Goal: Task Accomplishment & Management: Manage account settings

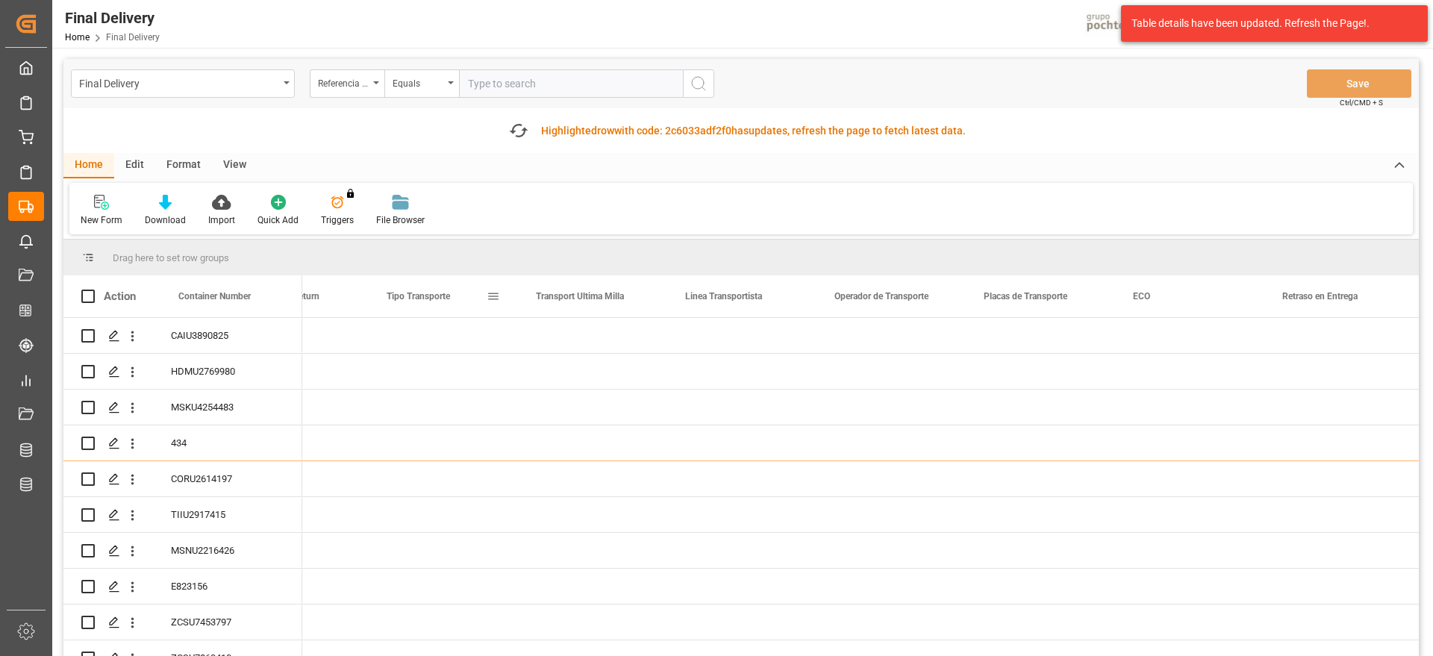
scroll to position [0, 5606]
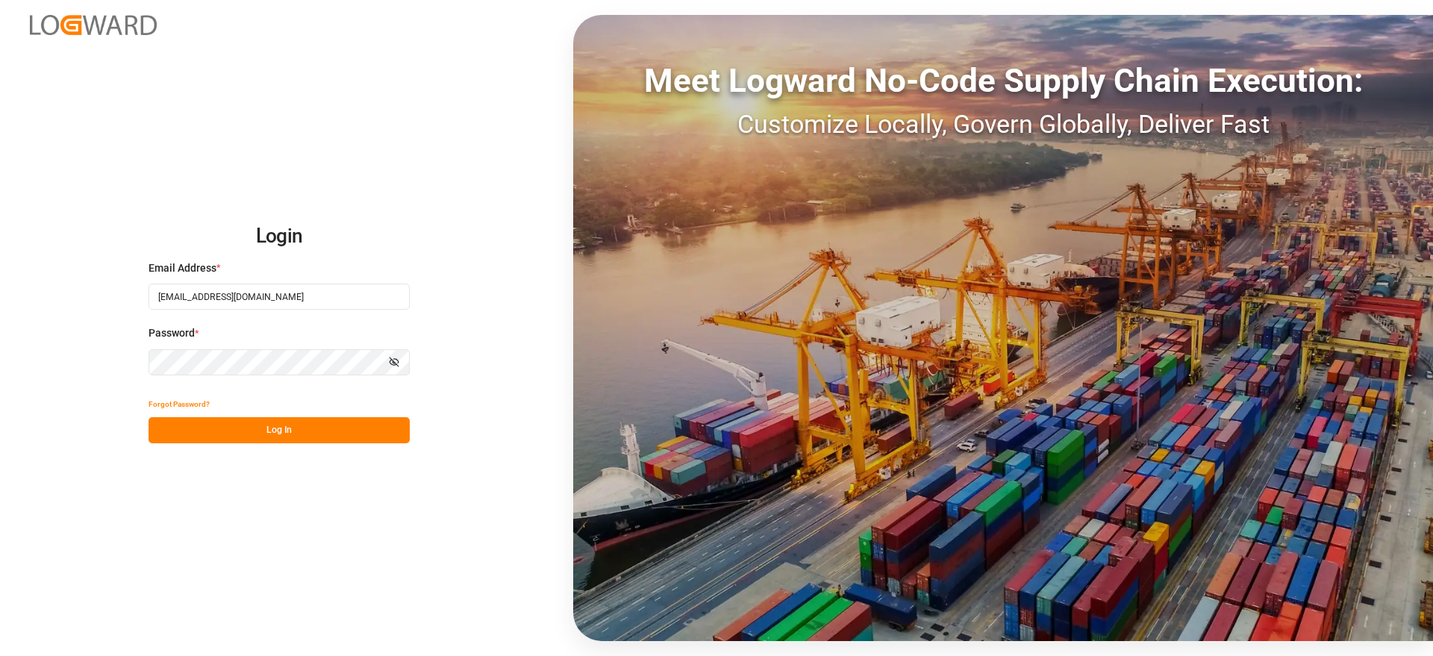
click at [287, 430] on button "Log In" at bounding box center [279, 430] width 261 height 26
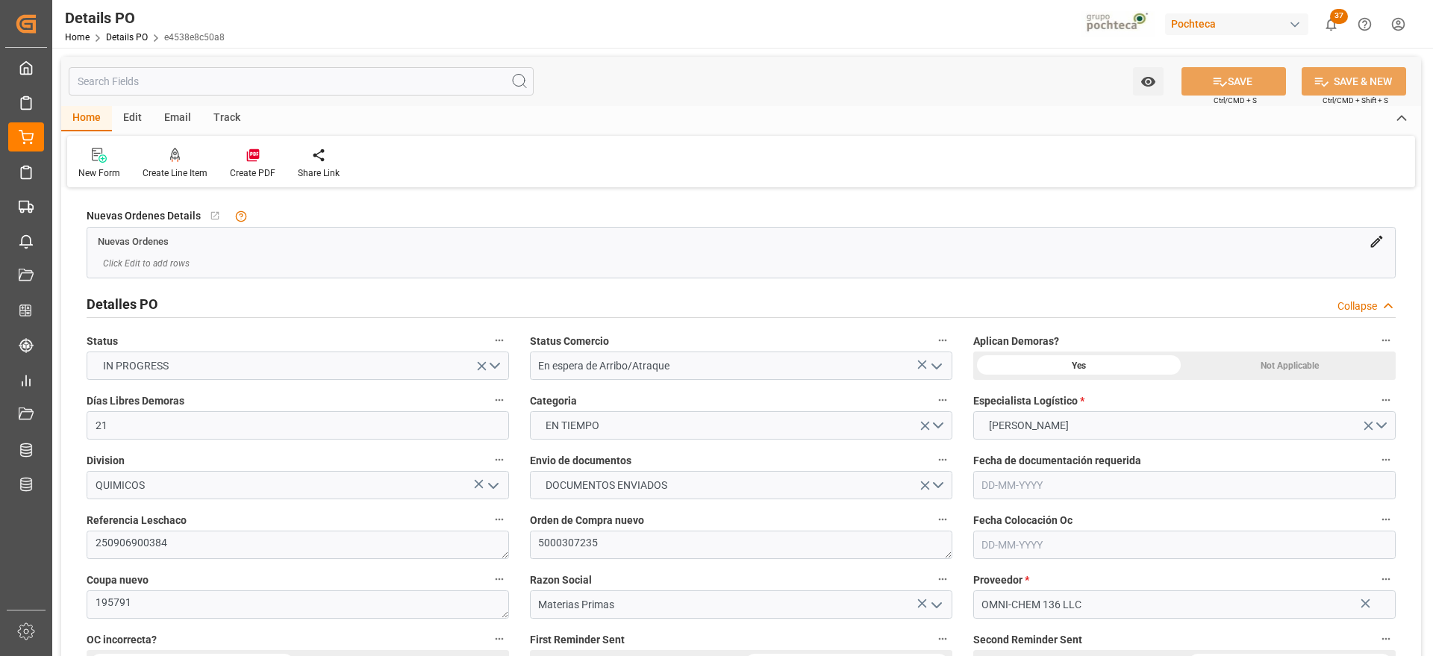
type input "21"
type input "20-08-2025"
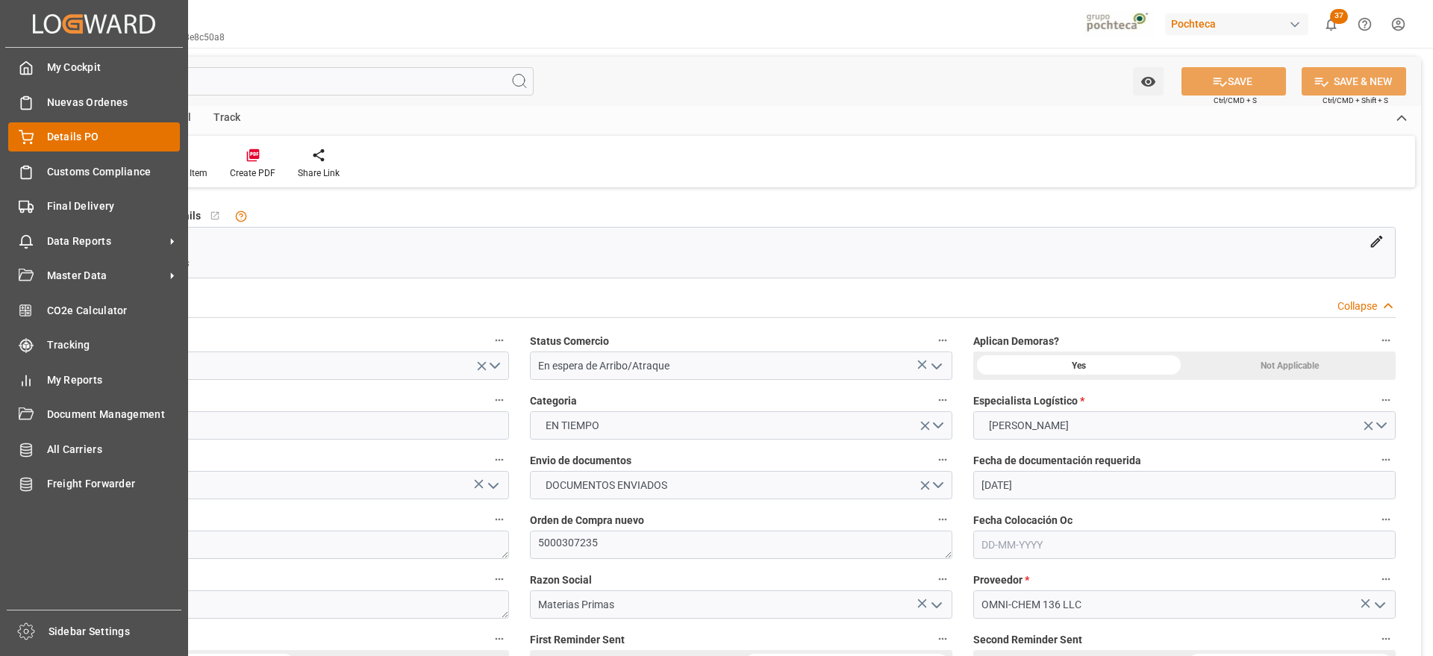
click at [88, 129] on span "Details PO" at bounding box center [114, 137] width 134 height 16
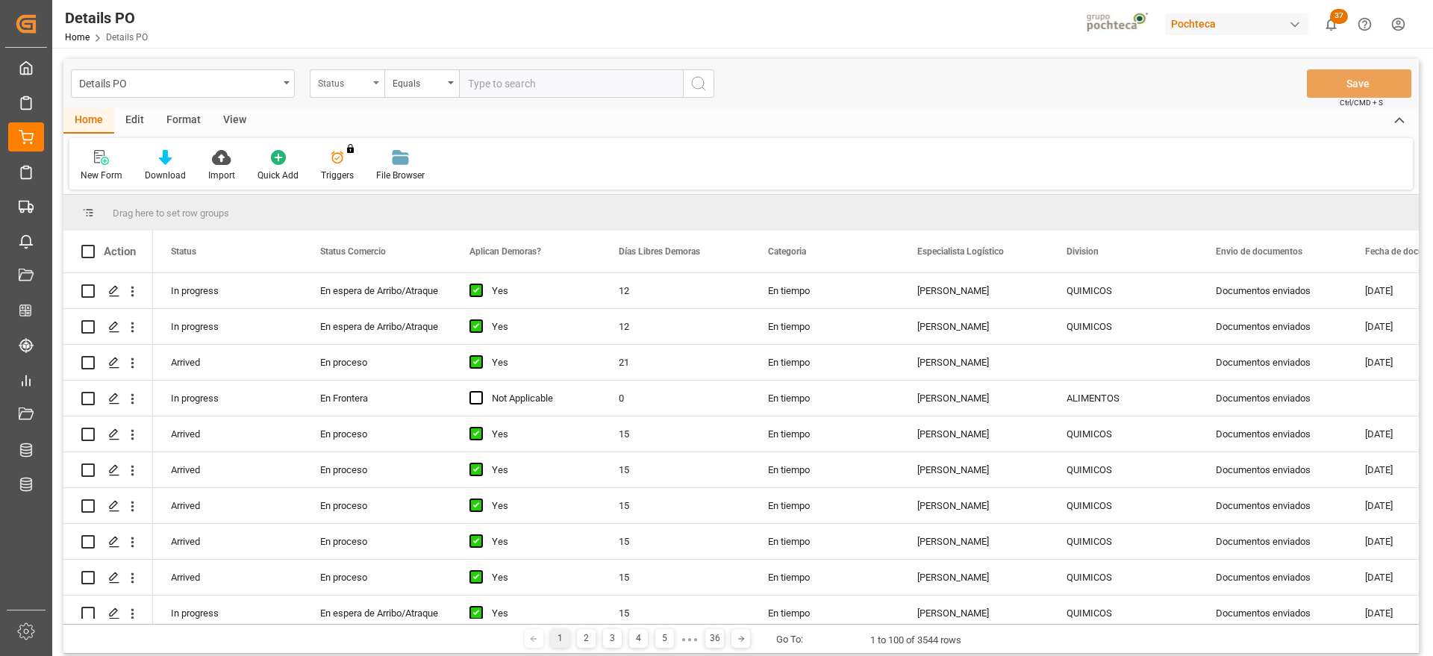
click at [353, 91] on div "Status" at bounding box center [347, 83] width 75 height 28
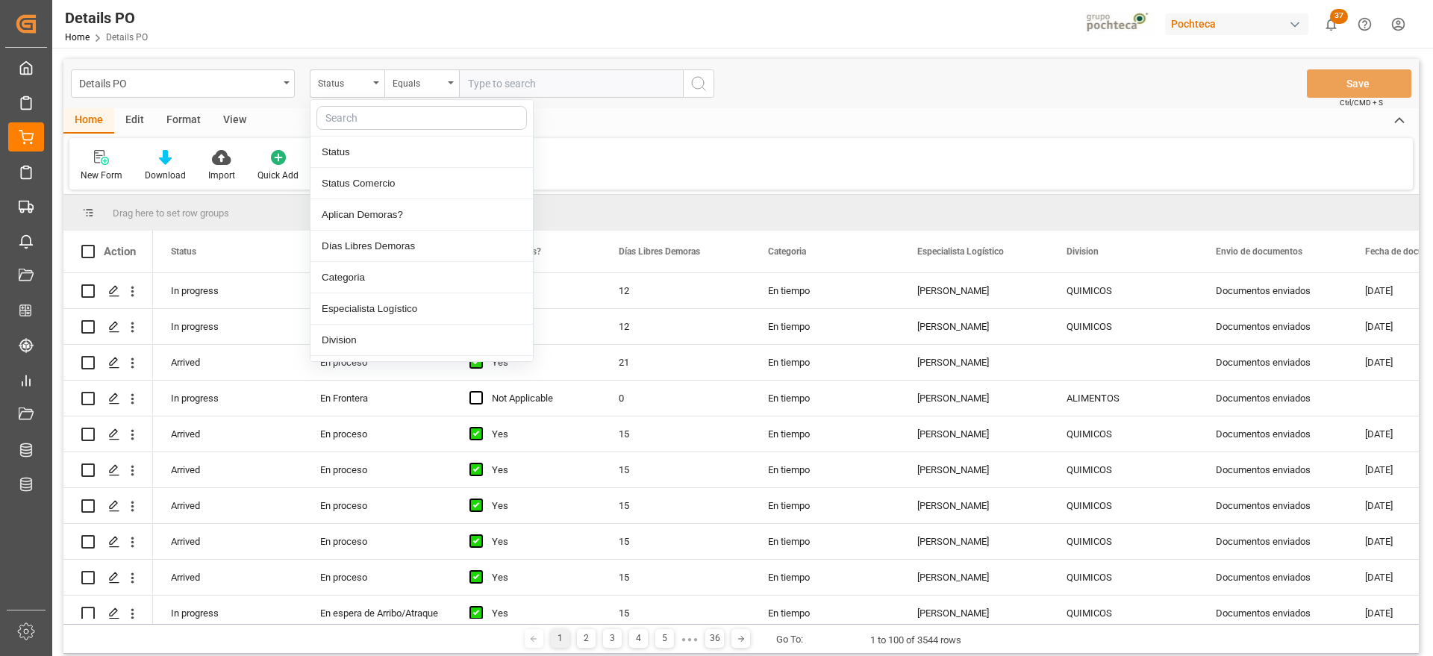
click at [364, 113] on input "text" at bounding box center [421, 118] width 210 height 24
type input "o"
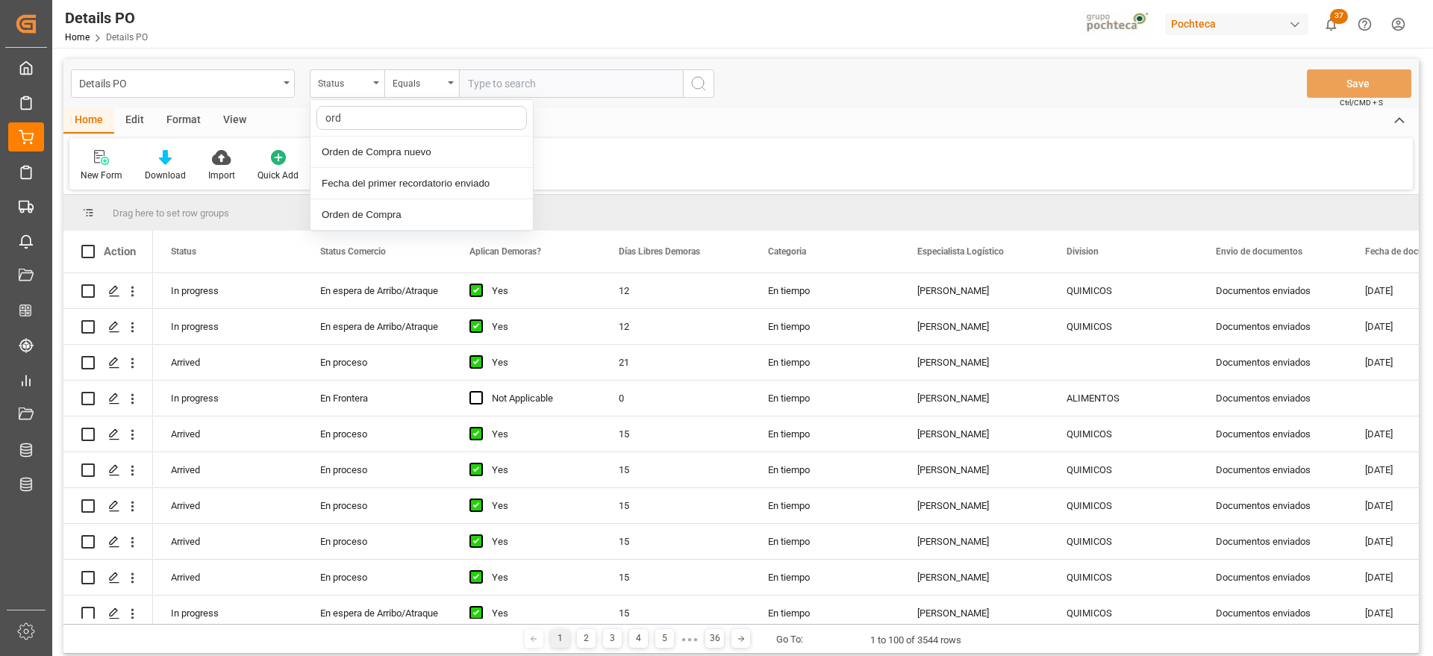
type input "orde"
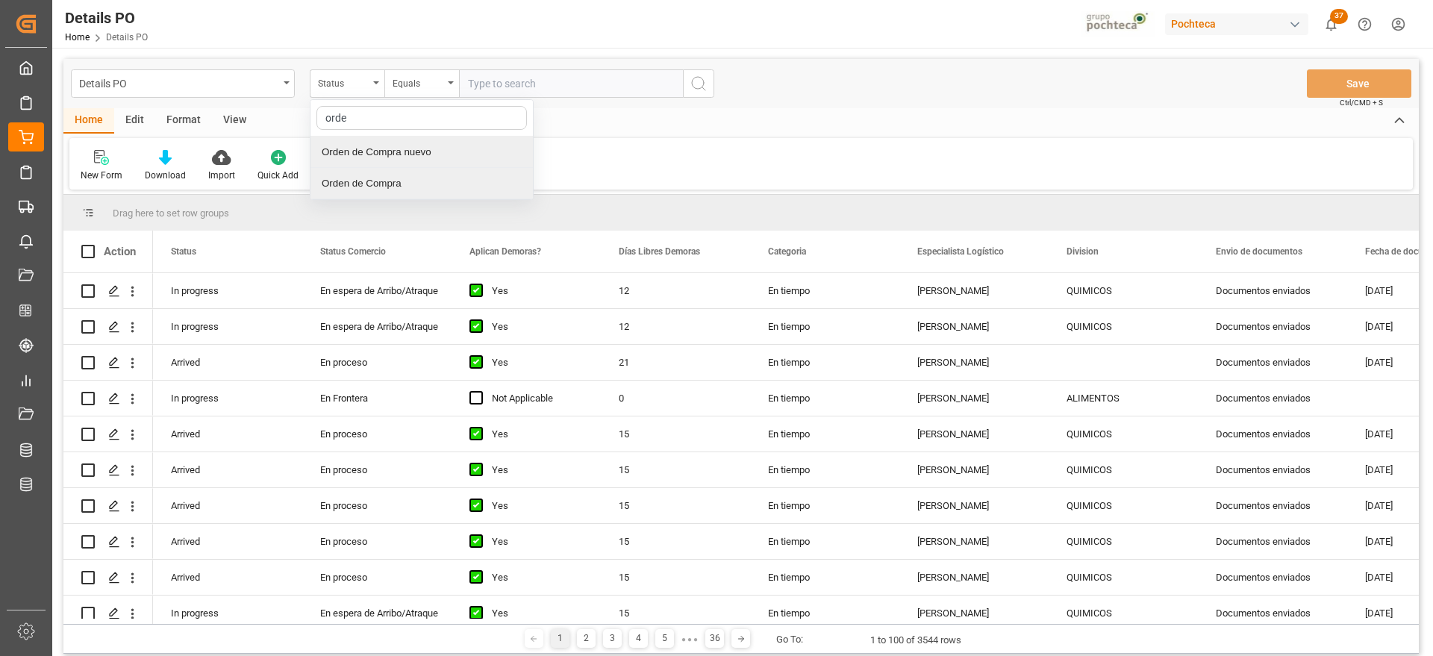
click at [457, 154] on div "Orden de Compra nuevo" at bounding box center [422, 152] width 222 height 31
click at [572, 81] on input "text" at bounding box center [571, 83] width 224 height 28
paste input "5000308296"
type input "5000308296"
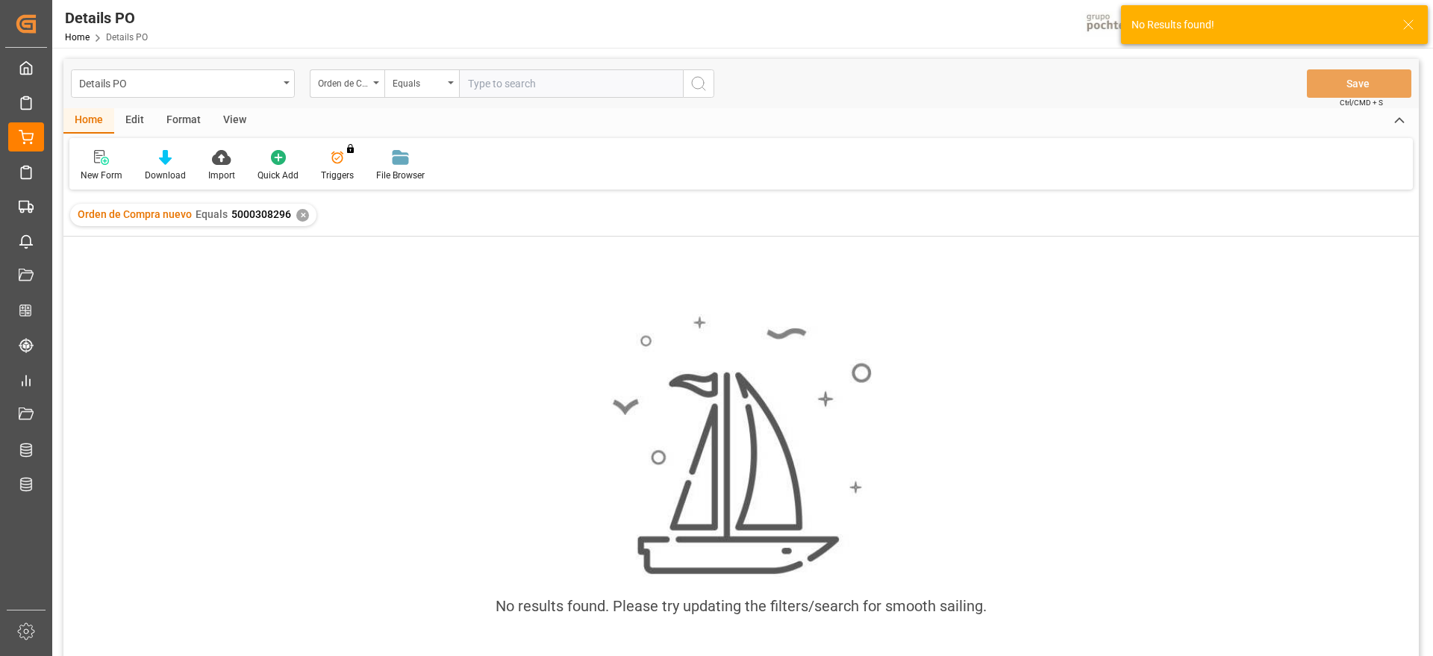
click at [299, 210] on div "✕" at bounding box center [302, 215] width 13 height 13
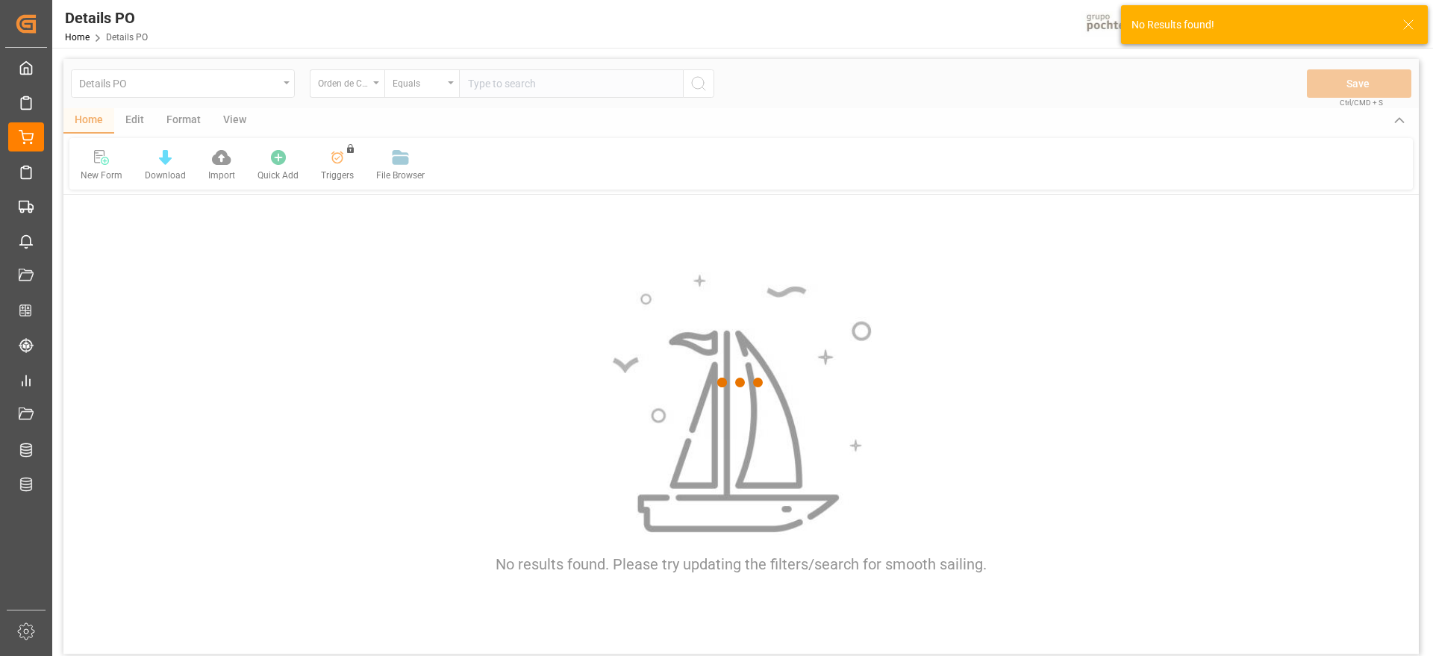
click at [569, 89] on div at bounding box center [740, 382] width 1355 height 647
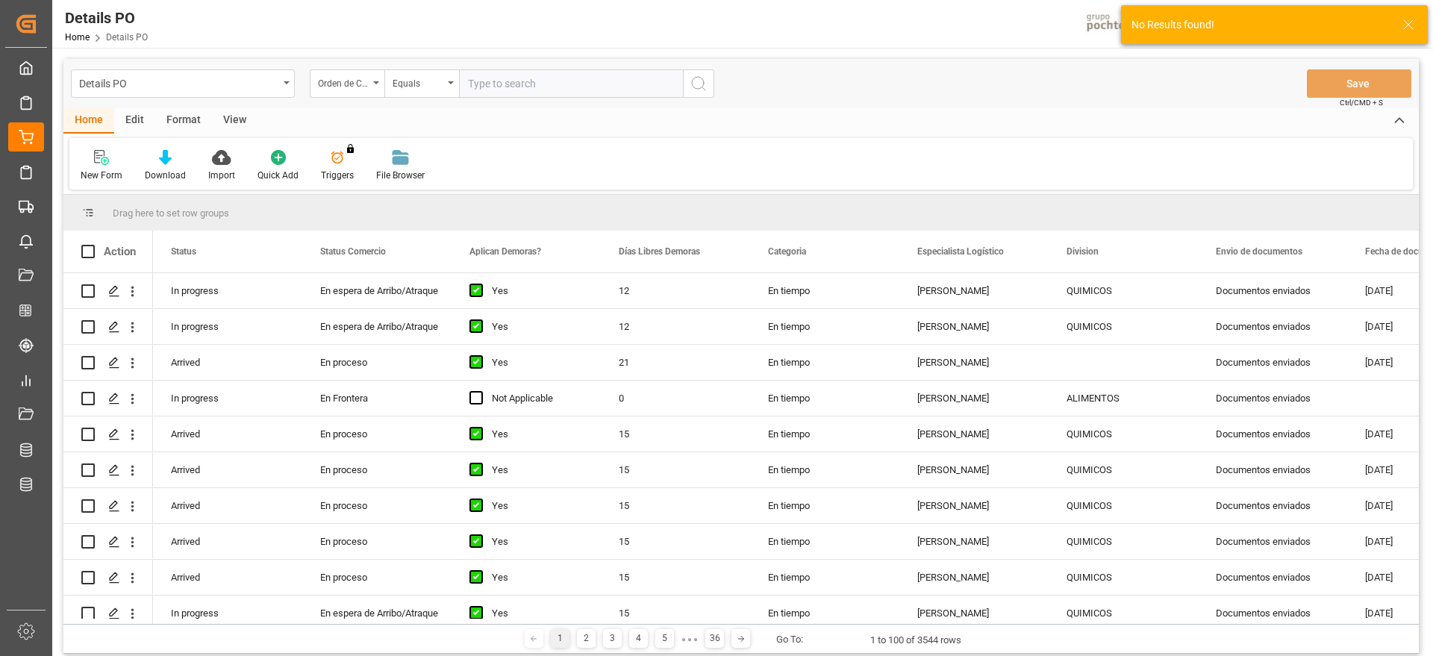
click at [564, 83] on input "text" at bounding box center [571, 83] width 224 height 28
paste input "5000308296"
type input "5000308296"
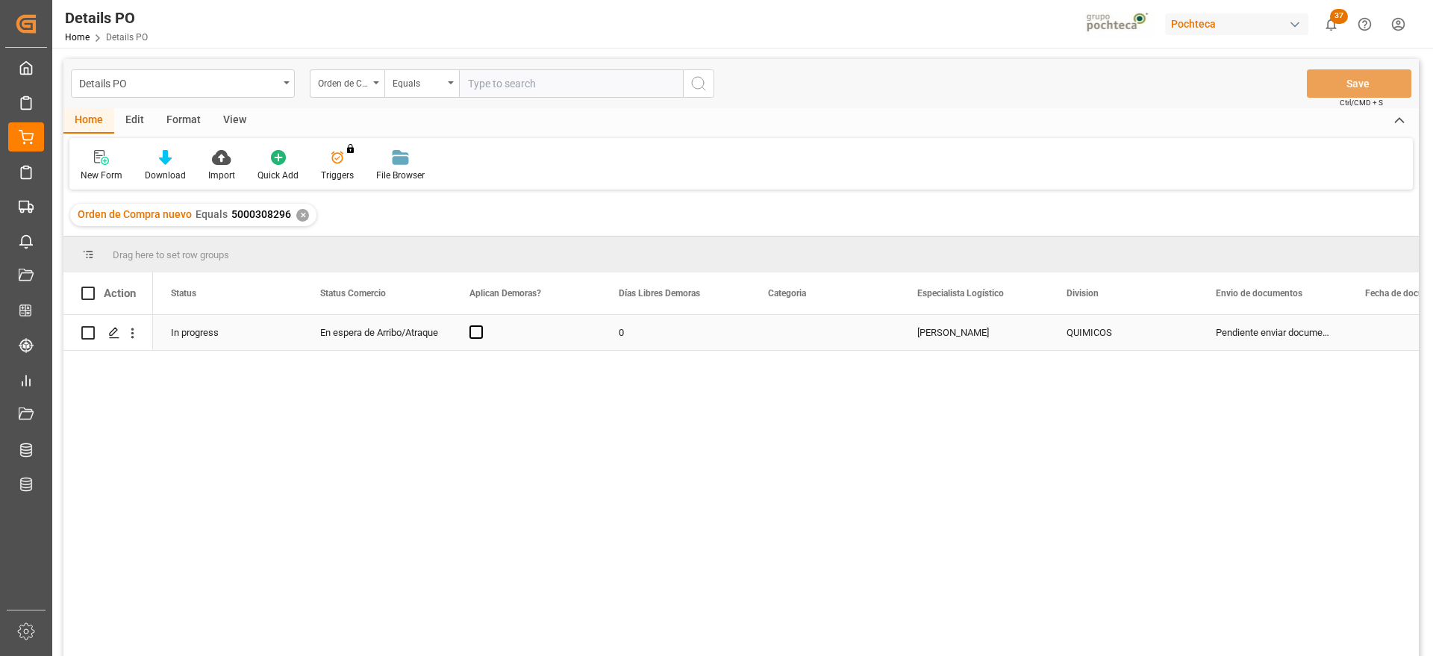
click at [213, 329] on div "In progress" at bounding box center [227, 332] width 149 height 35
click at [487, 330] on div "Press SPACE to select this row." at bounding box center [526, 332] width 149 height 35
click at [480, 331] on span "Press SPACE to select this row." at bounding box center [475, 331] width 13 height 13
click at [481, 325] on input "Press SPACE to select this row." at bounding box center [481, 325] width 0 height 0
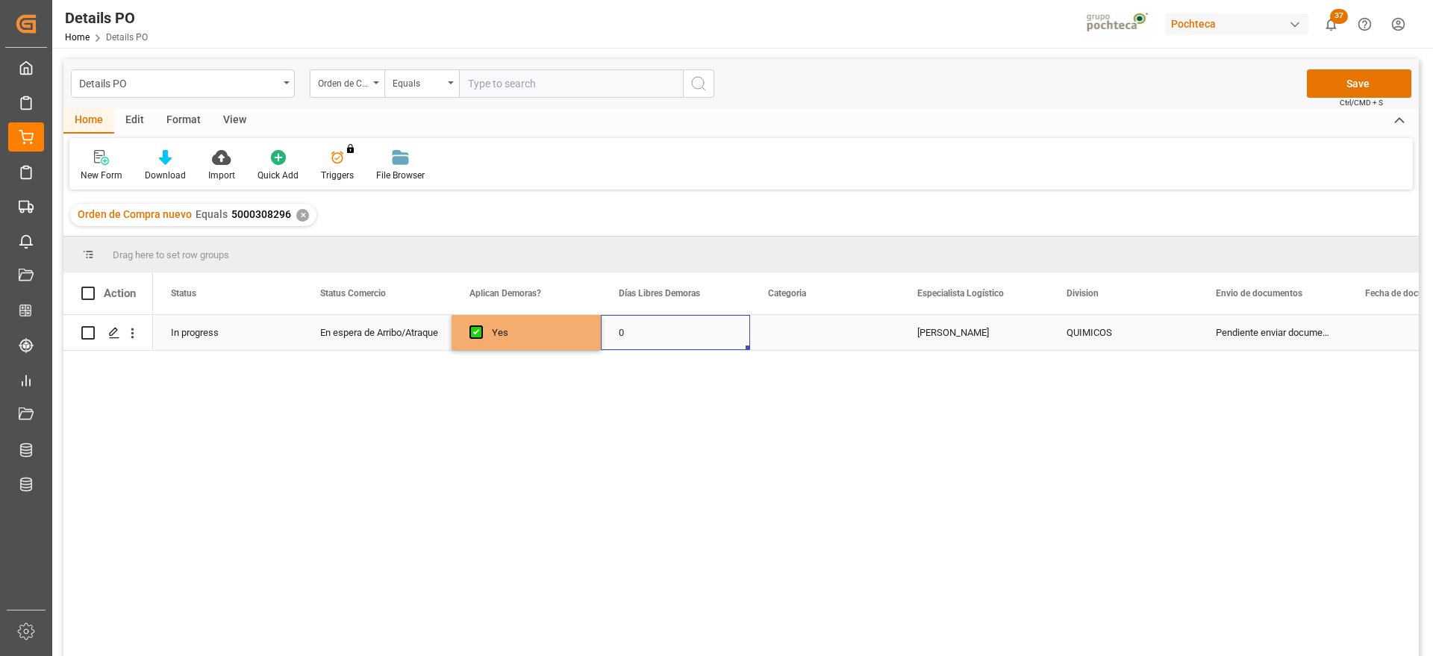
click at [643, 328] on div "0" at bounding box center [675, 332] width 149 height 35
click at [643, 328] on input "0" at bounding box center [675, 341] width 125 height 28
type input "15"
click at [831, 331] on div "Press SPACE to select this row." at bounding box center [824, 332] width 149 height 35
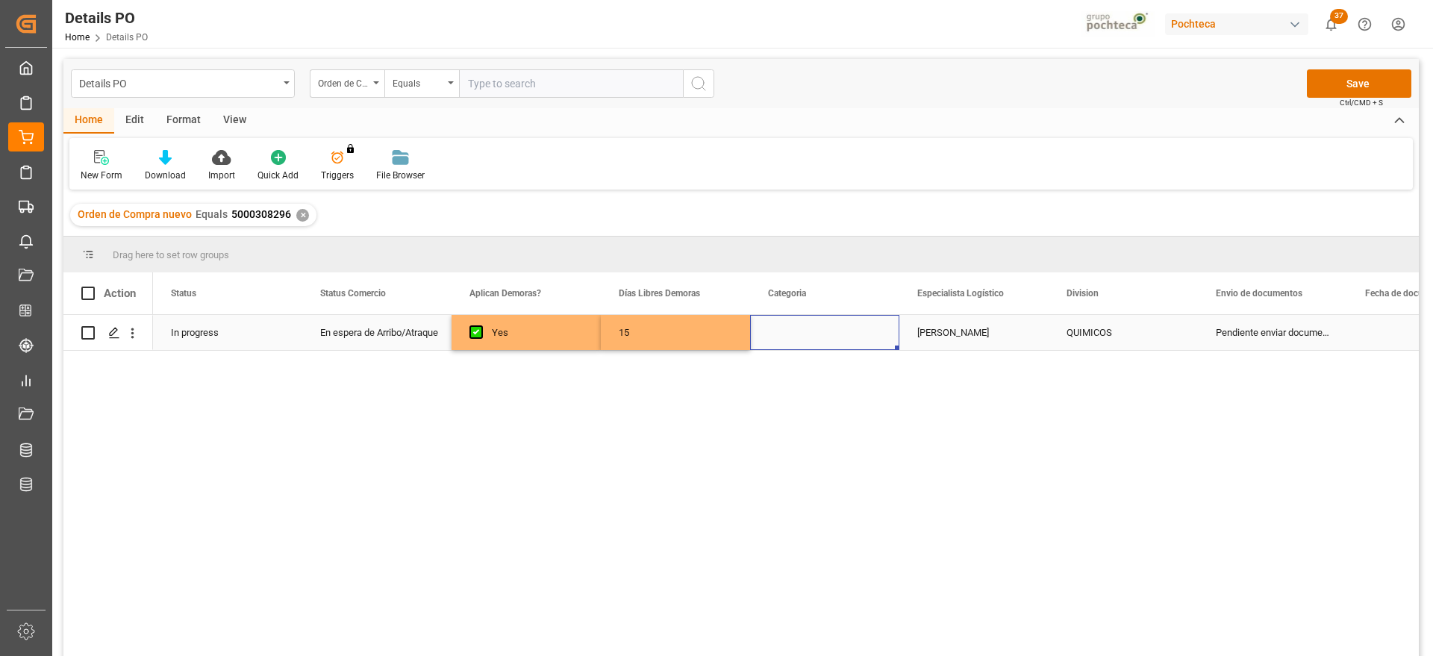
click at [831, 331] on div "Press SPACE to select this row." at bounding box center [824, 332] width 149 height 35
click at [872, 338] on button "Select" at bounding box center [824, 341] width 125 height 28
click at [843, 422] on div "En tiempo" at bounding box center [825, 424] width 108 height 15
click at [1023, 334] on div "Paola Díaz López" at bounding box center [973, 332] width 149 height 35
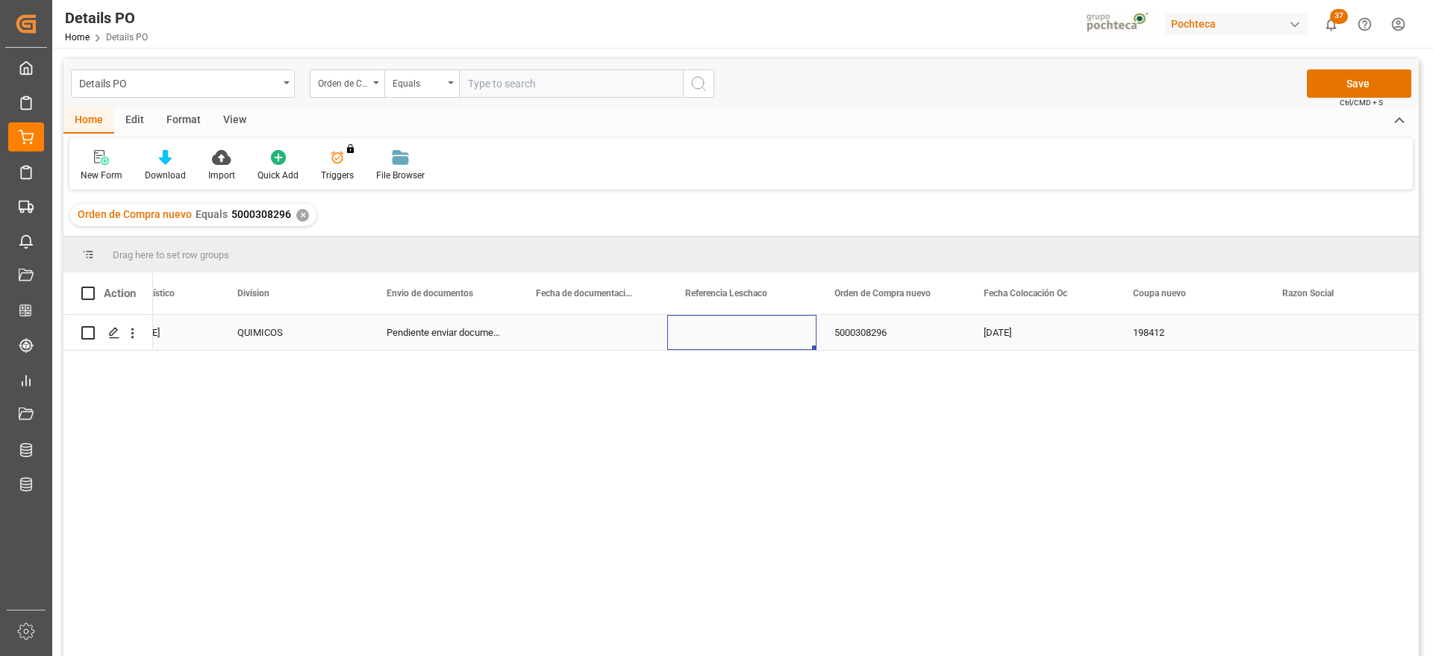
click at [580, 332] on div "Press SPACE to select this row." at bounding box center [592, 332] width 149 height 35
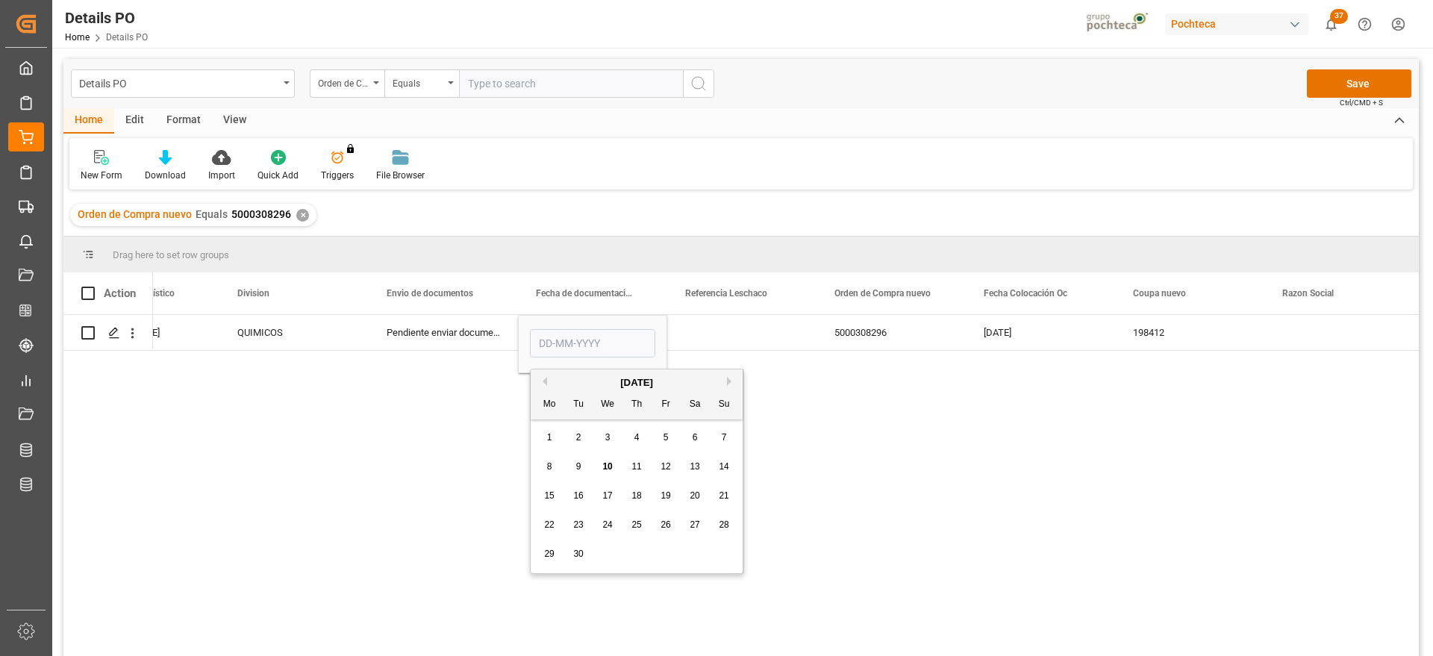
click at [575, 468] on div "9" at bounding box center [579, 467] width 19 height 18
type input "09-09-2025"
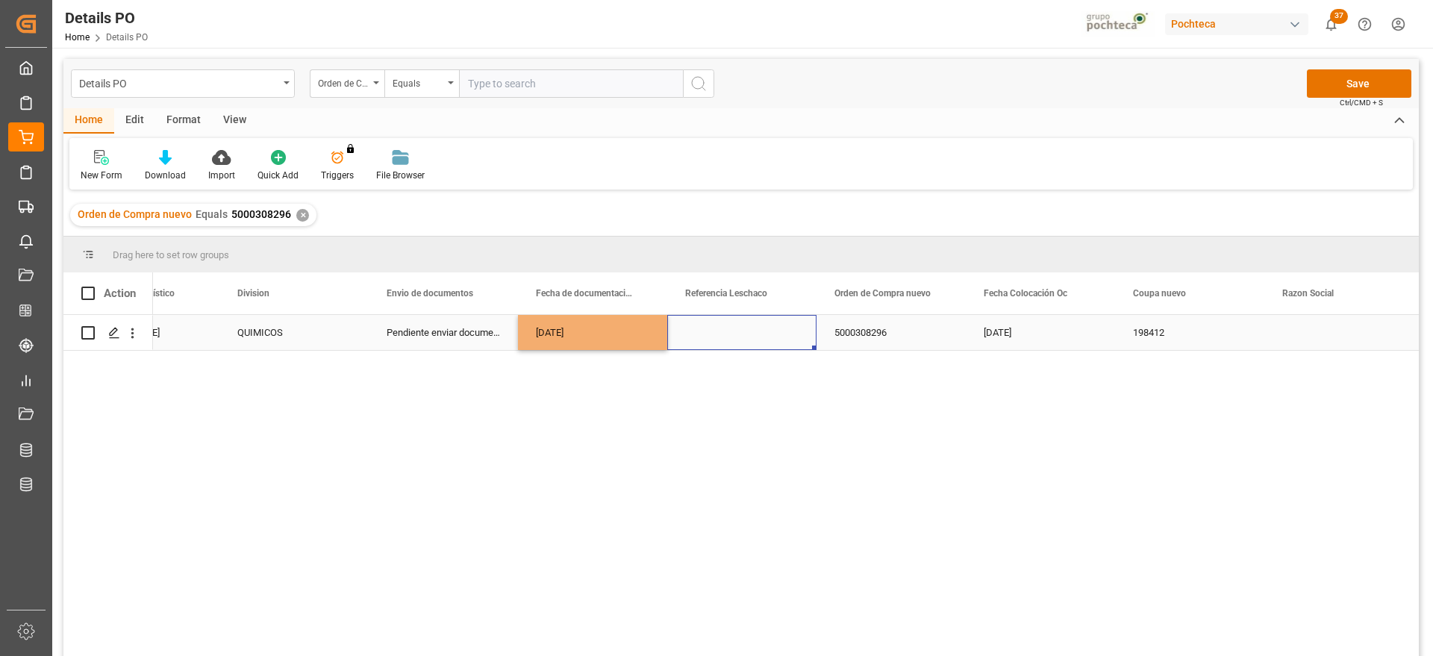
click at [735, 326] on div "Press SPACE to select this row." at bounding box center [741, 332] width 149 height 35
click at [1007, 336] on div "28-08-2025" at bounding box center [1040, 332] width 149 height 35
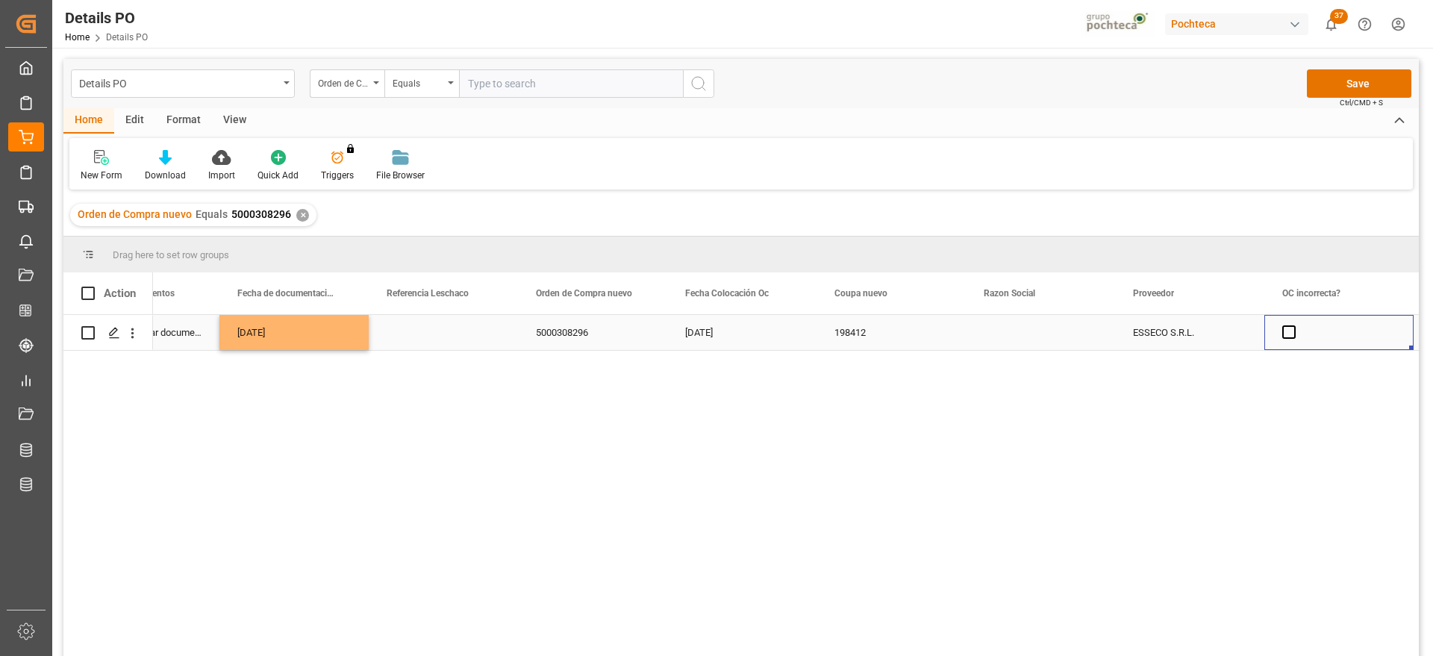
scroll to position [0, 1277]
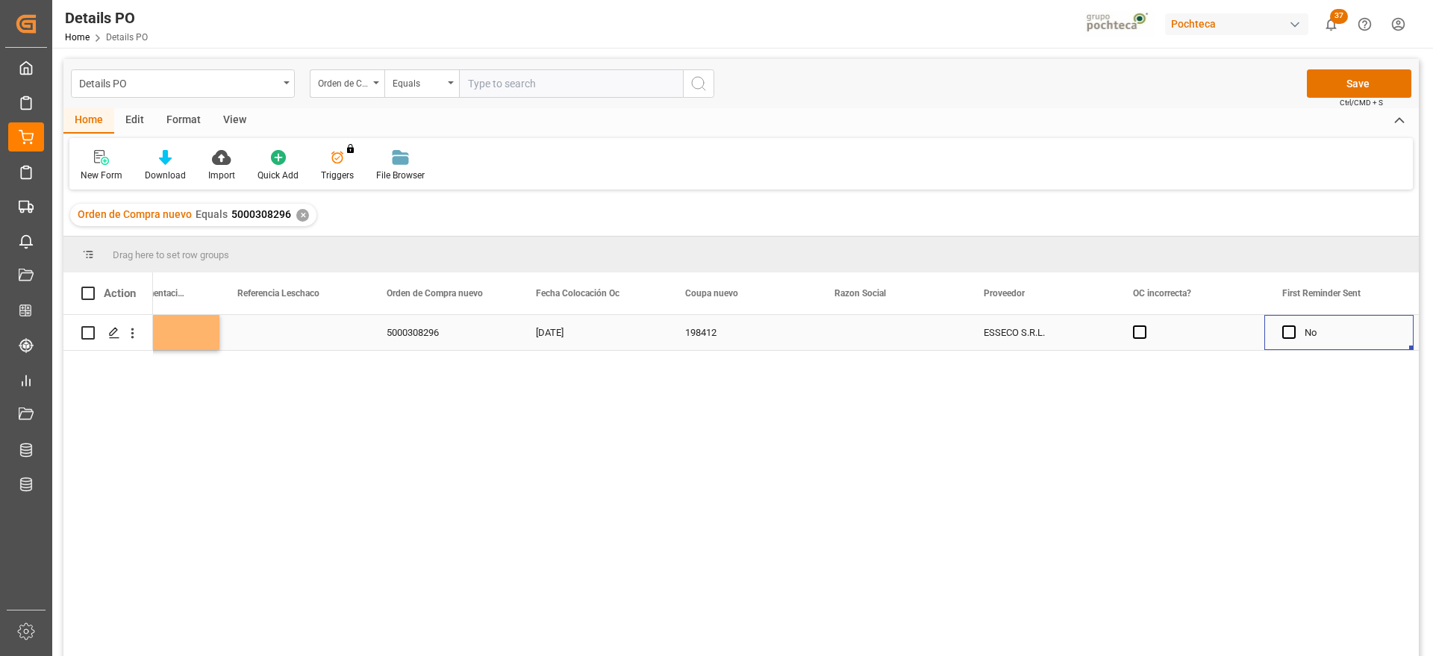
click at [919, 337] on div "Press SPACE to select this row." at bounding box center [891, 332] width 149 height 35
click at [942, 337] on icon "open menu" at bounding box center [938, 342] width 18 height 18
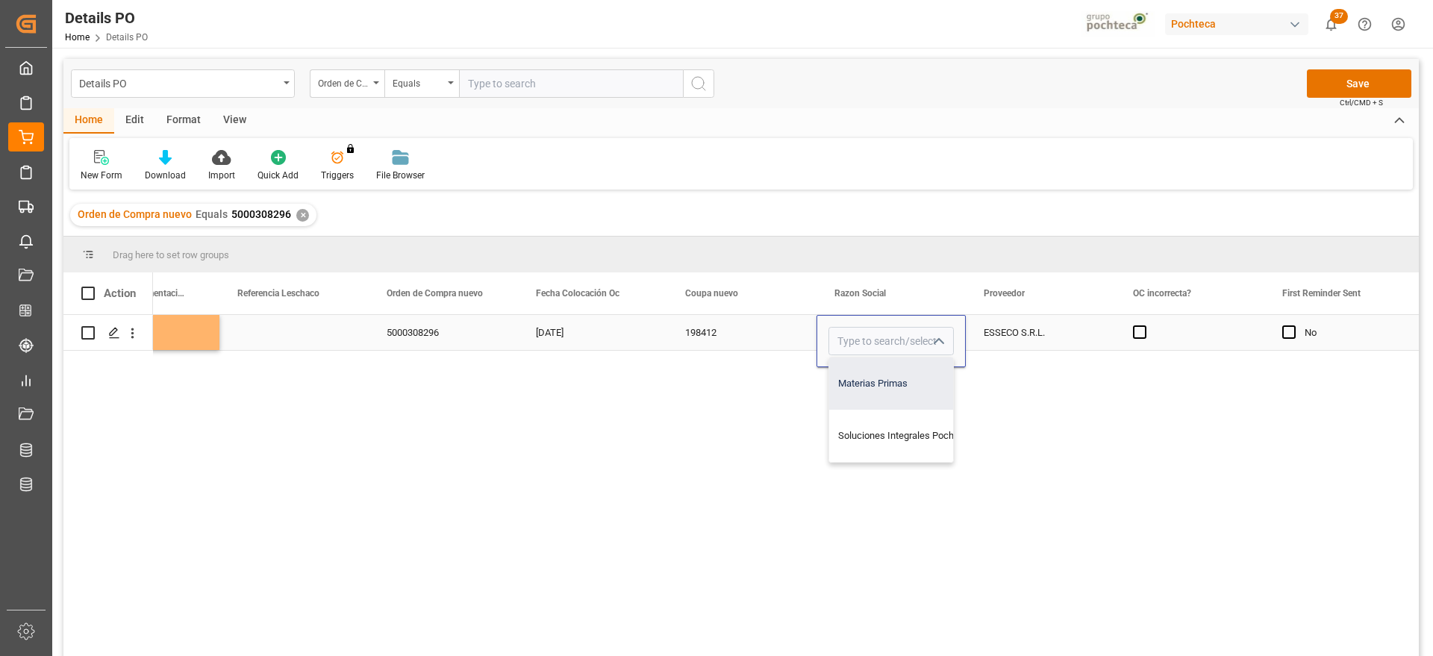
click at [915, 367] on div "Materias Primas" at bounding box center [905, 384] width 152 height 52
type input "Materias Primas"
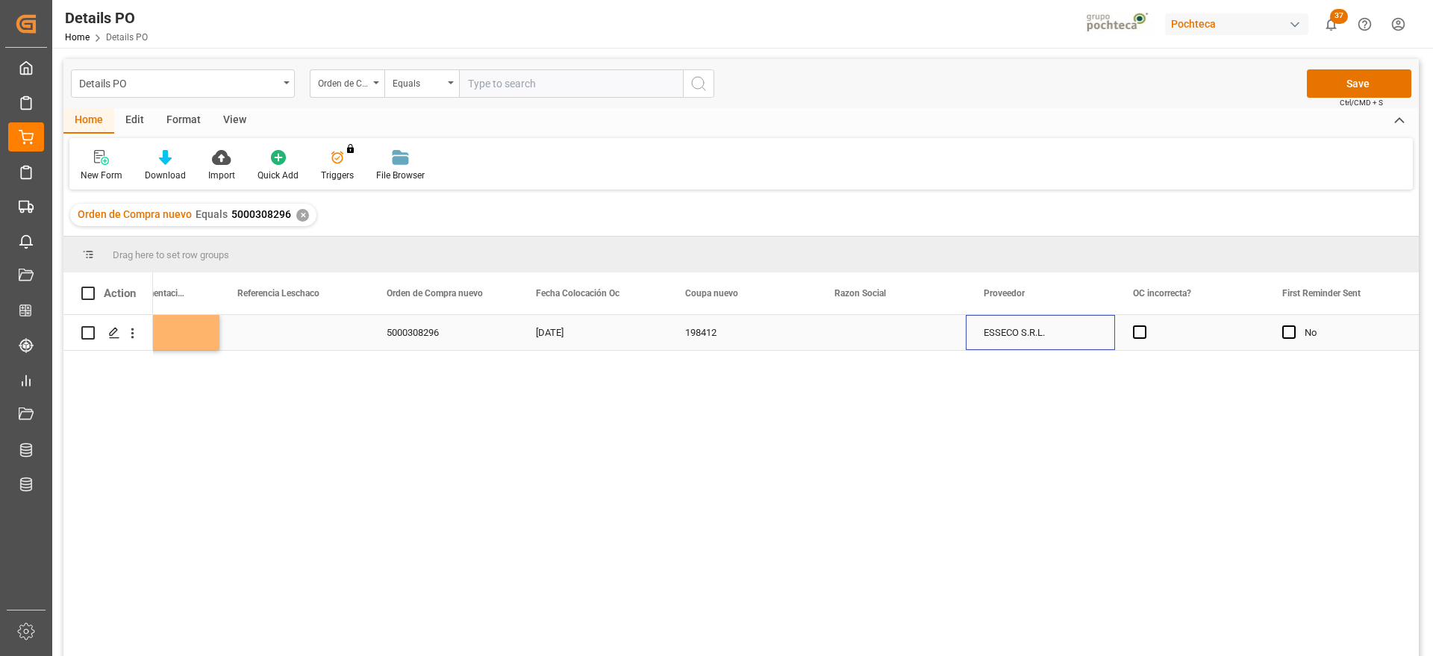
click at [1083, 334] on div "ESSECO S.R.L." at bounding box center [1040, 332] width 149 height 35
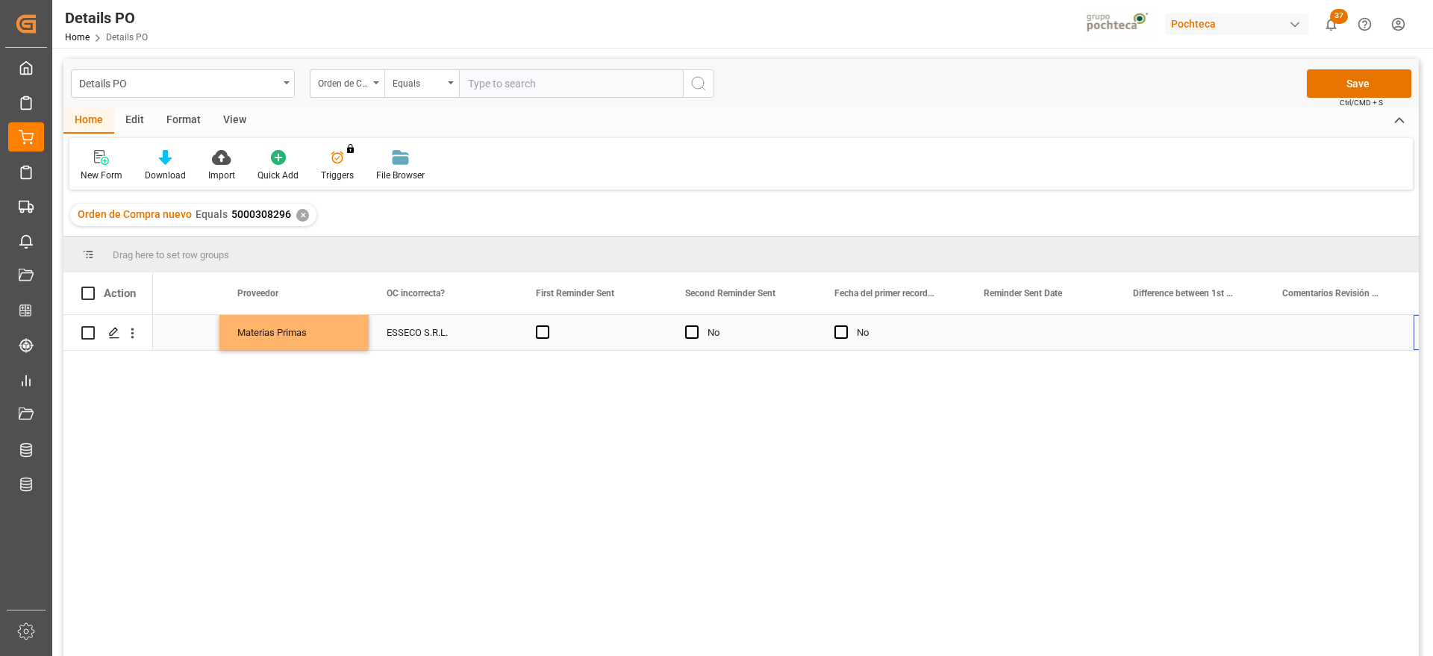
scroll to position [0, 2024]
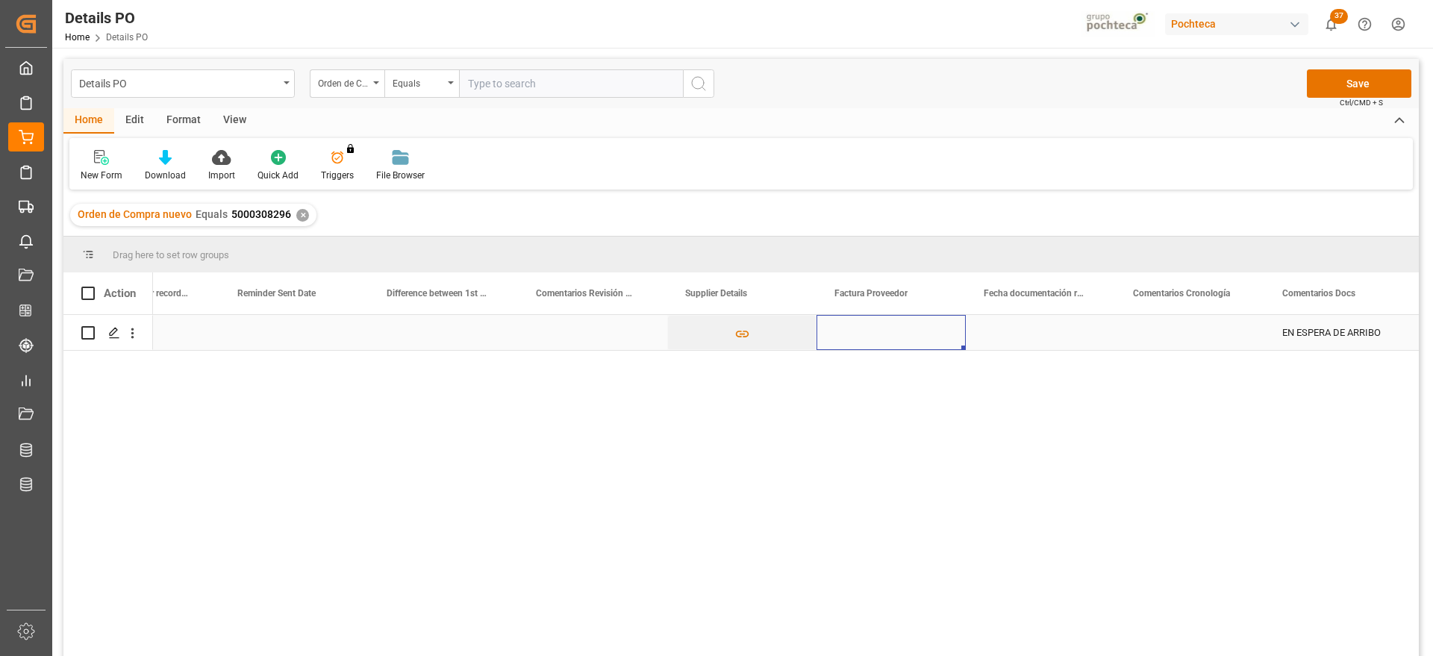
click at [894, 329] on div "Press SPACE to select this row." at bounding box center [891, 332] width 149 height 35
click at [882, 348] on input "Press SPACE to select this row." at bounding box center [891, 341] width 125 height 28
paste input "300949"
type input "300949"
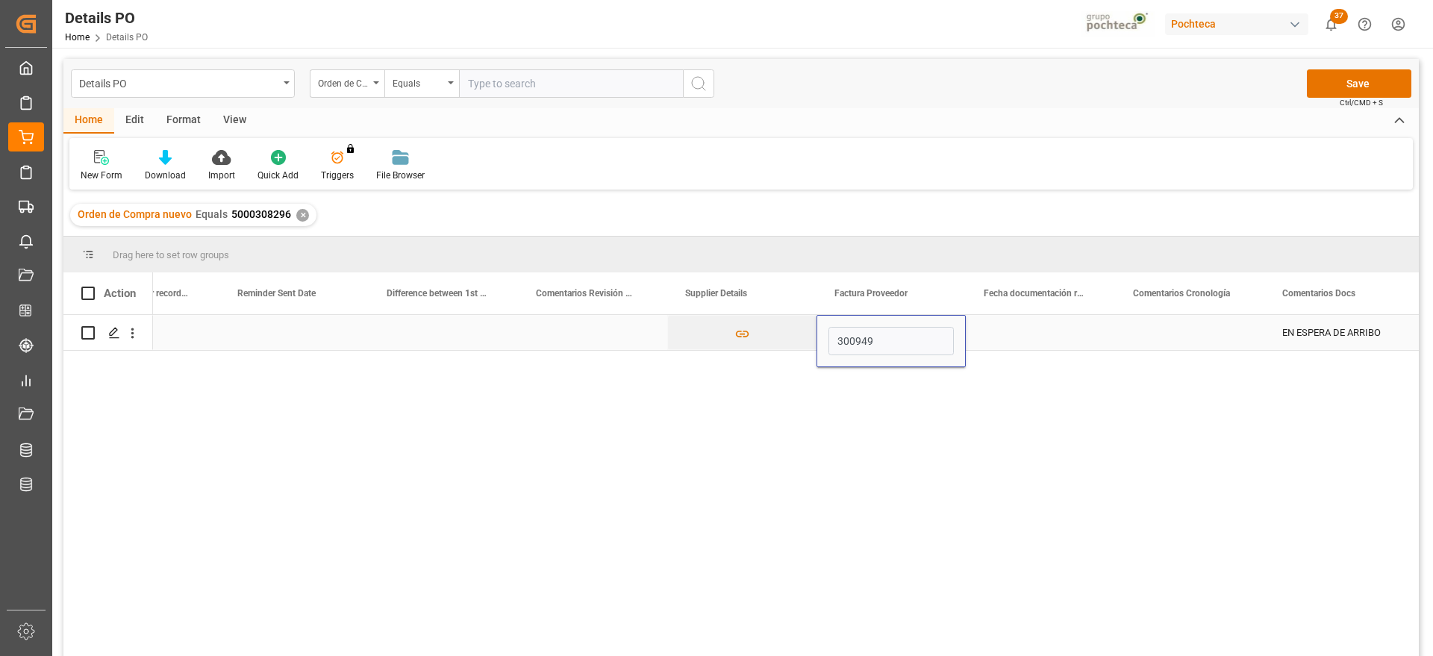
click at [1068, 329] on div "Press SPACE to select this row." at bounding box center [1040, 332] width 149 height 35
click at [1050, 342] on div "Press SPACE to select this row." at bounding box center [1040, 332] width 149 height 35
click at [988, 336] on div "Press SPACE to select this row." at bounding box center [1040, 332] width 149 height 35
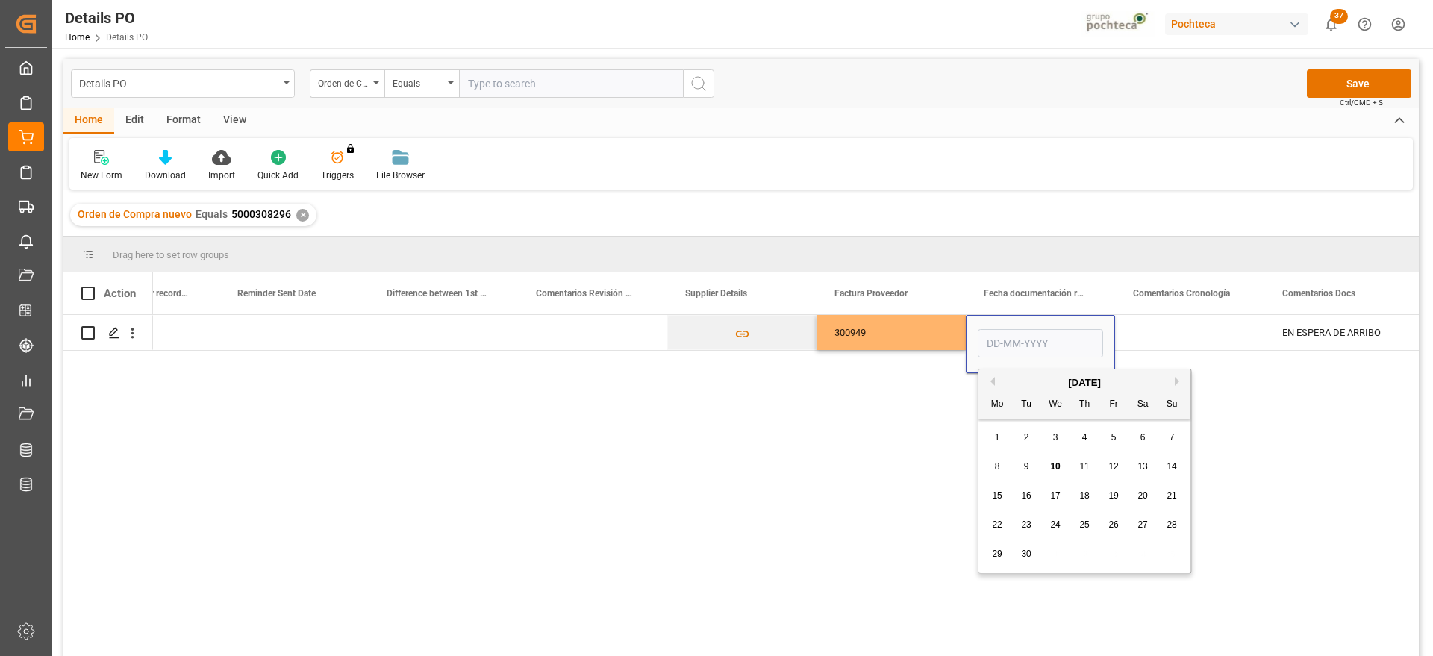
click at [1018, 467] on div "9" at bounding box center [1026, 467] width 19 height 18
type input "09-09-2025"
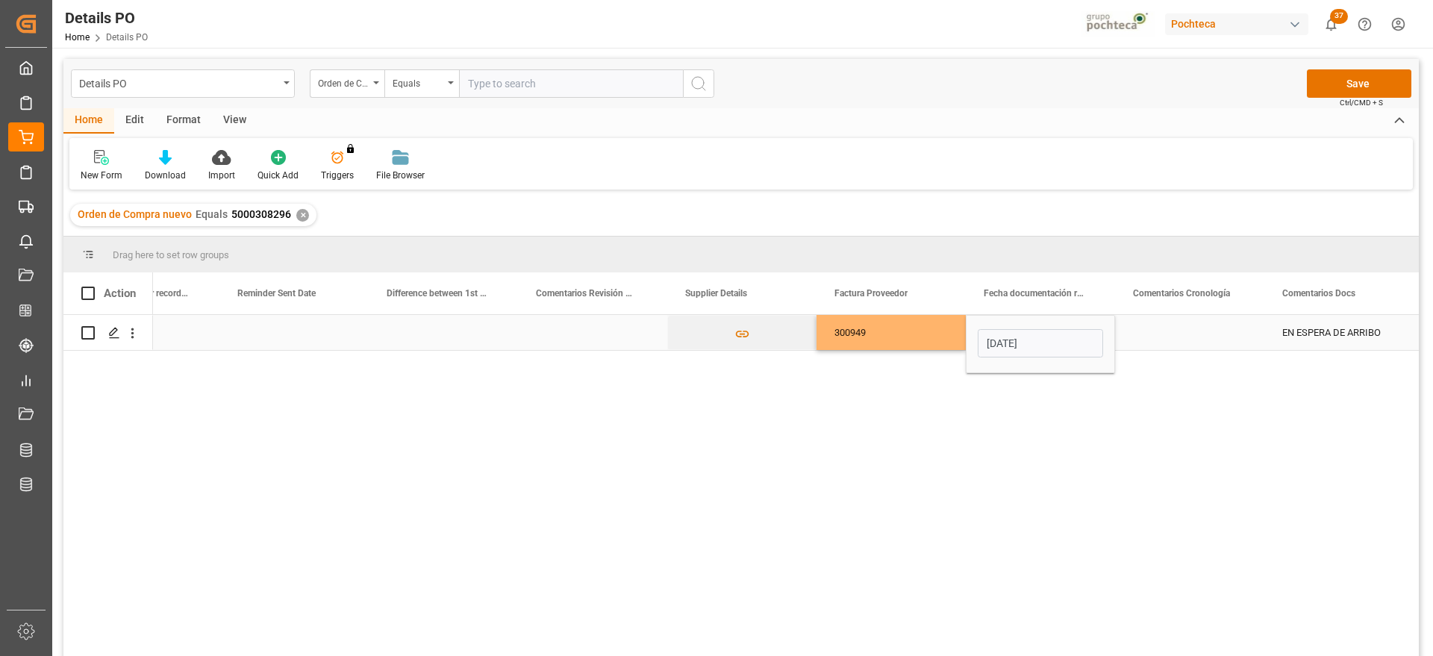
click at [1167, 343] on div "Press SPACE to select this row." at bounding box center [1189, 332] width 149 height 35
click at [1237, 342] on div "Press SPACE to select this row." at bounding box center [1189, 332] width 149 height 35
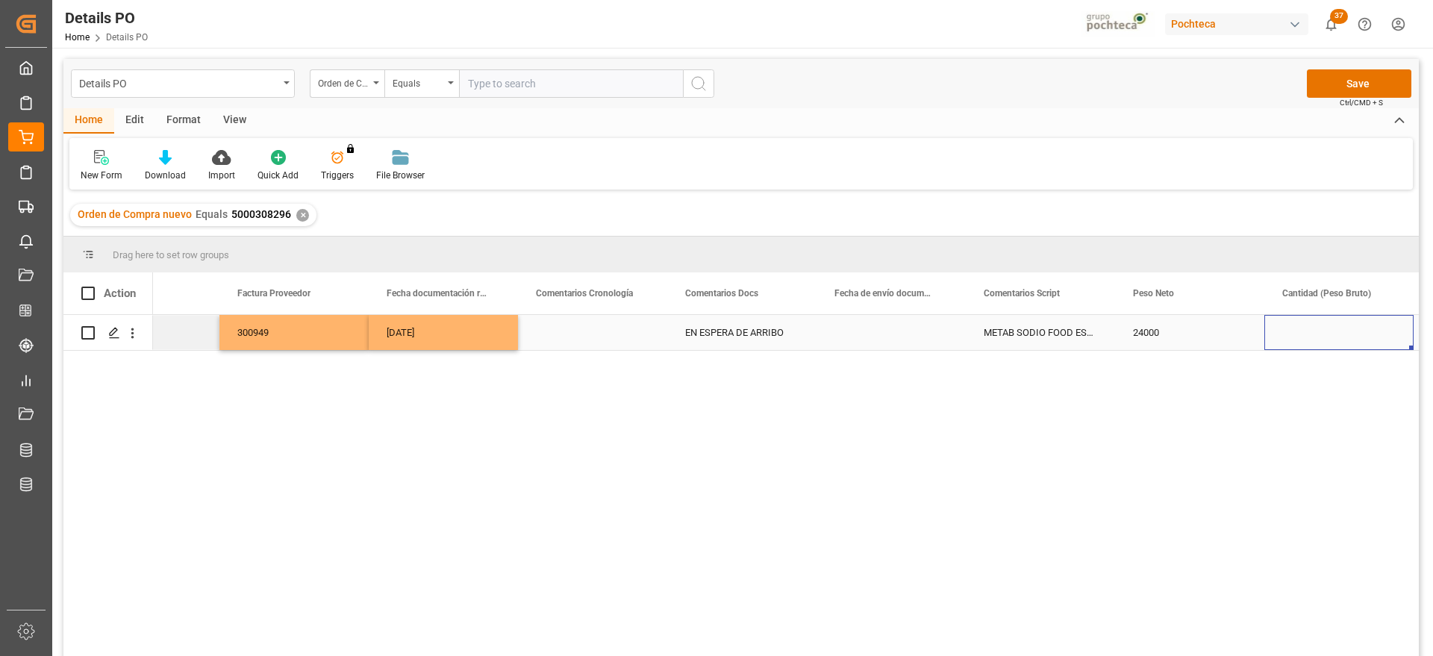
scroll to position [0, 3516]
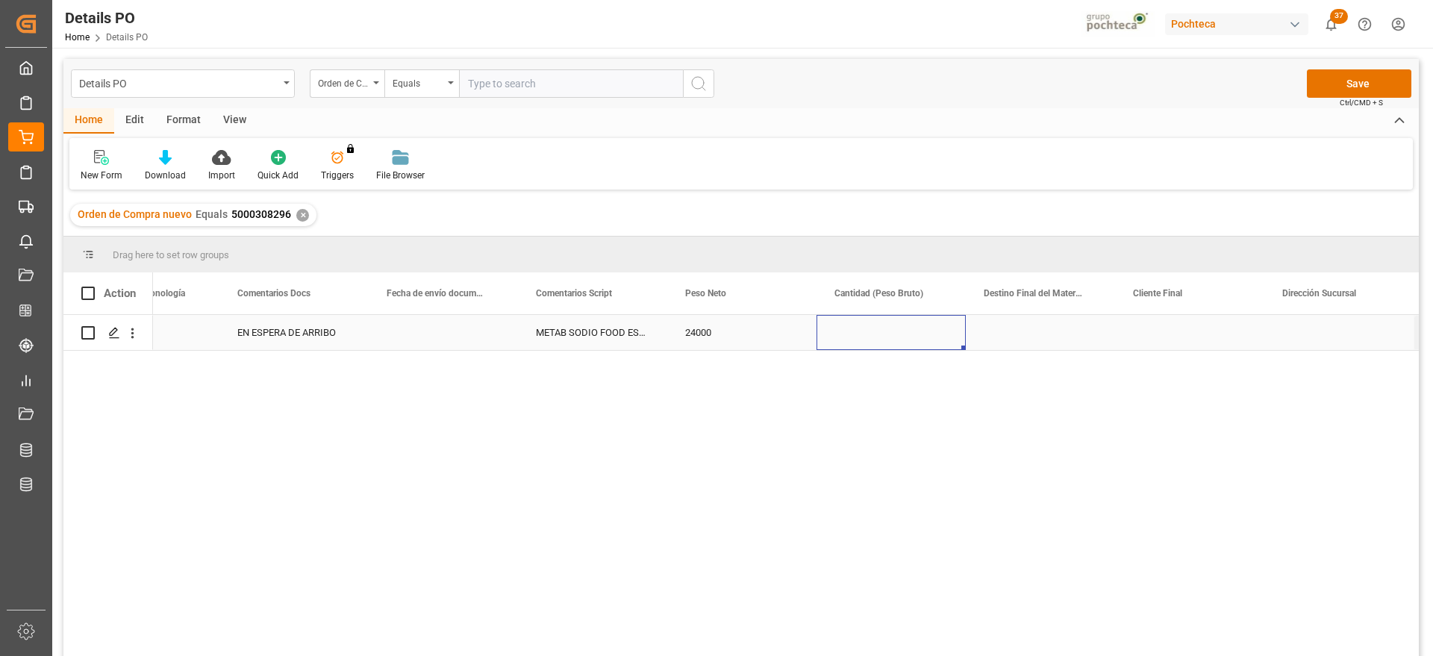
click at [867, 342] on div "Press SPACE to select this row." at bounding box center [891, 332] width 149 height 35
click at [867, 342] on input "Press SPACE to select this row." at bounding box center [891, 341] width 125 height 28
type input "3"
type input "2500"
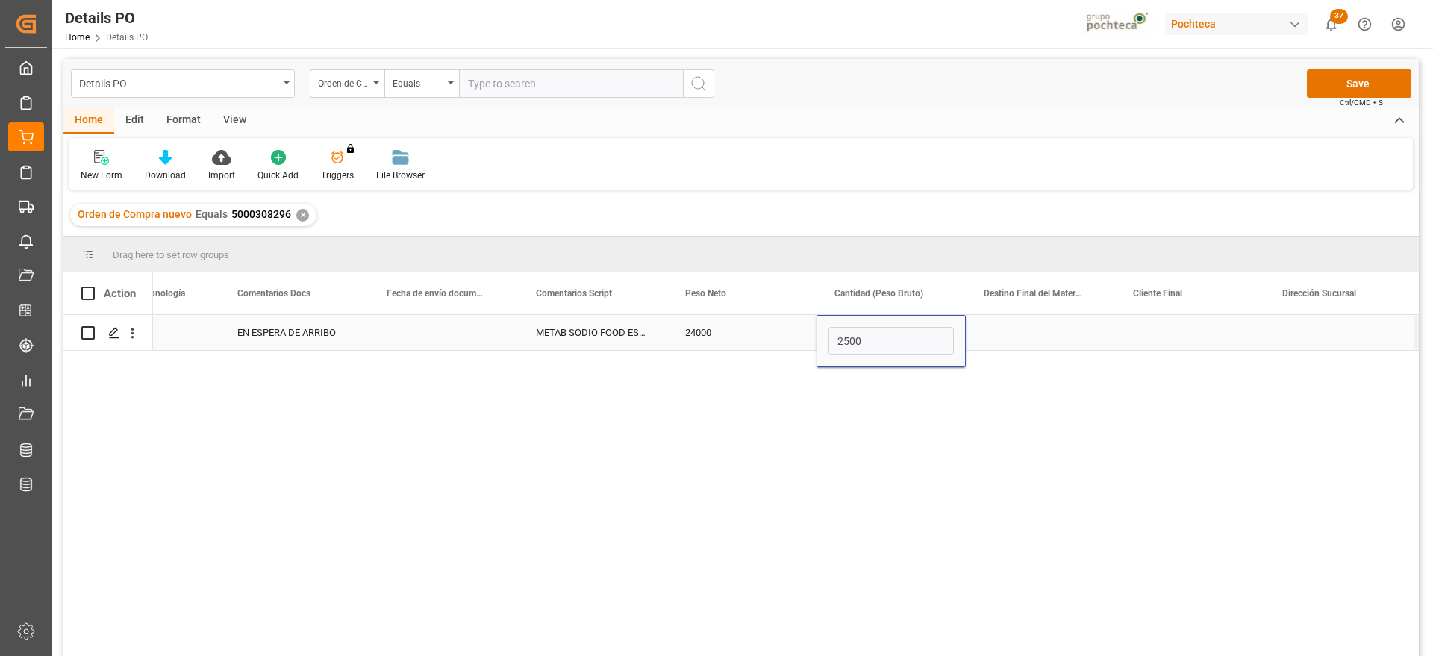
click at [1008, 348] on div "Press SPACE to select this row." at bounding box center [1040, 332] width 149 height 35
click at [1046, 330] on div "Press SPACE to select this row." at bounding box center [1040, 332] width 149 height 35
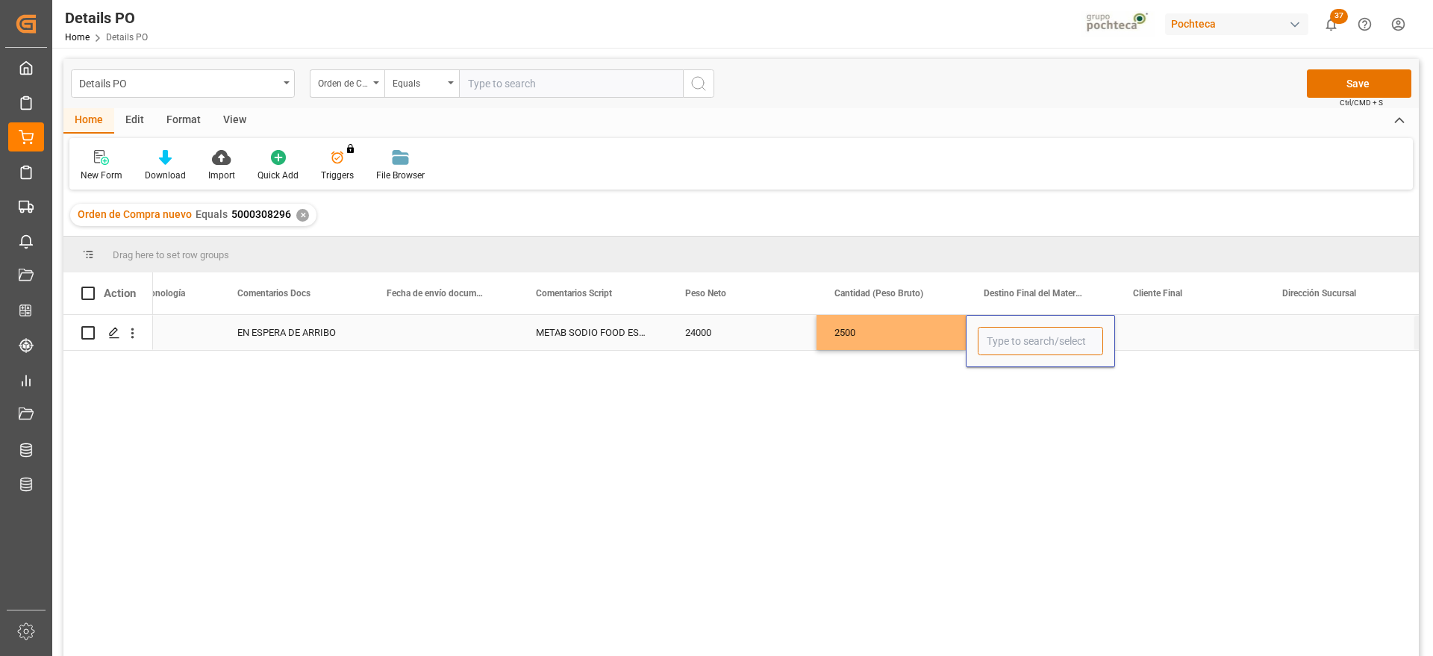
click at [1046, 330] on input "Press SPACE to select this row." at bounding box center [1040, 341] width 125 height 28
click at [1042, 334] on input "Press SPACE to select this row." at bounding box center [1040, 341] width 125 height 28
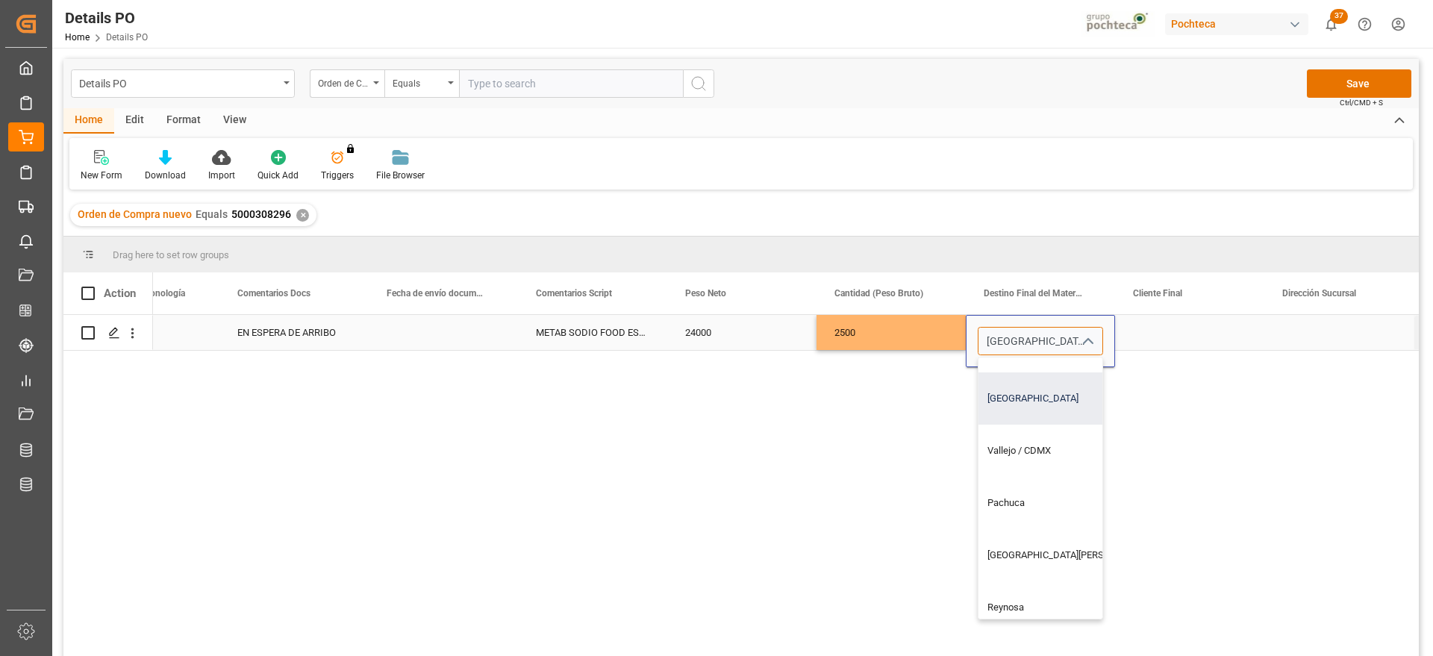
click at [1028, 399] on div "[GEOGRAPHIC_DATA]" at bounding box center [1069, 398] width 181 height 52
type input "[GEOGRAPHIC_DATA]"
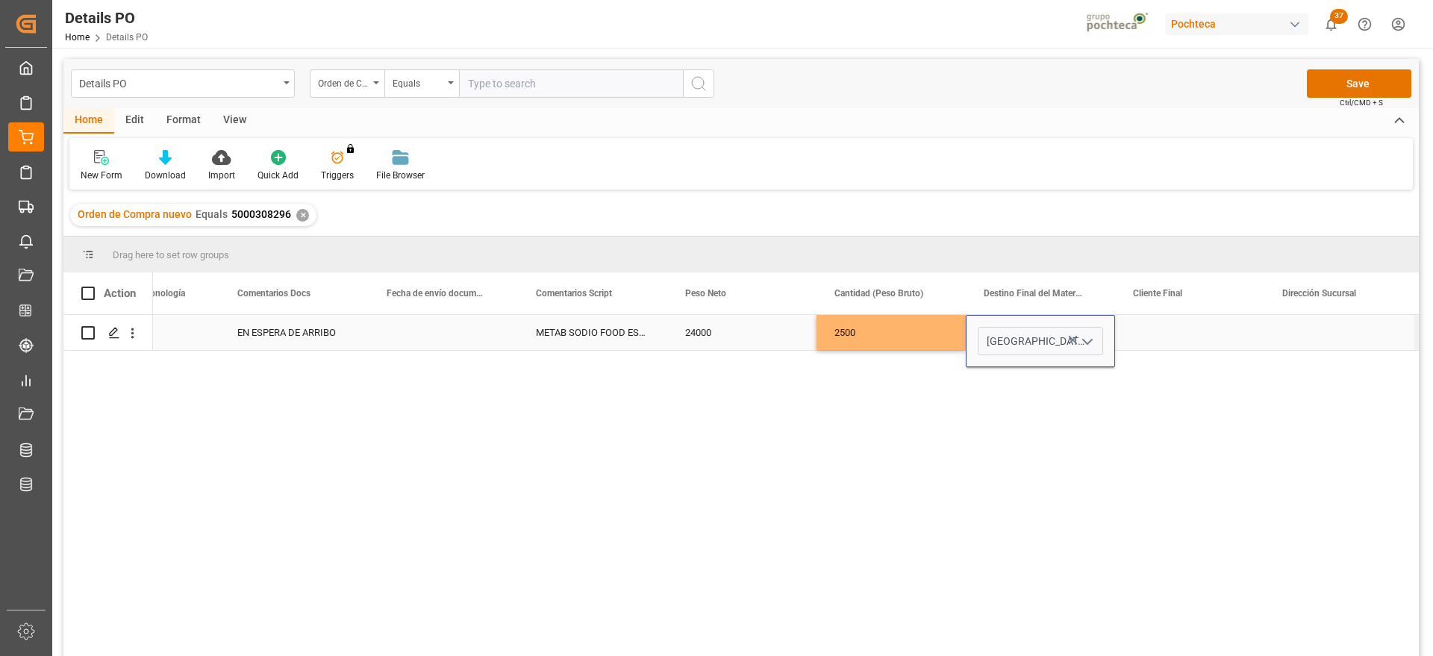
click at [1164, 330] on div "Press SPACE to select this row." at bounding box center [1189, 332] width 149 height 35
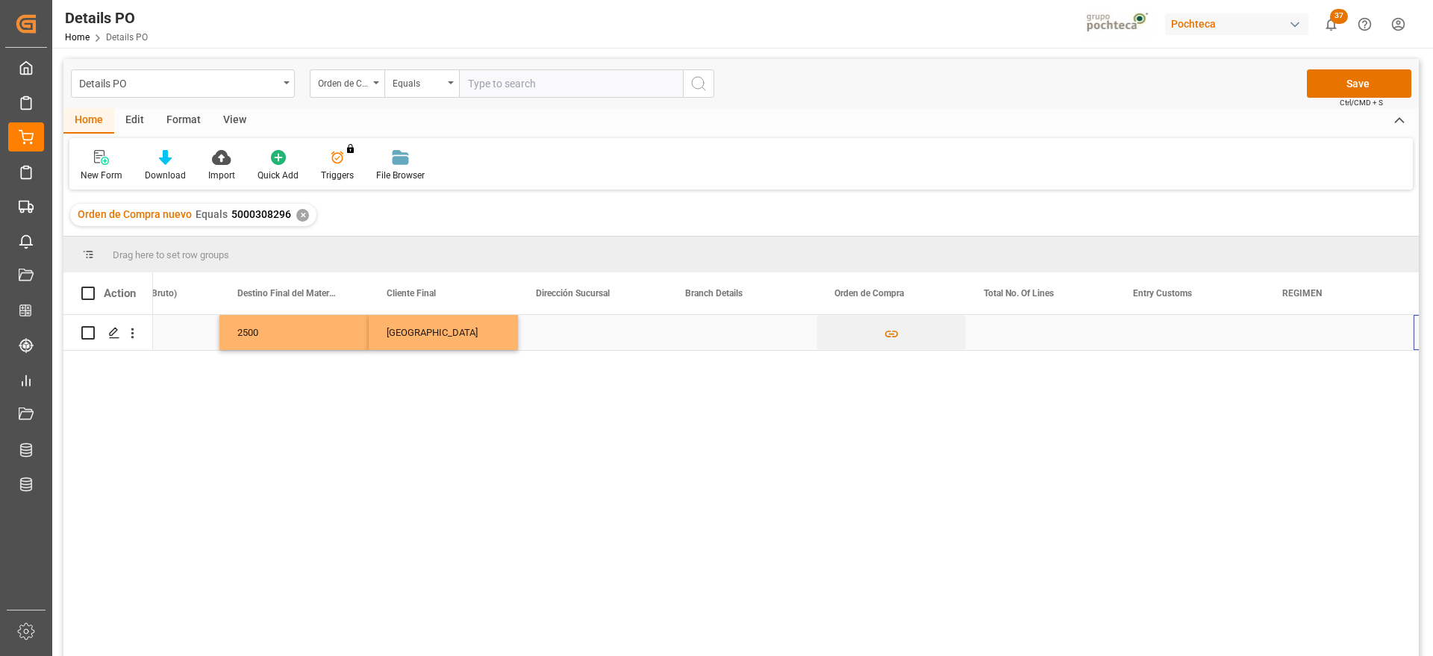
scroll to position [0, 4561]
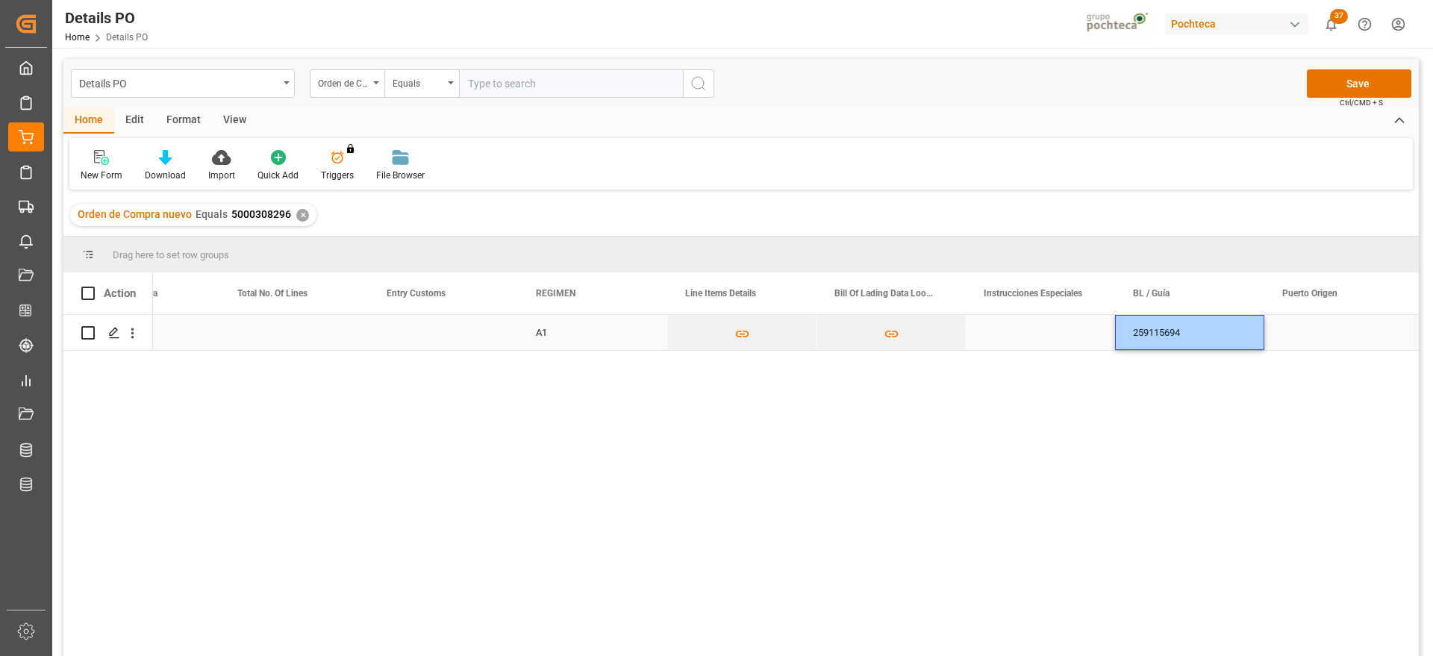
click at [1314, 331] on div "Press SPACE to select this row." at bounding box center [1338, 332] width 149 height 35
click at [1302, 324] on div "Press SPACE to select this row." at bounding box center [1338, 332] width 149 height 35
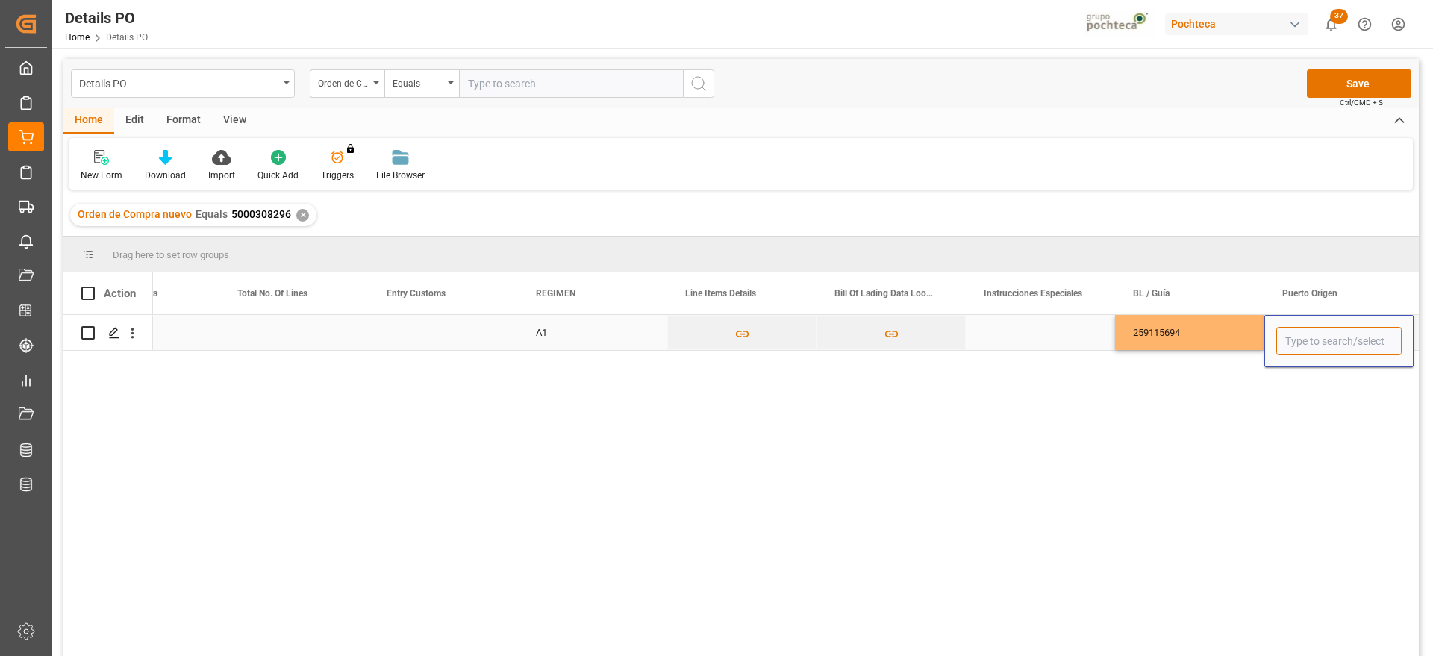
click at [1299, 333] on input "Press SPACE to select this row." at bounding box center [1338, 341] width 125 height 28
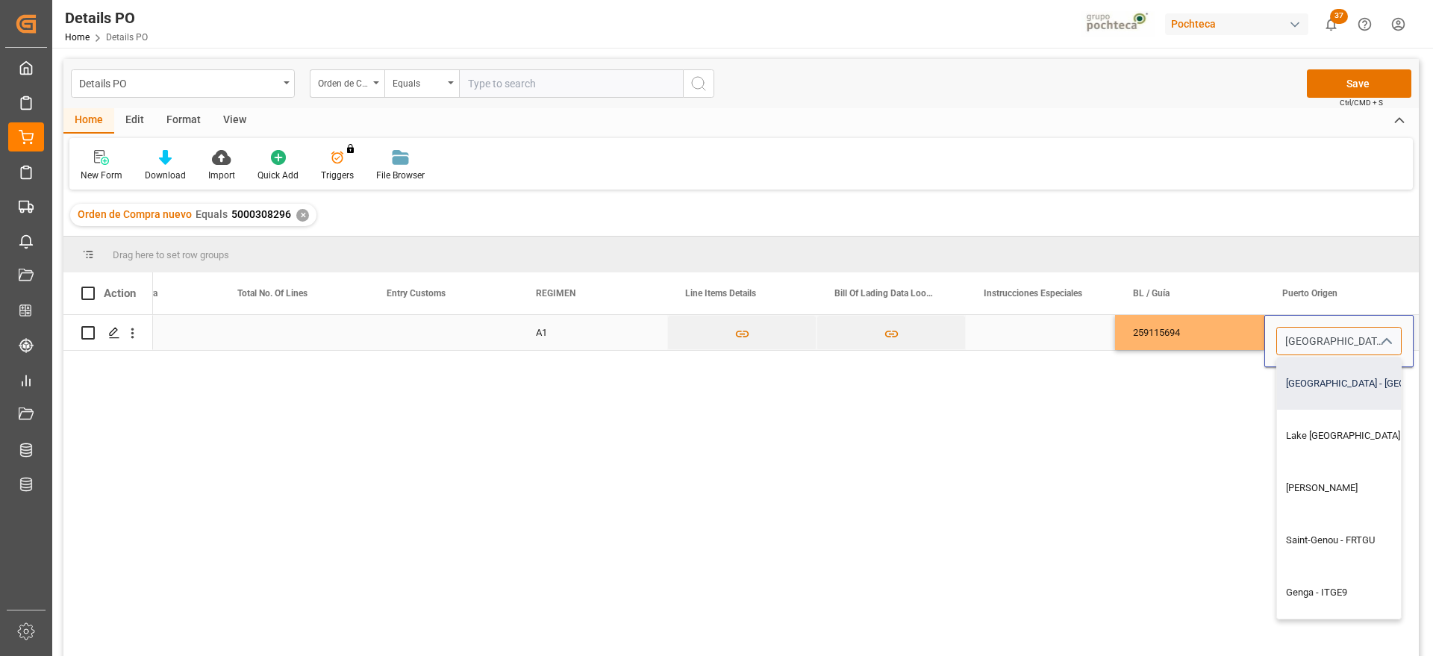
click at [1362, 388] on div "Genova - ITGOA" at bounding box center [1398, 384] width 243 height 52
type input "Genova - ITGOA"
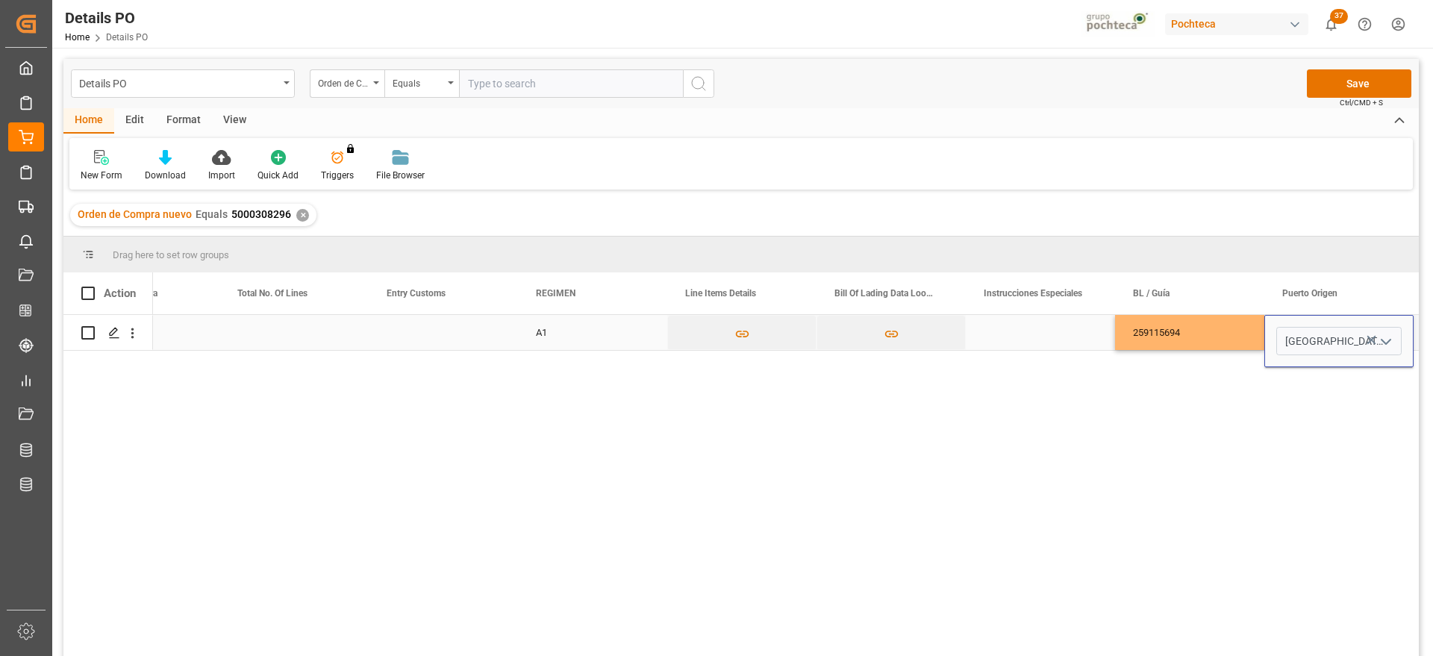
click at [1219, 333] on div "259115694" at bounding box center [1189, 332] width 149 height 35
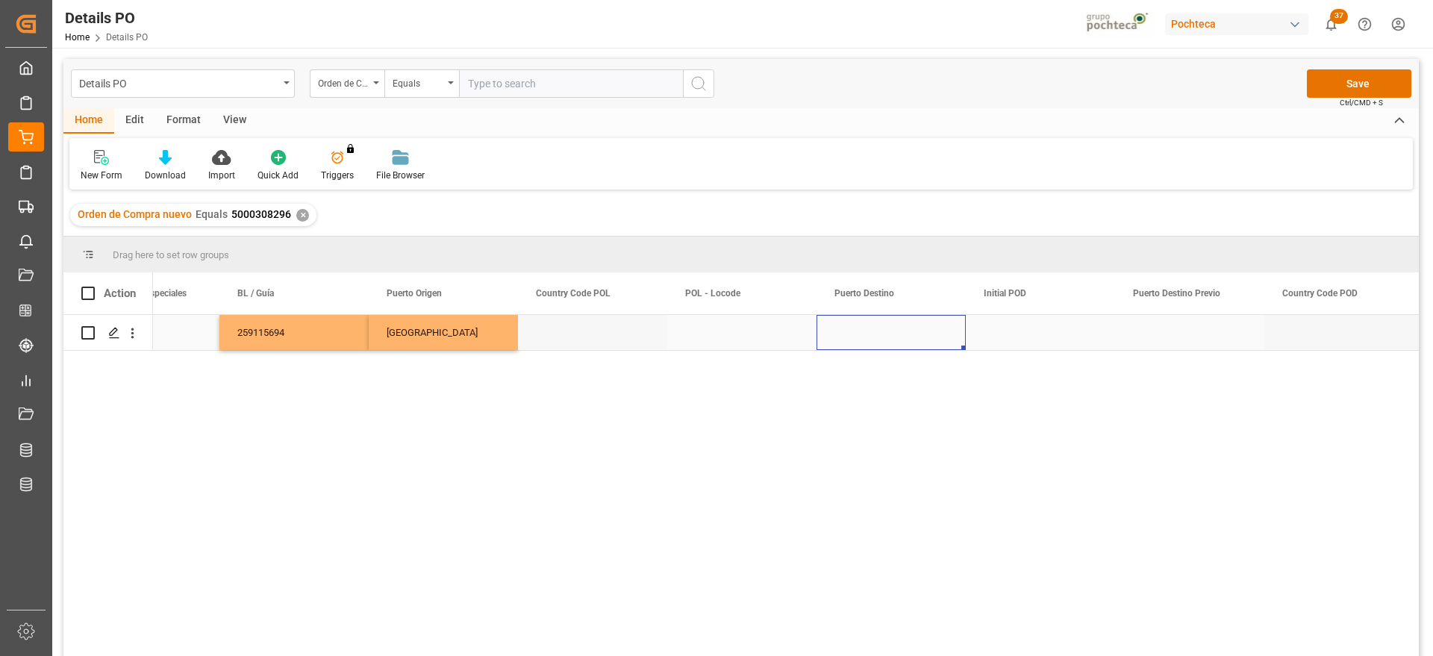
click at [852, 334] on div "Press SPACE to select this row." at bounding box center [891, 332] width 149 height 35
click at [852, 334] on input "Press SPACE to select this row." at bounding box center [891, 341] width 125 height 28
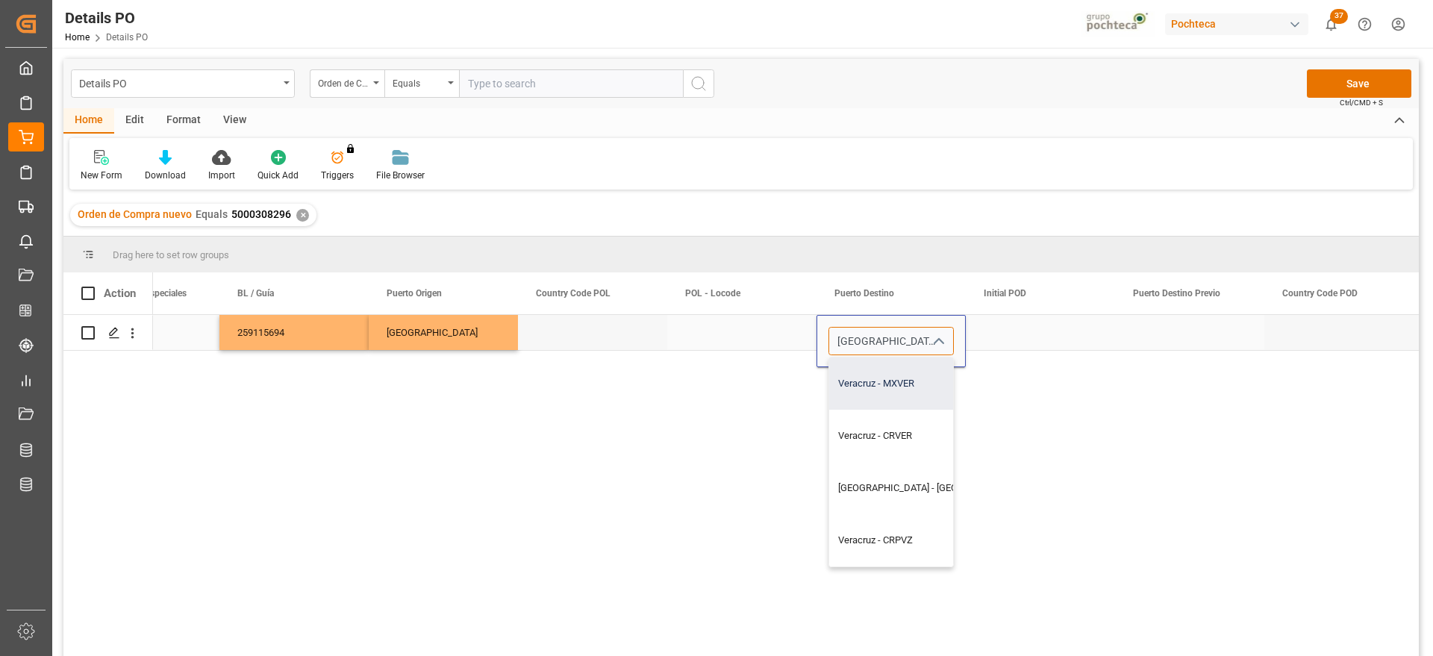
click at [881, 390] on div "Veracruz - MXVER" at bounding box center [933, 384] width 208 height 52
type input "Veracruz - MXVER"
click at [1032, 346] on div "Press SPACE to select this row." at bounding box center [1040, 332] width 149 height 35
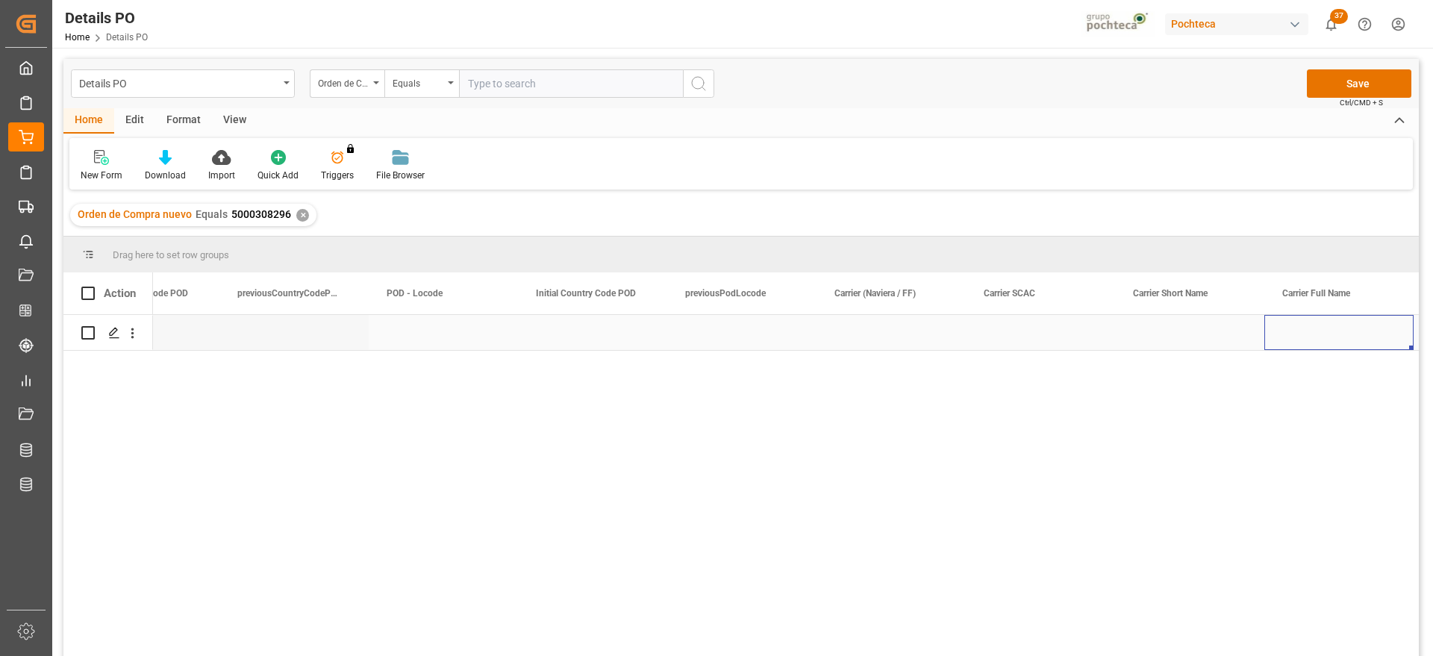
click at [905, 341] on div "Press SPACE to select this row." at bounding box center [891, 332] width 149 height 35
click at [896, 343] on input "Press SPACE to select this row." at bounding box center [891, 341] width 125 height 28
type input "m"
type input "MAERSK"
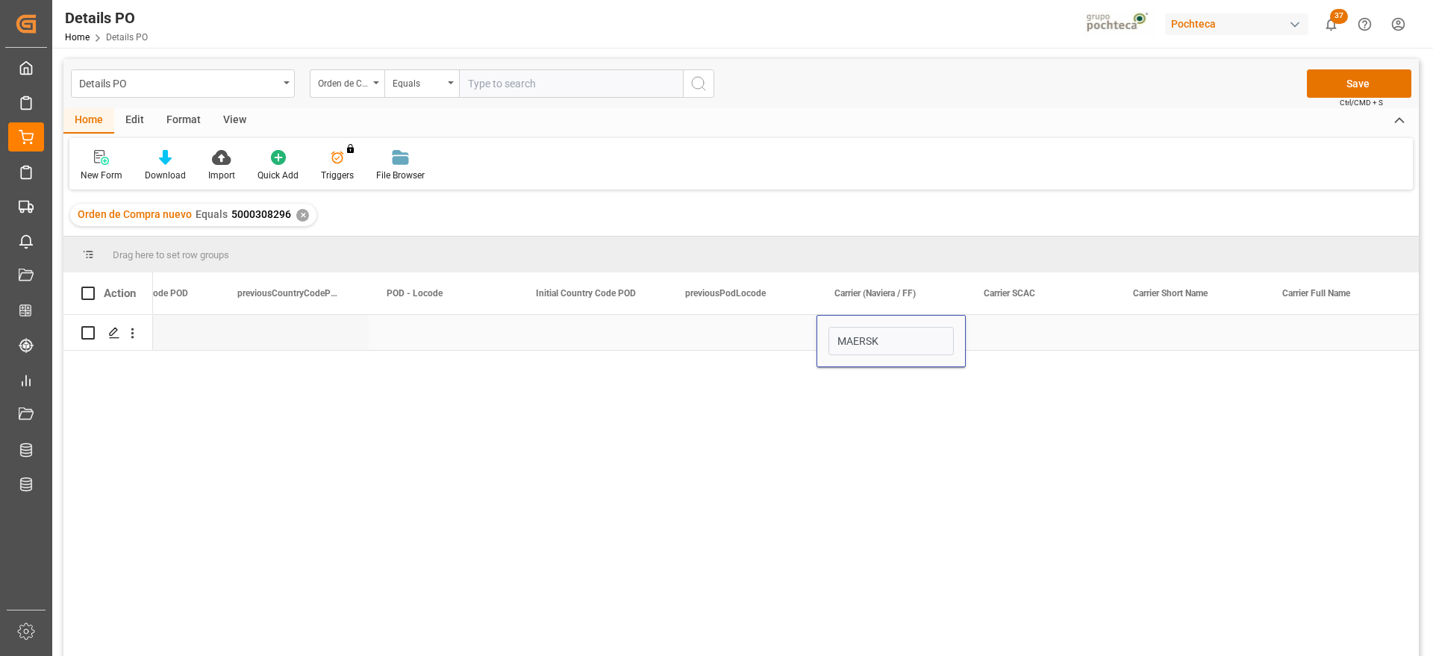
click at [1039, 328] on div "Press SPACE to select this row." at bounding box center [1040, 332] width 149 height 35
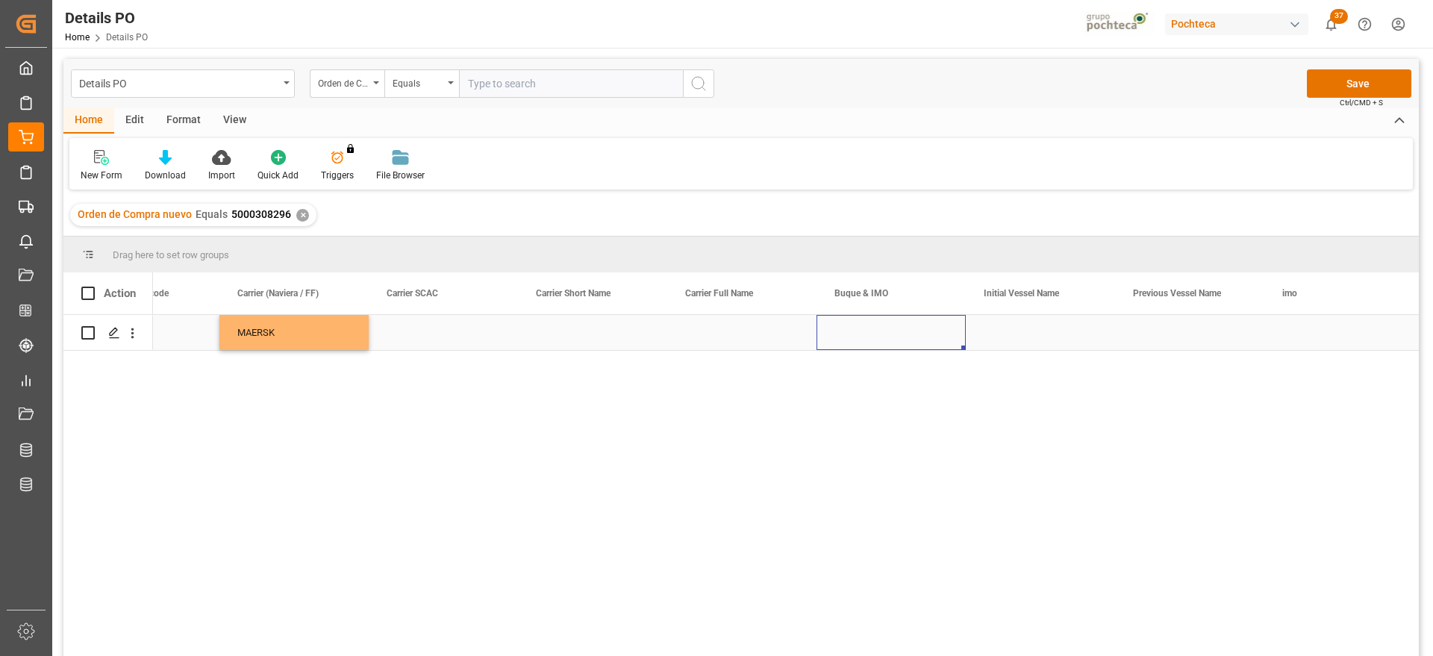
click at [883, 325] on div "Press SPACE to select this row." at bounding box center [891, 332] width 149 height 35
click at [862, 348] on input "Press SPACE to select this row." at bounding box center [891, 341] width 125 height 28
paste input "GSL ELENI"
click at [902, 358] on div "GSL ELENI - 9285677" at bounding box center [891, 384] width 124 height 52
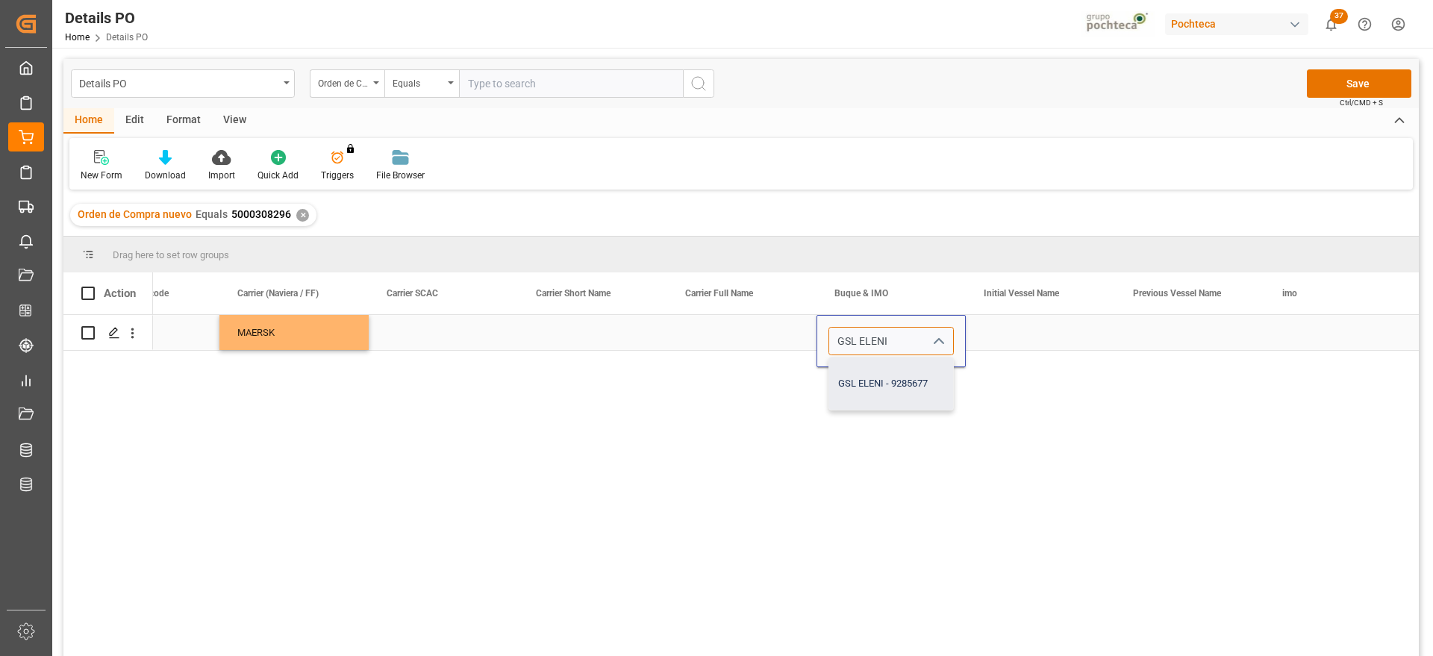
type input "GSL ELENI - 9285677"
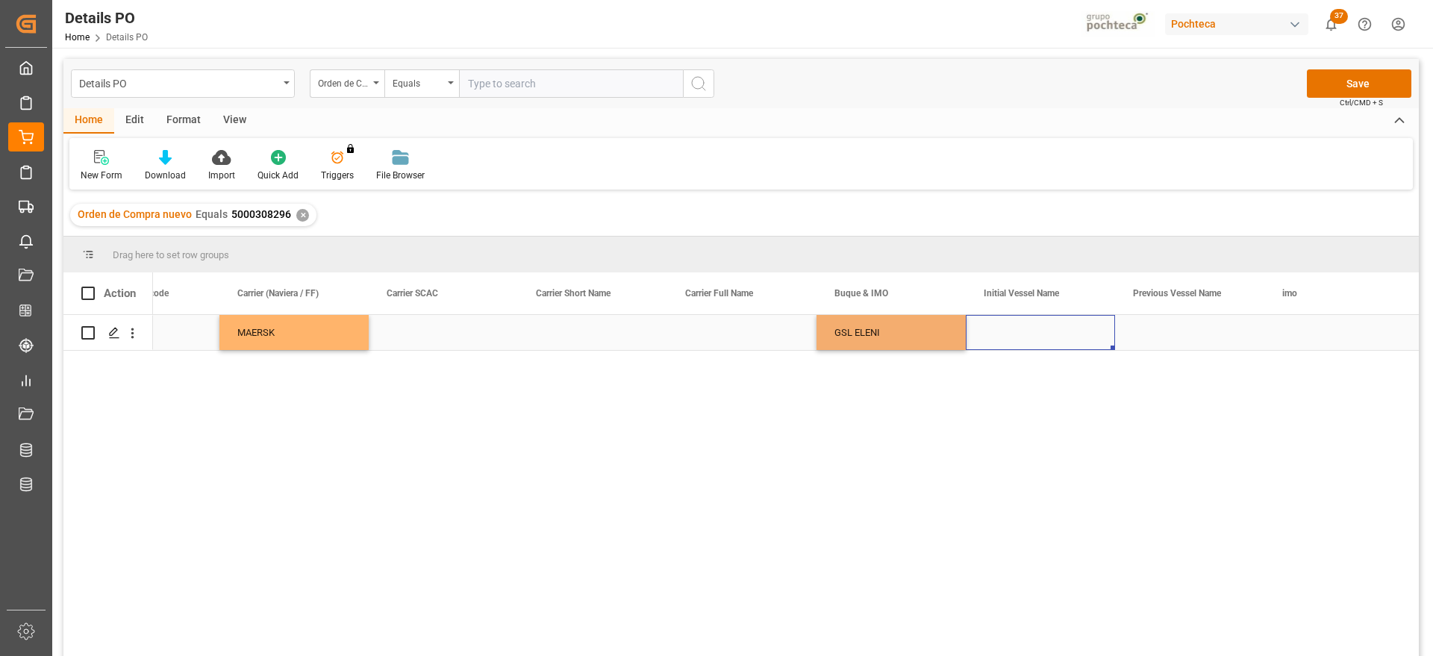
click at [1029, 333] on div "Press SPACE to select this row." at bounding box center [1040, 332] width 149 height 35
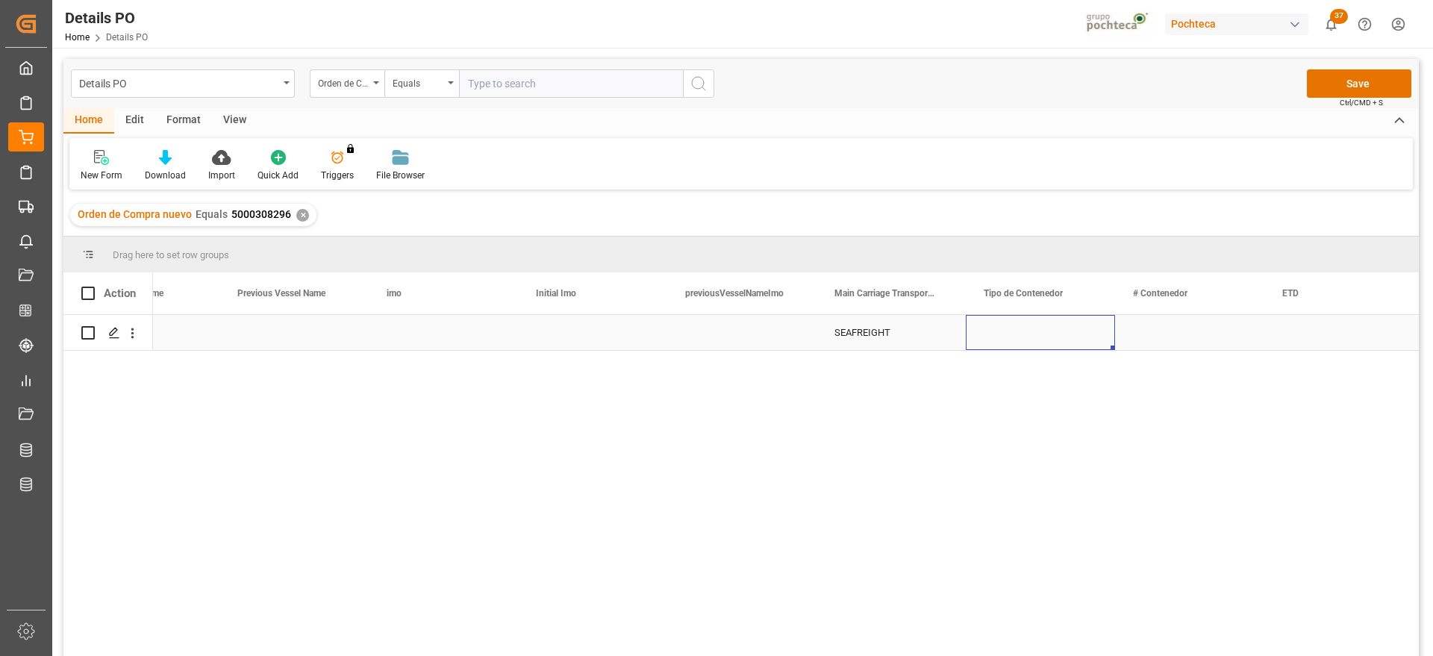
click at [1029, 333] on div "Press SPACE to select this row." at bounding box center [1040, 332] width 149 height 35
click at [1087, 337] on icon "open menu" at bounding box center [1088, 342] width 18 height 18
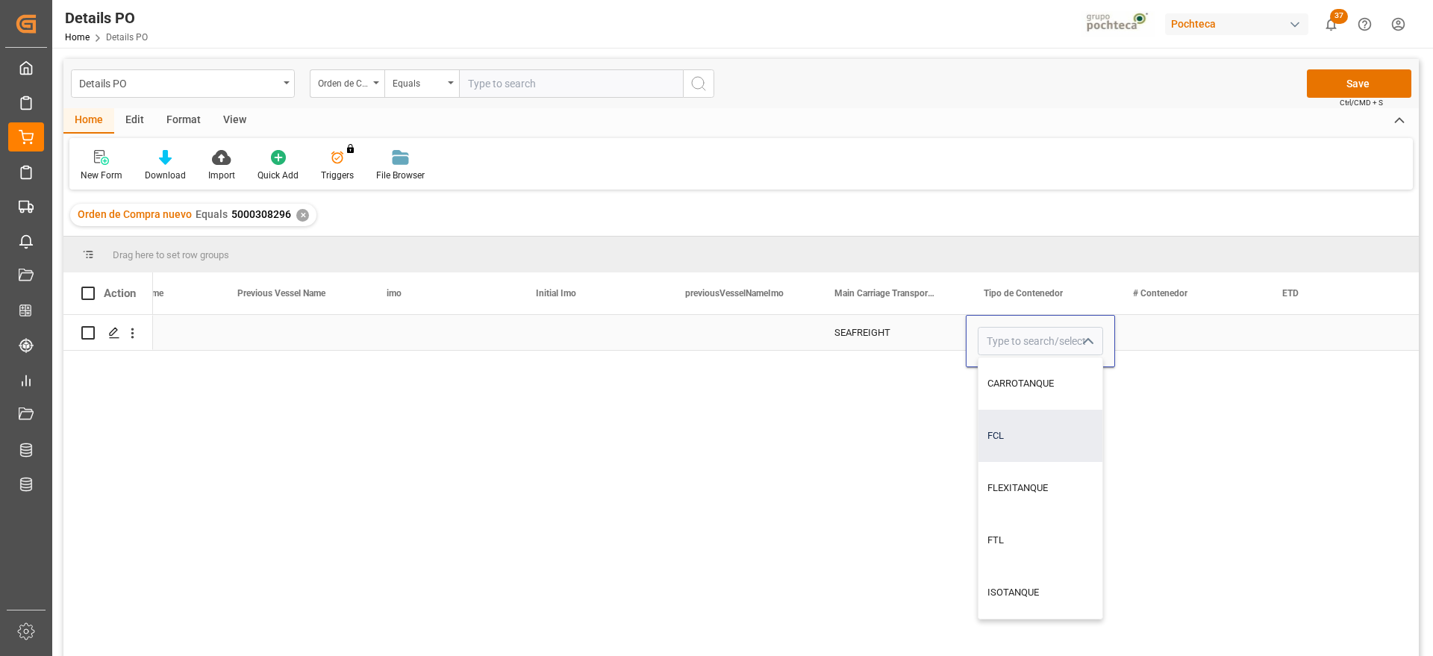
click at [1040, 436] on div "FCL" at bounding box center [1041, 436] width 124 height 52
type input "FCL"
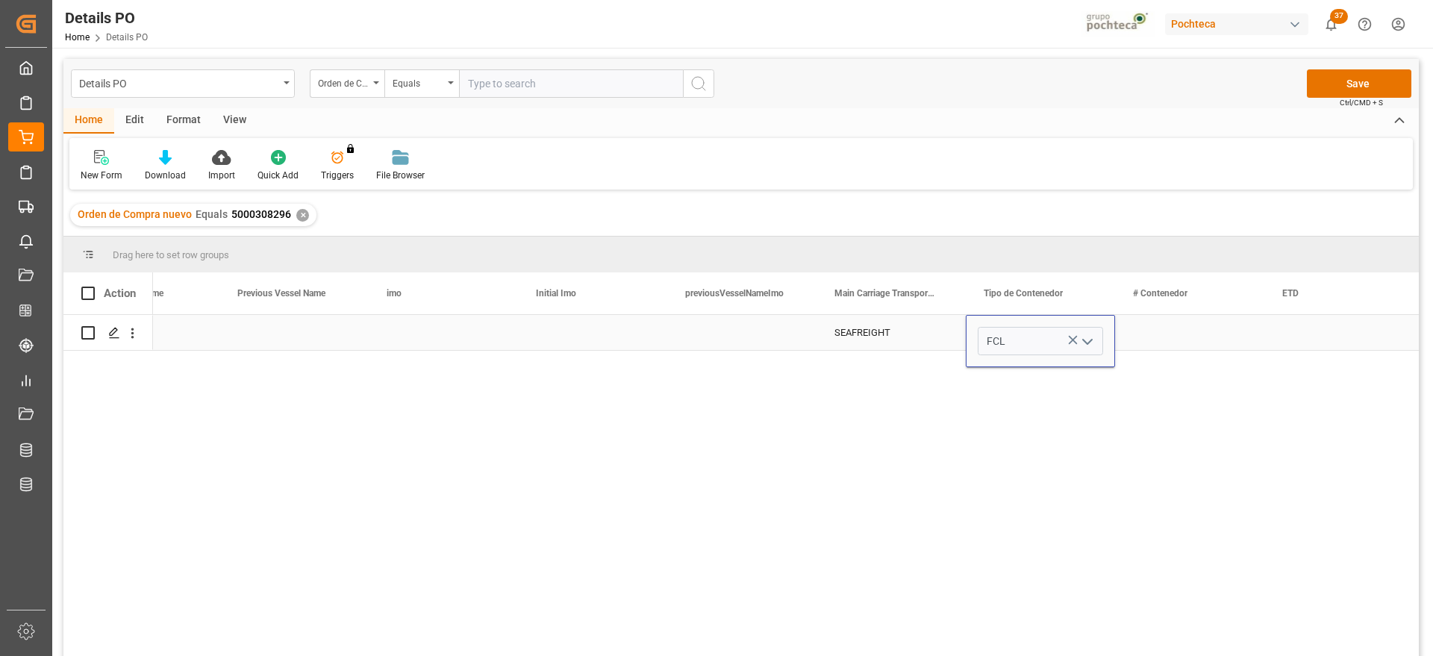
click at [1182, 334] on div "Press SPACE to select this row." at bounding box center [1189, 332] width 149 height 35
click at [1179, 335] on div "Press SPACE to select this row." at bounding box center [1189, 332] width 149 height 35
click at [1176, 334] on div "Press SPACE to select this row." at bounding box center [1189, 332] width 149 height 35
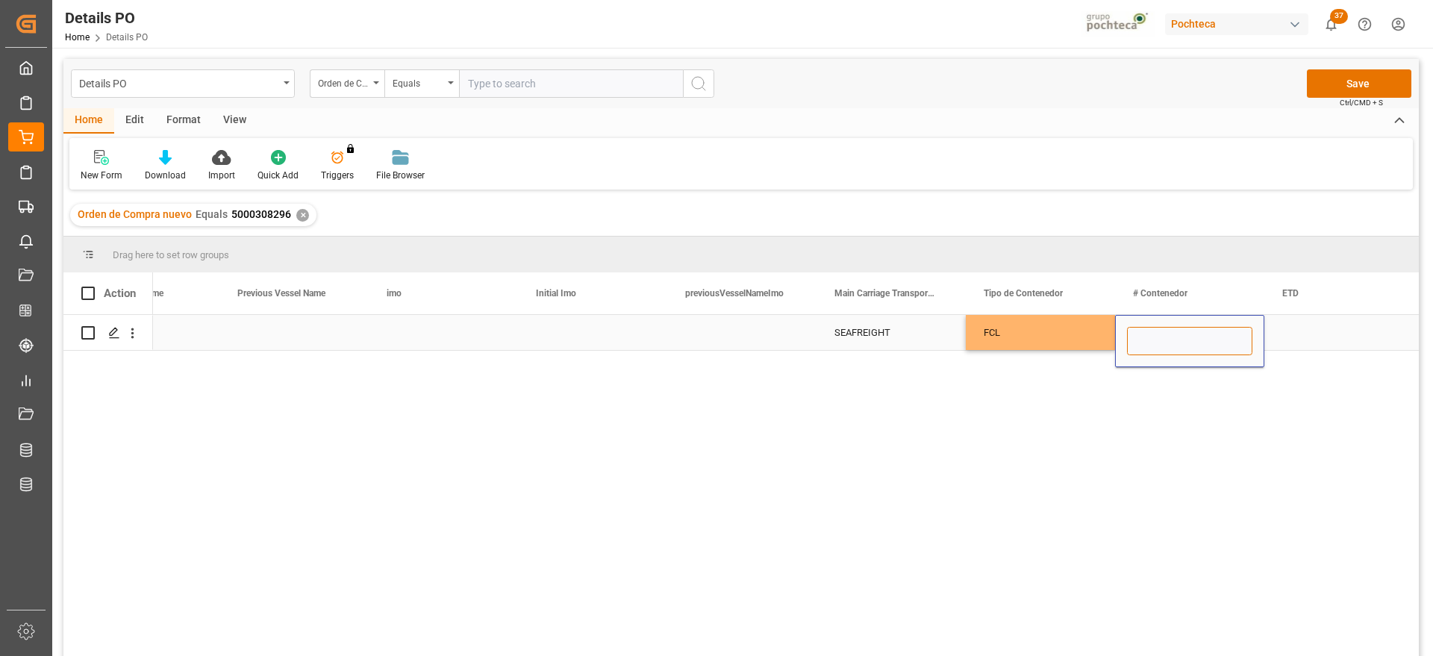
click at [1187, 342] on input "Press SPACE to select this row." at bounding box center [1189, 341] width 125 height 28
paste input "MRKU7917248"
type input "MRKU7917248"
click at [1326, 342] on div "Press SPACE to select this row." at bounding box center [1338, 332] width 149 height 35
click at [1314, 334] on div "Press SPACE to select this row." at bounding box center [1338, 332] width 149 height 35
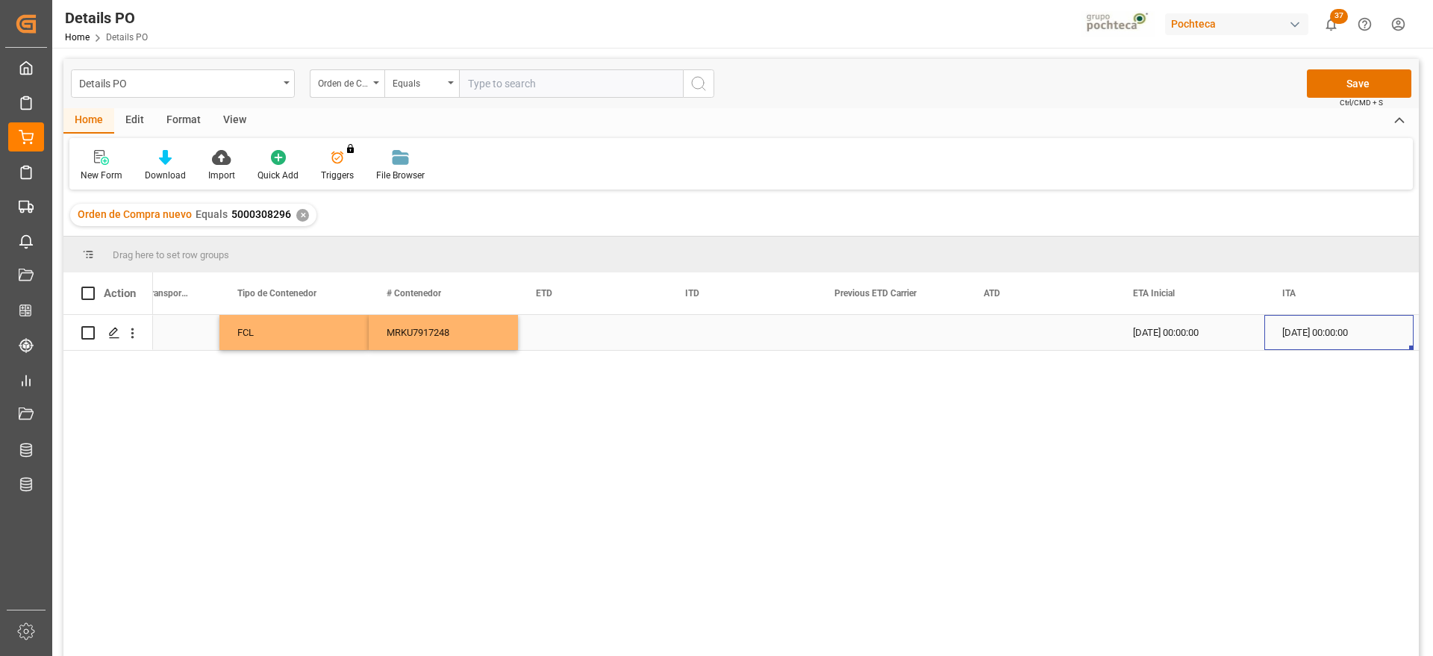
scroll to position [0, 9935]
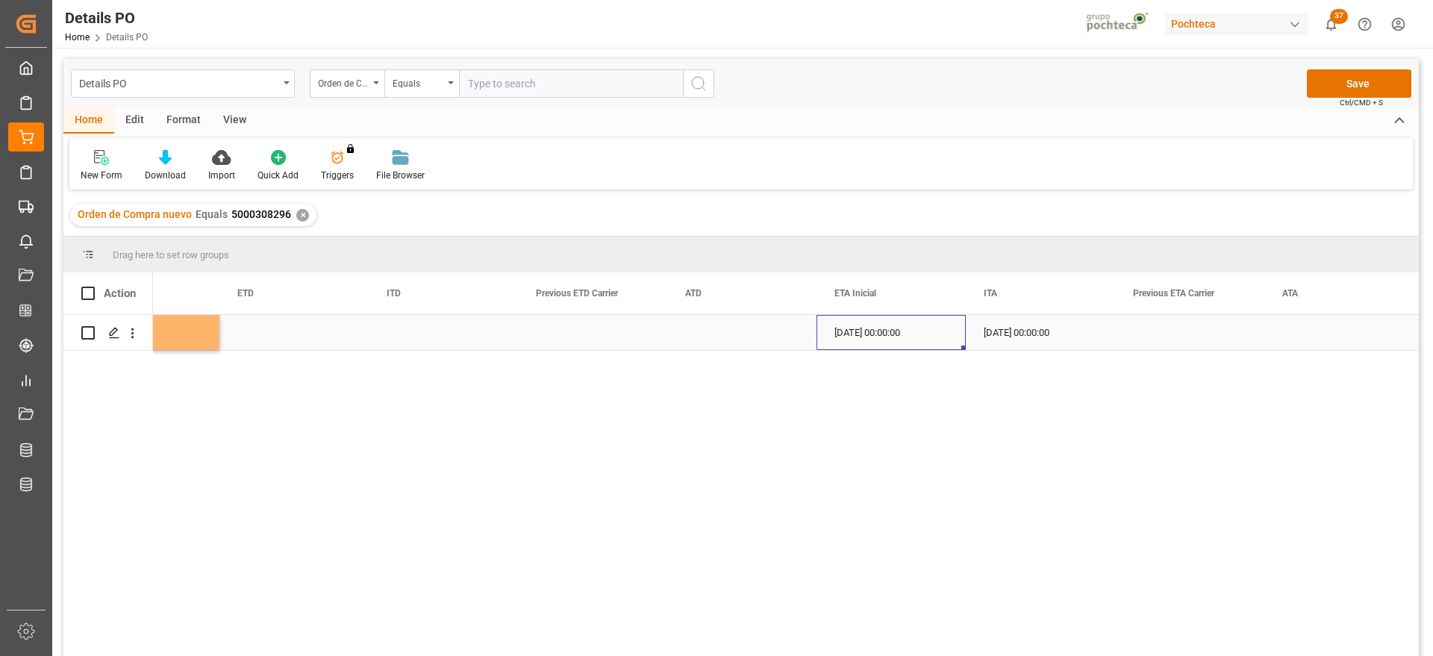
click at [1181, 337] on div "Press SPACE to select this row." at bounding box center [1189, 332] width 149 height 35
click at [1358, 76] on button "Save" at bounding box center [1359, 83] width 104 height 28
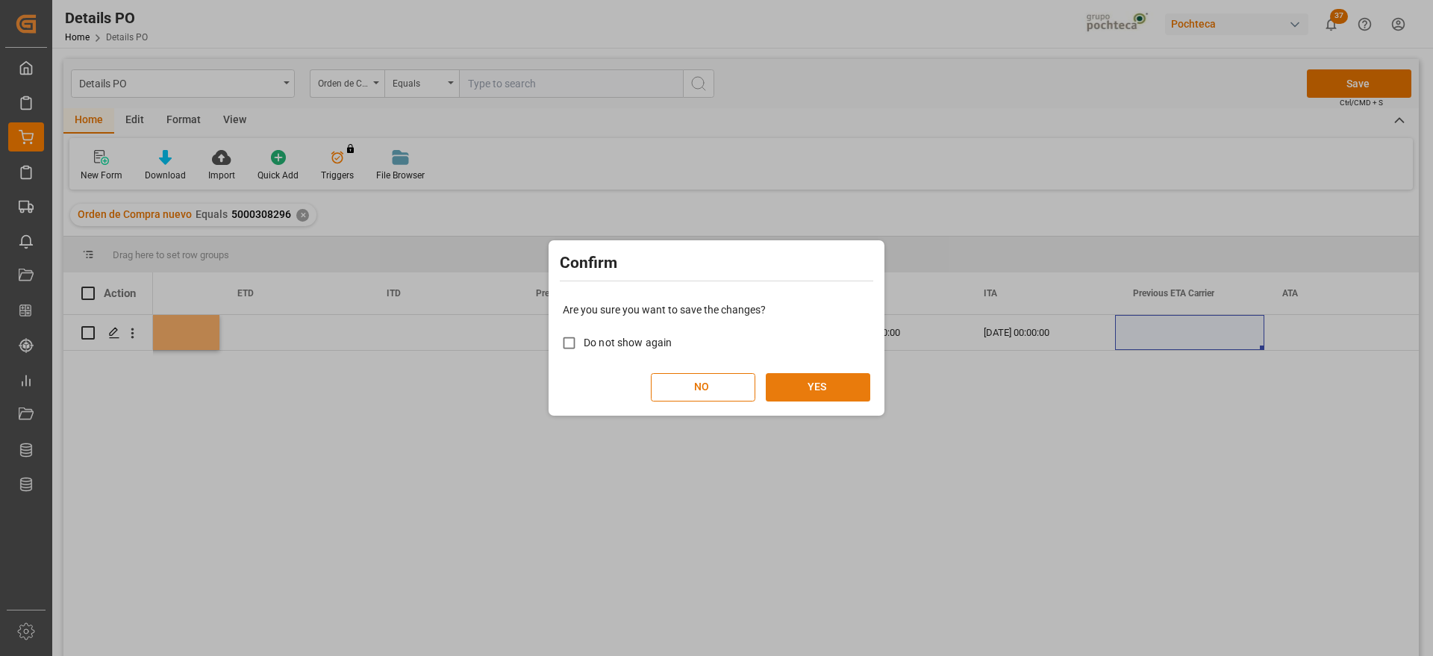
click at [836, 389] on button "YES" at bounding box center [818, 387] width 104 height 28
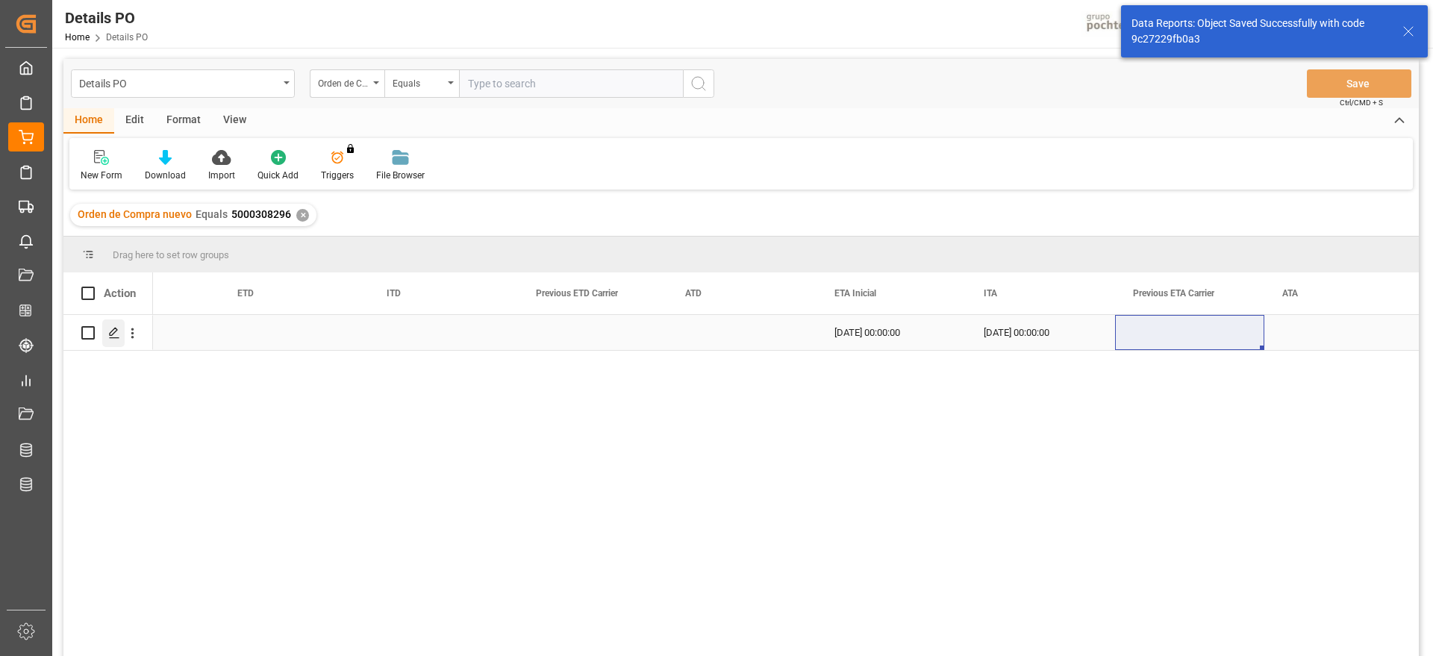
click at [110, 331] on icon "Press SPACE to select this row." at bounding box center [114, 333] width 12 height 12
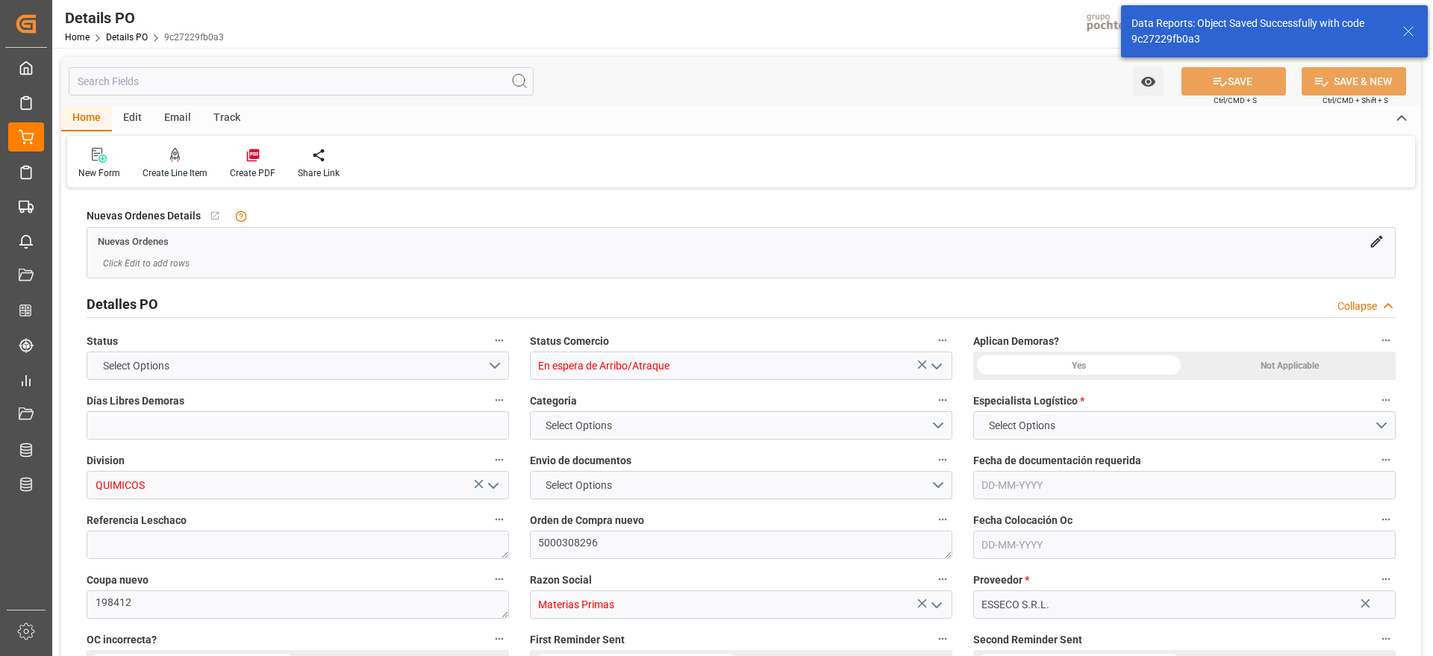
type input "15"
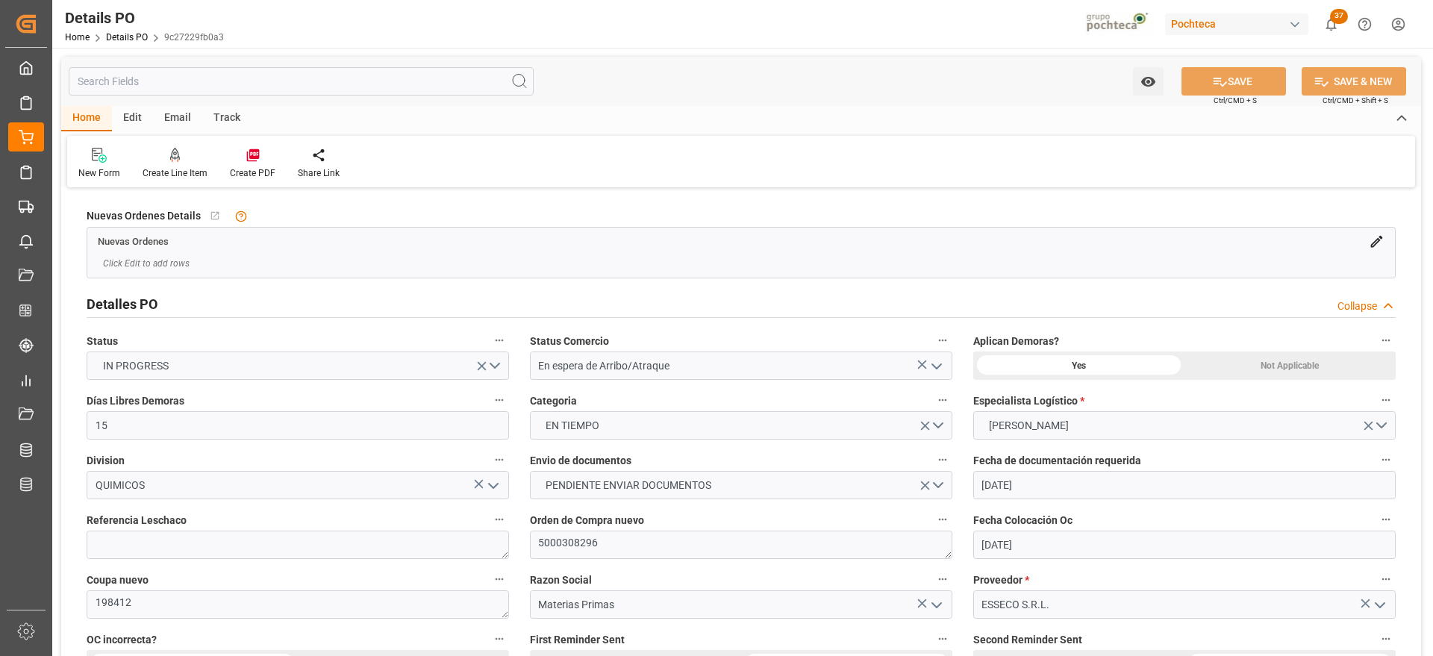
type input "[DATE]"
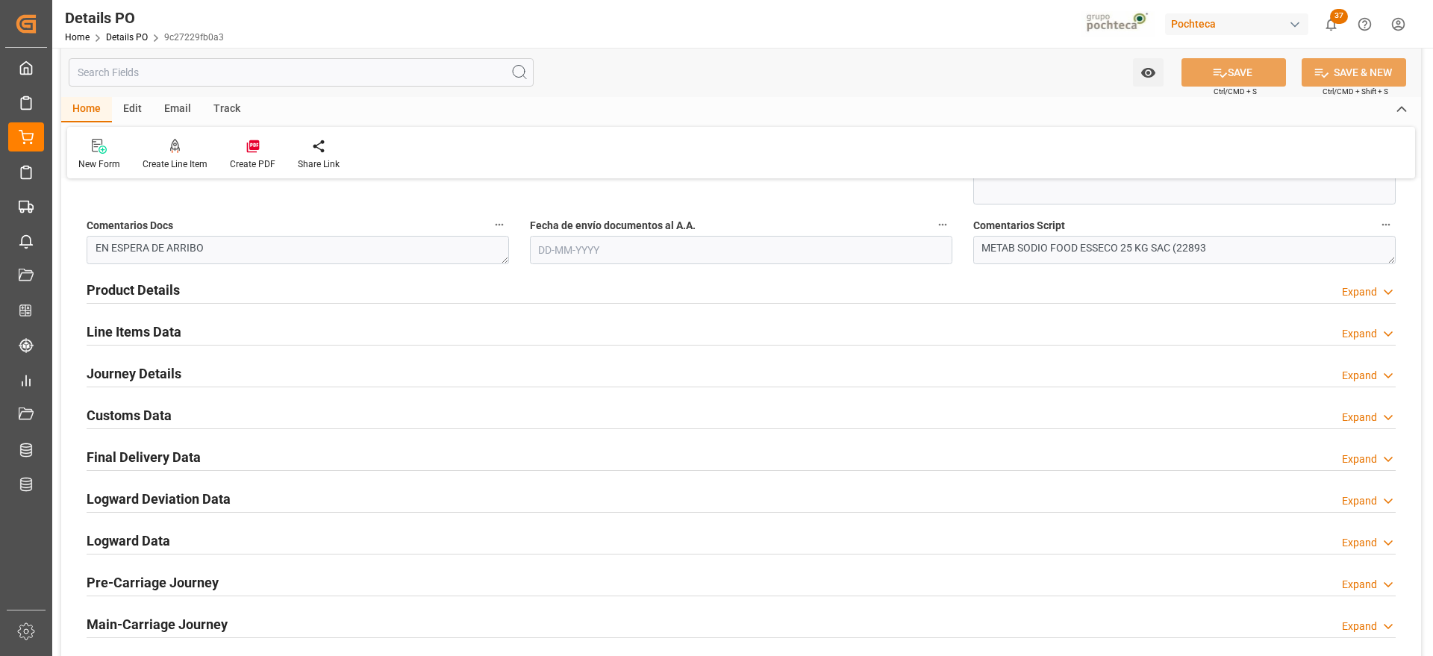
scroll to position [933, 0]
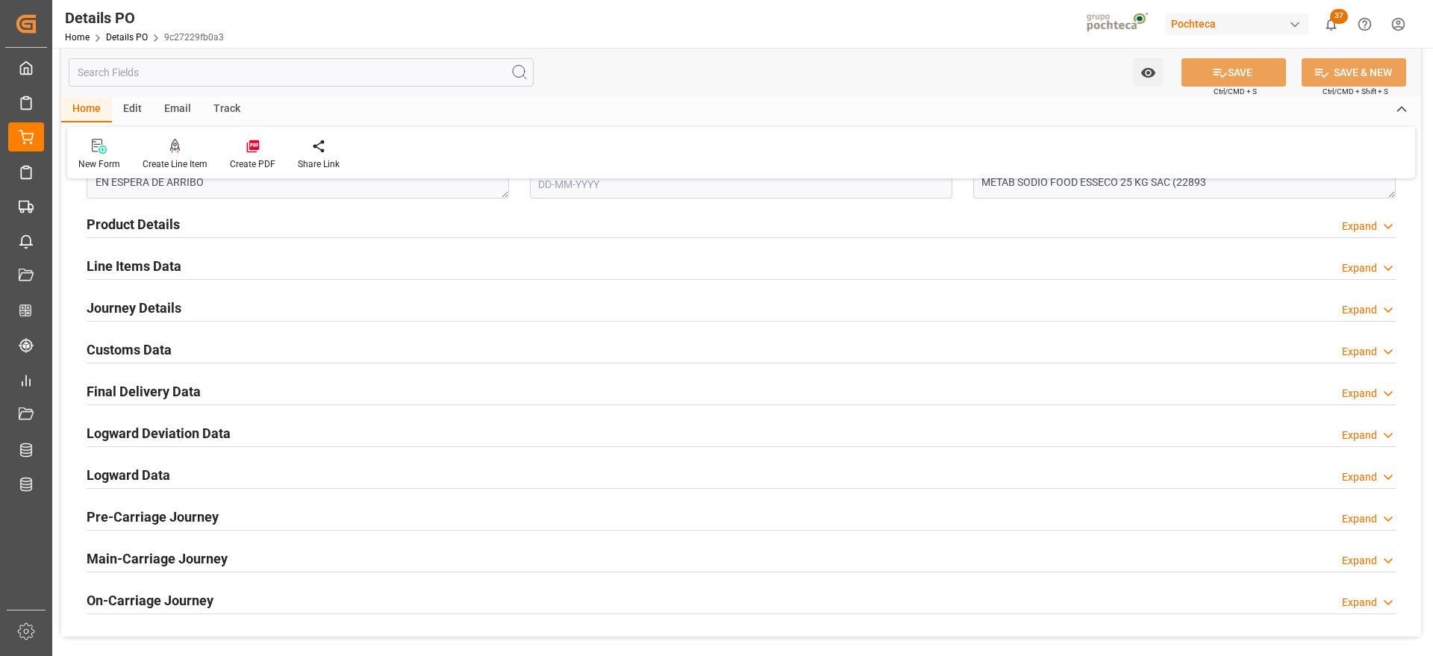
click at [137, 342] on h2 "Customs Data" at bounding box center [129, 350] width 85 height 20
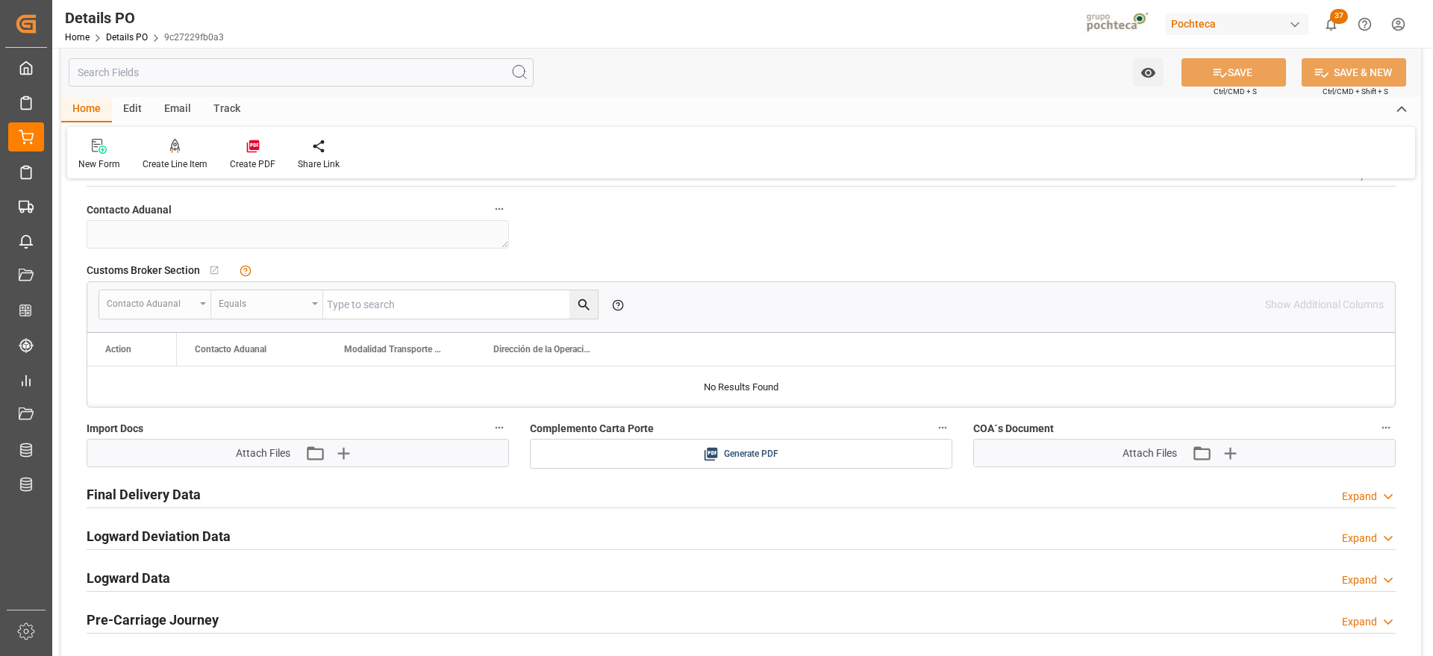
scroll to position [1120, 0]
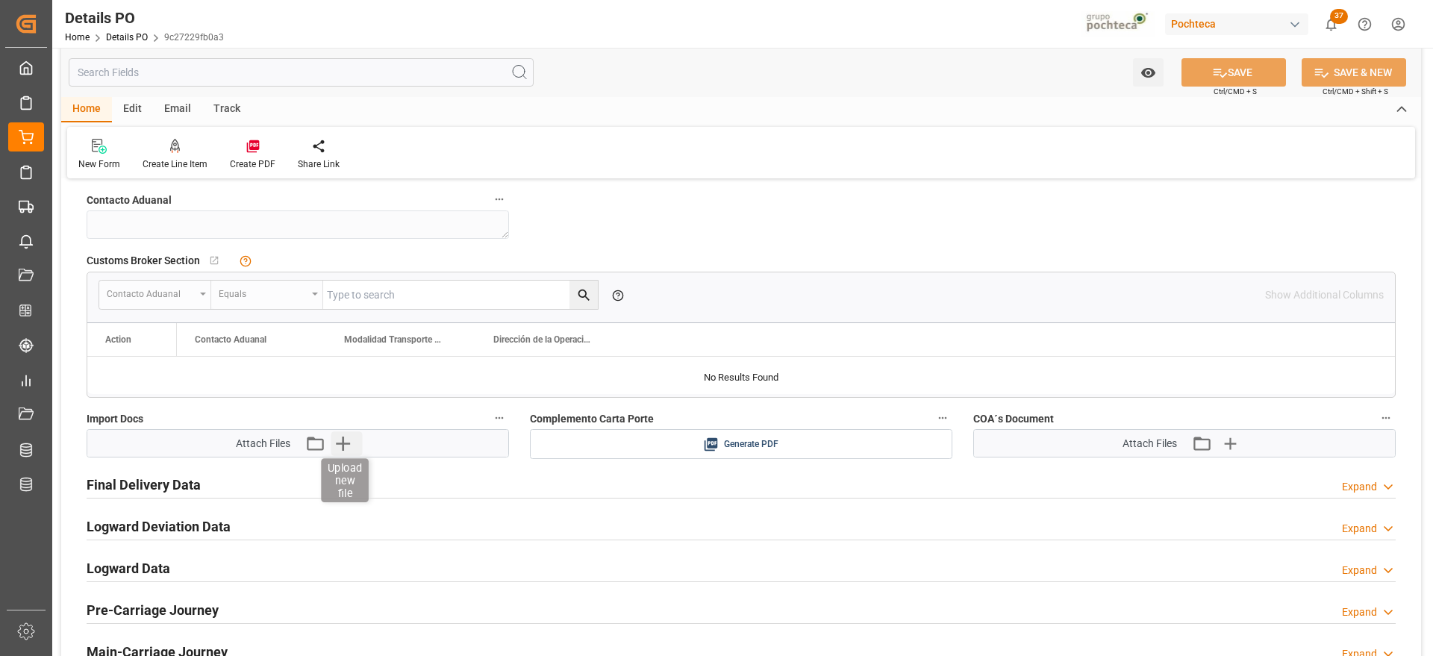
click at [349, 443] on icon "button" at bounding box center [343, 444] width 14 height 14
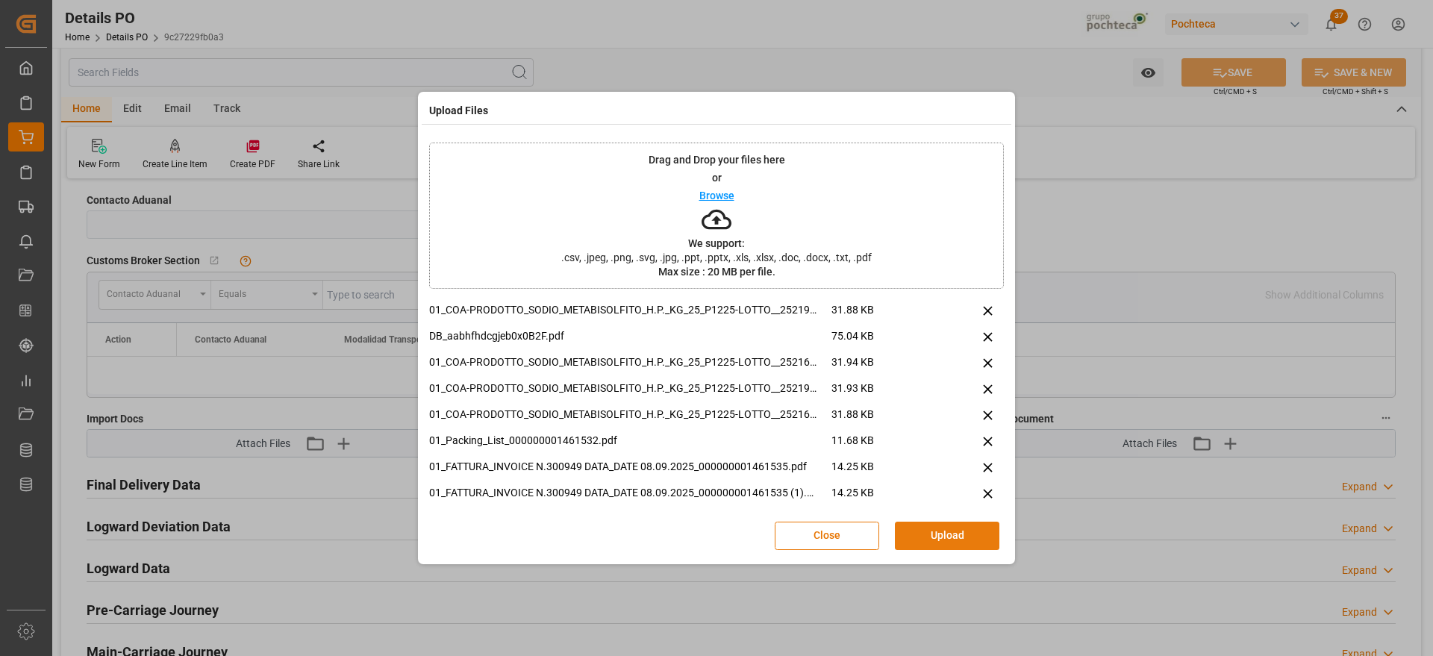
click at [941, 529] on button "Upload" at bounding box center [947, 536] width 104 height 28
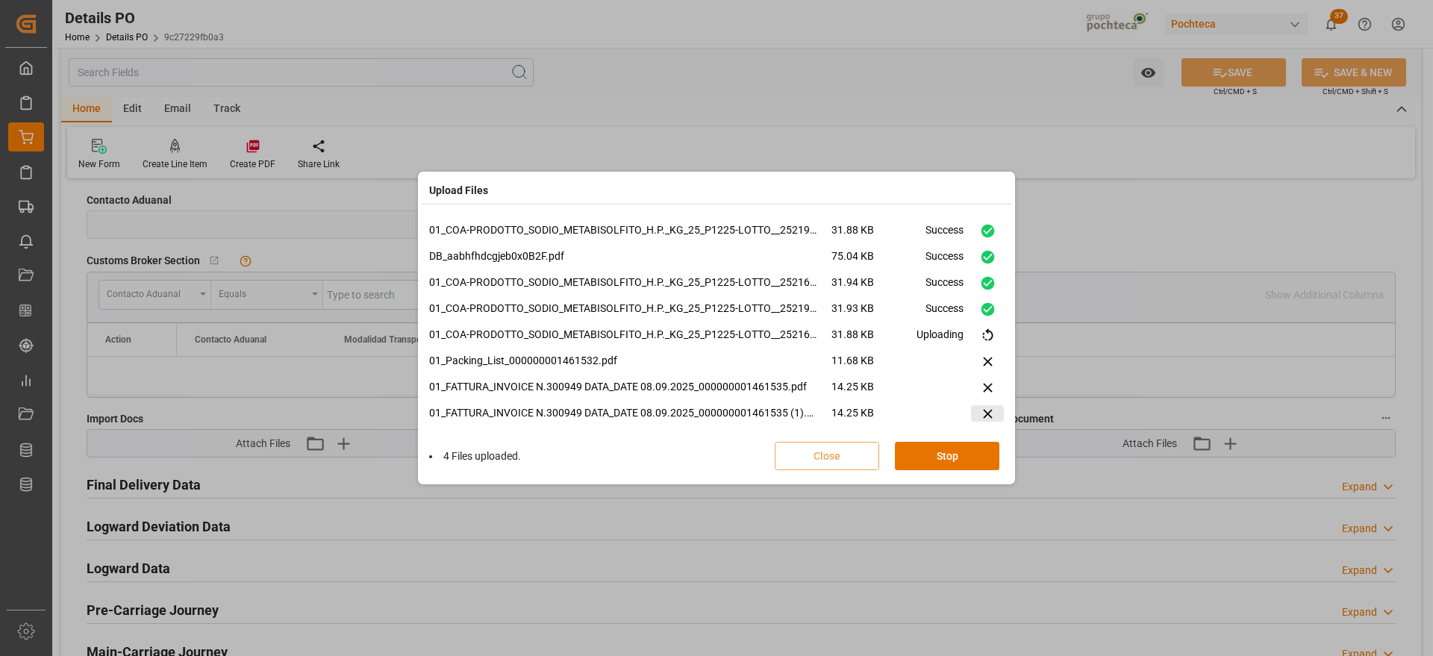
click at [985, 408] on icon at bounding box center [988, 414] width 16 height 16
click at [964, 452] on button "Retry All" at bounding box center [947, 456] width 104 height 28
click at [955, 454] on button "Stop" at bounding box center [947, 456] width 104 height 28
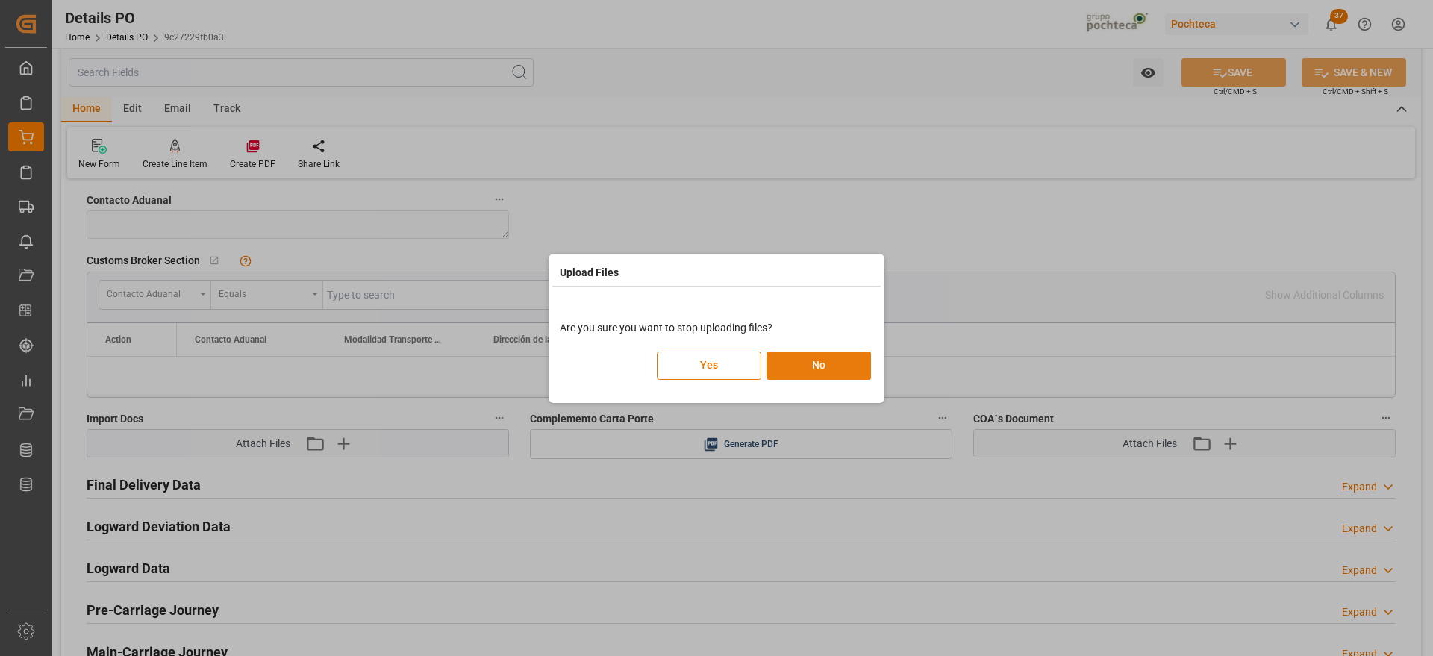
click at [826, 357] on button "No" at bounding box center [819, 366] width 104 height 28
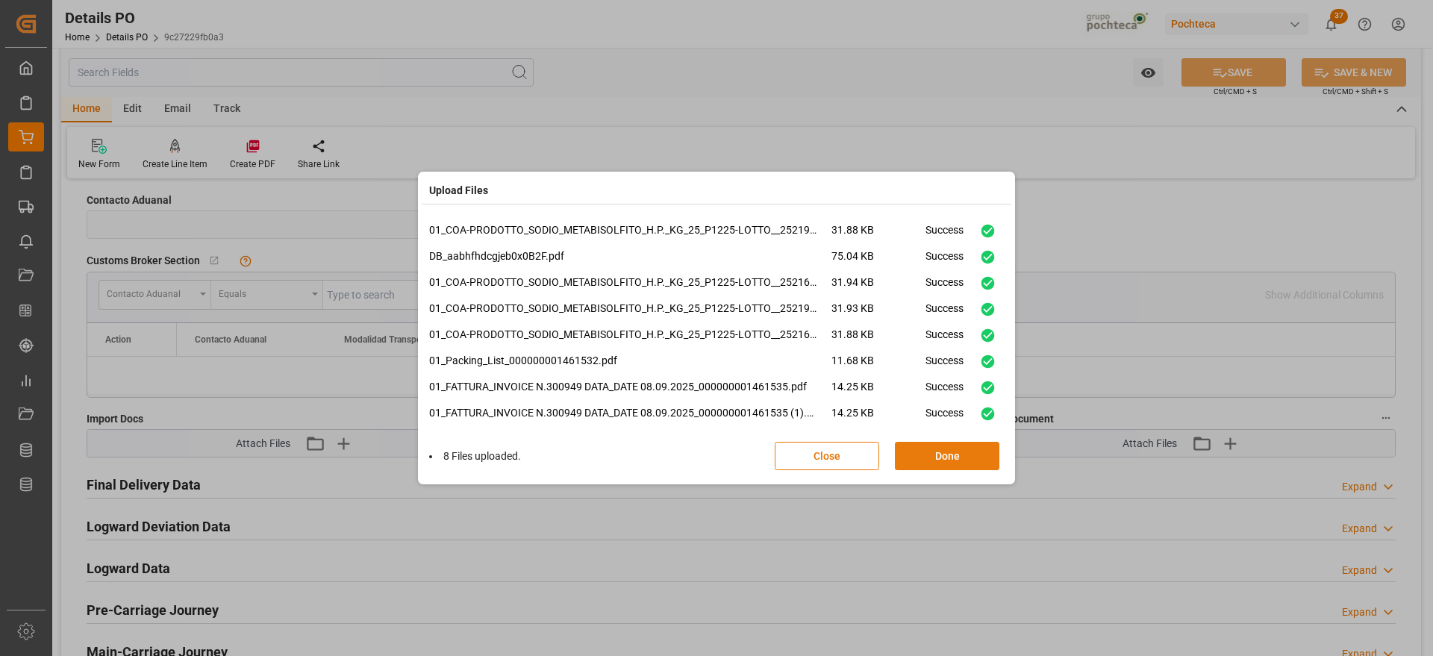
click at [950, 446] on button "Done" at bounding box center [947, 456] width 104 height 28
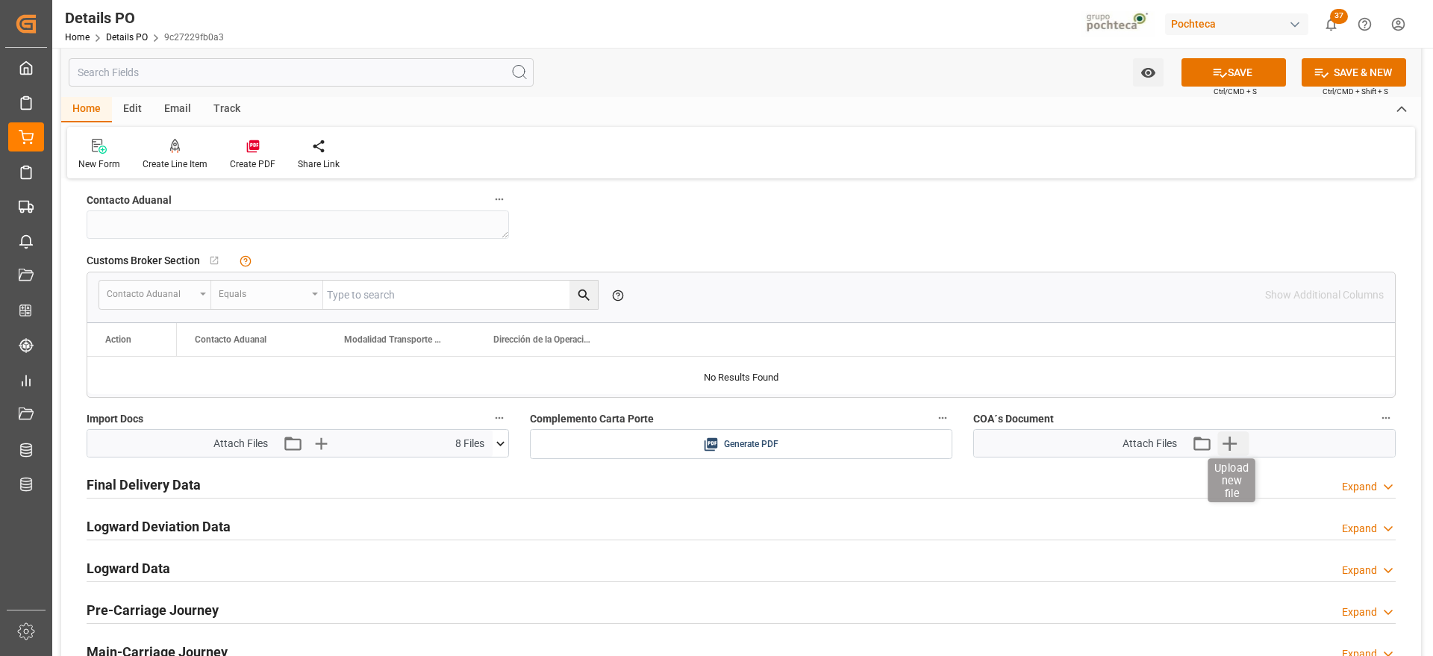
click at [1231, 445] on icon "button" at bounding box center [1230, 444] width 14 height 14
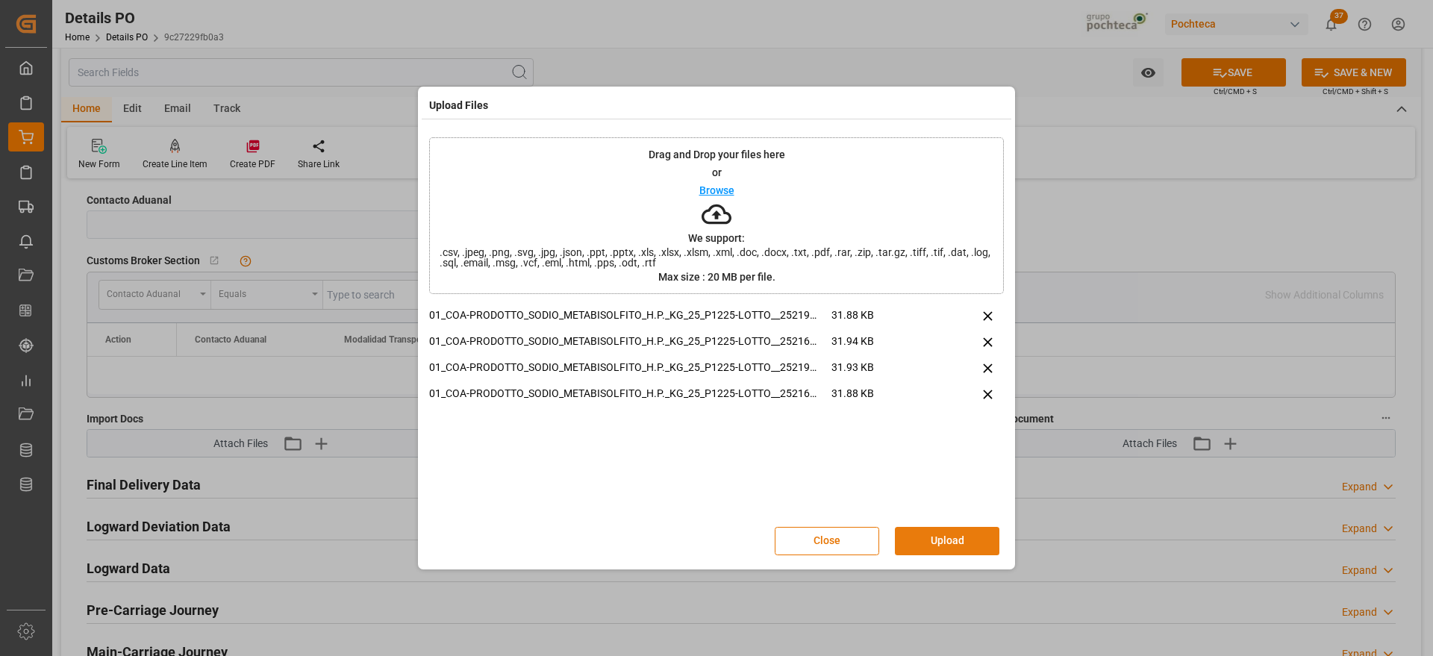
click at [955, 541] on button "Upload" at bounding box center [947, 541] width 104 height 28
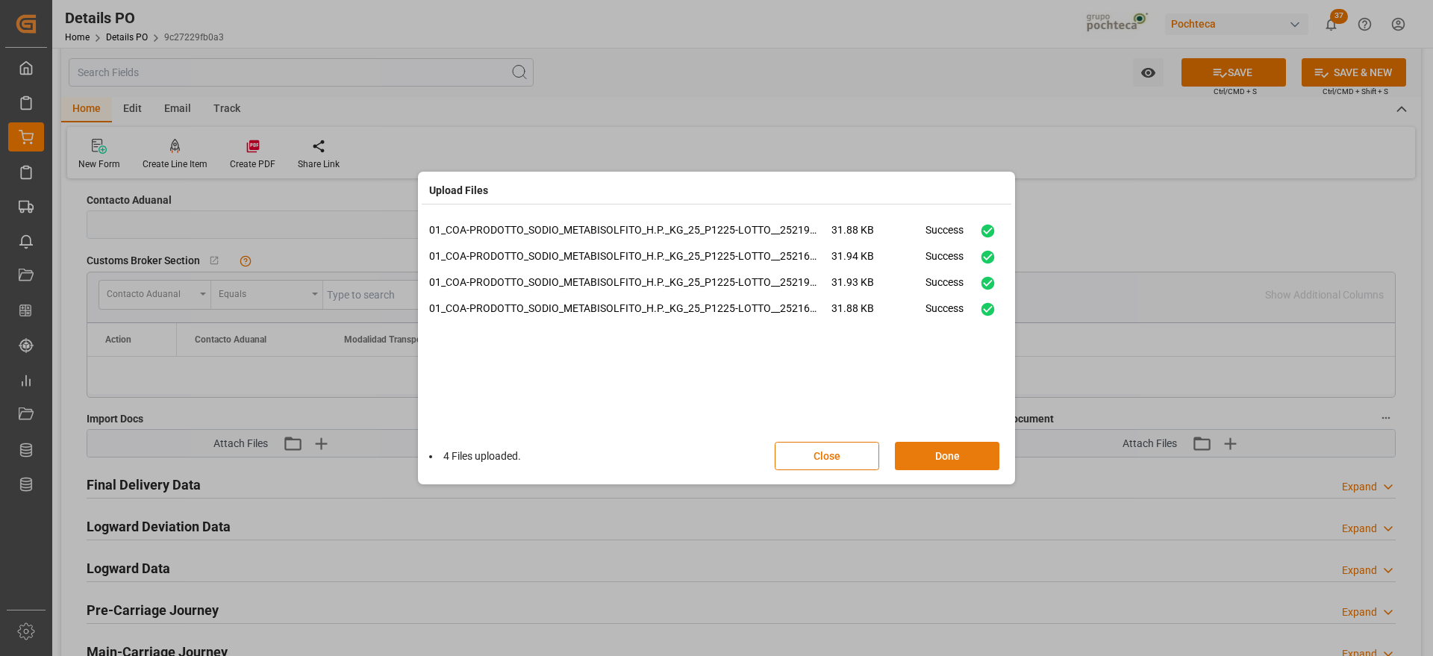
click at [953, 462] on button "Done" at bounding box center [947, 456] width 104 height 28
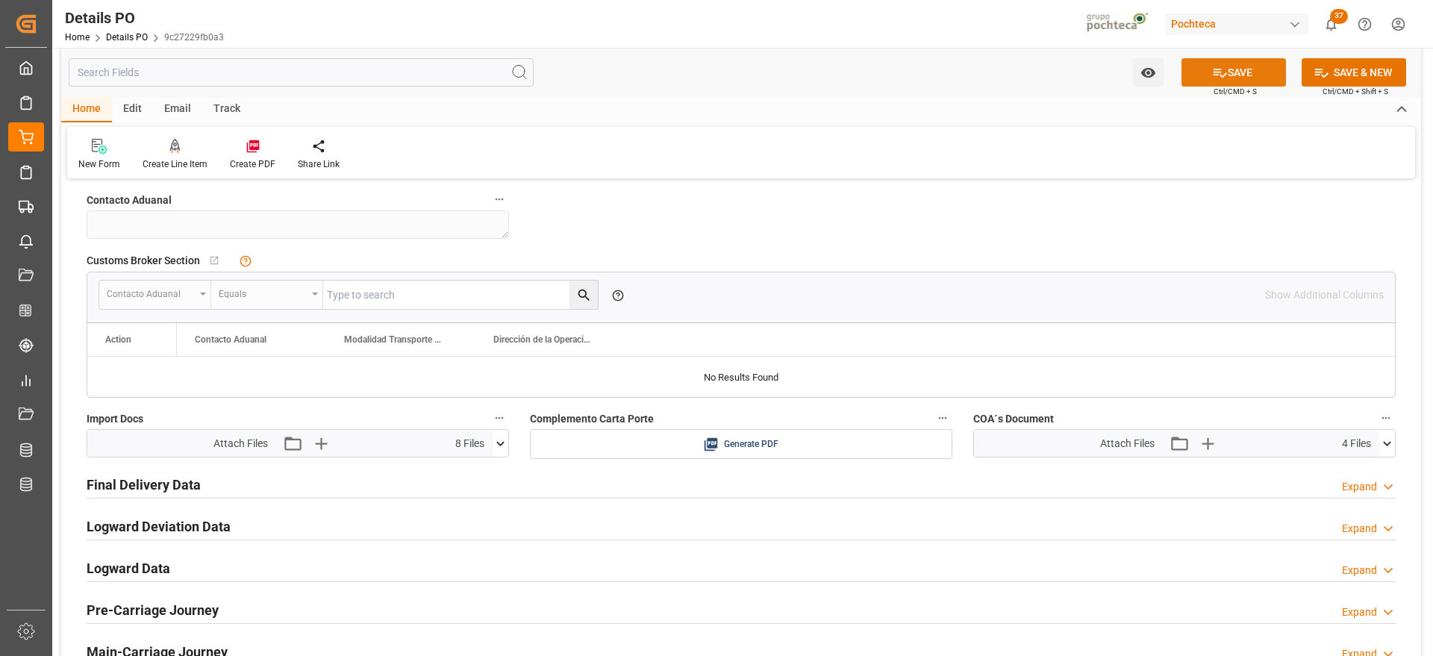
click at [1224, 70] on icon at bounding box center [1220, 73] width 16 height 16
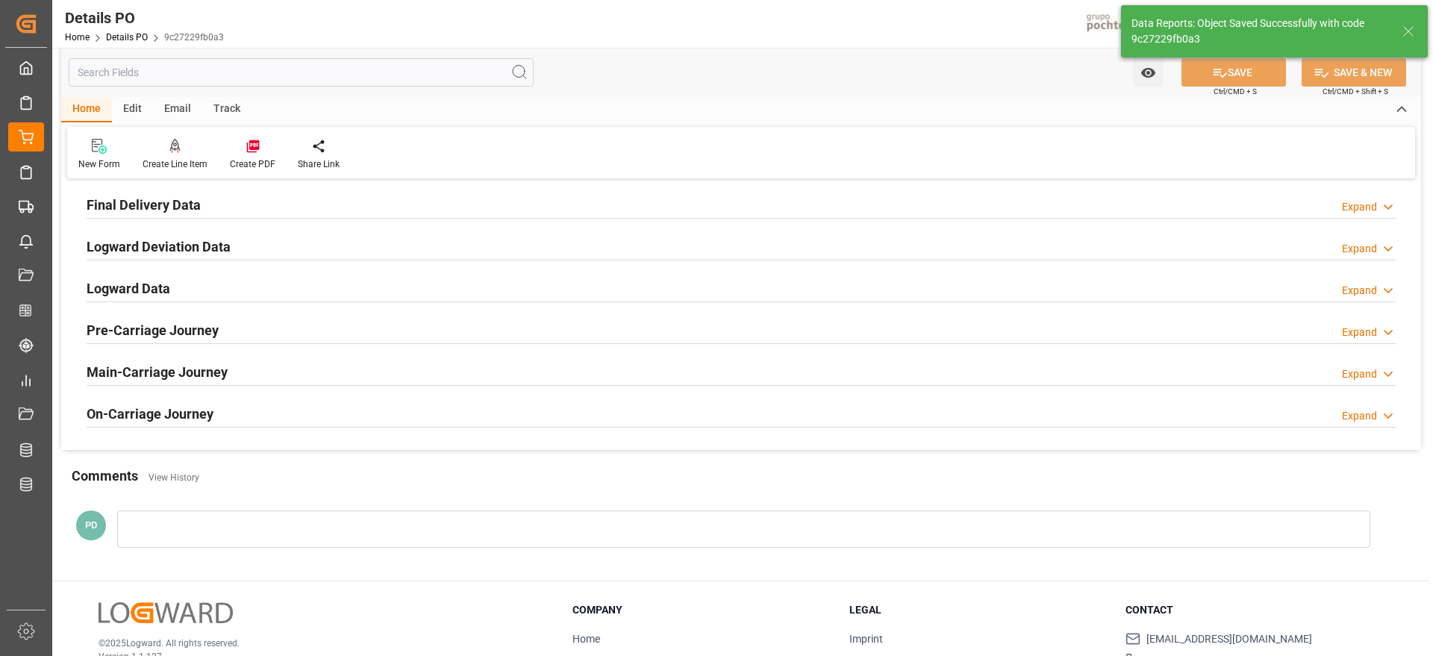
scroll to position [0, 0]
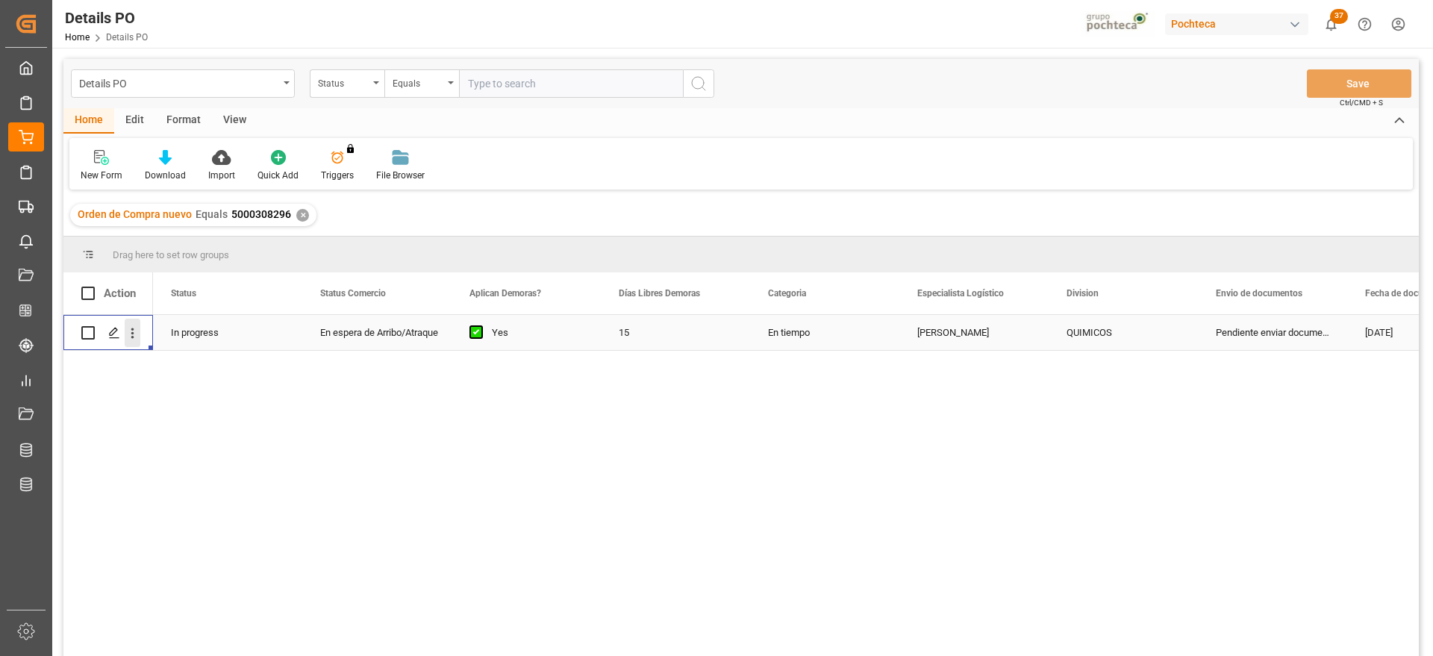
click at [137, 331] on icon "open menu" at bounding box center [133, 333] width 16 height 16
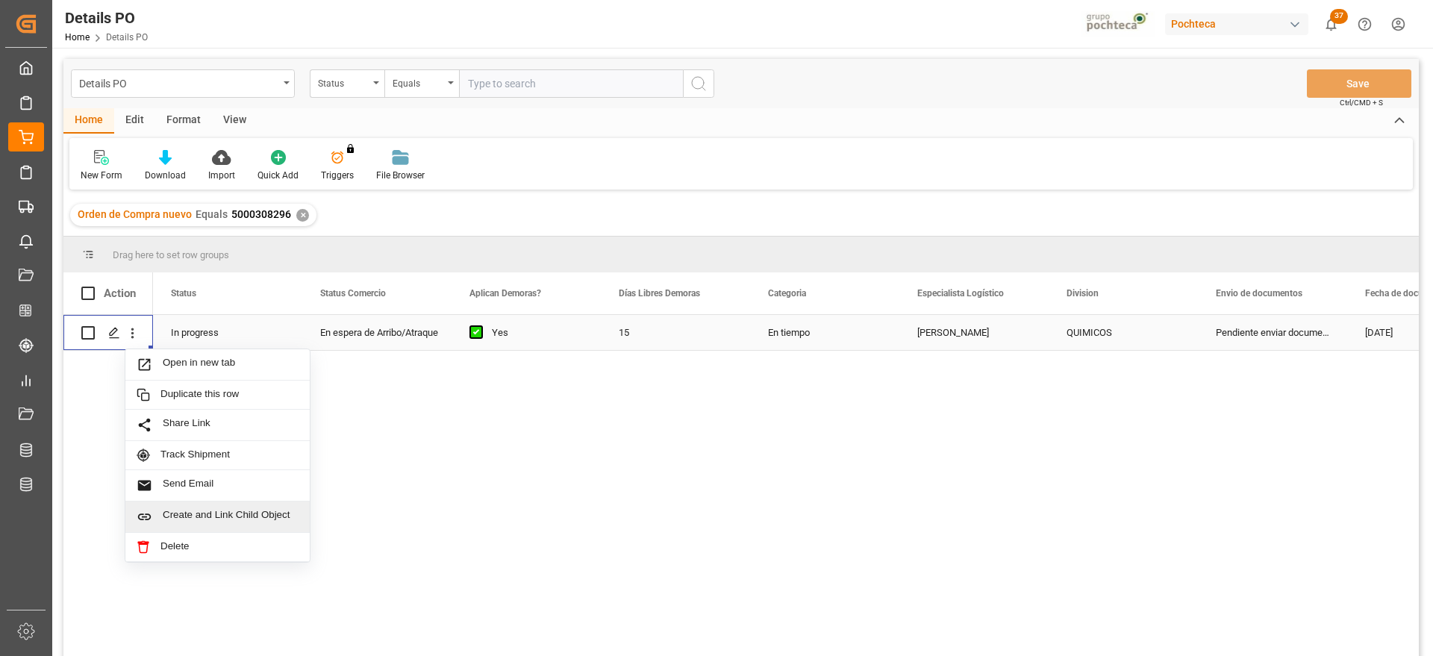
click at [213, 508] on div "Create and Link Child Object" at bounding box center [217, 517] width 184 height 31
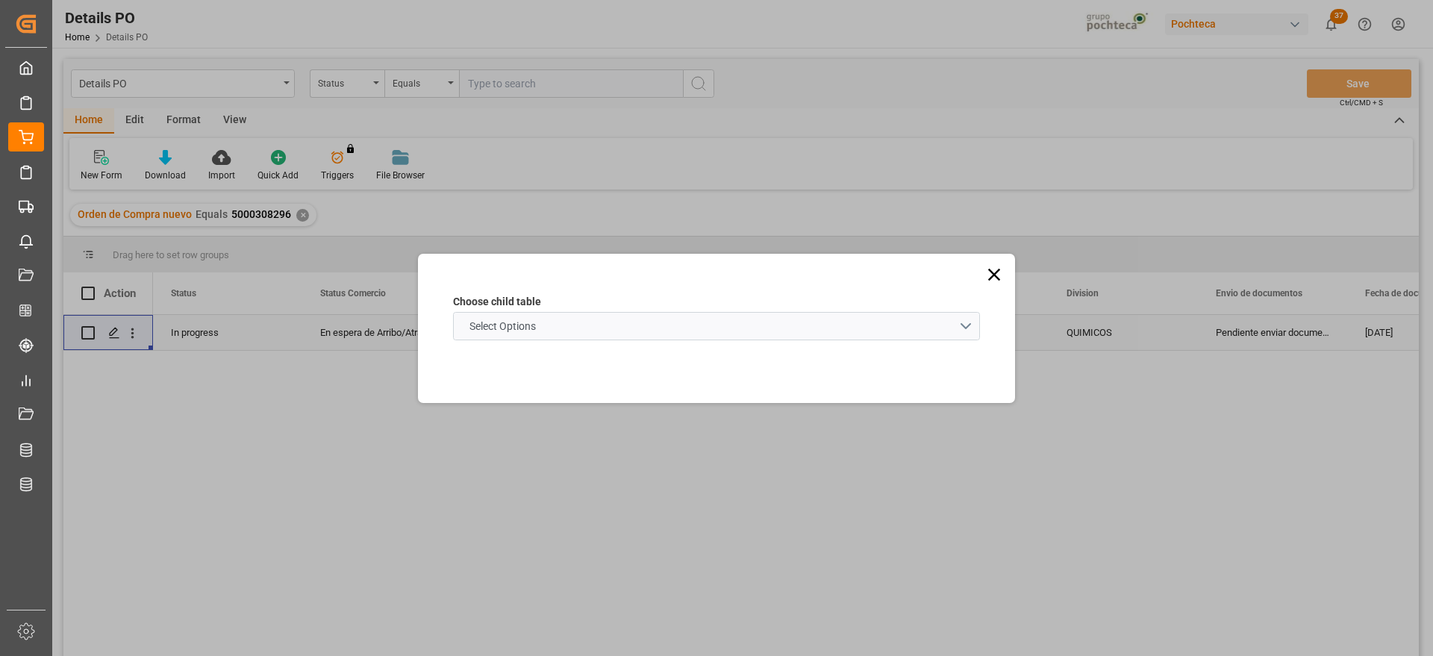
click at [559, 321] on schema "Select Options" at bounding box center [716, 326] width 527 height 28
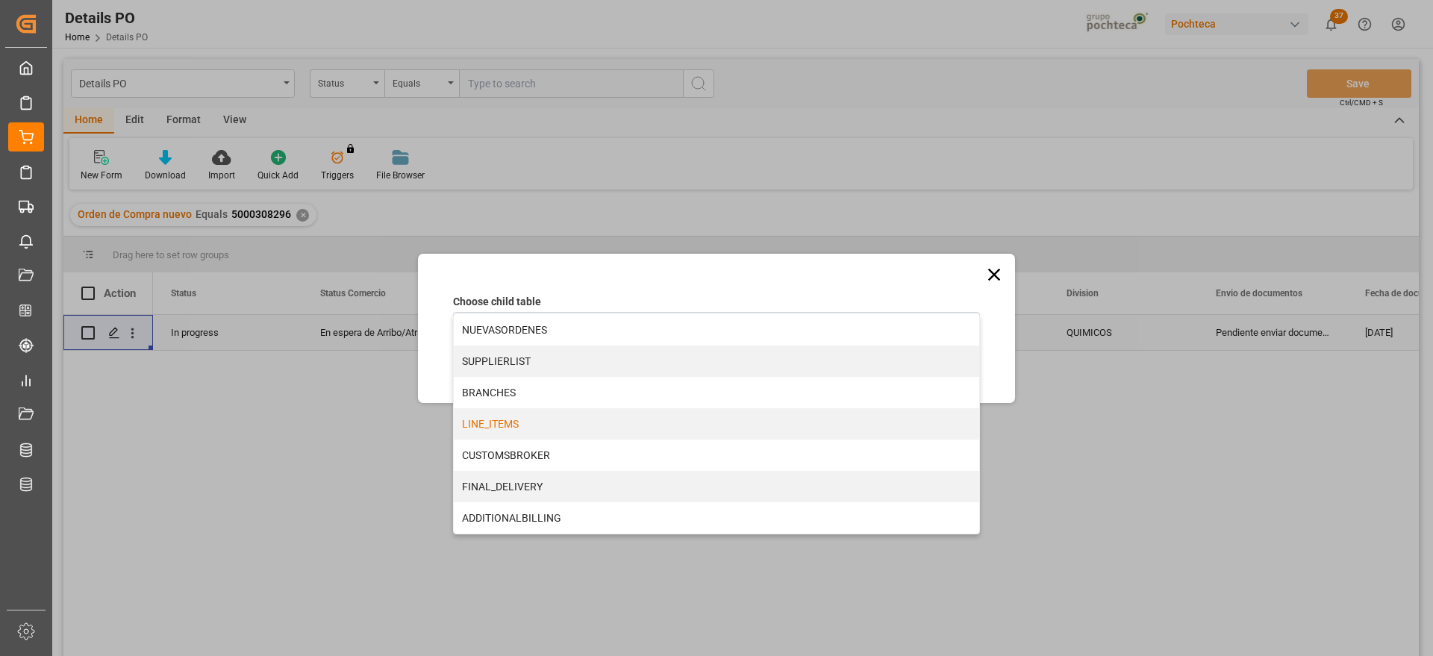
click at [531, 426] on div "LINE_ITEMS" at bounding box center [716, 423] width 525 height 31
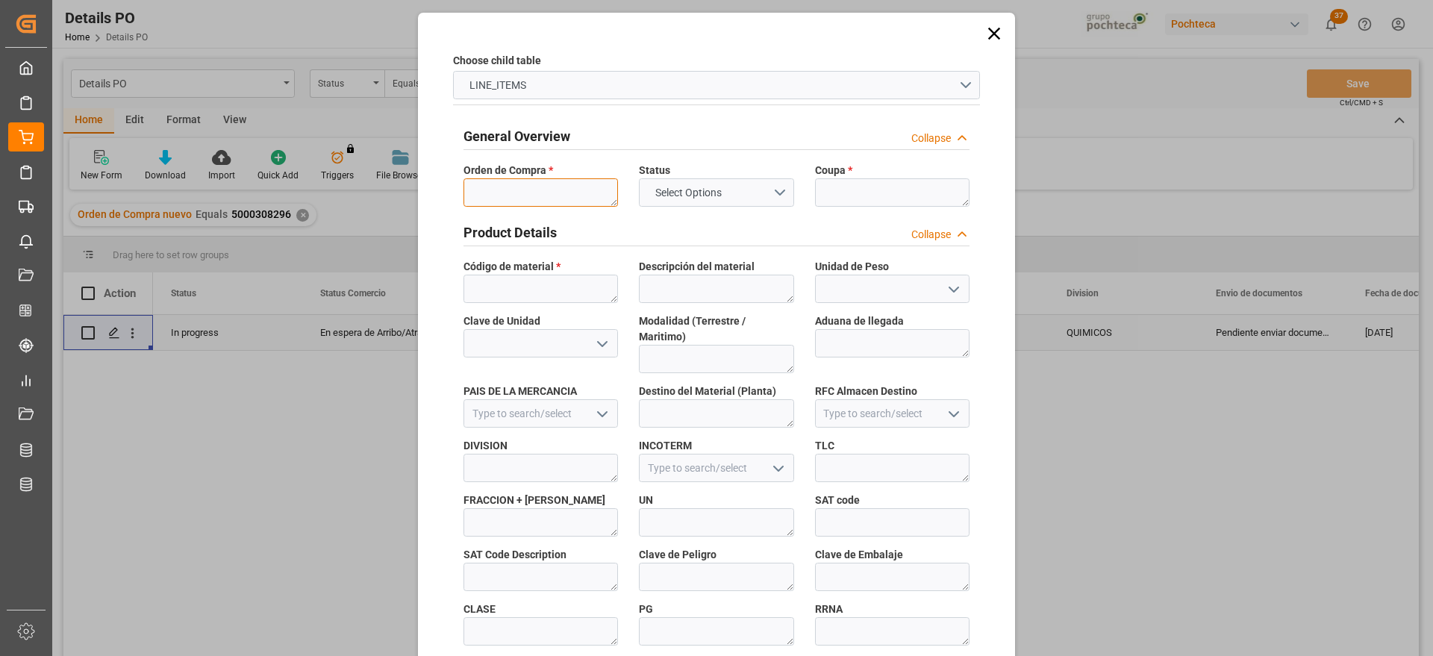
click at [534, 190] on textarea at bounding box center [541, 192] width 155 height 28
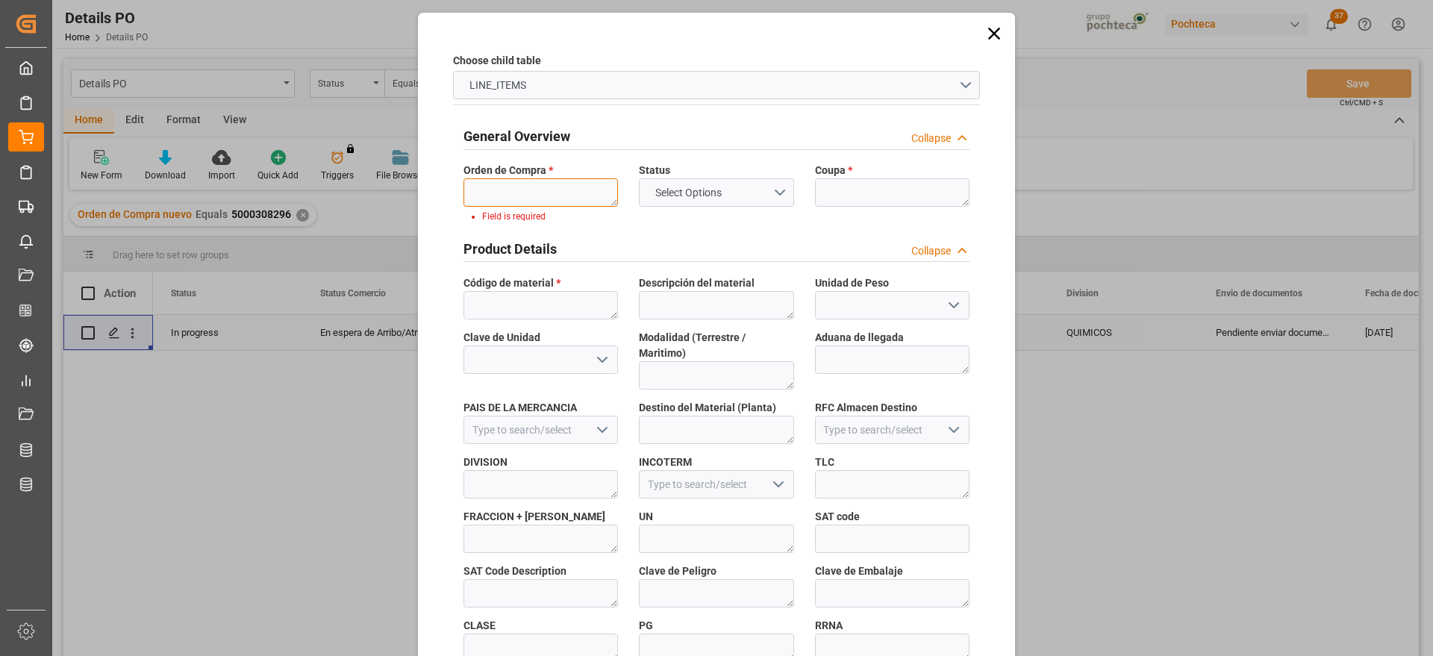
click at [522, 183] on textarea at bounding box center [541, 192] width 155 height 28
paste textarea "5000308296"
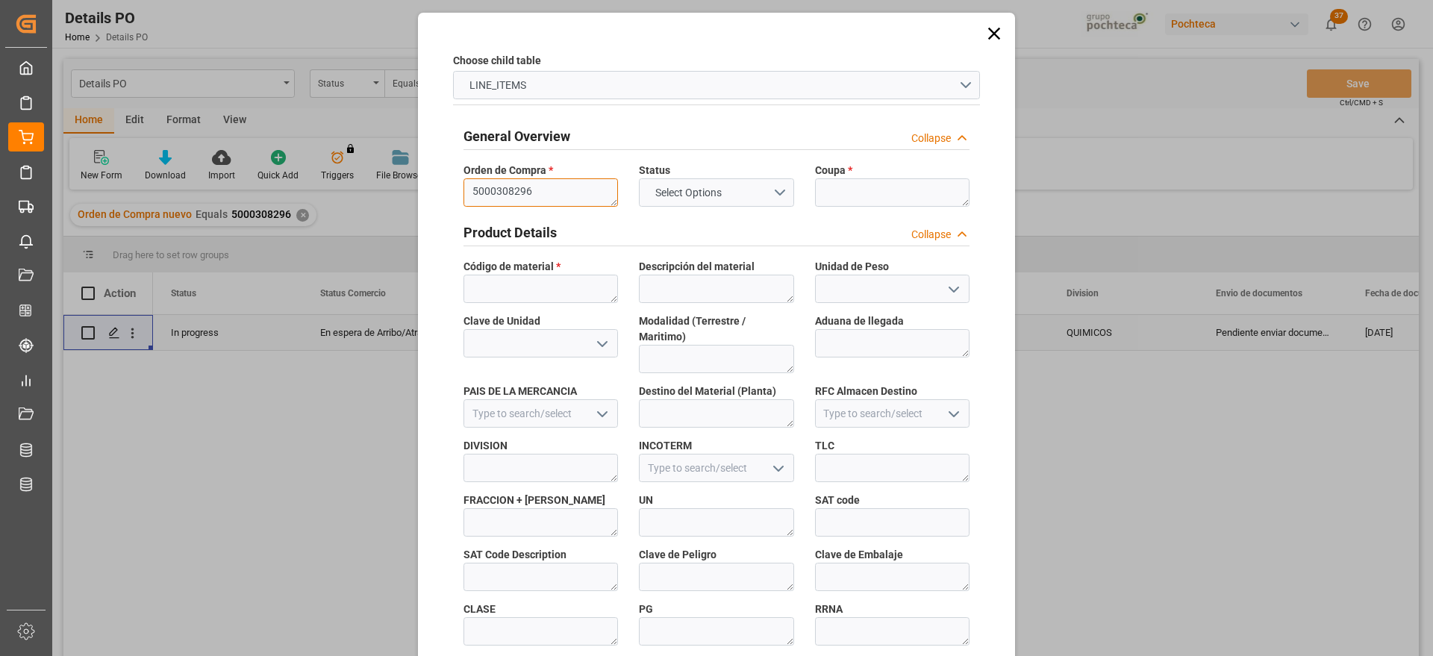
type textarea "5000308296"
click at [857, 185] on textarea at bounding box center [892, 192] width 155 height 28
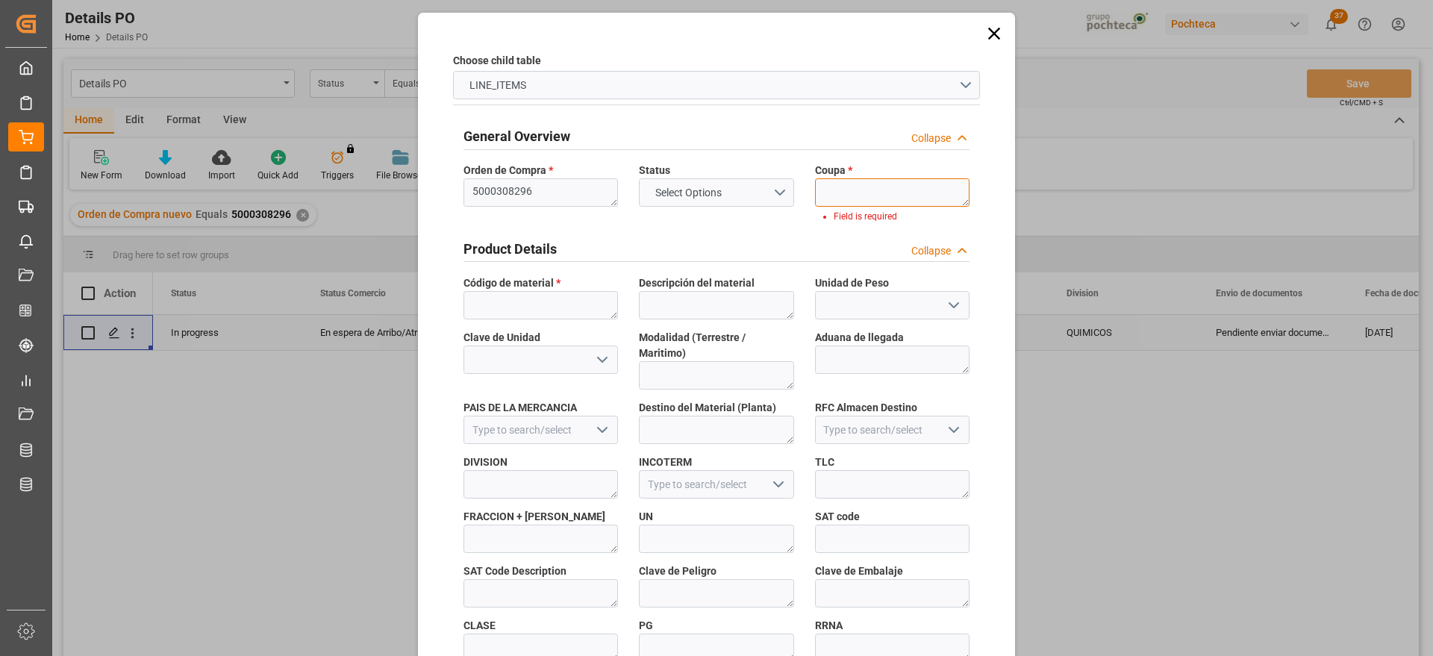
paste textarea "198412"
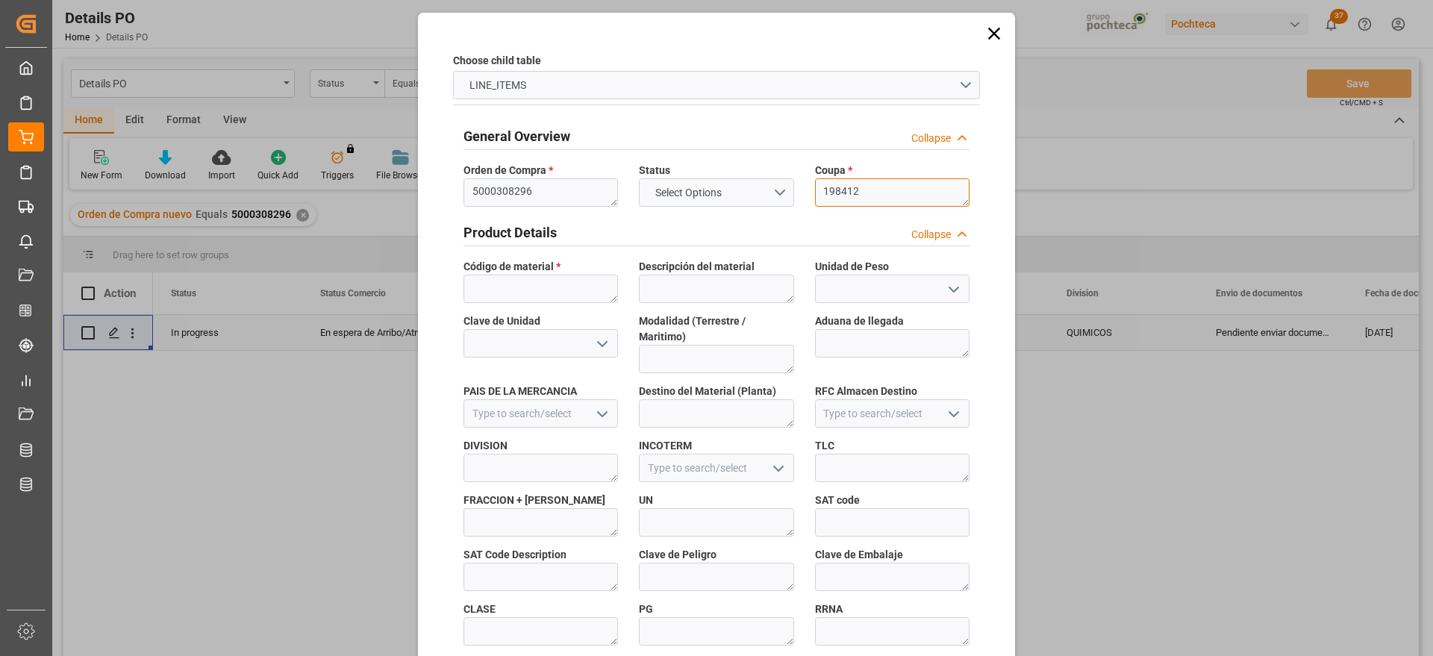
type textarea "198412"
click at [528, 288] on textarea at bounding box center [541, 289] width 155 height 28
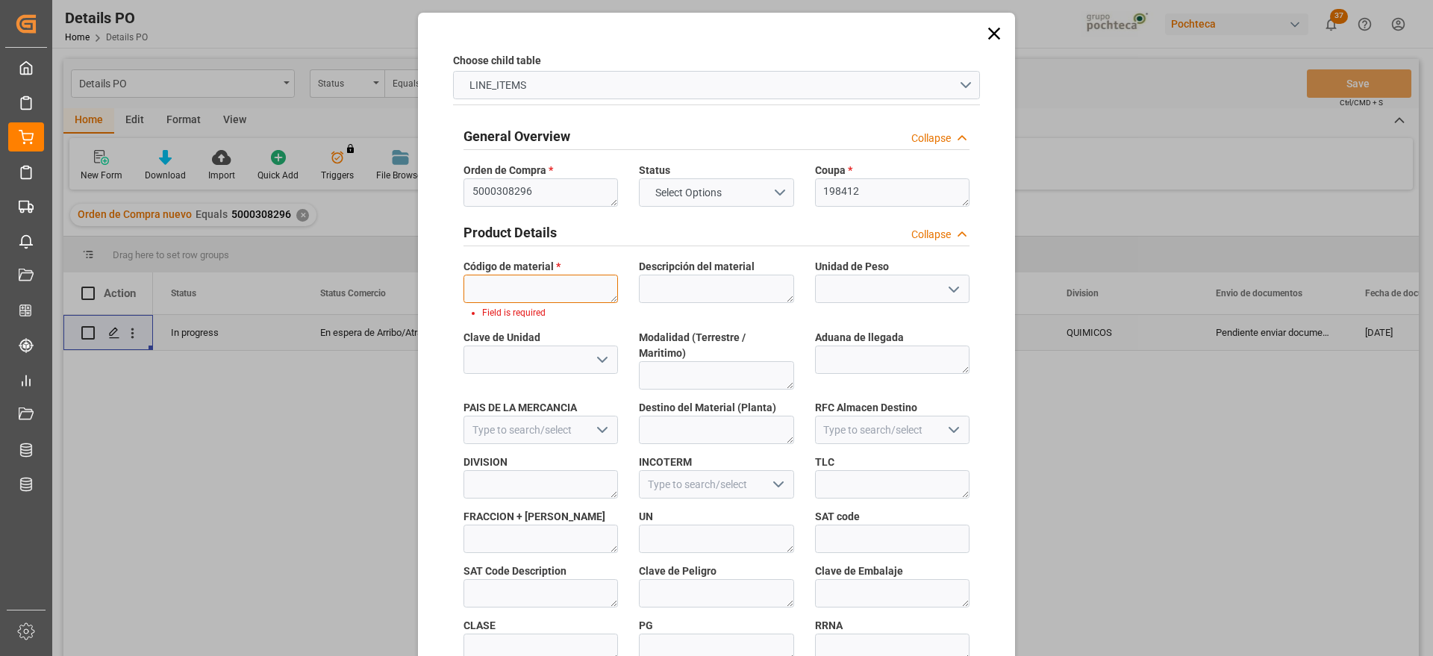
paste textarea "22893"
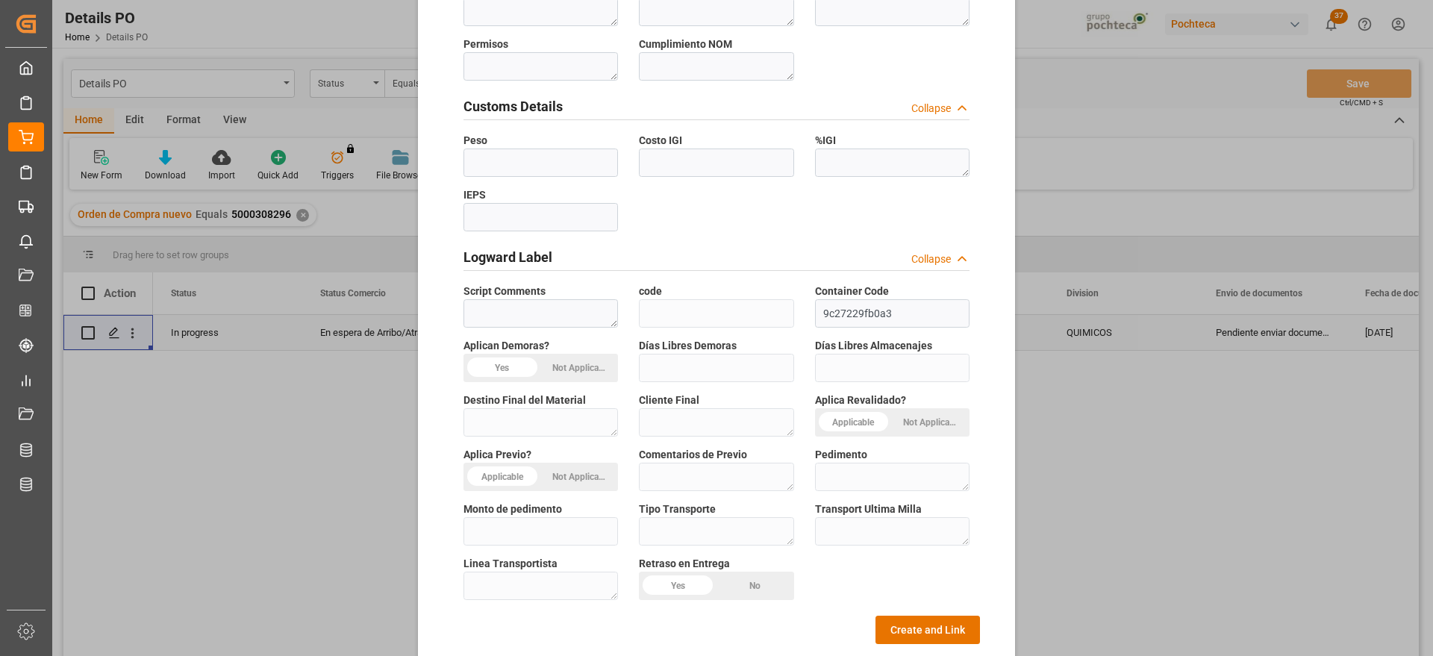
scroll to position [640, 0]
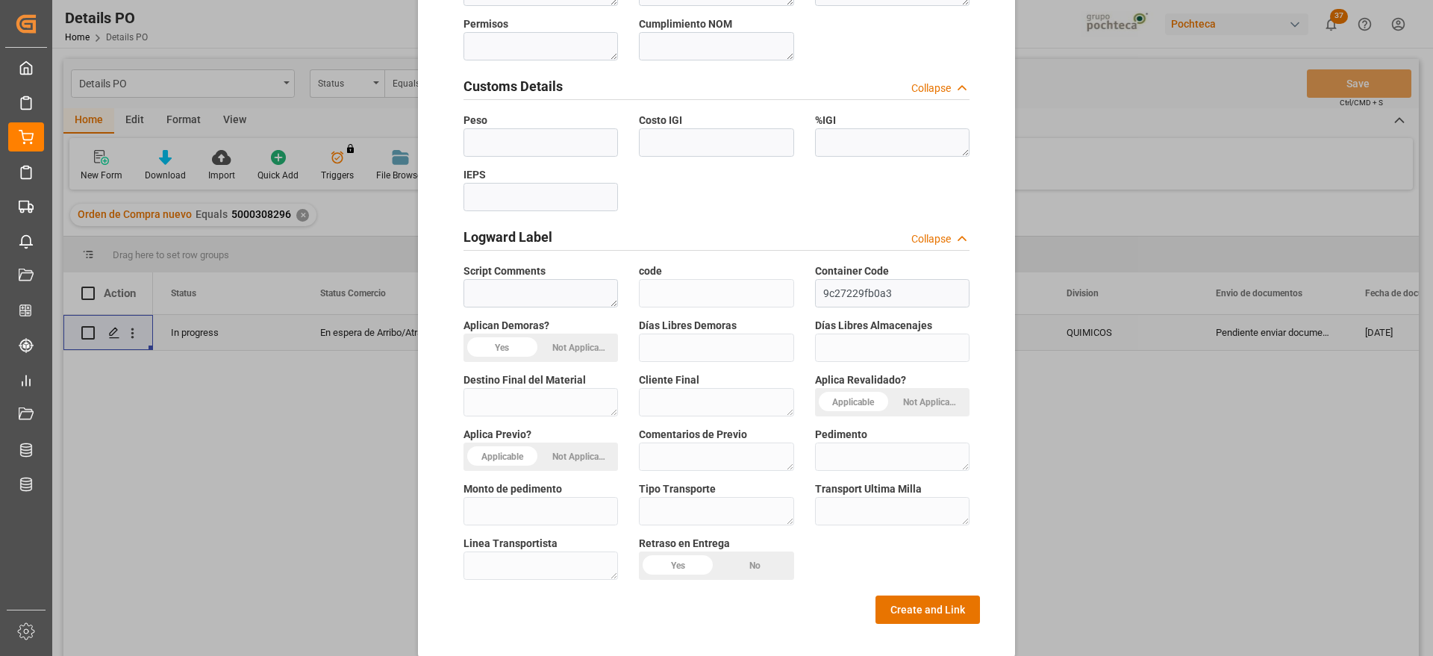
type textarea "22893"
drag, startPoint x: 889, startPoint y: 575, endPoint x: 902, endPoint y: 596, distance: 25.1
click at [895, 590] on div "General Overview Collapse Orden de Compra * 5000308296 Status Select Options Co…" at bounding box center [716, 50] width 527 height 1148
click at [902, 596] on button "Create and Link" at bounding box center [928, 610] width 104 height 28
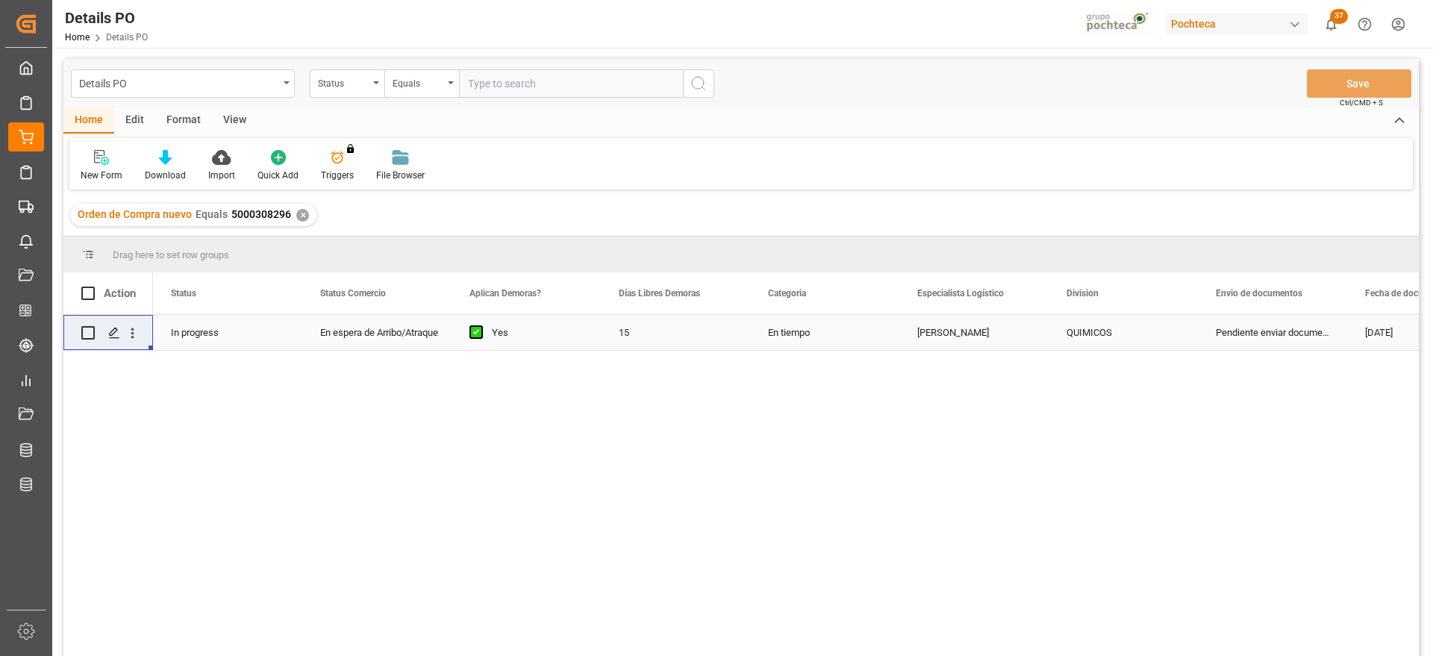
click at [300, 213] on div "✕" at bounding box center [302, 215] width 13 height 13
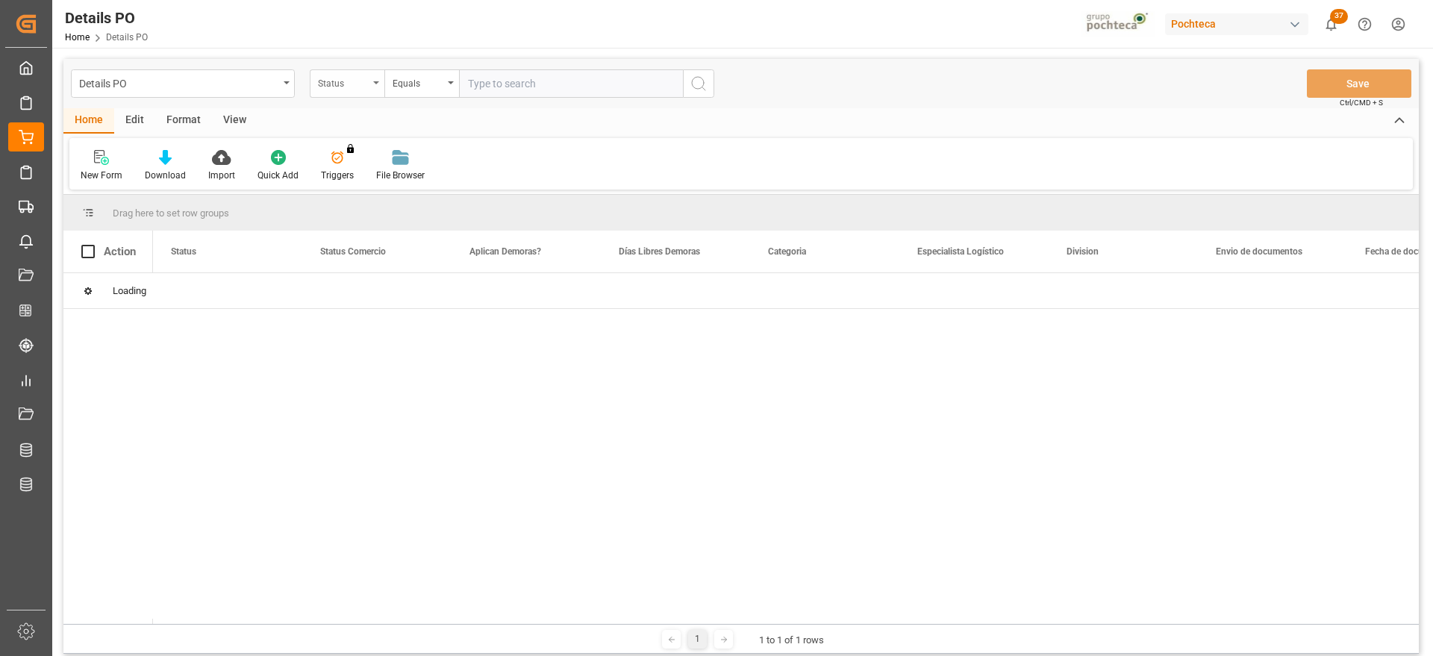
click at [352, 83] on div "Status" at bounding box center [343, 81] width 51 height 17
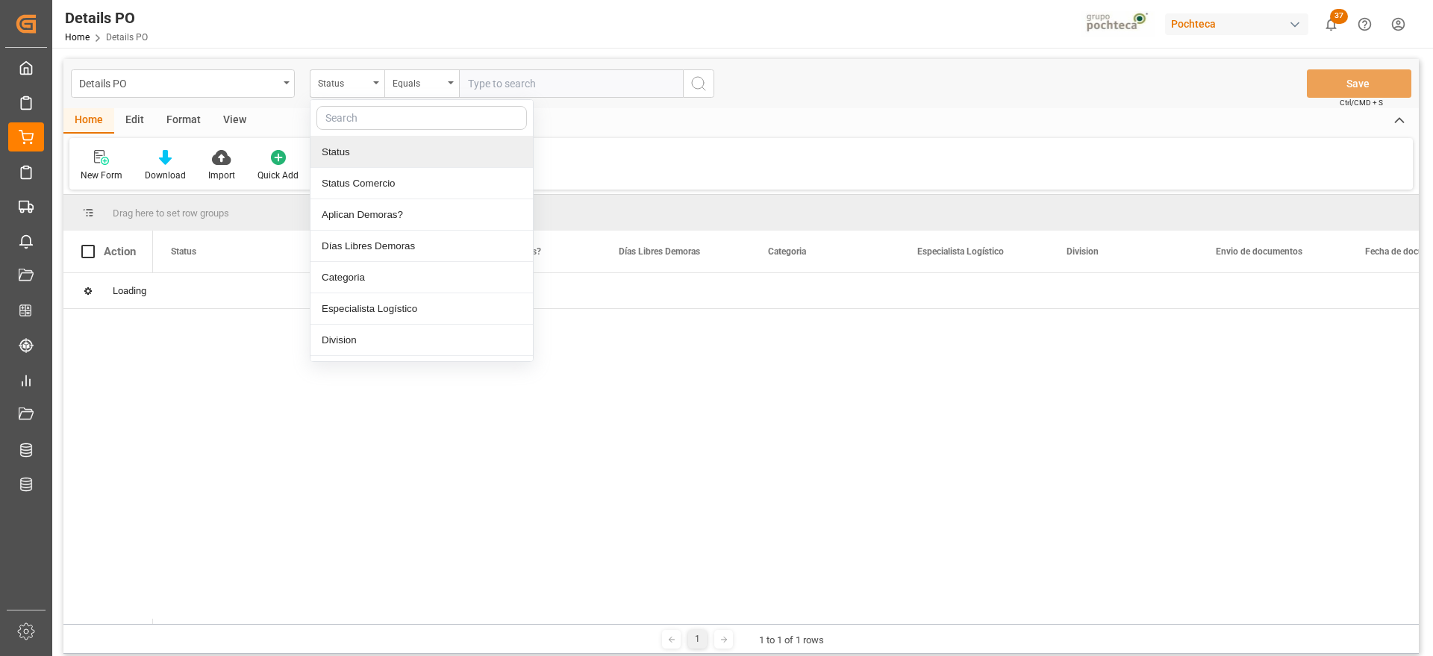
click at [369, 123] on input "text" at bounding box center [421, 118] width 210 height 24
type input "REF"
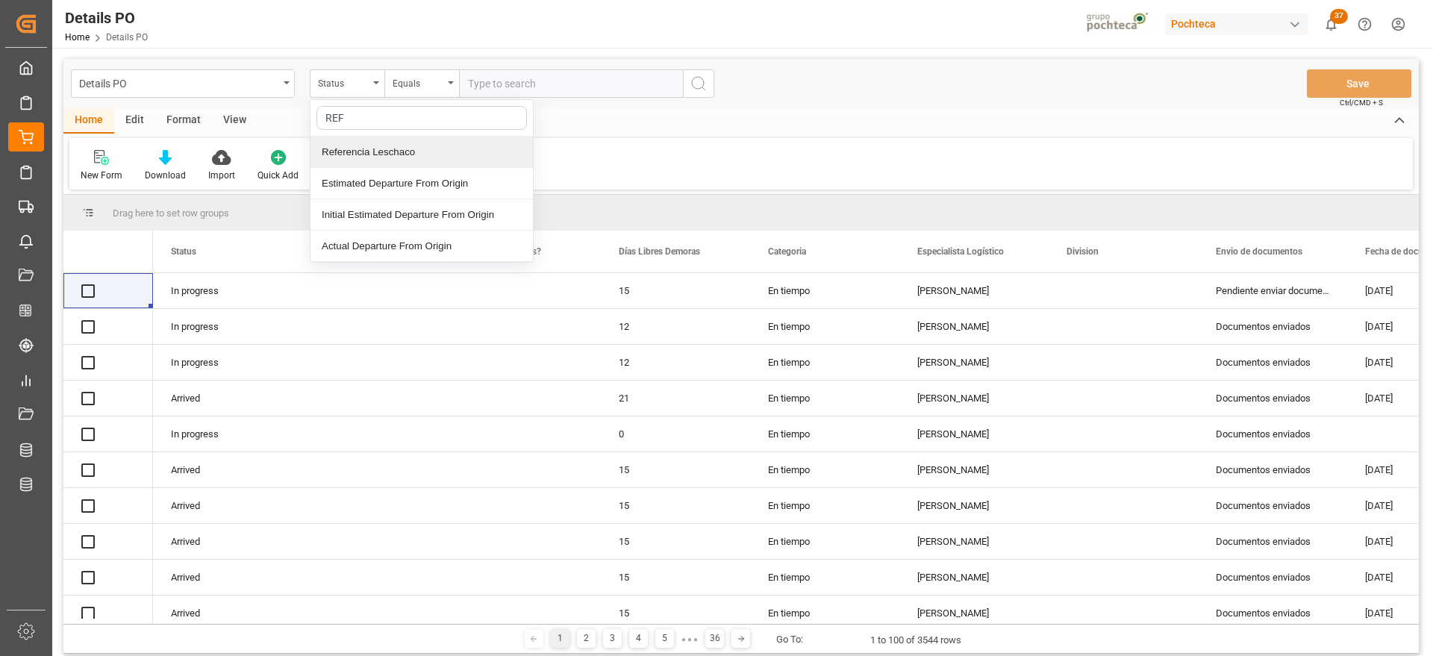
click at [379, 157] on div "Referencia Leschaco" at bounding box center [422, 152] width 222 height 31
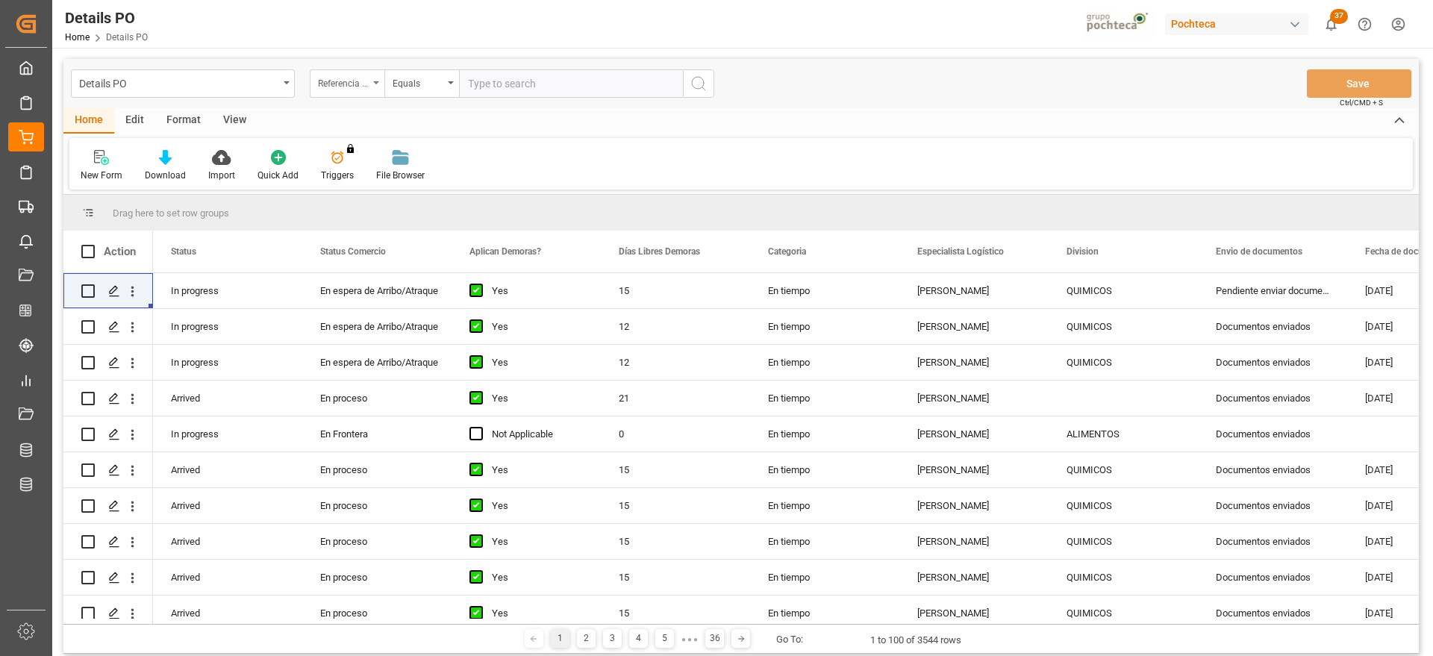
click at [365, 87] on div "Referencia Leschaco" at bounding box center [343, 81] width 51 height 17
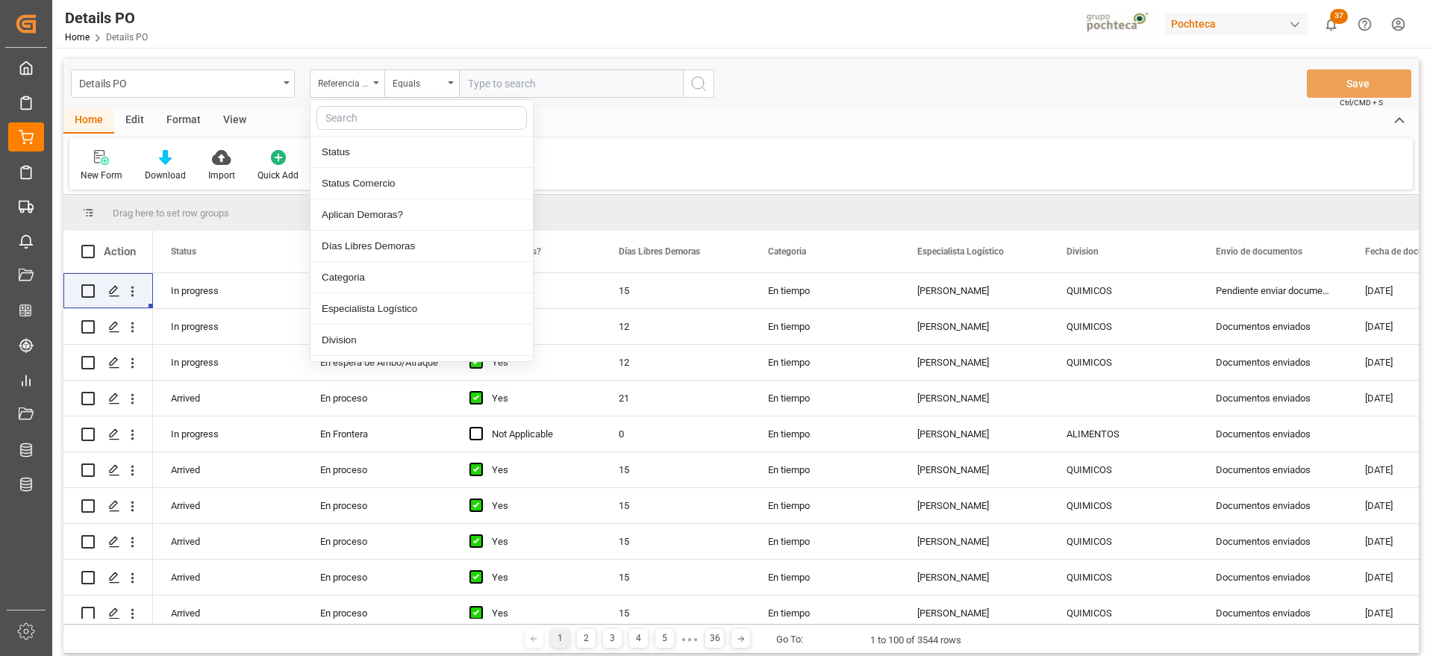
click at [385, 115] on input "text" at bounding box center [421, 118] width 210 height 24
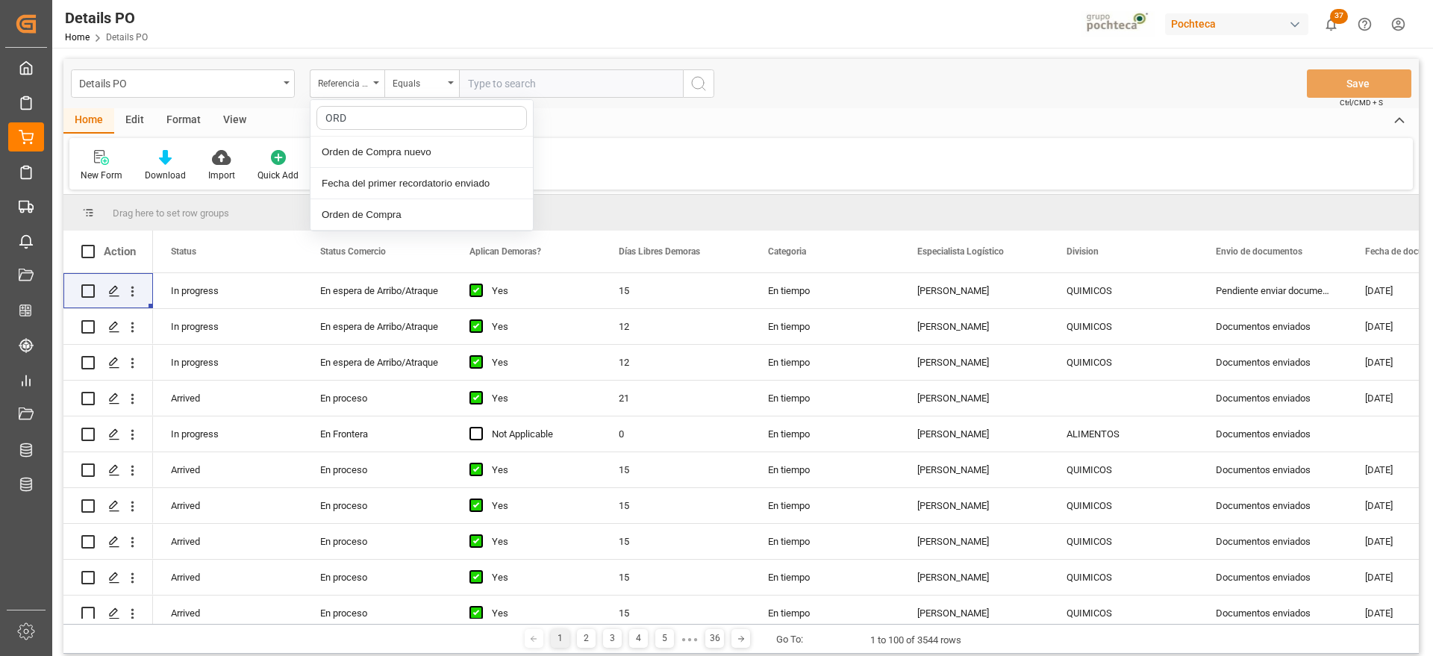
type input "ORDE"
click at [387, 157] on div "Orden de Compra nuevo" at bounding box center [422, 152] width 222 height 31
click at [541, 85] on input "text" at bounding box center [571, 83] width 224 height 28
paste input "5000308297"
type input "5000308297"
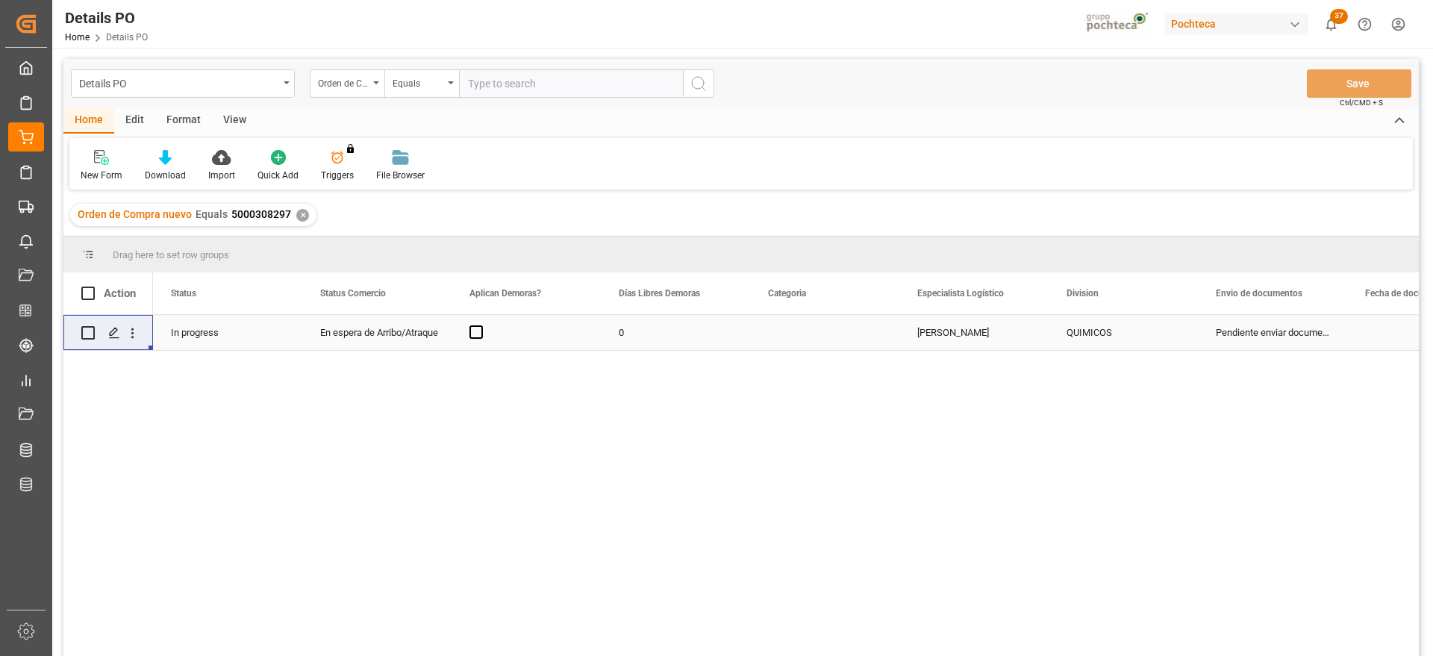
click at [397, 333] on div "En espera de Arribo/Atraque" at bounding box center [376, 333] width 113 height 34
drag, startPoint x: 488, startPoint y: 340, endPoint x: 458, endPoint y: 328, distance: 32.9
click at [481, 340] on div "Press SPACE to select this row." at bounding box center [526, 332] width 149 height 35
click at [471, 331] on span "Press SPACE to select this row." at bounding box center [475, 331] width 13 height 13
click at [481, 325] on input "Press SPACE to select this row." at bounding box center [481, 325] width 0 height 0
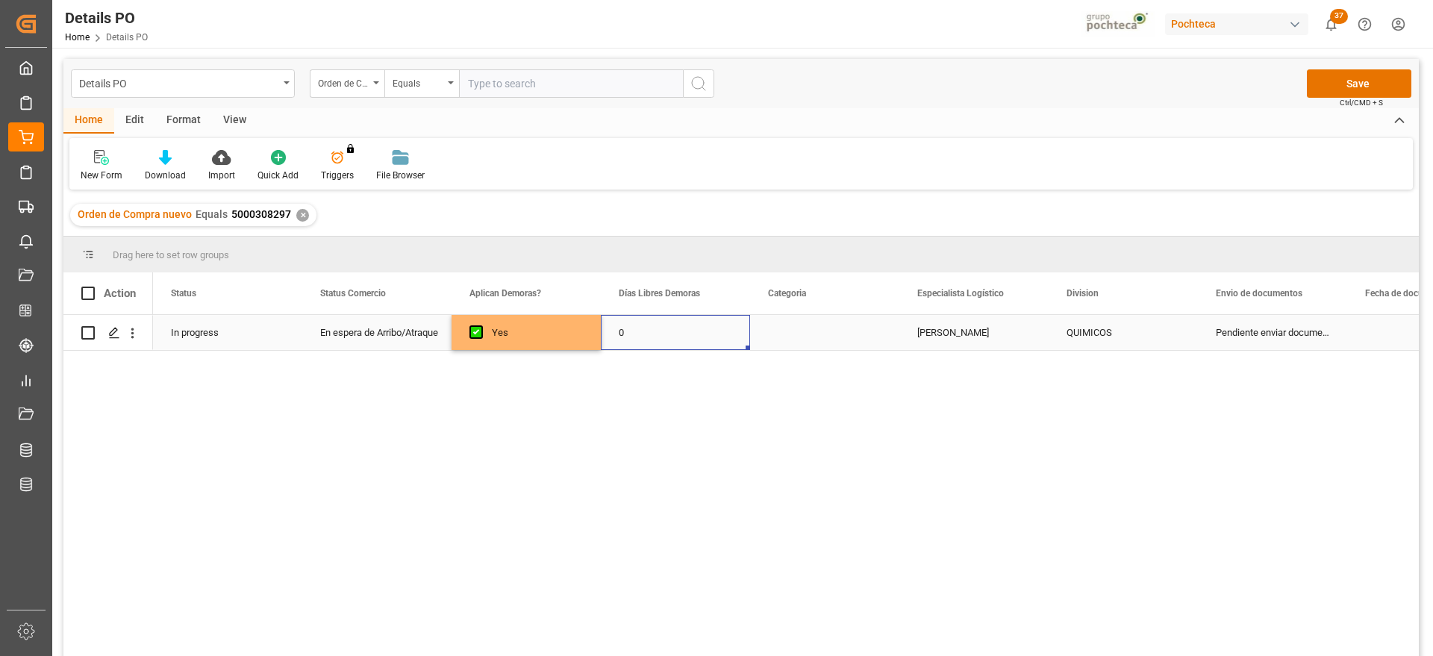
click at [623, 326] on div "0" at bounding box center [675, 332] width 149 height 35
click at [641, 333] on input "0" at bounding box center [675, 341] width 125 height 28
type input "15"
click at [817, 337] on div "Press SPACE to select this row." at bounding box center [824, 332] width 149 height 35
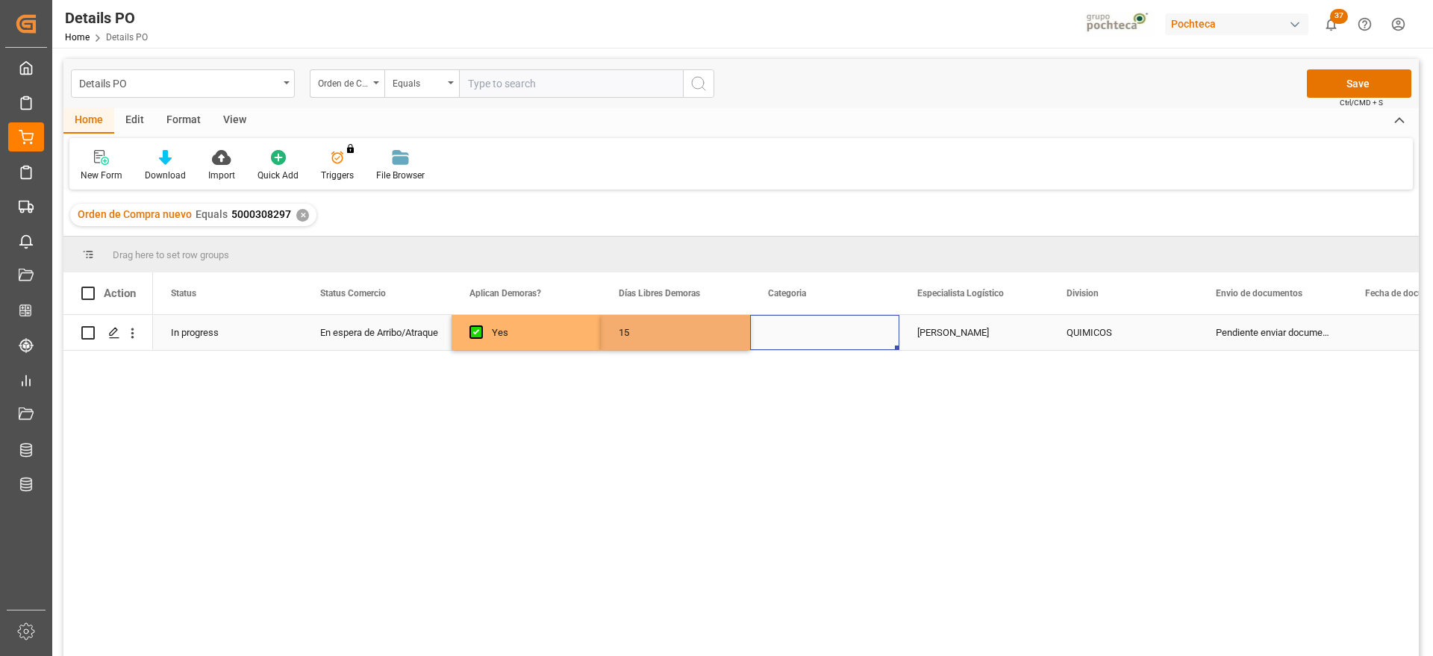
click at [817, 337] on div "Press SPACE to select this row." at bounding box center [824, 332] width 149 height 35
click at [848, 336] on button "Select" at bounding box center [824, 341] width 125 height 28
click at [838, 420] on div "En tiempo" at bounding box center [825, 424] width 108 height 15
click at [981, 332] on div "Paola Díaz López" at bounding box center [973, 332] width 149 height 35
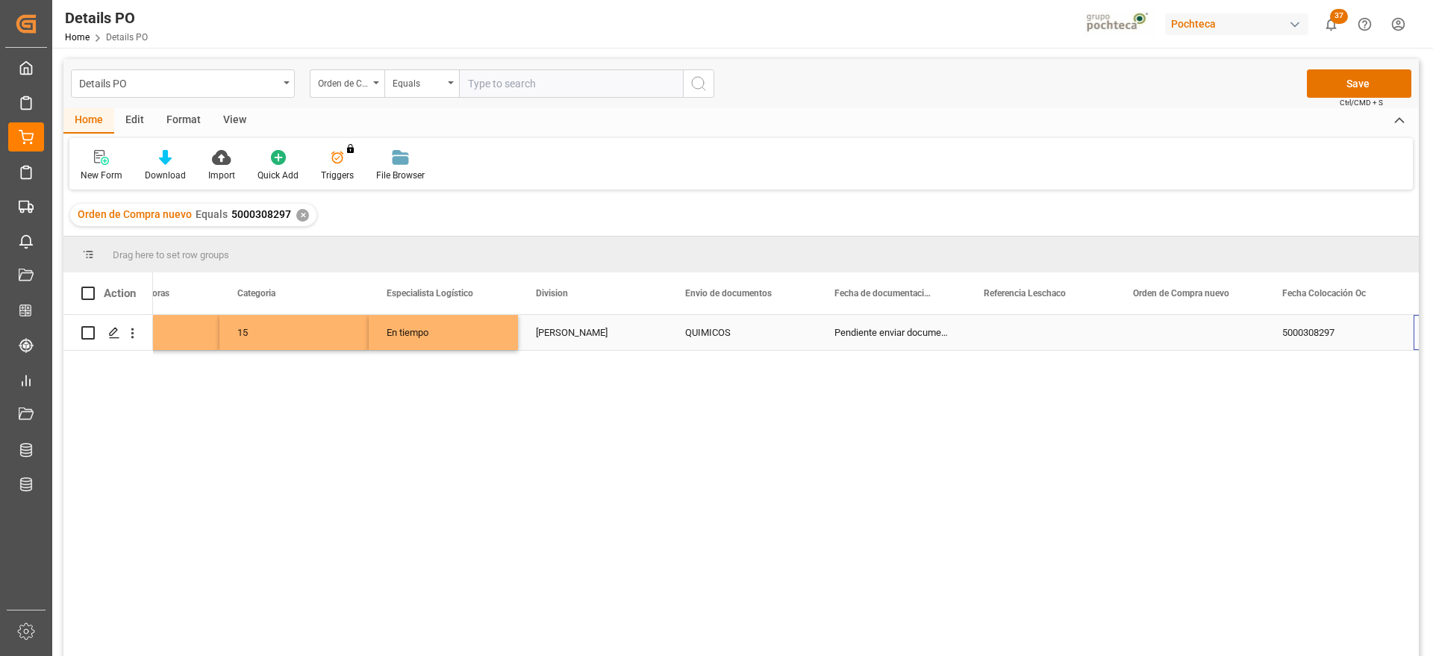
scroll to position [0, 531]
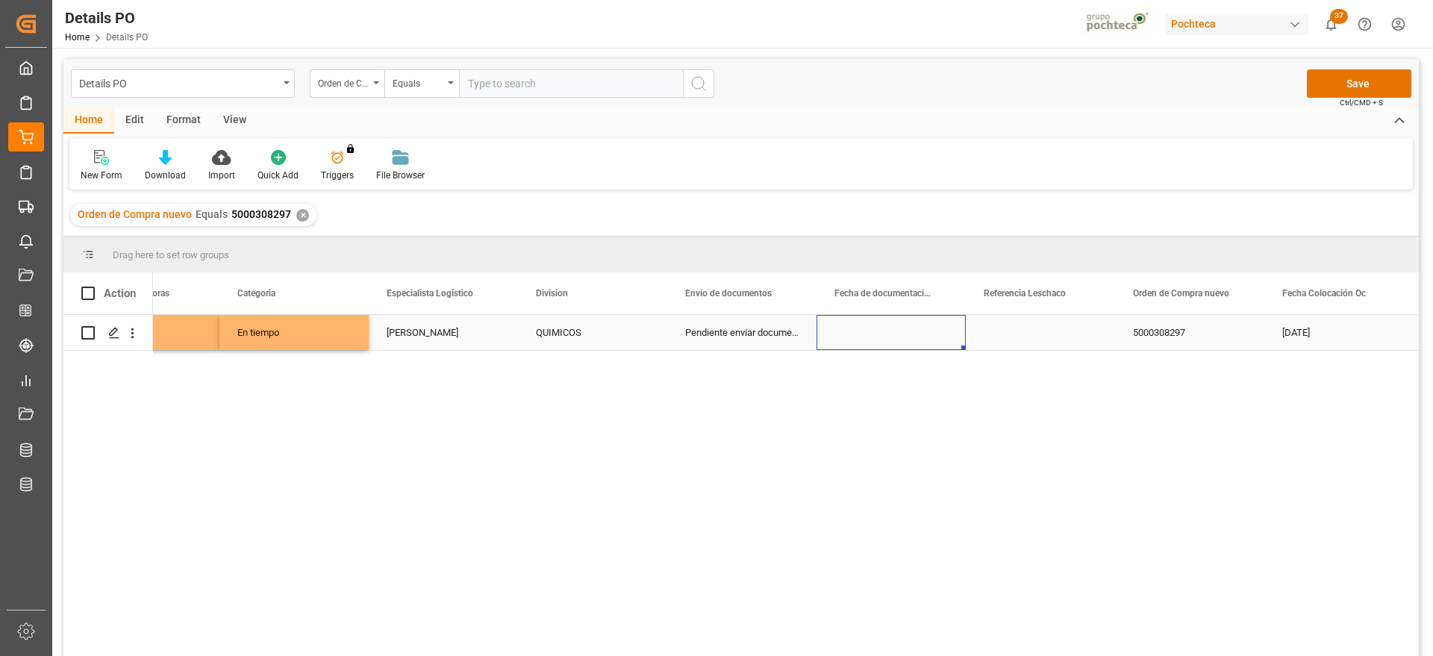
click at [898, 335] on div "Press SPACE to select this row." at bounding box center [891, 332] width 149 height 35
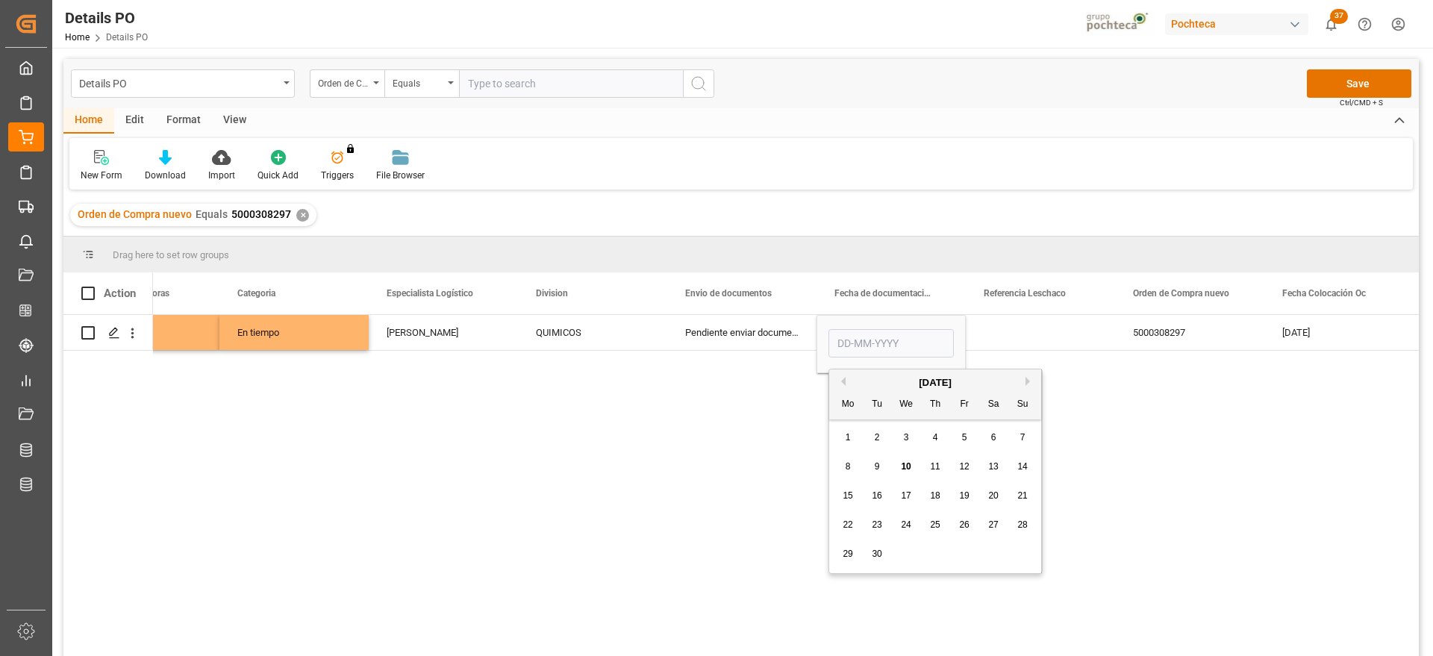
click at [871, 469] on div "9" at bounding box center [877, 467] width 19 height 18
type input "09-09-2025"
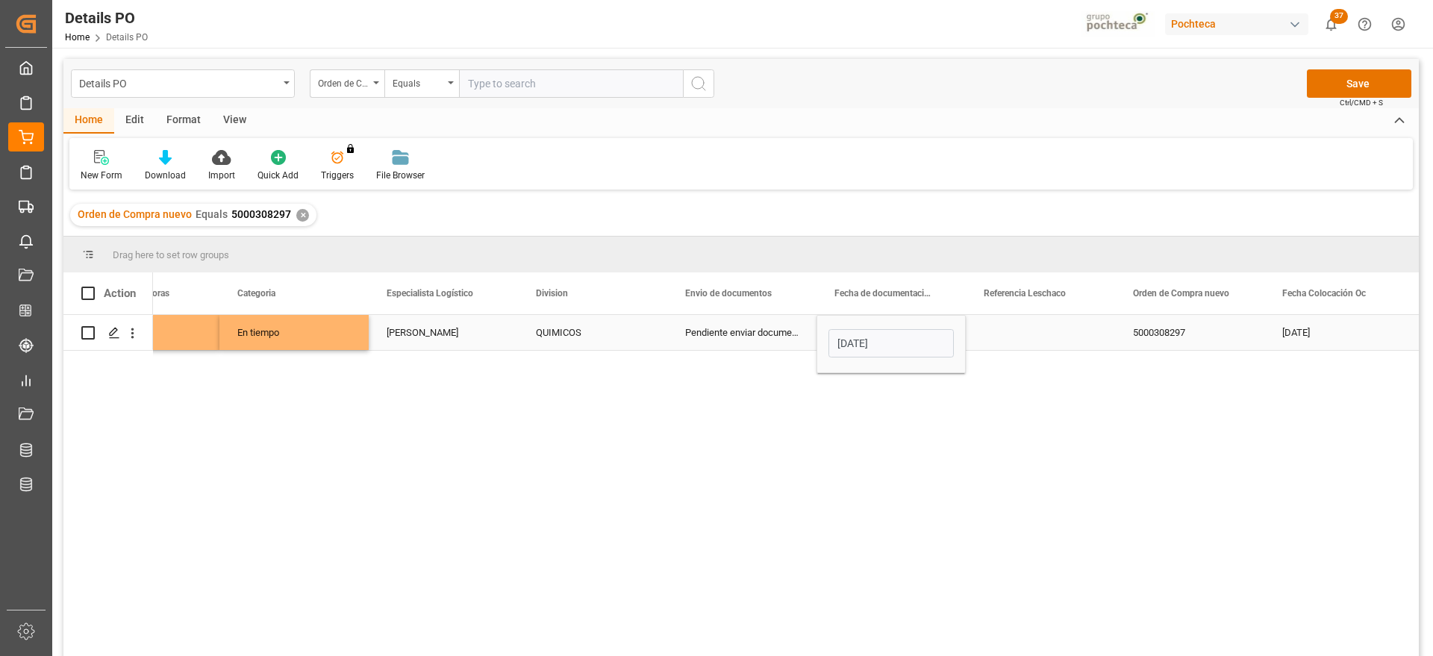
click at [1017, 331] on div "Press SPACE to select this row." at bounding box center [1040, 332] width 149 height 35
click at [932, 335] on div "09-09-2025" at bounding box center [891, 332] width 149 height 35
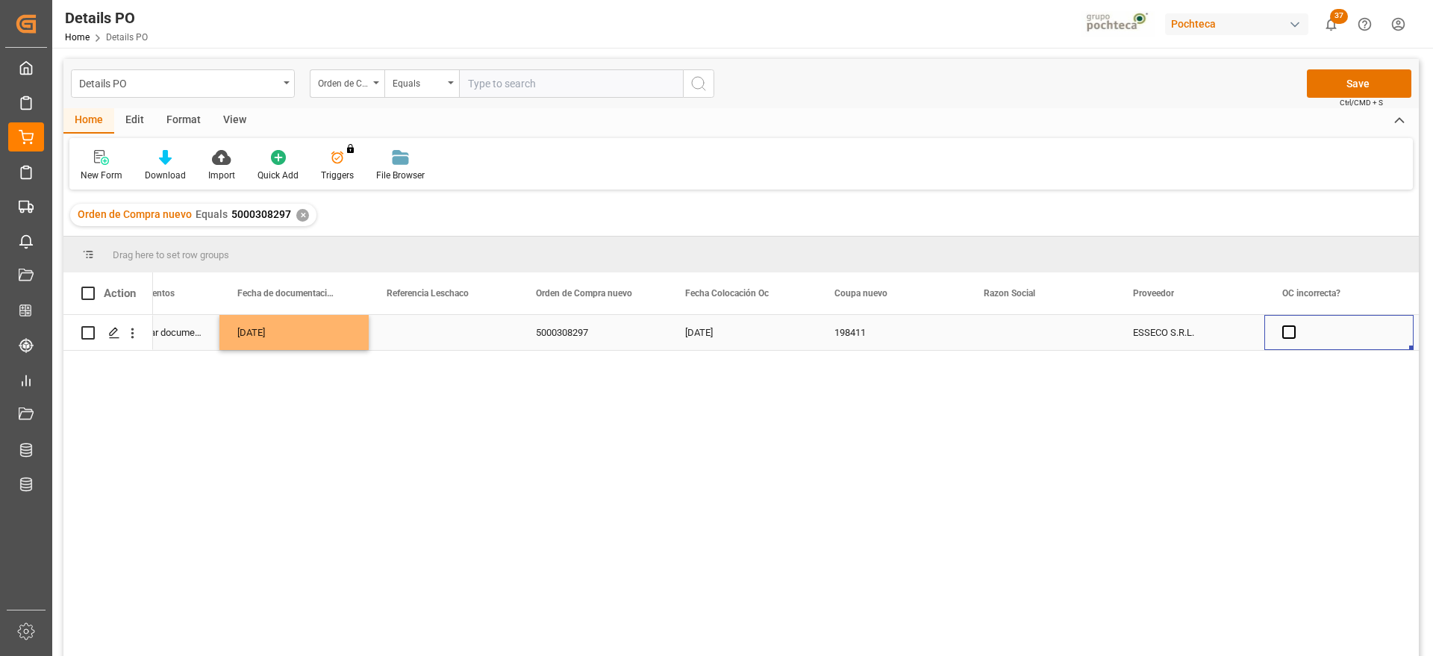
scroll to position [0, 1277]
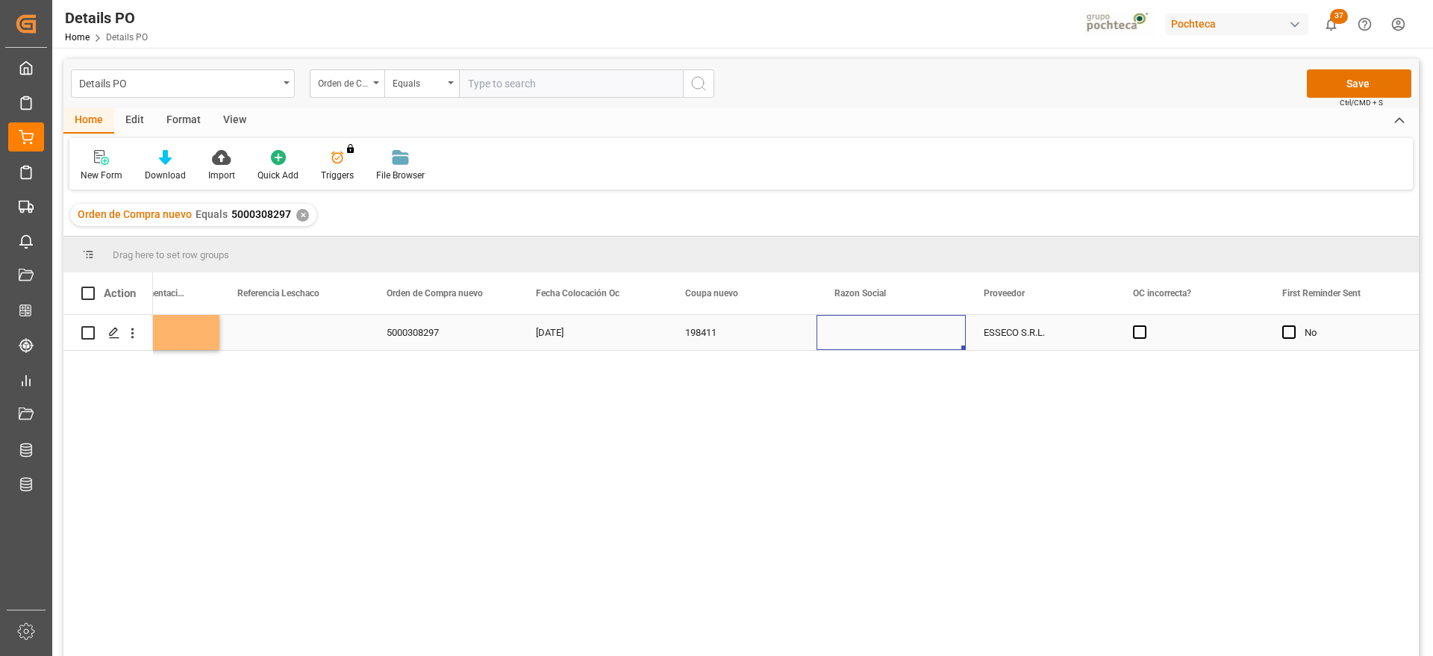
click at [932, 335] on div "Press SPACE to select this row." at bounding box center [891, 332] width 149 height 35
click at [936, 337] on icon "open menu" at bounding box center [938, 342] width 18 height 18
click at [920, 387] on div "Materias Primas" at bounding box center [905, 384] width 152 height 52
type input "Materias Primas"
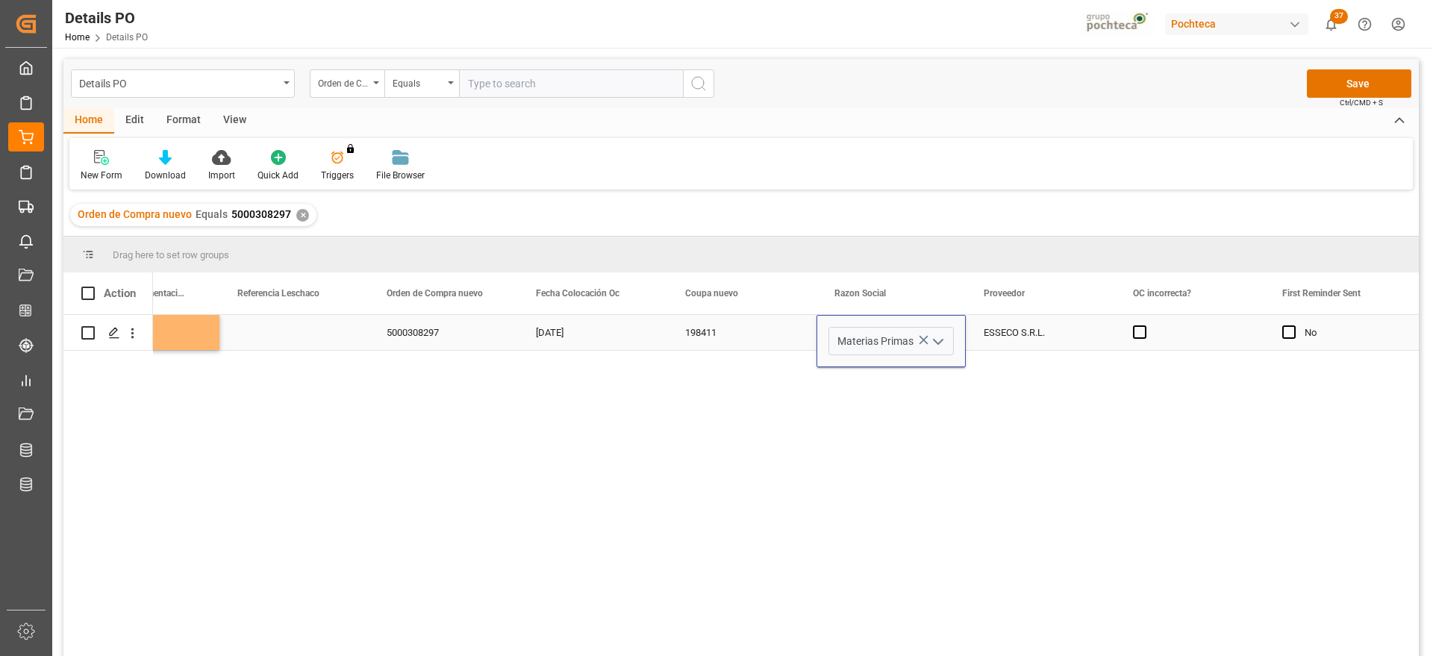
click at [1002, 331] on div "ESSECO S.R.L." at bounding box center [1040, 332] width 149 height 35
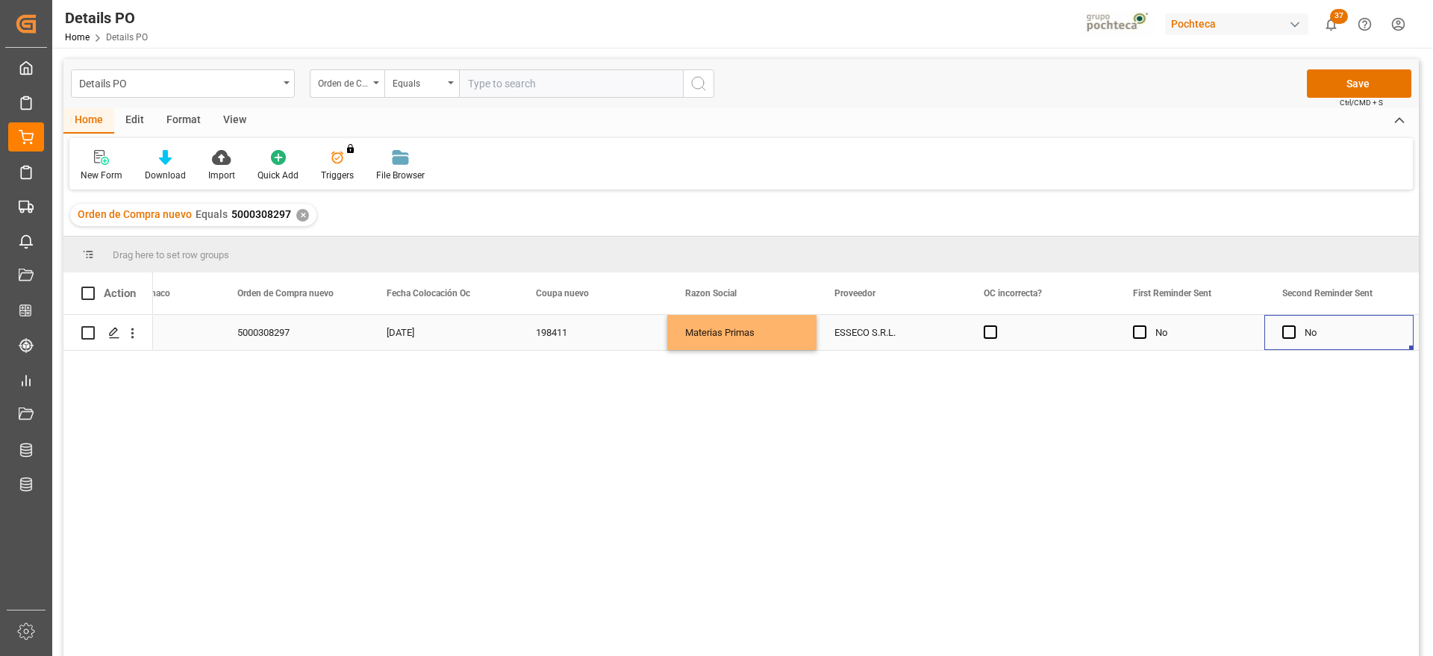
scroll to position [0, 1576]
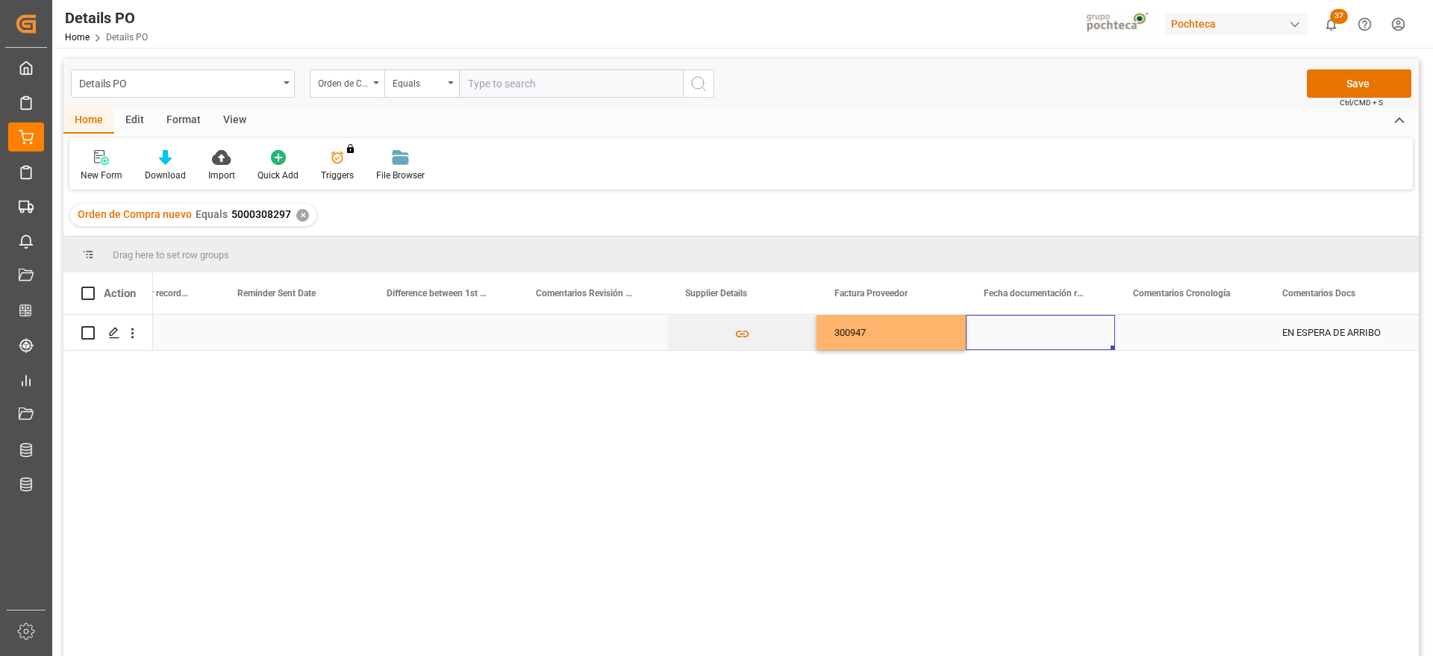
click at [1093, 325] on div "Press SPACE to select this row." at bounding box center [1040, 332] width 149 height 35
click at [1089, 326] on div "Press SPACE to select this row." at bounding box center [1040, 332] width 149 height 35
click at [1071, 332] on div "Press SPACE to select this row." at bounding box center [1040, 332] width 149 height 35
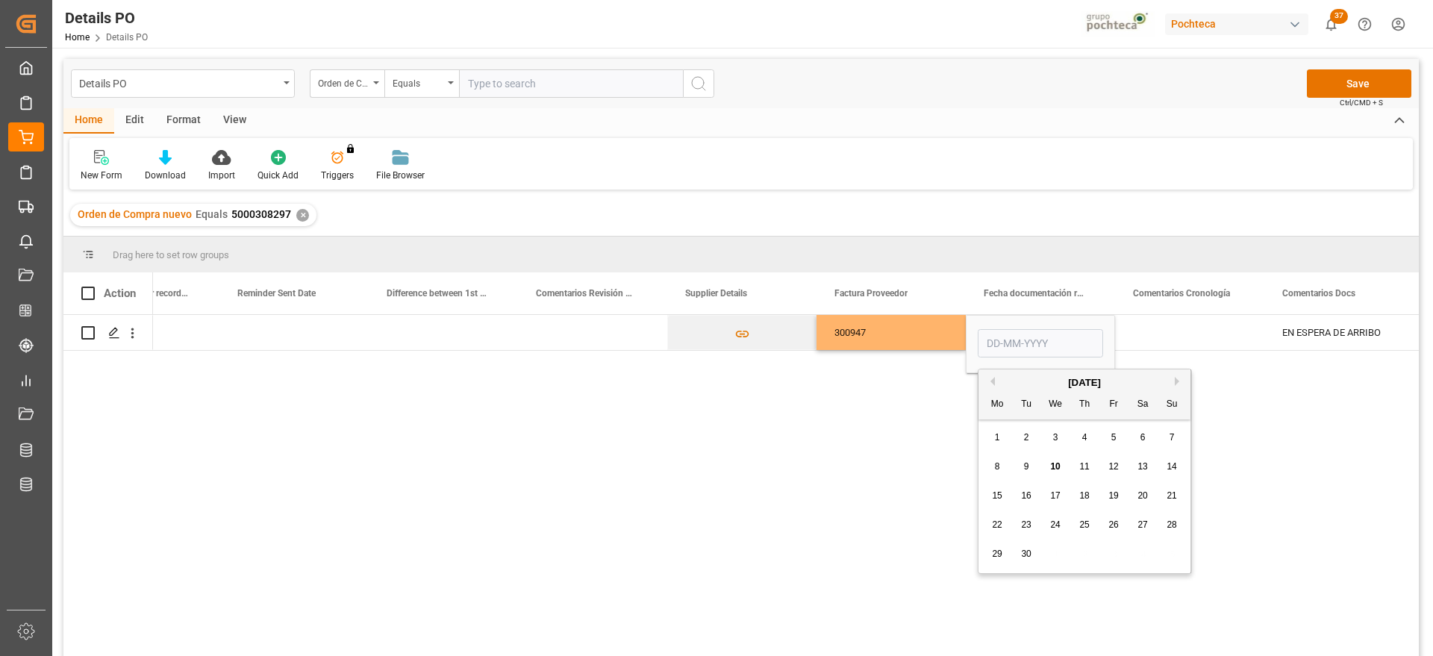
click at [1026, 467] on span "9" at bounding box center [1026, 466] width 5 height 10
type input "09-09-2025"
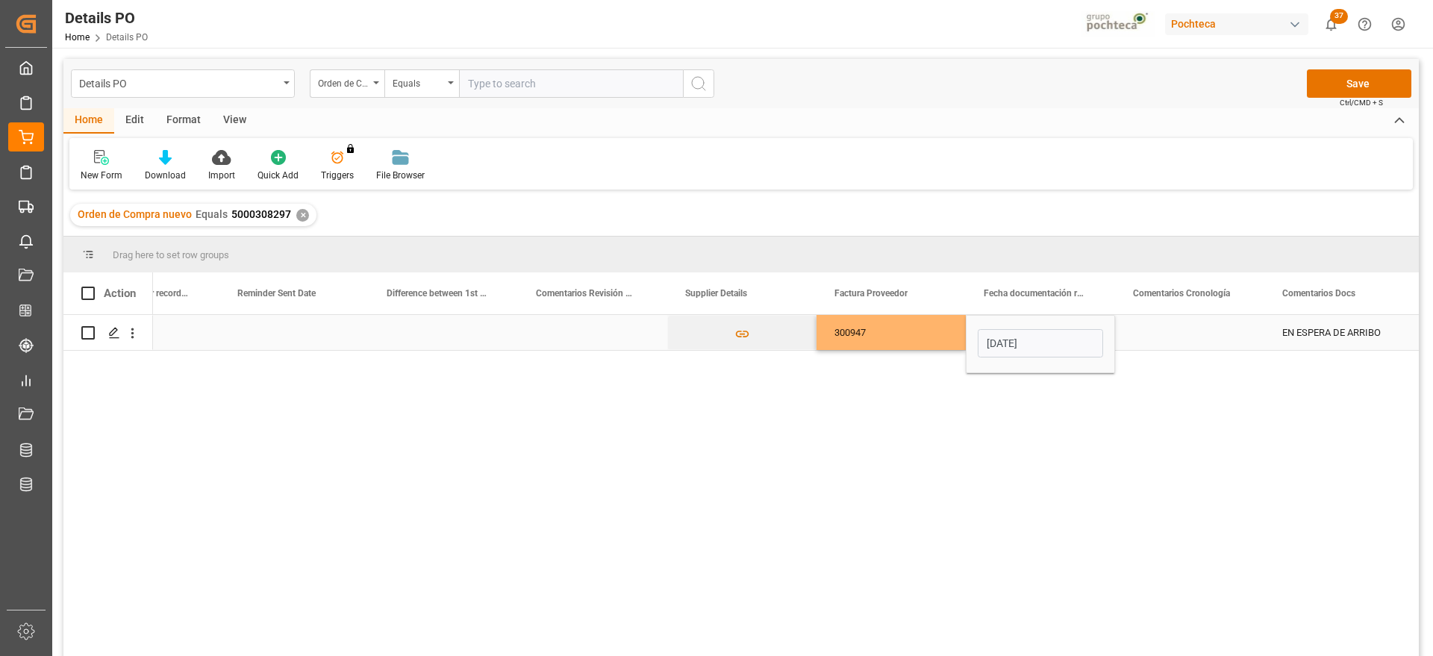
click at [1165, 332] on div "Press SPACE to select this row." at bounding box center [1189, 332] width 149 height 35
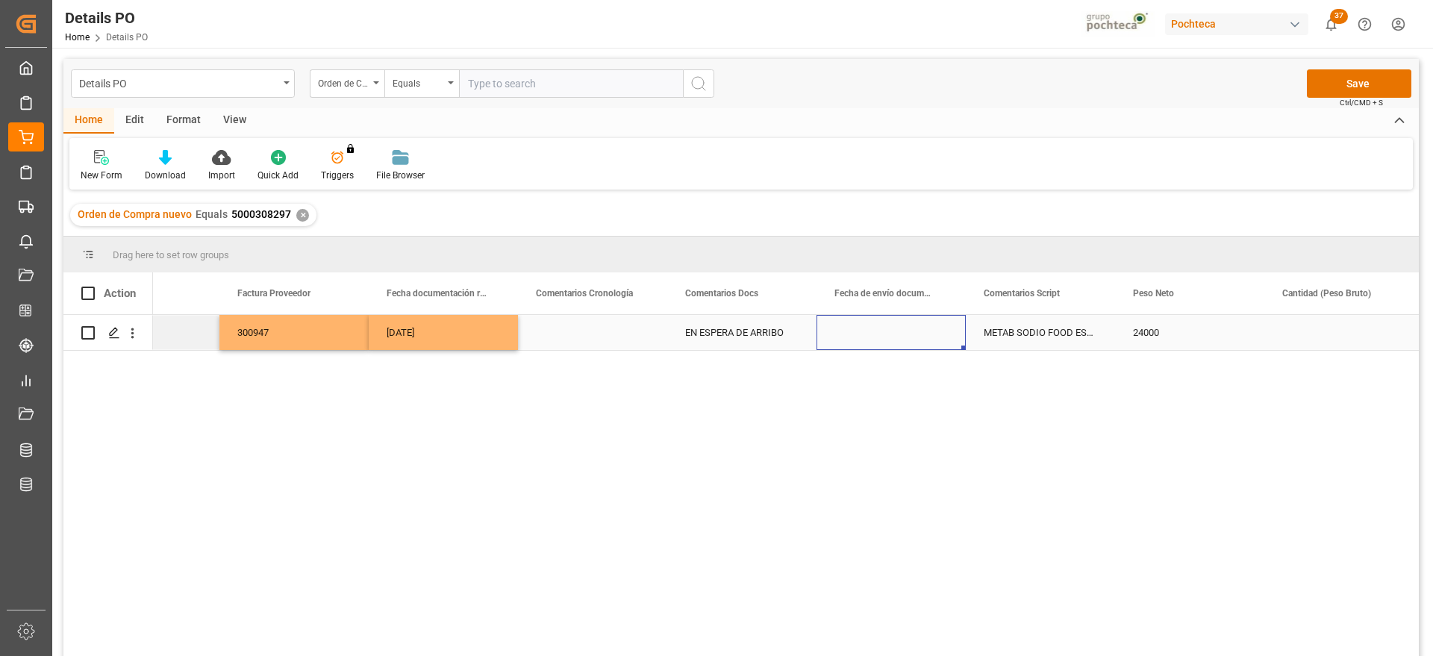
click at [415, 334] on div "09-09-2025" at bounding box center [443, 332] width 149 height 35
click at [891, 327] on div "Press SPACE to select this row." at bounding box center [891, 332] width 149 height 35
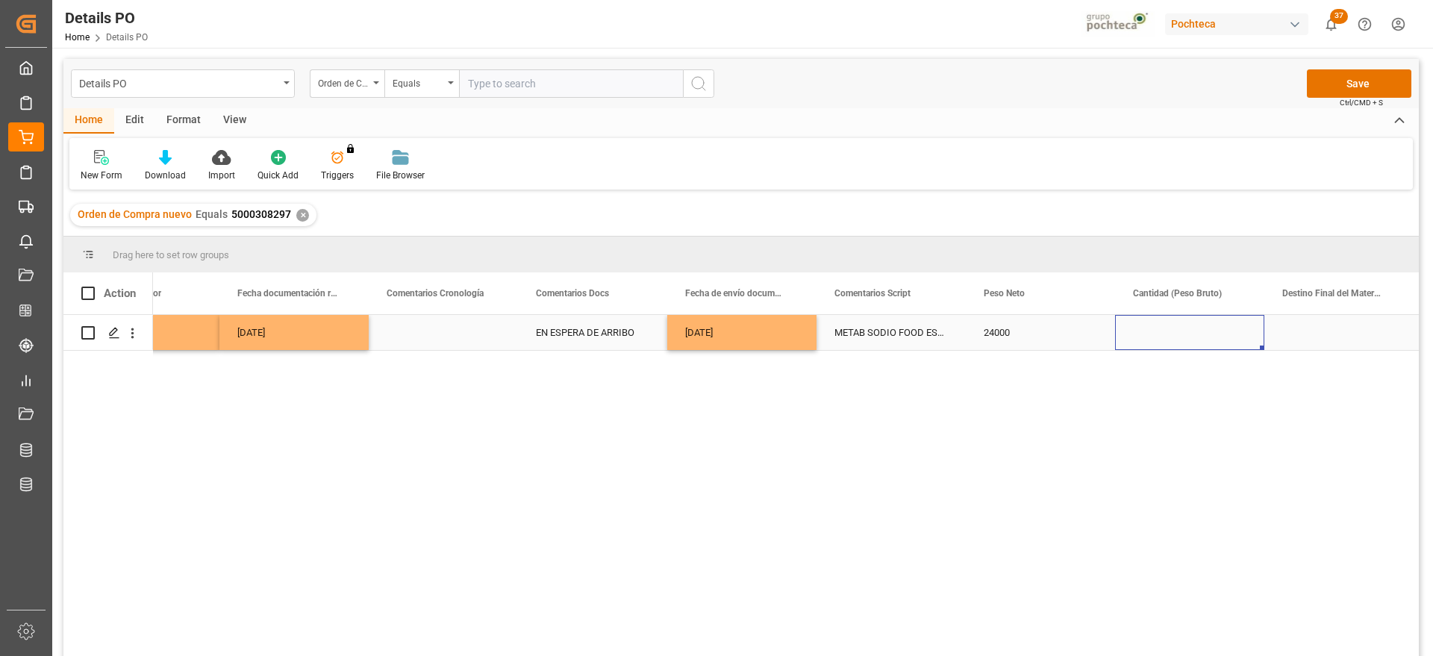
click at [1196, 335] on div "Press SPACE to select this row." at bounding box center [1189, 332] width 149 height 35
click at [1196, 335] on input "Press SPACE to select this row." at bounding box center [1189, 341] width 125 height 28
type input "25000"
click at [1314, 335] on div "Press SPACE to select this row." at bounding box center [1338, 332] width 149 height 35
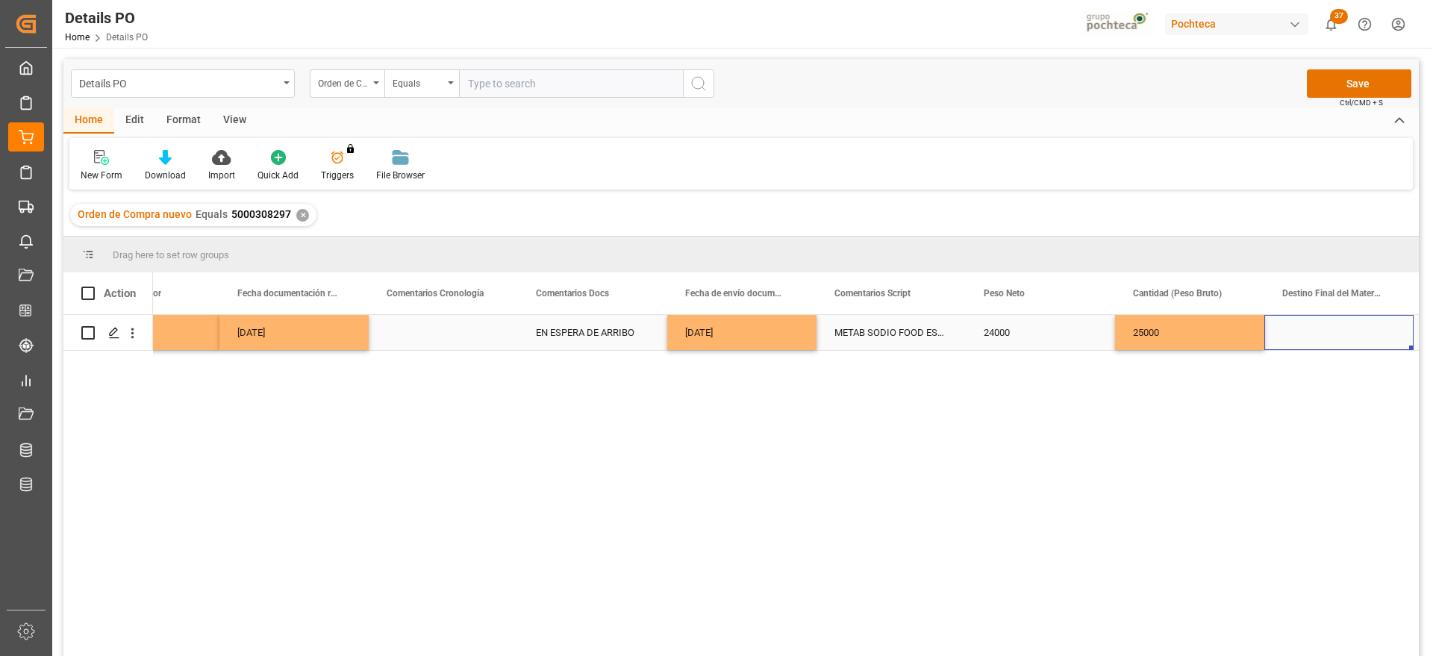
click at [1314, 335] on div "Press SPACE to select this row." at bounding box center [1338, 332] width 149 height 35
click at [1313, 335] on div "Press SPACE to select this row." at bounding box center [1338, 332] width 149 height 35
click at [1313, 335] on input "Press SPACE to select this row." at bounding box center [1338, 341] width 125 height 28
click at [1294, 383] on div "[GEOGRAPHIC_DATA]" at bounding box center [1339, 384] width 124 height 52
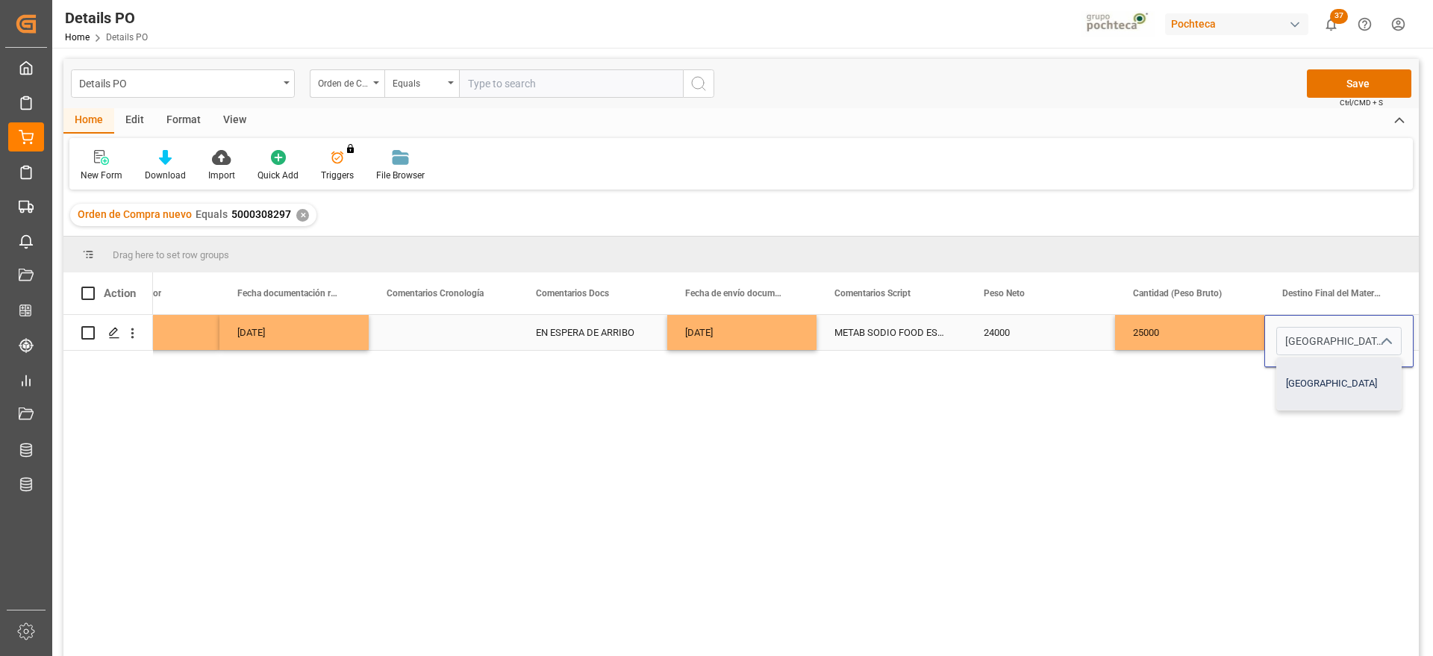
type input "[GEOGRAPHIC_DATA]"
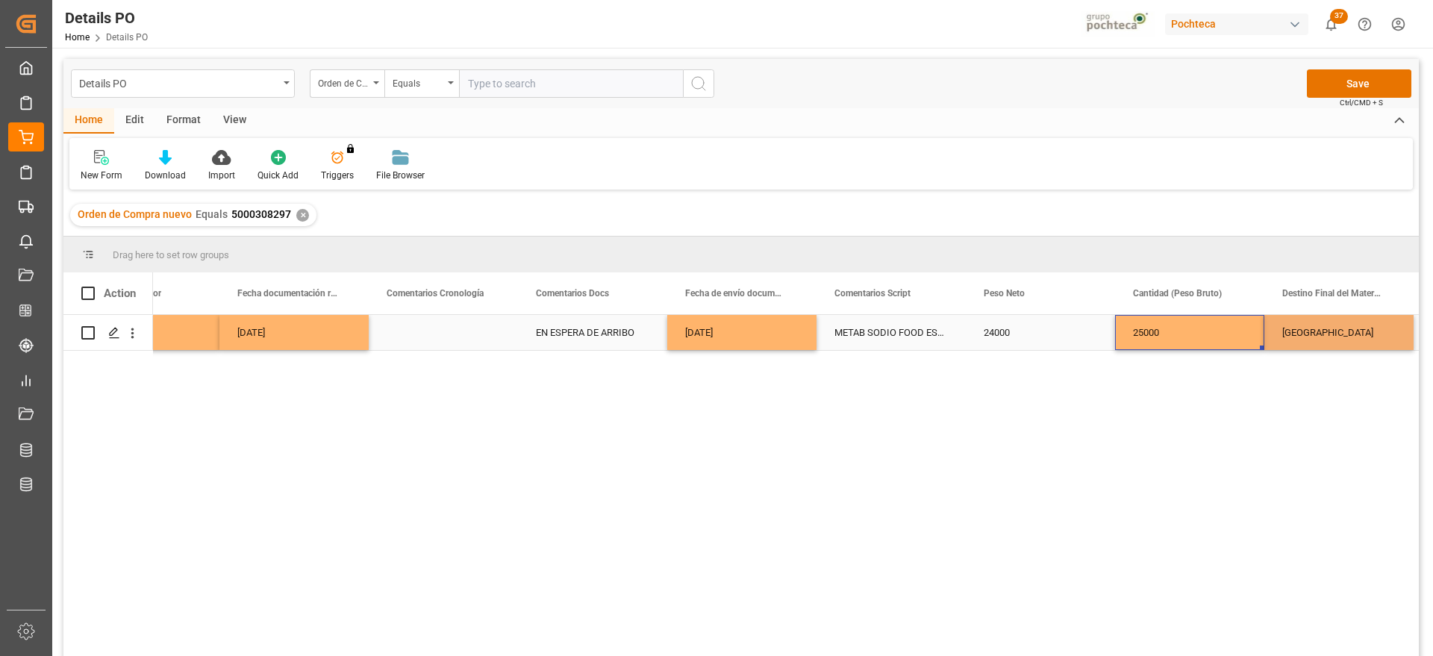
click at [1219, 336] on div "25000" at bounding box center [1189, 332] width 149 height 35
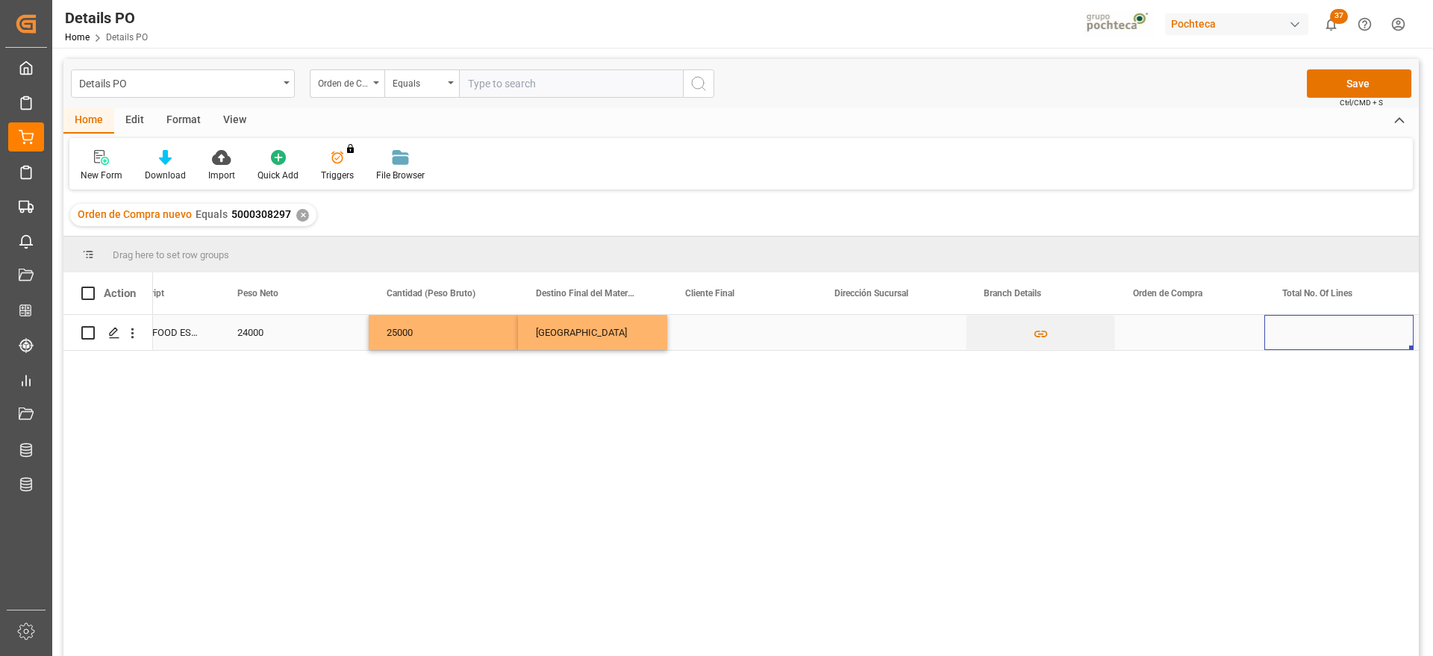
click at [1215, 326] on div "Press SPACE to select this row." at bounding box center [1189, 332] width 149 height 35
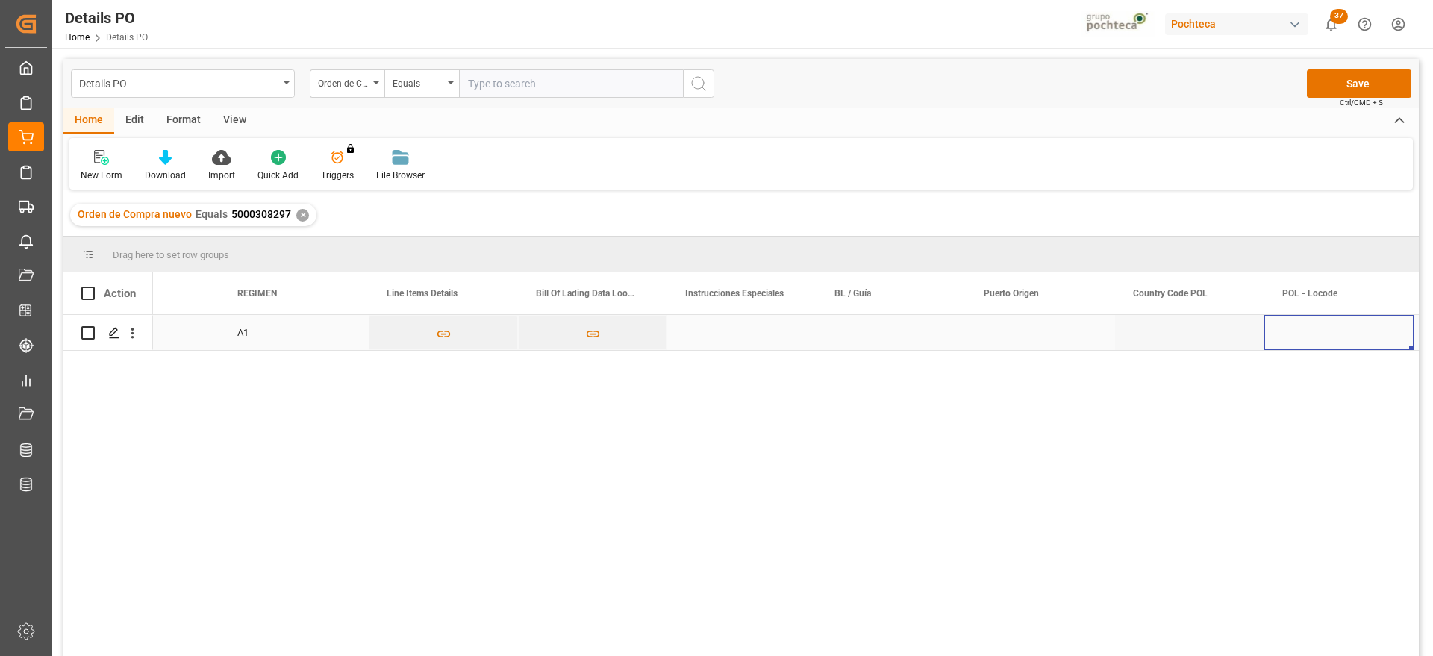
click at [898, 327] on div "Press SPACE to select this row." at bounding box center [891, 332] width 149 height 35
click at [895, 328] on div "Press SPACE to select this row." at bounding box center [891, 332] width 149 height 35
click at [884, 339] on input "Press SPACE to select this row." at bounding box center [891, 341] width 125 height 28
type input "259116570"
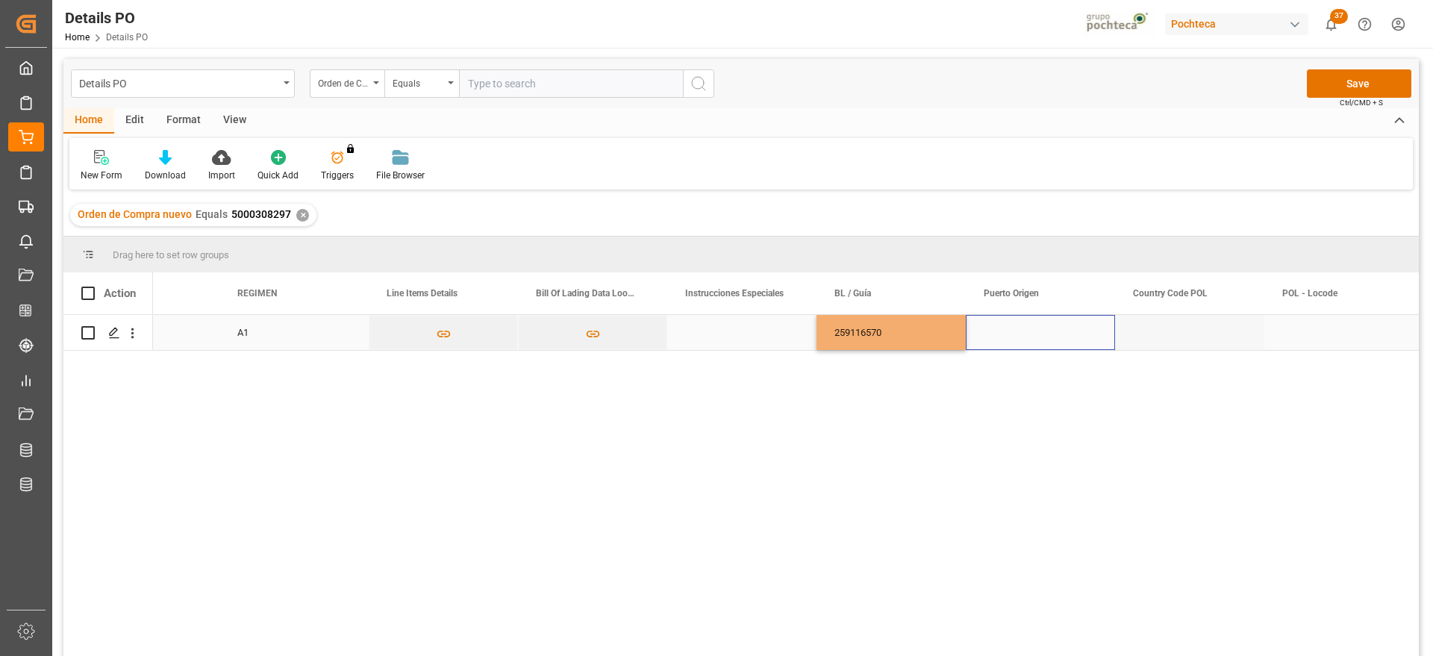
click at [1044, 335] on div "Press SPACE to select this row." at bounding box center [1040, 332] width 149 height 35
click at [1033, 325] on div "Press SPACE to select this row." at bounding box center [1040, 332] width 149 height 35
click at [1033, 325] on div "Press SPACE to select this row." at bounding box center [1040, 341] width 149 height 52
click at [1027, 332] on input "Press SPACE to select this row." at bounding box center [1040, 341] width 125 height 28
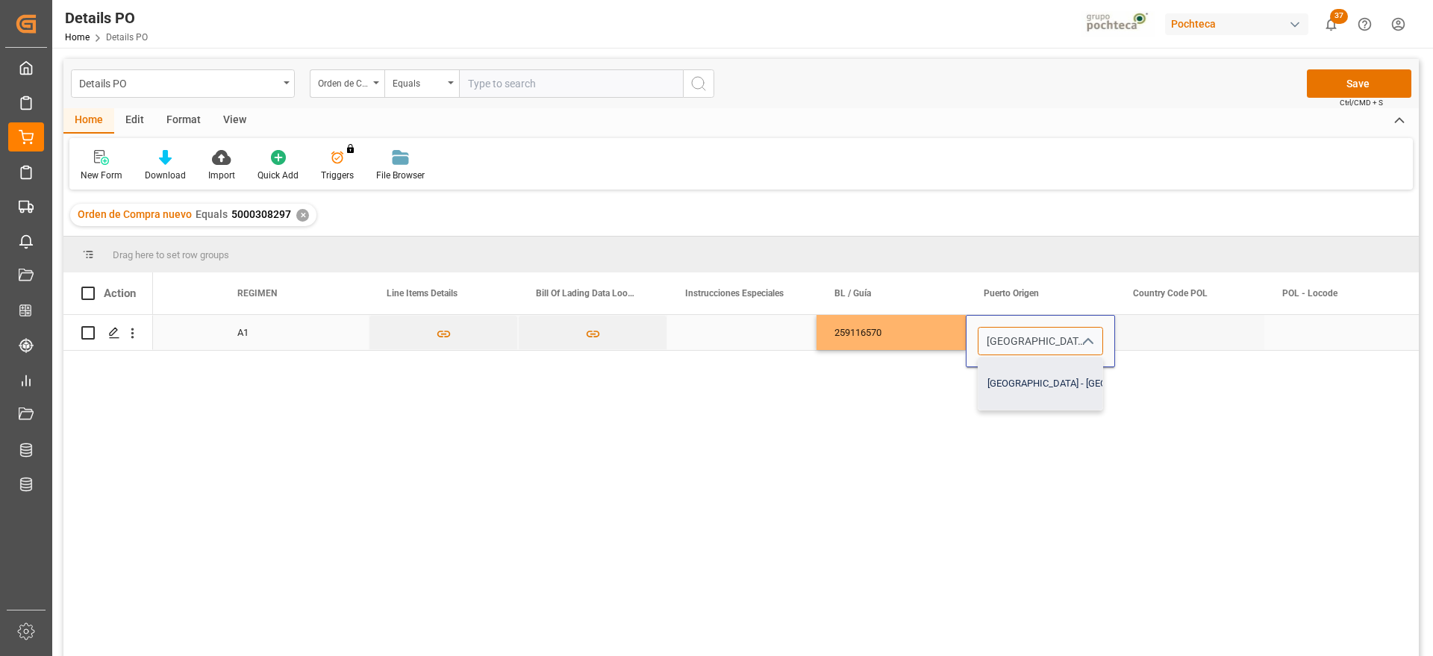
click at [1035, 401] on div "Genova - ITGOA" at bounding box center [1083, 384] width 208 height 52
type input "Genova - ITGOA"
click at [1173, 335] on div "Press SPACE to select this row." at bounding box center [1189, 332] width 149 height 35
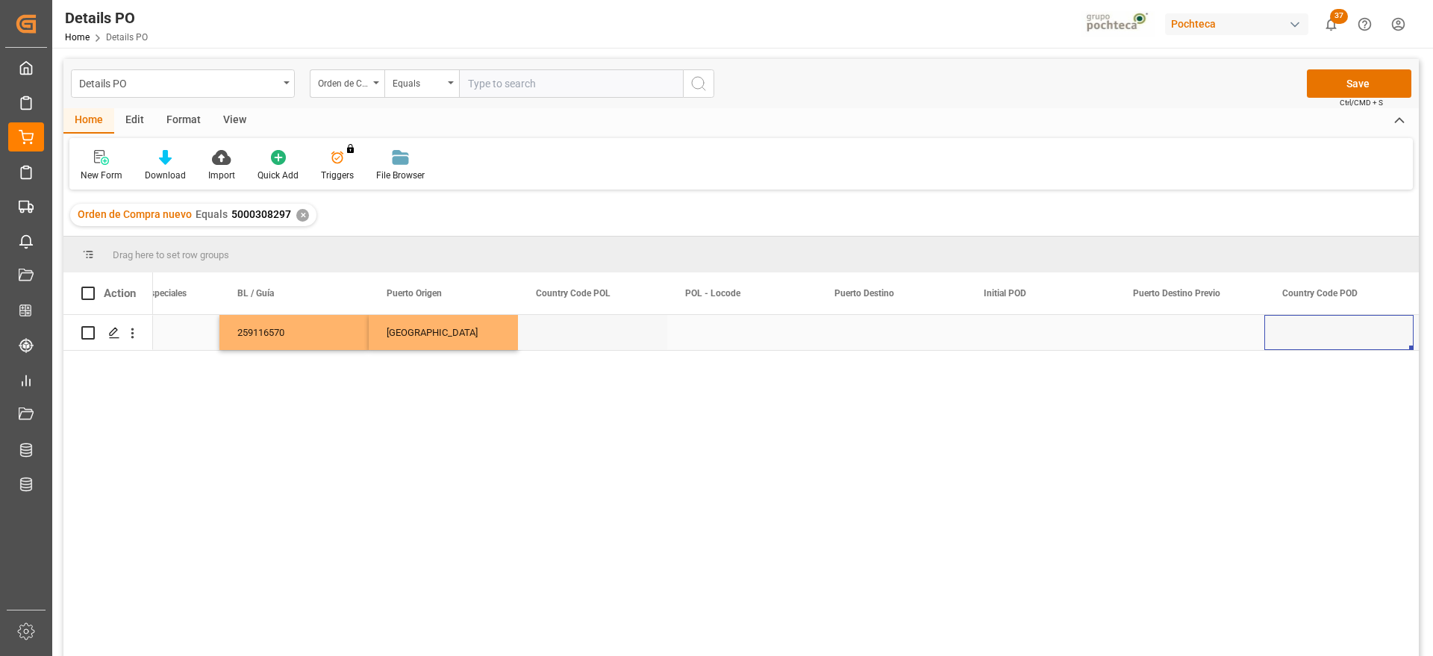
click at [887, 331] on div "Press SPACE to select this row." at bounding box center [891, 332] width 149 height 35
click at [887, 331] on input "Press SPACE to select this row." at bounding box center [891, 341] width 125 height 28
click at [886, 340] on input "Press SPACE to select this row." at bounding box center [891, 341] width 125 height 28
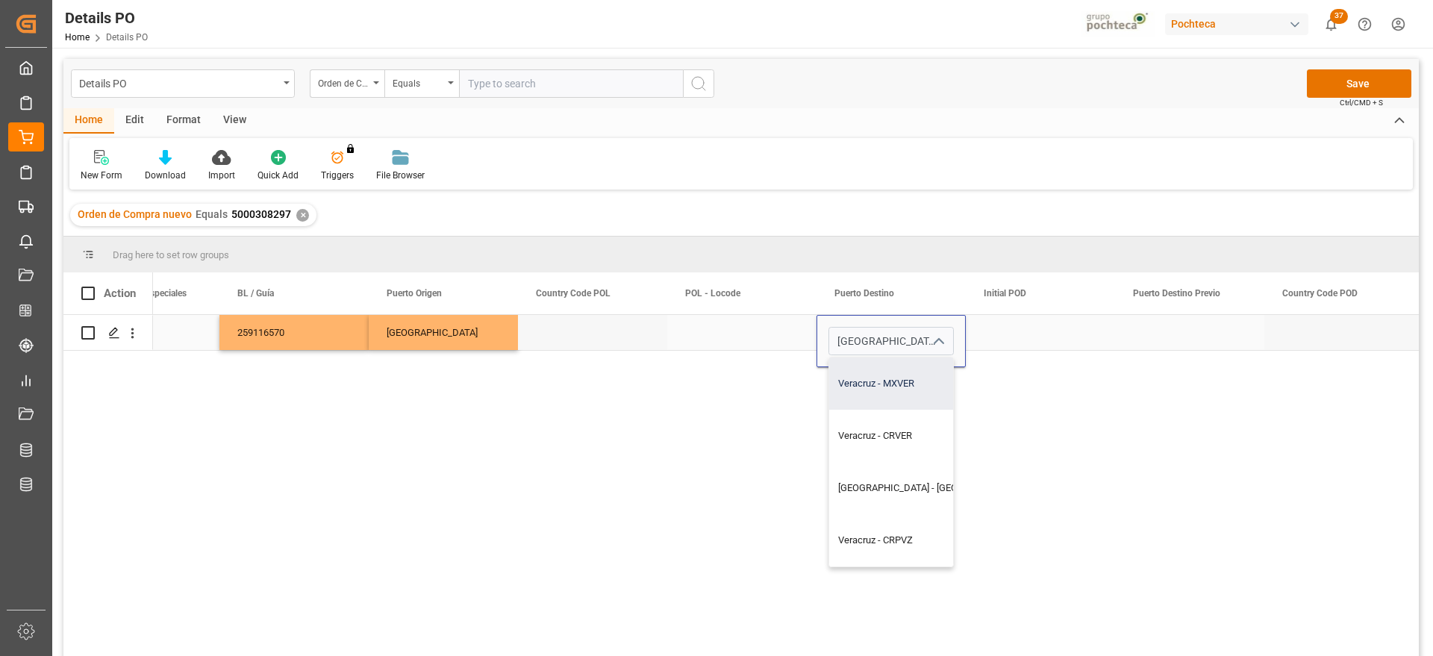
click at [915, 392] on div "Veracruz - MXVER" at bounding box center [933, 384] width 208 height 52
type input "Veracruz - MXVER"
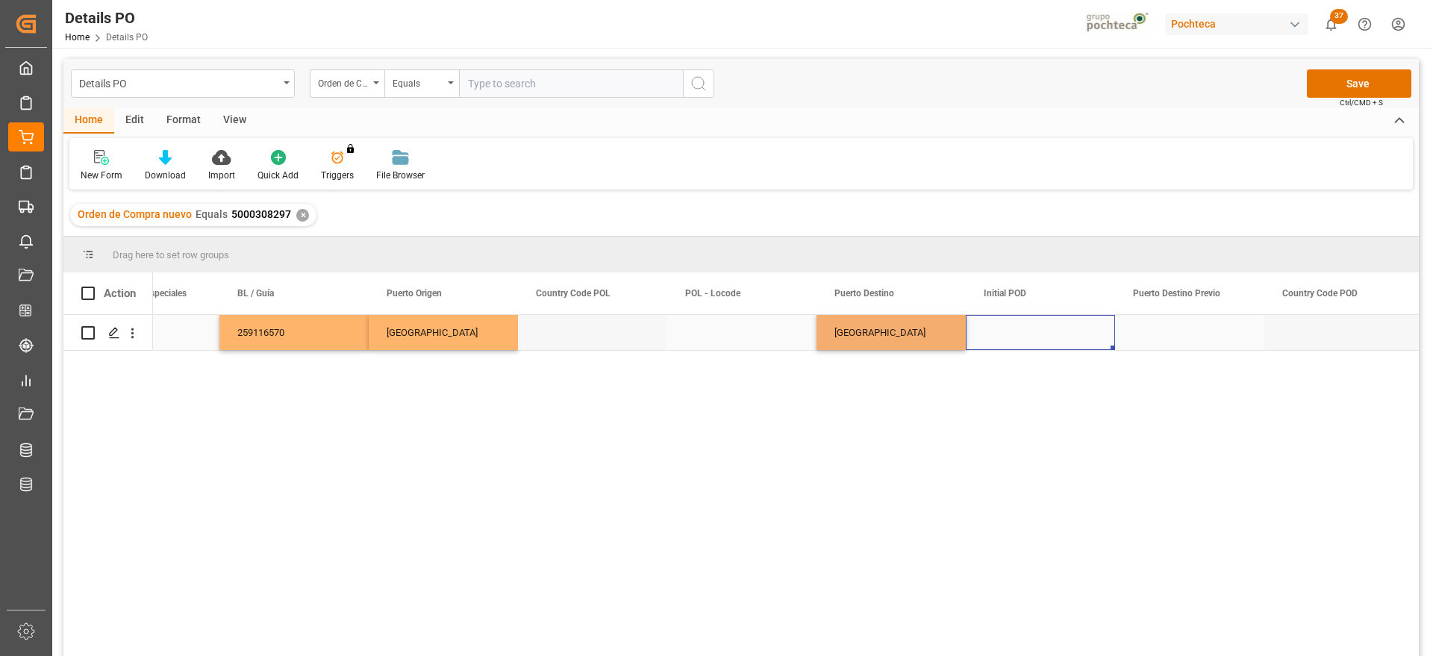
click at [1088, 334] on div "Press SPACE to select this row." at bounding box center [1040, 332] width 149 height 35
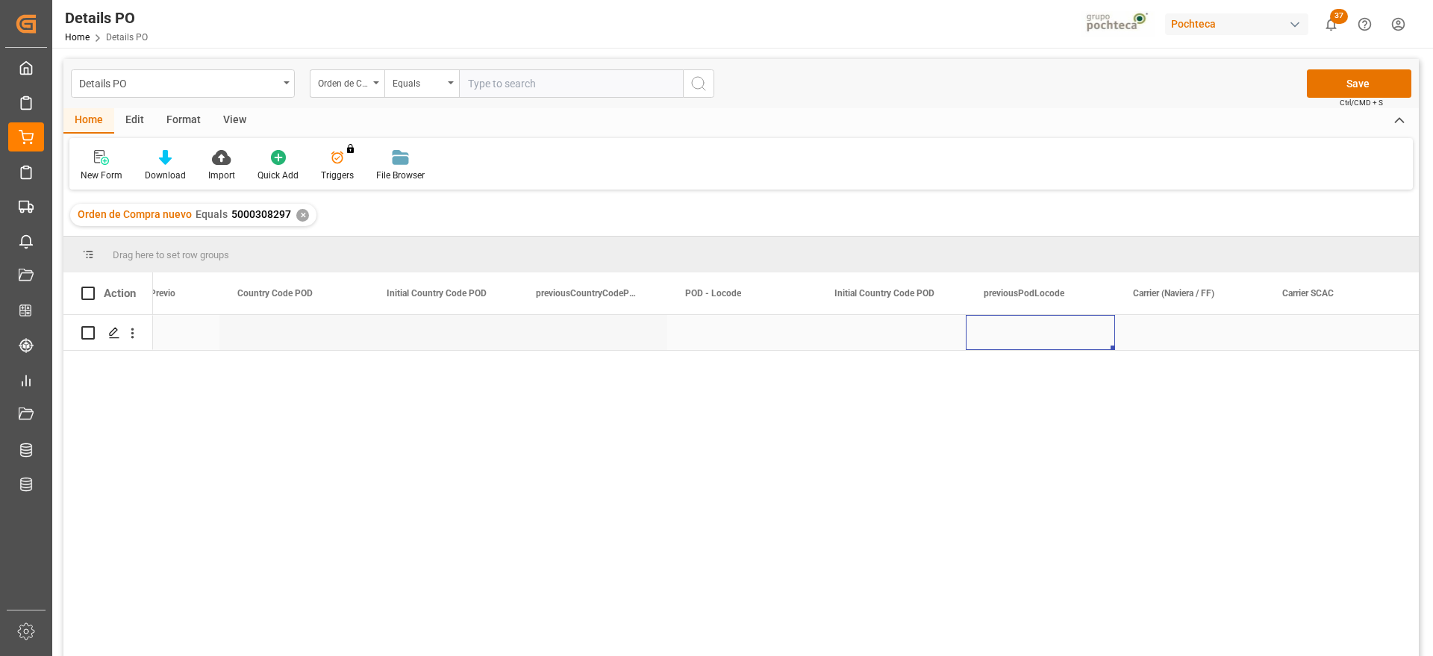
click at [1173, 336] on div "Press SPACE to select this row." at bounding box center [1189, 332] width 149 height 35
click at [1173, 336] on input "Press SPACE to select this row." at bounding box center [1189, 341] width 125 height 28
type input "MAERSK"
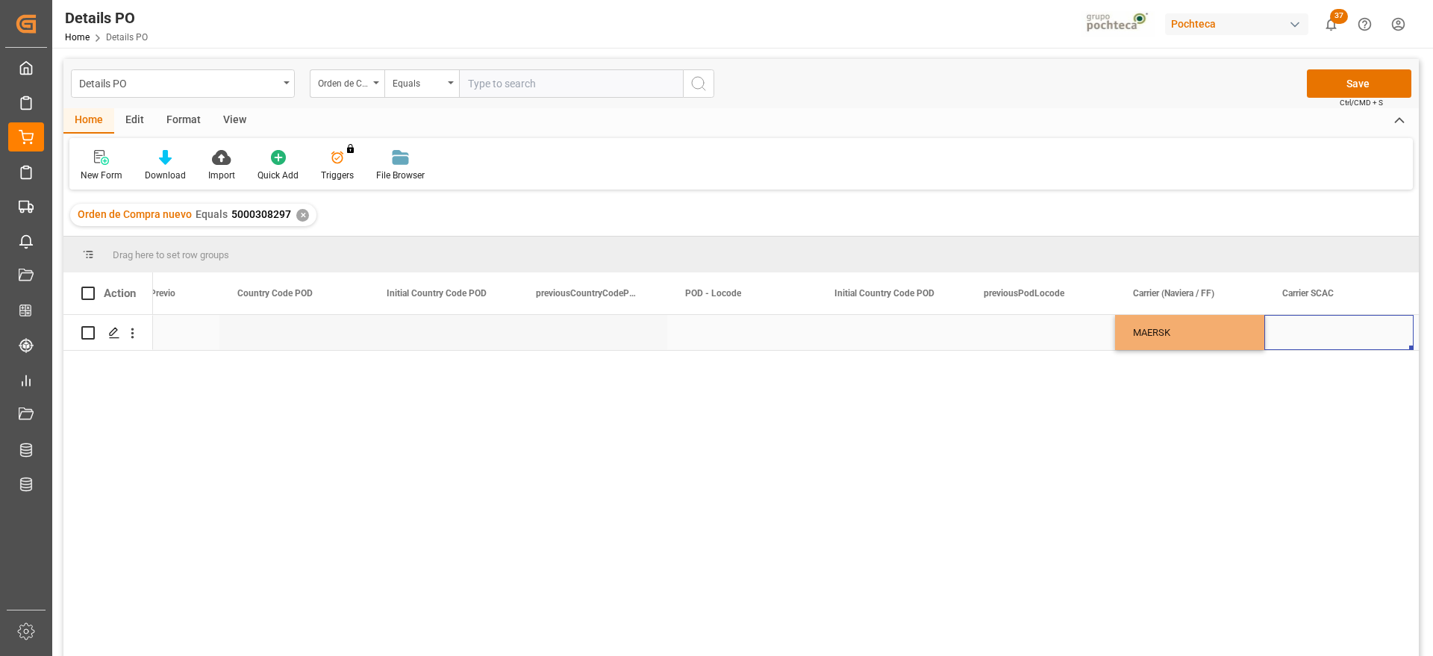
click at [1300, 329] on div "Press SPACE to select this row." at bounding box center [1338, 332] width 149 height 35
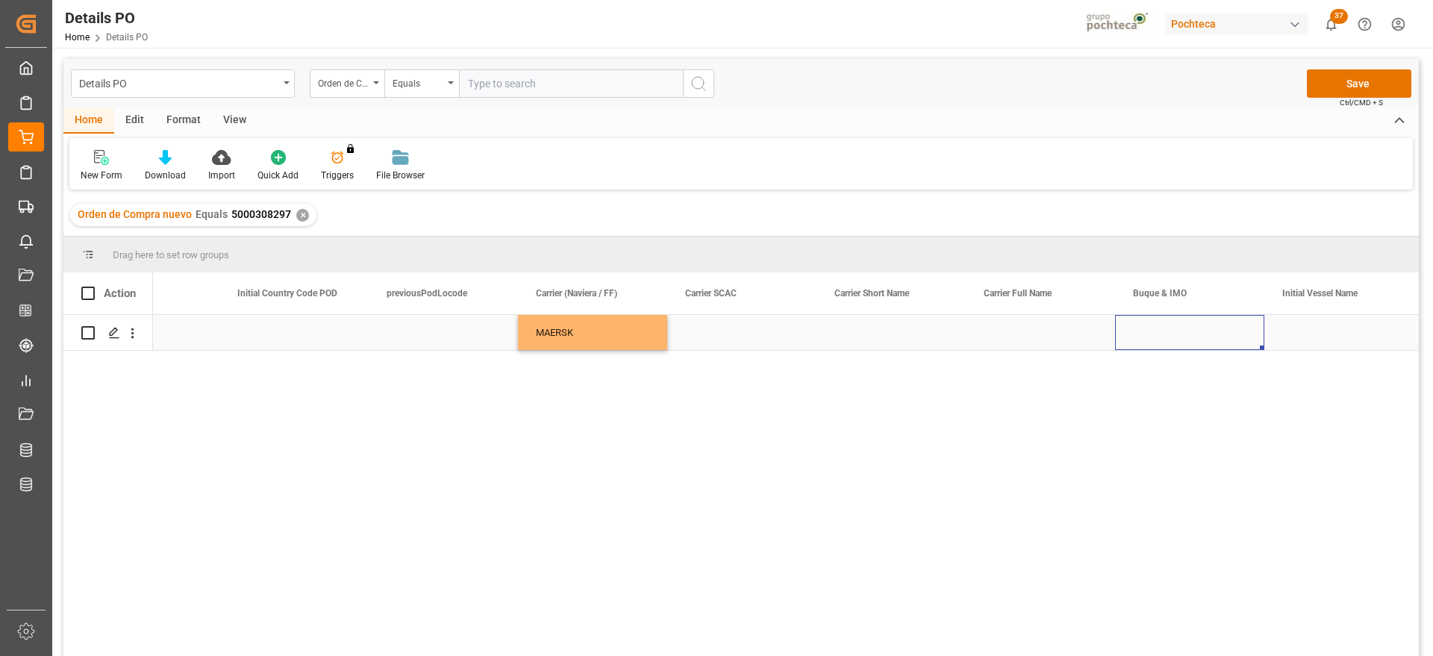
click at [1176, 341] on div "Press SPACE to select this row." at bounding box center [1189, 332] width 149 height 35
click at [1176, 341] on input "Press SPACE to select this row." at bounding box center [1189, 341] width 125 height 28
paste input "GSL ELENI"
click at [1211, 362] on div "GSL ELENI - 9285677" at bounding box center [1190, 384] width 124 height 52
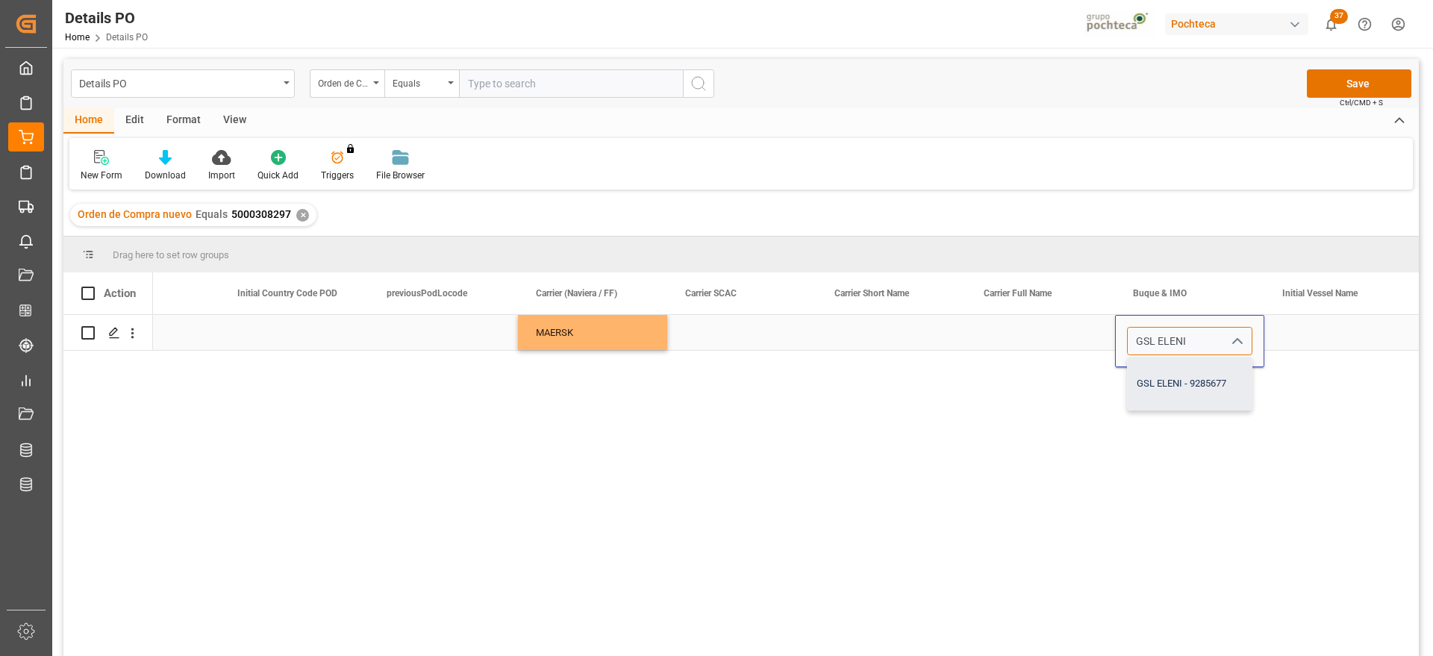
type input "GSL ELENI - 9285677"
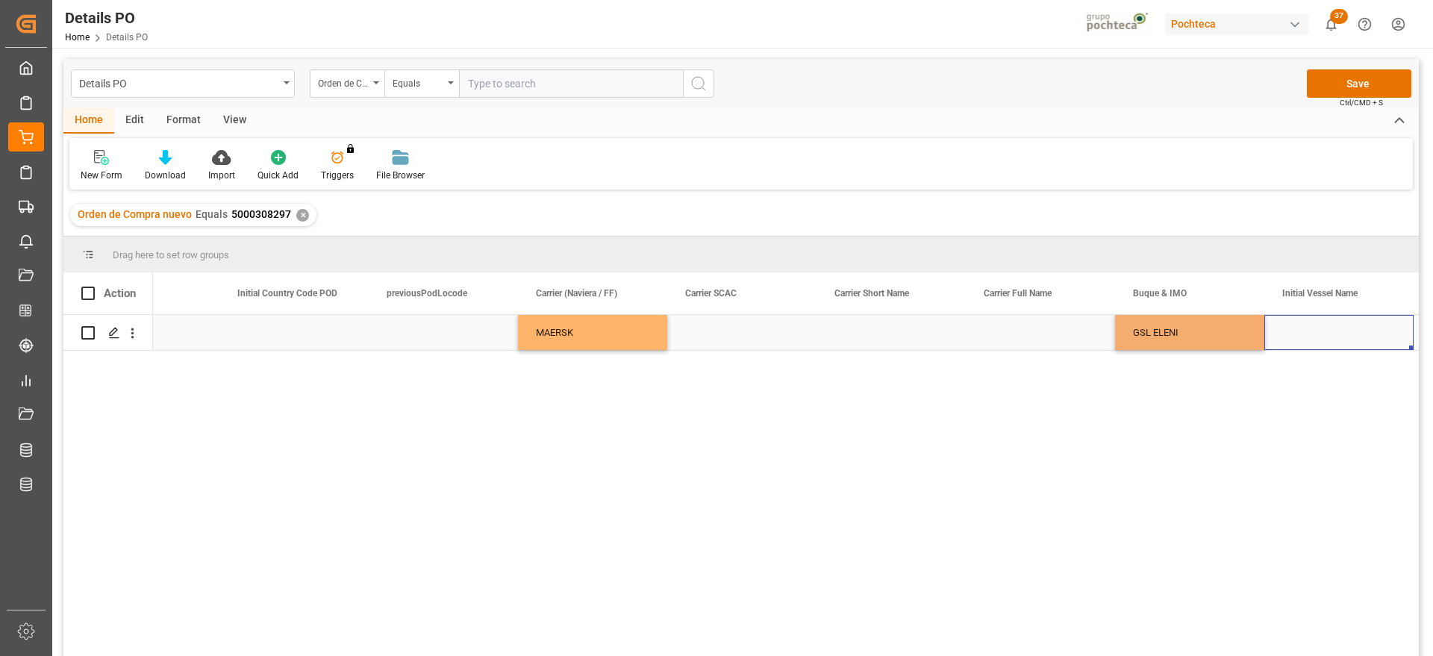
click at [1313, 333] on div "Press SPACE to select this row." at bounding box center [1338, 332] width 149 height 35
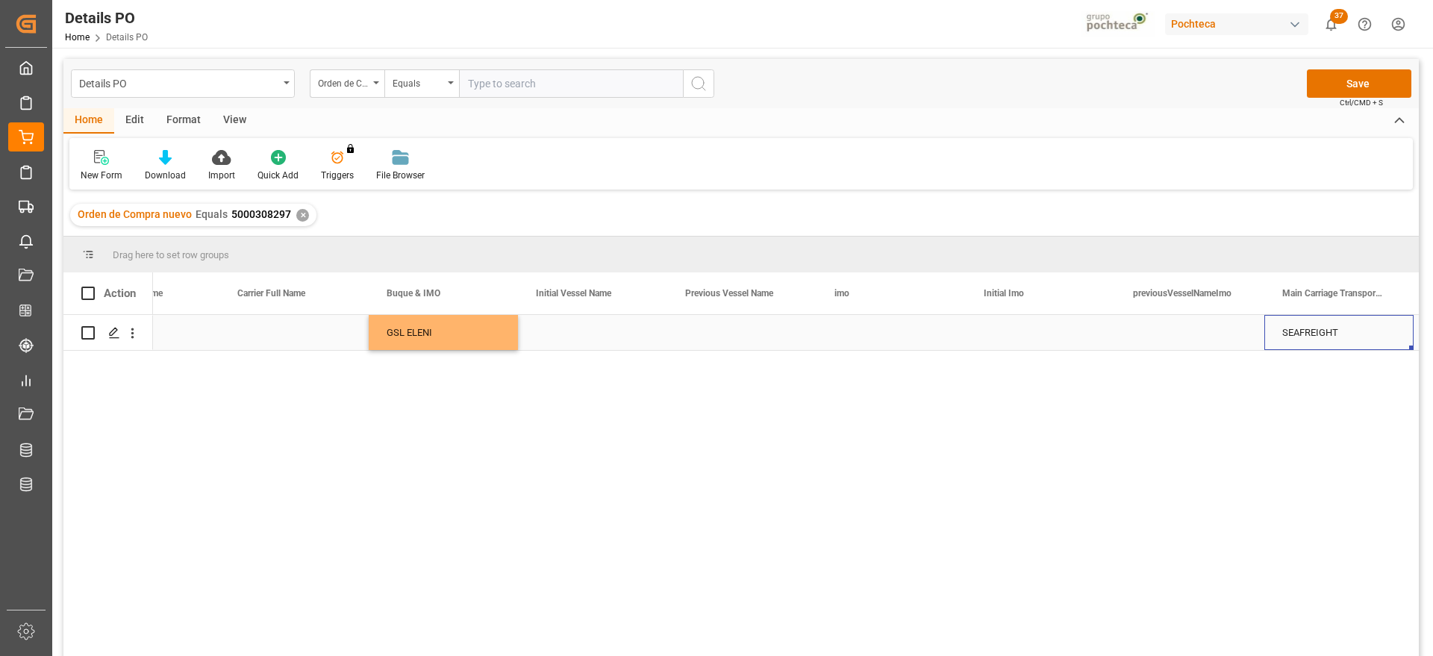
click at [1199, 331] on div "Press SPACE to select this row." at bounding box center [1189, 332] width 149 height 35
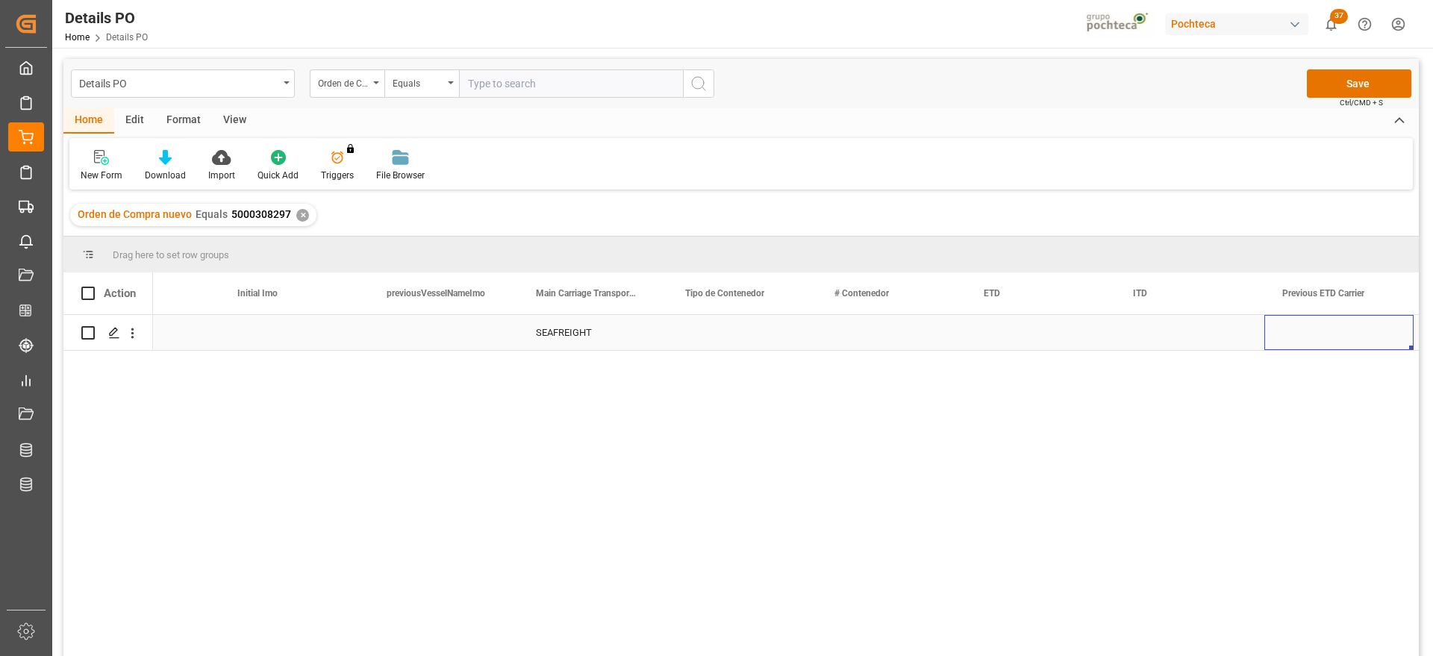
click at [730, 334] on div "Press SPACE to select this row." at bounding box center [741, 332] width 149 height 35
click at [782, 333] on icon "open menu" at bounding box center [789, 342] width 18 height 18
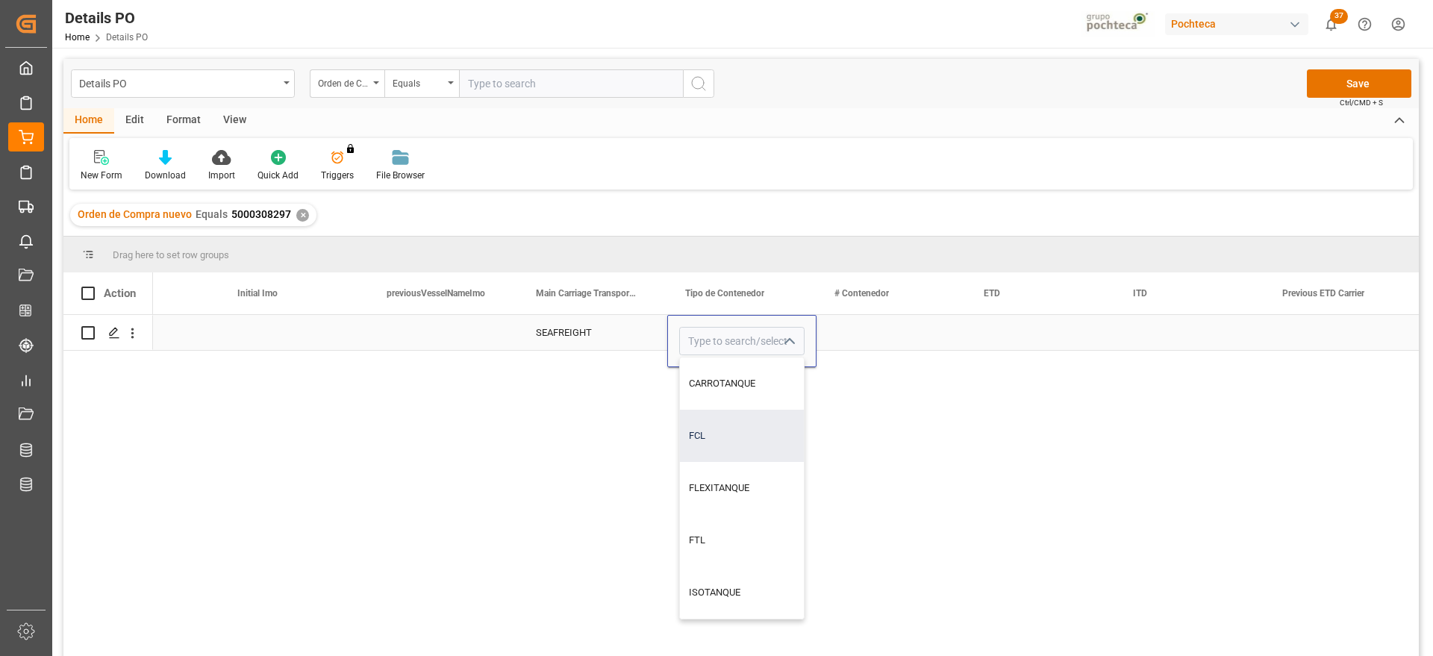
click at [752, 435] on div "FCL" at bounding box center [742, 436] width 124 height 52
type input "FCL"
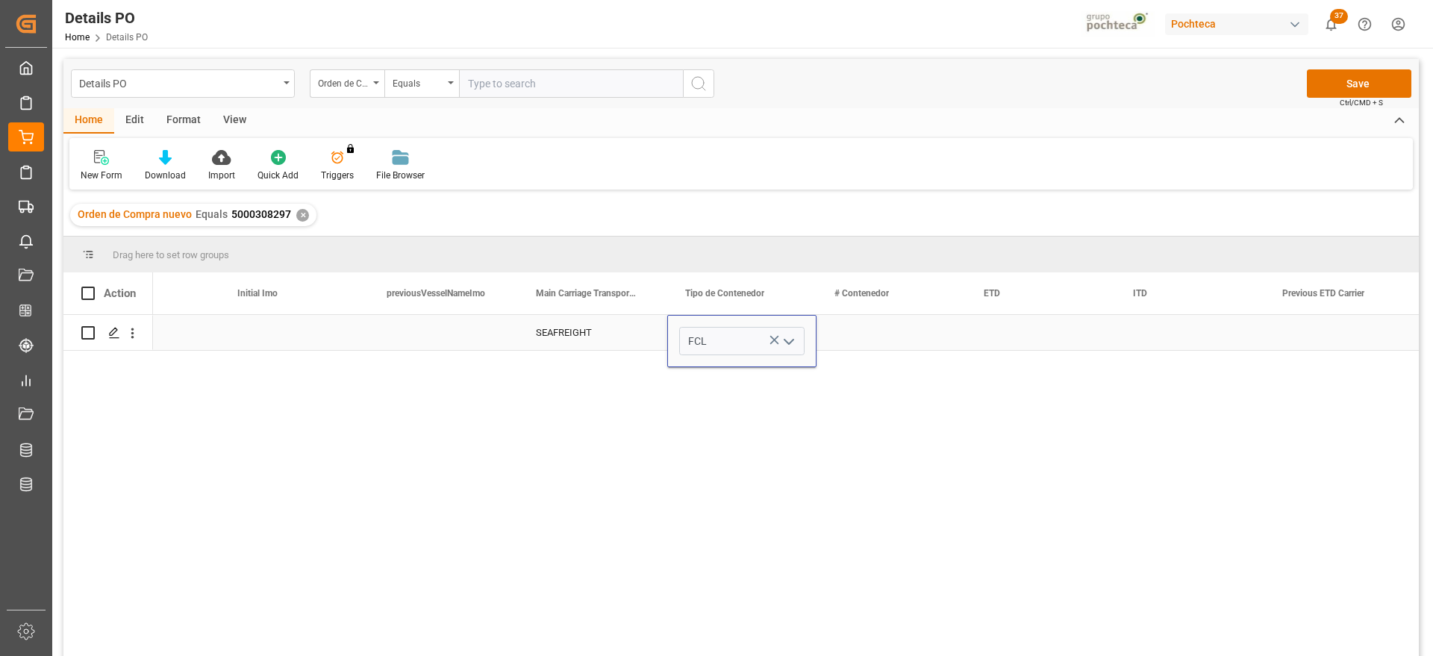
click at [887, 333] on div "Press SPACE to select this row." at bounding box center [891, 332] width 149 height 35
click at [947, 331] on div "Press SPACE to select this row." at bounding box center [891, 332] width 149 height 35
click at [937, 338] on input "Press SPACE to select this row." at bounding box center [891, 341] width 125 height 28
type input "MRKU7185996"
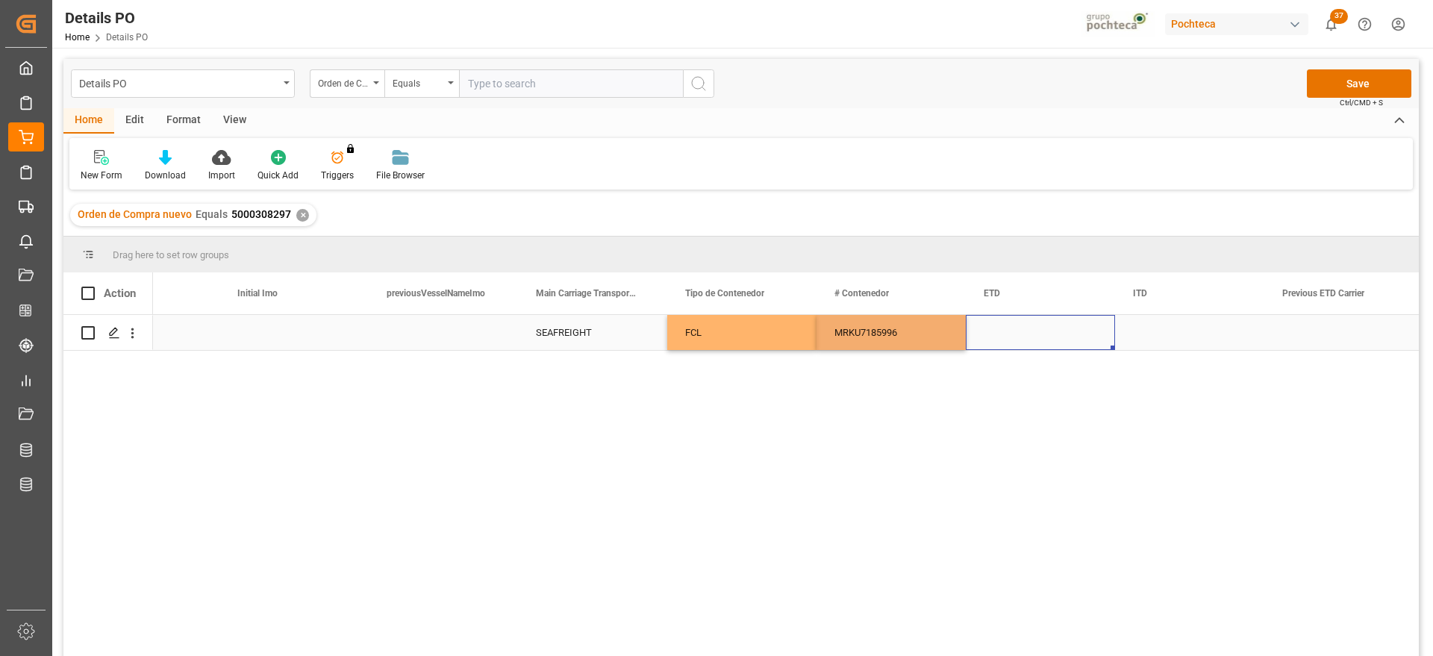
click at [1018, 334] on div "Press SPACE to select this row." at bounding box center [1040, 332] width 149 height 35
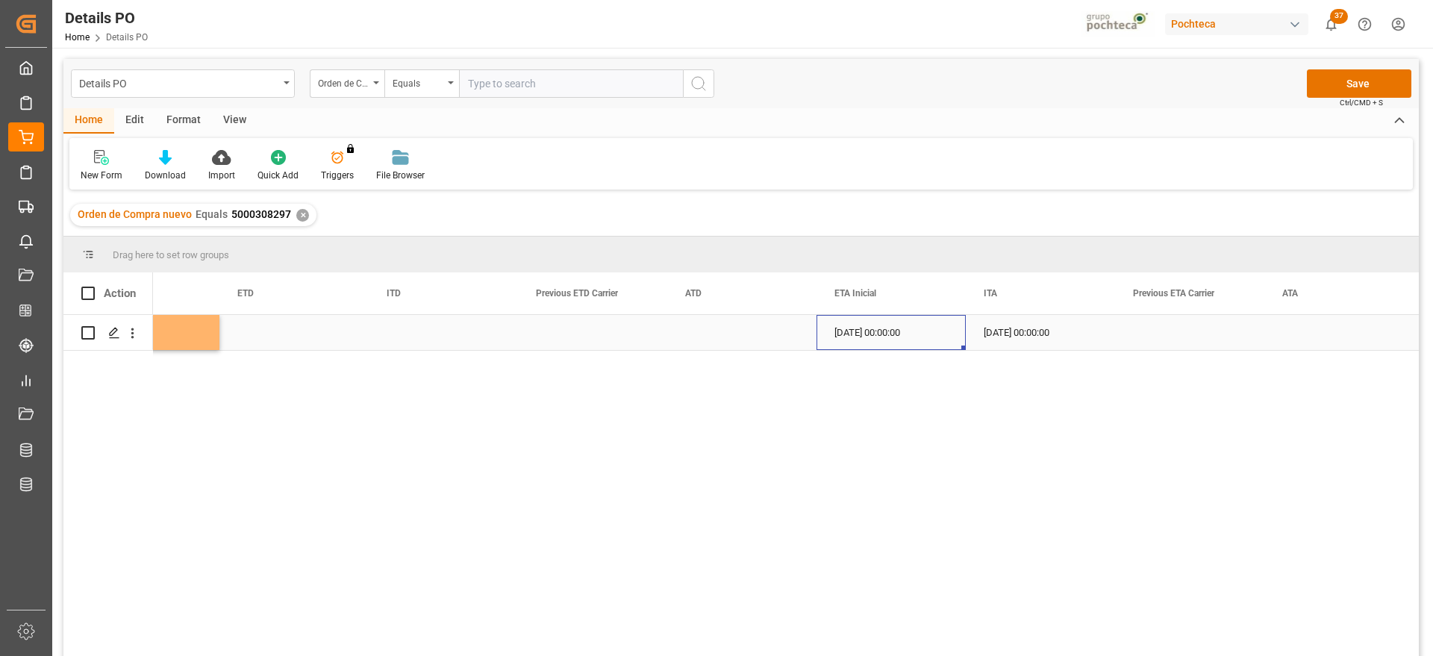
click at [1126, 338] on div "Press SPACE to select this row." at bounding box center [1189, 332] width 149 height 35
click at [1376, 73] on button "Save" at bounding box center [1359, 83] width 104 height 28
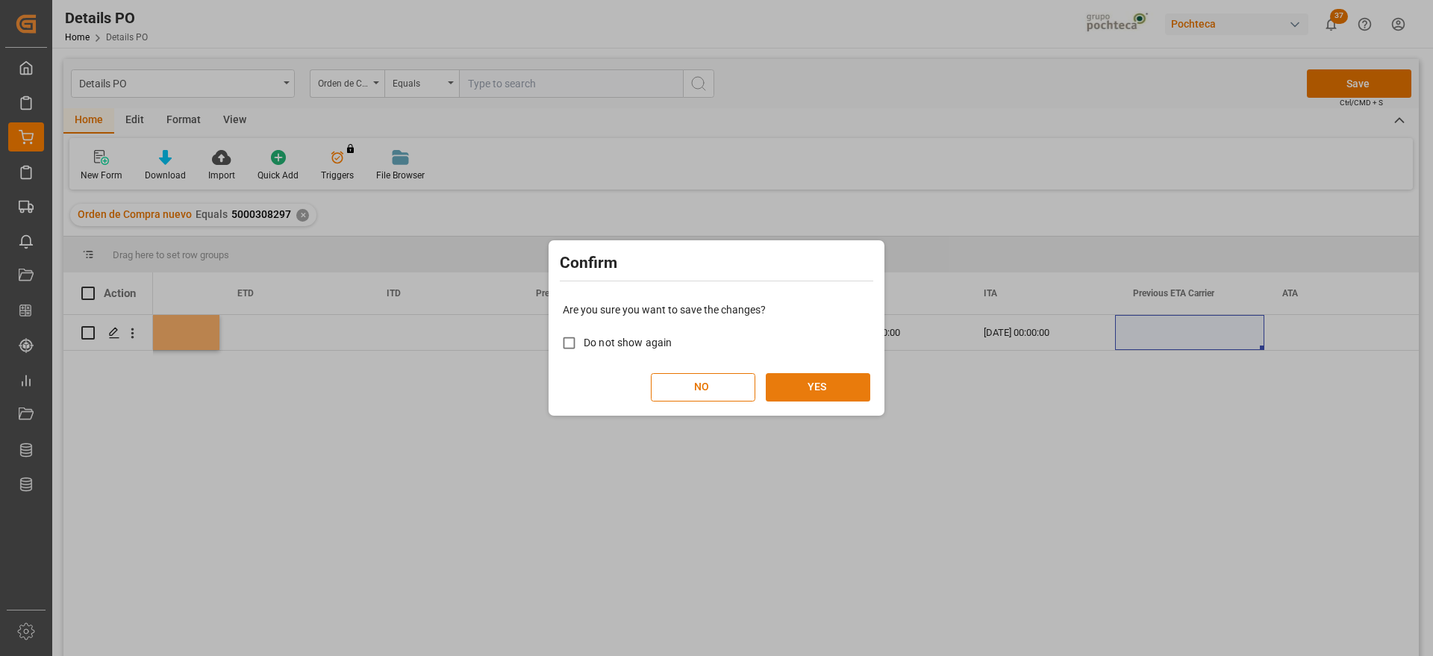
click at [793, 373] on button "YES" at bounding box center [818, 387] width 104 height 28
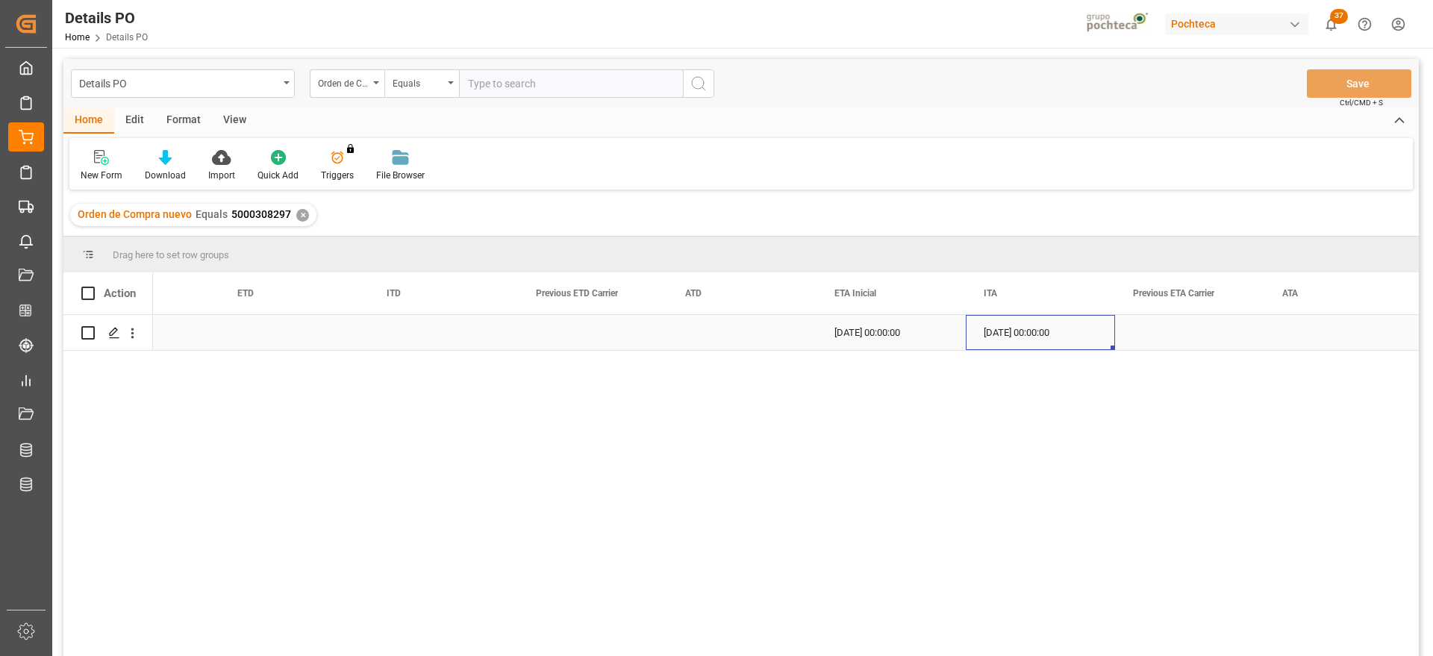
click at [1024, 318] on div "15-09-2025 00:00:00" at bounding box center [1040, 332] width 149 height 35
click at [549, 328] on div "Press SPACE to select this row." at bounding box center [592, 332] width 149 height 35
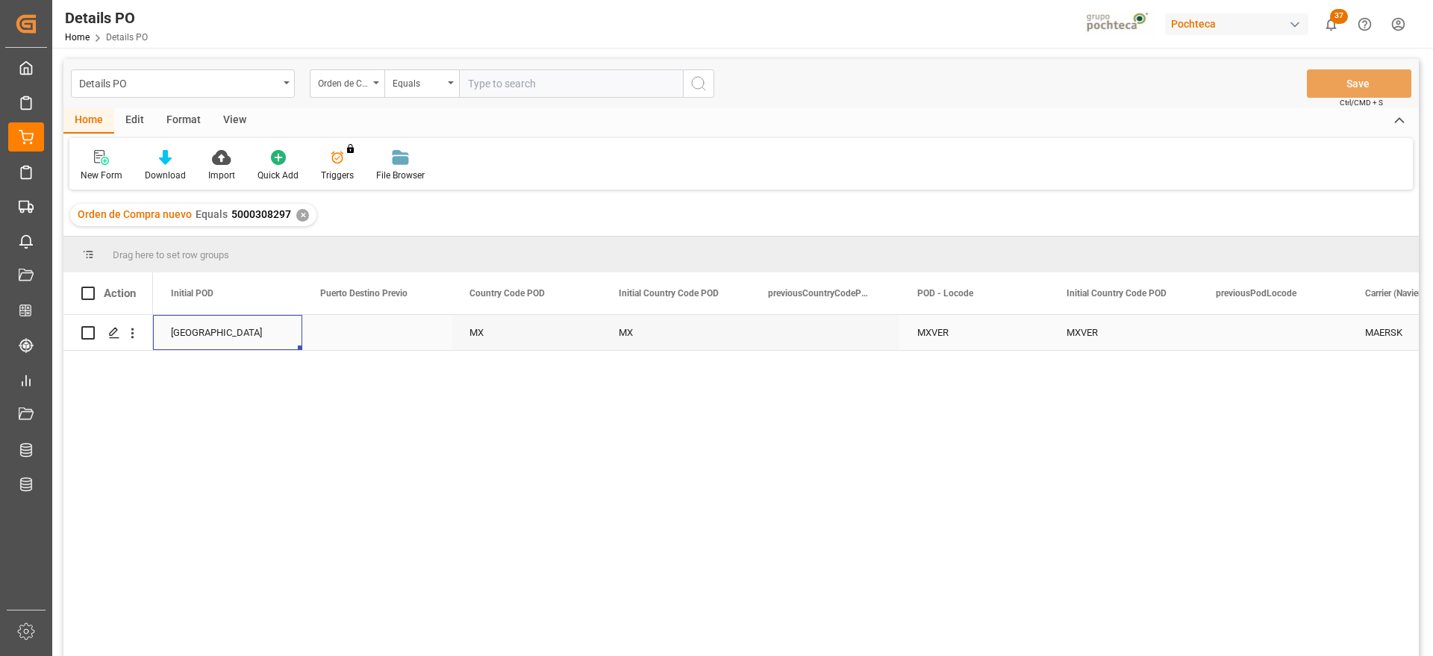
scroll to position [0, 6867]
click at [790, 331] on div "En tiempo" at bounding box center [824, 332] width 149 height 35
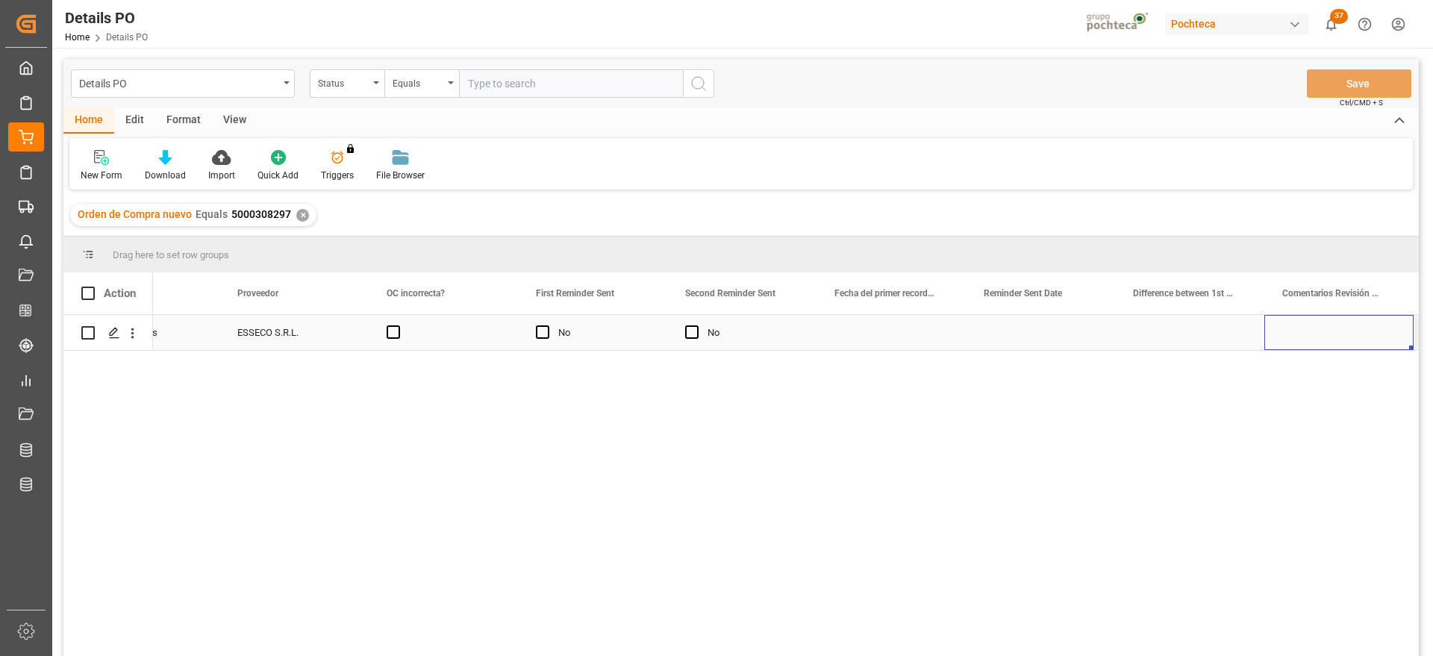
scroll to position [0, 2173]
click at [128, 331] on icon "open menu" at bounding box center [133, 333] width 16 height 16
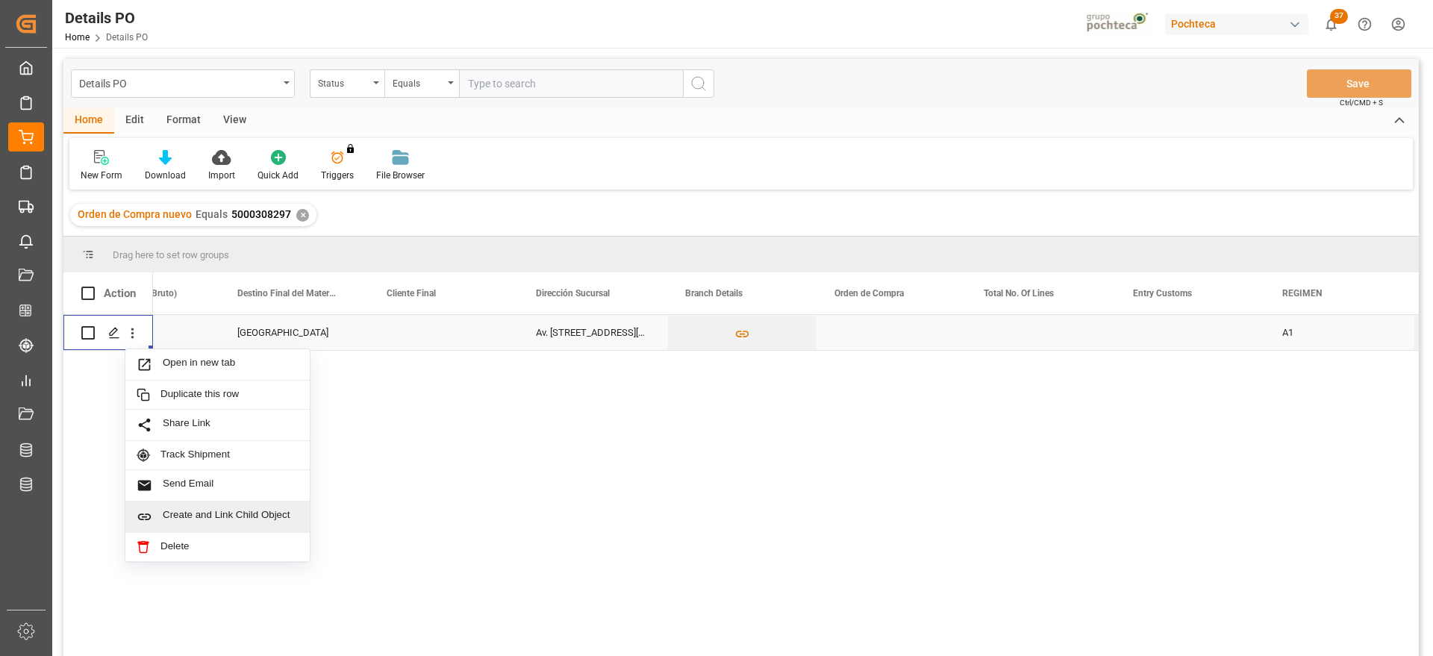
click at [223, 517] on span "Create and Link Child Object" at bounding box center [231, 517] width 136 height 16
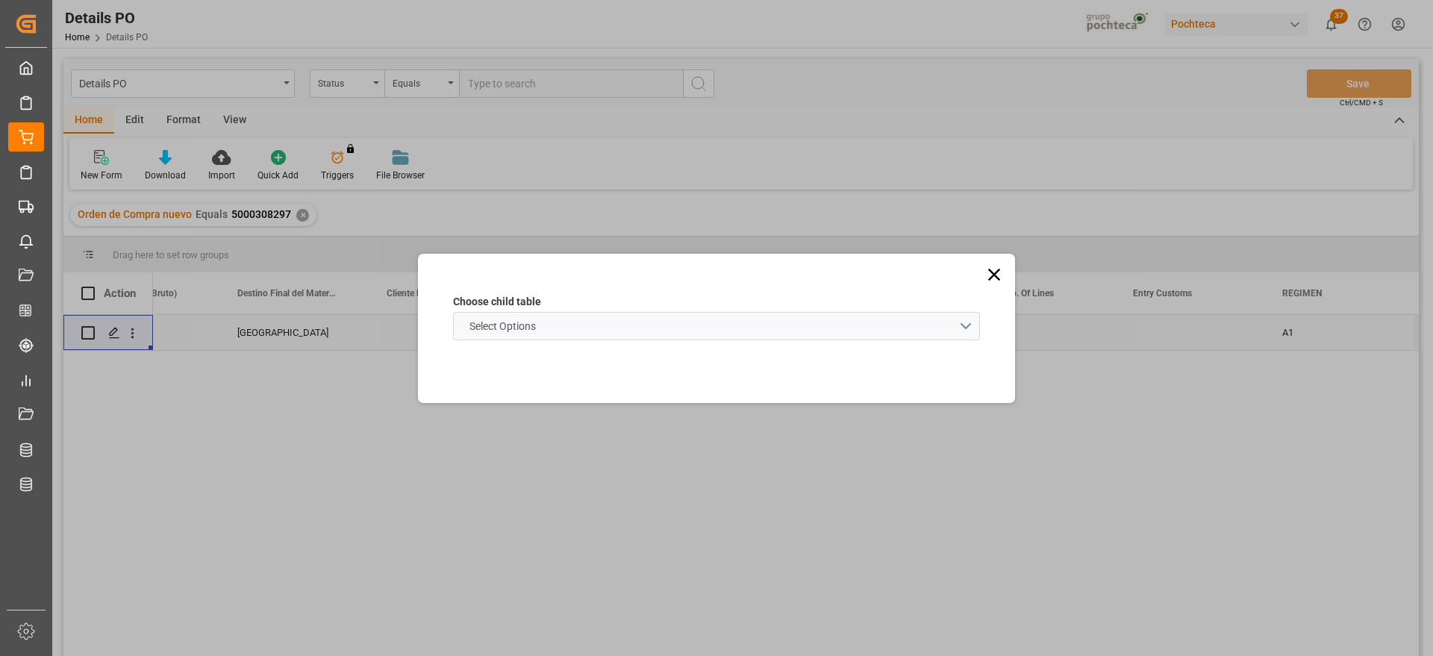
click at [623, 327] on schema "Select Options" at bounding box center [716, 326] width 527 height 28
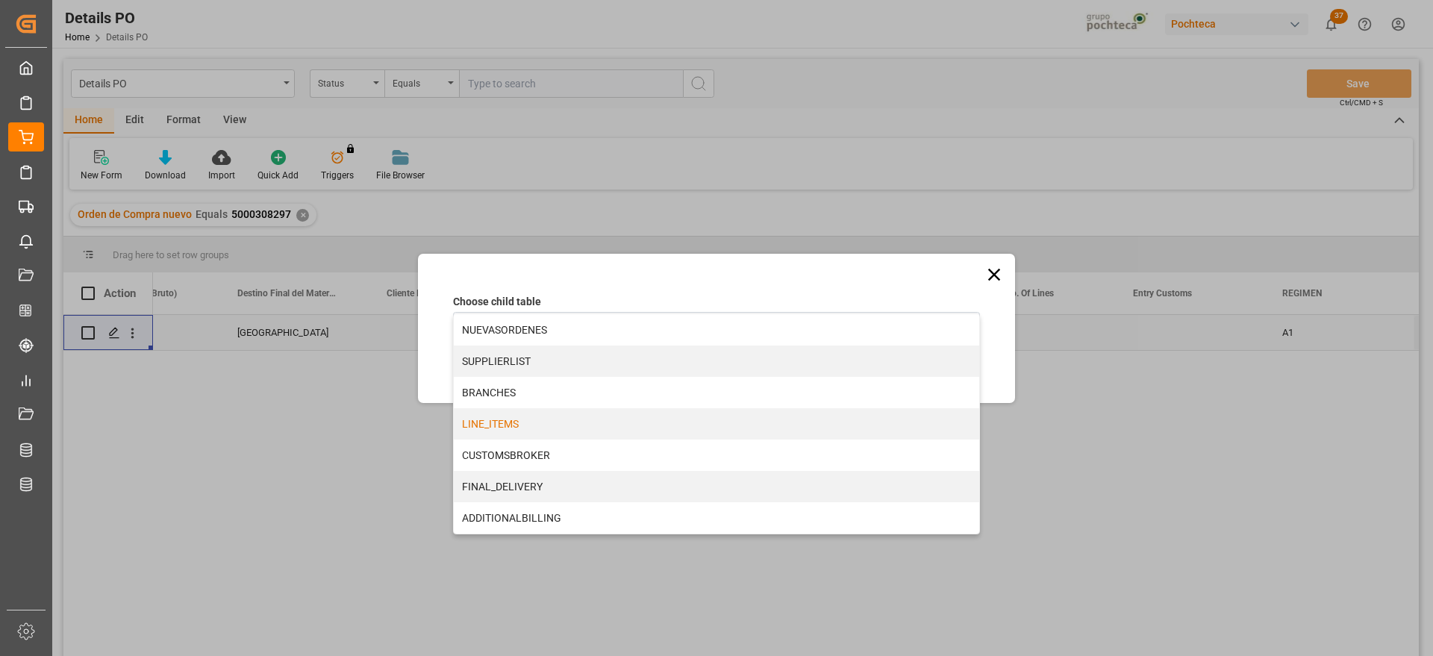
click at [531, 431] on div "LINE_ITEMS" at bounding box center [716, 423] width 525 height 31
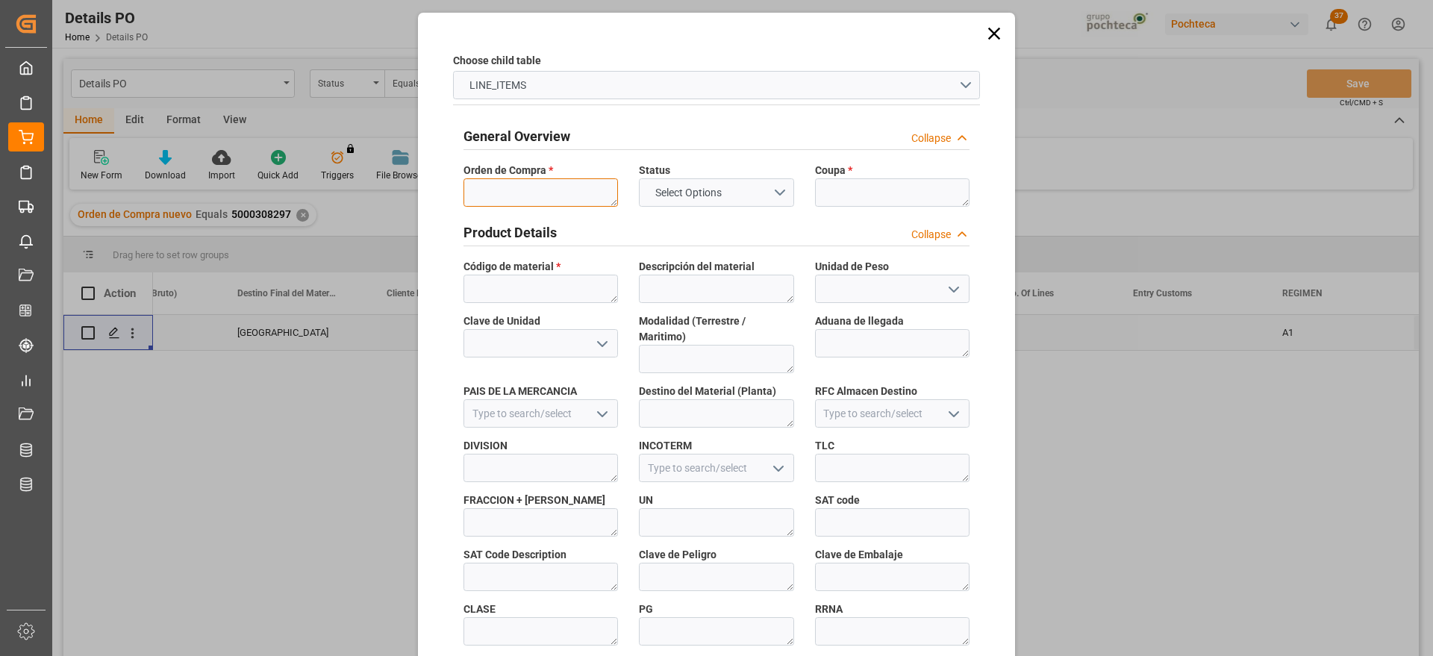
click at [531, 204] on textarea at bounding box center [541, 192] width 155 height 28
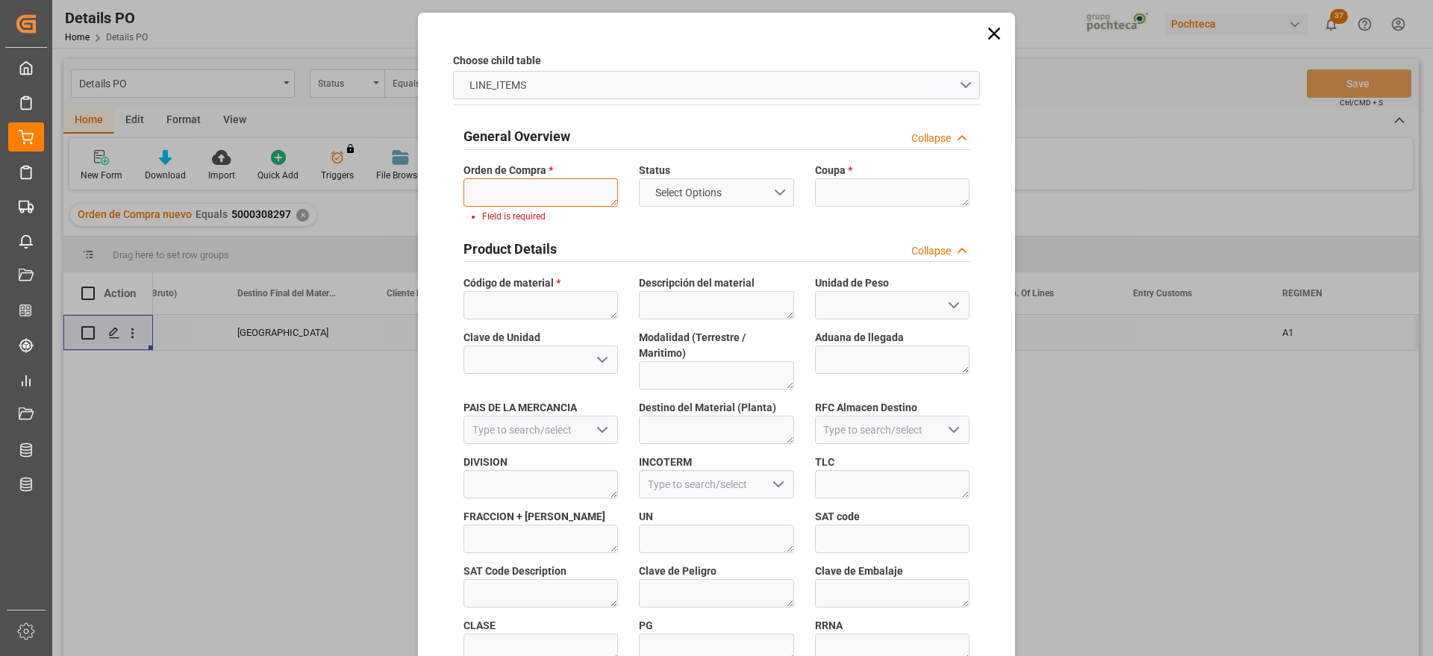
click at [528, 201] on textarea at bounding box center [541, 192] width 155 height 28
paste textarea "5000308297"
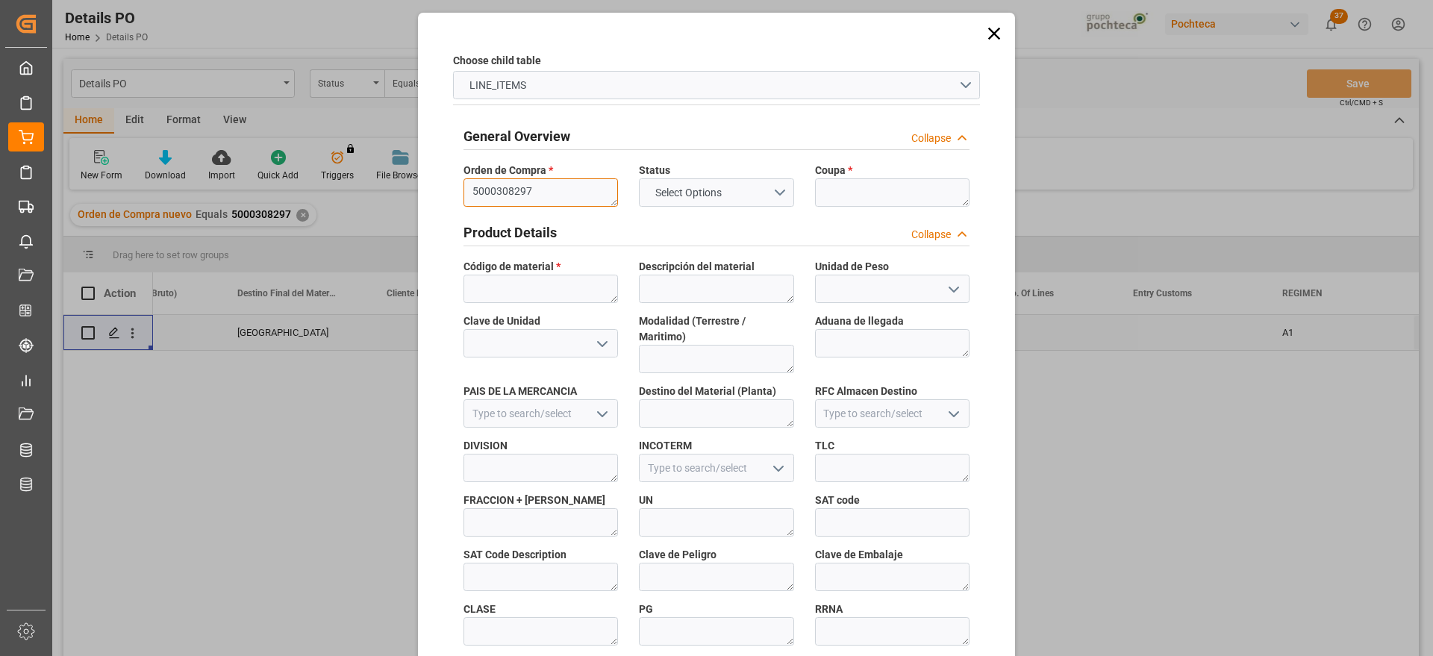
type textarea "5000308297"
click at [846, 194] on textarea at bounding box center [892, 192] width 155 height 28
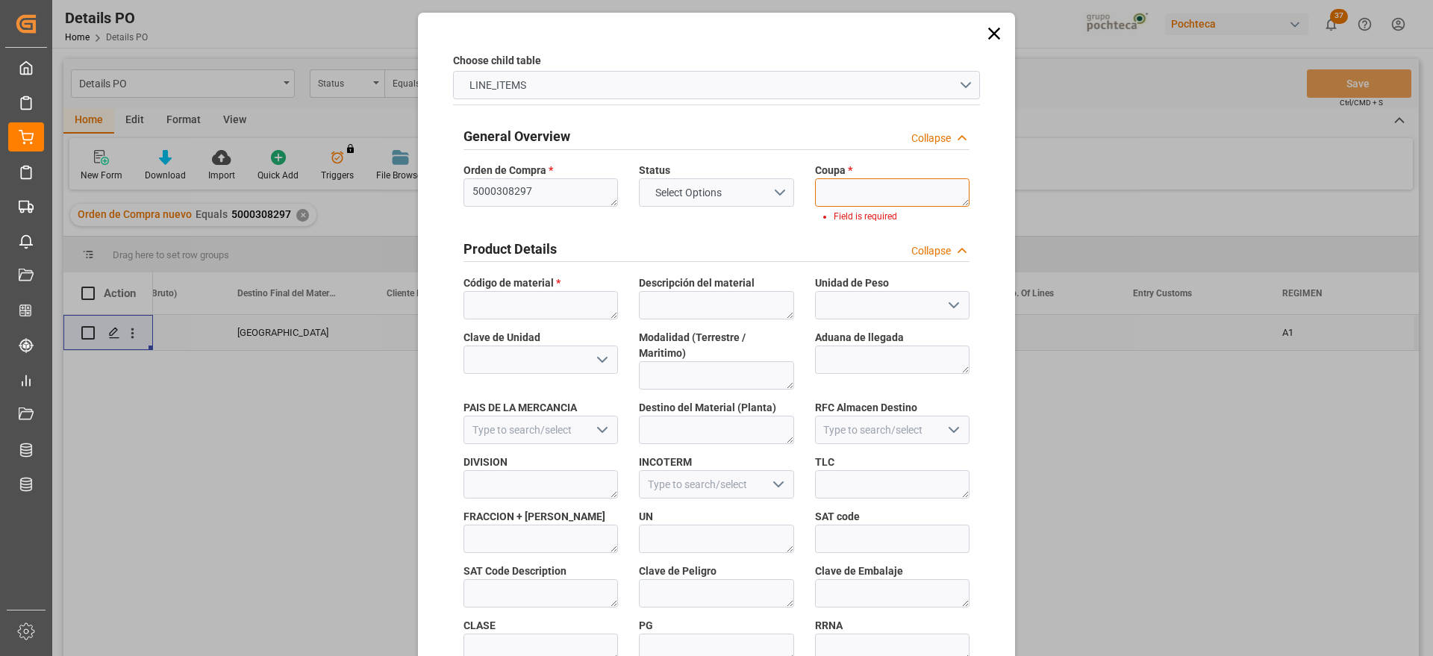
paste textarea "198411"
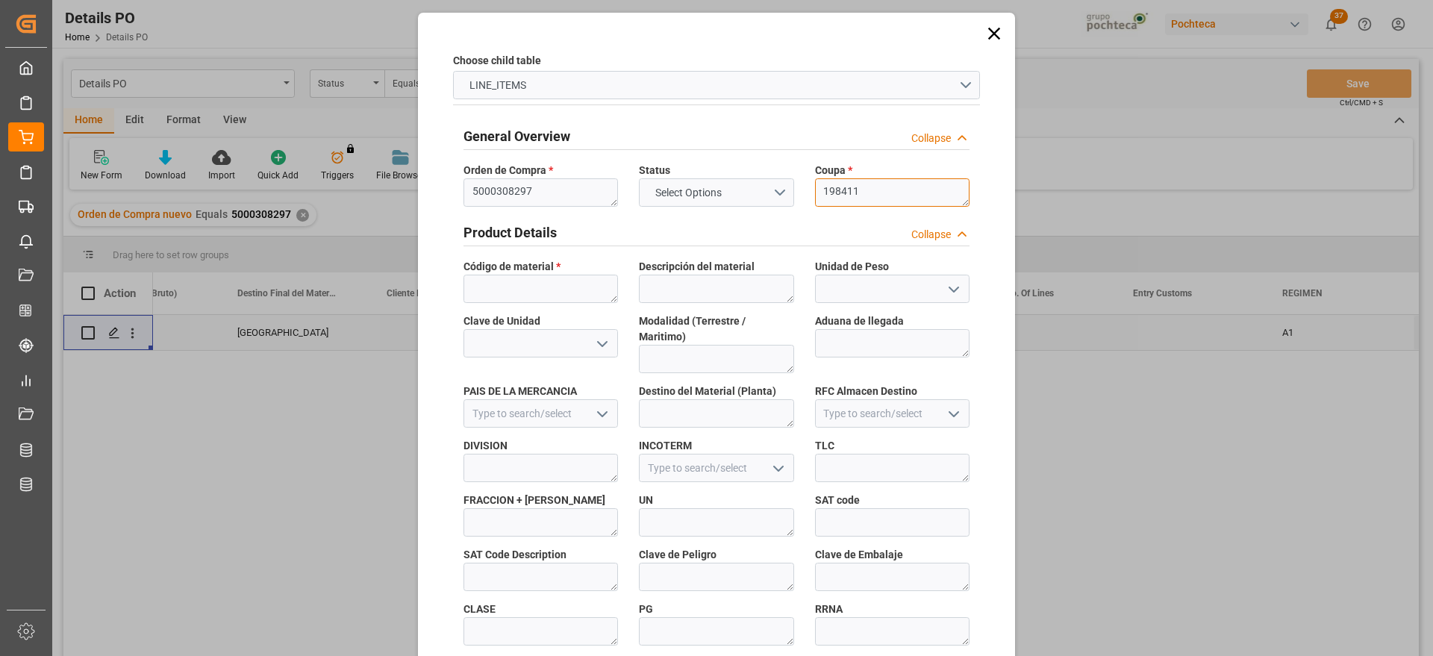
type textarea "198411"
click at [571, 287] on textarea at bounding box center [541, 289] width 155 height 28
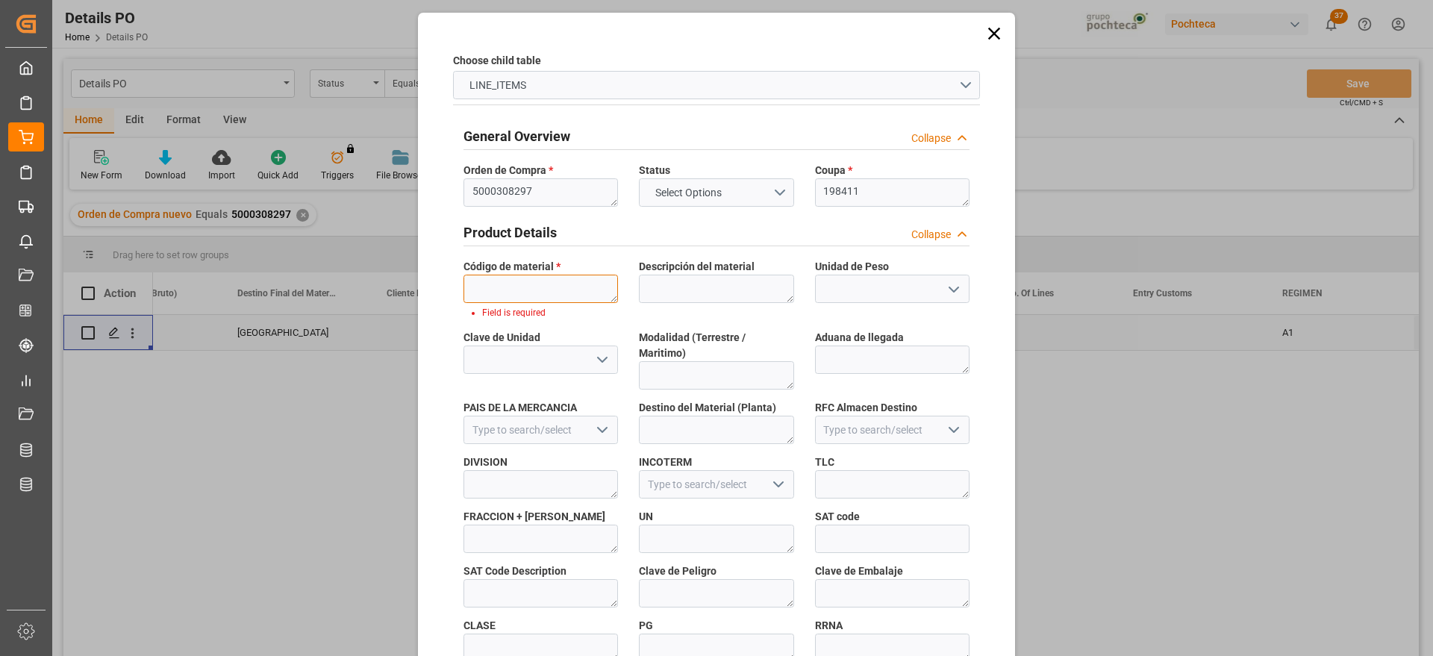
paste textarea "22893"
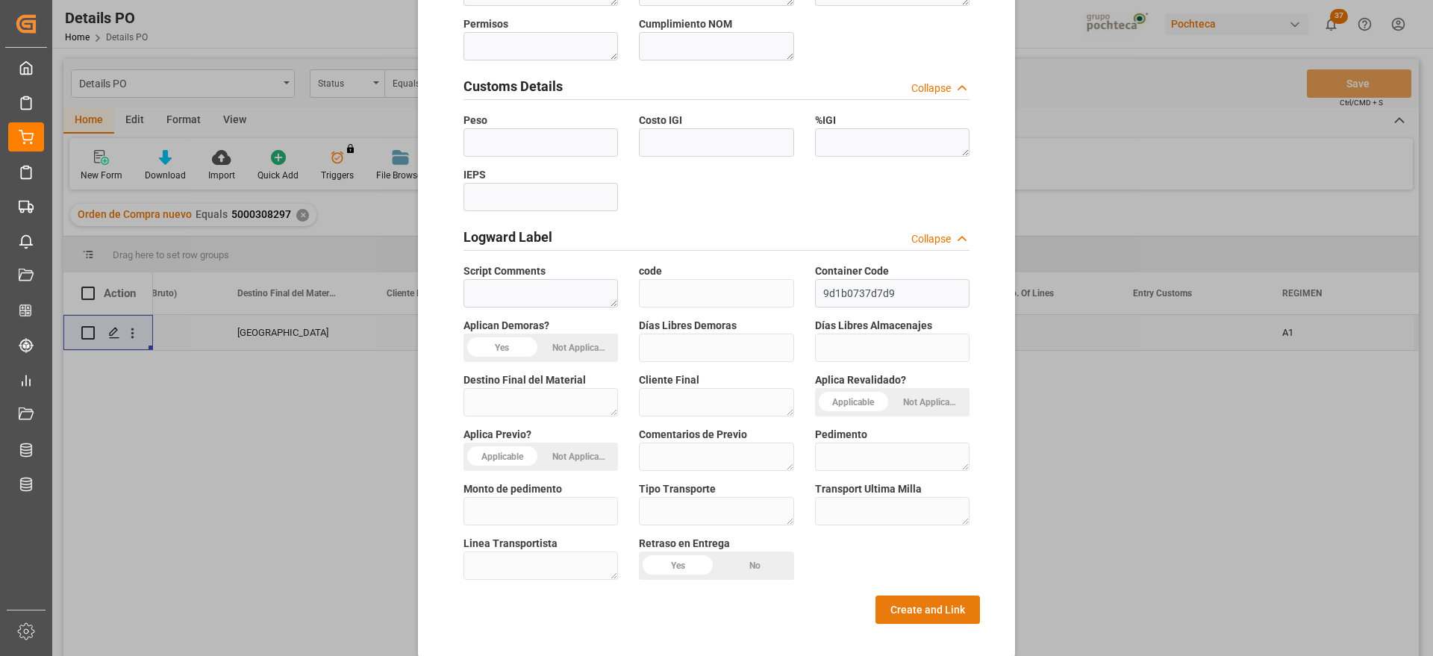
type textarea "22893"
click at [932, 596] on button "Create and Link" at bounding box center [928, 610] width 104 height 28
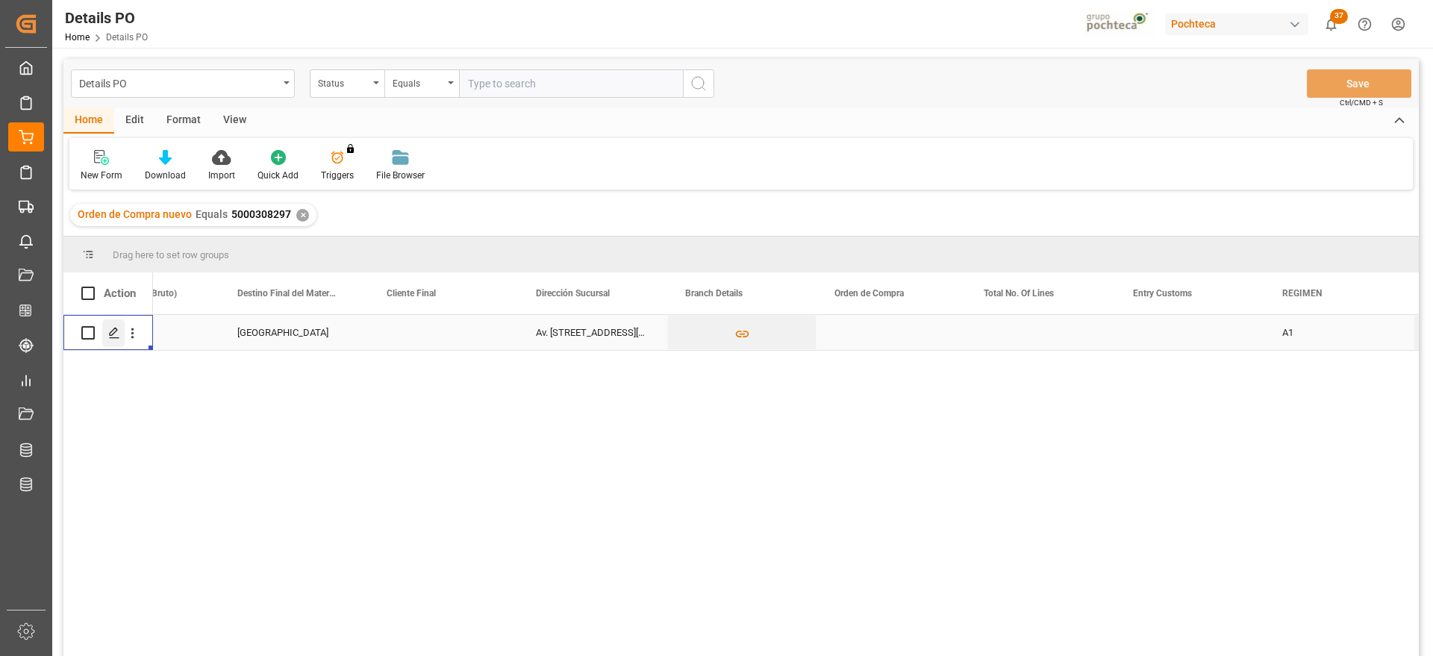
click at [111, 331] on icon "Press SPACE to select this row." at bounding box center [114, 333] width 12 height 12
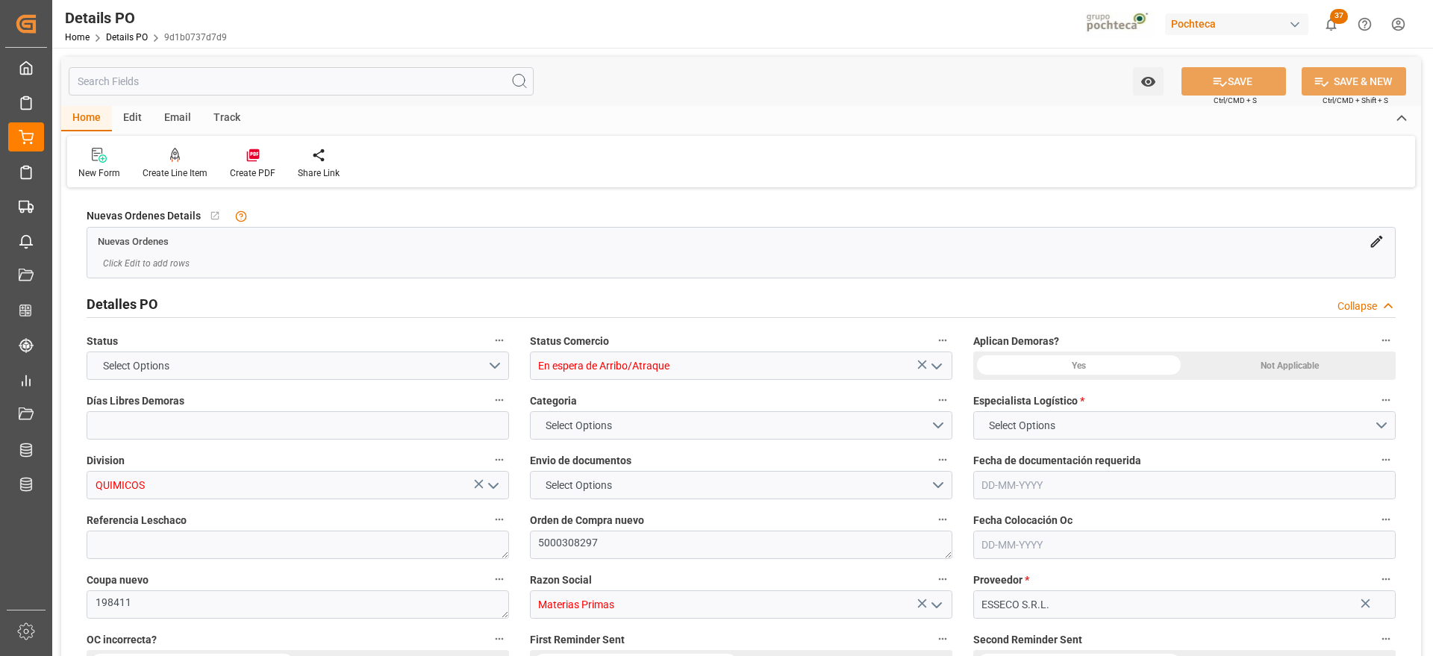
type input "15"
type input "09-09-2025"
type input "28-08-2025"
type input "09-09-2025"
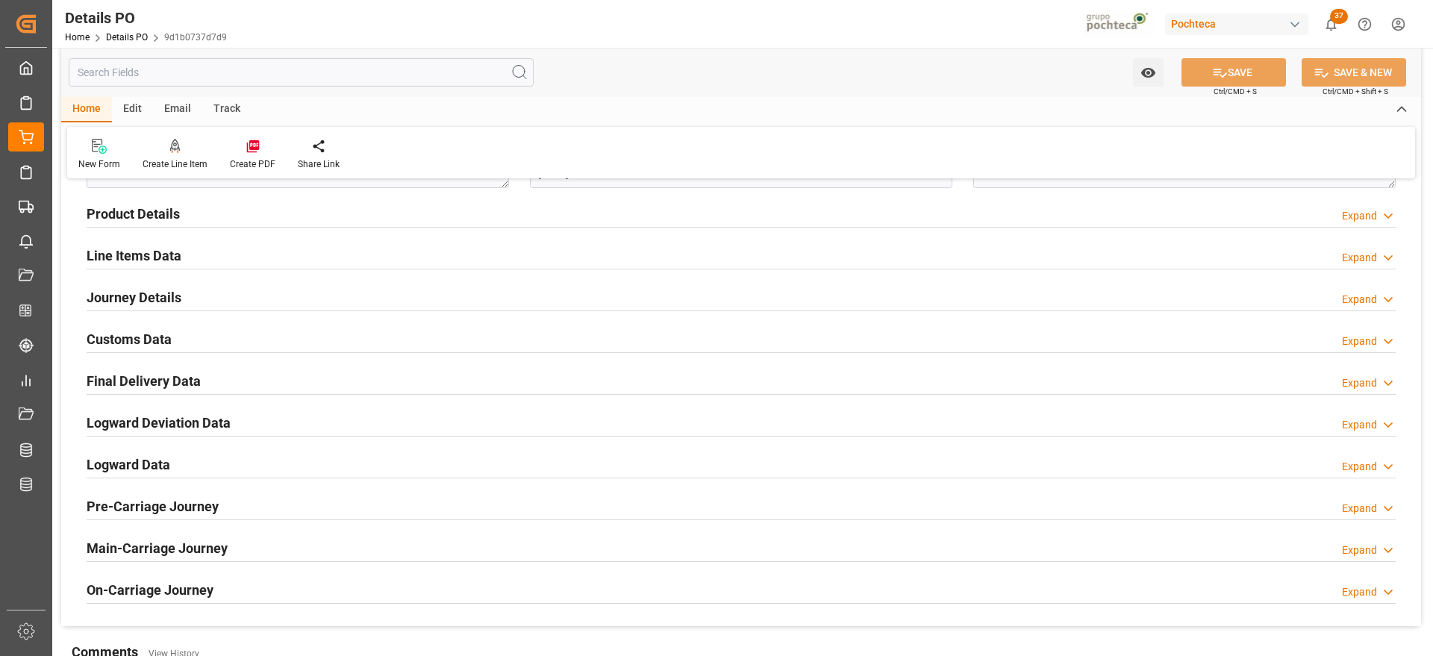
scroll to position [933, 0]
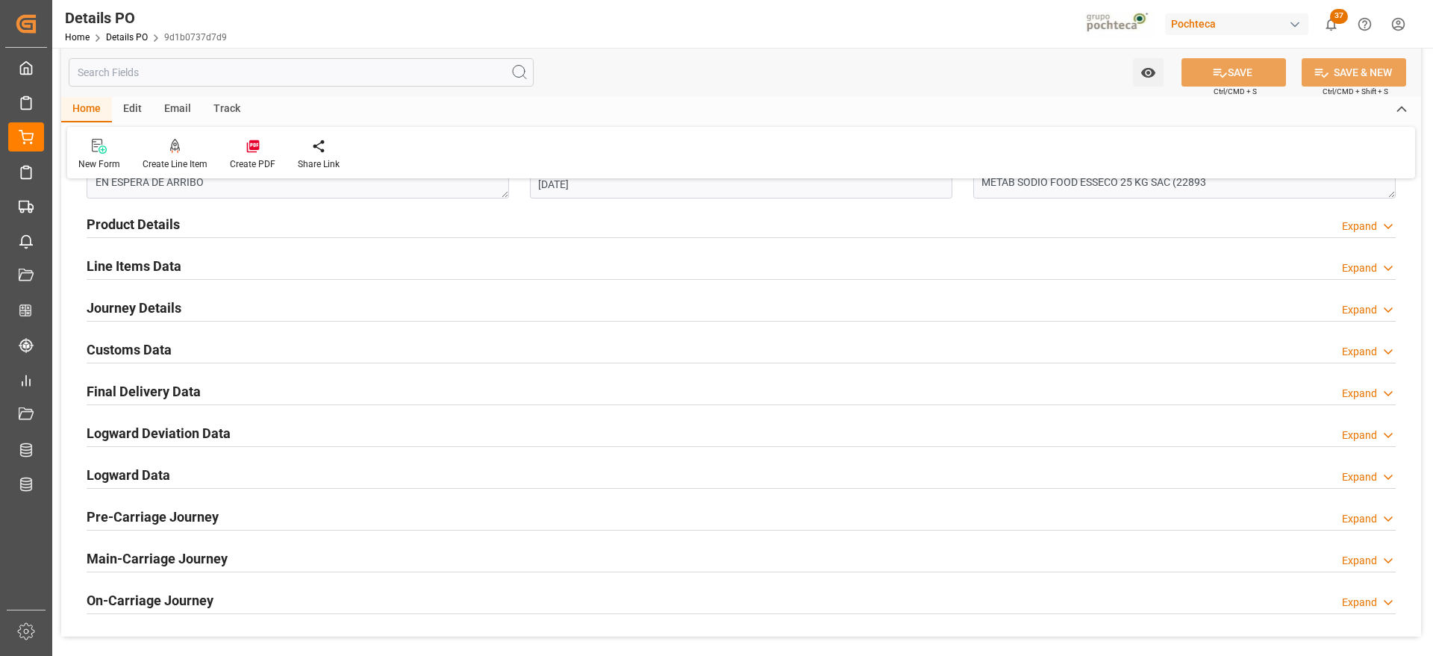
click at [140, 341] on h2 "Customs Data" at bounding box center [129, 350] width 85 height 20
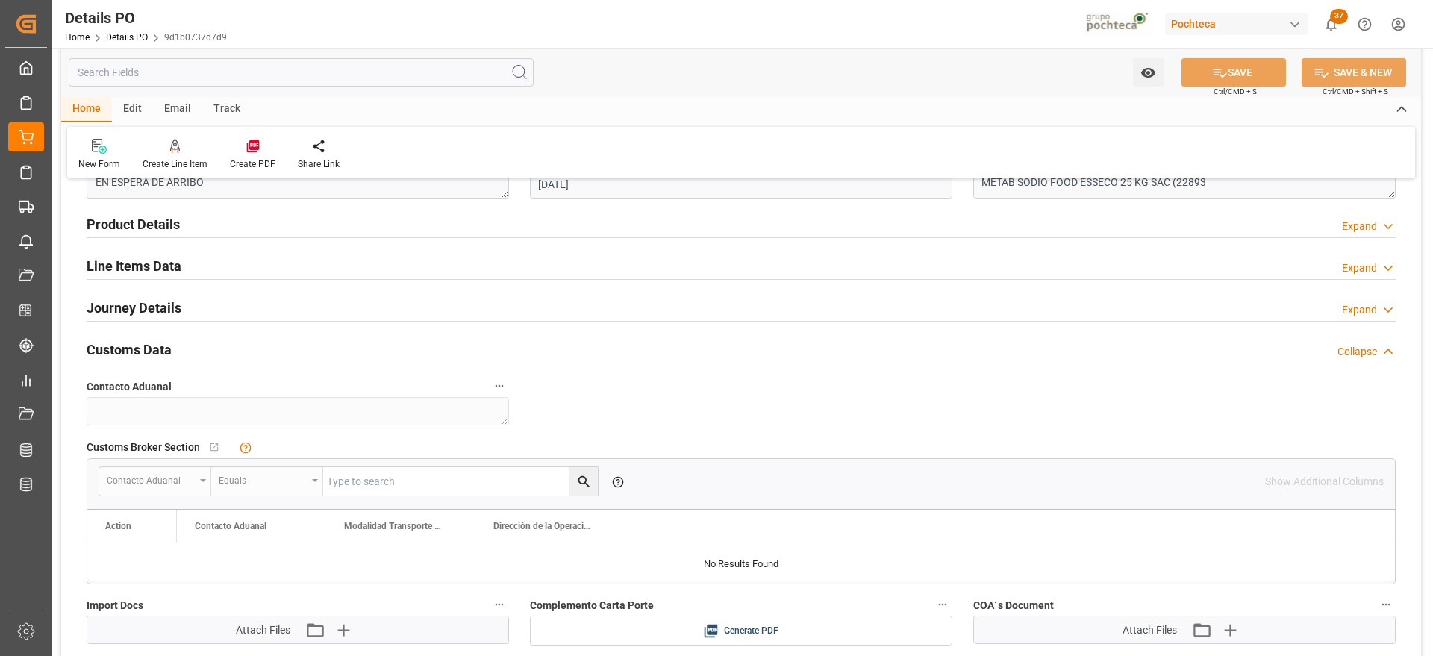
scroll to position [1213, 0]
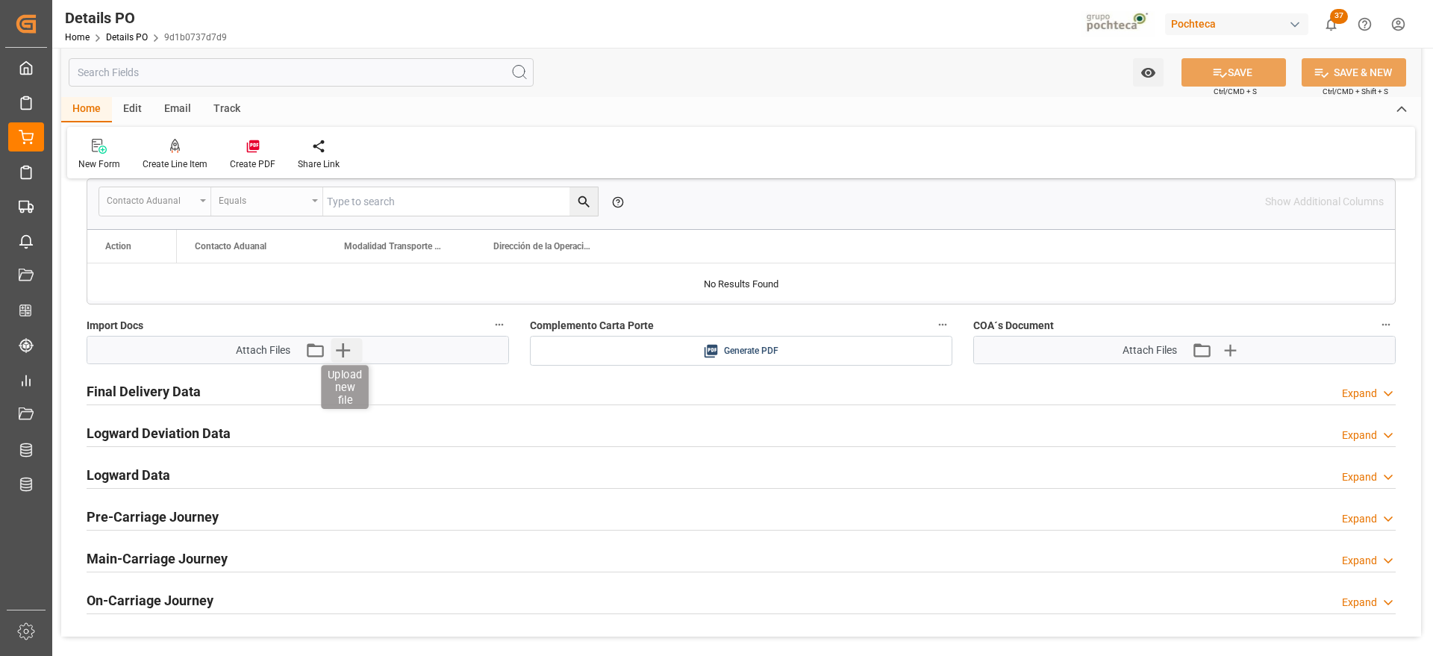
click at [338, 355] on icon "button" at bounding box center [343, 350] width 24 height 24
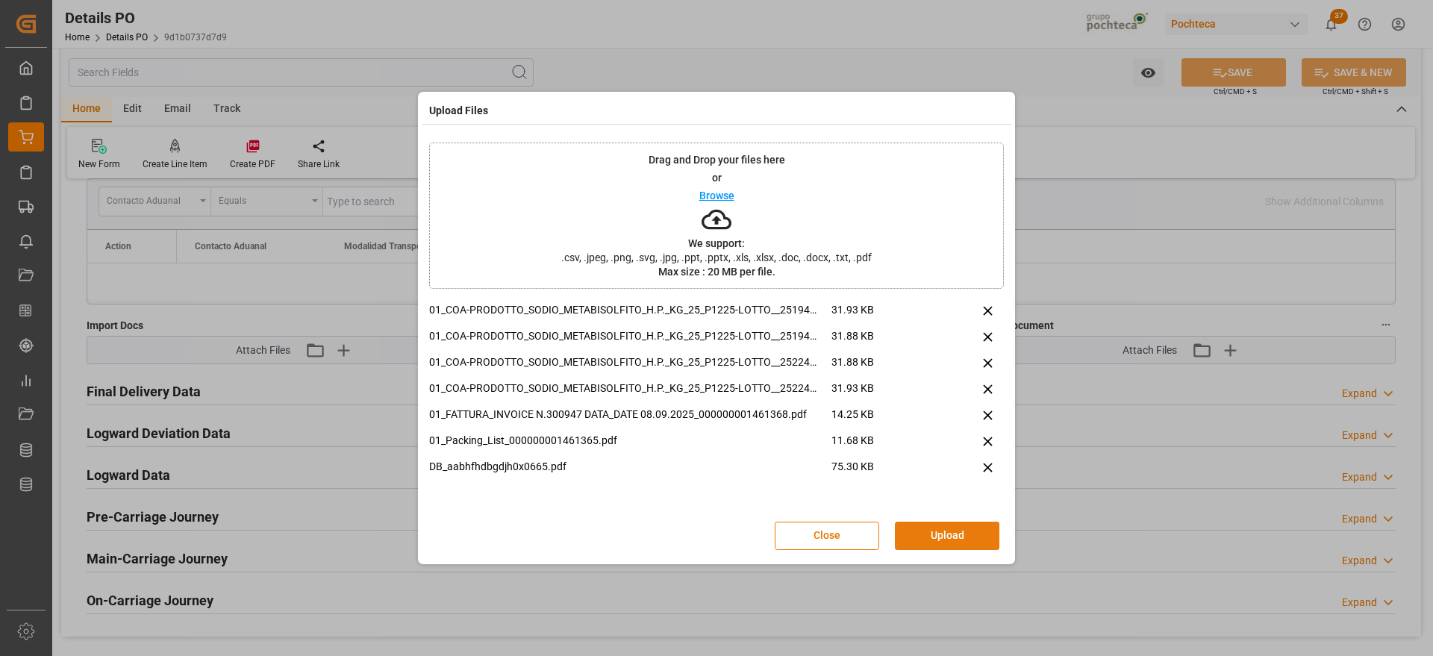
click at [966, 532] on button "Upload" at bounding box center [947, 536] width 104 height 28
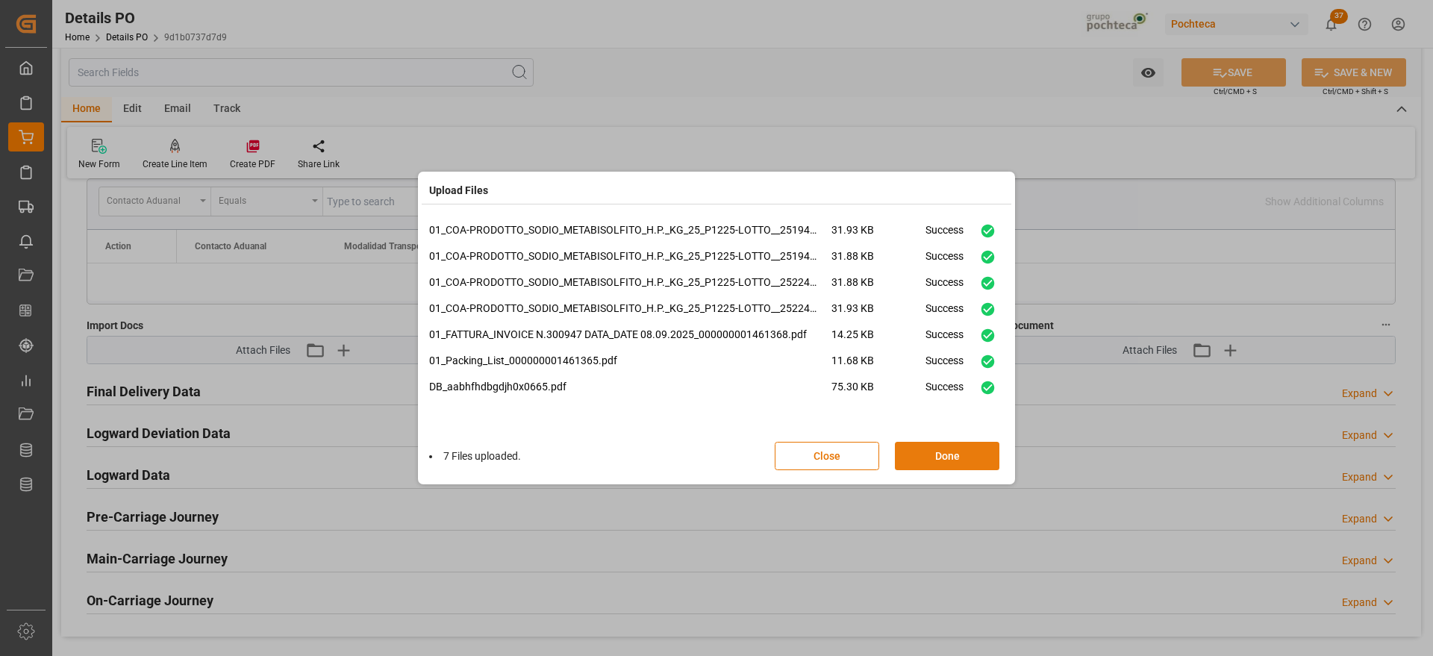
click at [948, 445] on button "Done" at bounding box center [947, 456] width 104 height 28
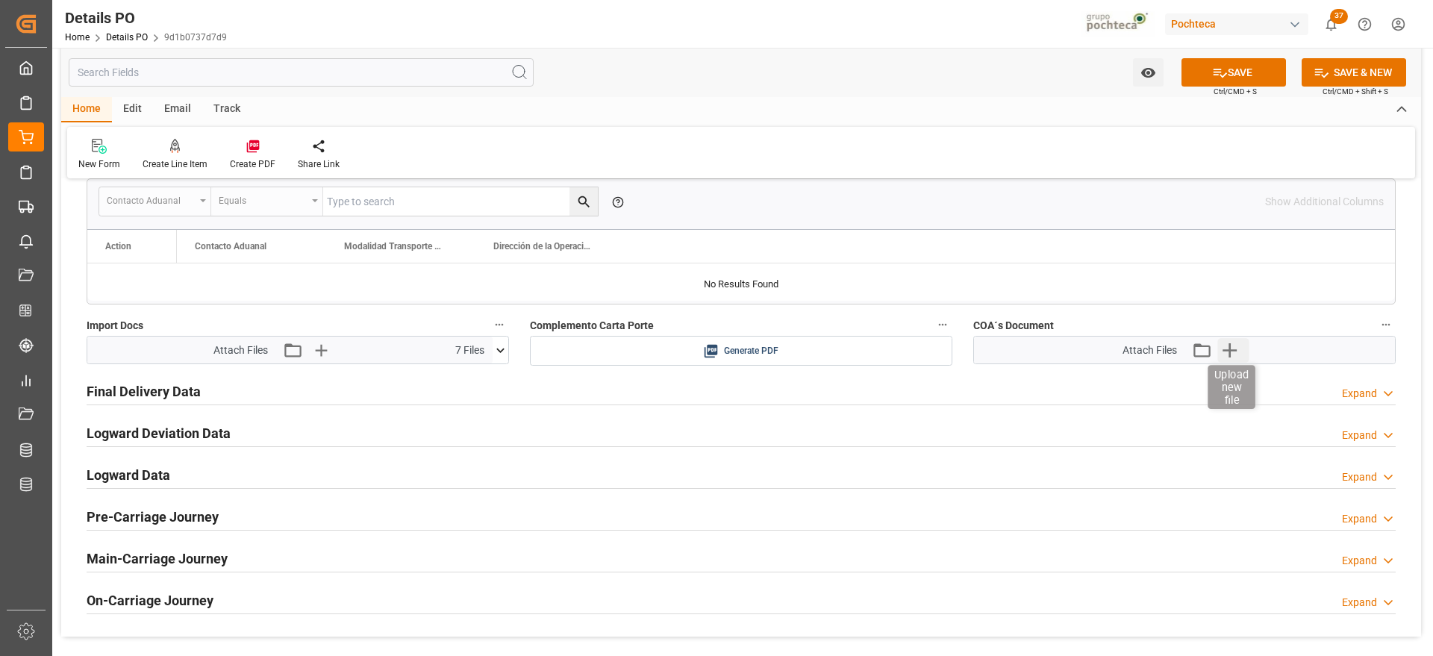
click at [1238, 349] on icon "button" at bounding box center [1229, 350] width 24 height 24
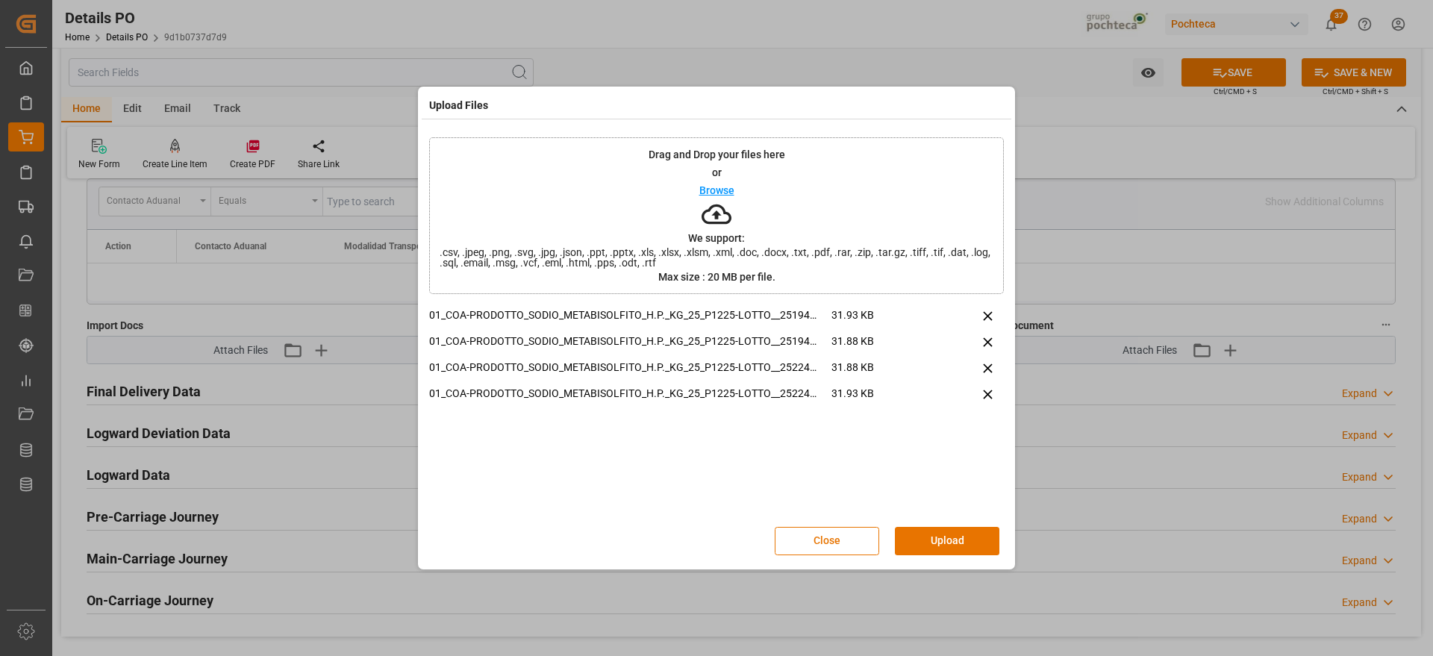
click at [959, 522] on div "Close Upload" at bounding box center [716, 541] width 575 height 49
click at [955, 534] on button "Upload" at bounding box center [947, 541] width 104 height 28
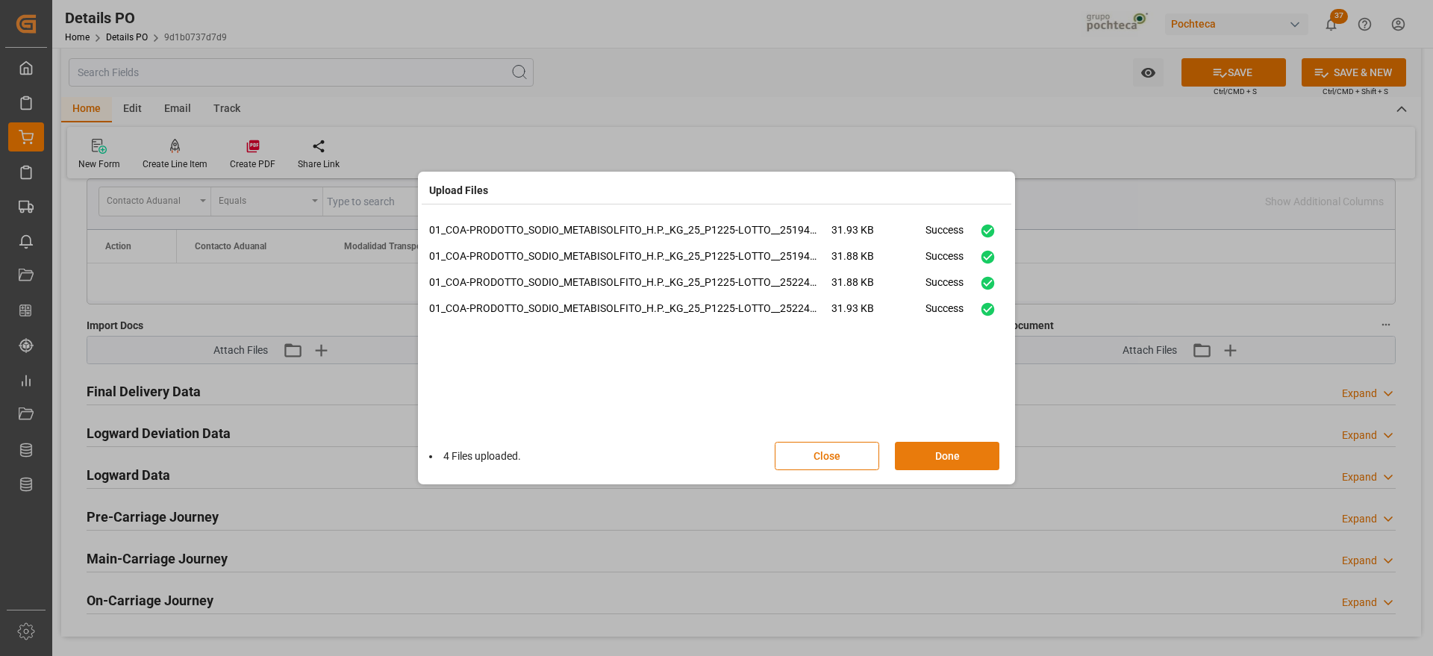
click at [959, 461] on button "Done" at bounding box center [947, 456] width 104 height 28
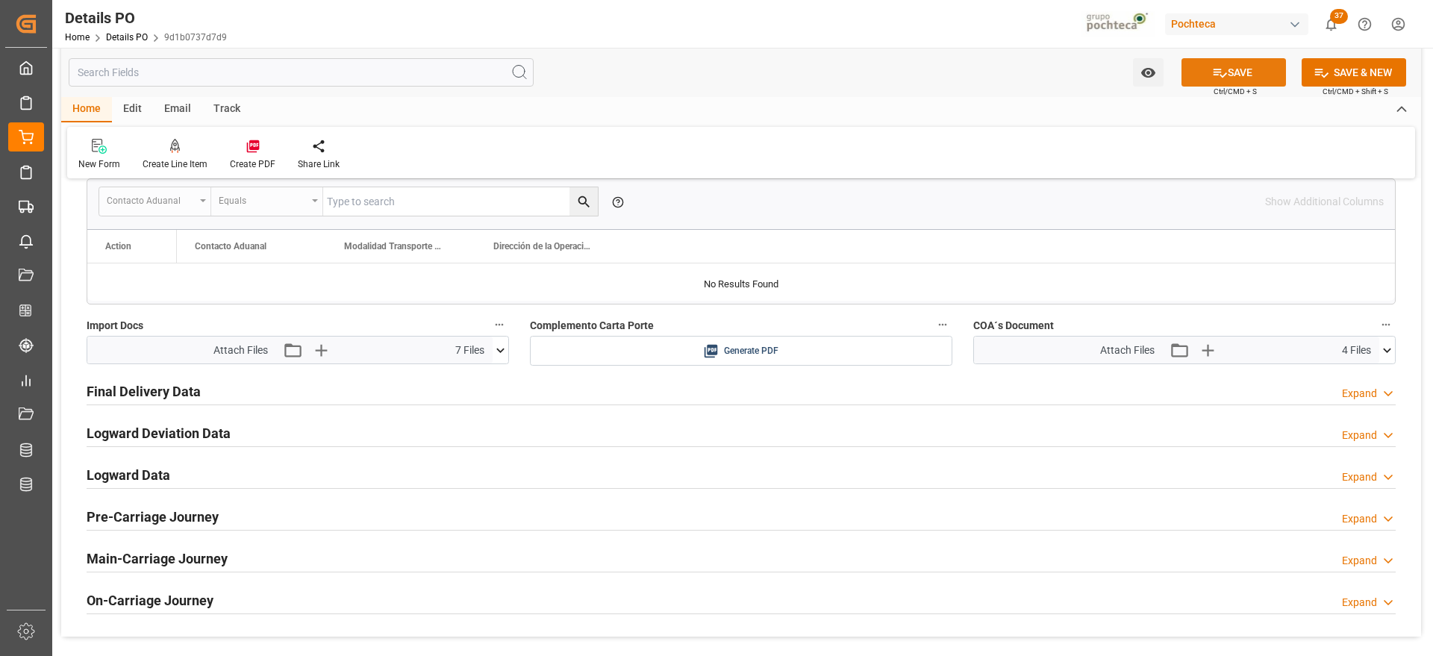
click at [1263, 68] on button "SAVE" at bounding box center [1234, 72] width 104 height 28
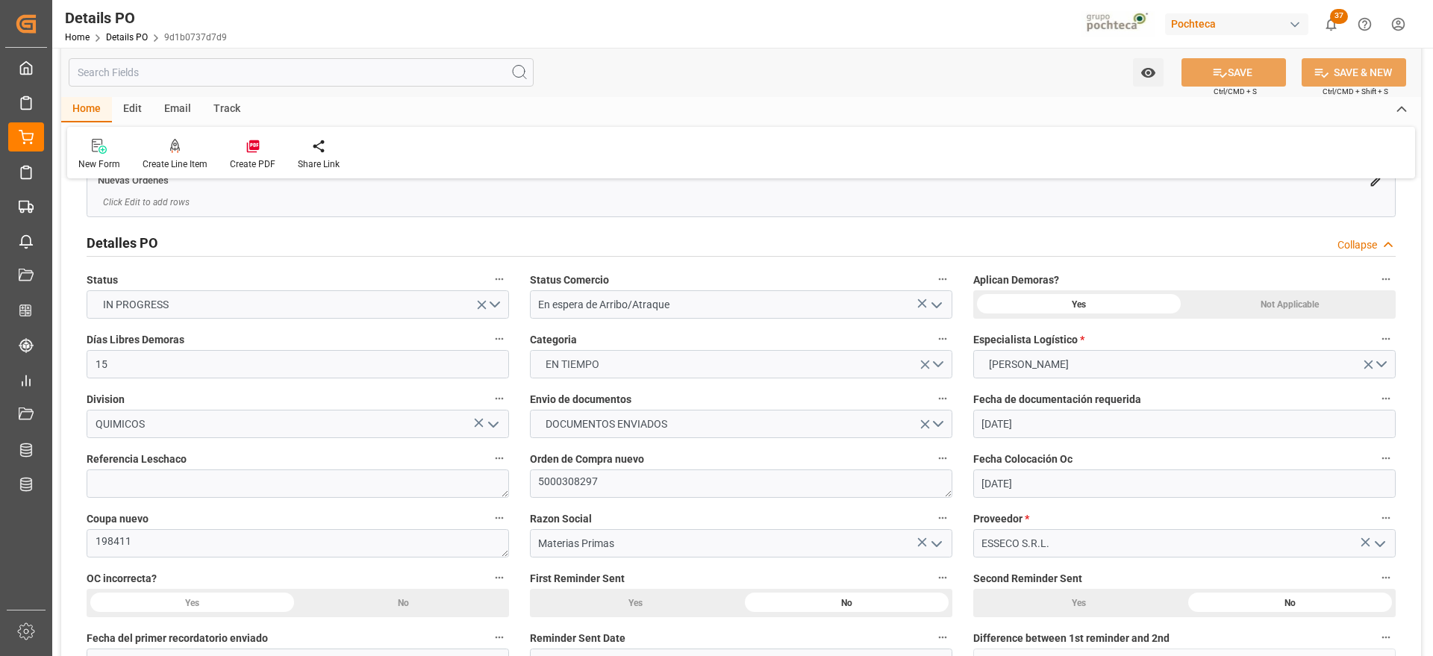
scroll to position [93, 0]
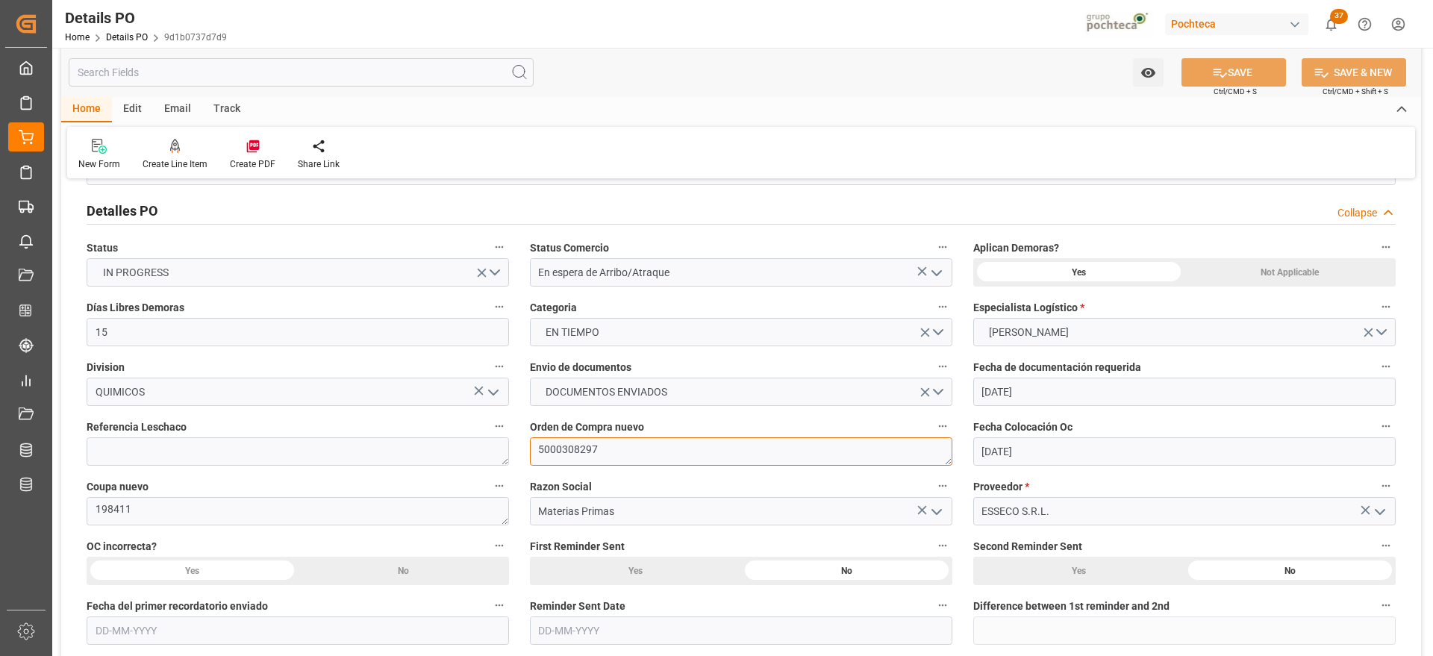
drag, startPoint x: 631, startPoint y: 452, endPoint x: 510, endPoint y: 447, distance: 121.7
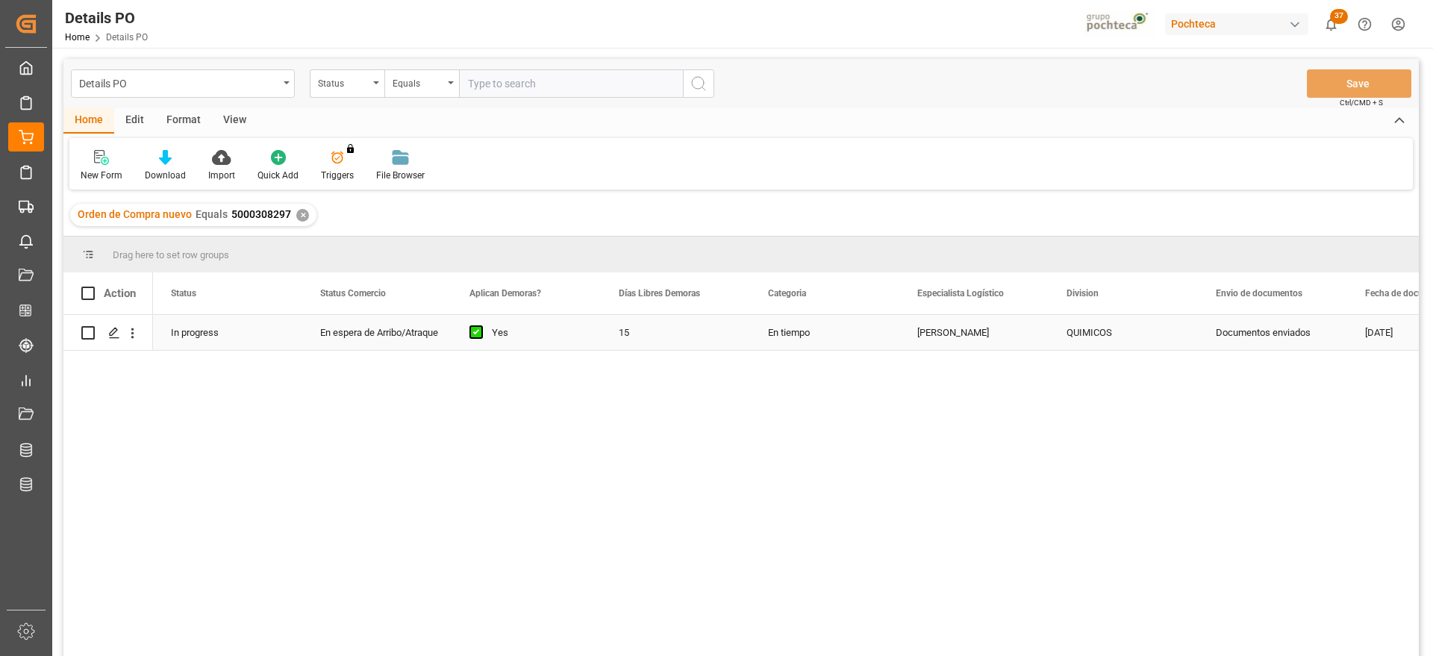
click at [620, 334] on div "15" at bounding box center [675, 332] width 149 height 35
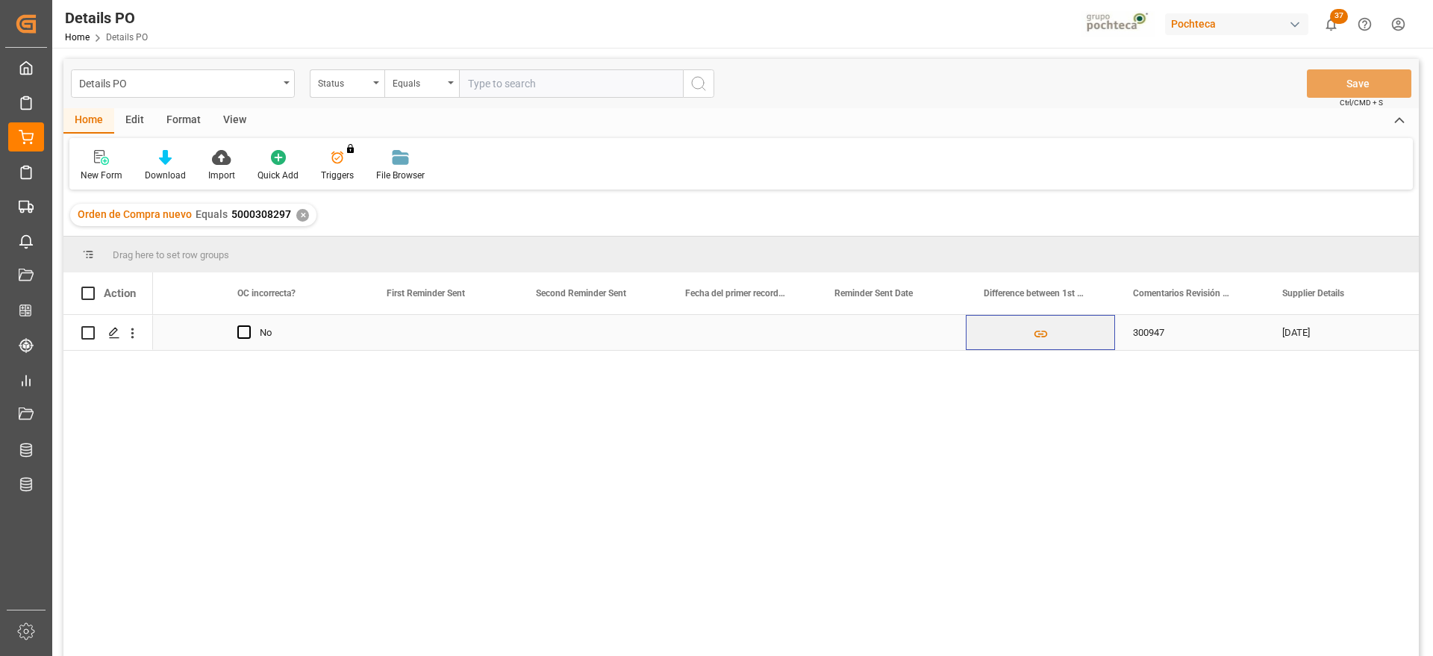
scroll to position [0, 2770]
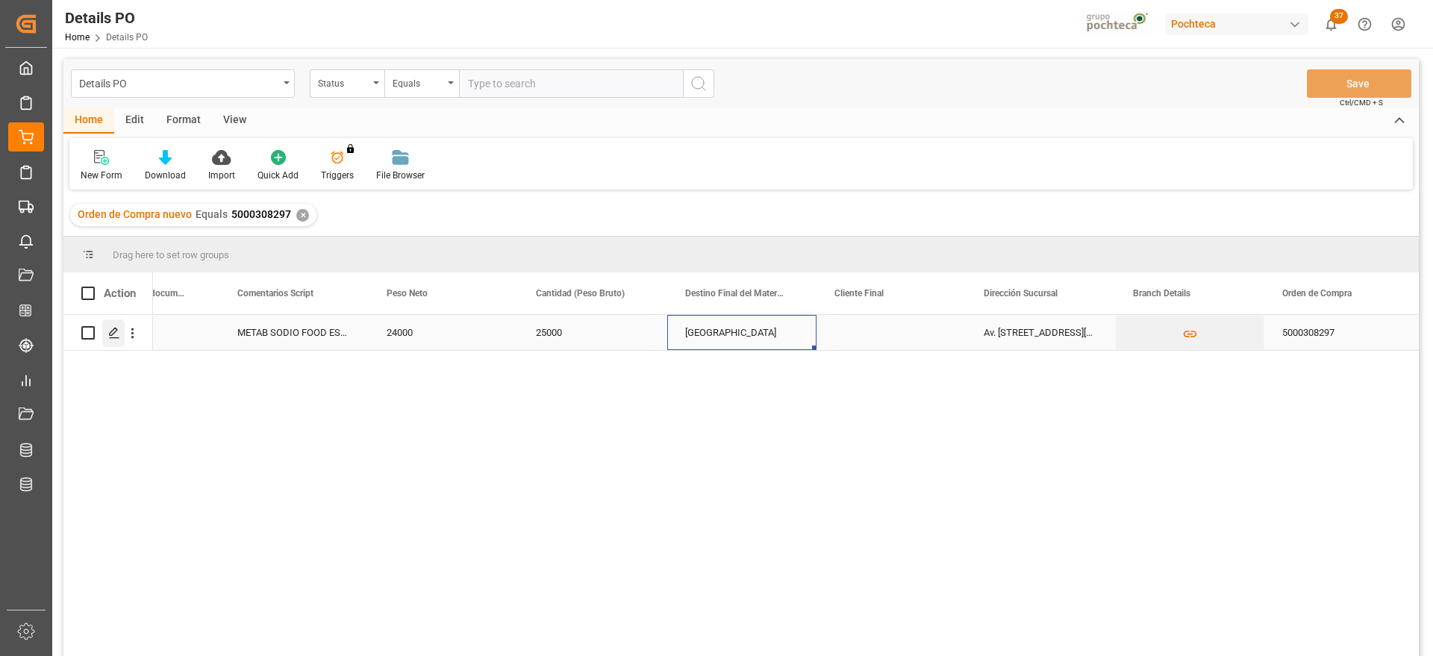
click at [115, 333] on icon "Press SPACE to select this row." at bounding box center [114, 333] width 12 height 12
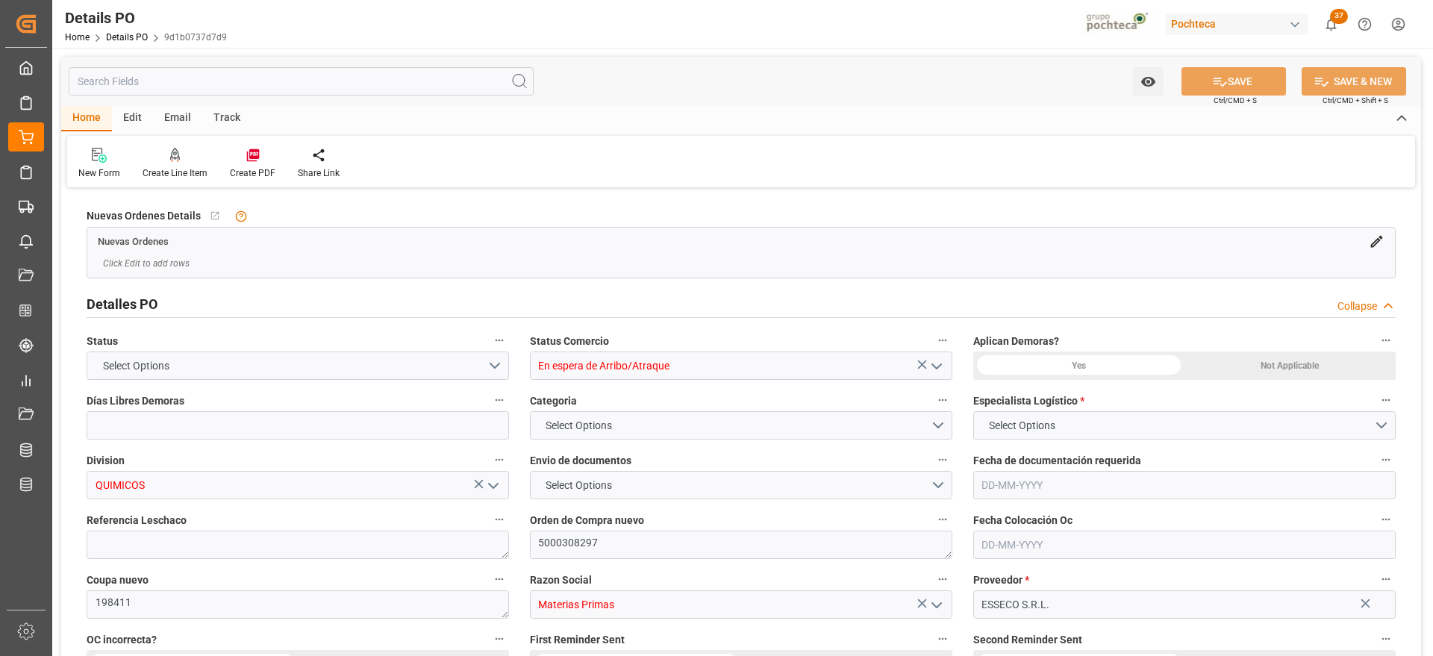
type input "15"
type input "09-09-2025"
type input "28-08-2025"
type input "09-09-2025"
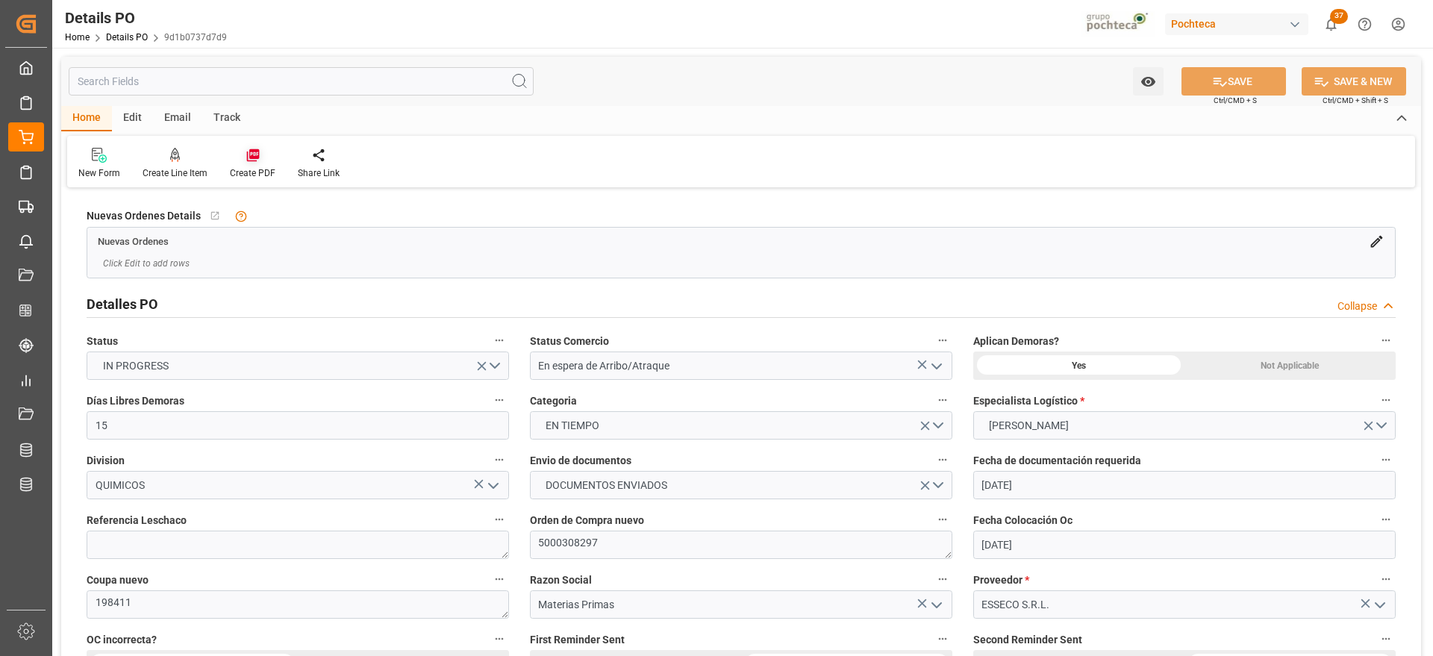
click at [246, 155] on icon at bounding box center [253, 155] width 15 height 15
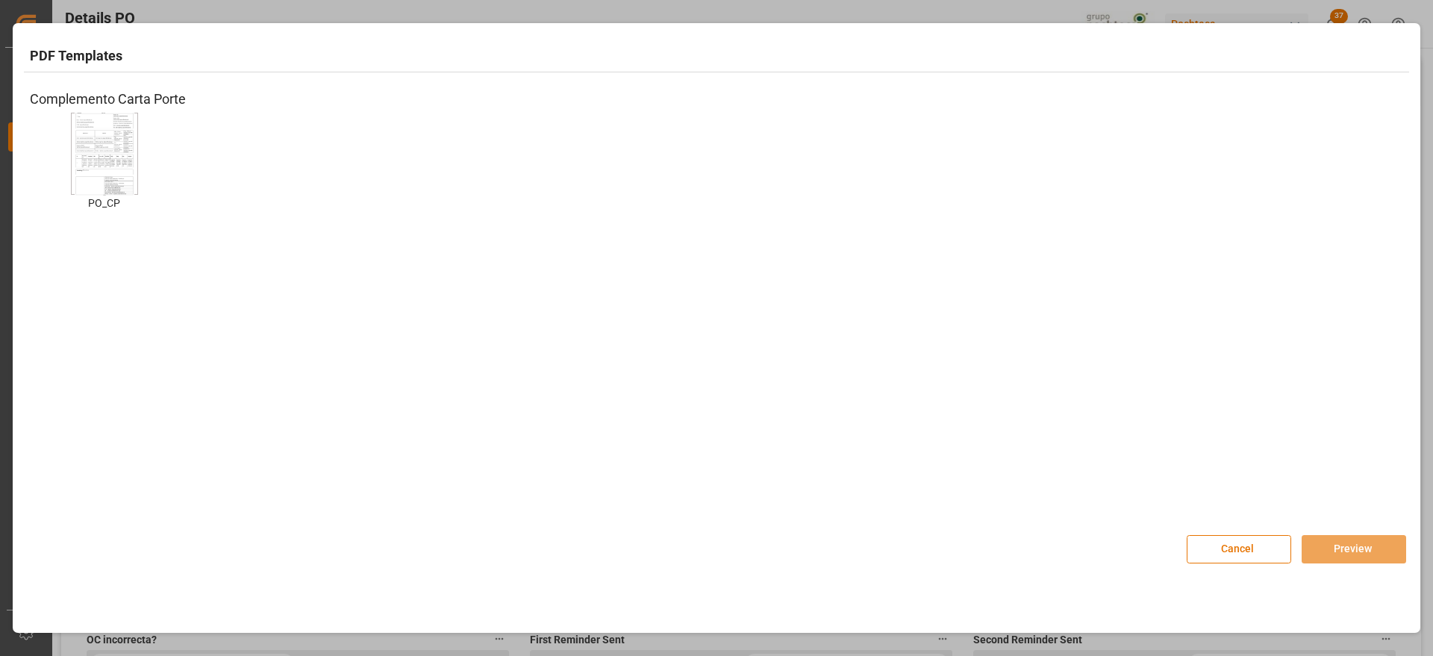
click at [124, 164] on img at bounding box center [105, 153] width 60 height 84
click at [1360, 541] on button "Preview" at bounding box center [1354, 549] width 104 height 28
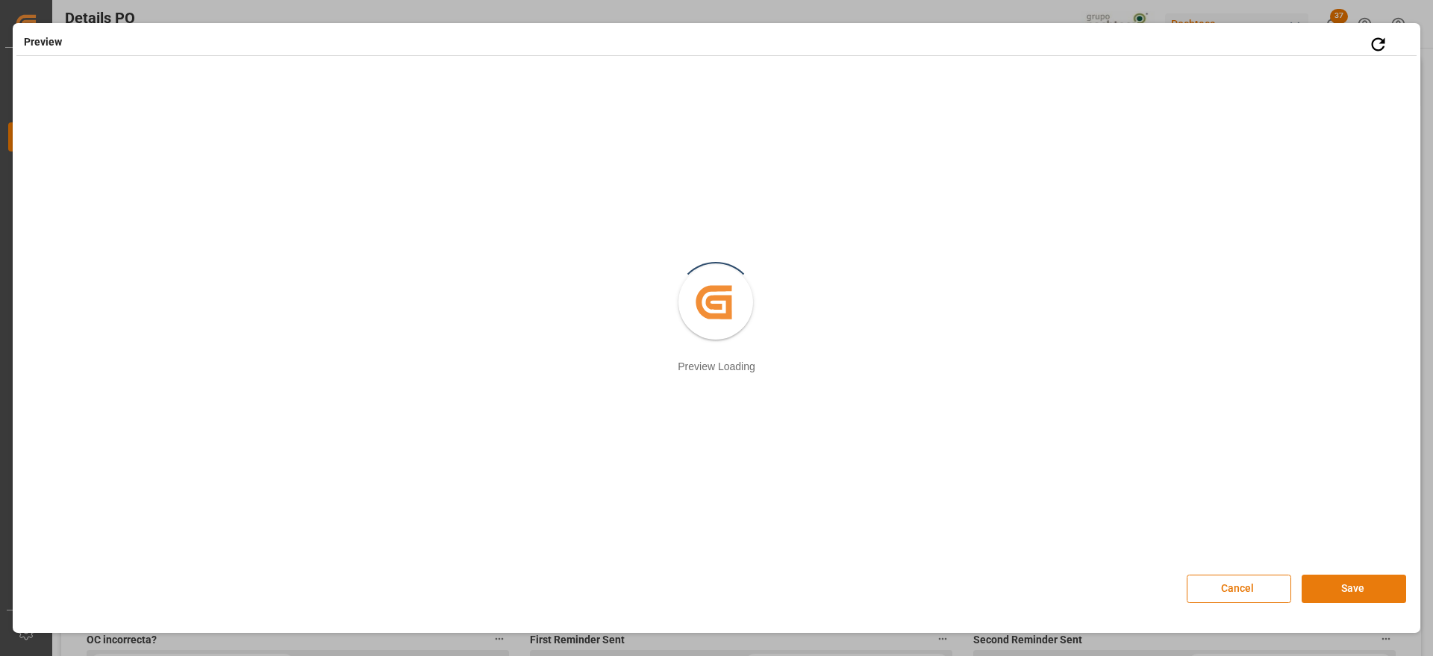
click at [1352, 582] on button "Save" at bounding box center [1354, 589] width 104 height 28
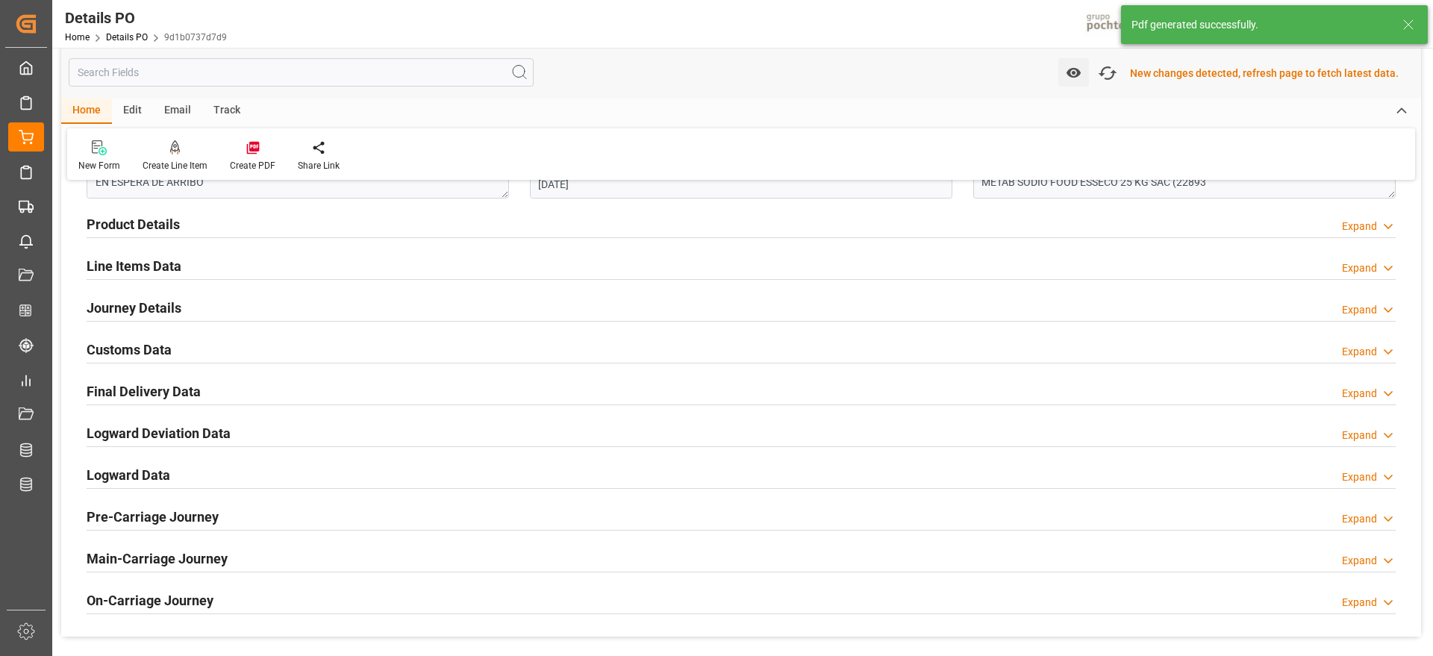
click at [148, 344] on h2 "Customs Data" at bounding box center [129, 350] width 85 height 20
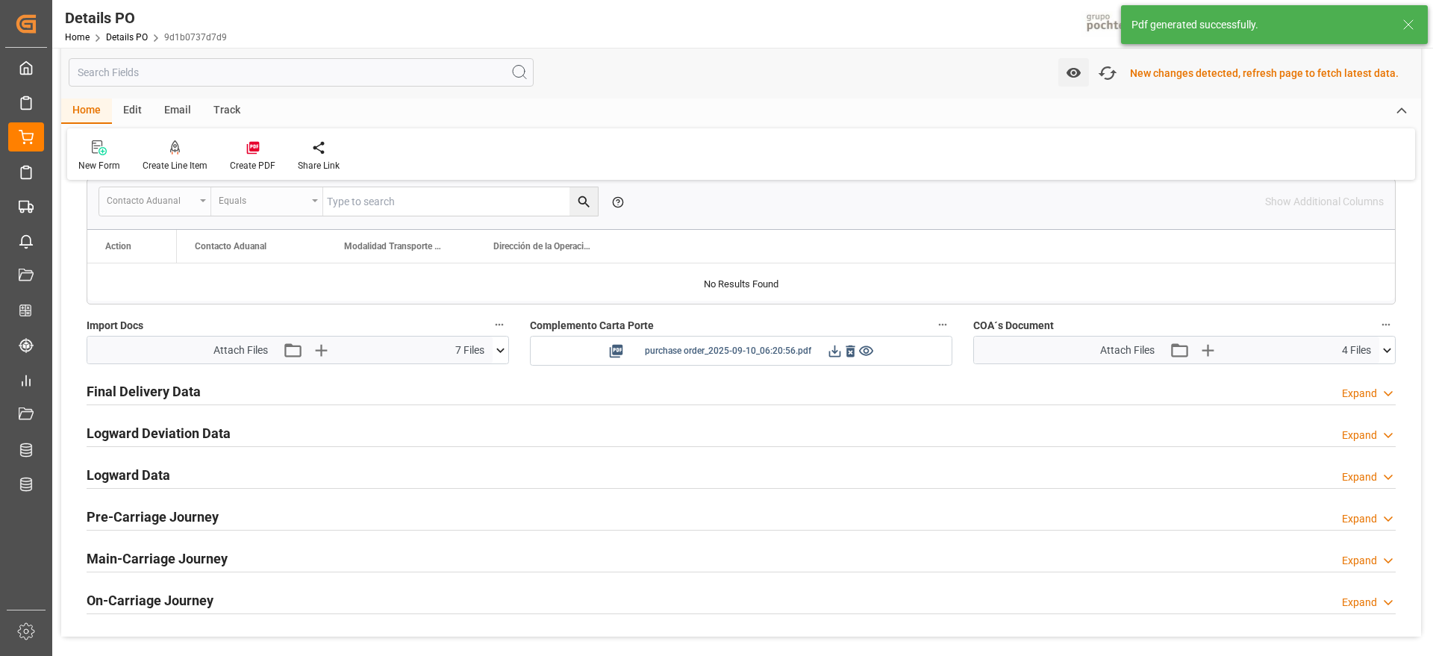
click at [829, 349] on icon at bounding box center [835, 351] width 16 height 16
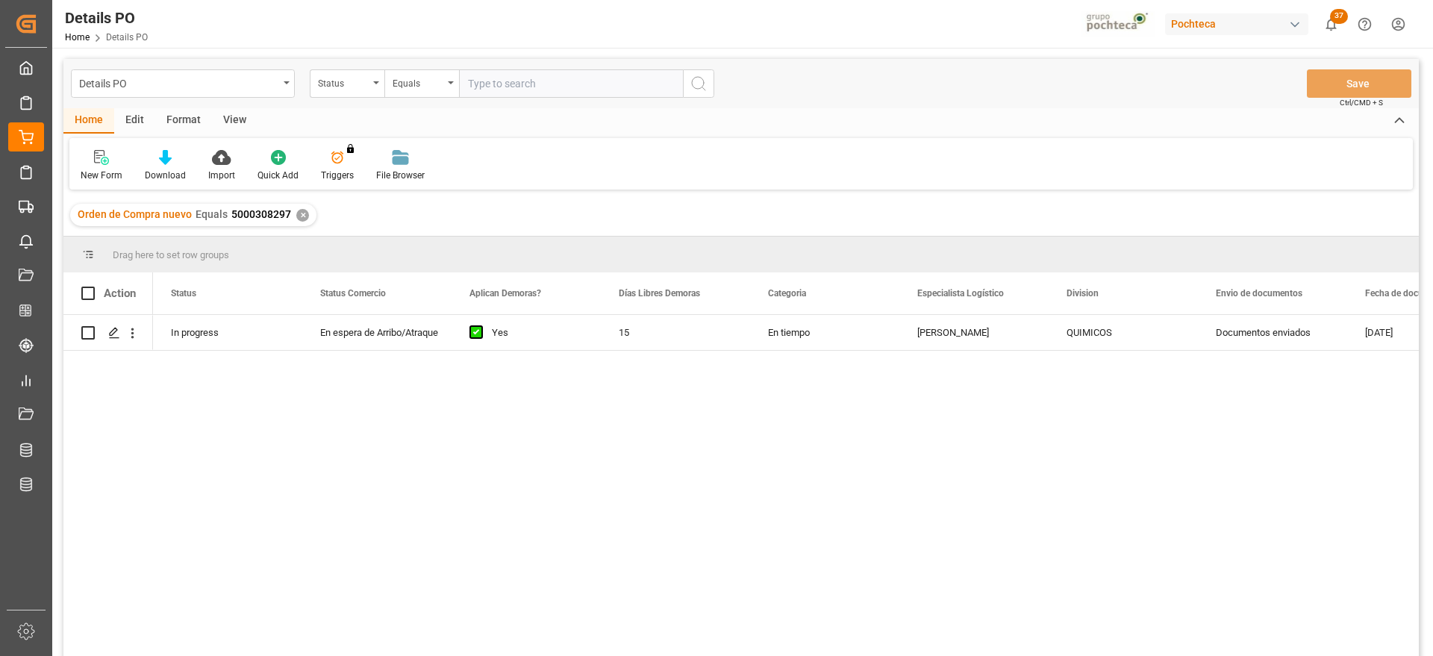
click at [296, 219] on div "✕" at bounding box center [302, 215] width 13 height 13
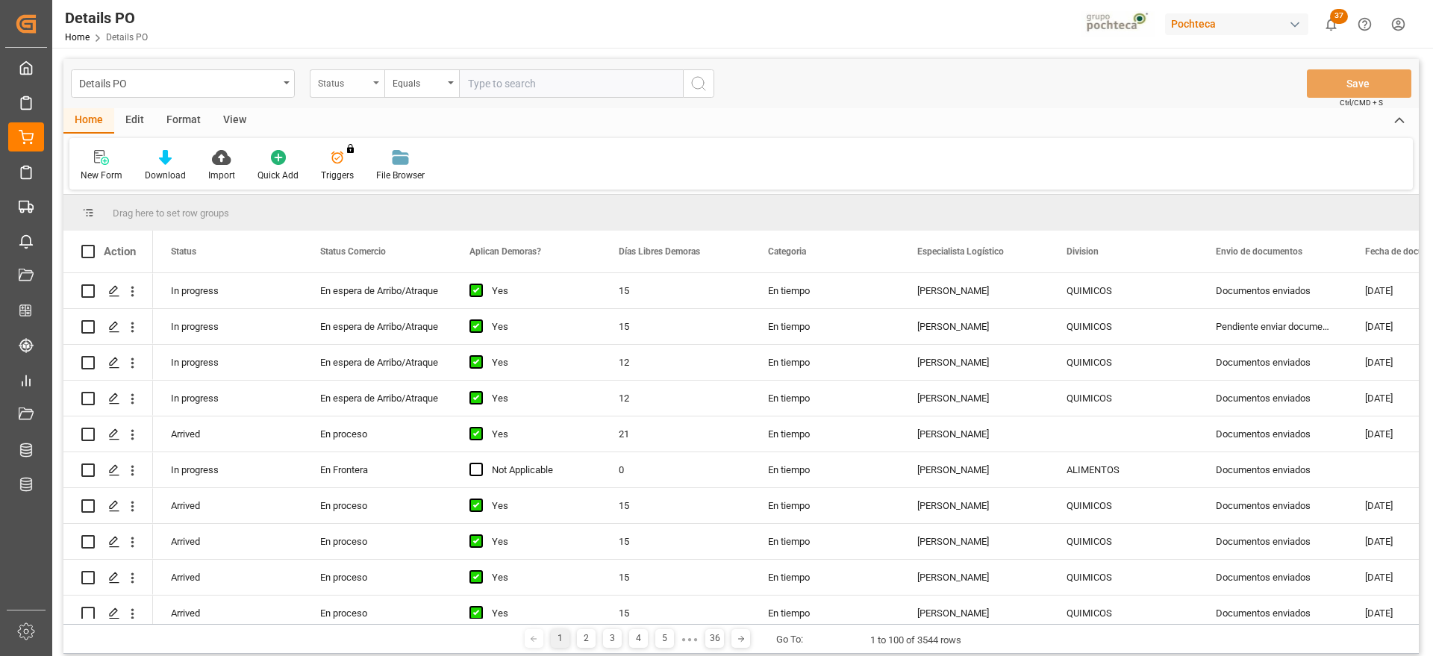
click at [344, 89] on div "Status" at bounding box center [343, 81] width 51 height 17
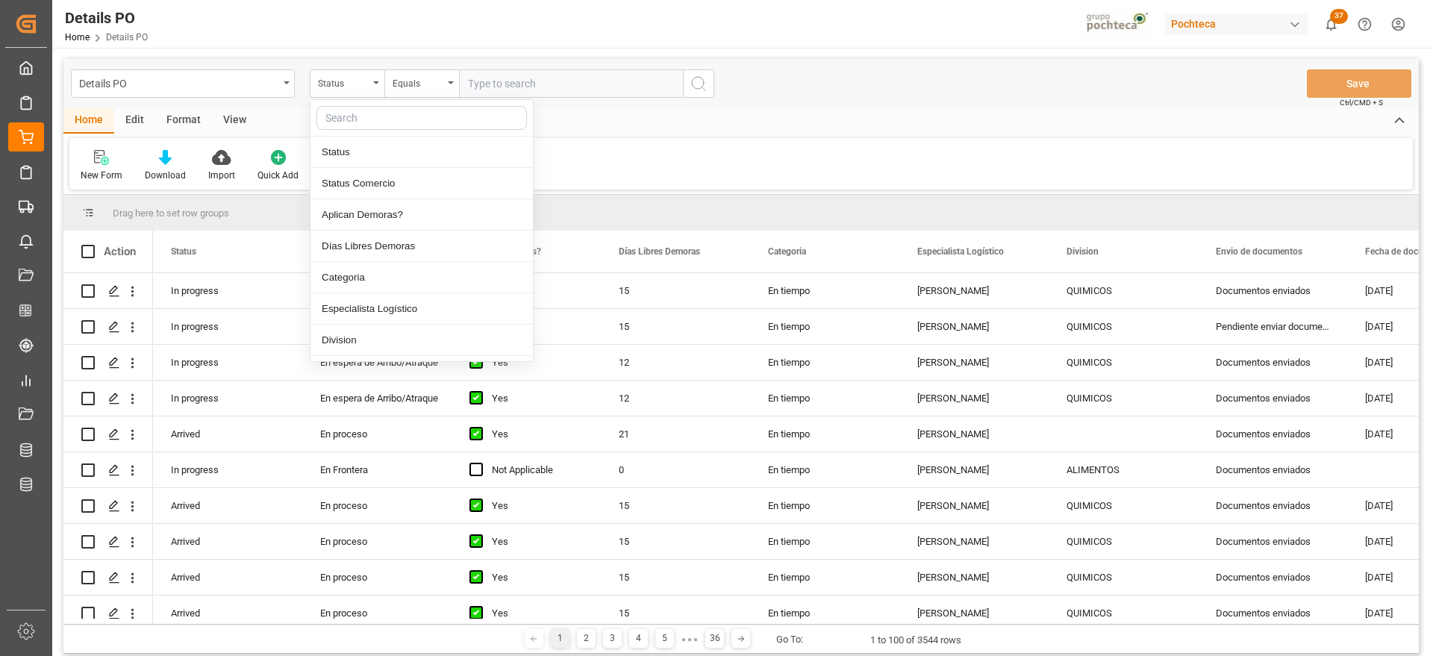
click at [369, 112] on input "text" at bounding box center [421, 118] width 210 height 24
type input "r"
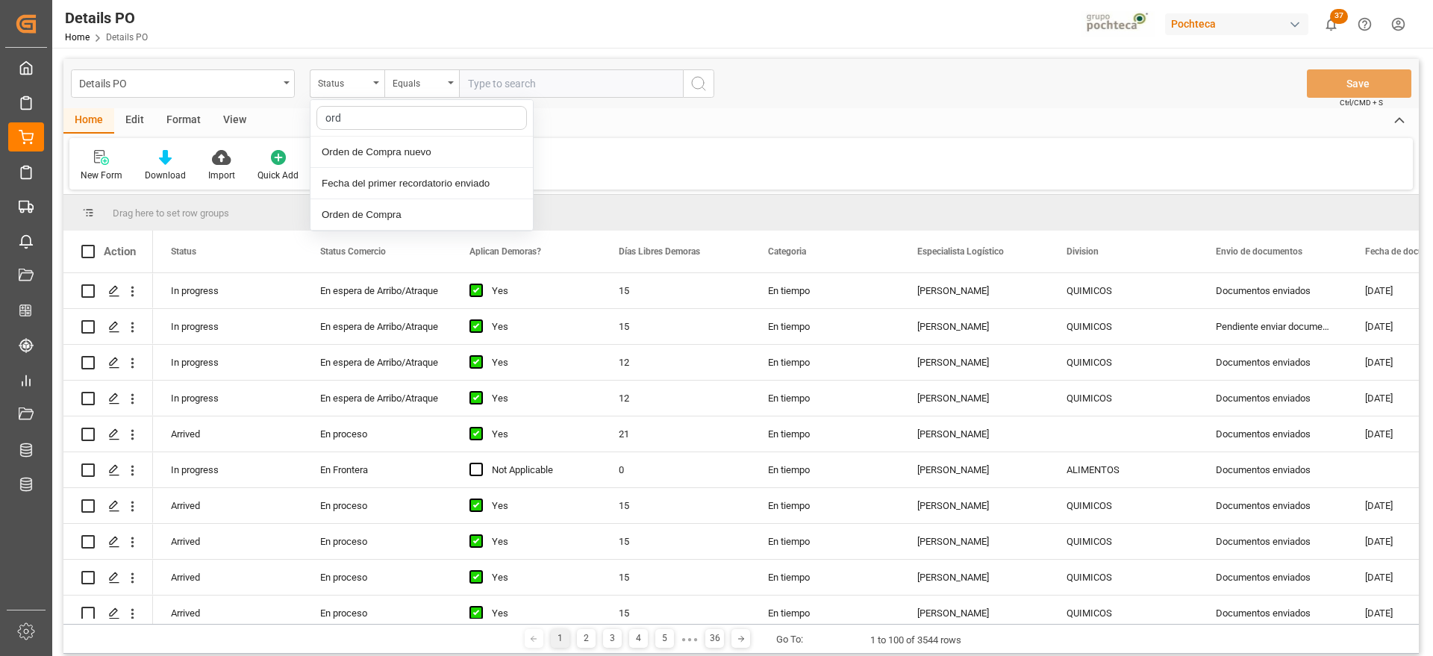
type input "orde"
click at [391, 150] on div "Orden de Compra nuevo" at bounding box center [422, 152] width 222 height 31
click at [514, 95] on input "text" at bounding box center [571, 83] width 224 height 28
paste input "5000308296"
type input "5000308296"
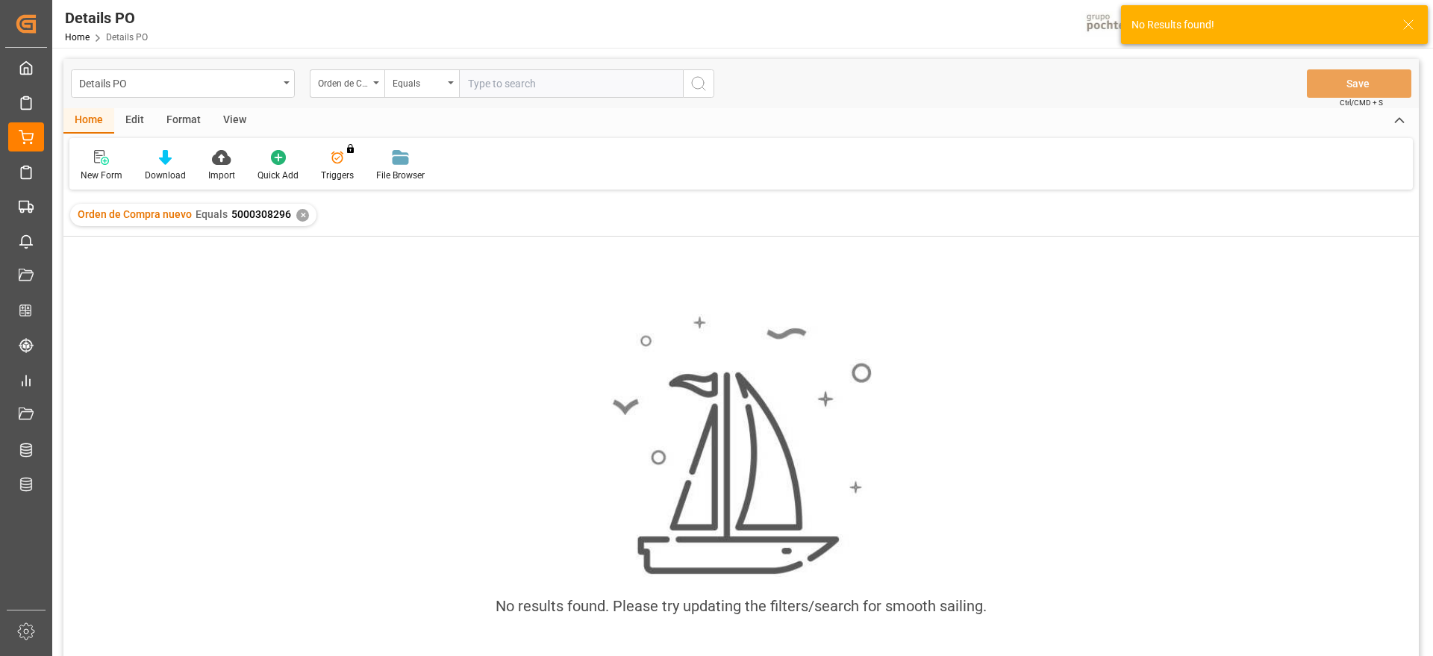
click at [293, 209] on div "Orden de Compra nuevo Equals 5000308296 ✕" at bounding box center [193, 215] width 246 height 22
click at [296, 210] on div "✕" at bounding box center [302, 215] width 13 height 13
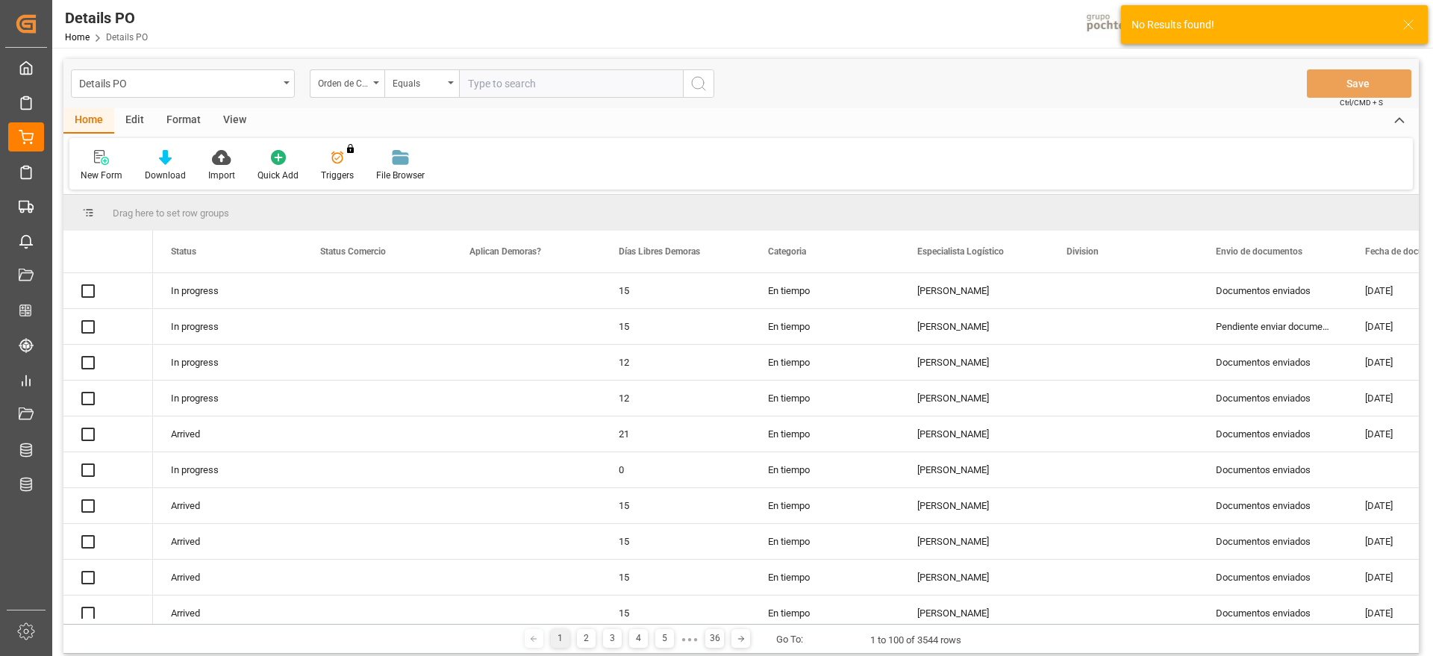
click at [504, 81] on input "text" at bounding box center [571, 83] width 224 height 28
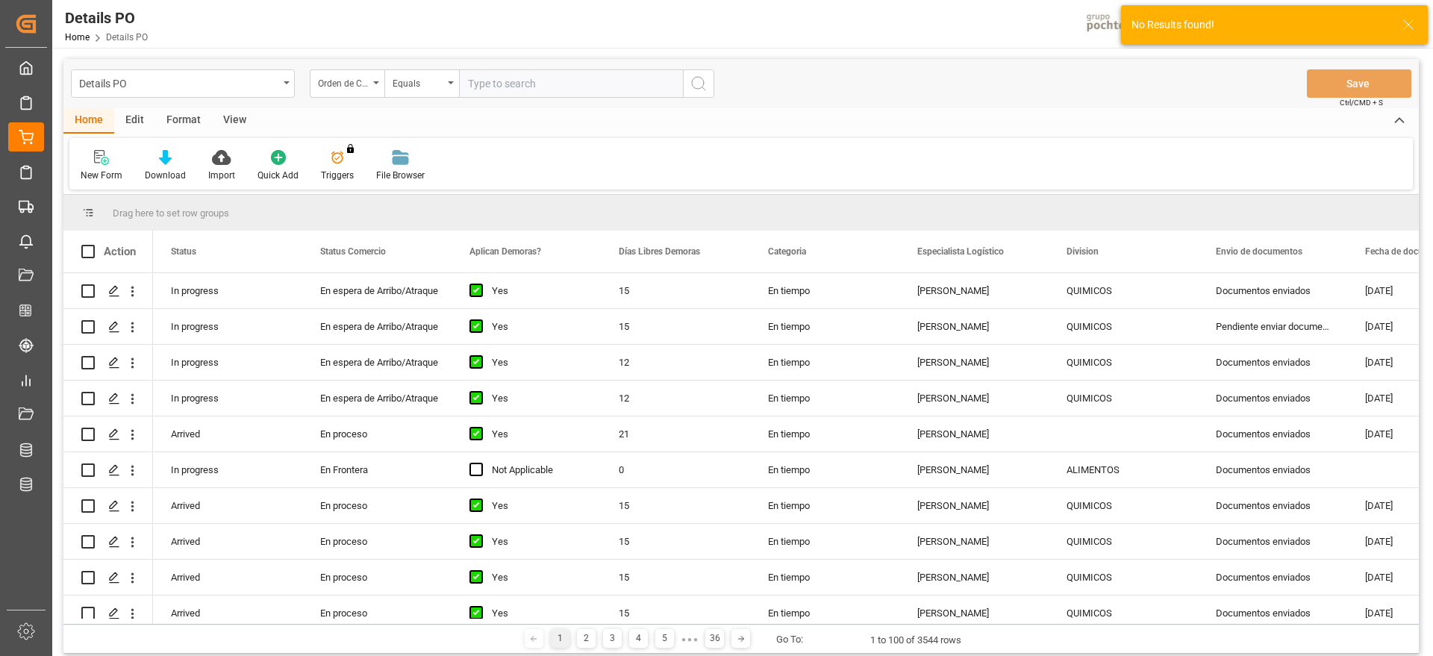
paste input "5000308296"
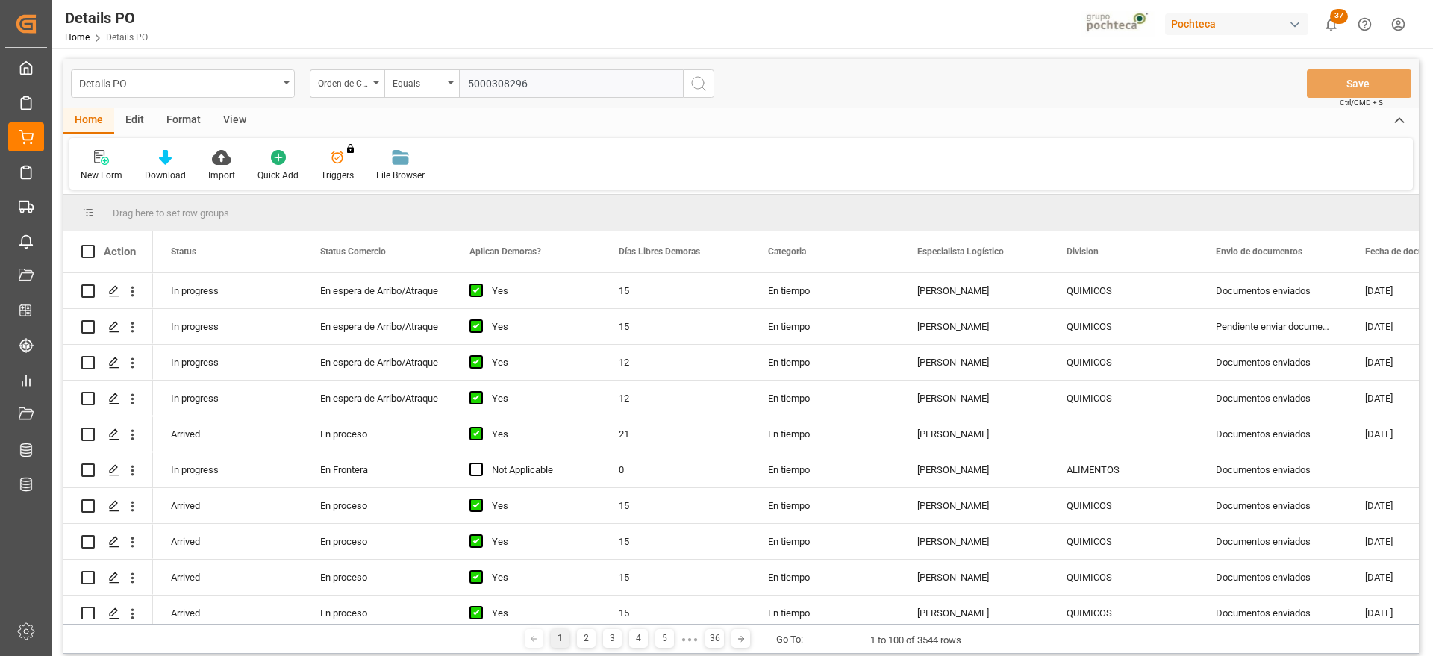
type input "5000308296"
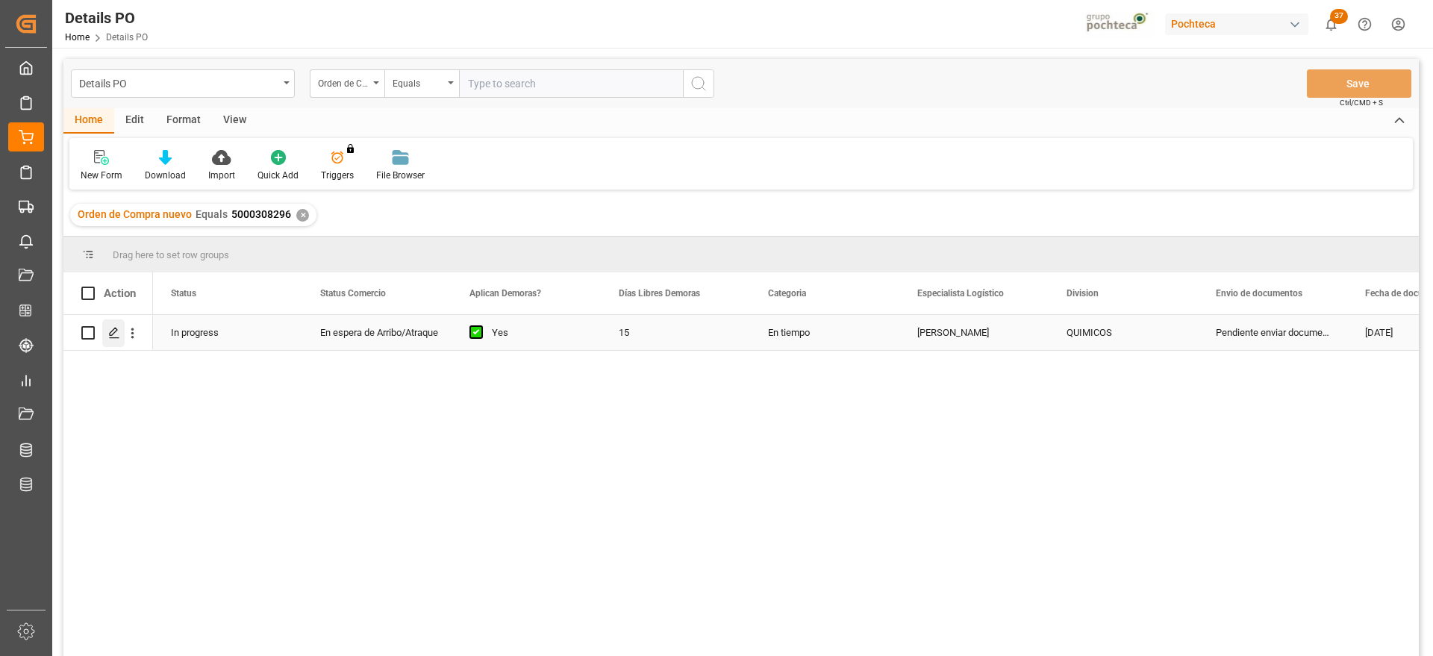
click at [112, 334] on icon "Press SPACE to select this row." at bounding box center [114, 333] width 12 height 12
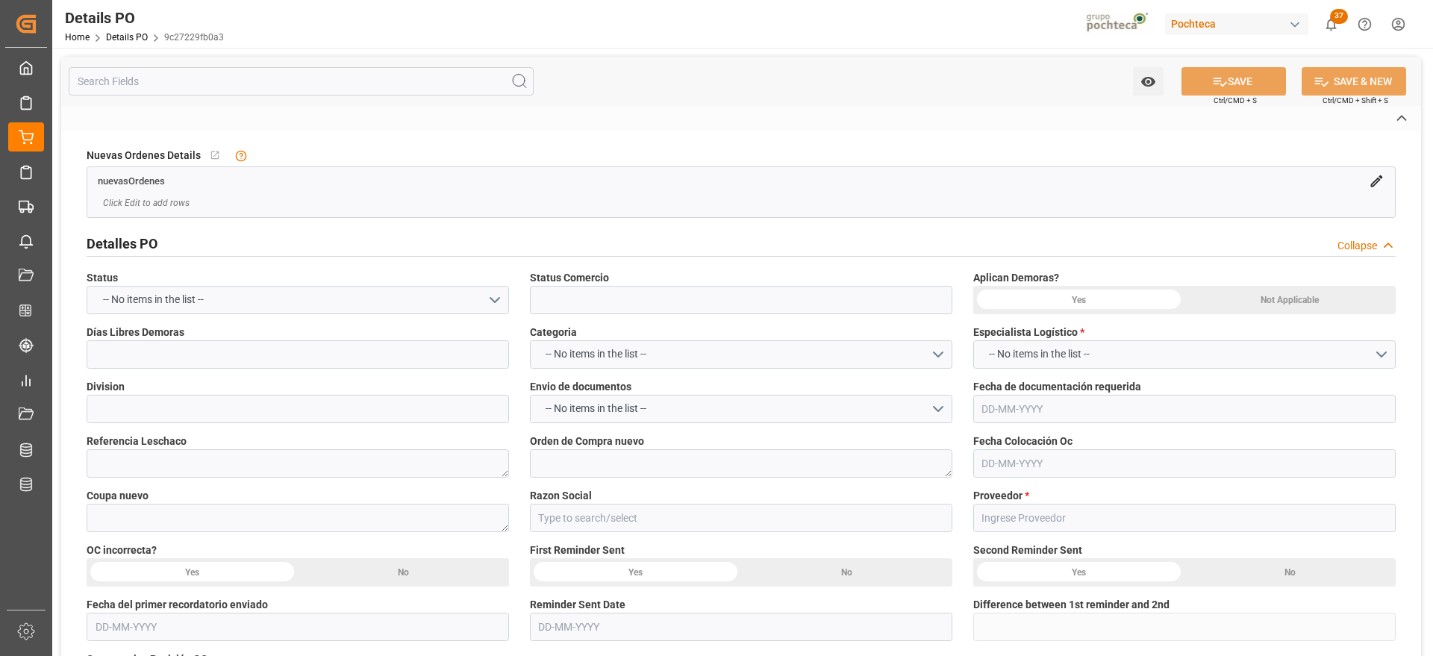
type input "En espera de Arribo/Atraque"
type input "QUIMICOS"
type textarea "5000308296"
type textarea "198412"
type input "Materias Primas"
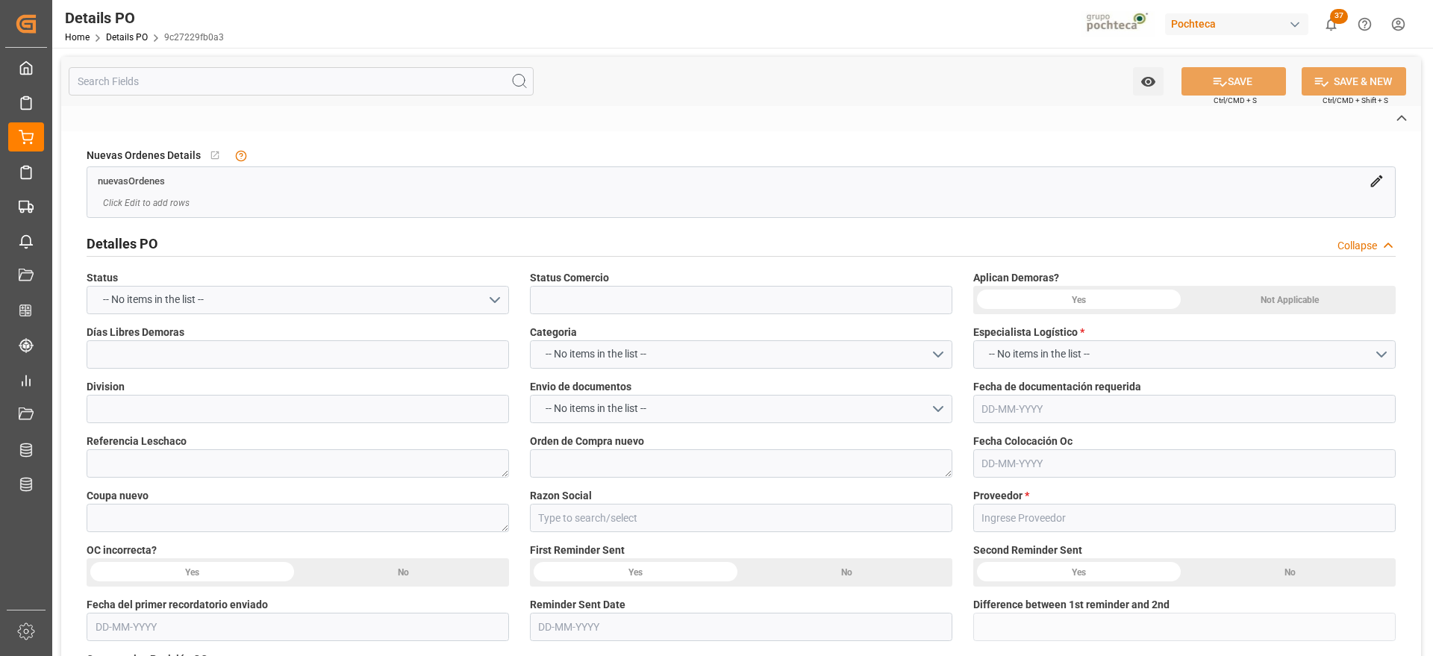
type input "ESSECO S.R.L."
type textarea "300949"
type textarea "EN ESPERA DE ARRIBO"
type textarea "METAB SODIO FOOD ESSECO 25 KG SAC (22893"
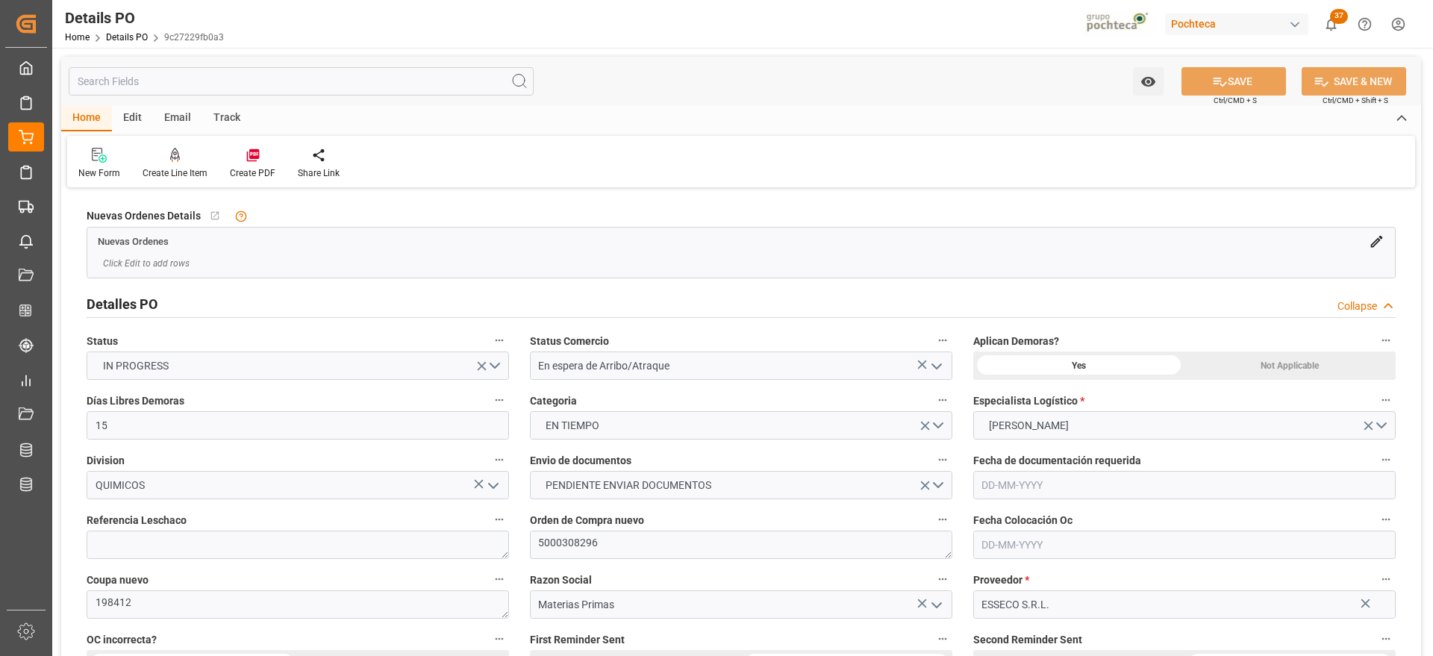
type input "15"
type input "[DATE]"
click at [241, 170] on div "Create PDF" at bounding box center [253, 172] width 46 height 13
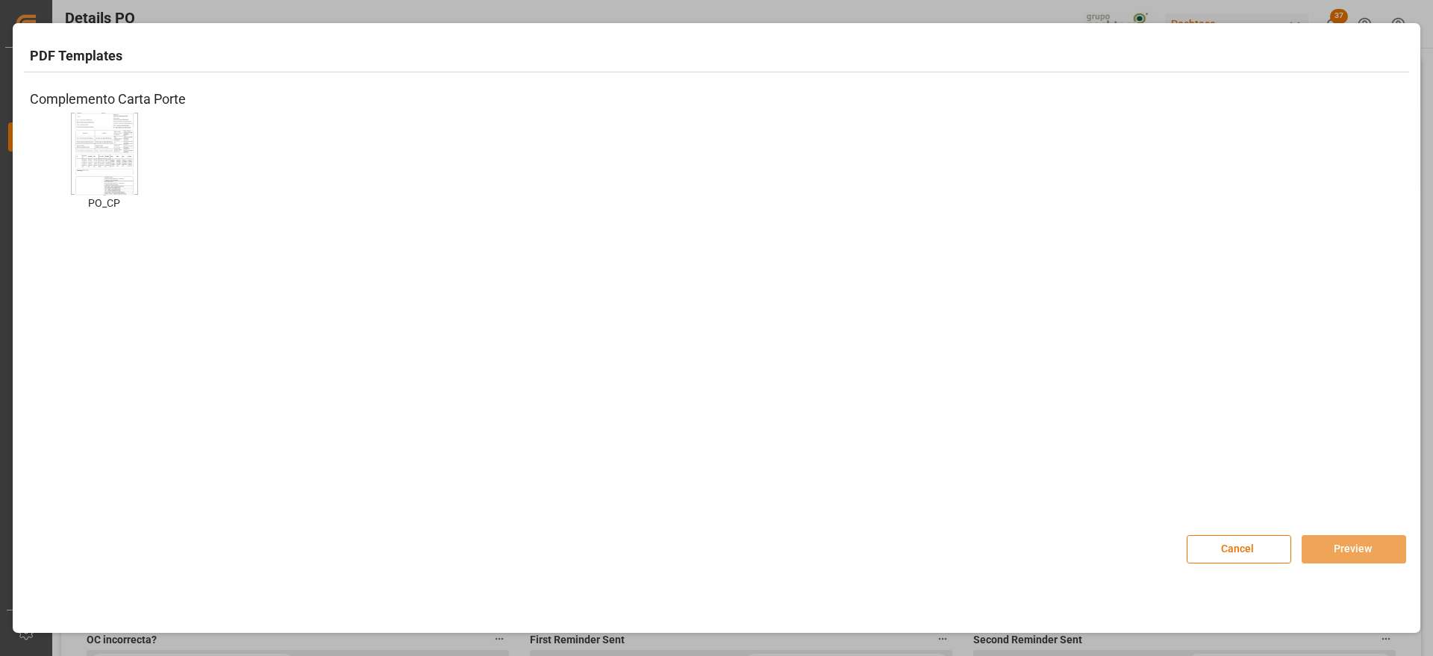
click at [107, 149] on img at bounding box center [105, 153] width 60 height 84
click at [1350, 549] on button "Preview" at bounding box center [1354, 549] width 104 height 28
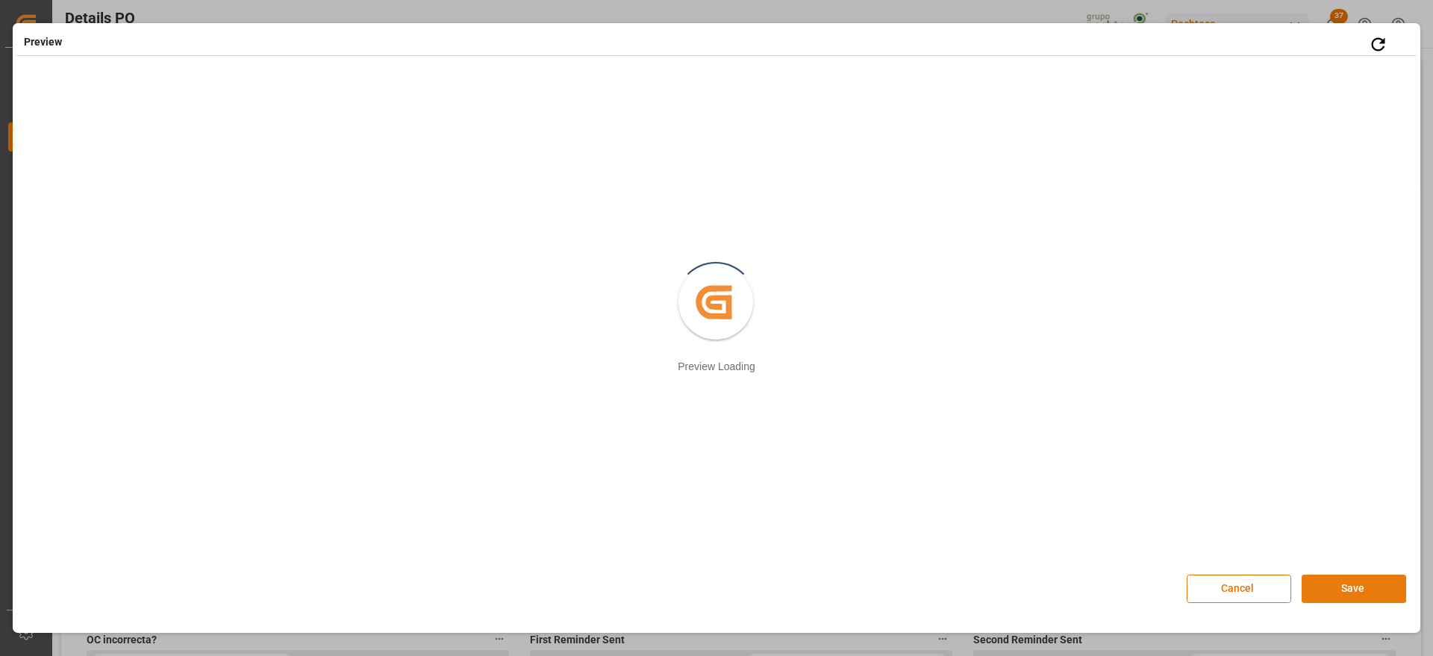
click at [1361, 592] on button "Save" at bounding box center [1354, 589] width 104 height 28
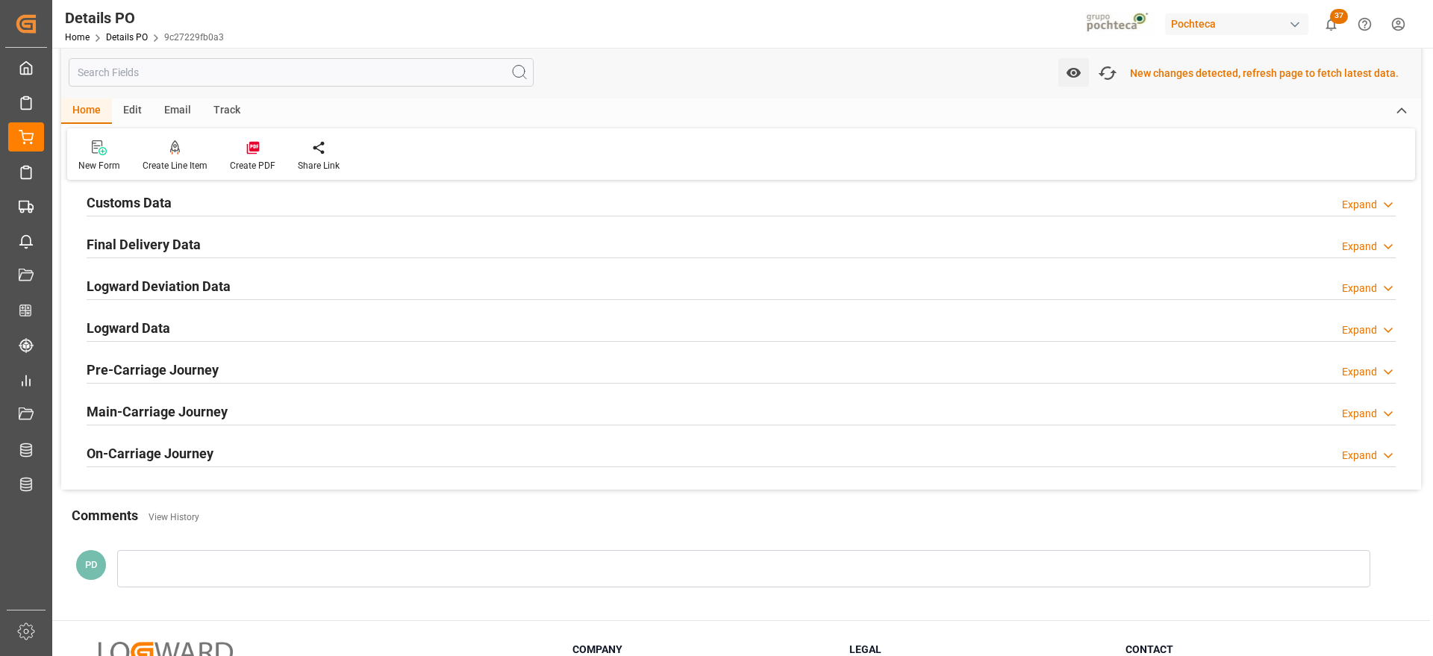
scroll to position [933, 0]
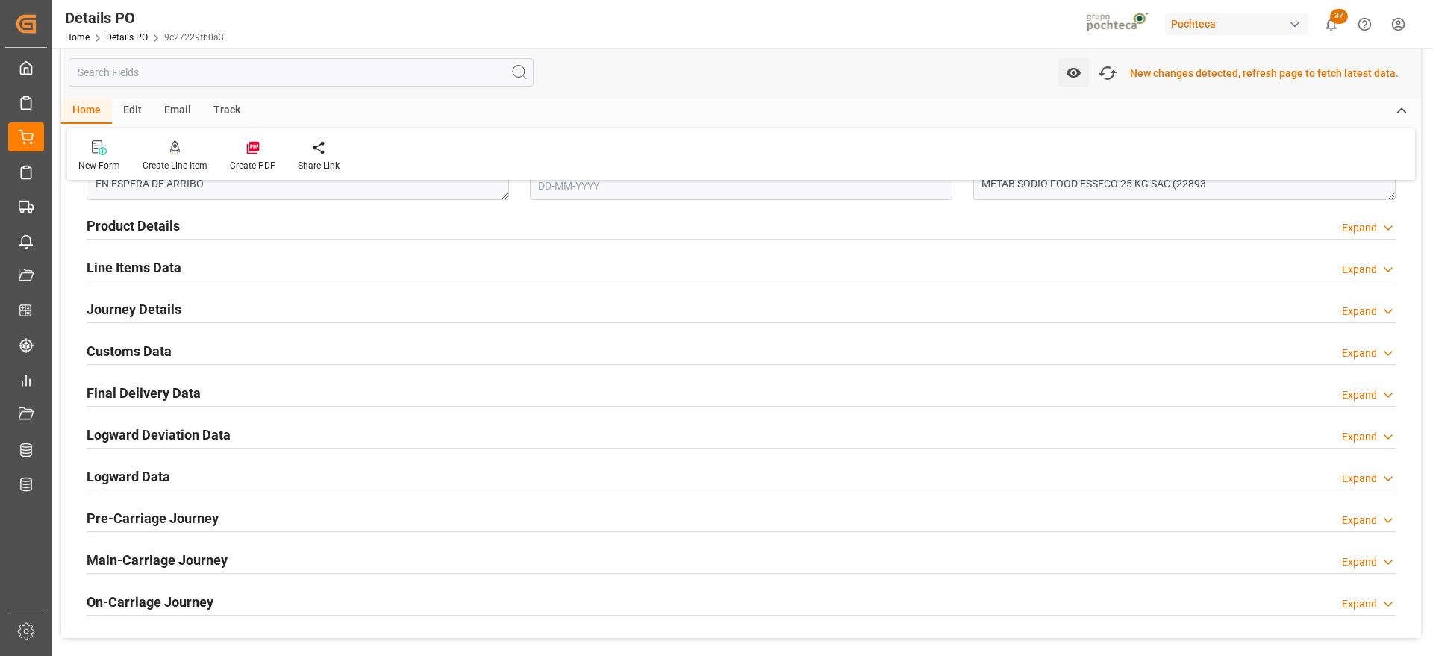
click at [151, 344] on h2 "Customs Data" at bounding box center [129, 351] width 85 height 20
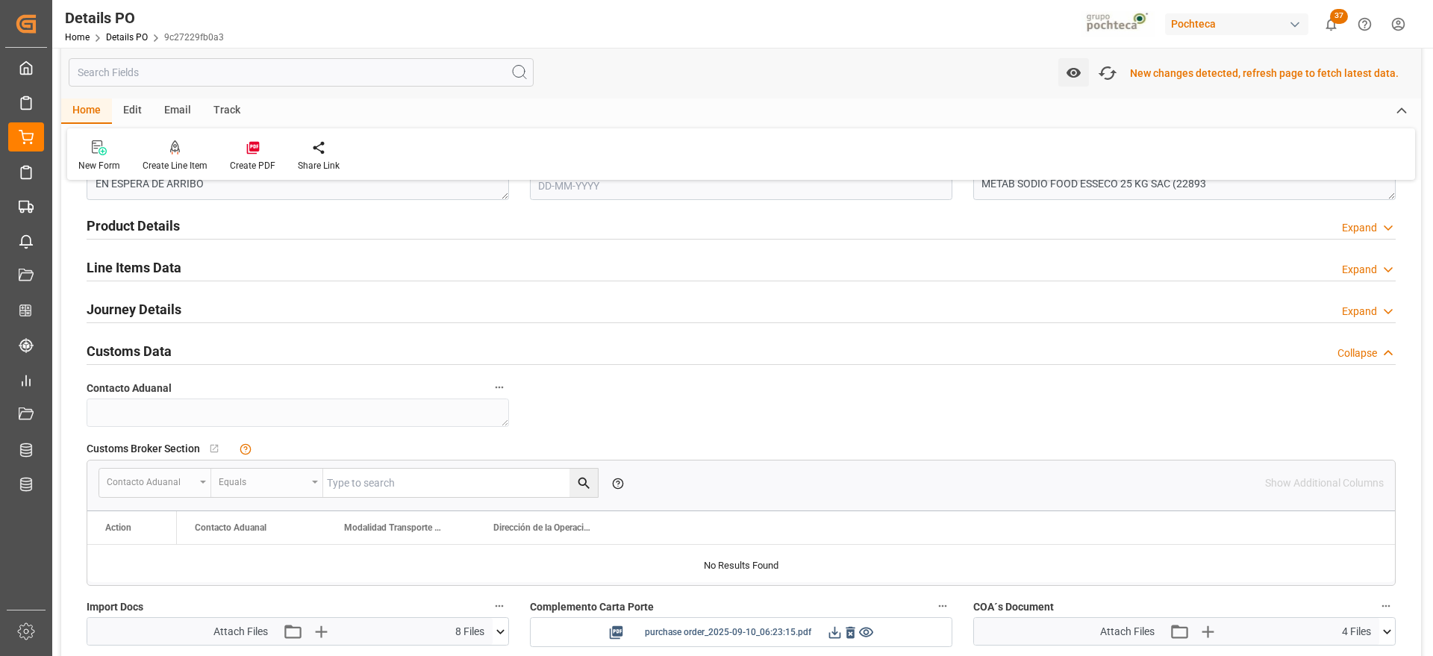
click at [829, 628] on icon at bounding box center [835, 633] width 16 height 16
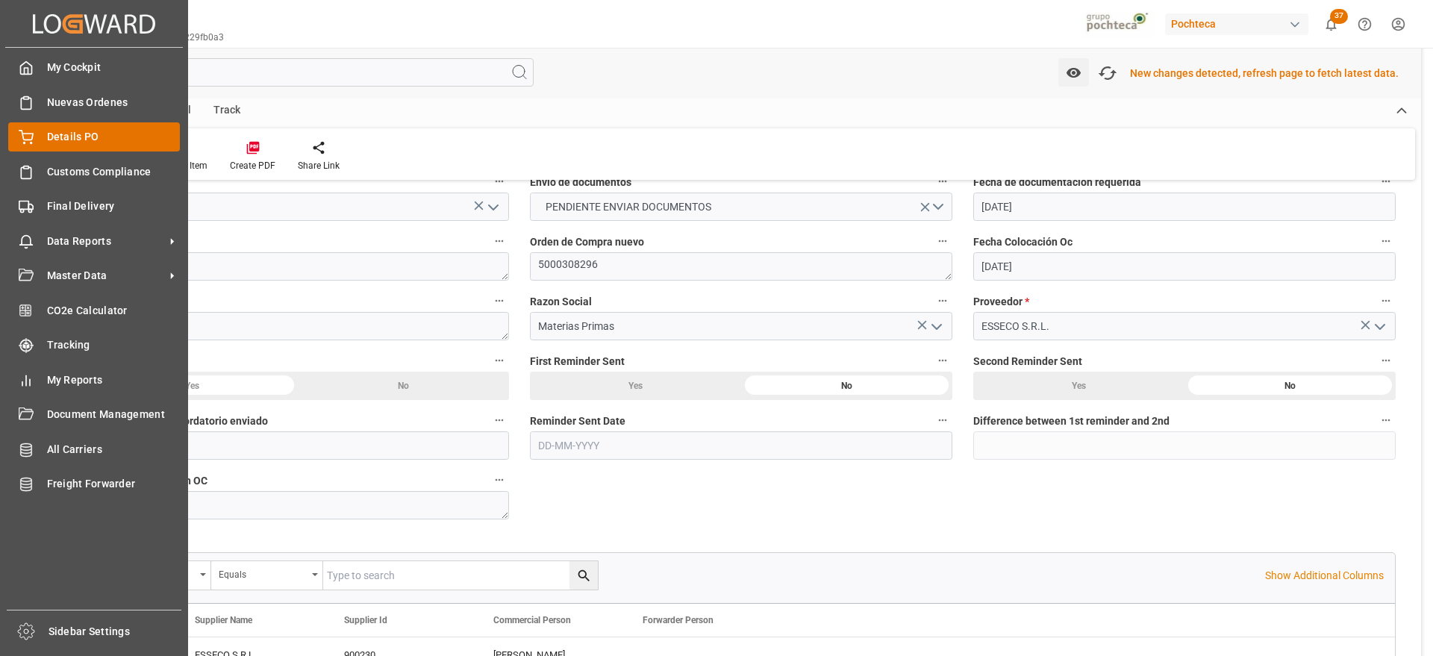
click at [54, 143] on span "Details PO" at bounding box center [114, 137] width 134 height 16
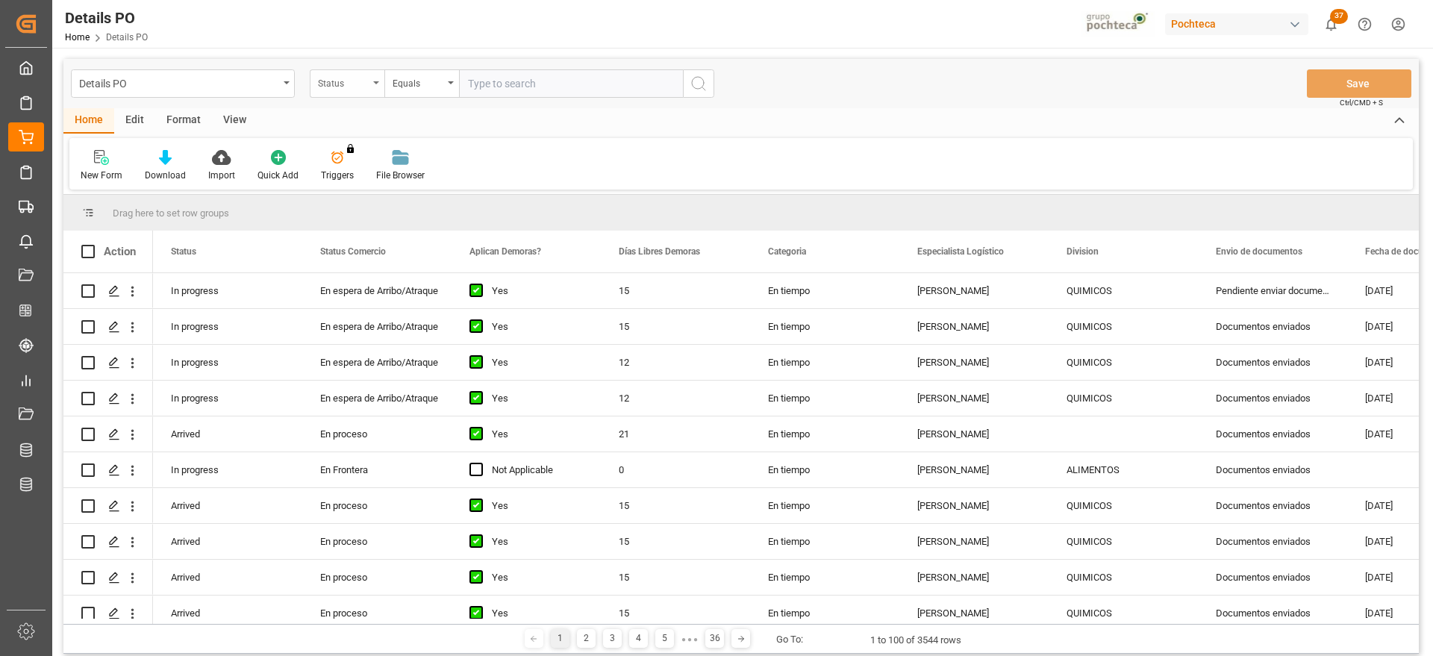
click at [340, 83] on div "Status" at bounding box center [343, 81] width 51 height 17
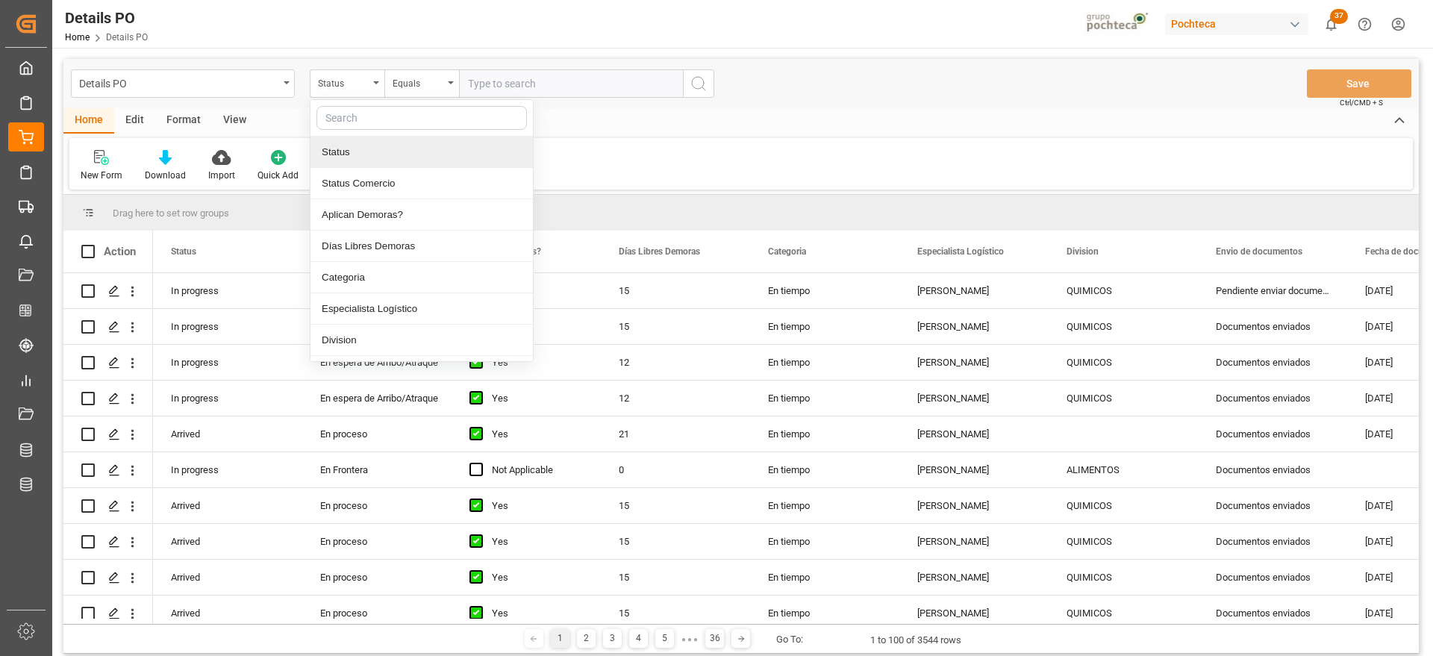
click at [393, 113] on input "text" at bounding box center [421, 118] width 210 height 24
type input "p"
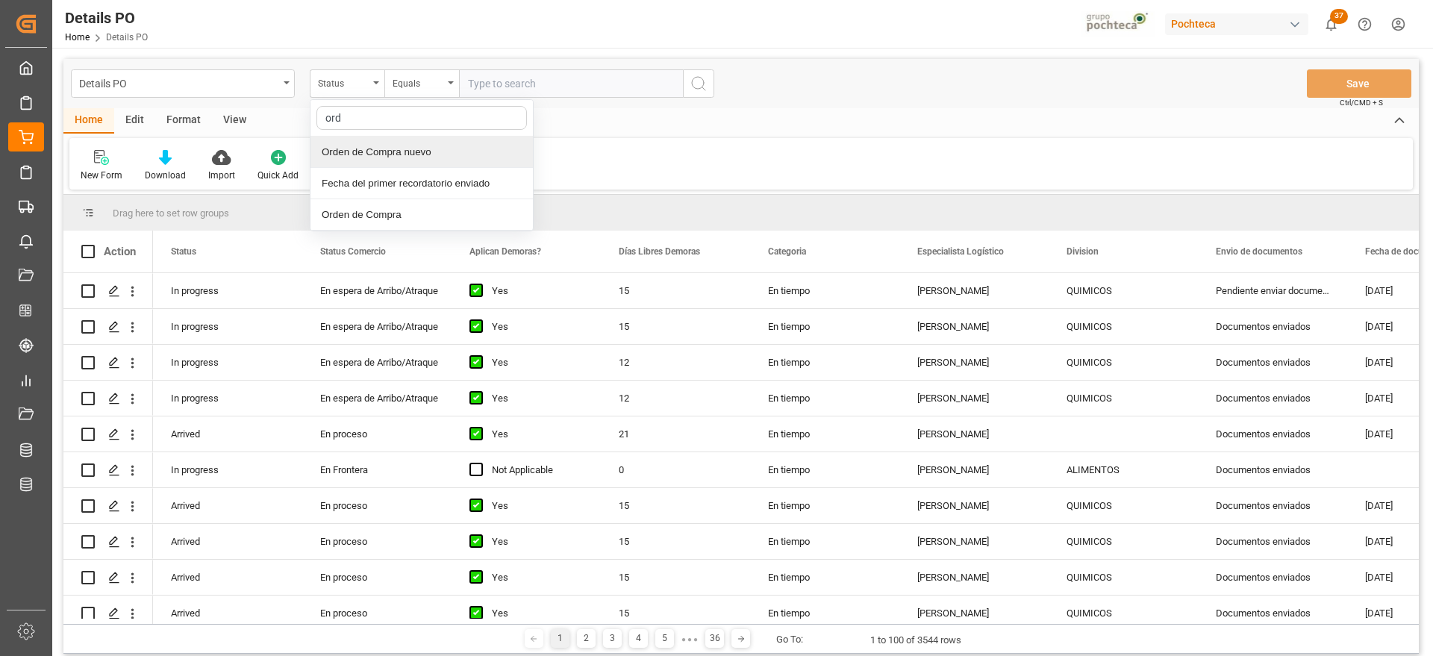
type input "orde"
click at [412, 157] on div "Orden de Compra nuevo" at bounding box center [422, 152] width 222 height 31
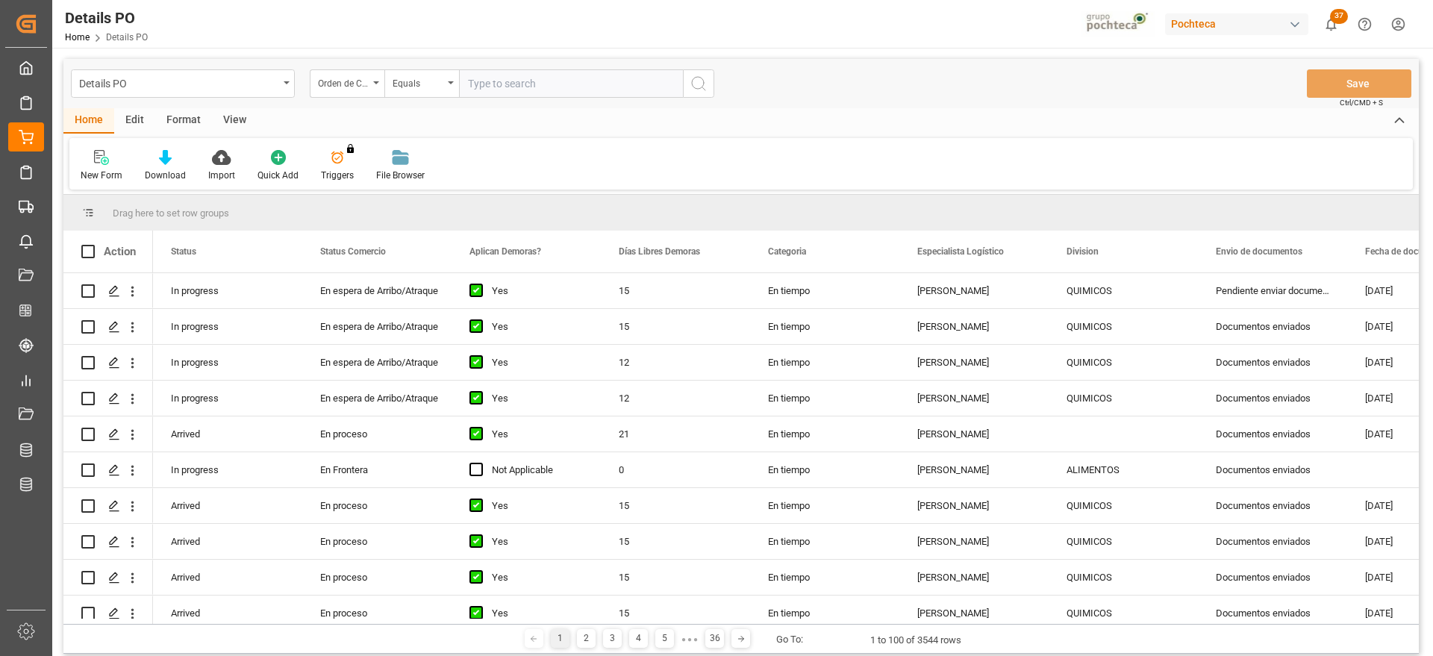
click at [500, 97] on input "text" at bounding box center [571, 83] width 224 height 28
paste input "5000305919"
type input "5000305919"
click at [684, 81] on button "search button" at bounding box center [698, 83] width 31 height 28
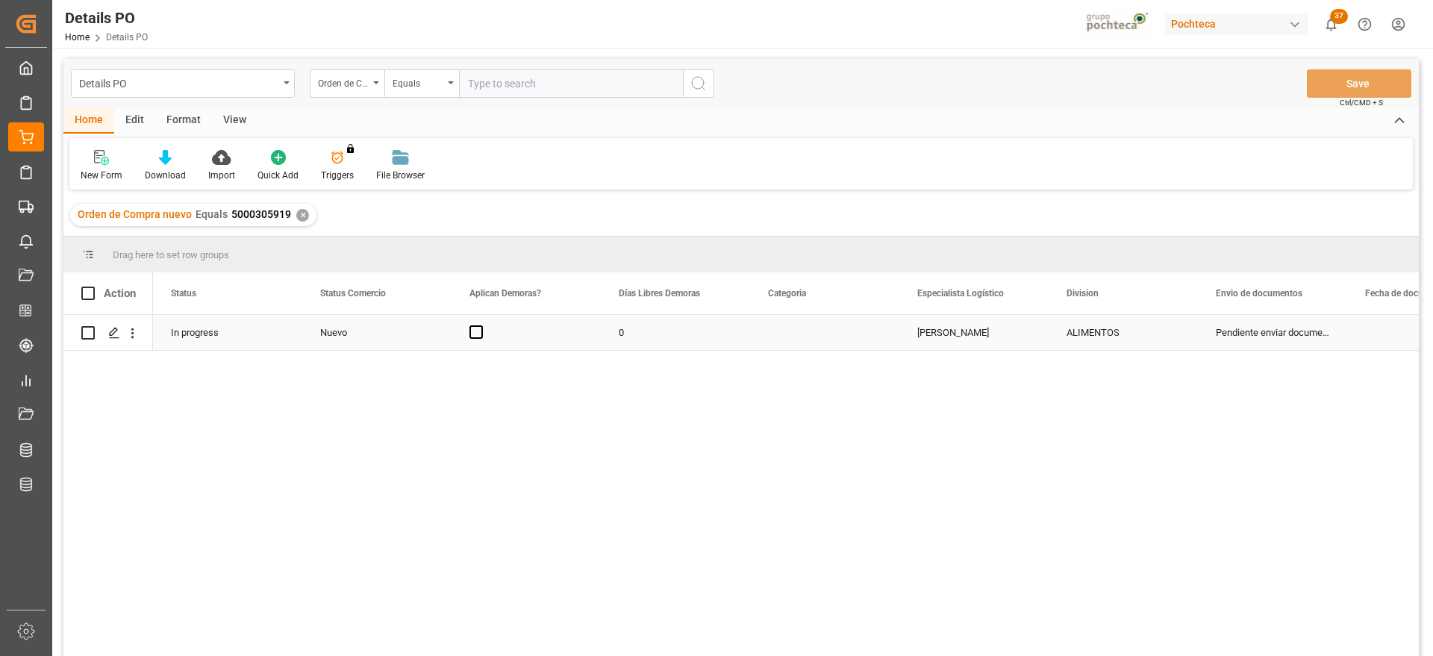
click at [434, 329] on div "Nuevo" at bounding box center [376, 332] width 149 height 35
click at [727, 337] on div "0" at bounding box center [675, 332] width 149 height 35
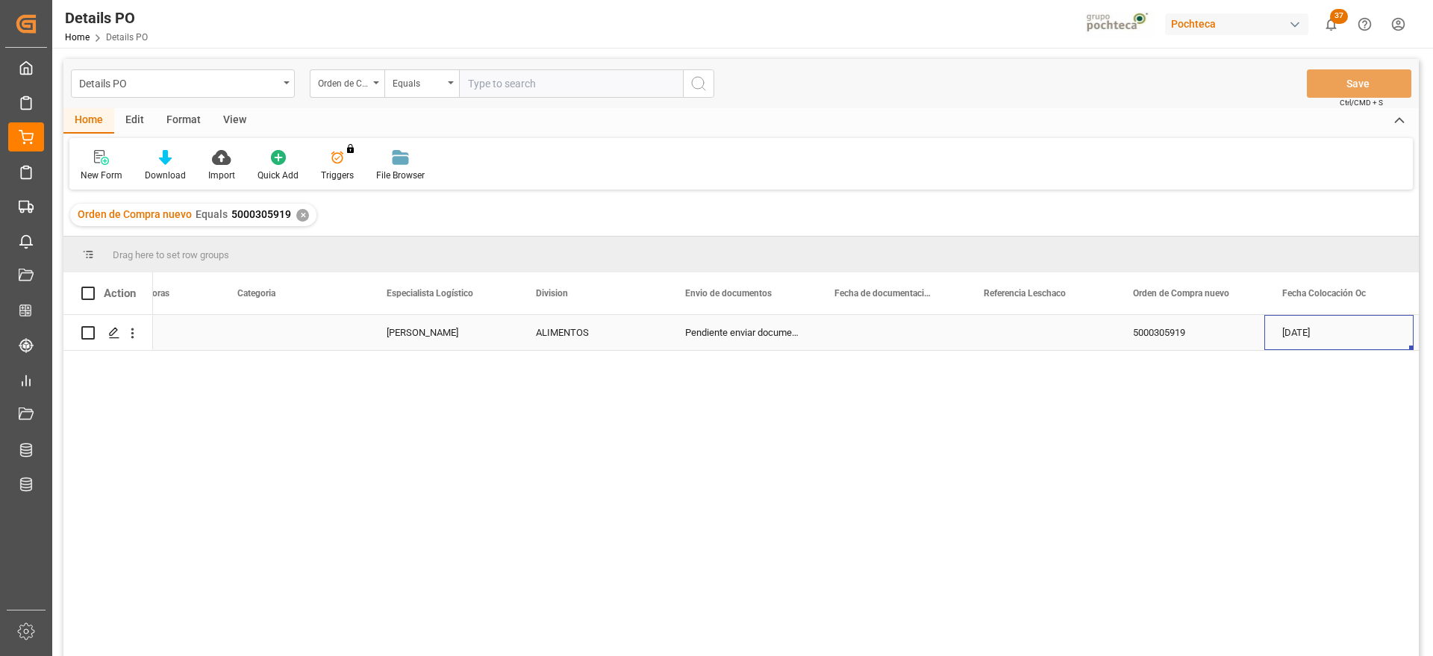
scroll to position [0, 531]
click at [1078, 336] on div "Press SPACE to select this row." at bounding box center [1040, 332] width 149 height 35
type input "GLICERINA 2"
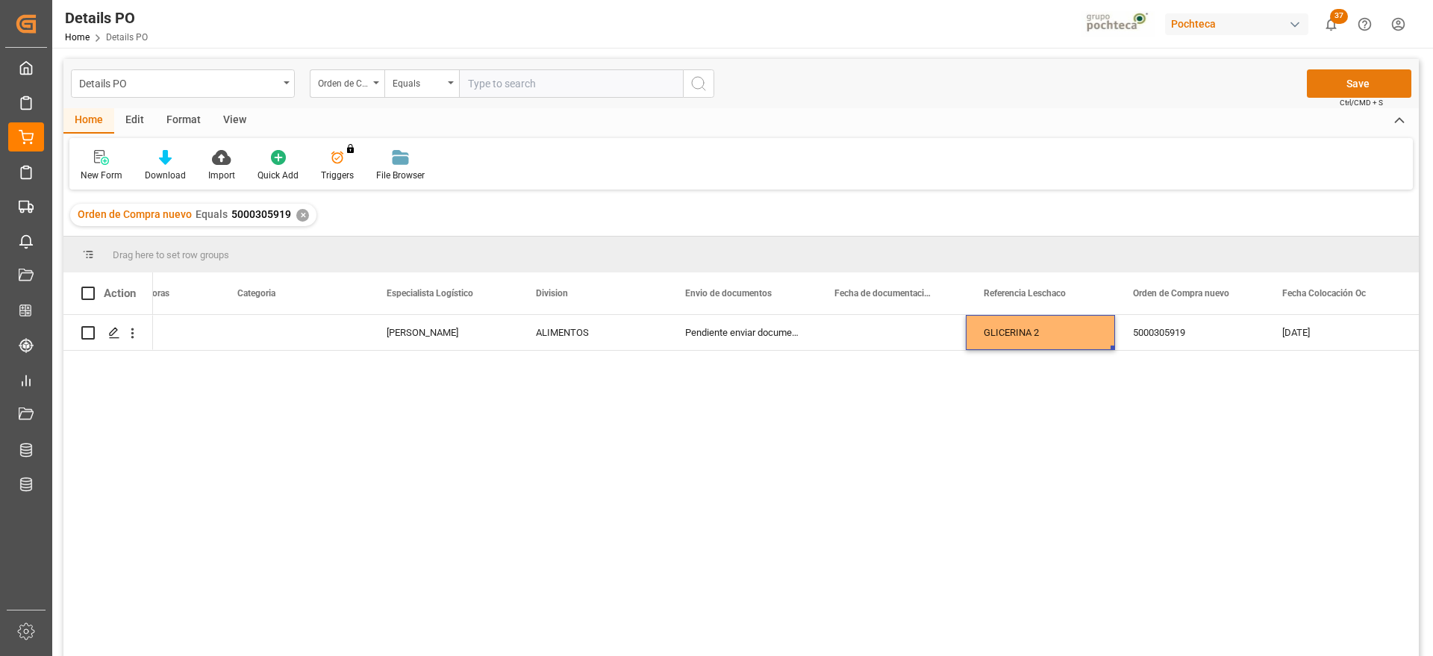
click at [1357, 86] on button "Save" at bounding box center [1359, 83] width 104 height 28
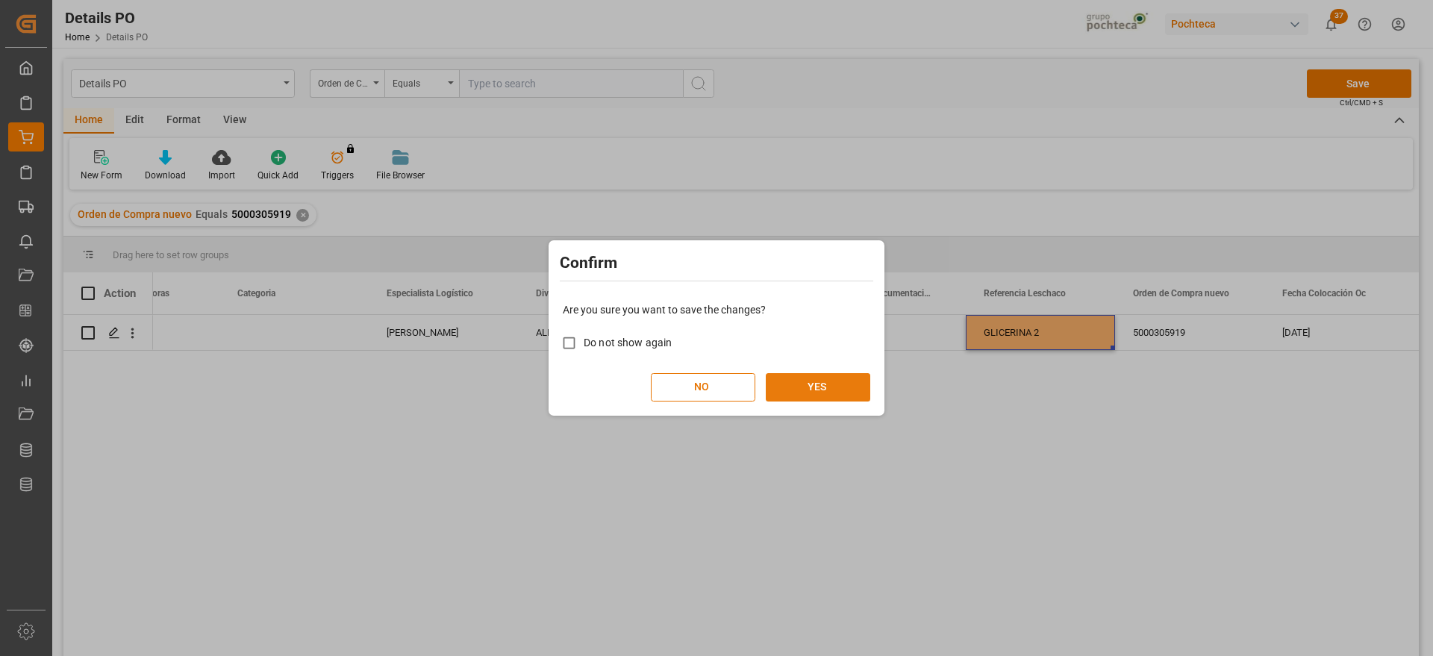
click at [799, 378] on button "YES" at bounding box center [818, 387] width 104 height 28
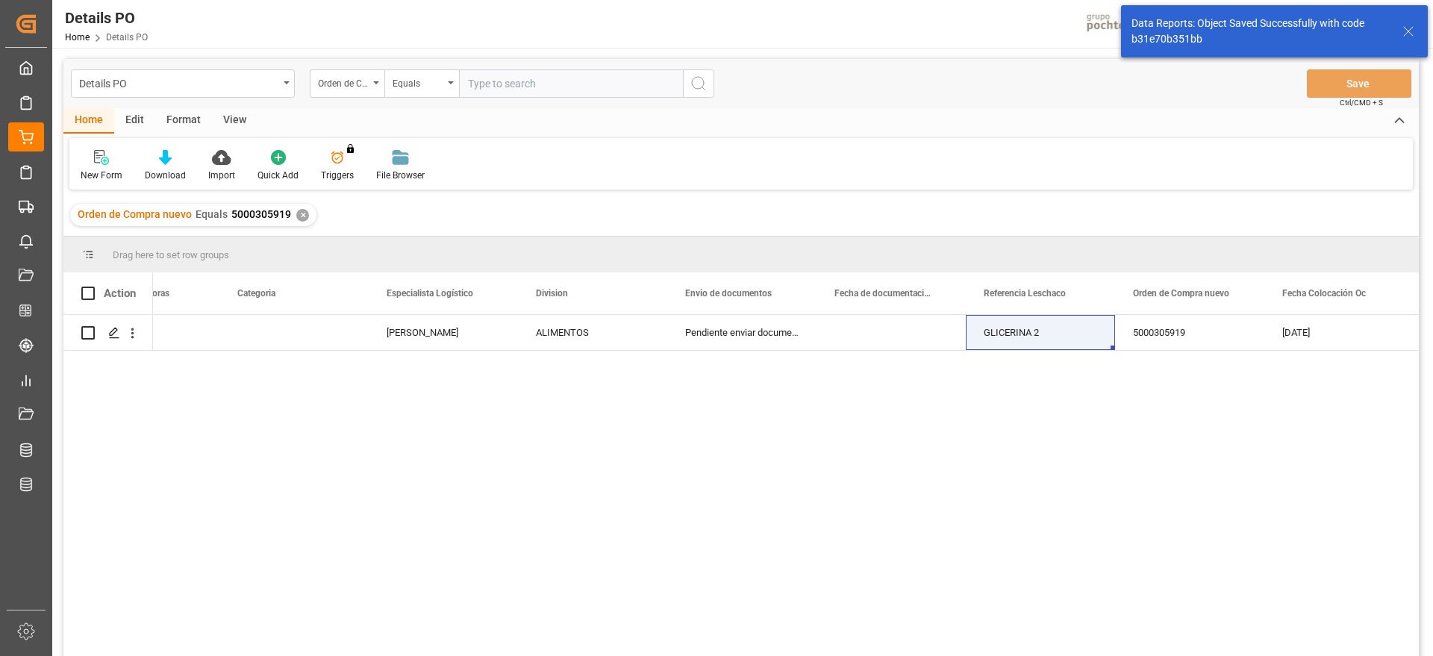
click at [302, 215] on div "✕" at bounding box center [302, 215] width 13 height 13
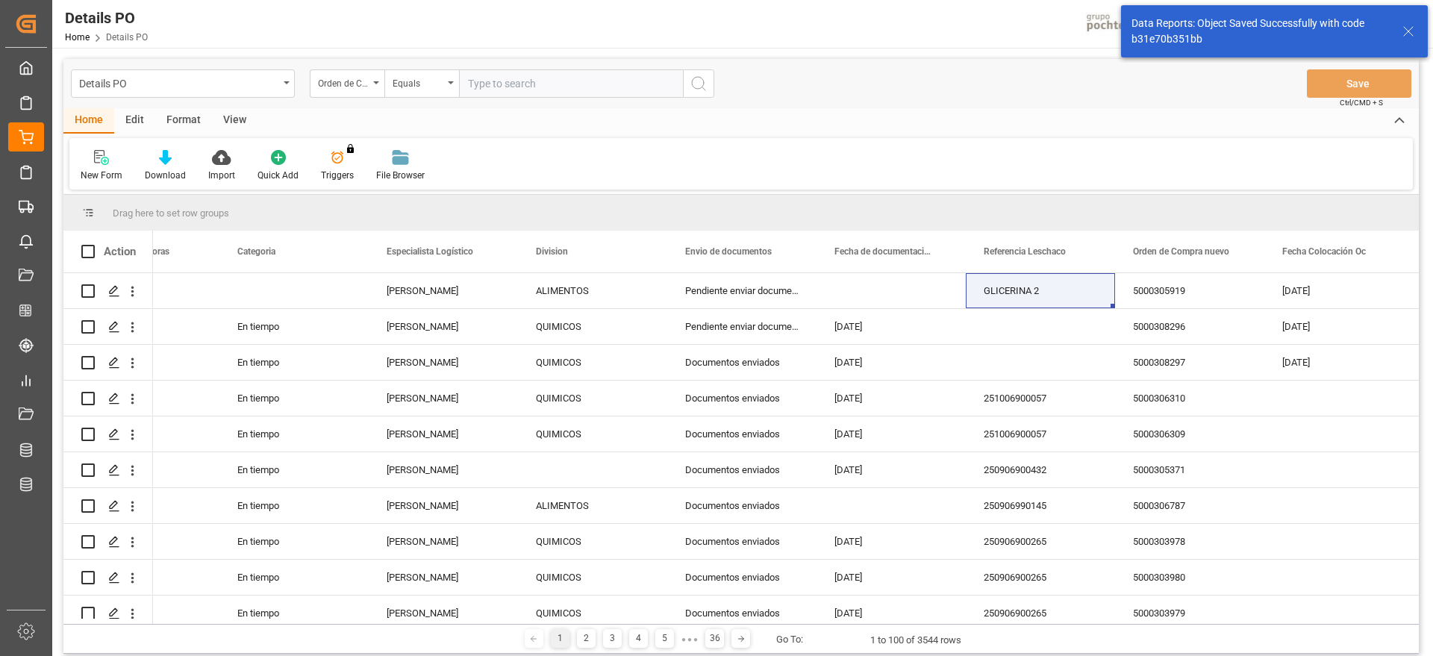
click at [532, 75] on input "text" at bounding box center [571, 83] width 224 height 28
paste input "5000305918"
type input "5000305918"
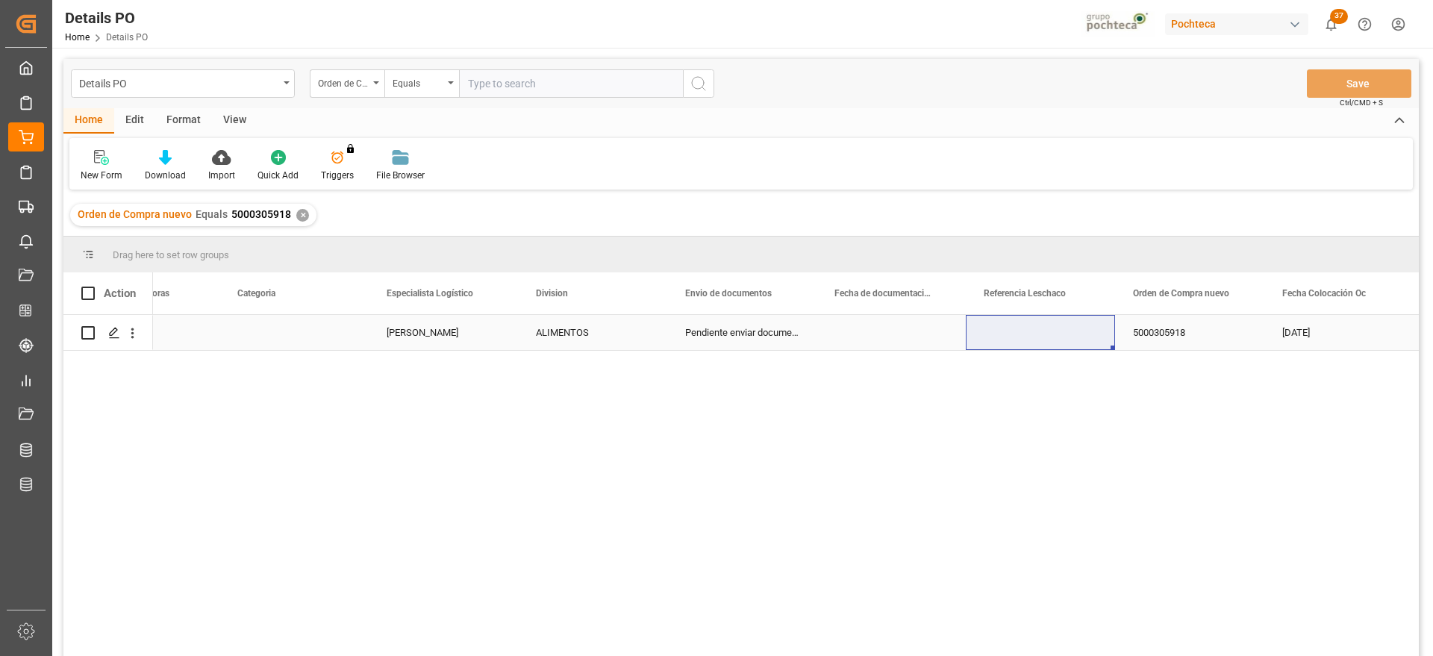
click at [1026, 334] on div "Press SPACE to select this row." at bounding box center [1040, 332] width 149 height 35
click at [1026, 334] on input "Press SPACE to select this row." at bounding box center [1040, 341] width 125 height 28
type input "GLICERINA 2"
click at [1358, 81] on button "Save" at bounding box center [1359, 83] width 104 height 28
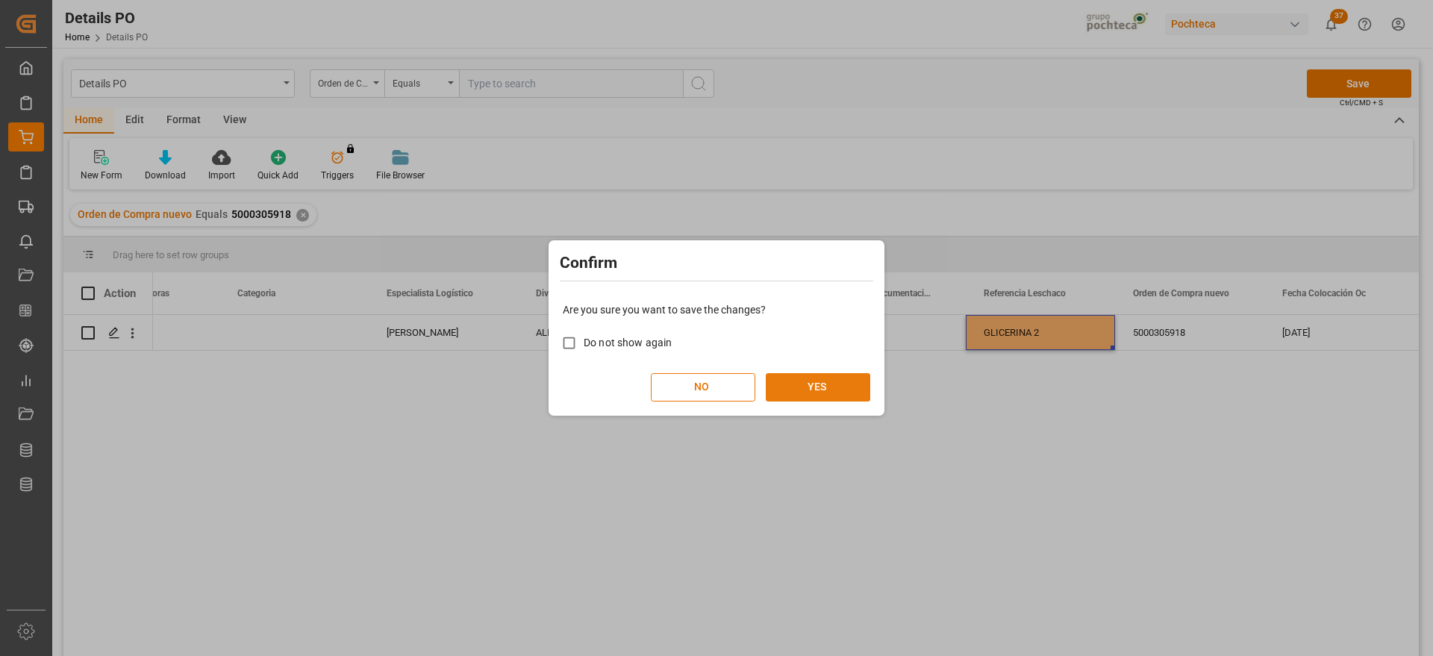
click at [822, 399] on button "YES" at bounding box center [818, 387] width 104 height 28
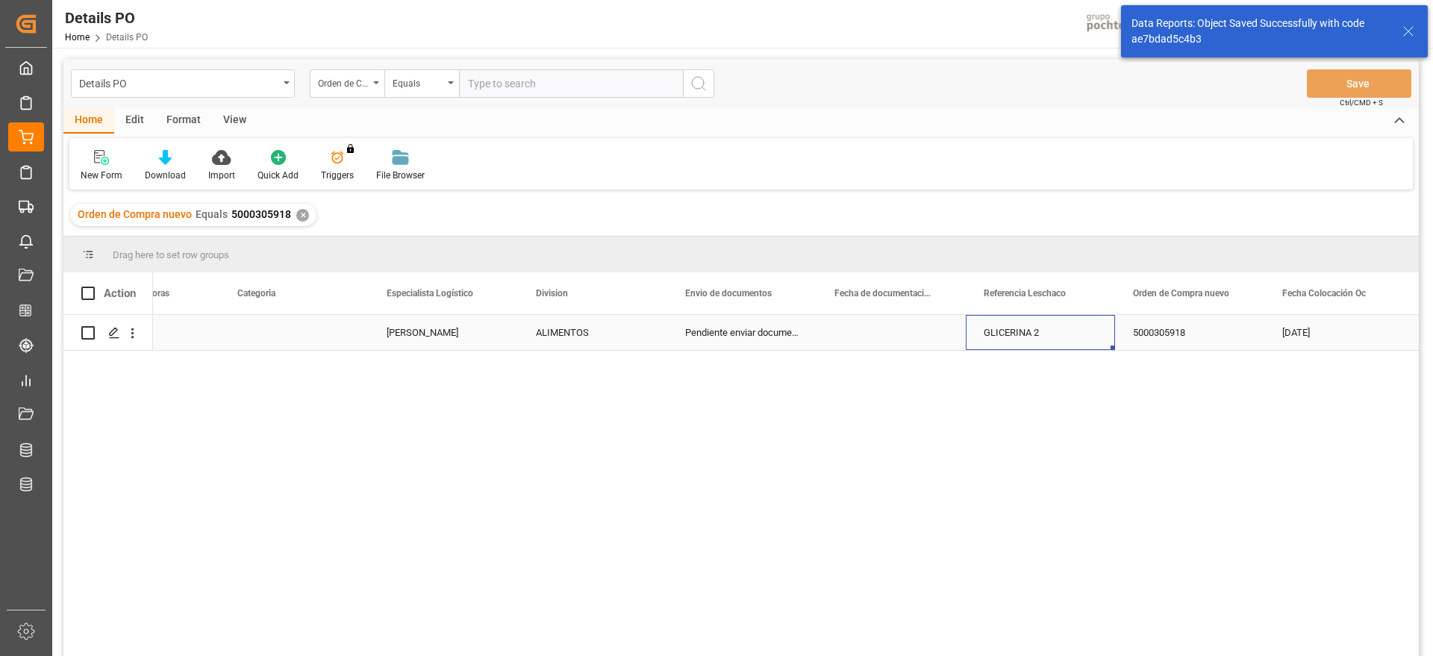
click at [1021, 336] on div "GLICERINA 2" at bounding box center [1040, 332] width 149 height 35
click at [297, 217] on div "✕" at bounding box center [302, 215] width 13 height 13
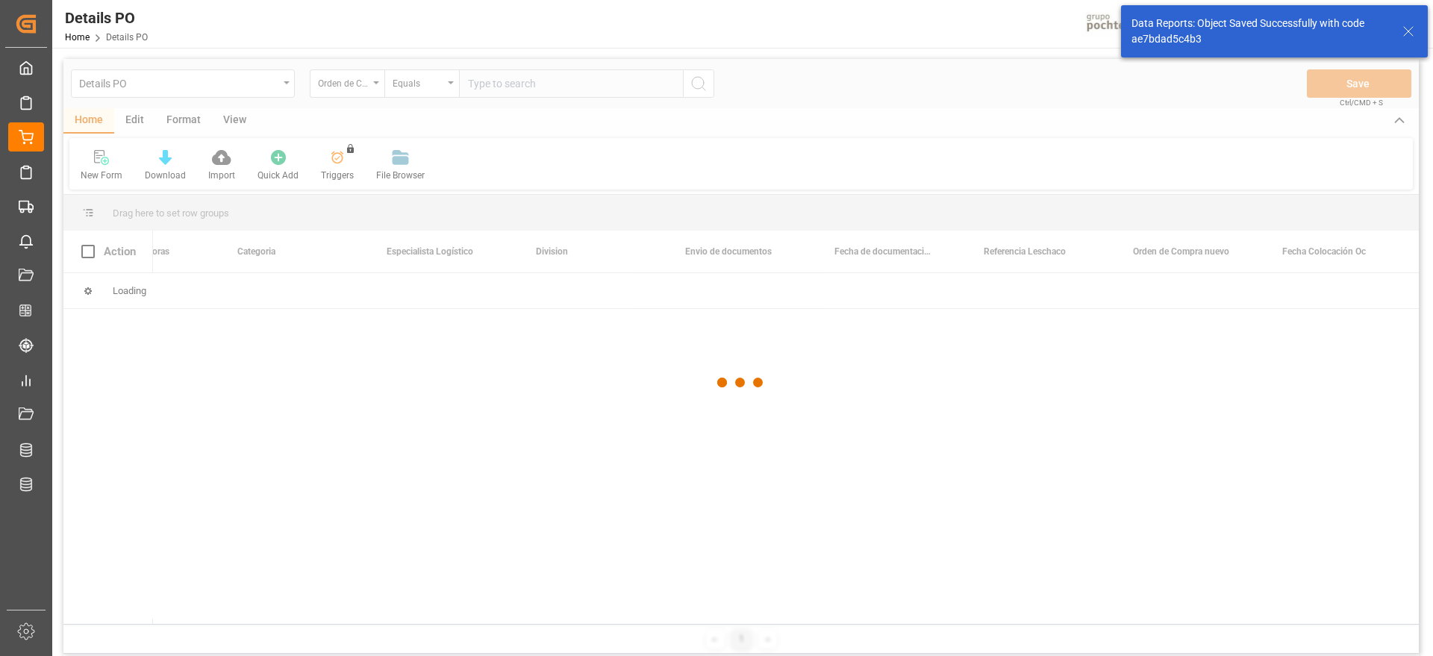
click at [351, 86] on div at bounding box center [740, 382] width 1355 height 647
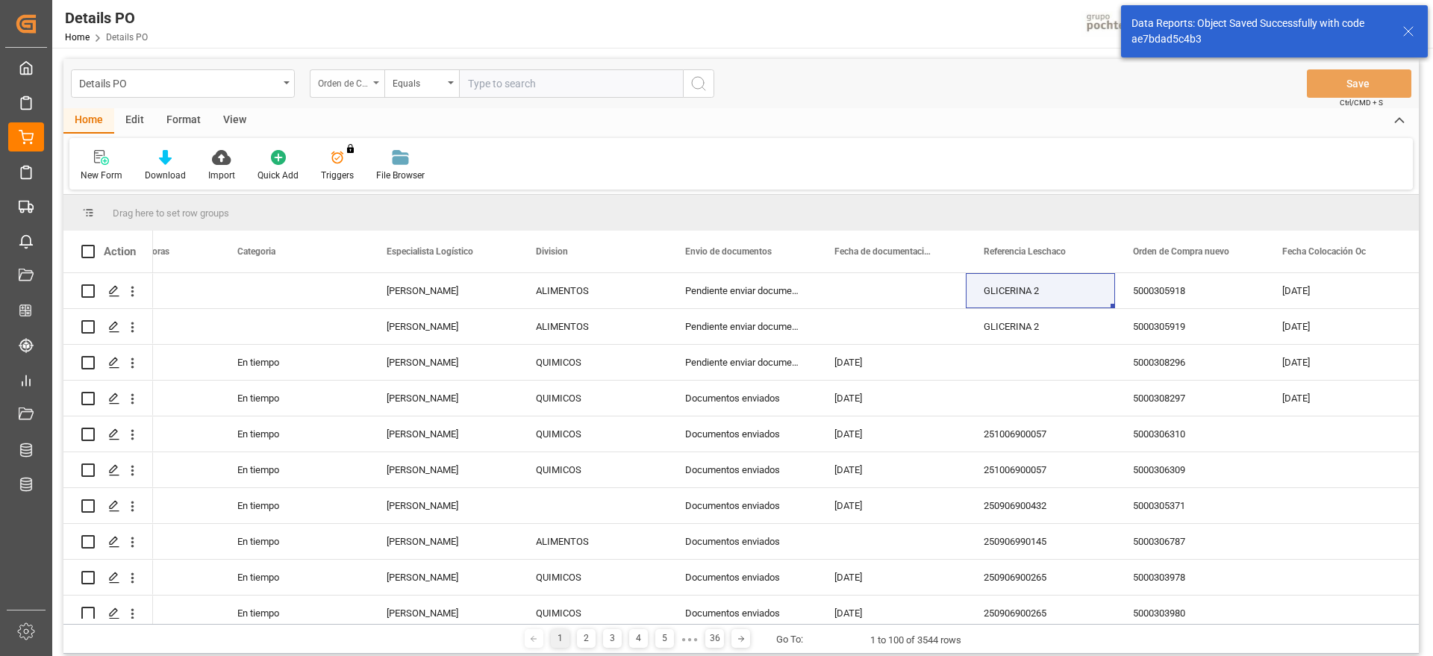
click at [350, 84] on div "Orden de Compra nuevo" at bounding box center [343, 81] width 51 height 17
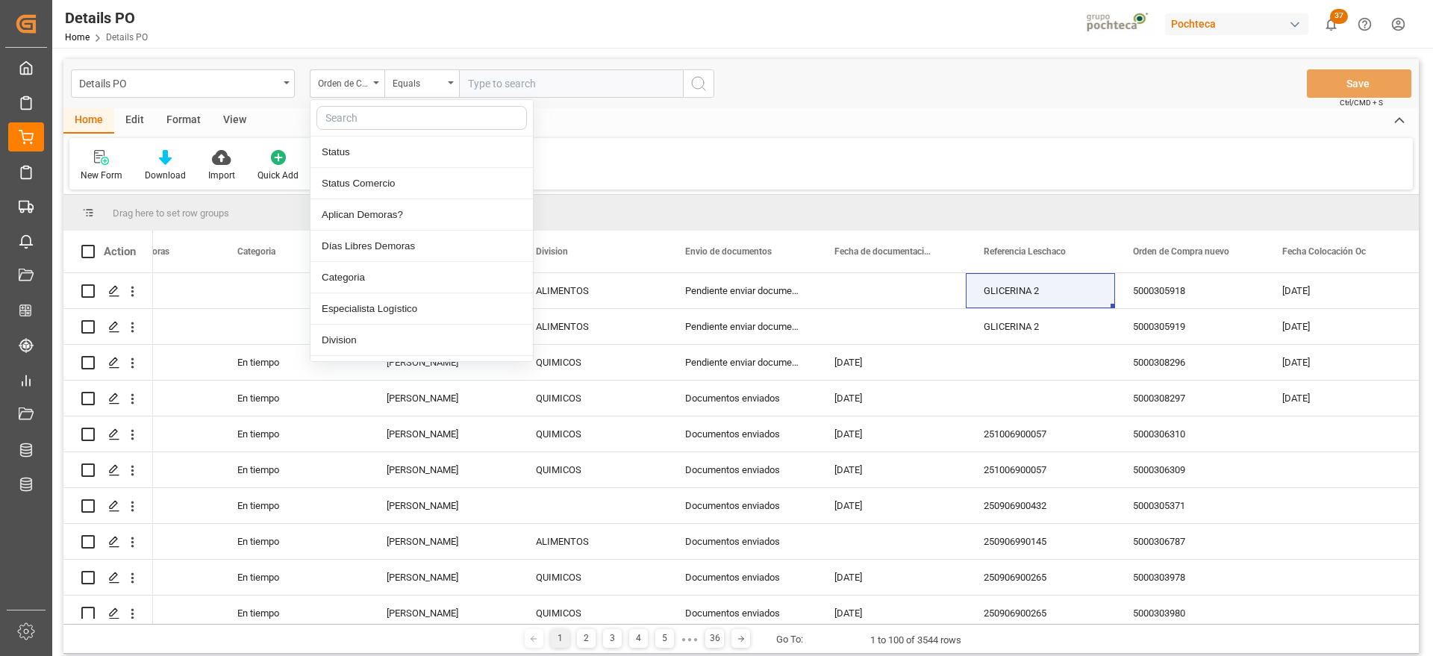
click at [373, 122] on input "text" at bounding box center [421, 118] width 210 height 24
type input "REF"
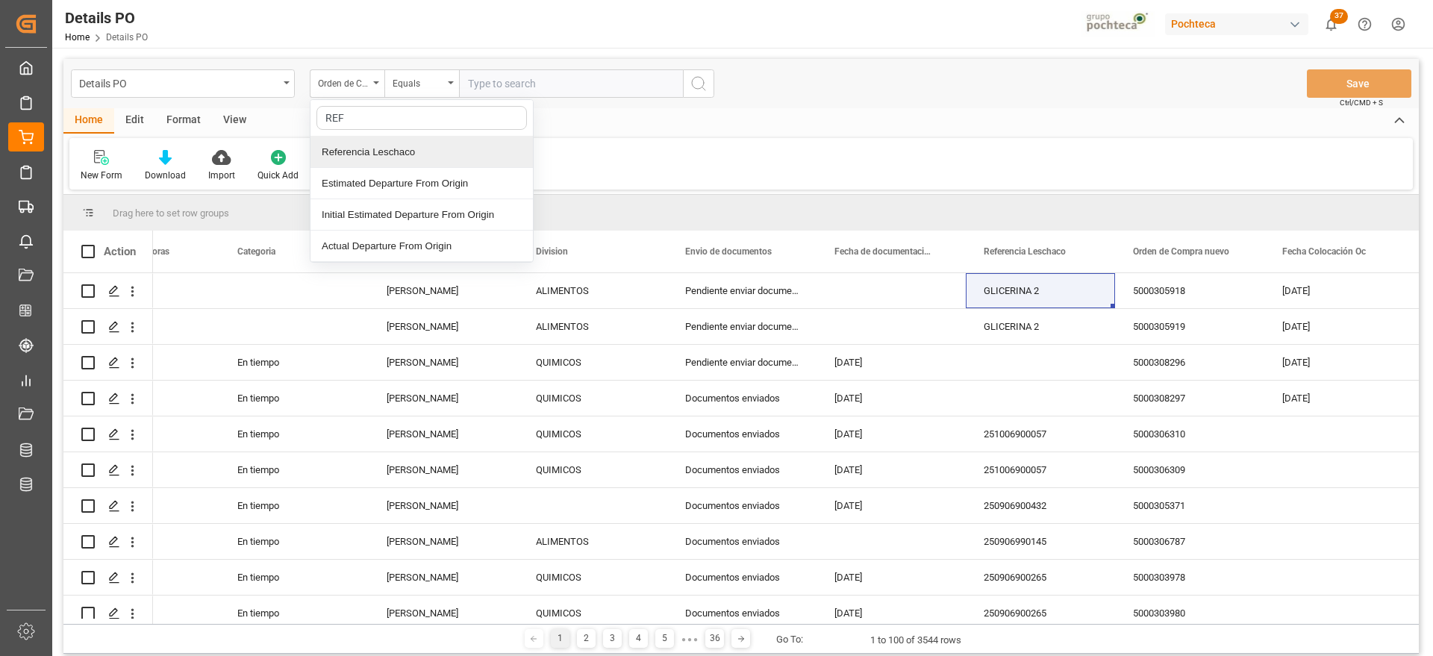
click at [374, 138] on div "Referencia Leschaco" at bounding box center [422, 152] width 222 height 31
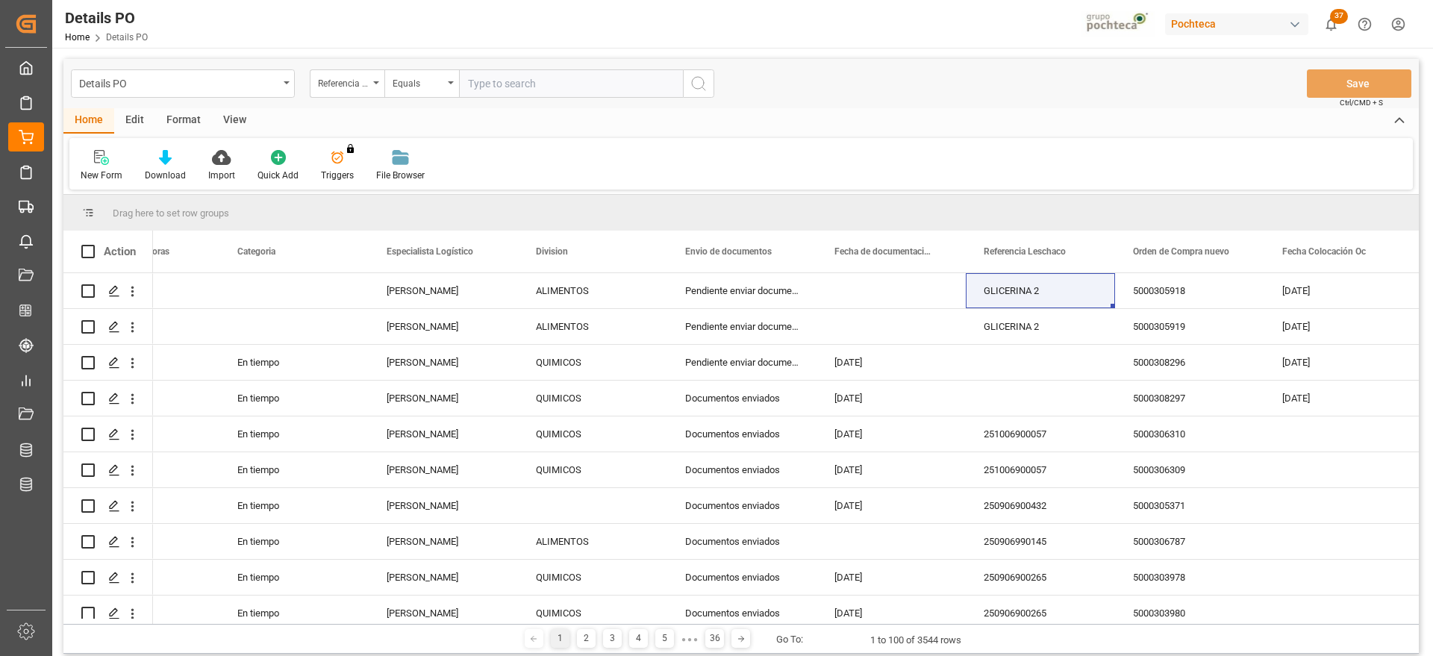
click at [478, 78] on input "text" at bounding box center [571, 83] width 224 height 28
paste input "GLICERINA 2"
type input "GLICERINA 2"
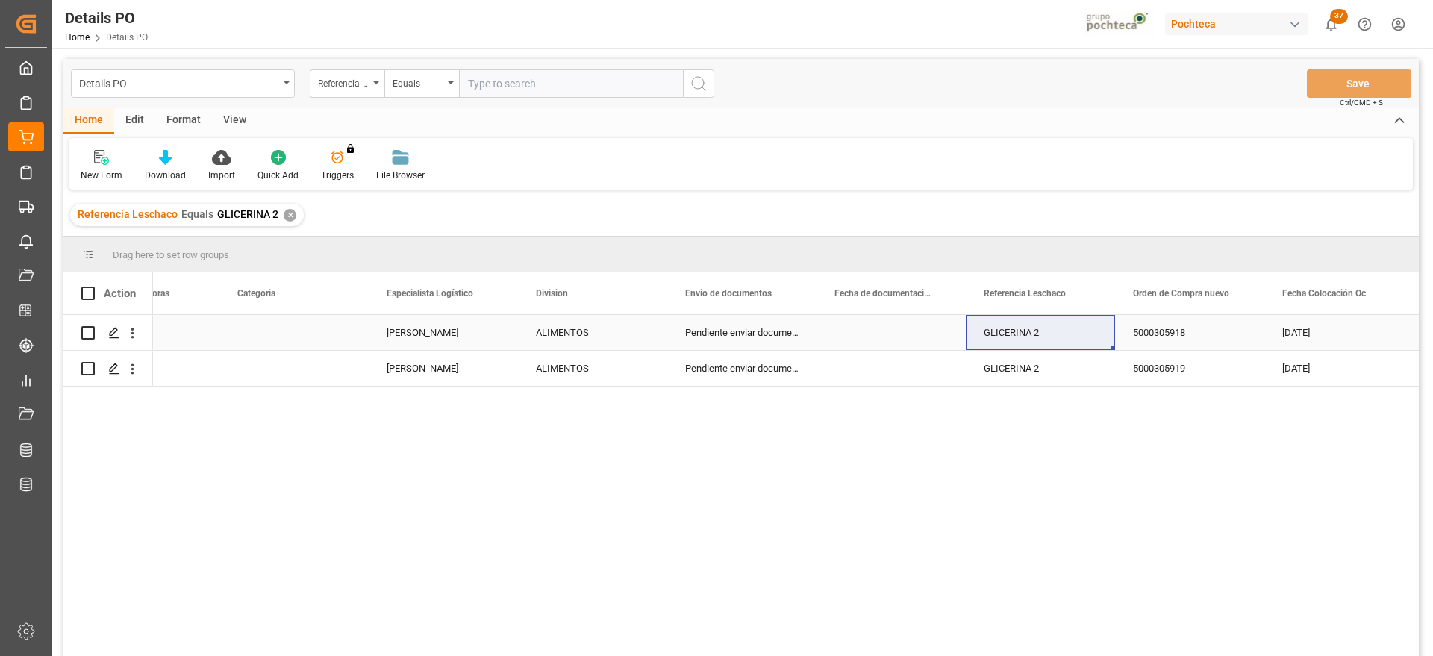
click at [787, 344] on div "Pendiente enviar documentos" at bounding box center [741, 332] width 149 height 35
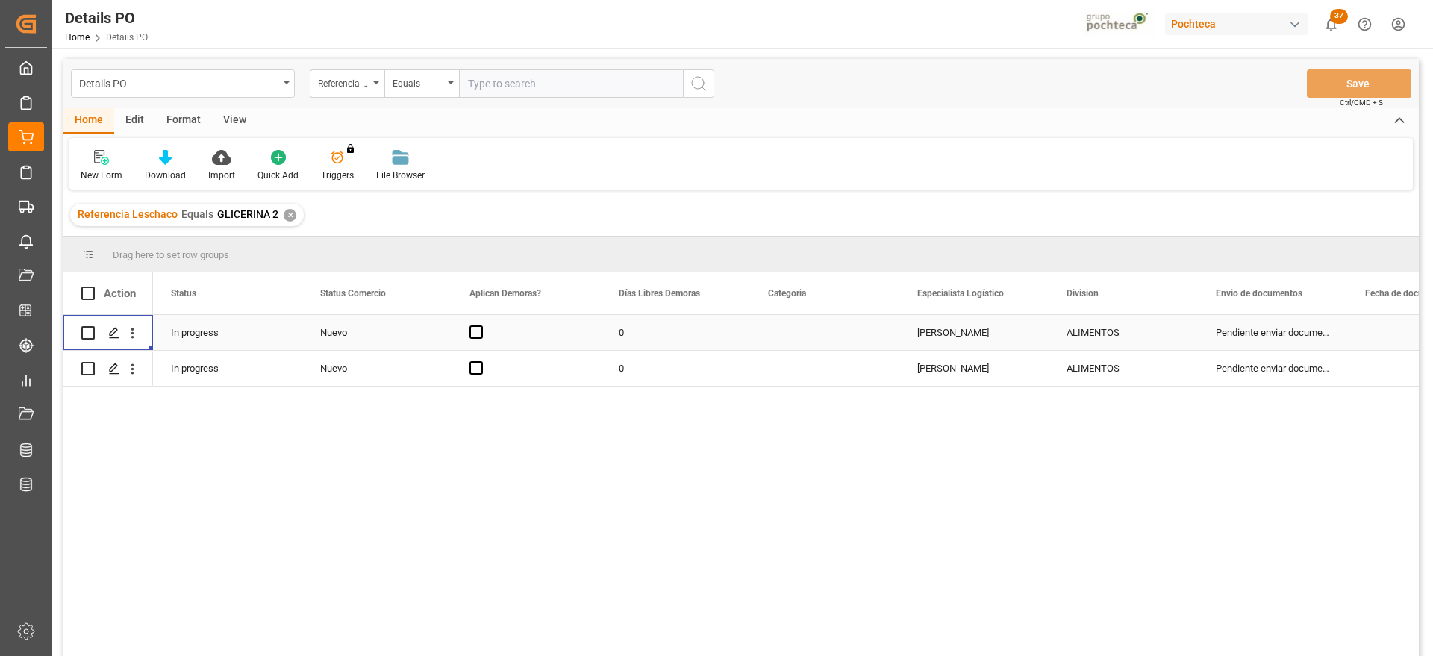
click at [367, 337] on div "Nuevo" at bounding box center [376, 333] width 113 height 34
click at [425, 343] on polyline "open menu" at bounding box center [423, 342] width 9 height 4
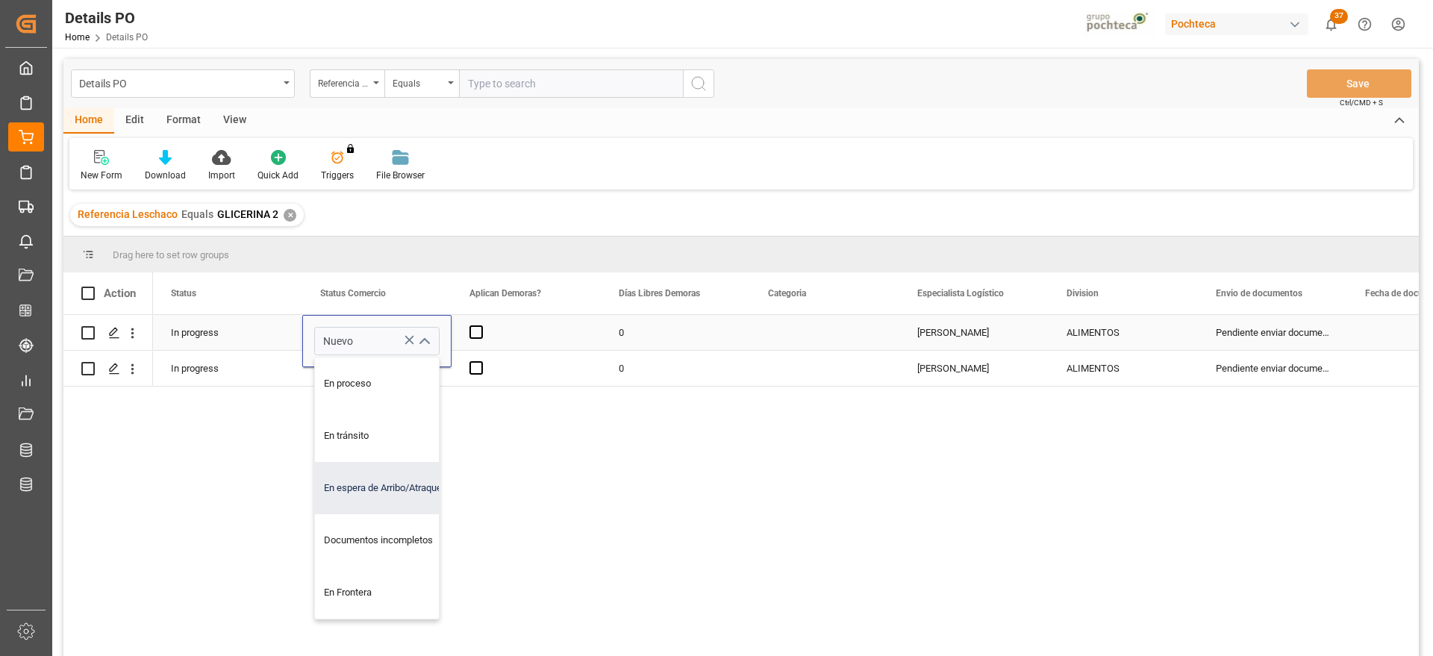
click at [414, 488] on div "En espera de Arribo/Atraque" at bounding box center [386, 488] width 142 height 52
type input "En espera de Arribo/Atraque"
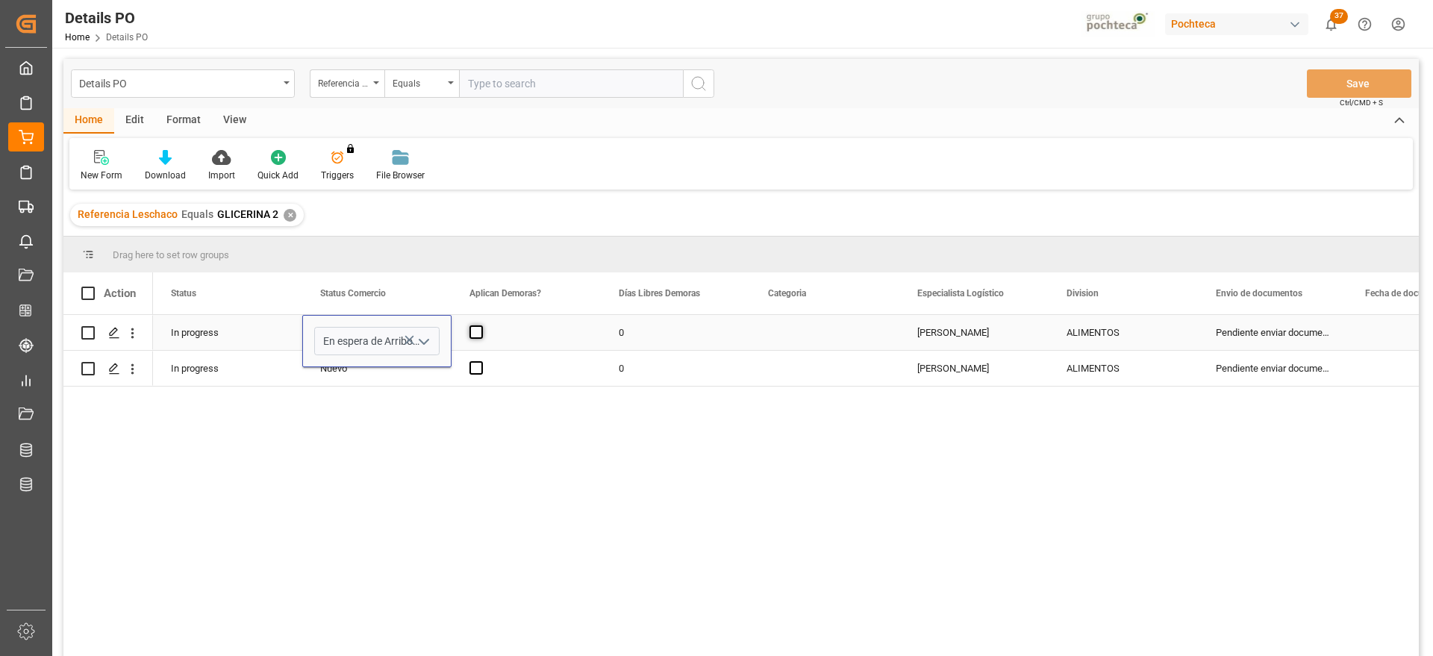
click at [475, 329] on span "Press SPACE to select this row." at bounding box center [475, 331] width 13 height 13
click at [481, 325] on input "Press SPACE to select this row." at bounding box center [481, 325] width 0 height 0
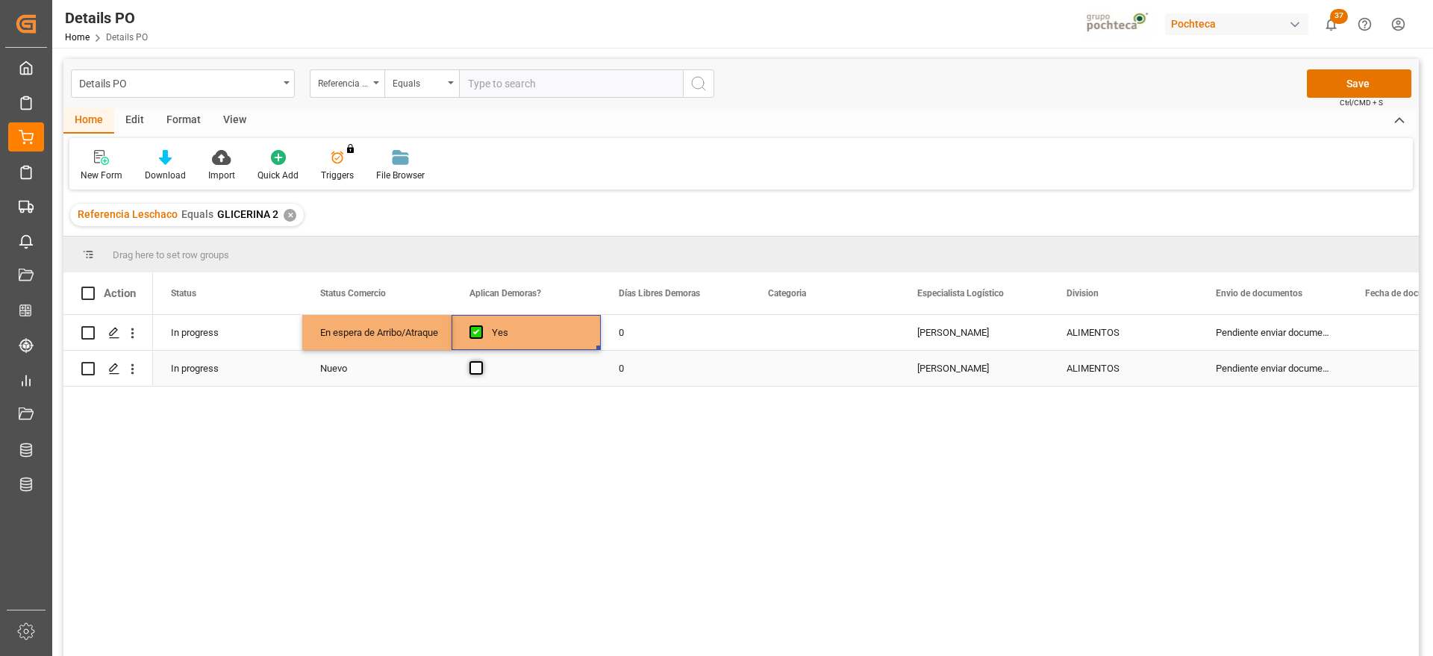
click at [478, 372] on span "Press SPACE to select this row." at bounding box center [475, 367] width 13 height 13
click at [481, 361] on input "Press SPACE to select this row." at bounding box center [481, 361] width 0 height 0
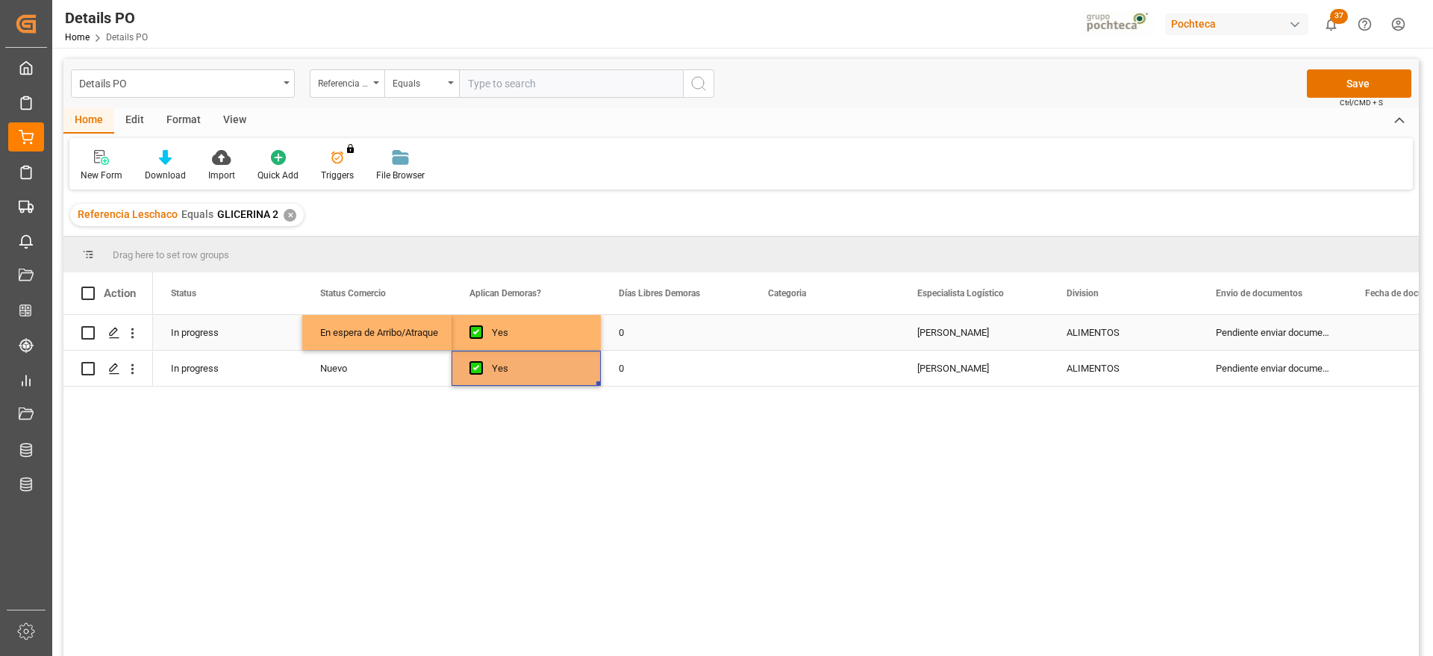
click at [388, 331] on div "En espera de Arribo/Atraque" at bounding box center [376, 333] width 113 height 34
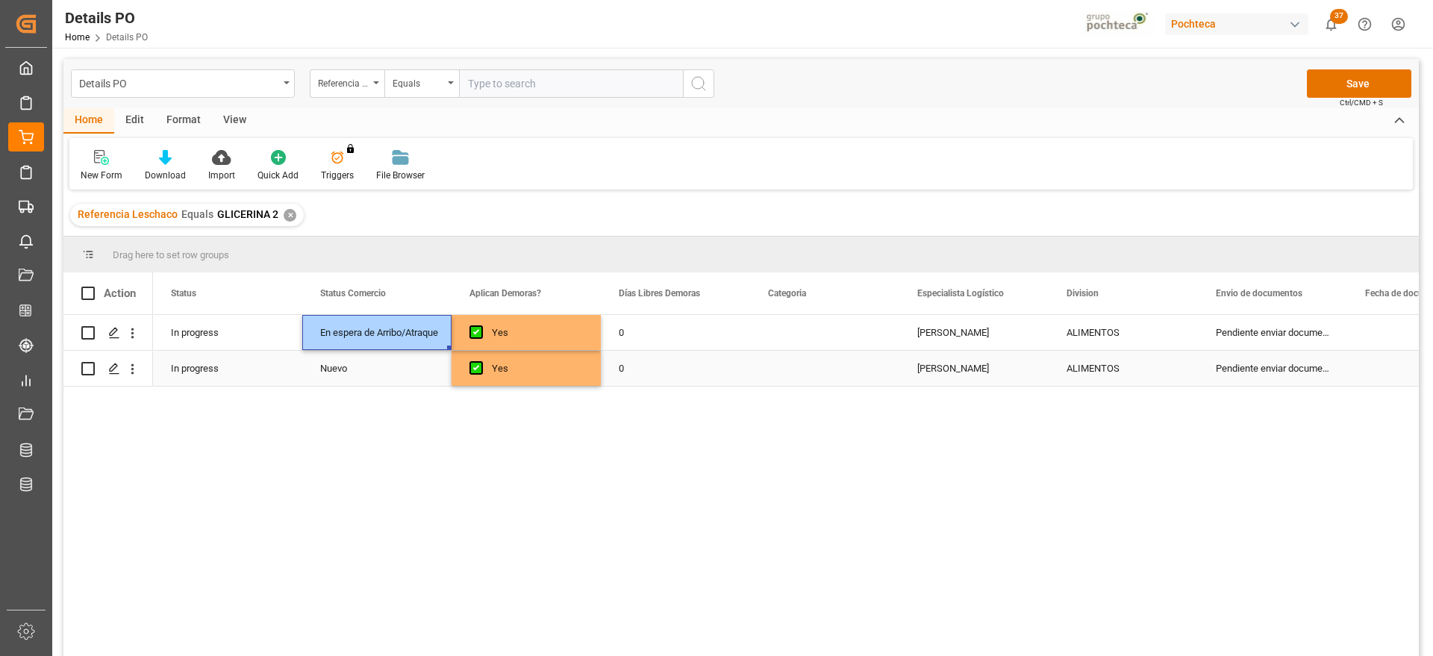
click at [398, 375] on div "Nuevo" at bounding box center [376, 369] width 113 height 34
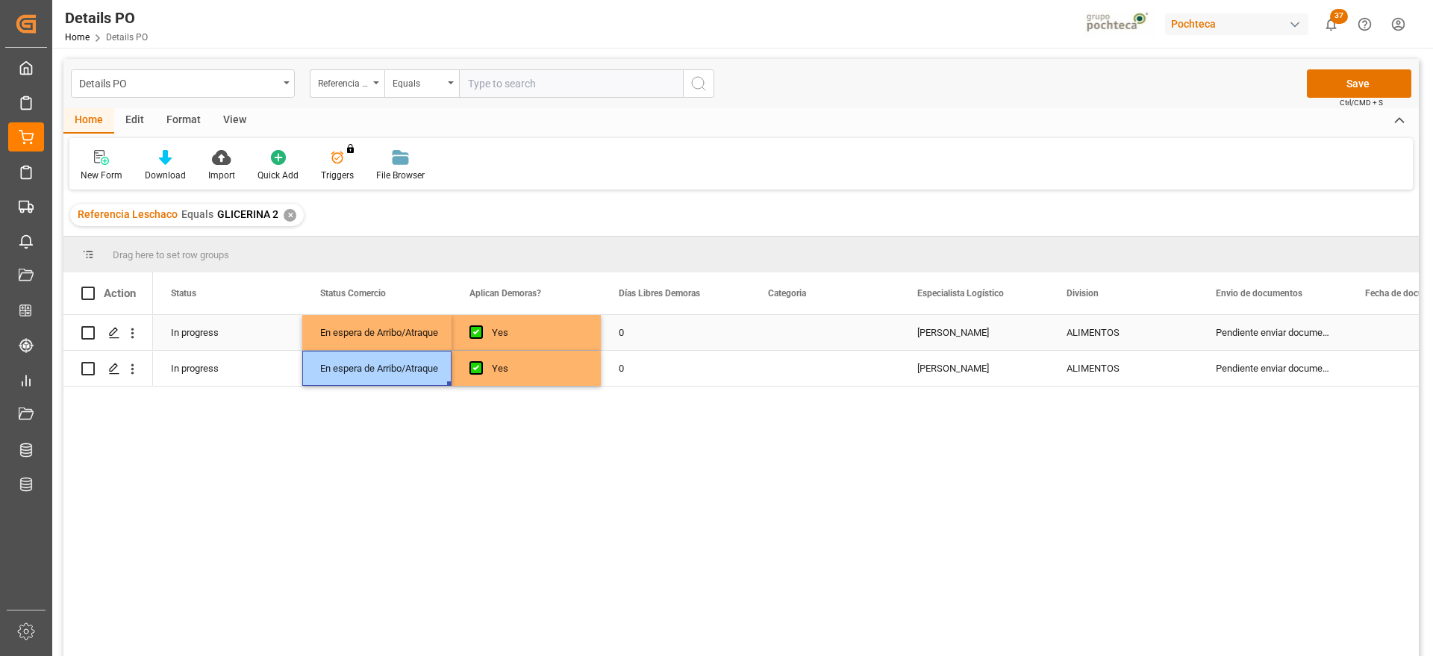
click at [644, 333] on div "0" at bounding box center [675, 332] width 149 height 35
click at [644, 333] on input "0" at bounding box center [675, 341] width 125 height 28
type input "12"
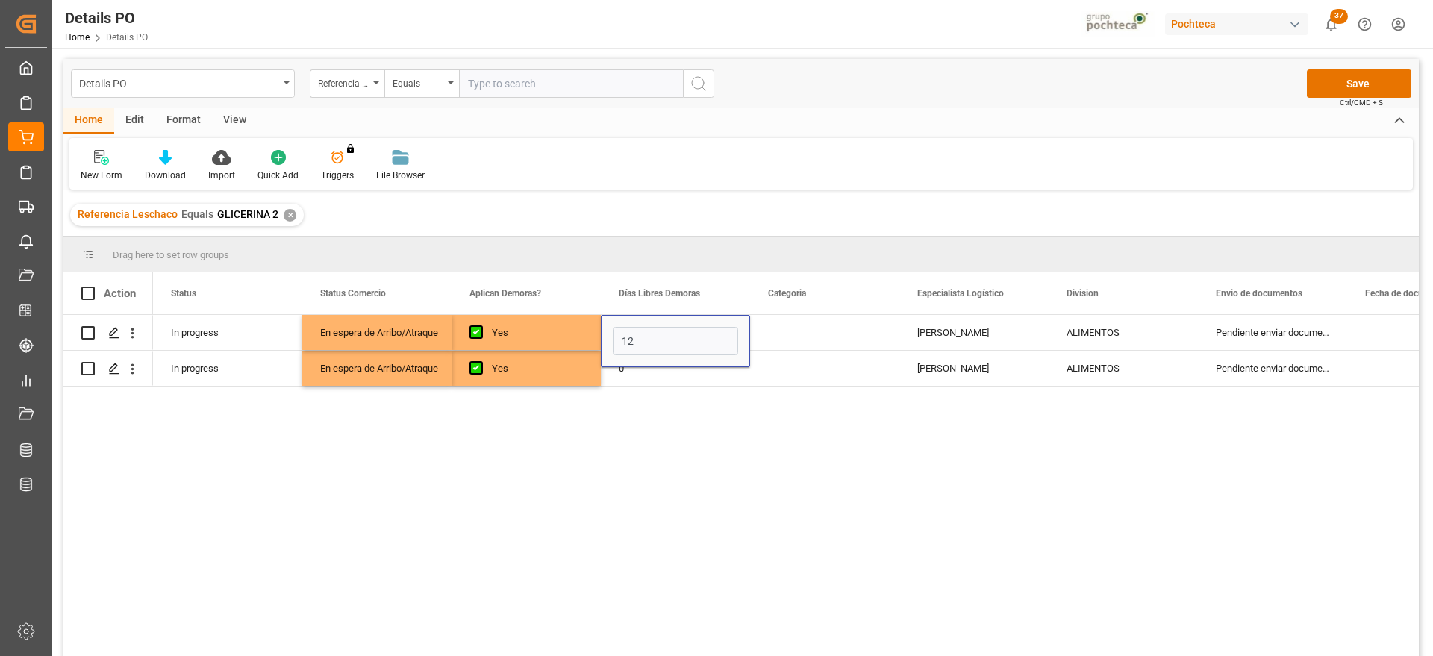
click at [687, 388] on div "Yes 12 Paola Díaz López ALIMENTOS Pendiente enviar documentos GLICERINA 2 En es…" at bounding box center [786, 490] width 1266 height 351
click at [662, 334] on input "12" at bounding box center [675, 341] width 125 height 28
click at [761, 337] on div "Press SPACE to select this row." at bounding box center [824, 332] width 149 height 35
click at [643, 341] on div "12" at bounding box center [675, 332] width 149 height 35
click at [645, 378] on div "0" at bounding box center [675, 368] width 149 height 35
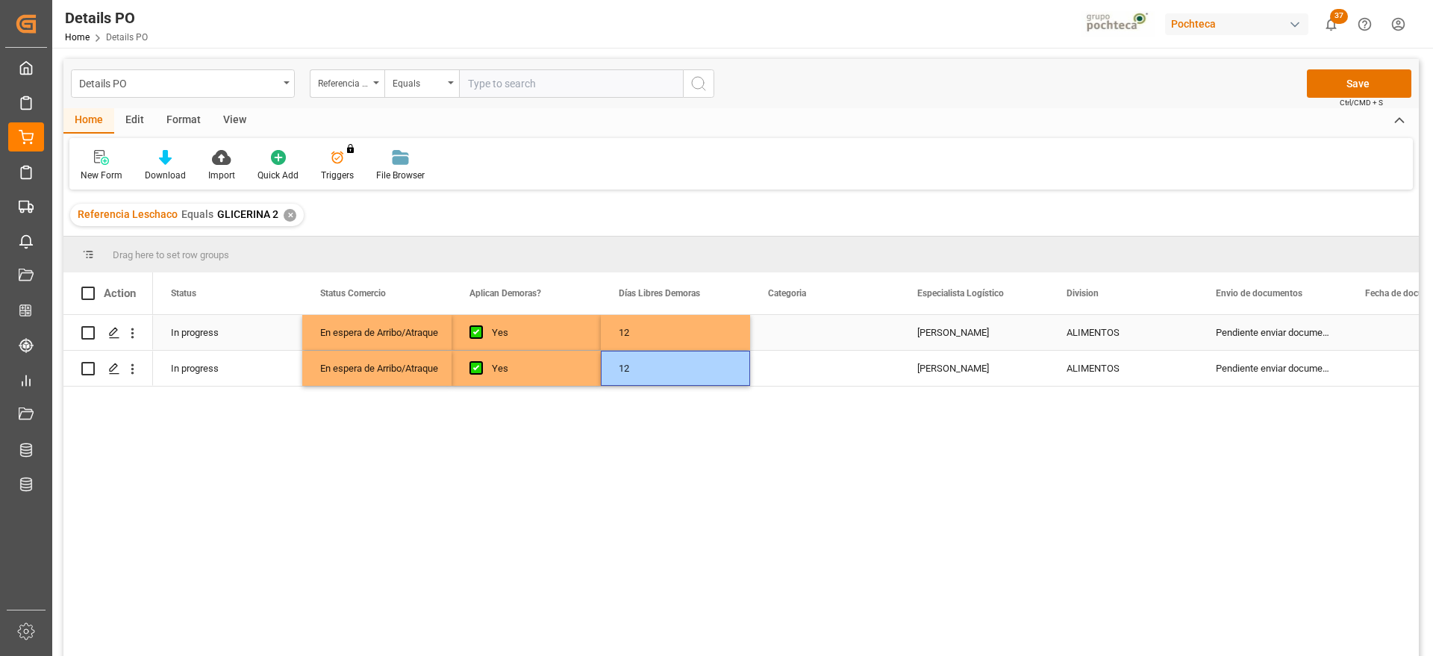
click at [807, 332] on div "Press SPACE to select this row." at bounding box center [824, 332] width 149 height 35
click at [874, 337] on button "Select" at bounding box center [824, 341] width 125 height 28
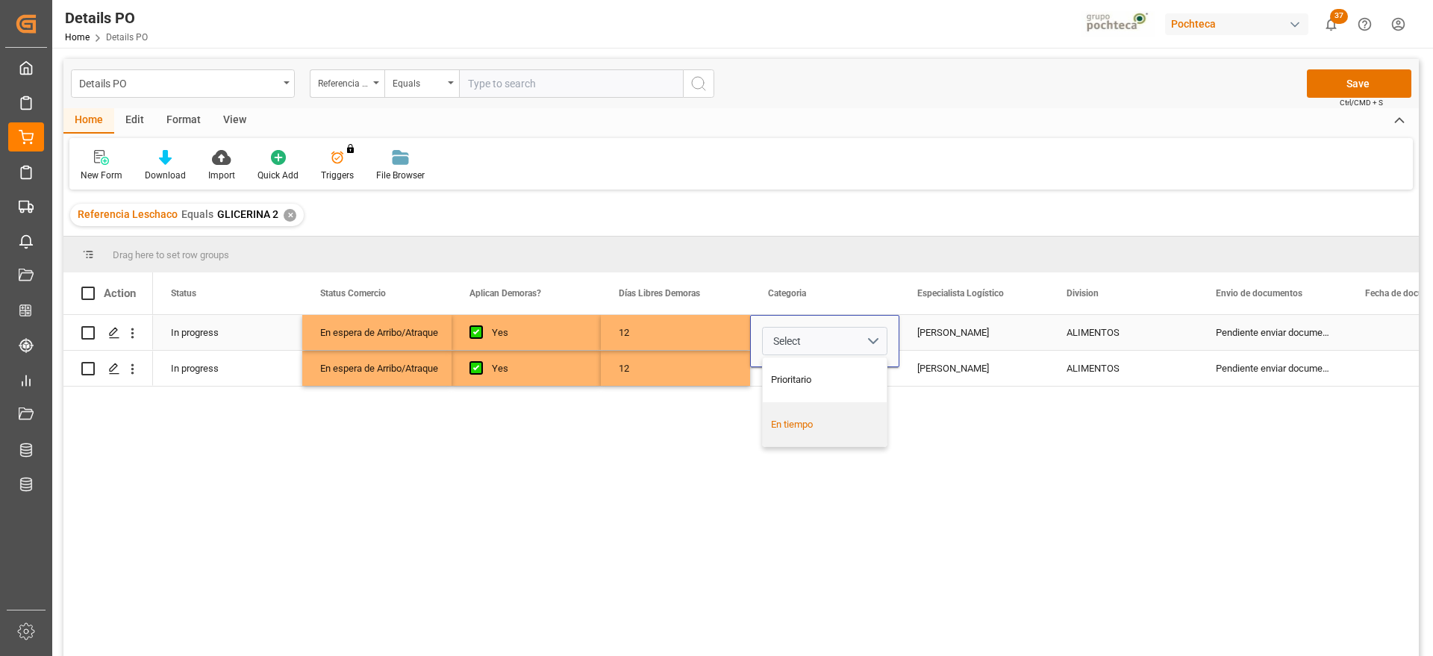
click at [849, 446] on div "En tiempo" at bounding box center [825, 424] width 124 height 45
click at [976, 334] on div "Paola Díaz López" at bounding box center [973, 332] width 149 height 35
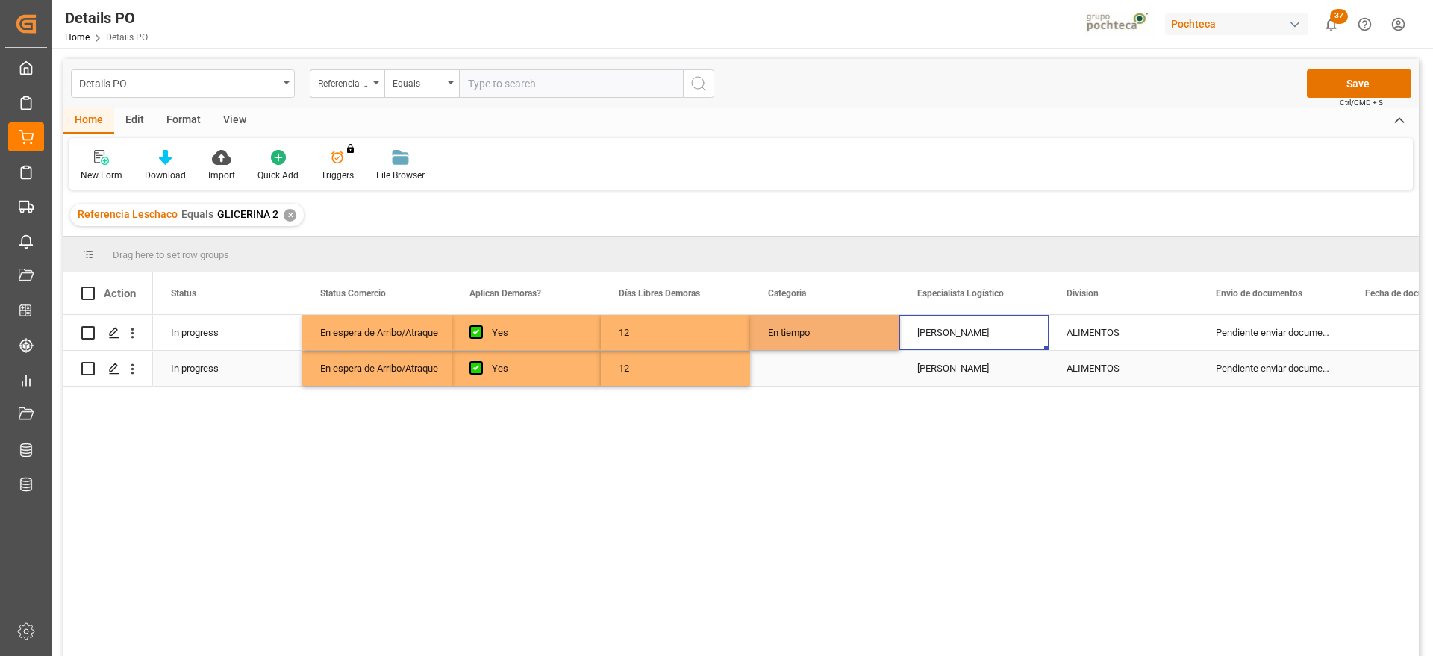
click at [793, 352] on div "Press SPACE to select this row." at bounding box center [824, 368] width 149 height 35
click at [793, 332] on div "En tiempo" at bounding box center [824, 332] width 149 height 35
click at [812, 366] on div "Press SPACE to select this row." at bounding box center [824, 368] width 149 height 35
click at [998, 351] on div "Paola Díaz López" at bounding box center [973, 368] width 149 height 35
click at [1152, 332] on div "ALIMENTOS" at bounding box center [1123, 333] width 113 height 34
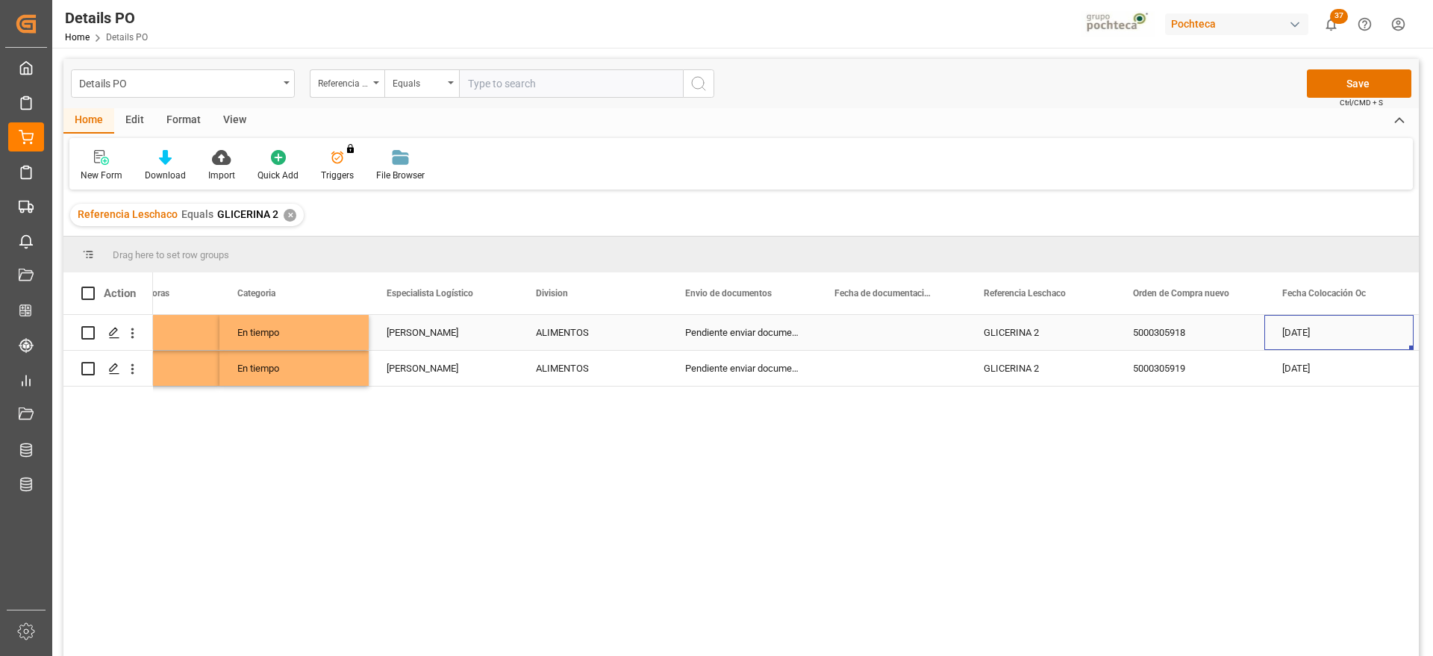
scroll to position [0, 680]
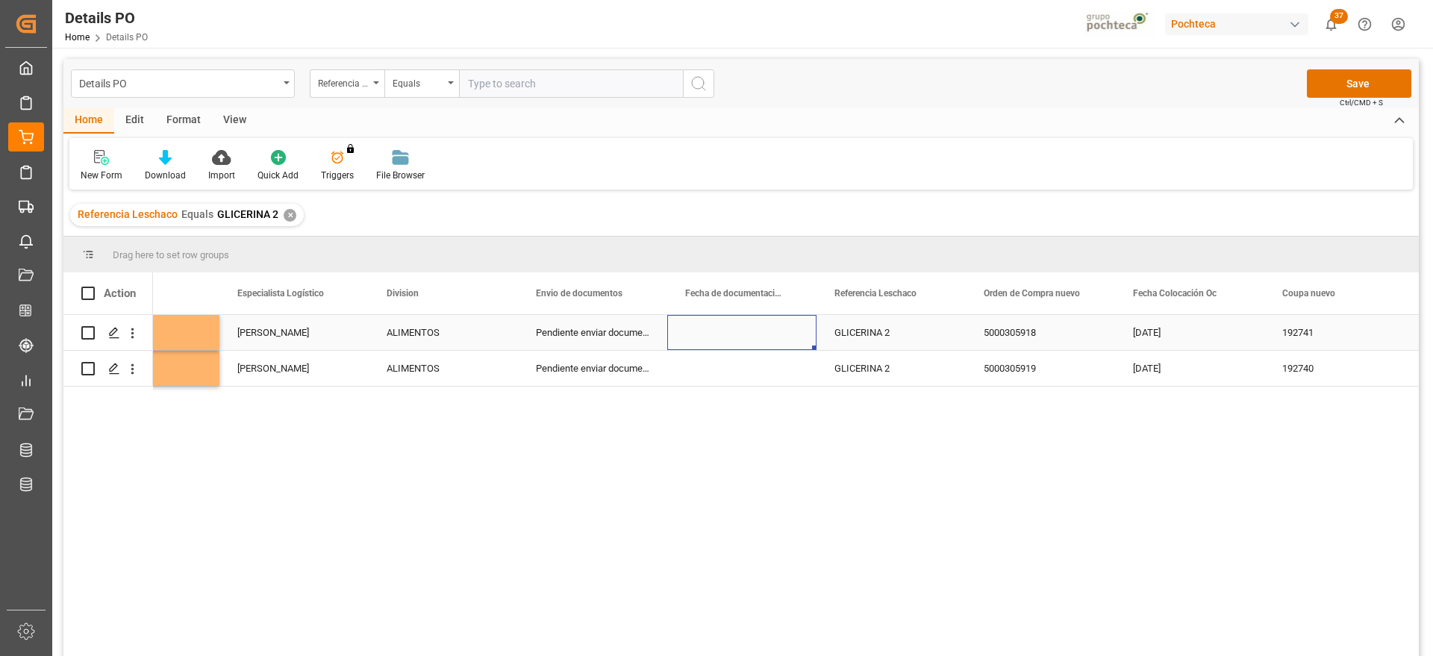
click at [731, 329] on div "Press SPACE to select this row." at bounding box center [741, 332] width 149 height 35
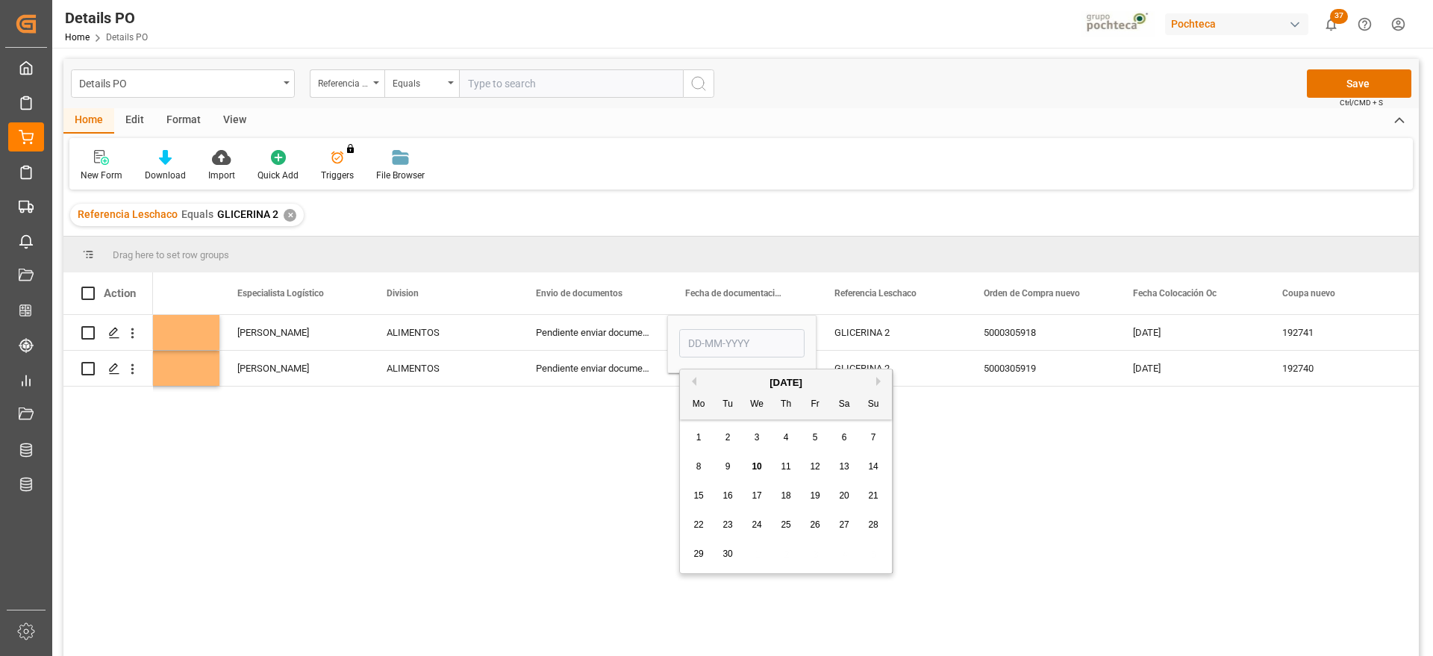
click at [732, 467] on div "9" at bounding box center [728, 467] width 19 height 18
type input "09-09-2025"
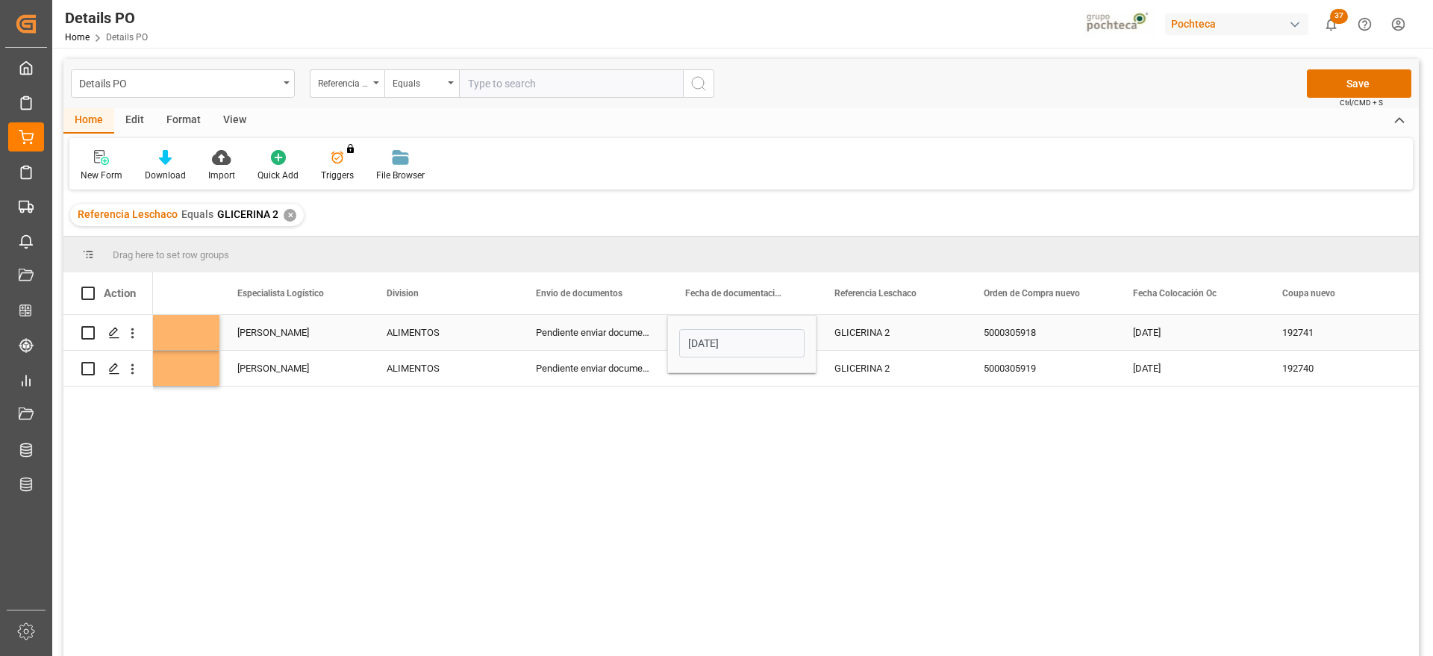
drag, startPoint x: 855, startPoint y: 327, endPoint x: 788, endPoint y: 334, distance: 66.8
click at [843, 329] on div "GLICERINA 2" at bounding box center [891, 332] width 149 height 35
click at [779, 334] on div "09-09-2025" at bounding box center [741, 332] width 149 height 35
click at [774, 378] on div "Press SPACE to select this row." at bounding box center [741, 368] width 149 height 35
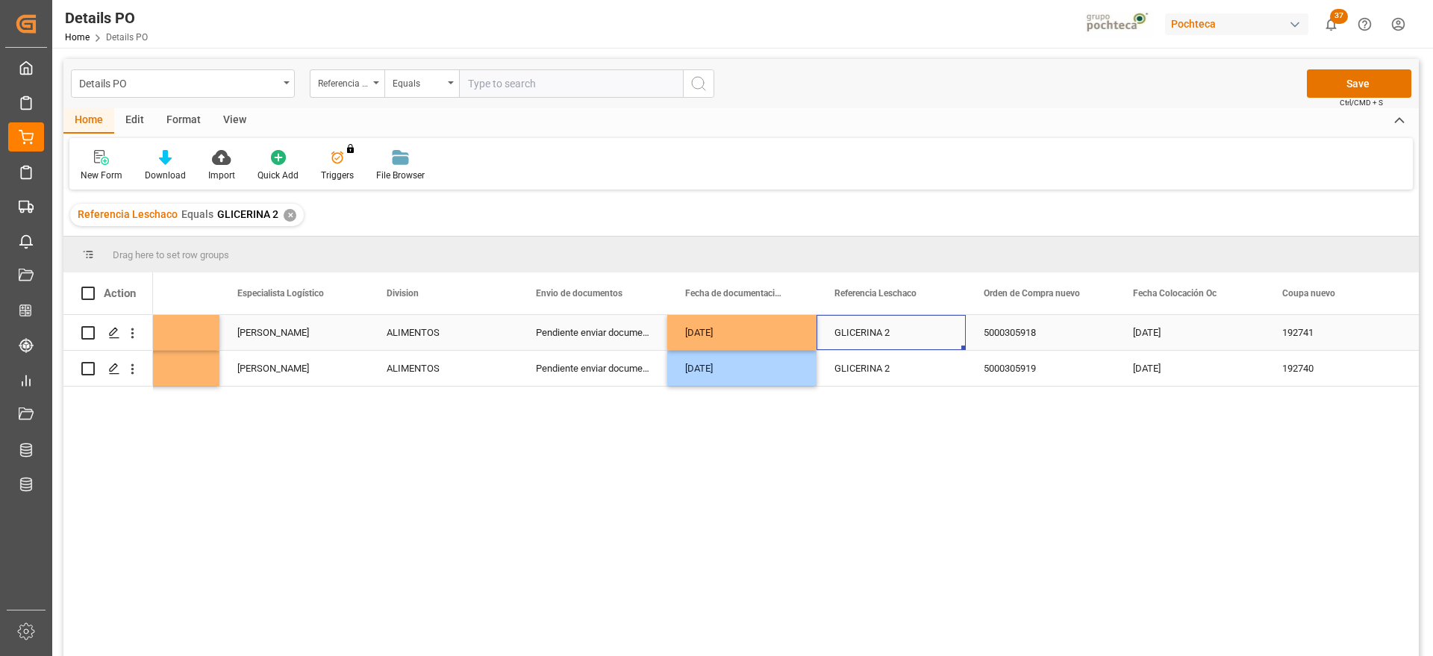
click at [891, 325] on div "GLICERINA 2" at bounding box center [891, 332] width 149 height 35
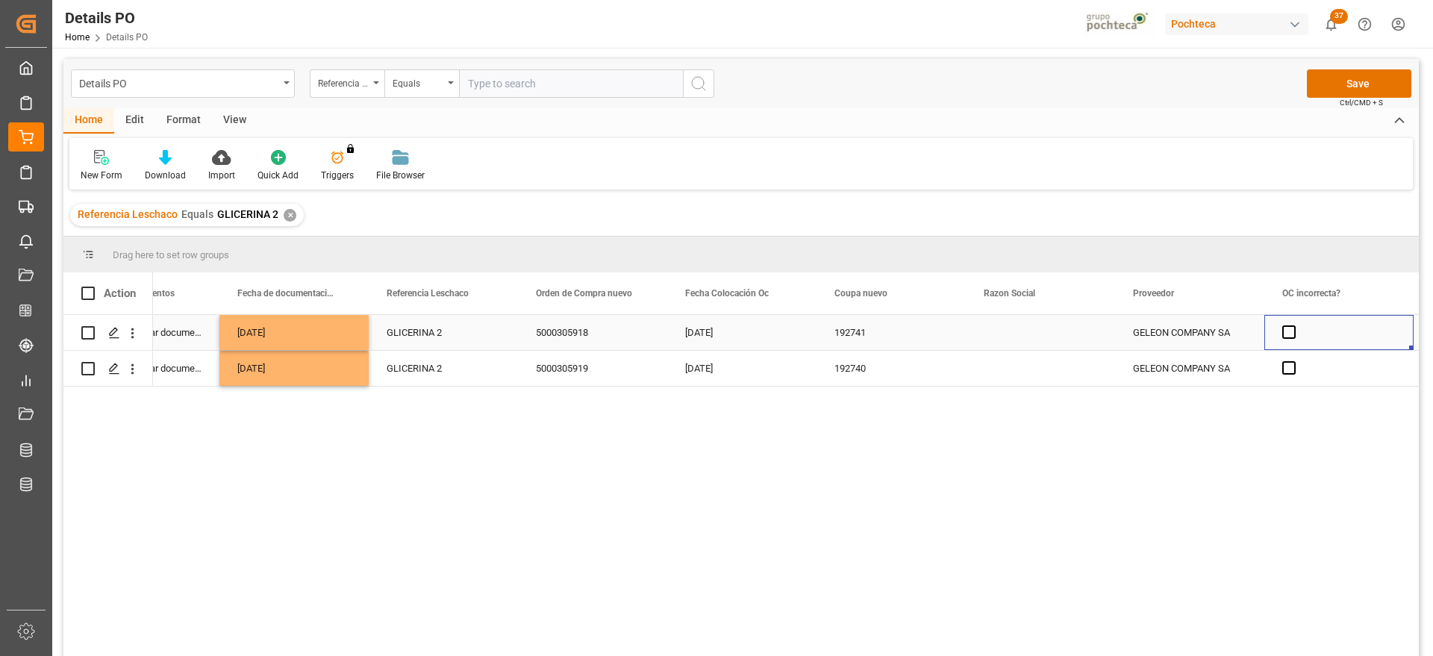
scroll to position [0, 1277]
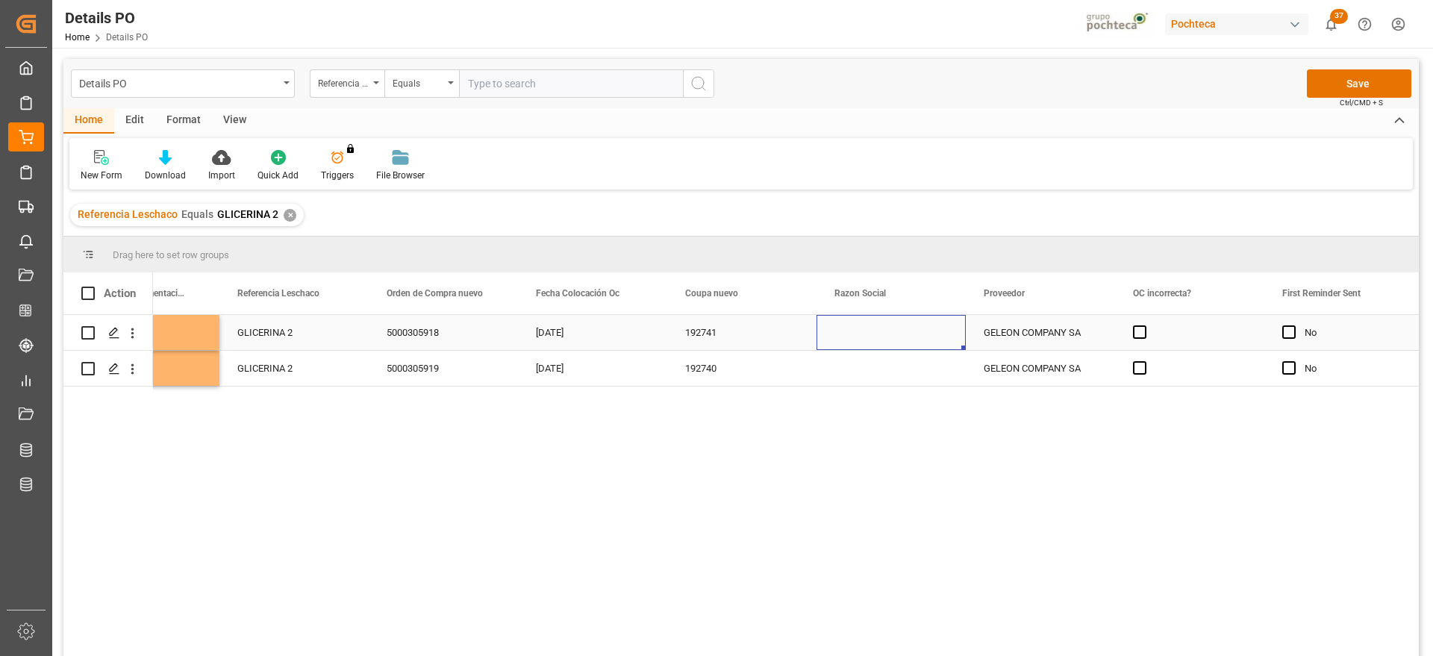
click at [890, 325] on div "Press SPACE to select this row." at bounding box center [891, 332] width 149 height 35
click at [891, 325] on div "Press SPACE to select this row." at bounding box center [891, 332] width 149 height 35
click at [939, 343] on polyline "open menu" at bounding box center [938, 342] width 9 height 4
click at [898, 401] on div "Materias Primas" at bounding box center [905, 384] width 152 height 52
type input "Materias Primas"
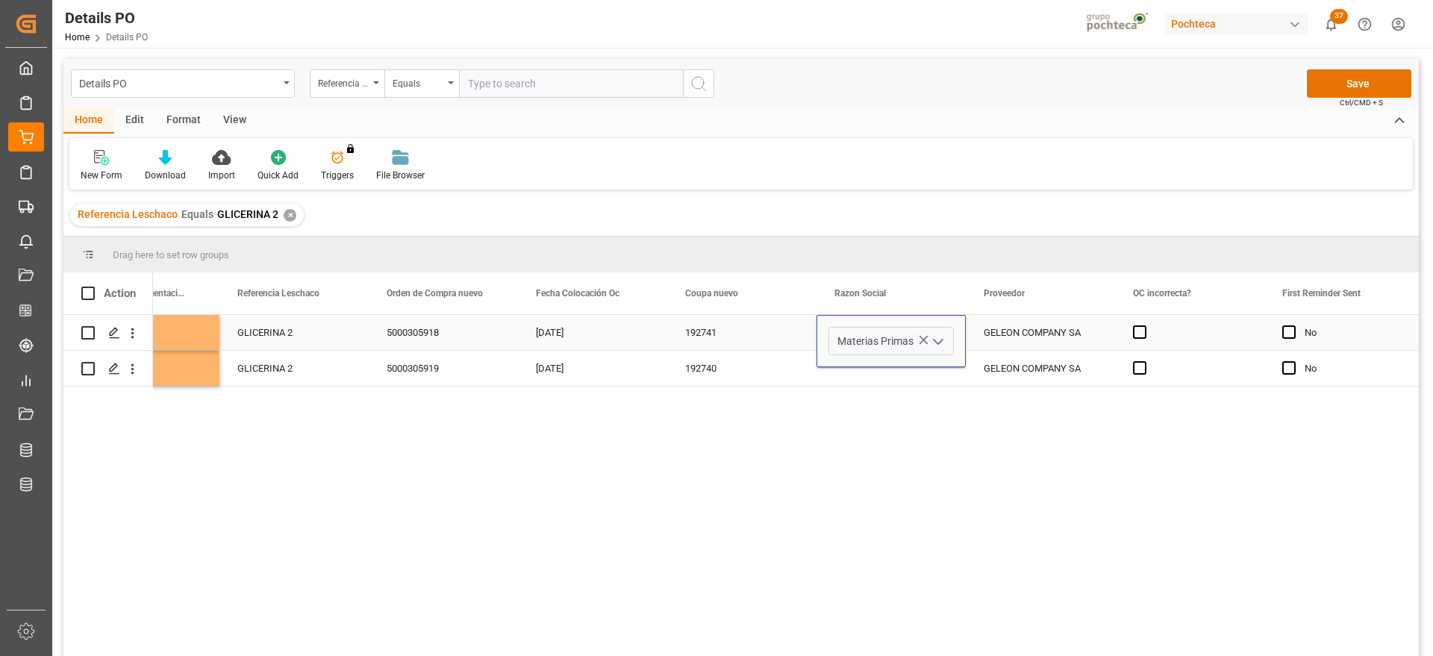
drag, startPoint x: 1021, startPoint y: 320, endPoint x: 970, endPoint y: 327, distance: 51.9
click at [1020, 320] on div "GELEON COMPANY SA" at bounding box center [1040, 332] width 149 height 35
click at [879, 342] on div "Materias Primas" at bounding box center [890, 333] width 113 height 34
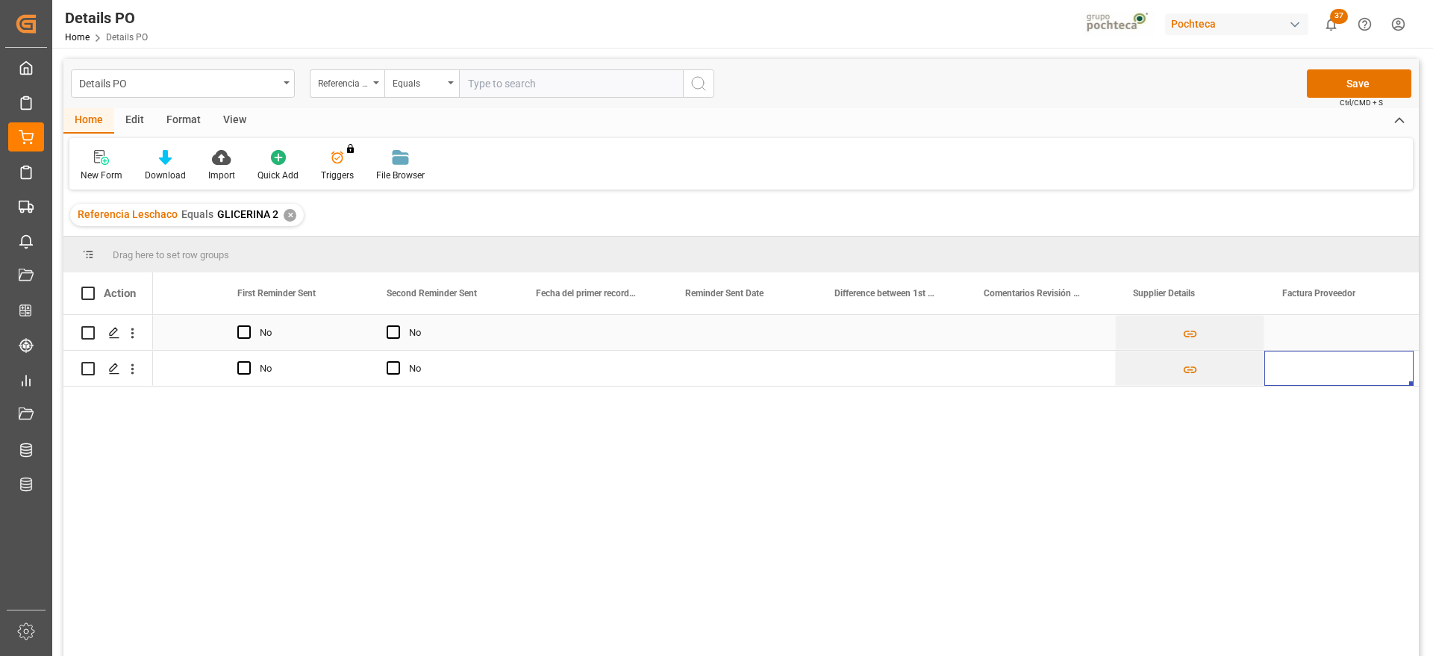
scroll to position [0, 2322]
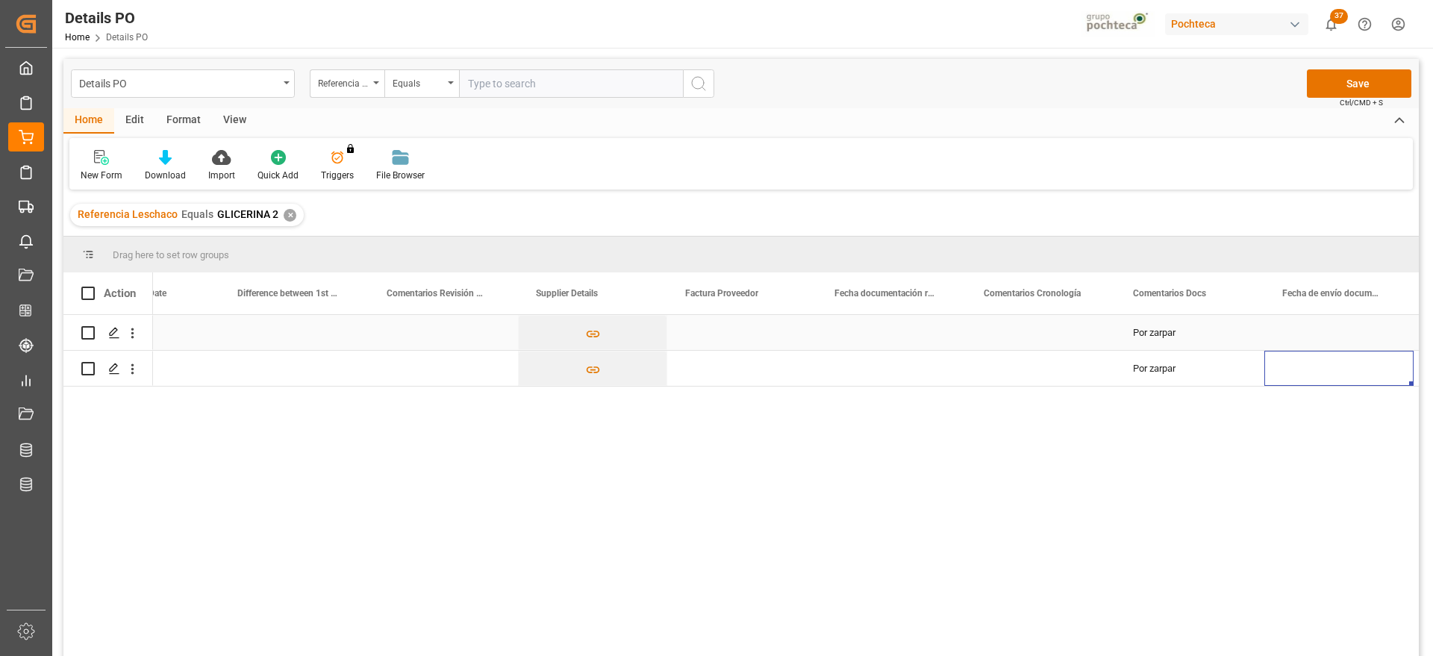
drag, startPoint x: 712, startPoint y: 329, endPoint x: 706, endPoint y: 337, distance: 9.6
click at [711, 329] on div "Press SPACE to select this row." at bounding box center [741, 332] width 149 height 35
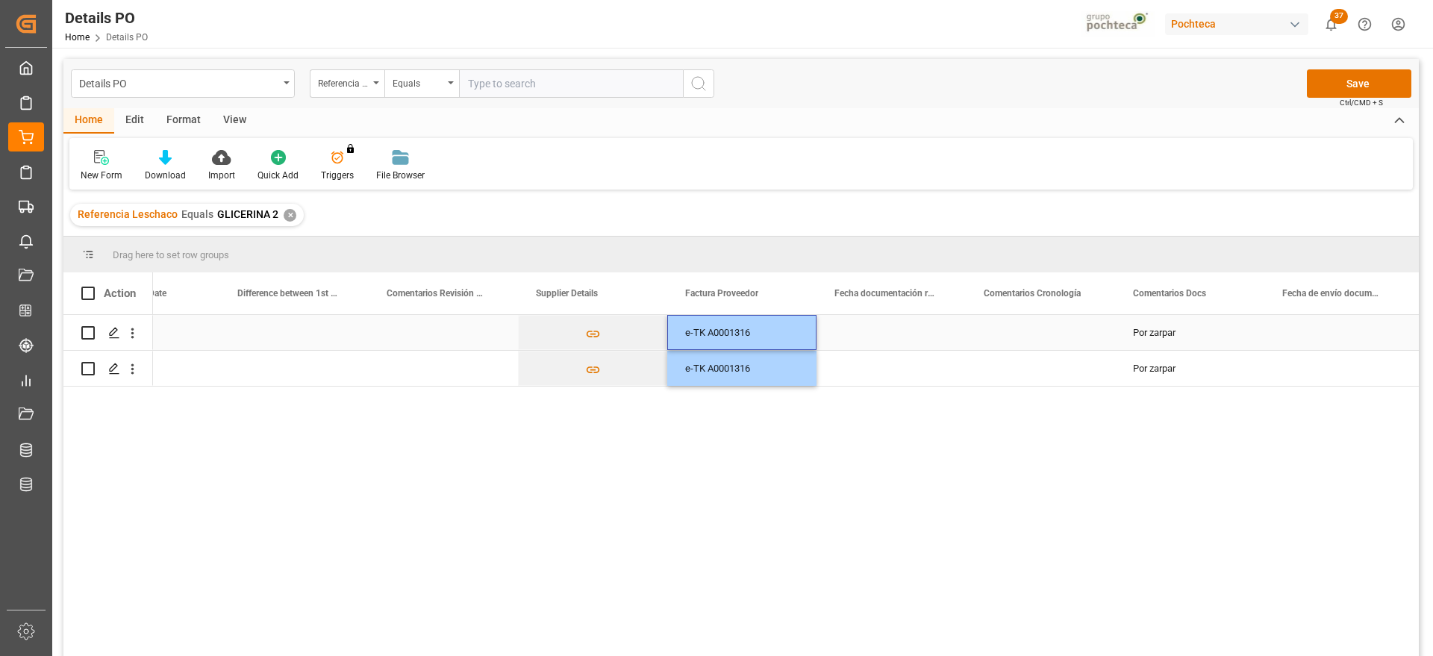
click at [870, 341] on div "Press SPACE to select this row." at bounding box center [891, 332] width 149 height 35
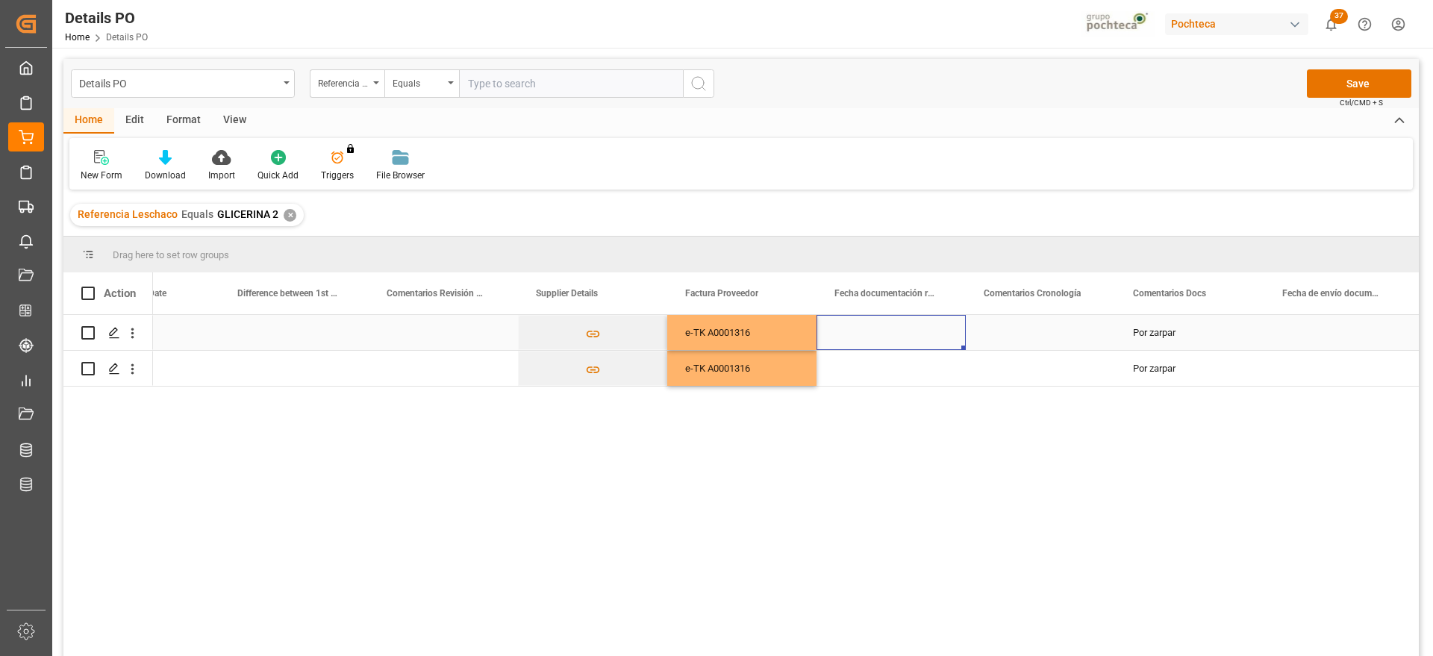
click at [888, 337] on div "Press SPACE to select this row." at bounding box center [891, 332] width 149 height 35
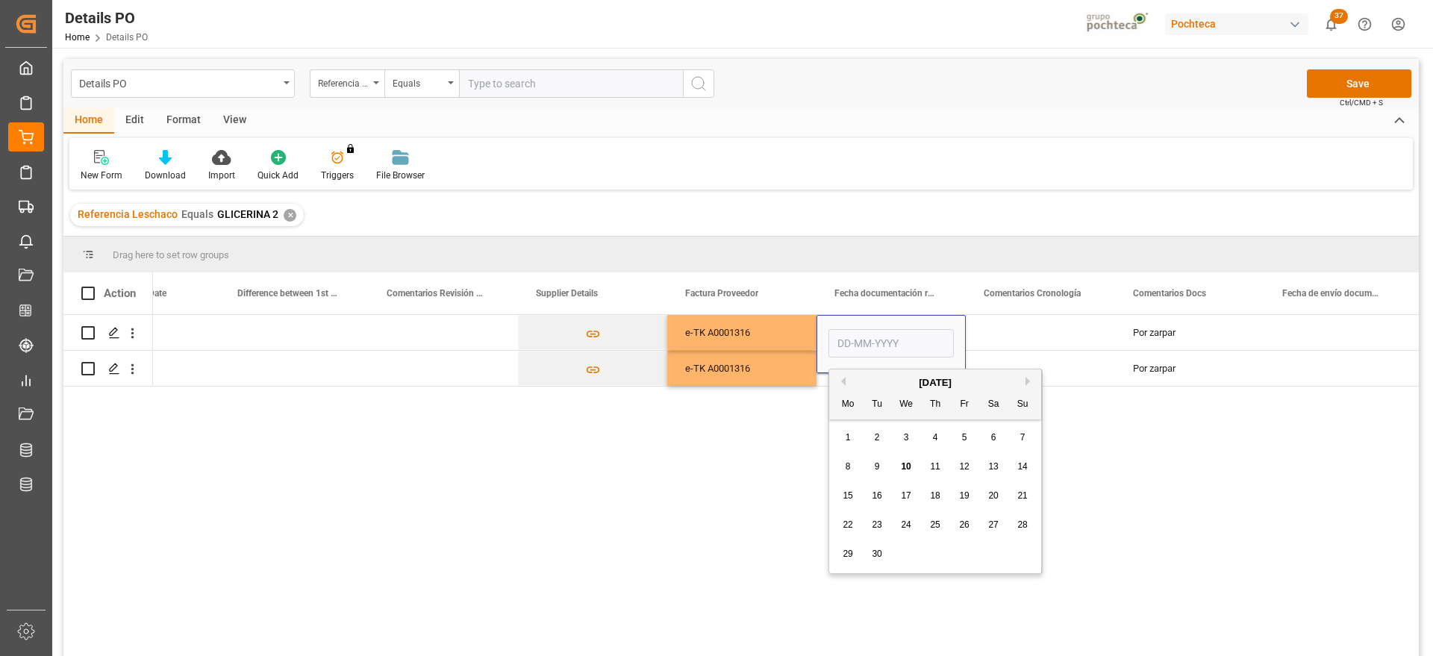
click at [867, 463] on div "8 9 10 11 12 13 14" at bounding box center [936, 466] width 204 height 29
click at [878, 463] on span "9" at bounding box center [877, 466] width 5 height 10
type input "09-09-2025"
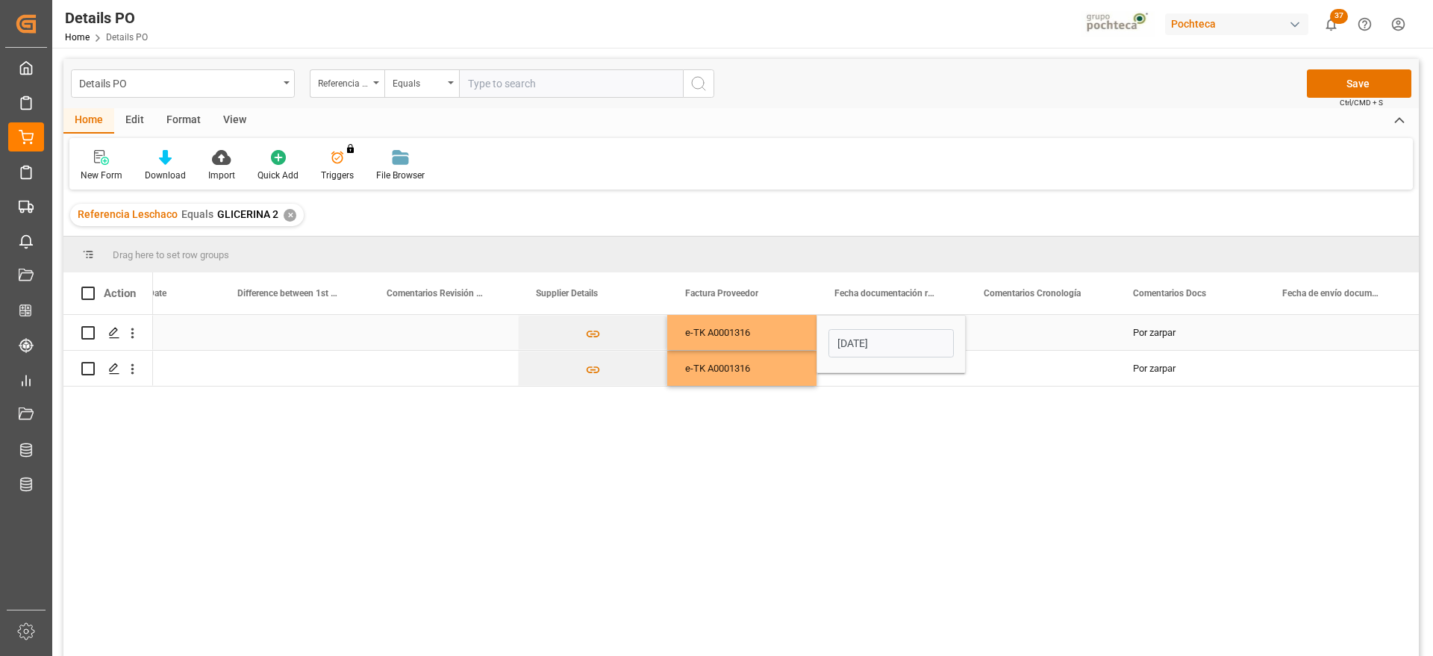
click at [996, 328] on div "Press SPACE to select this row." at bounding box center [1040, 332] width 149 height 35
click at [902, 328] on div "09-09-2025" at bounding box center [891, 332] width 149 height 35
click at [906, 359] on div "Press SPACE to select this row." at bounding box center [891, 368] width 149 height 35
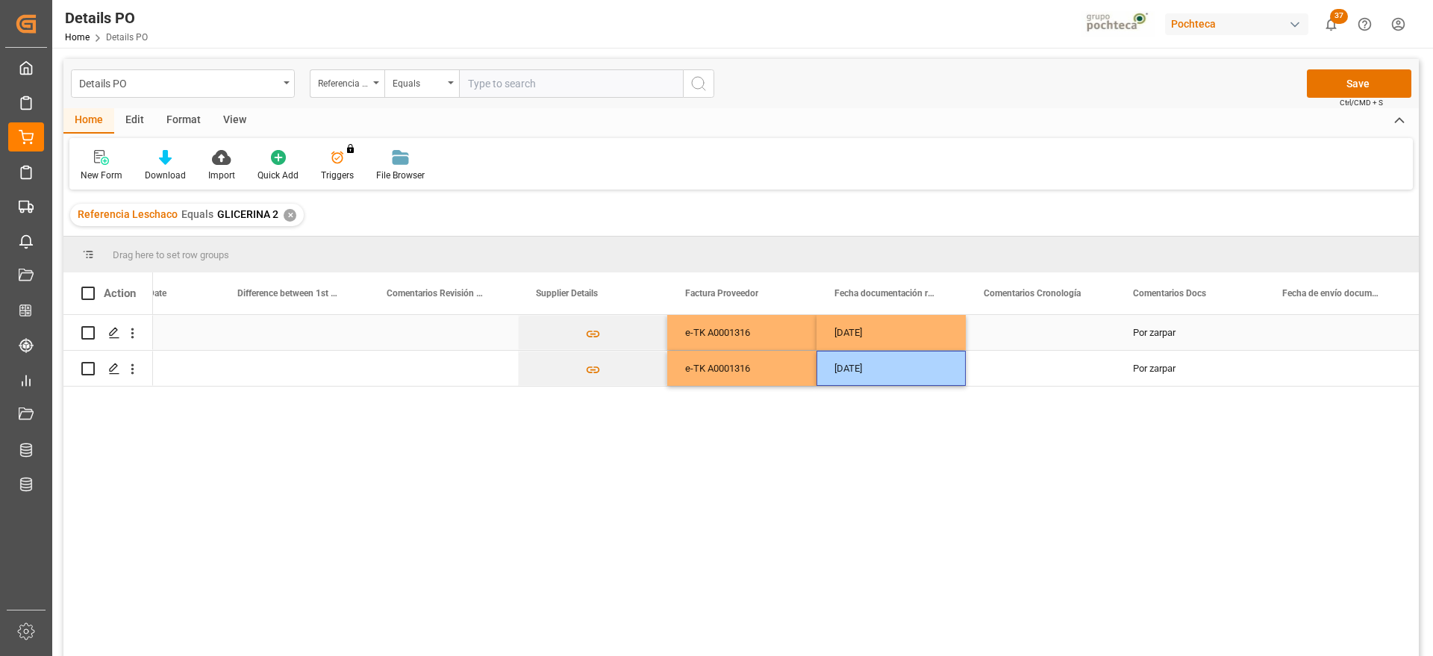
click at [1018, 335] on div "Press SPACE to select this row." at bounding box center [1040, 332] width 149 height 35
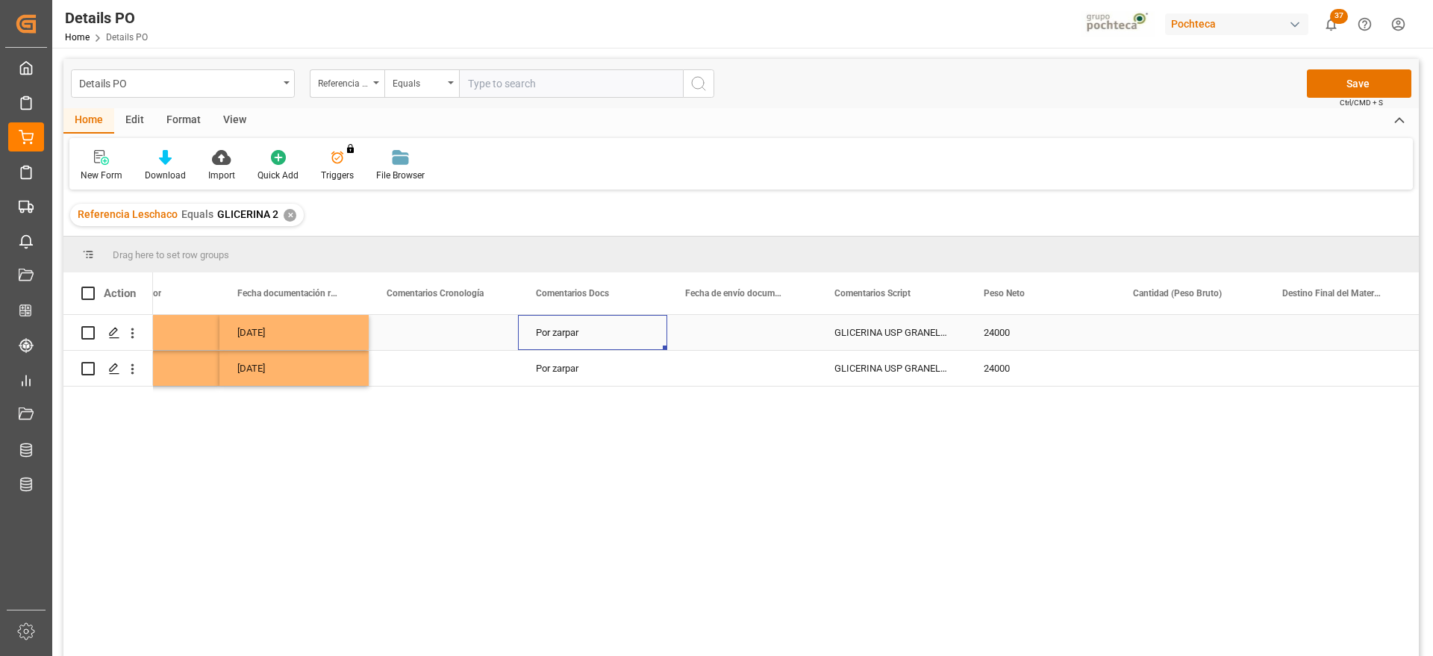
click at [584, 328] on div "Por zarpar" at bounding box center [592, 332] width 149 height 35
drag, startPoint x: 605, startPoint y: 337, endPoint x: 530, endPoint y: 338, distance: 74.7
click at [530, 338] on input "Por zarpar" at bounding box center [592, 341] width 125 height 28
type input "por arribar"
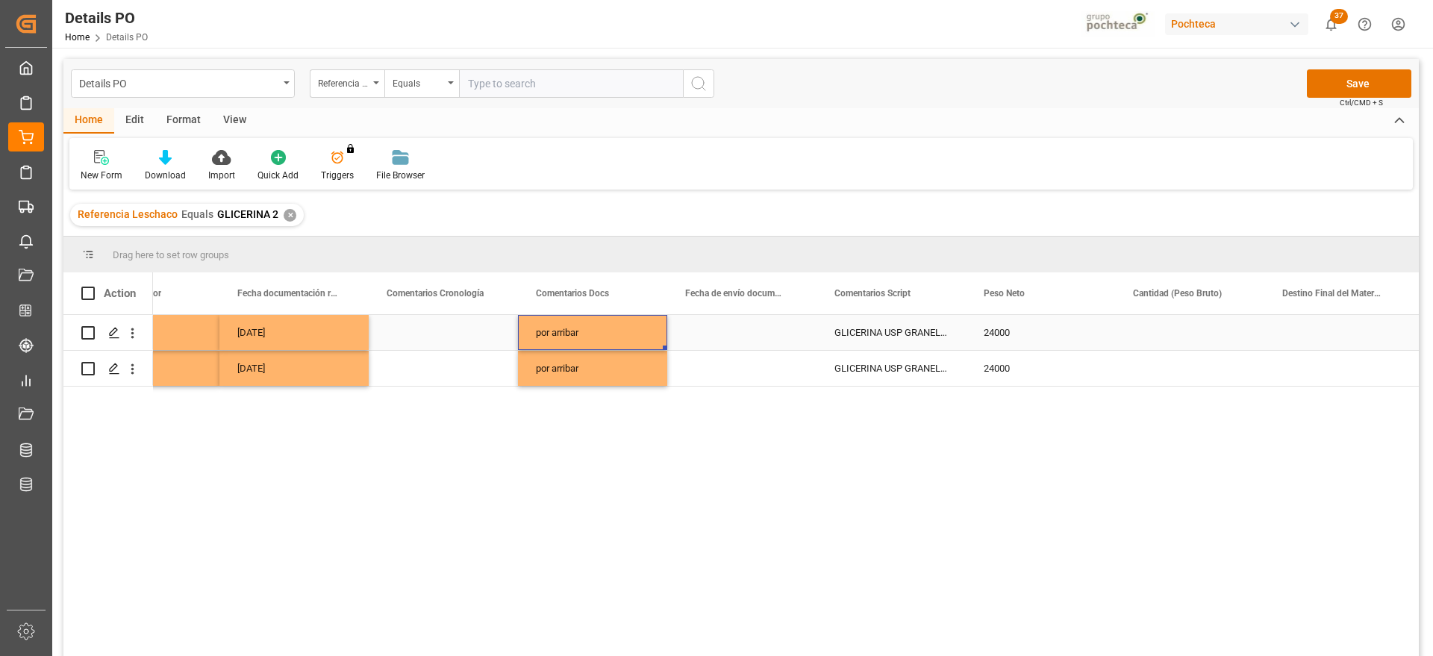
click at [770, 339] on div "Press SPACE to select this row." at bounding box center [741, 332] width 149 height 35
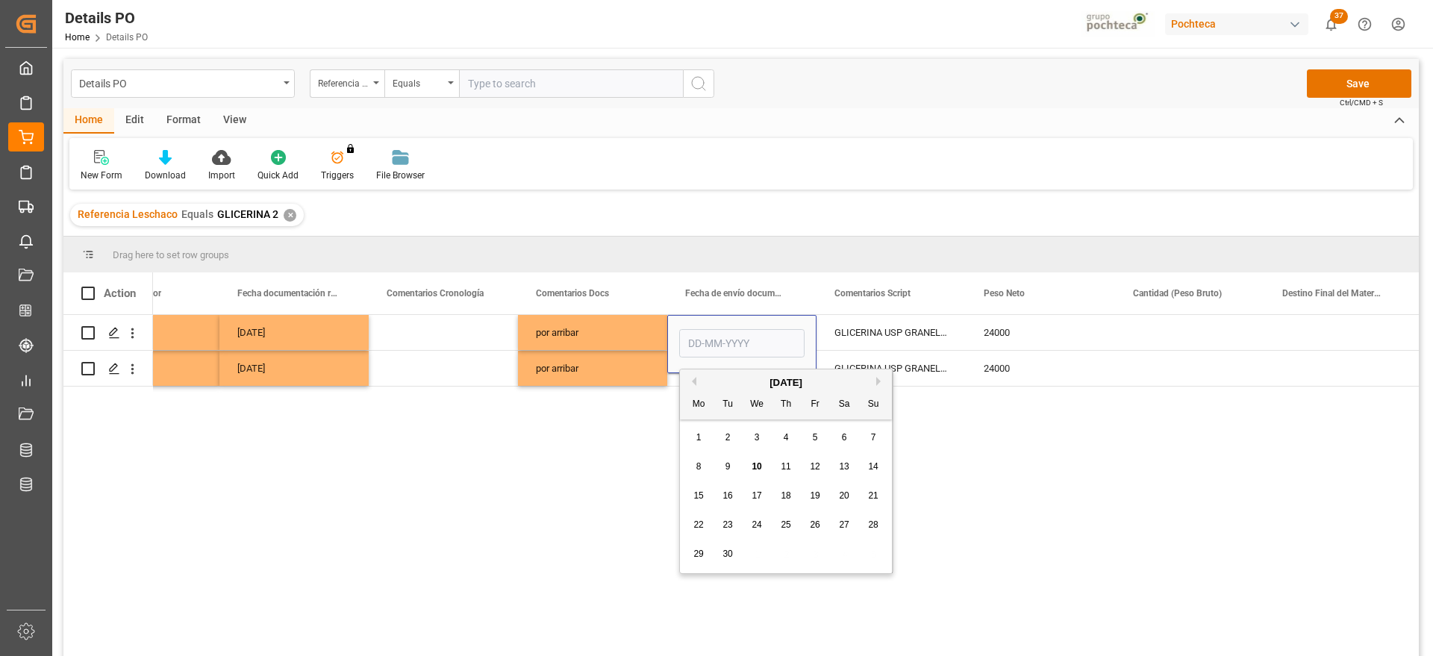
click at [729, 471] on span "9" at bounding box center [728, 466] width 5 height 10
type input "09-09-2025"
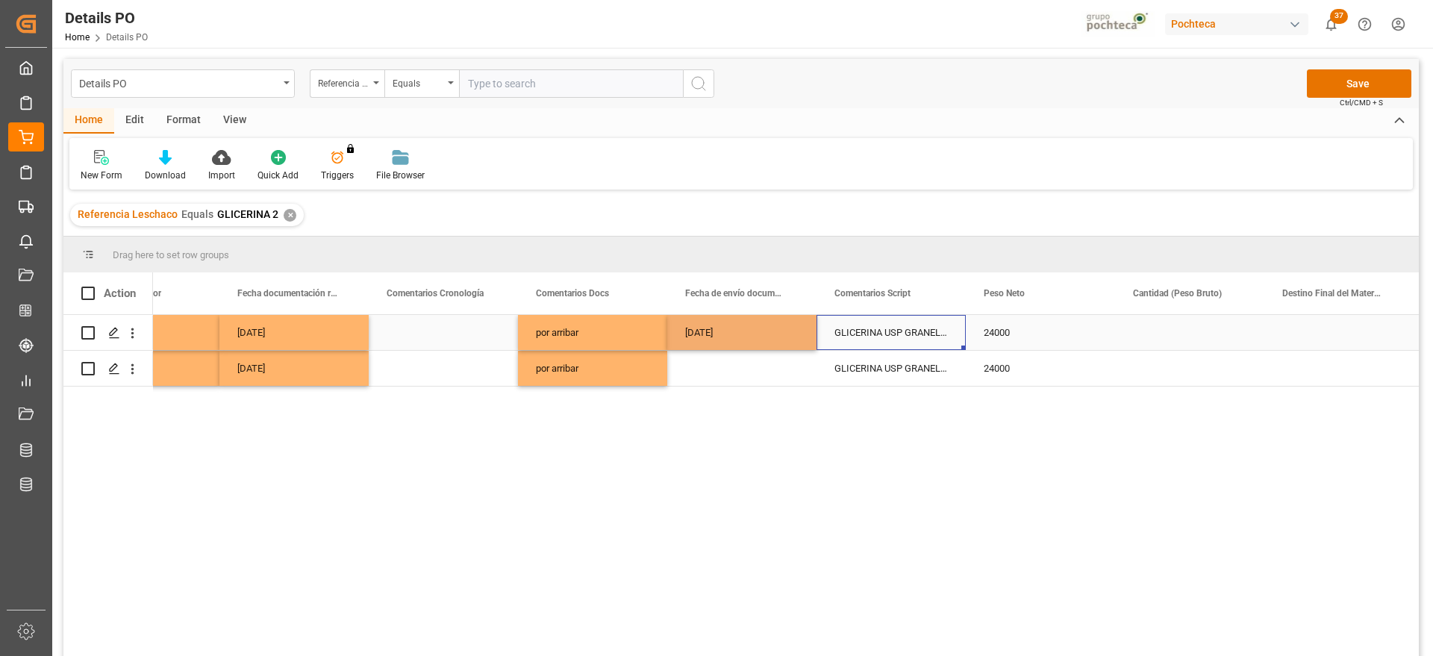
click at [849, 328] on div "GLICERINA USP GRANEL ARG (69511)" at bounding box center [891, 332] width 149 height 35
click at [740, 335] on div "09-09-2025" at bounding box center [741, 332] width 149 height 35
click at [754, 366] on div "Press SPACE to select this row." at bounding box center [741, 368] width 149 height 35
click at [892, 340] on div "GLICERINA USP GRANEL ARG (69511)" at bounding box center [891, 332] width 149 height 35
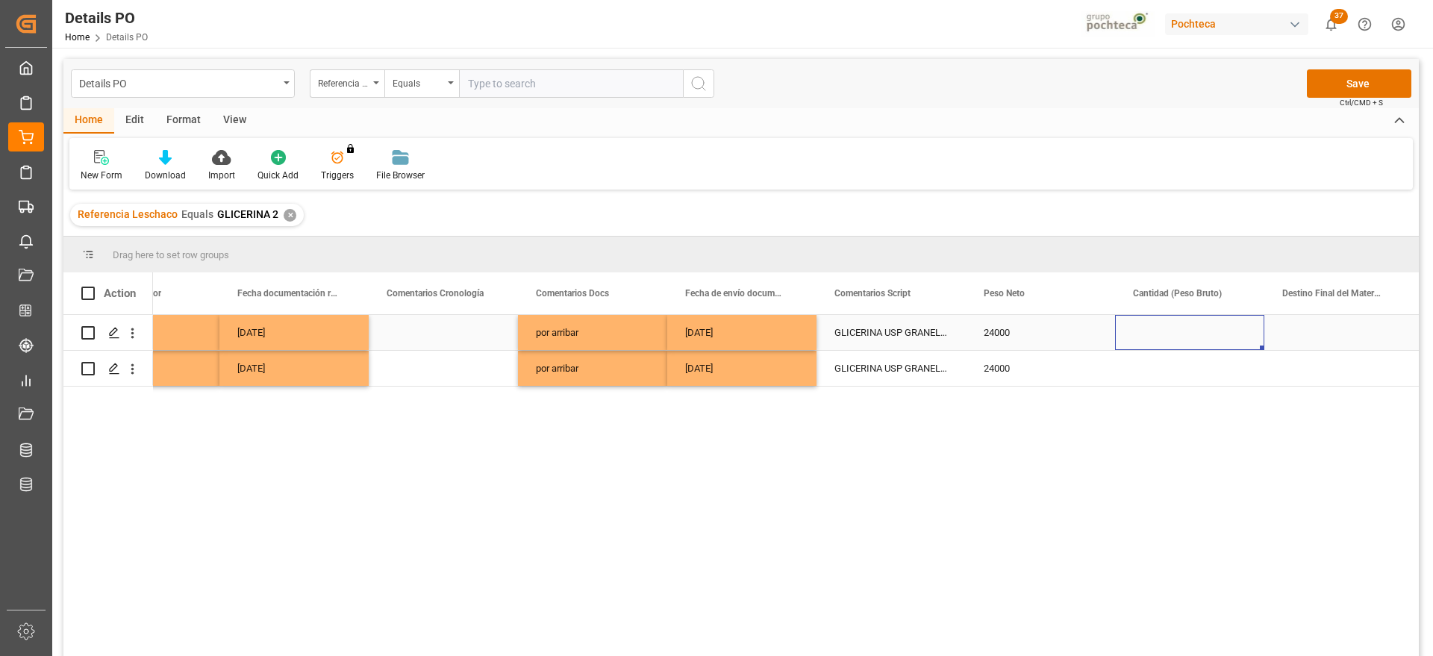
click at [1199, 328] on div "Press SPACE to select this row." at bounding box center [1189, 332] width 149 height 35
click at [1199, 328] on input "Press SPACE to select this row." at bounding box center [1189, 341] width 125 height 28
type input "25000"
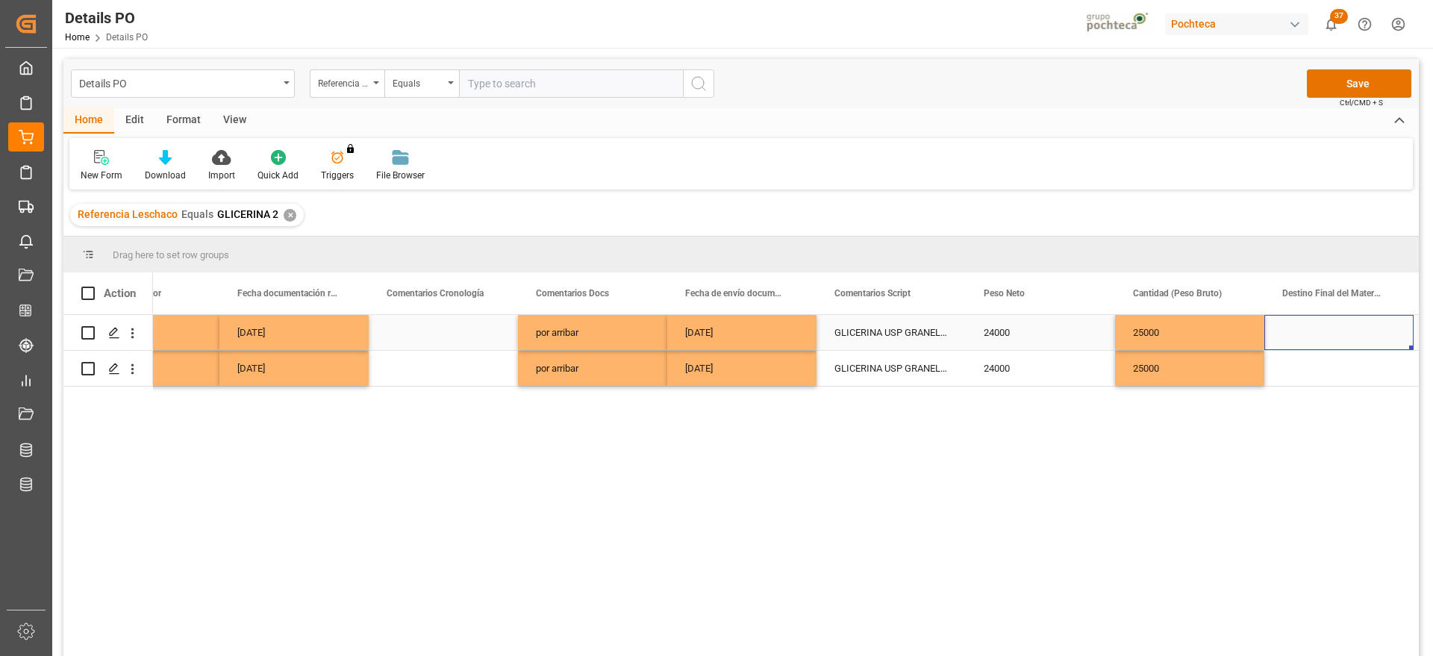
click at [1294, 315] on div "Press SPACE to select this row." at bounding box center [1338, 332] width 149 height 35
click at [1284, 337] on div "Press SPACE to select this row." at bounding box center [1338, 332] width 149 height 35
click at [1284, 337] on input "Press SPACE to select this row." at bounding box center [1338, 341] width 125 height 28
click at [1330, 343] on input "san juan" at bounding box center [1338, 341] width 125 height 28
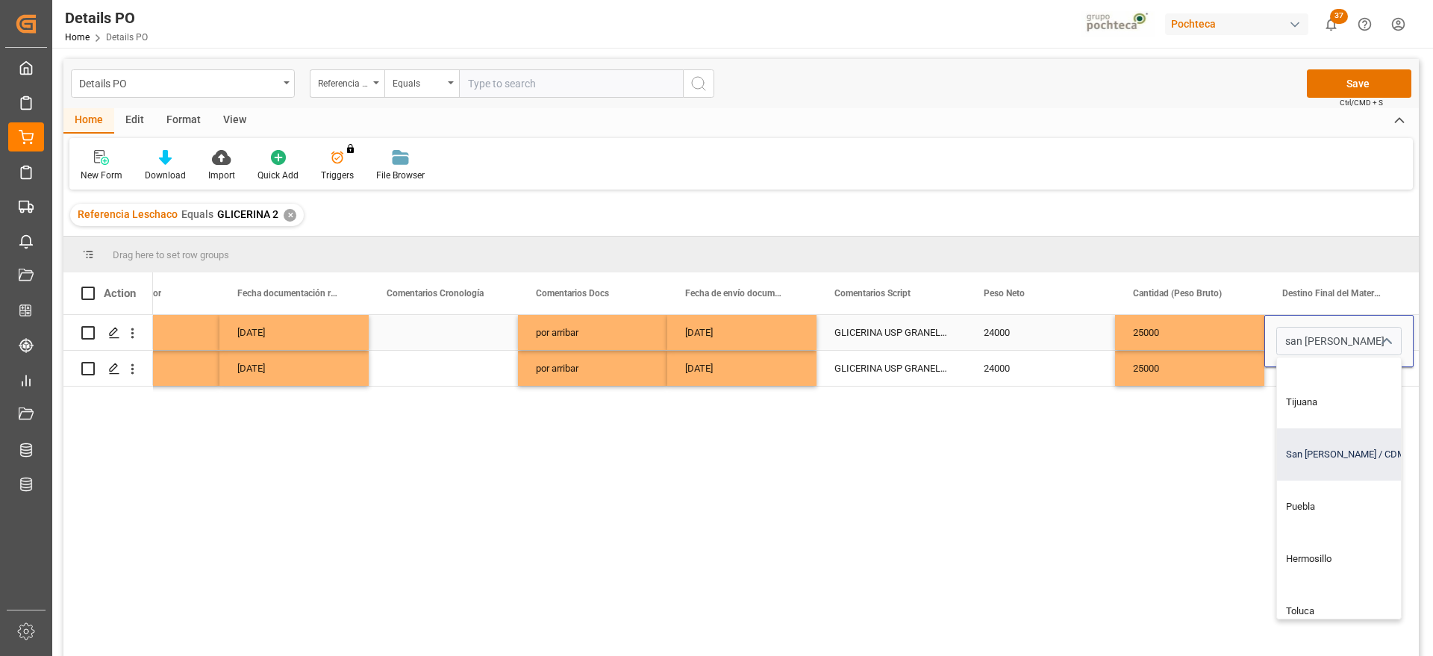
click at [1324, 454] on div "San [PERSON_NAME] / CDMX" at bounding box center [1367, 454] width 181 height 52
type input "San [PERSON_NAME] / CDMX"
click at [1226, 337] on div "25000" at bounding box center [1189, 332] width 149 height 35
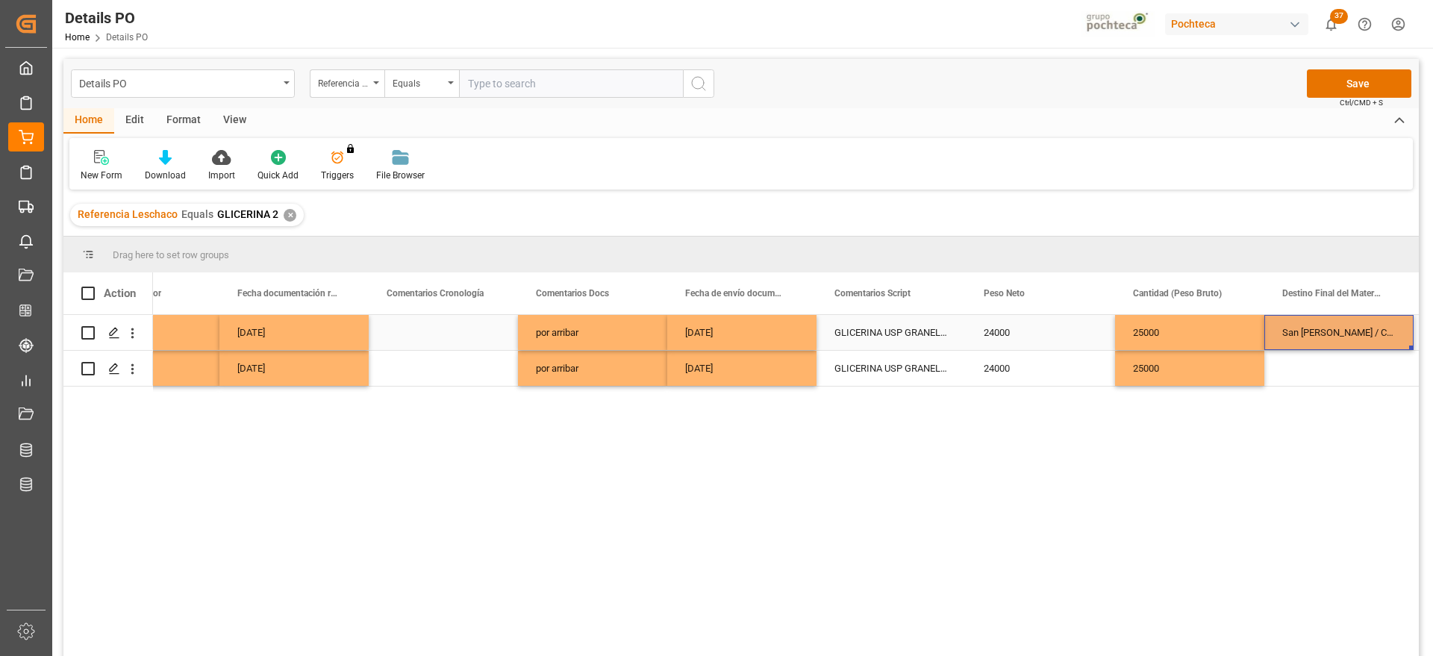
click at [1329, 327] on div "San [PERSON_NAME] / CDMX" at bounding box center [1338, 332] width 149 height 35
click at [1308, 376] on div "Press SPACE to select this row." at bounding box center [1338, 368] width 149 height 35
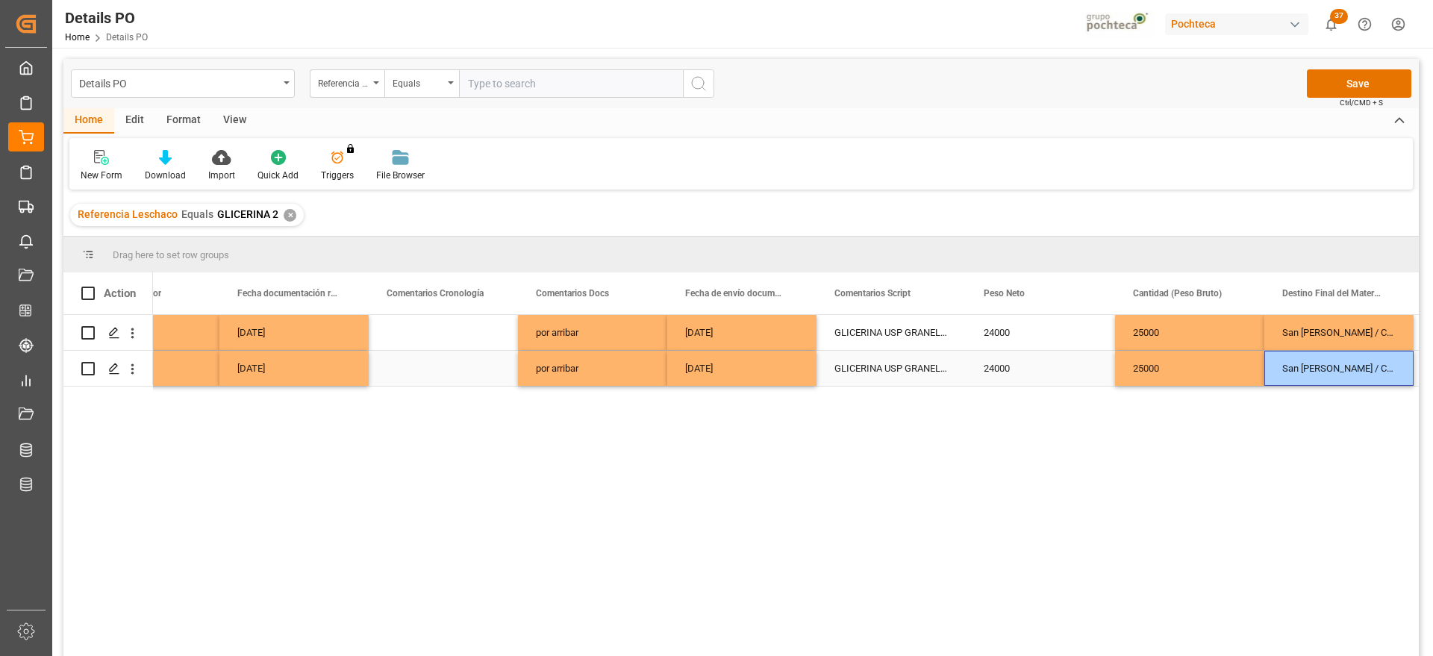
click at [1244, 349] on div "25000" at bounding box center [1189, 332] width 149 height 35
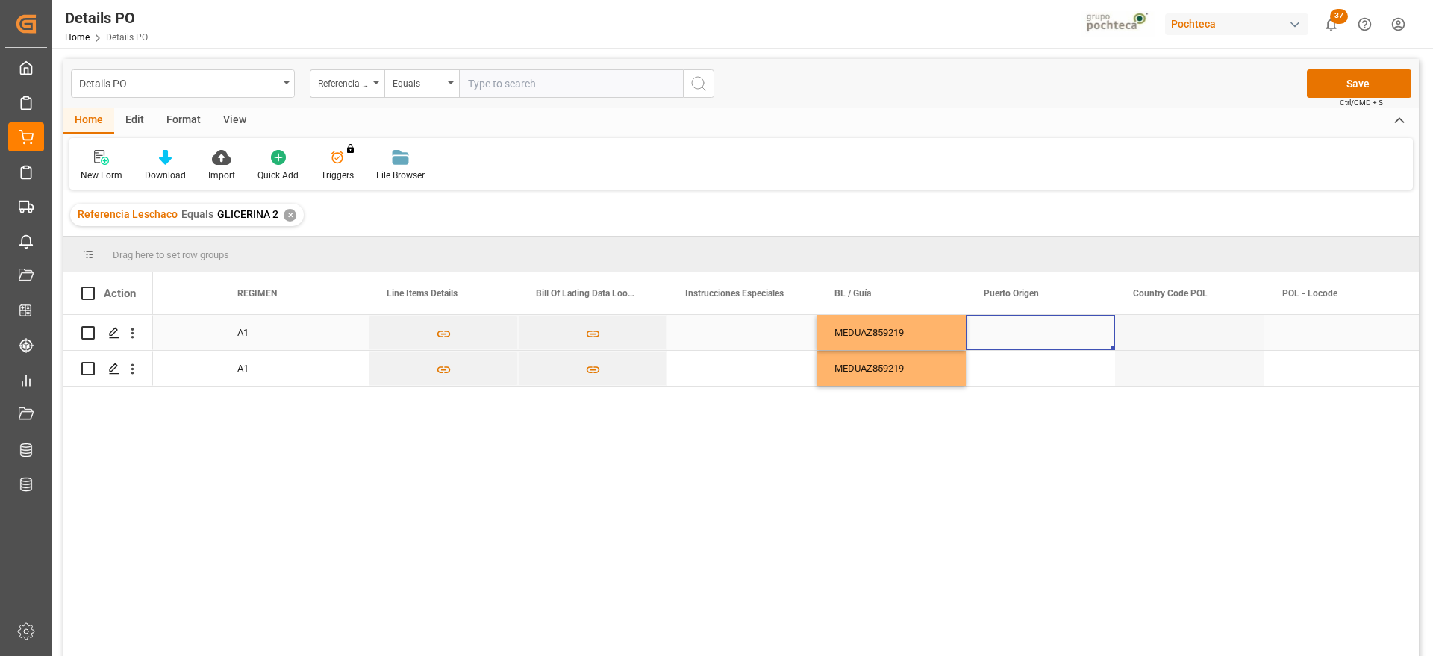
click at [888, 333] on div "MEDUAZ859219" at bounding box center [891, 332] width 149 height 35
click at [1023, 336] on div "Press SPACE to select this row." at bounding box center [1040, 332] width 149 height 35
click at [1023, 336] on input "Press SPACE to select this row." at bounding box center [1040, 341] width 125 height 28
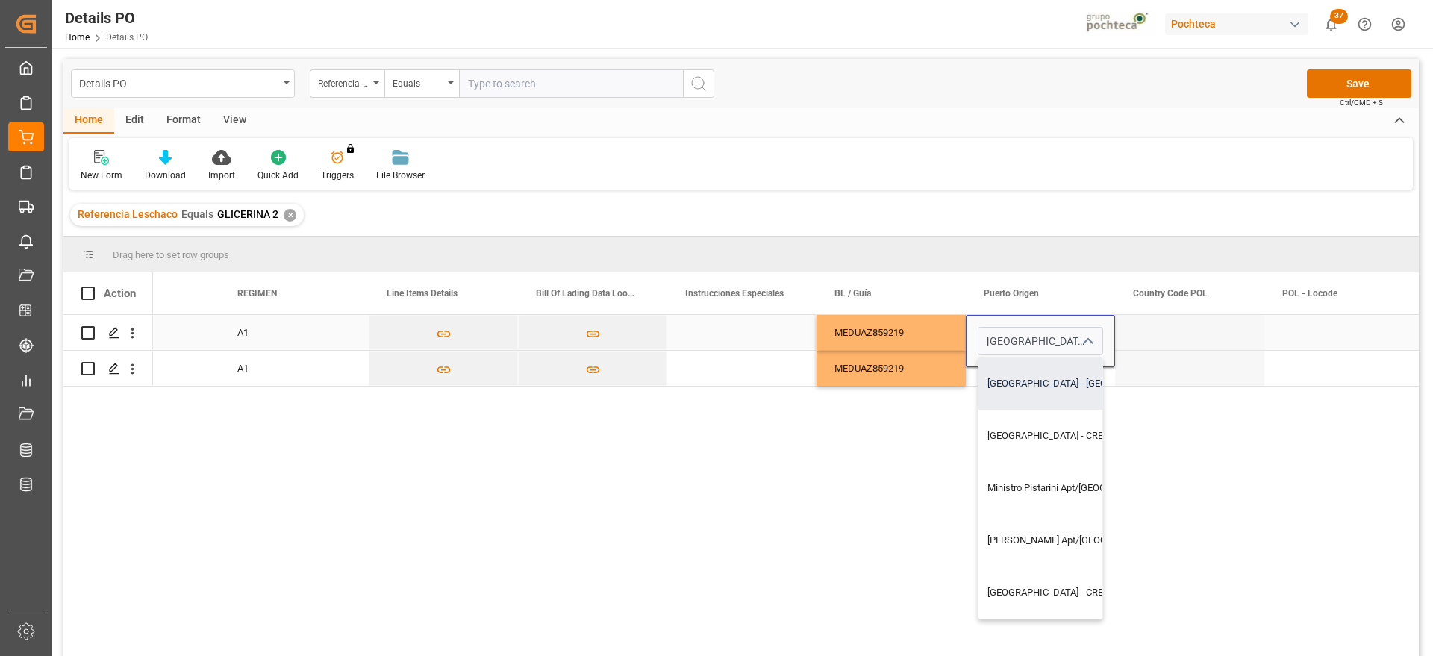
click at [1049, 393] on div "Buenos Aires - ARBUE" at bounding box center [1097, 384] width 237 height 52
type input "Buenos Aires - ARBUE"
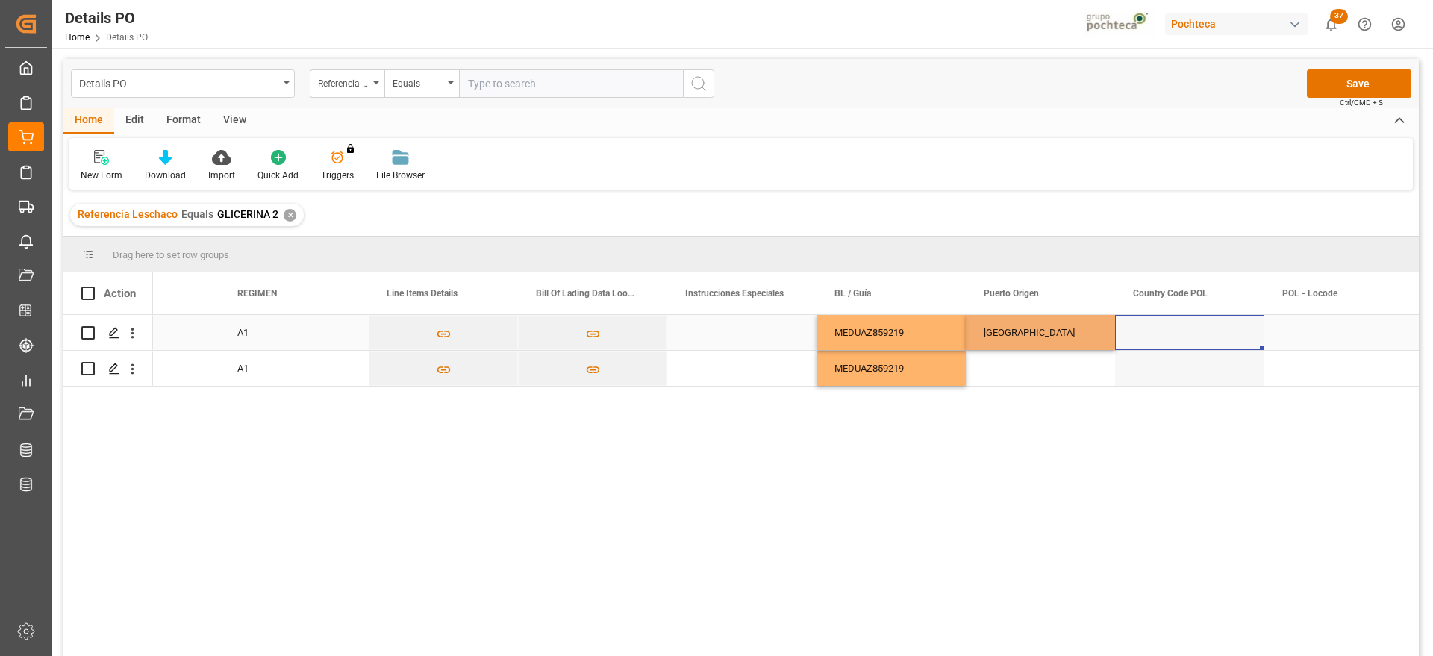
click at [1150, 331] on div "Press SPACE to select this row." at bounding box center [1189, 332] width 149 height 35
click at [1068, 336] on div "Buenos Aires" at bounding box center [1040, 332] width 149 height 35
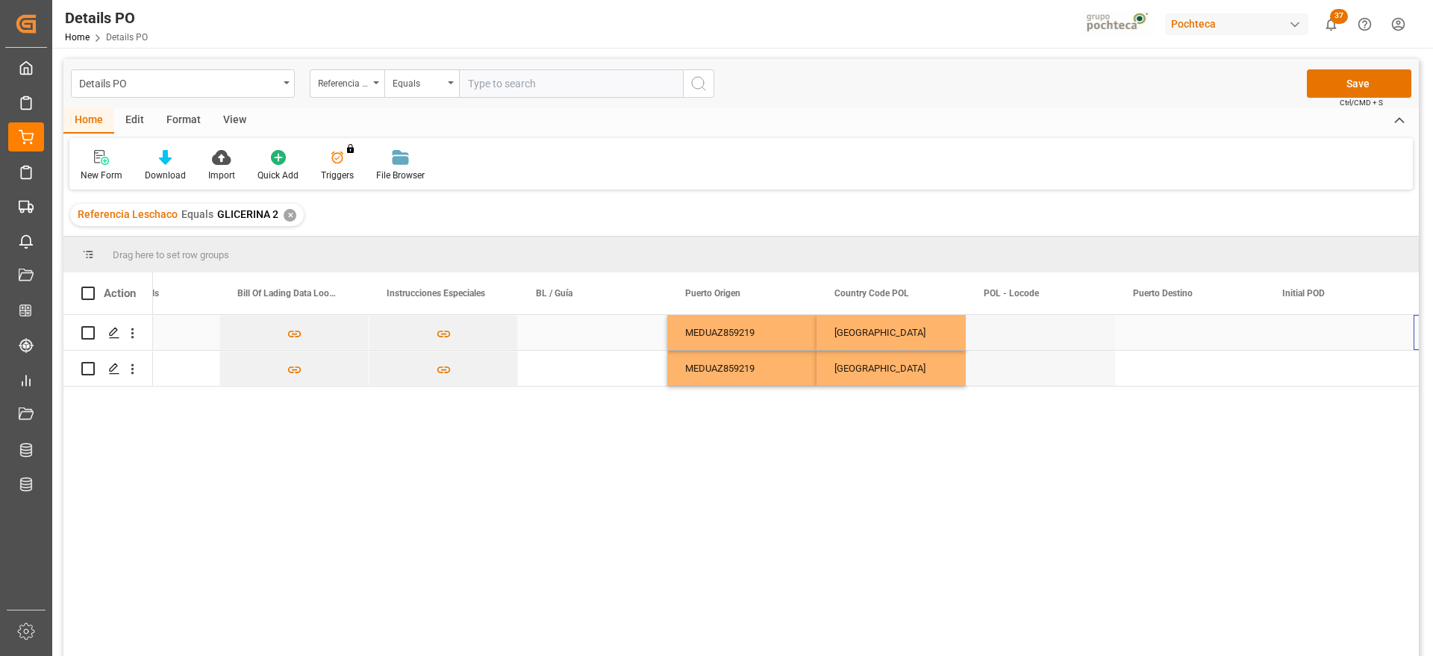
scroll to position [0, 5905]
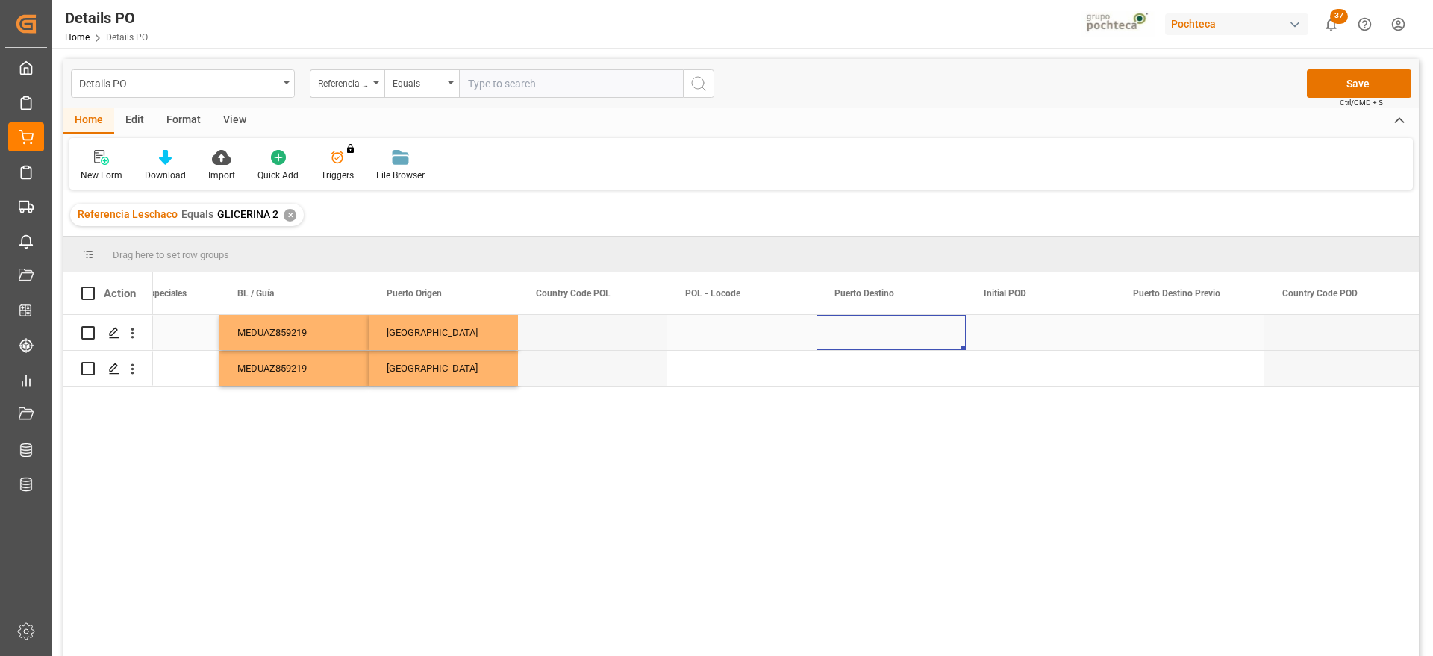
click at [917, 337] on div "Press SPACE to select this row." at bounding box center [891, 332] width 149 height 35
click at [917, 337] on input "Press SPACE to select this row." at bounding box center [891, 341] width 125 height 28
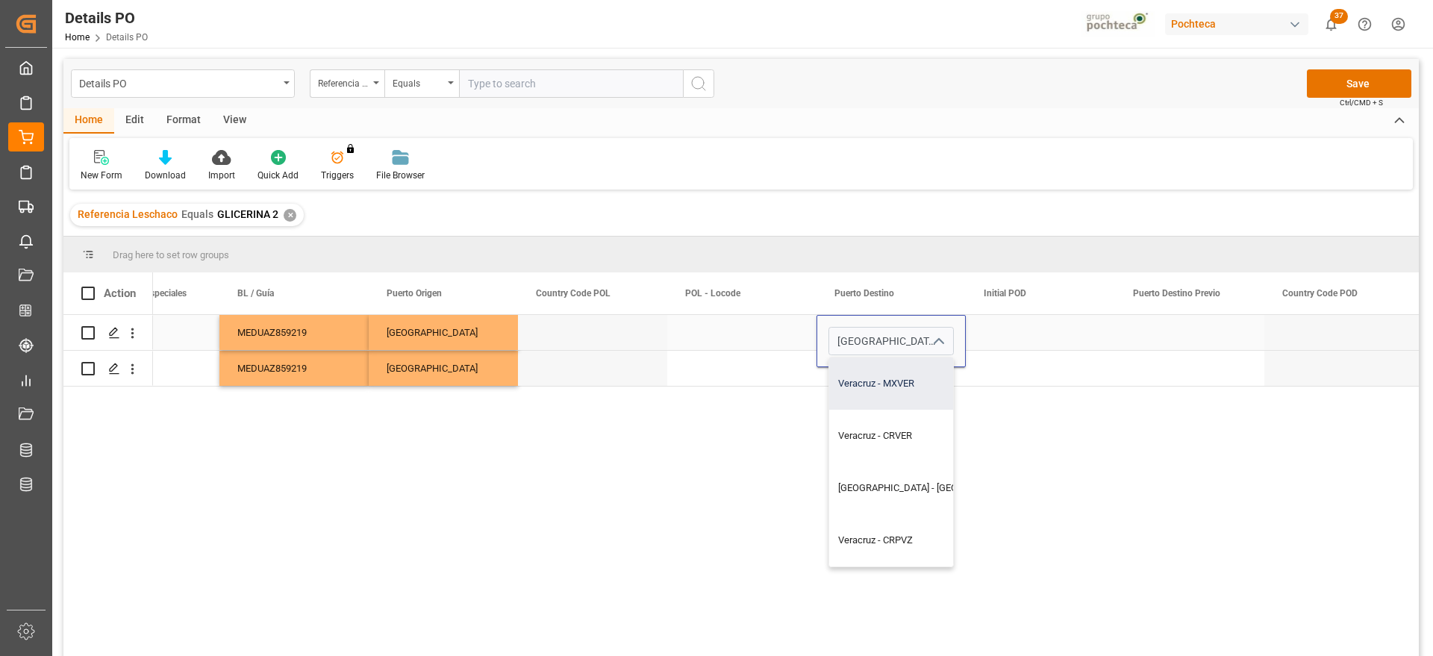
click at [895, 397] on div "Veracruz - MXVER" at bounding box center [933, 384] width 208 height 52
type input "Veracruz - MXVER"
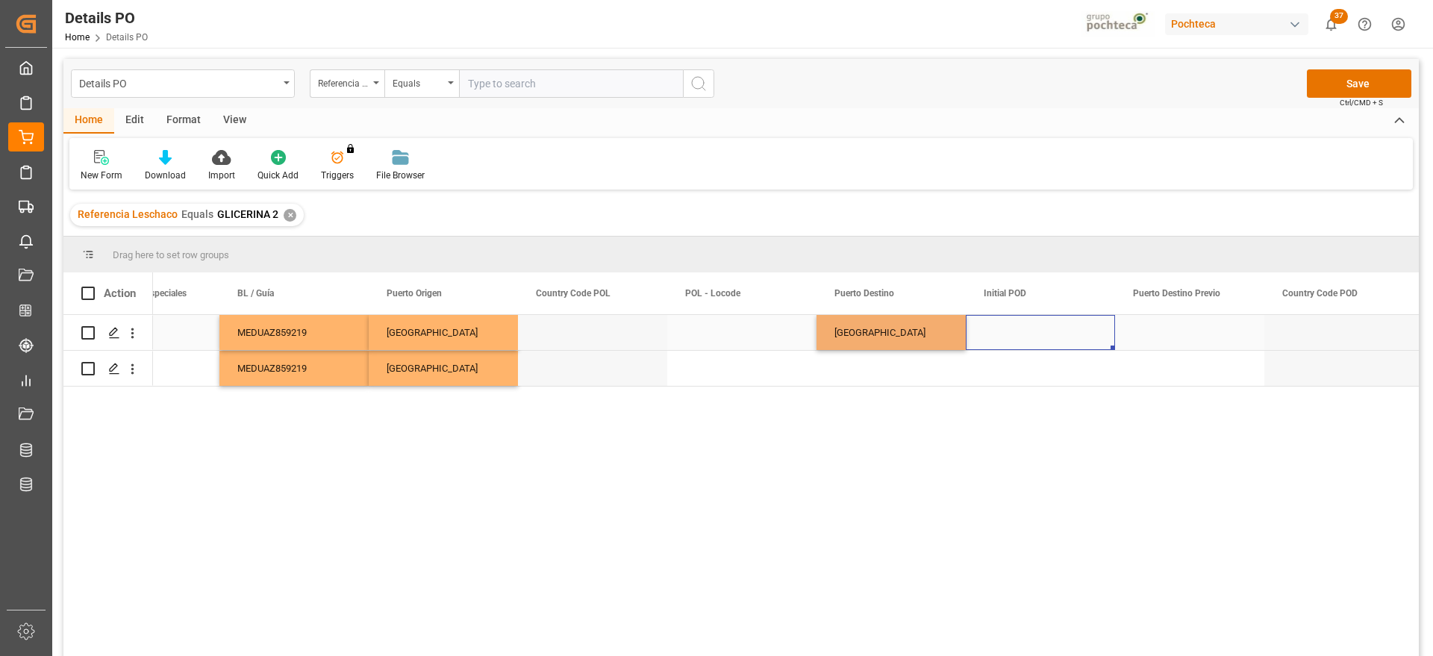
click at [990, 348] on div "Press SPACE to select this row." at bounding box center [1040, 332] width 149 height 35
click at [918, 341] on div "[GEOGRAPHIC_DATA]" at bounding box center [891, 332] width 149 height 35
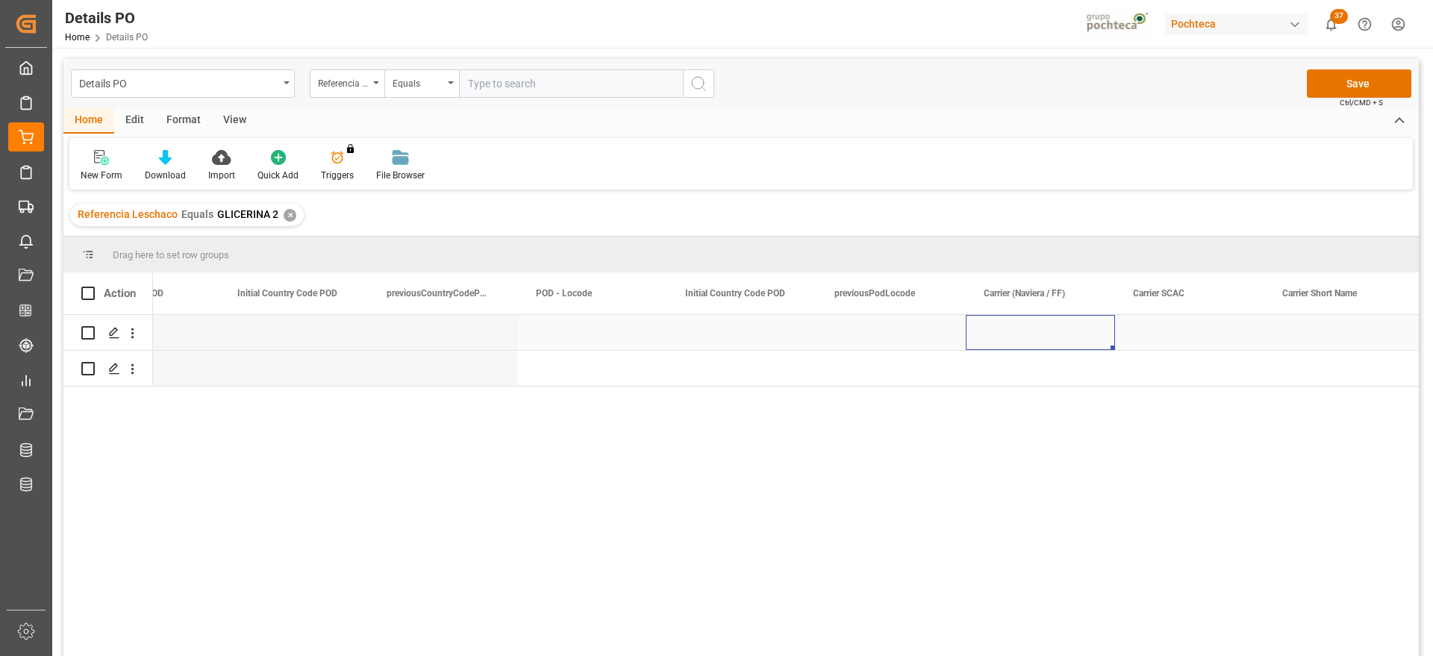
click at [1013, 337] on div "Press SPACE to select this row." at bounding box center [1040, 332] width 149 height 35
click at [1013, 337] on input "Press SPACE to select this row." at bounding box center [1040, 341] width 125 height 28
type input "m"
type input "MSC"
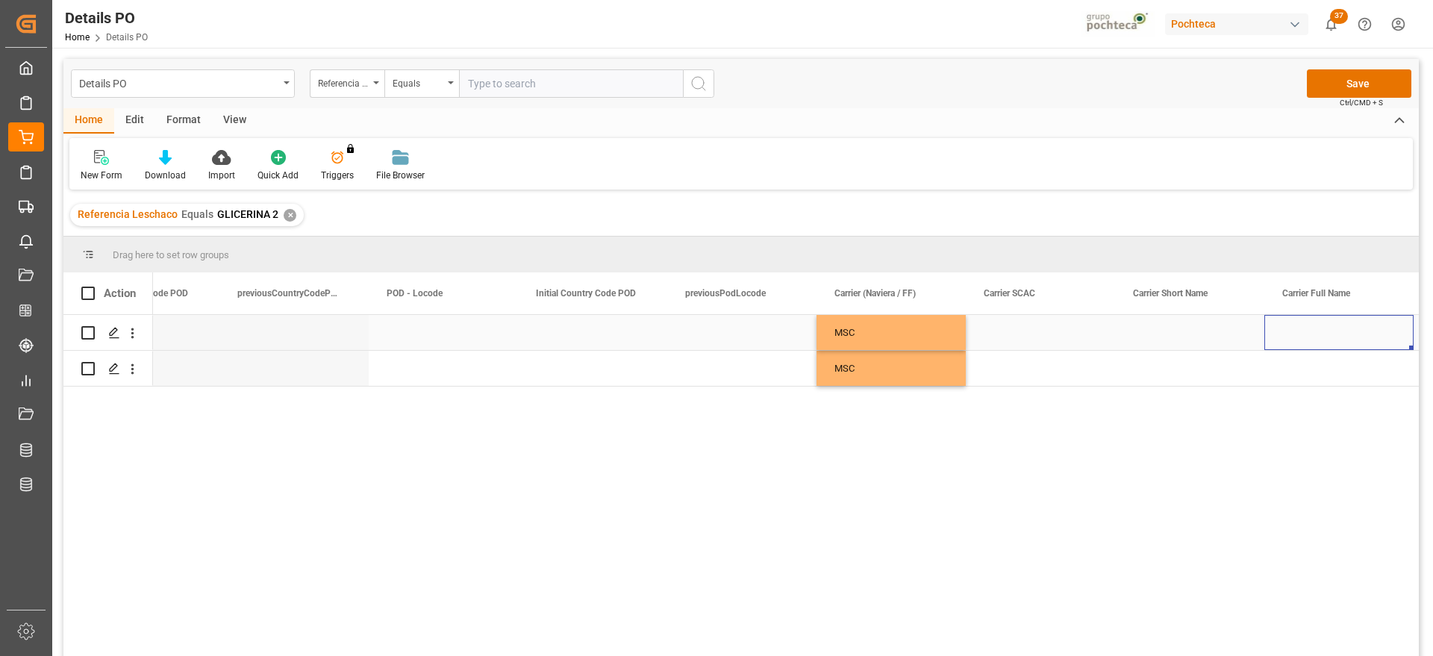
scroll to position [0, 7696]
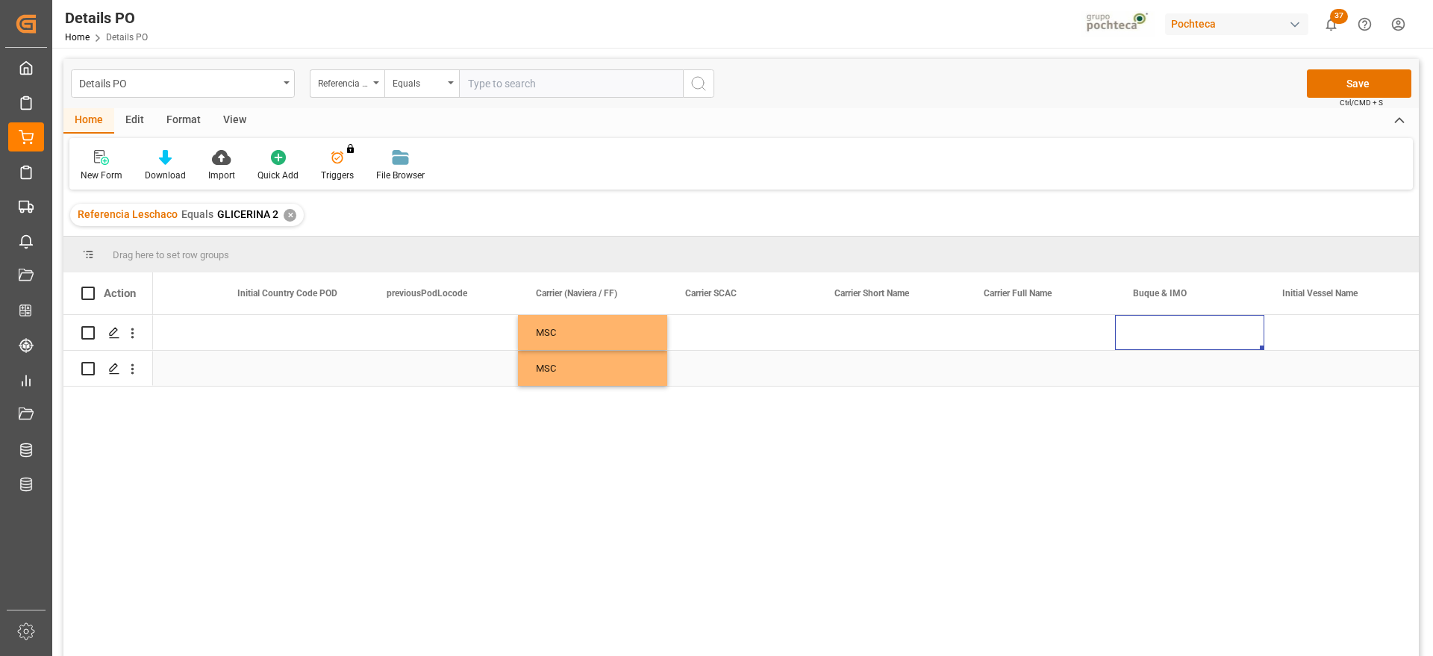
click at [1161, 336] on div "Press SPACE to select this row." at bounding box center [1189, 332] width 149 height 35
click at [1161, 336] on input "Press SPACE to select this row." at bounding box center [1189, 341] width 125 height 28
paste input "EUROPE"
type input "EUROPE"
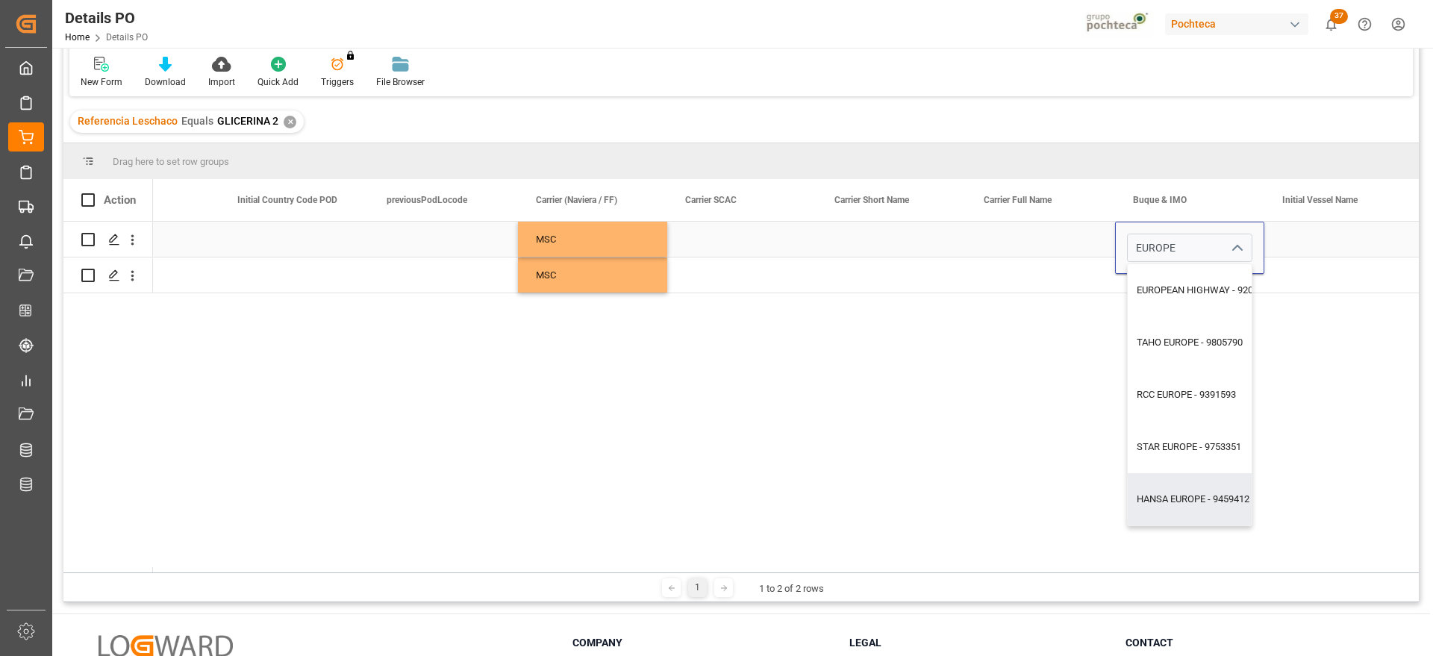
click at [821, 241] on div "Press SPACE to select this row." at bounding box center [891, 239] width 149 height 35
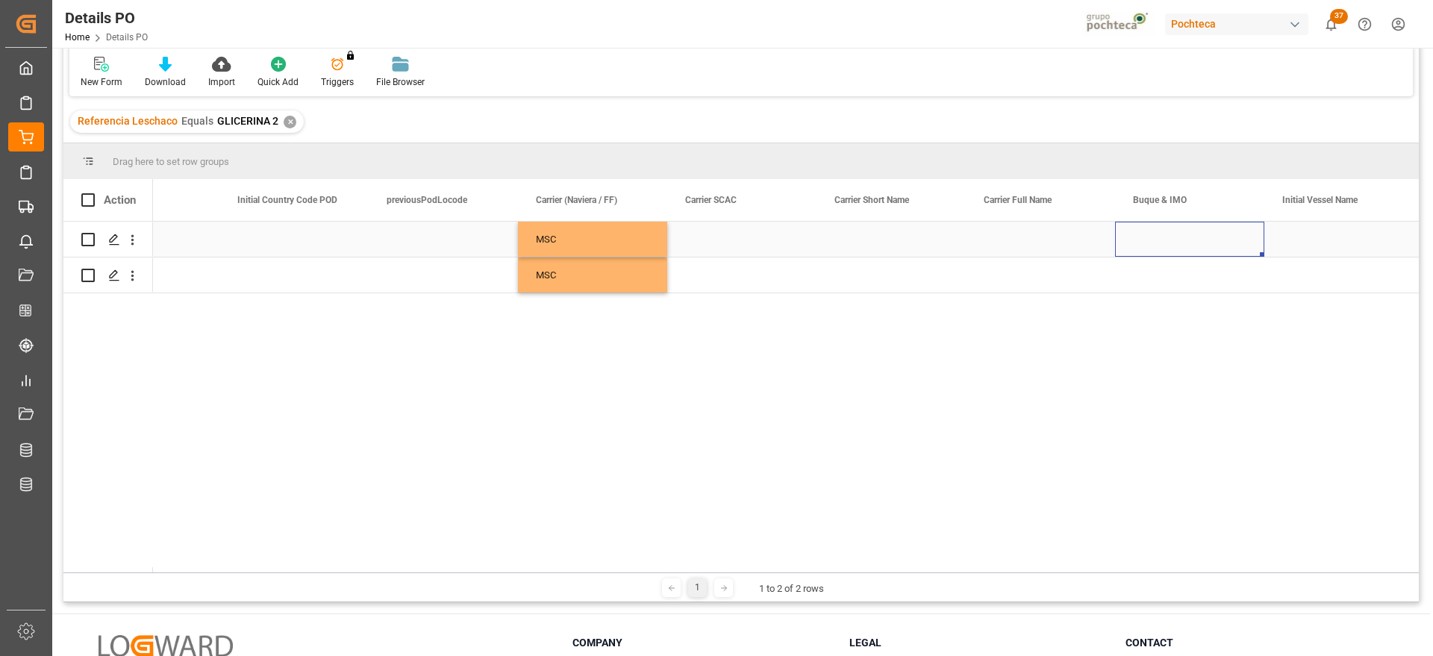
click at [1185, 234] on div "Press SPACE to select this row." at bounding box center [1189, 239] width 149 height 35
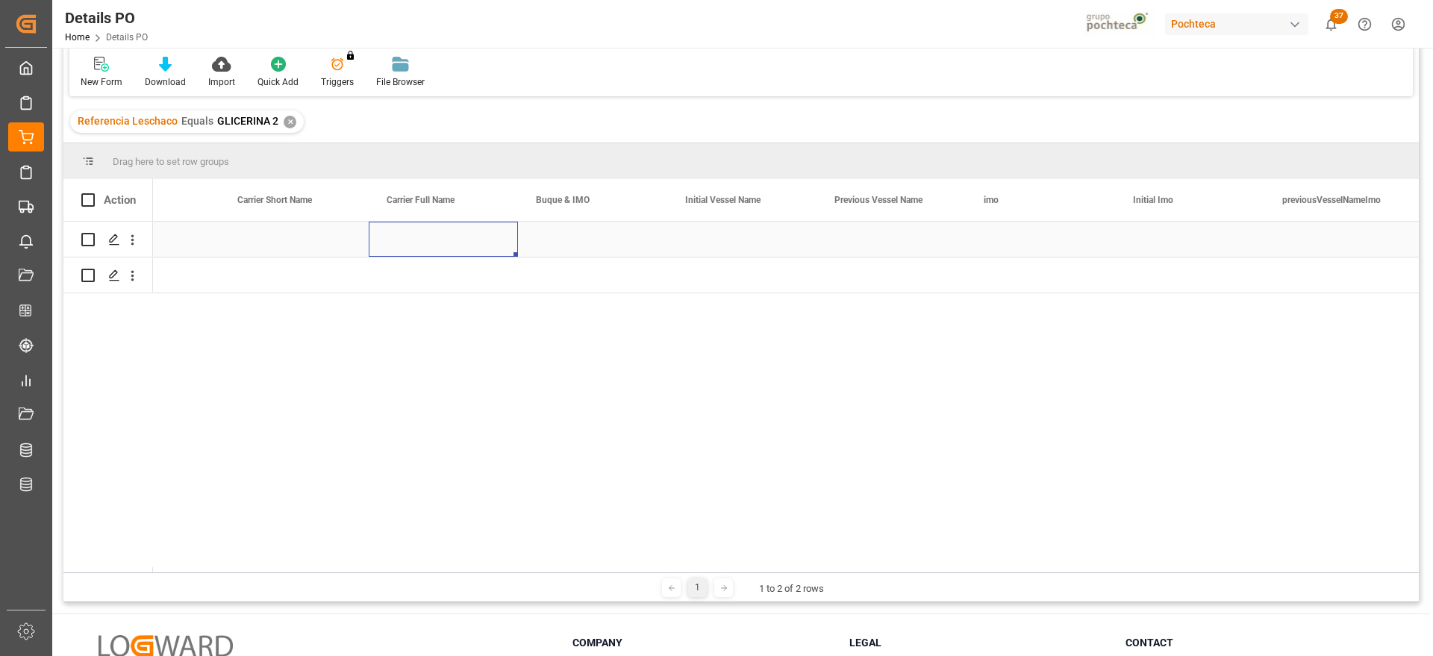
click at [441, 248] on div "Press SPACE to select this row." at bounding box center [443, 239] width 149 height 35
click at [441, 248] on input "Press SPACE to select this row." at bounding box center [443, 248] width 125 height 28
click at [278, 242] on div "Press SPACE to select this row." at bounding box center [293, 239] width 149 height 35
click at [558, 233] on div "Press SPACE to select this row." at bounding box center [592, 239] width 149 height 35
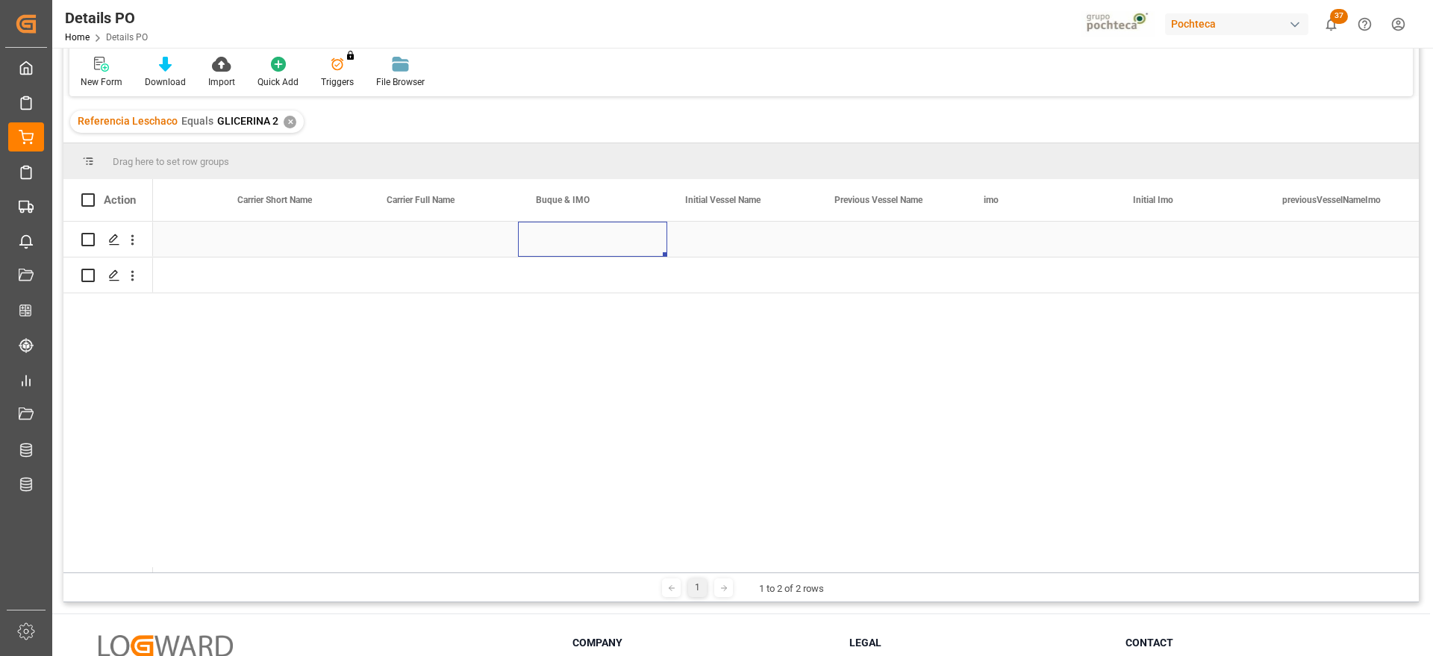
click at [558, 233] on div "Press SPACE to select this row." at bounding box center [592, 239] width 149 height 35
click at [558, 234] on input "Press SPACE to select this row." at bounding box center [592, 248] width 125 height 28
click at [557, 242] on input "Press SPACE to select this row." at bounding box center [592, 248] width 125 height 28
type input "E"
click at [779, 243] on div "Press SPACE to select this row." at bounding box center [741, 239] width 149 height 35
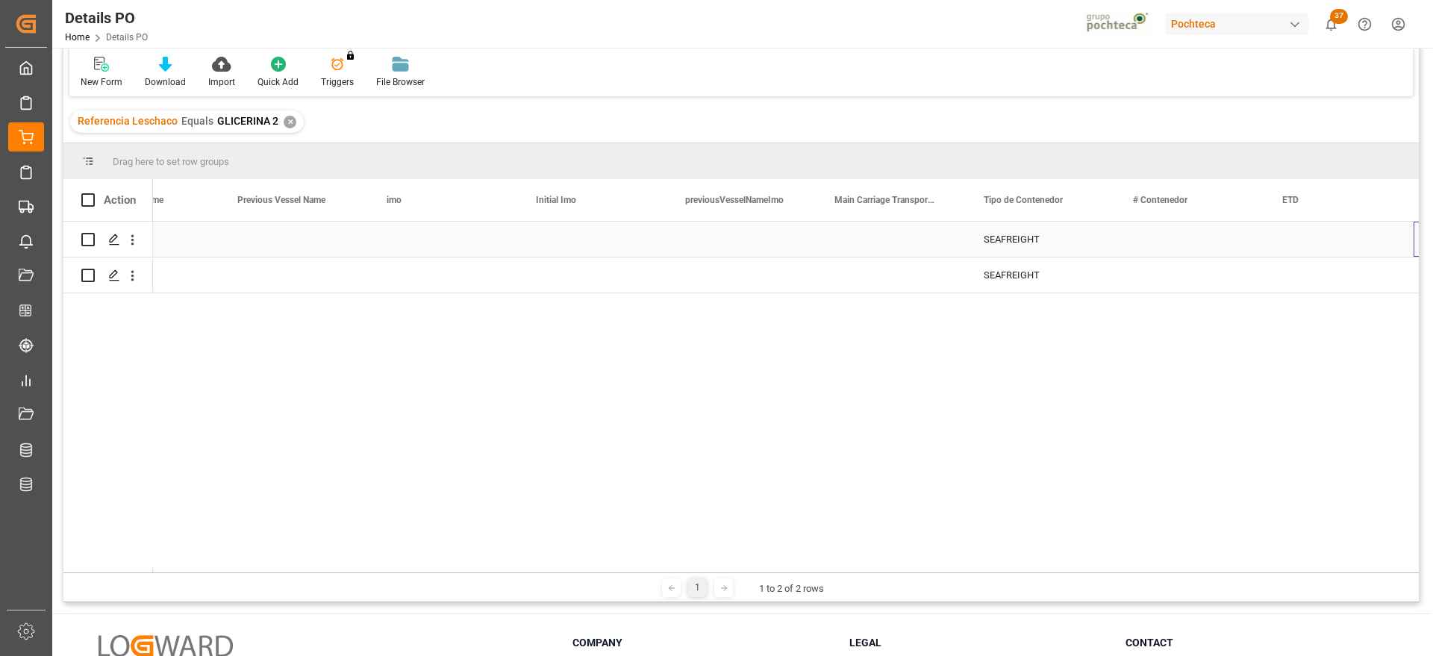
scroll to position [0, 9040]
click at [1014, 240] on div "Press SPACE to select this row." at bounding box center [1040, 239] width 149 height 35
click at [1088, 241] on icon "open menu" at bounding box center [1088, 249] width 18 height 18
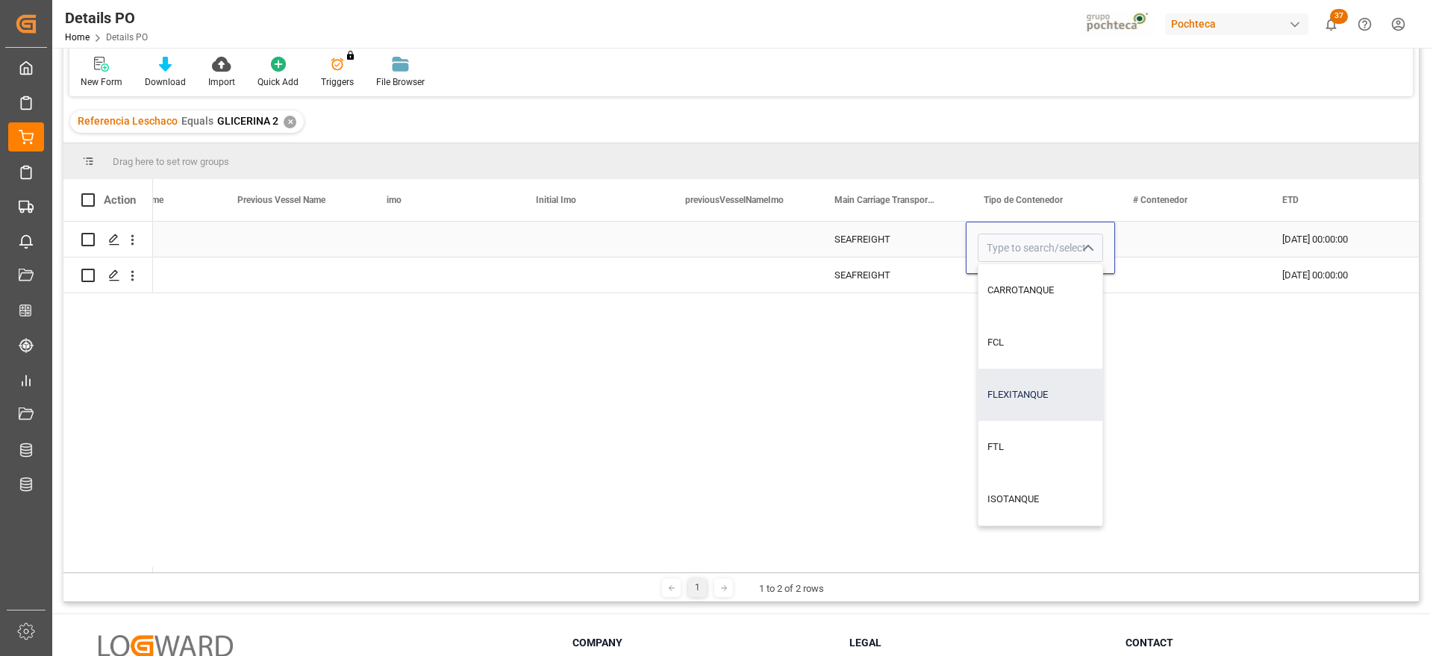
click at [1034, 393] on div "FLEXITANQUE" at bounding box center [1041, 395] width 124 height 52
type input "FLEXITANQUE"
drag, startPoint x: 1148, startPoint y: 243, endPoint x: 1108, endPoint y: 244, distance: 39.6
click at [1148, 243] on div "Press SPACE to select this row." at bounding box center [1189, 239] width 149 height 35
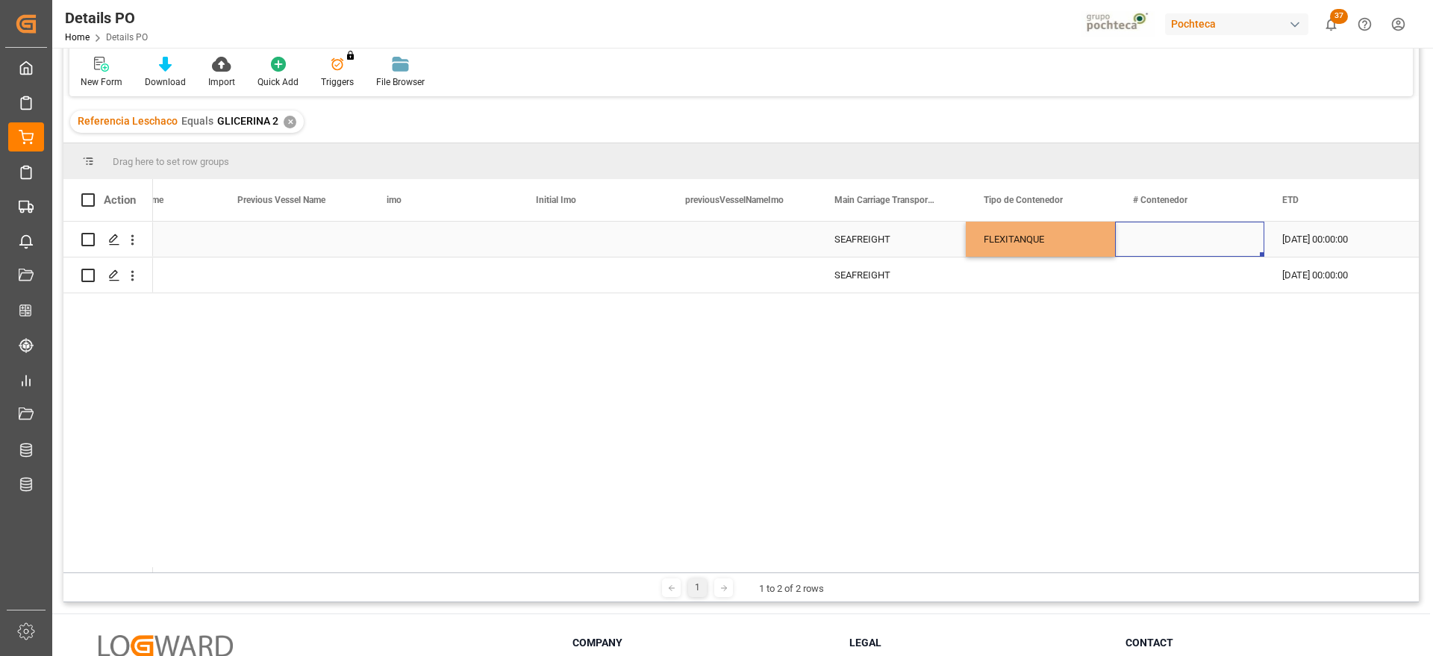
click at [1056, 246] on div "FLEXITANQUE" at bounding box center [1040, 239] width 113 height 34
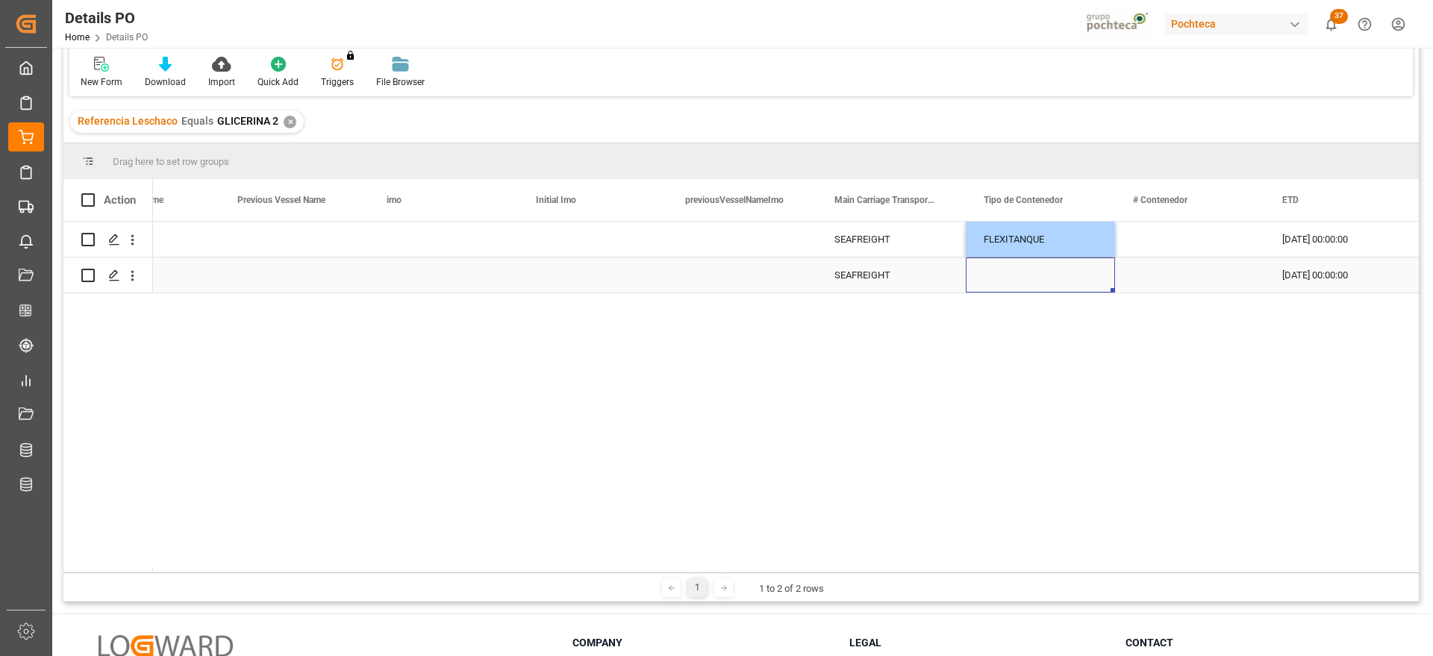
click at [1057, 271] on div "Press SPACE to select this row." at bounding box center [1040, 275] width 149 height 35
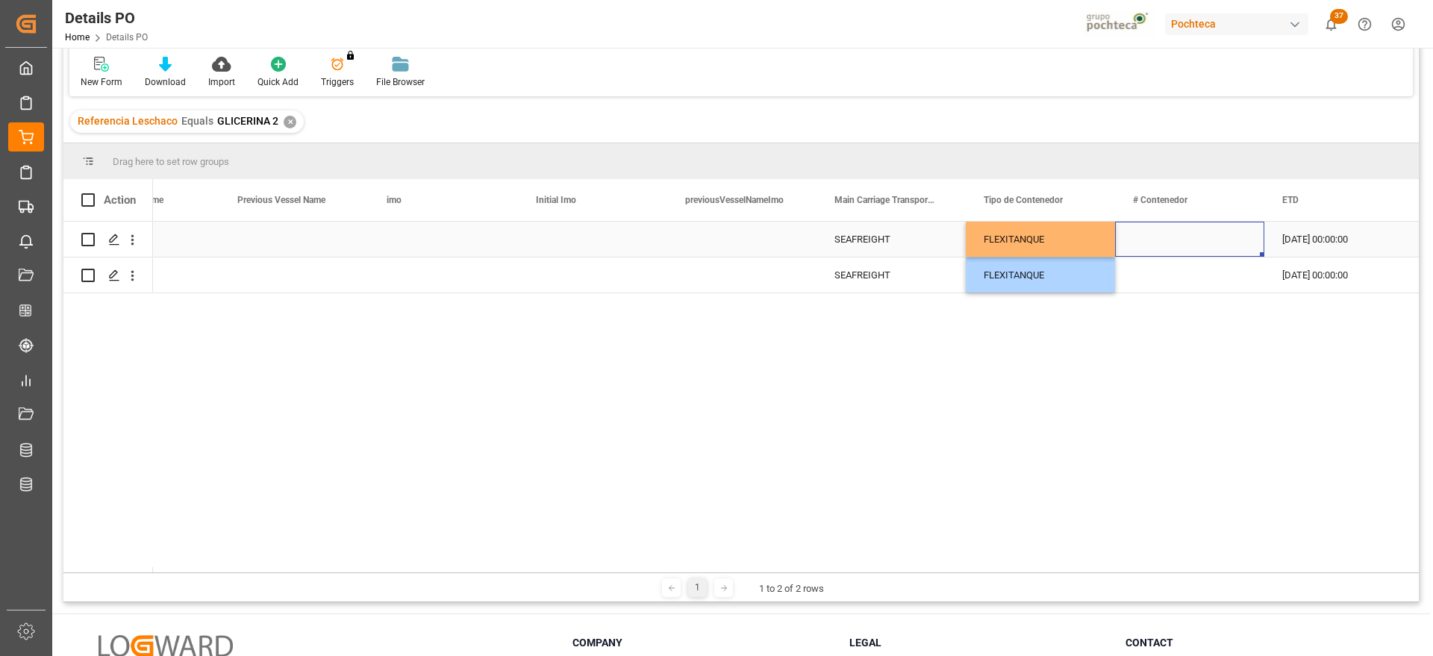
click at [1188, 234] on div "Press SPACE to select this row." at bounding box center [1189, 239] width 149 height 35
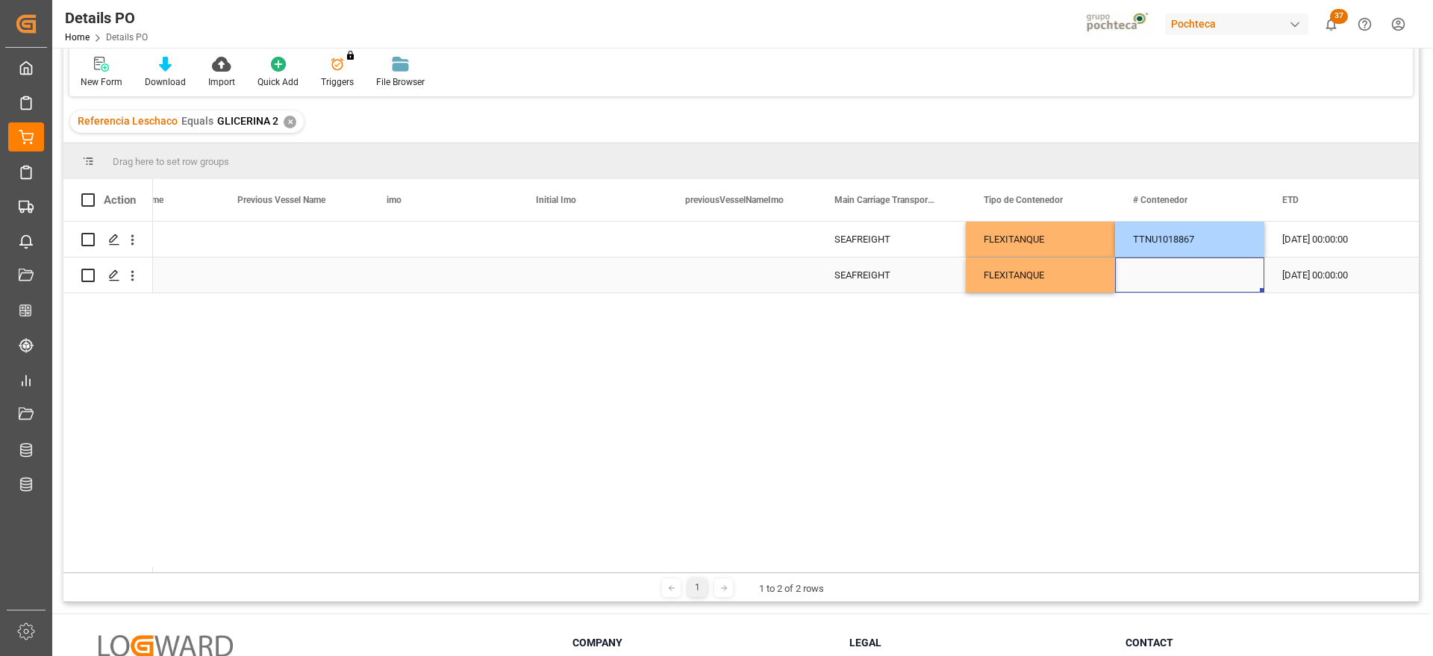
click at [1161, 275] on div "Press SPACE to select this row." at bounding box center [1189, 275] width 149 height 35
click at [1179, 288] on div "Press SPACE to select this row." at bounding box center [1189, 275] width 149 height 35
click at [1179, 288] on div "Press SPACE to select this row." at bounding box center [1189, 266] width 149 height 52
click at [1175, 274] on input "Press SPACE to select this row." at bounding box center [1189, 266] width 125 height 28
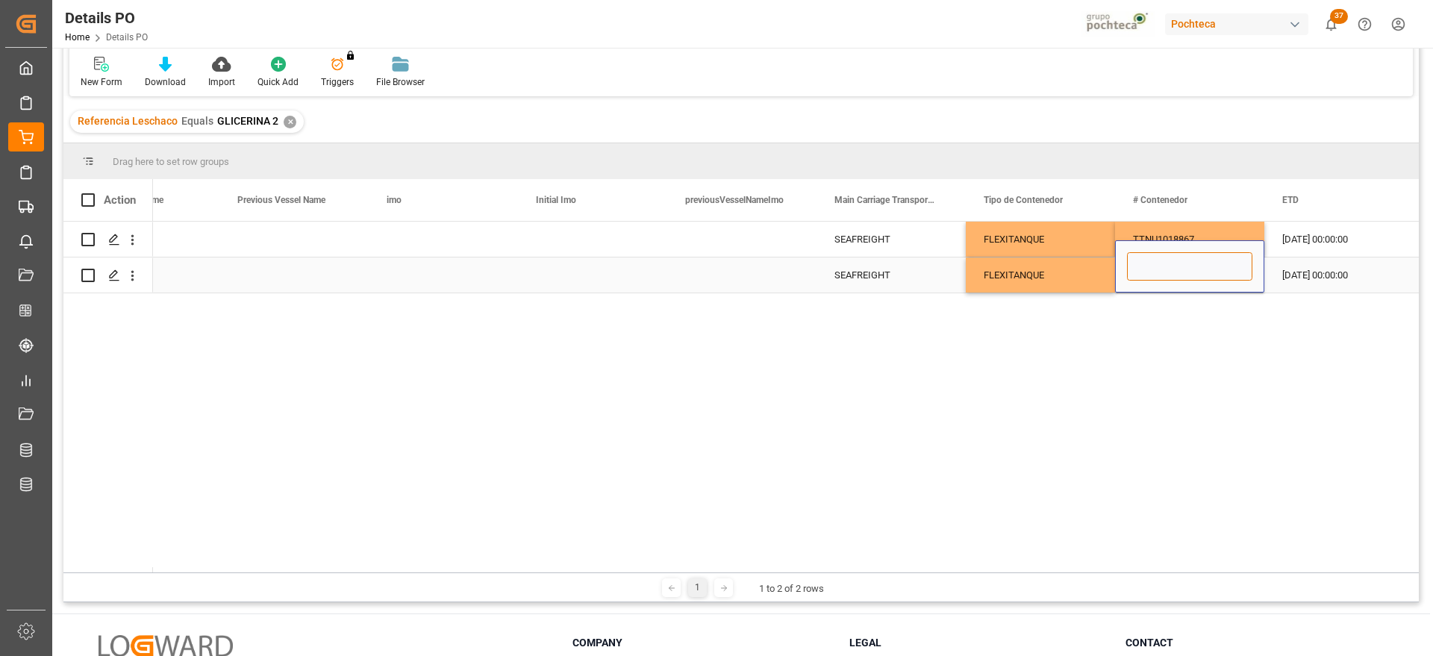
paste input "MSMU2579310"
type input "MSMU2579310"
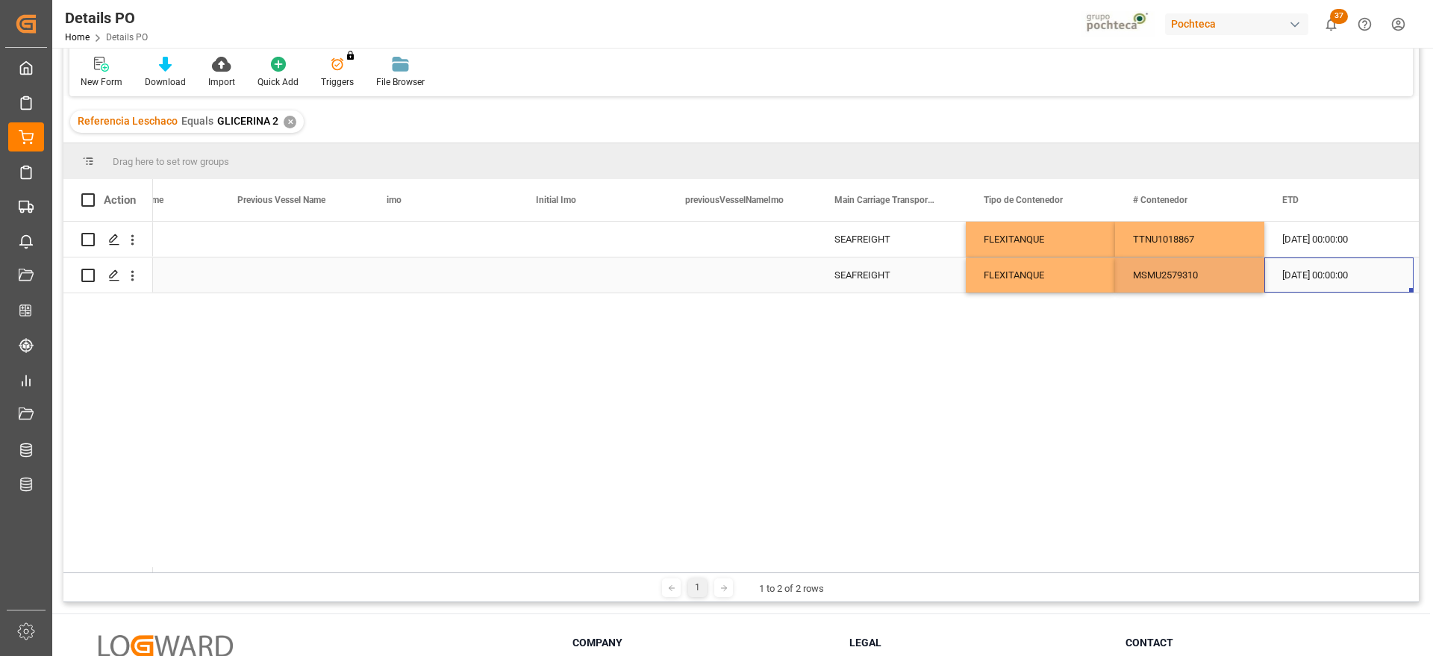
click at [1303, 277] on div "02-09-2025 00:00:00" at bounding box center [1338, 275] width 149 height 35
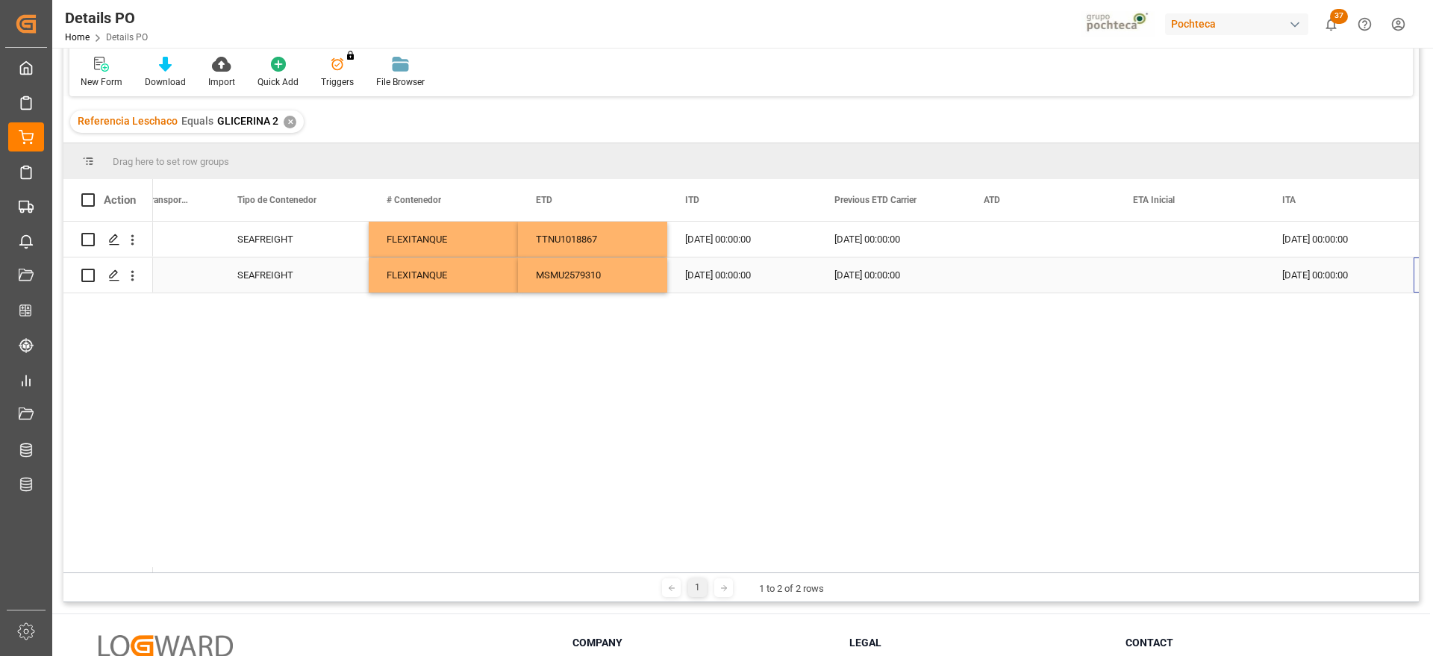
scroll to position [0, 9786]
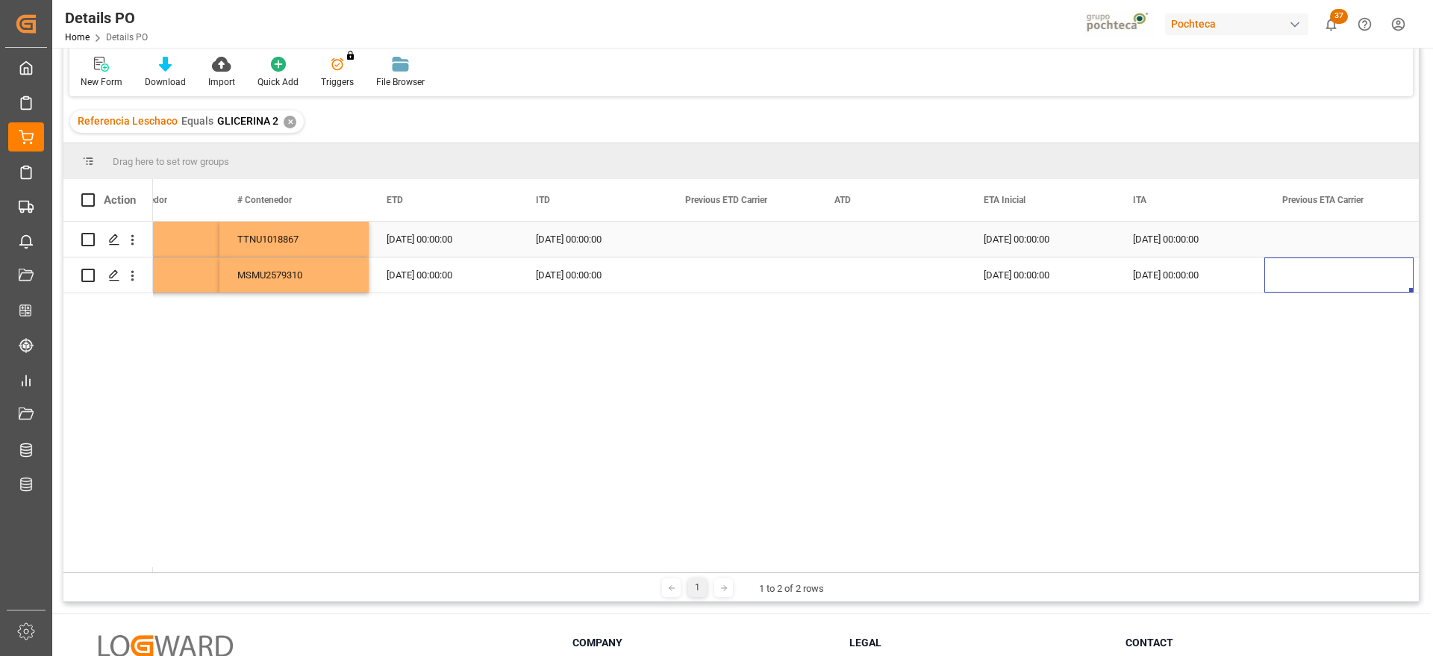
click at [1049, 248] on div "10-10-2025 00:00:00" at bounding box center [1040, 239] width 149 height 35
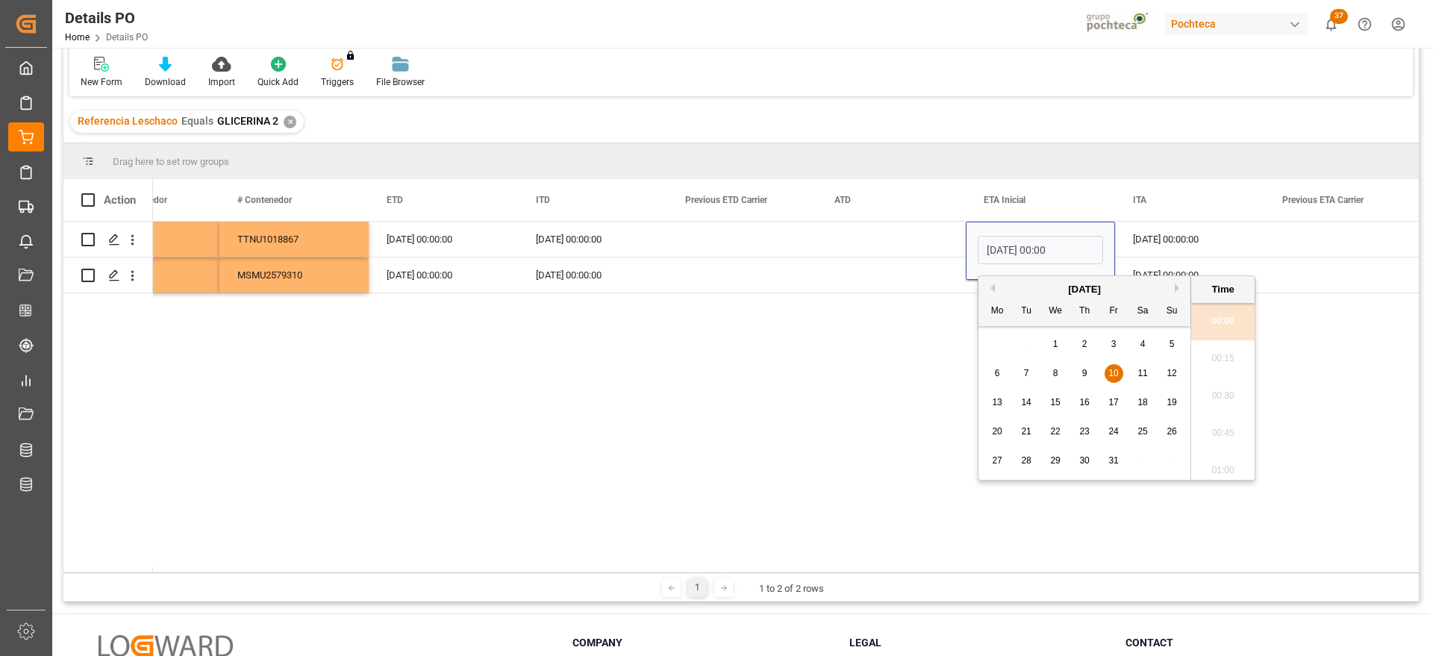
click at [1138, 402] on span "18" at bounding box center [1143, 402] width 10 height 10
type input "18-10-2025 00:00"
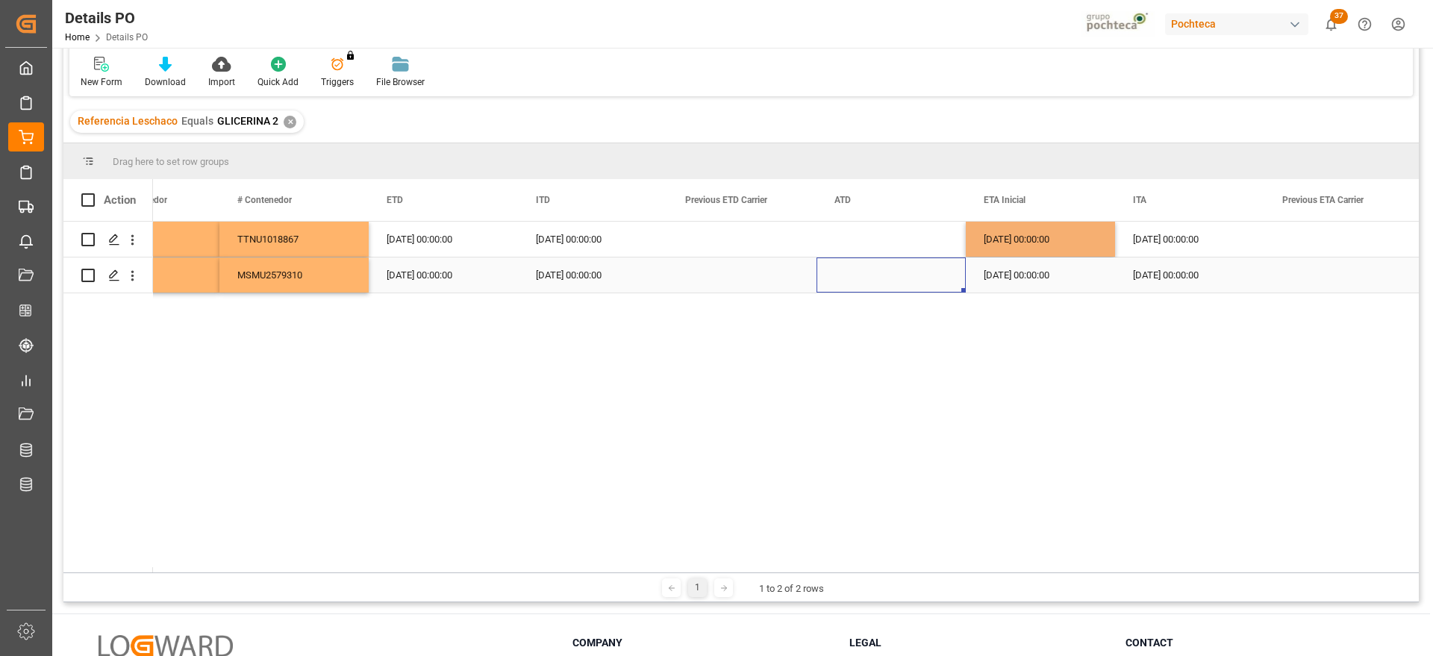
click at [899, 258] on div "Press SPACE to select this row." at bounding box center [891, 275] width 149 height 35
click at [1031, 237] on div "18-10-2025 00:00:00" at bounding box center [1040, 239] width 149 height 35
click at [1026, 269] on div "10-10-2025 00:00:00" at bounding box center [1040, 275] width 149 height 35
click at [1322, 271] on div "Press SPACE to select this row." at bounding box center [1338, 275] width 149 height 35
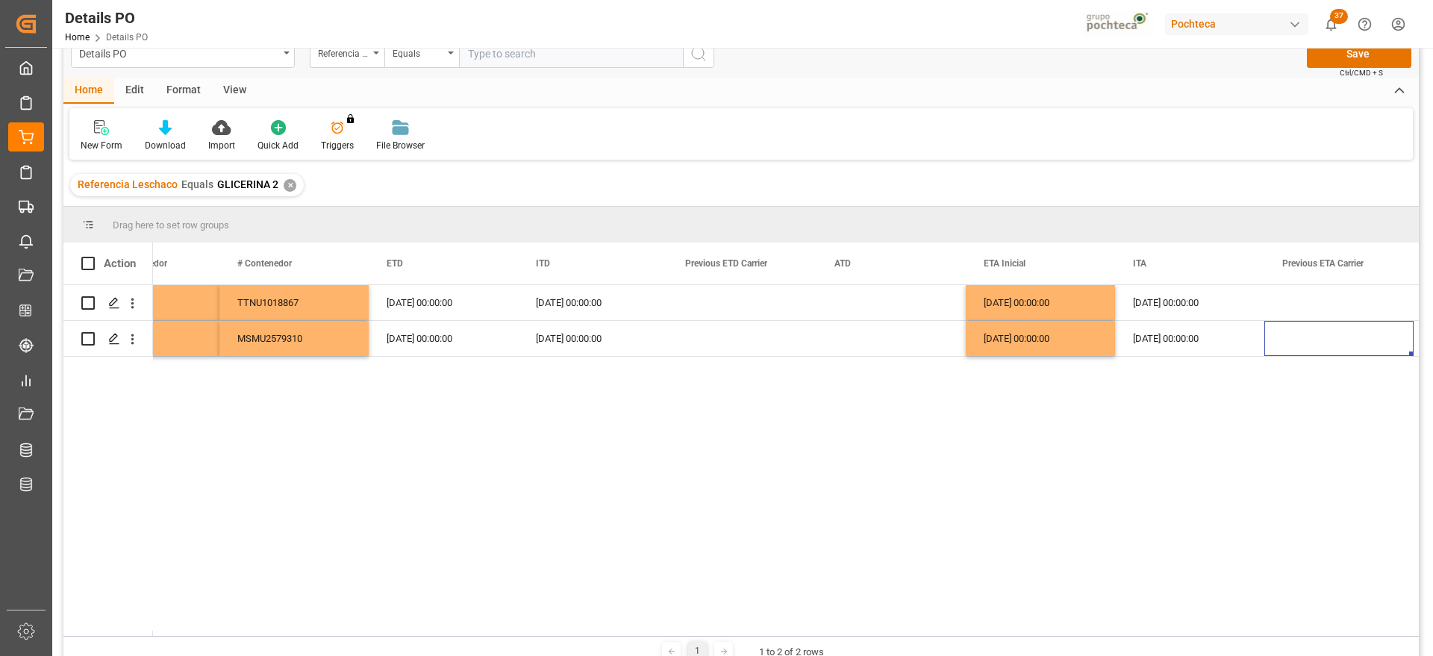
scroll to position [0, 0]
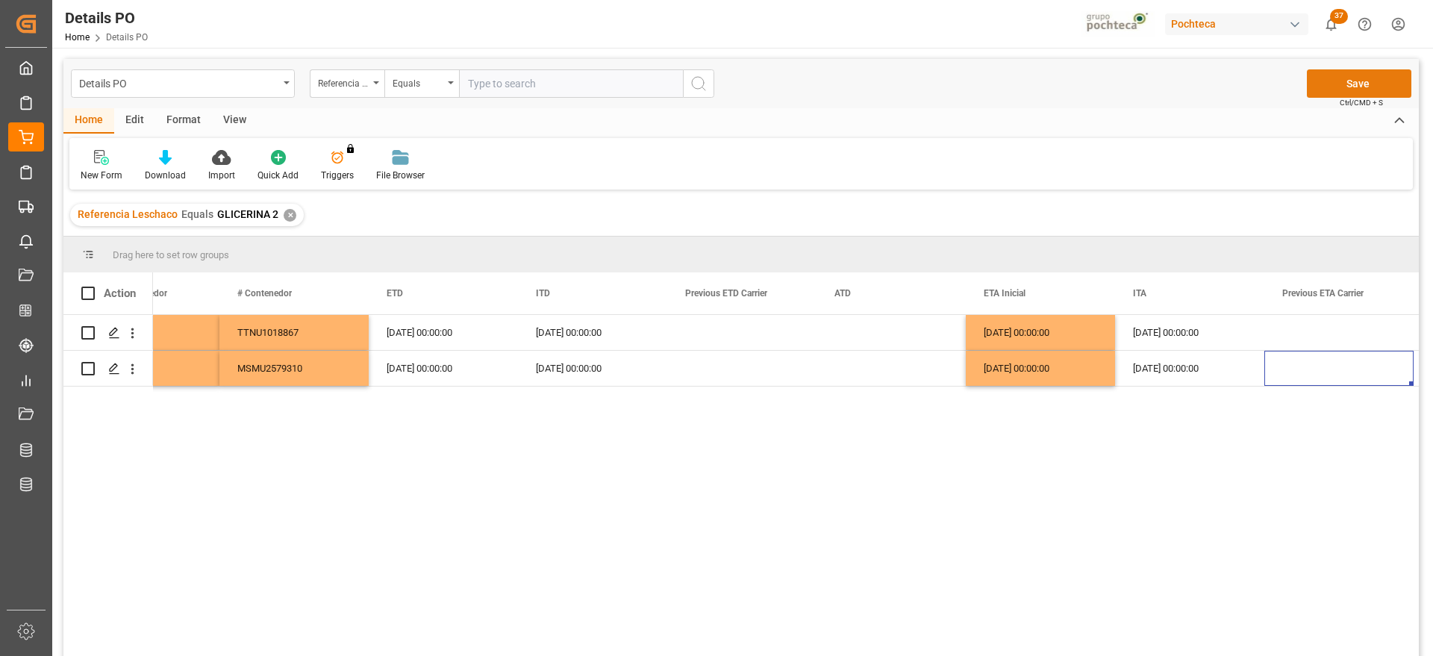
click at [1361, 87] on button "Save" at bounding box center [1359, 83] width 104 height 28
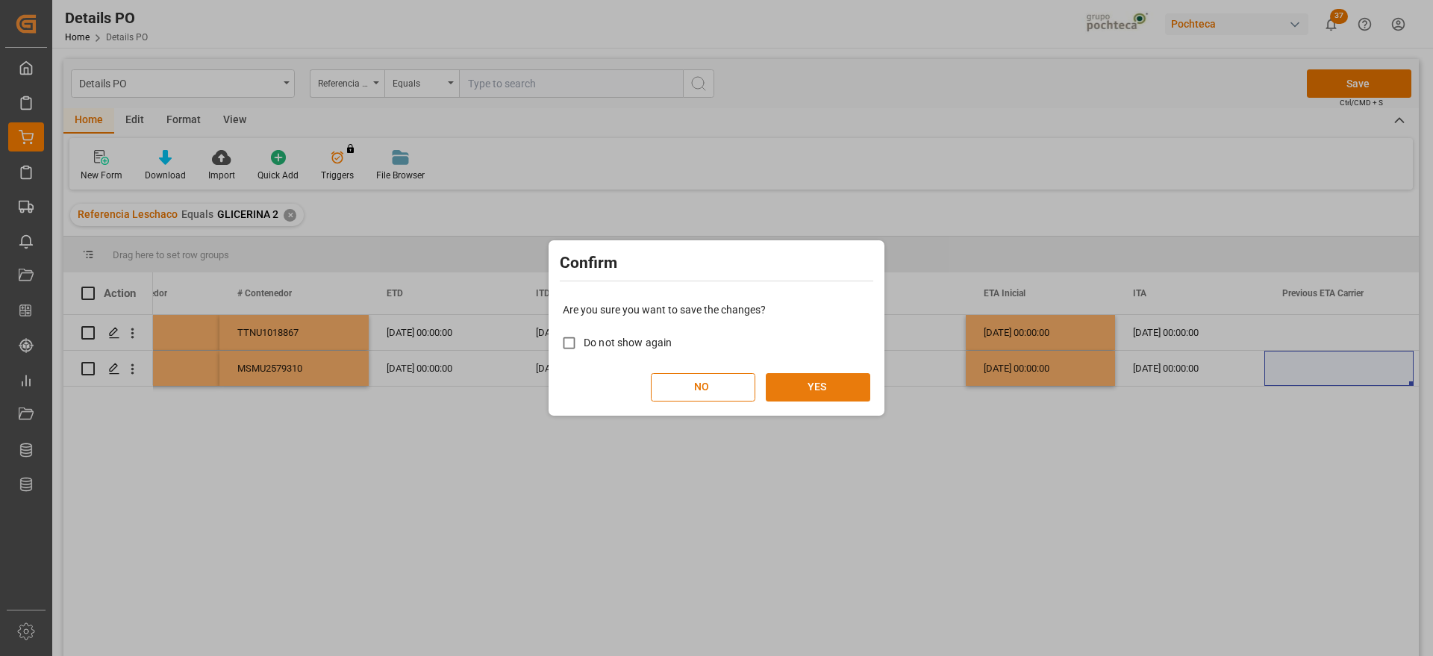
click at [819, 391] on button "YES" at bounding box center [818, 387] width 104 height 28
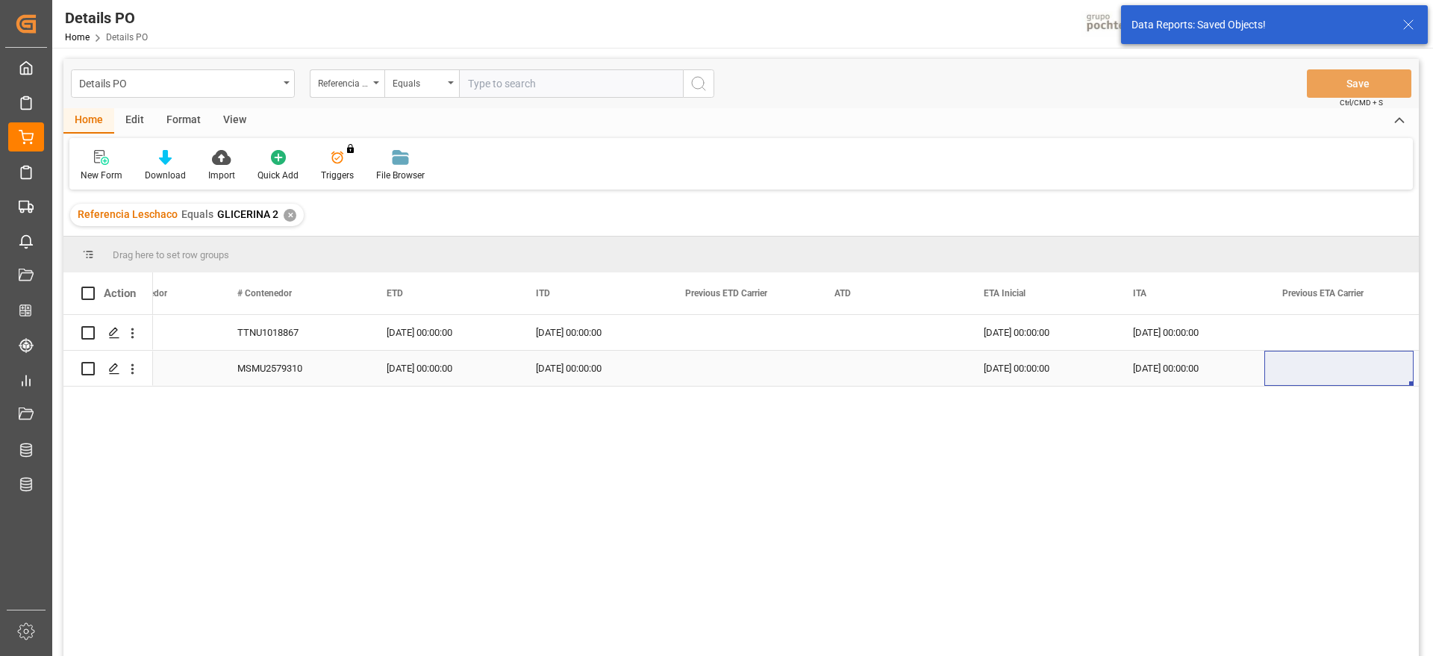
click at [259, 367] on div "MSMU2579310" at bounding box center [293, 368] width 149 height 35
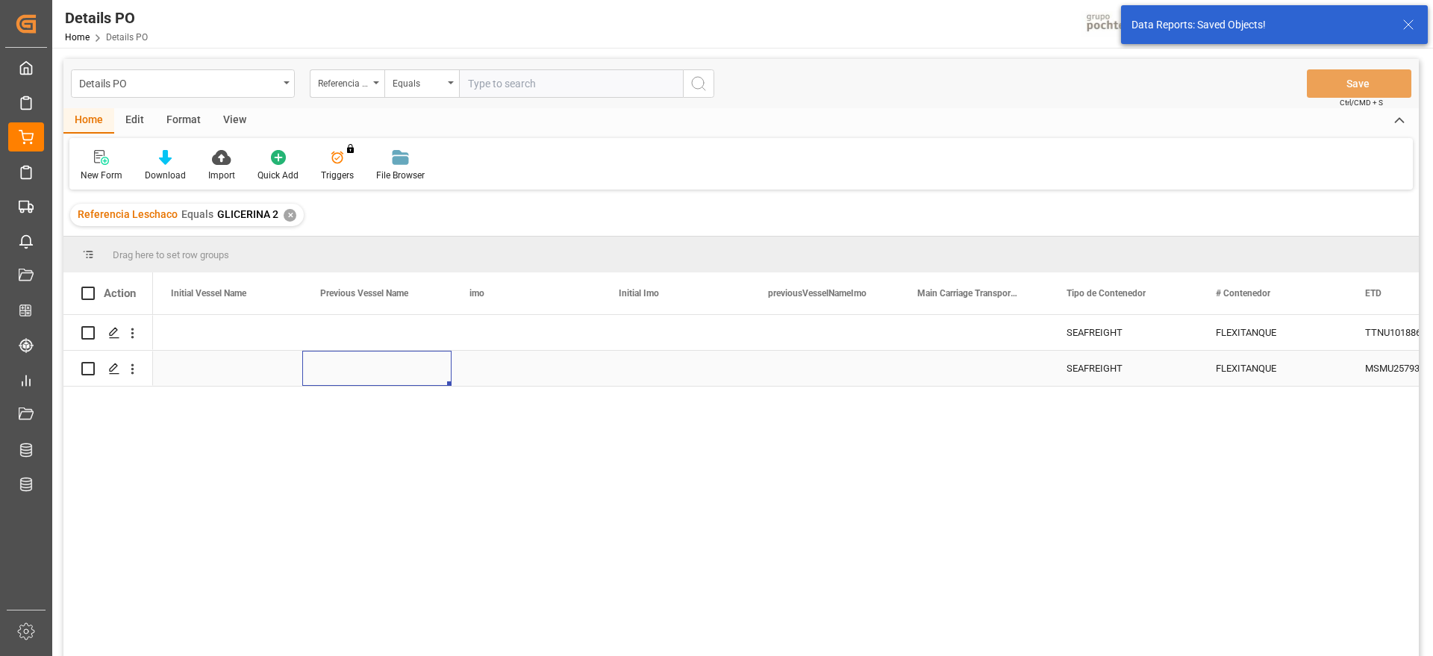
scroll to position [0, 8210]
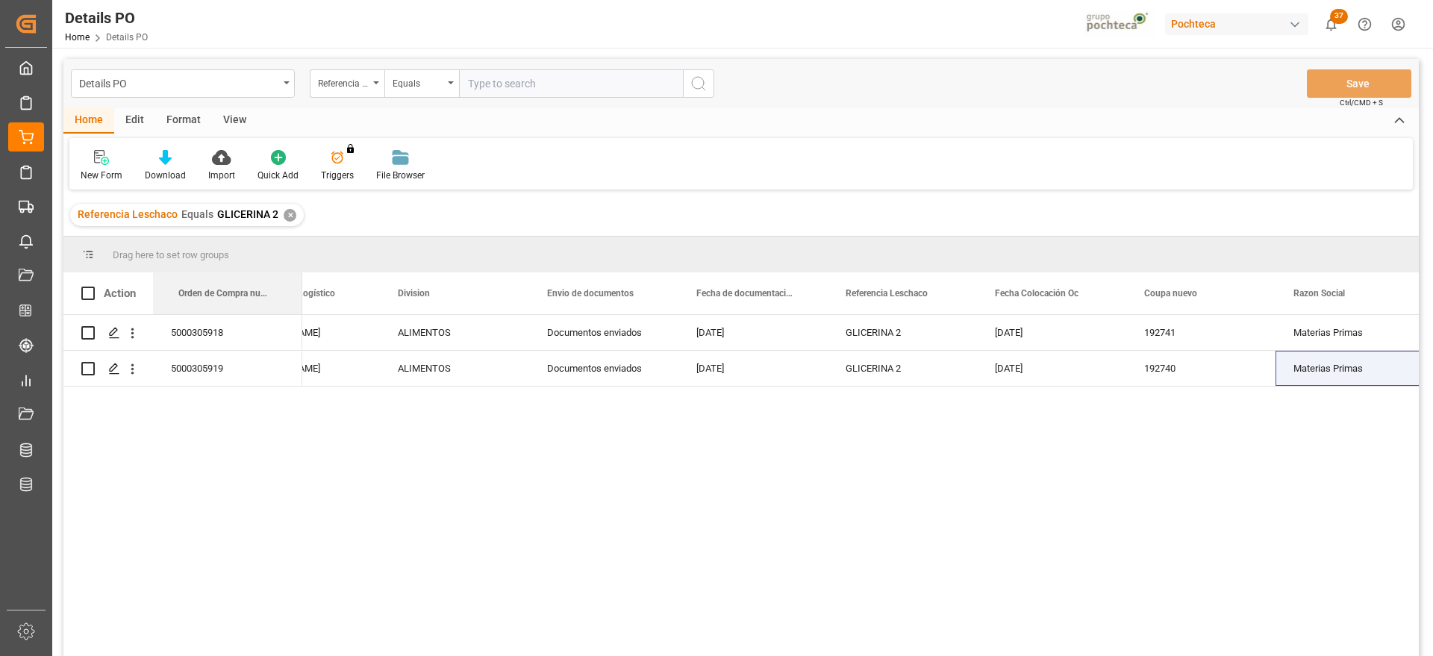
drag, startPoint x: 895, startPoint y: 292, endPoint x: 121, endPoint y: 309, distance: 774.2
click at [215, 333] on div "5000305918" at bounding box center [227, 332] width 149 height 35
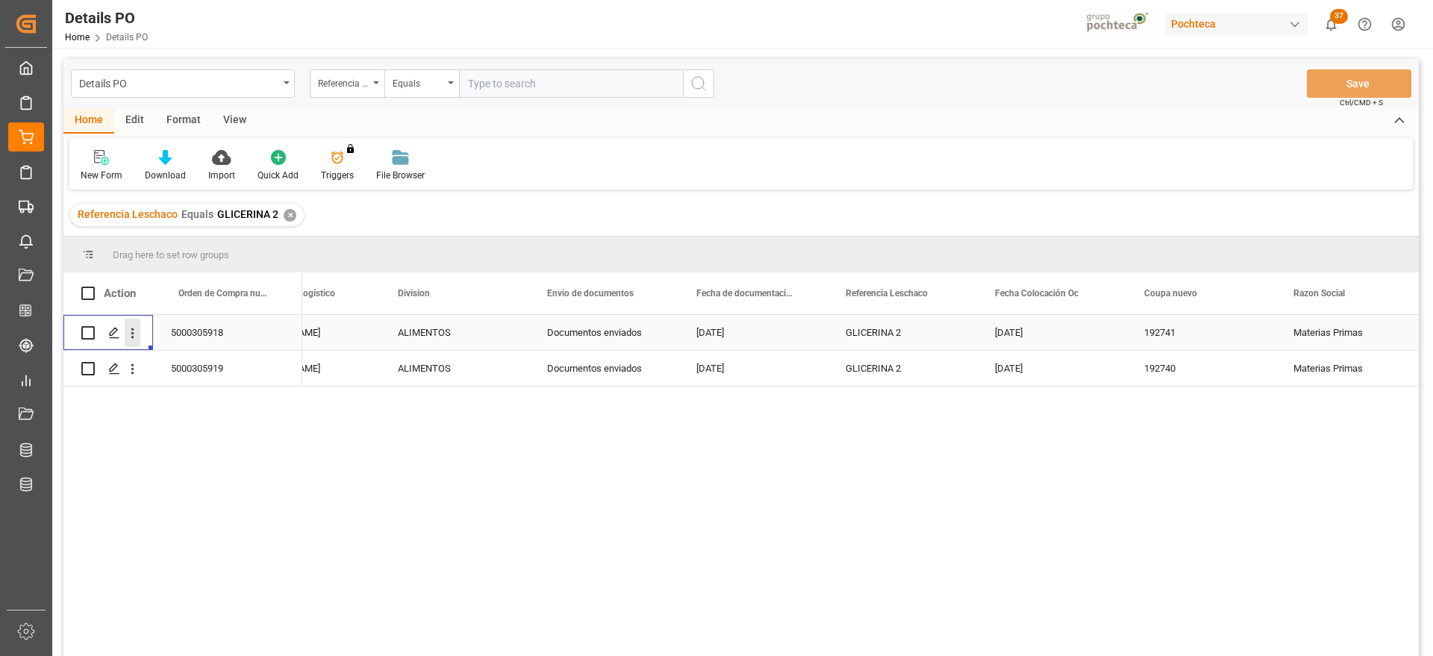
click at [138, 337] on icon "open menu" at bounding box center [133, 333] width 16 height 16
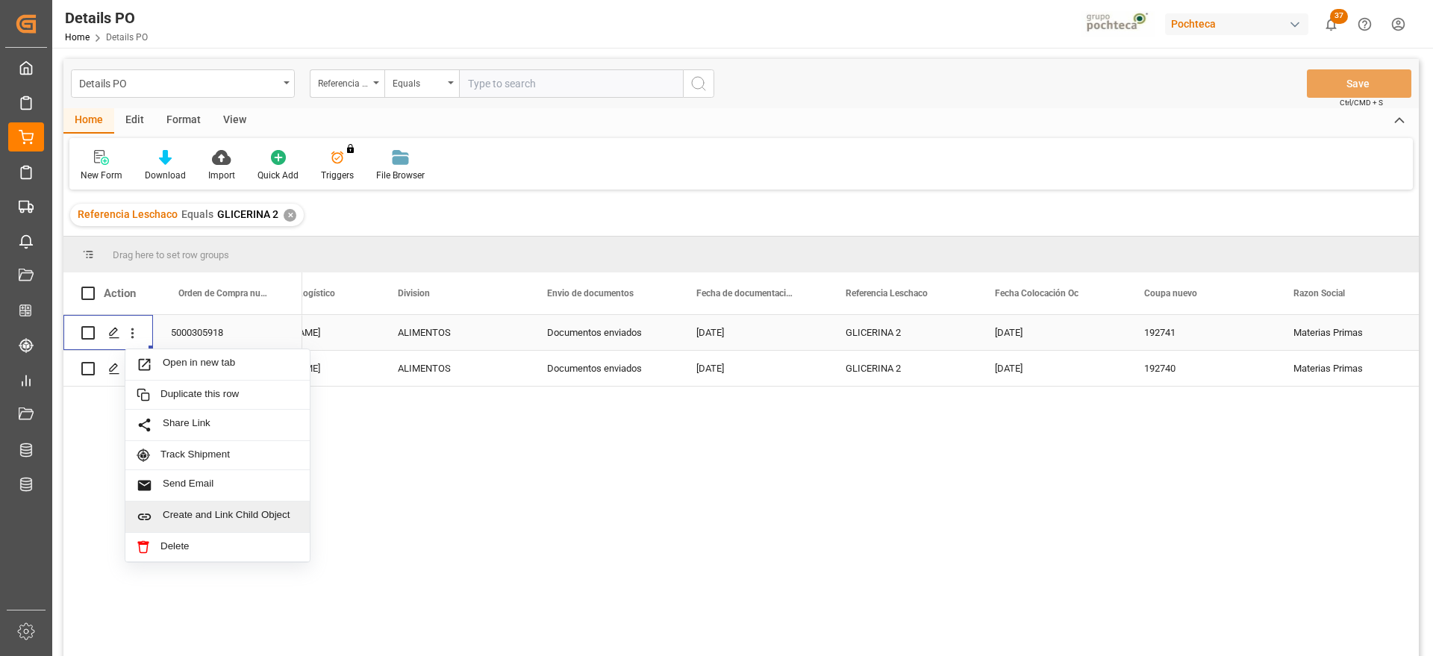
click at [229, 526] on div "Create and Link Child Object" at bounding box center [217, 517] width 184 height 31
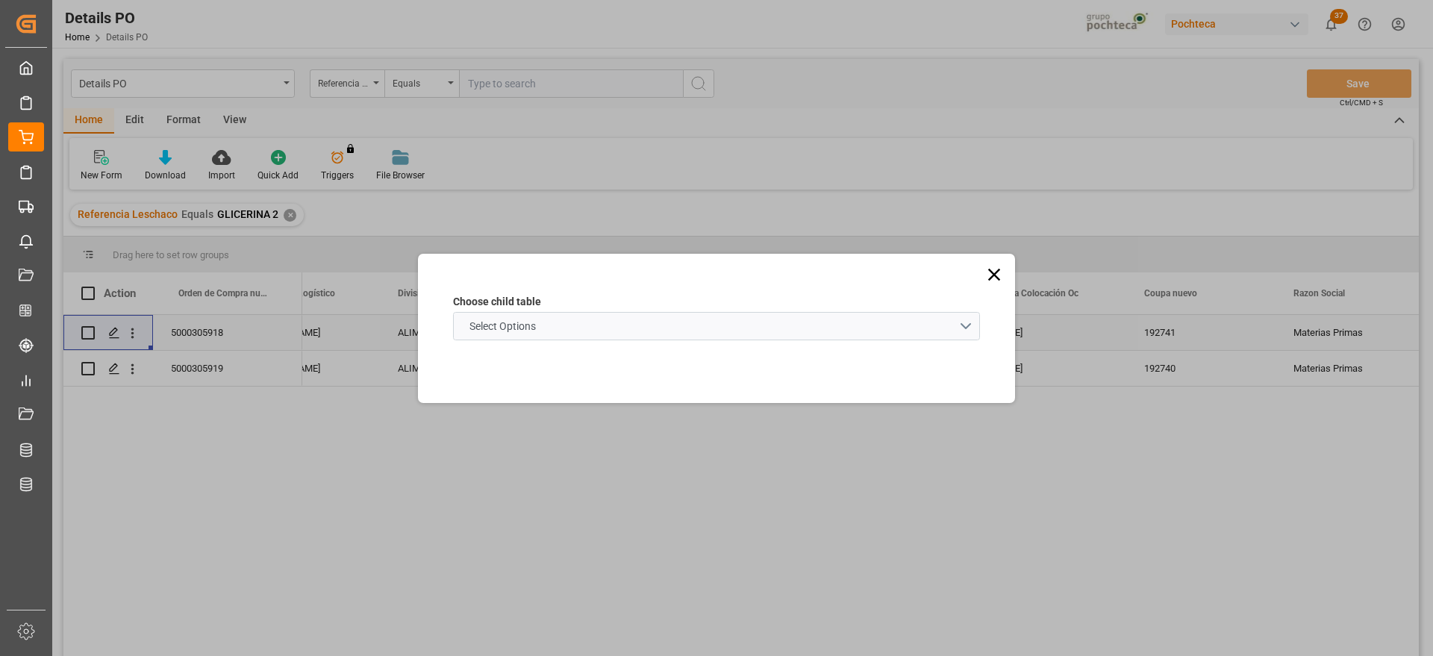
click at [585, 322] on schema "Select Options" at bounding box center [716, 326] width 527 height 28
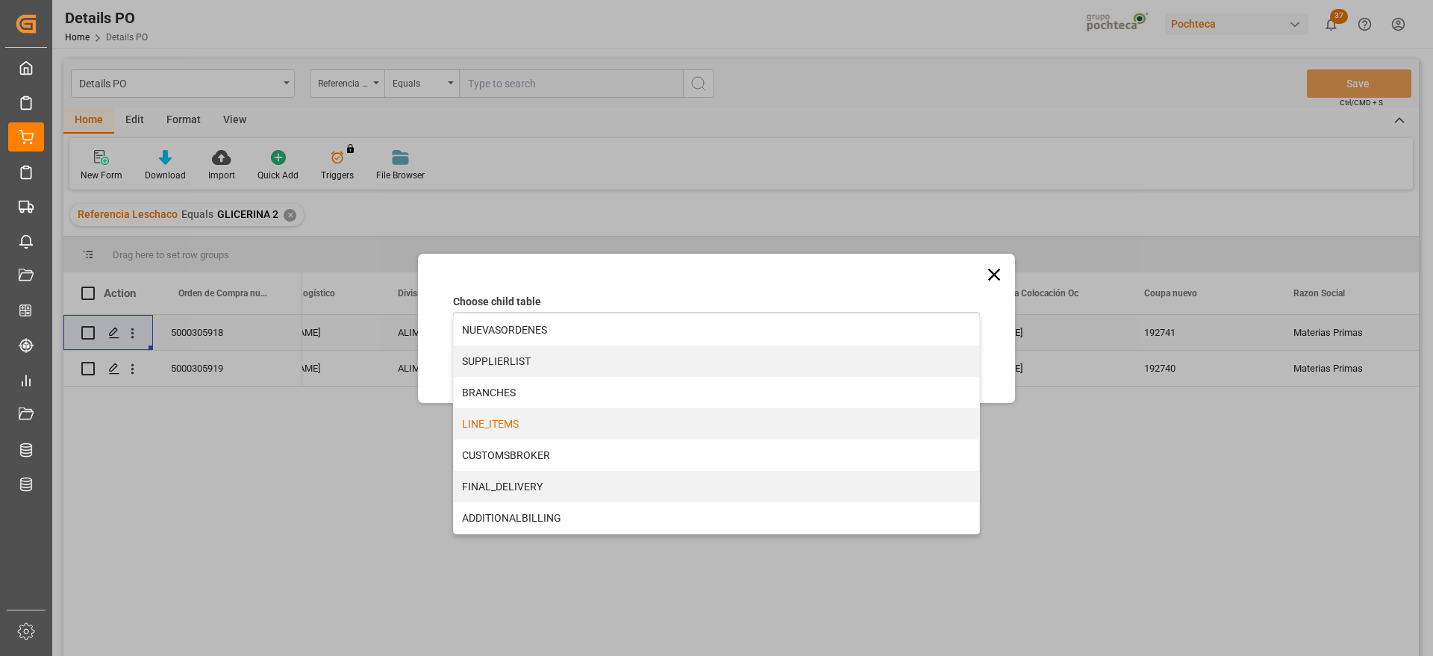
click at [531, 431] on div "LINE_ITEMS" at bounding box center [716, 423] width 525 height 31
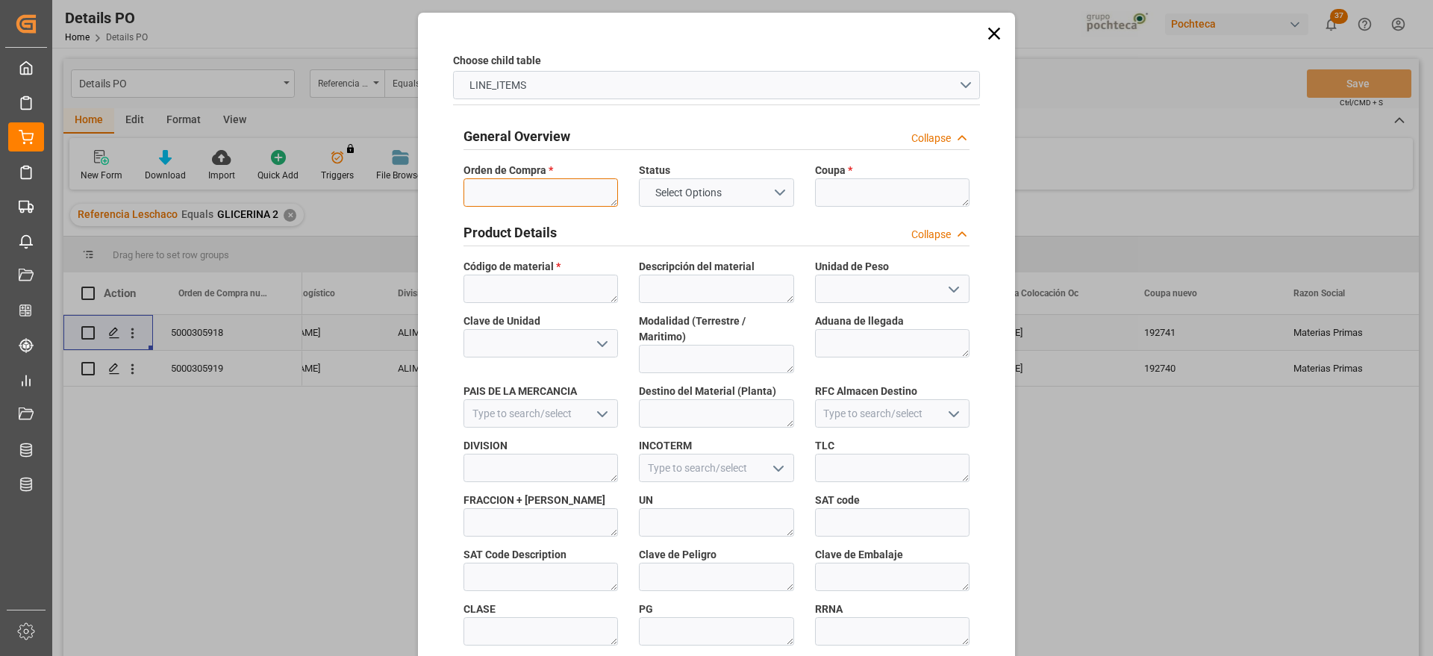
click at [541, 193] on textarea at bounding box center [541, 192] width 155 height 28
paste textarea "5000305918"
type textarea "5000305918"
click at [831, 200] on textarea at bounding box center [892, 192] width 155 height 28
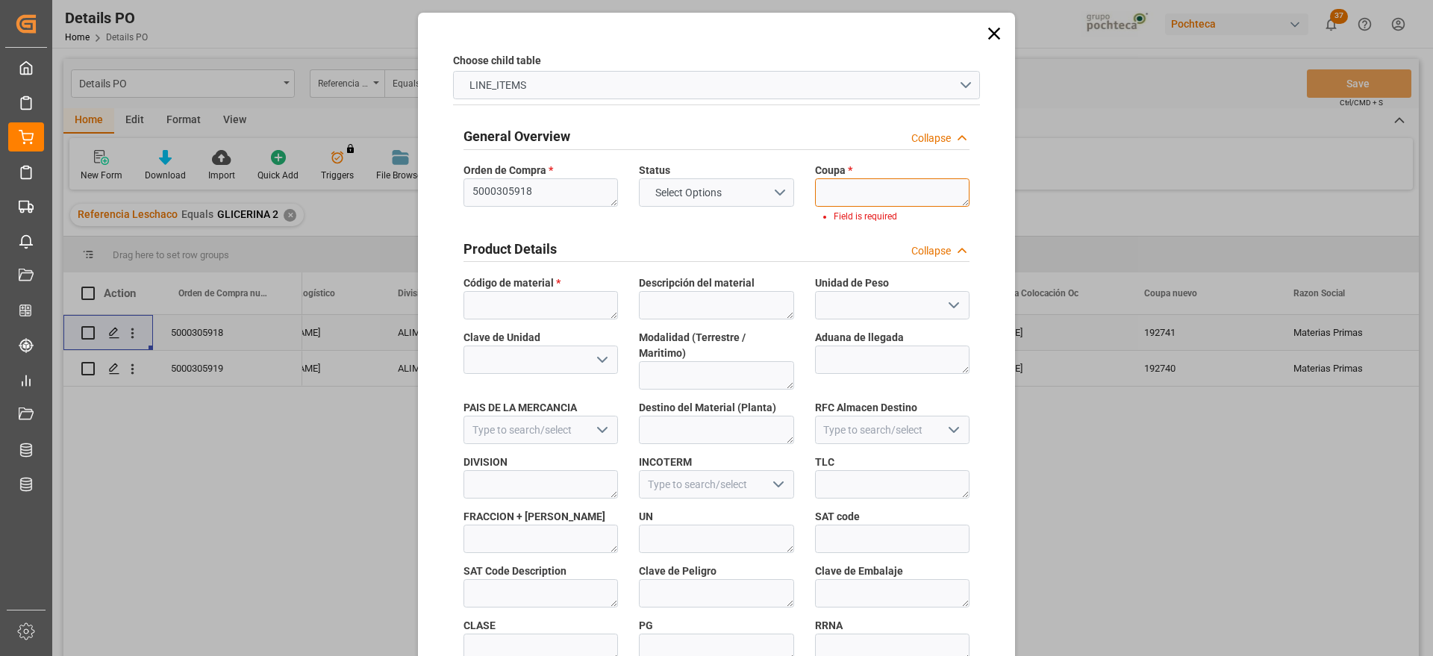
click at [873, 203] on textarea at bounding box center [892, 192] width 155 height 28
paste textarea "192741"
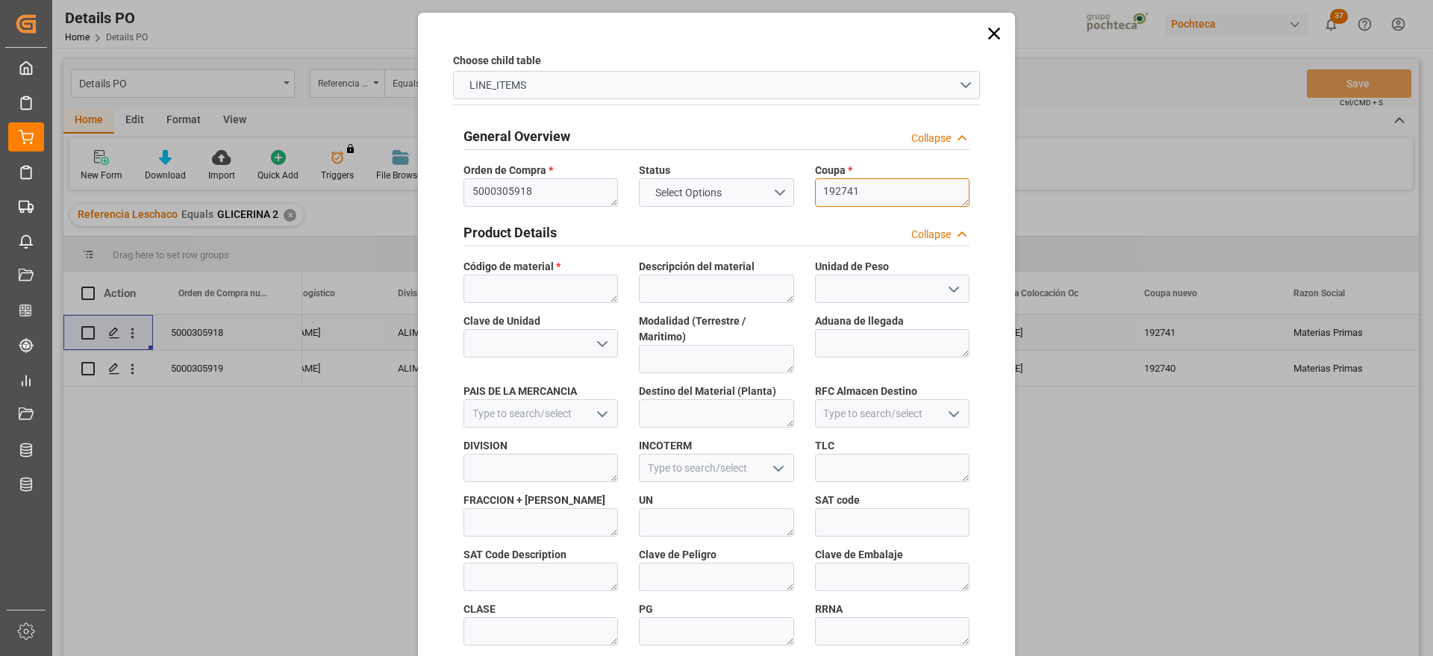
type textarea "192741"
click at [537, 296] on textarea at bounding box center [541, 289] width 155 height 28
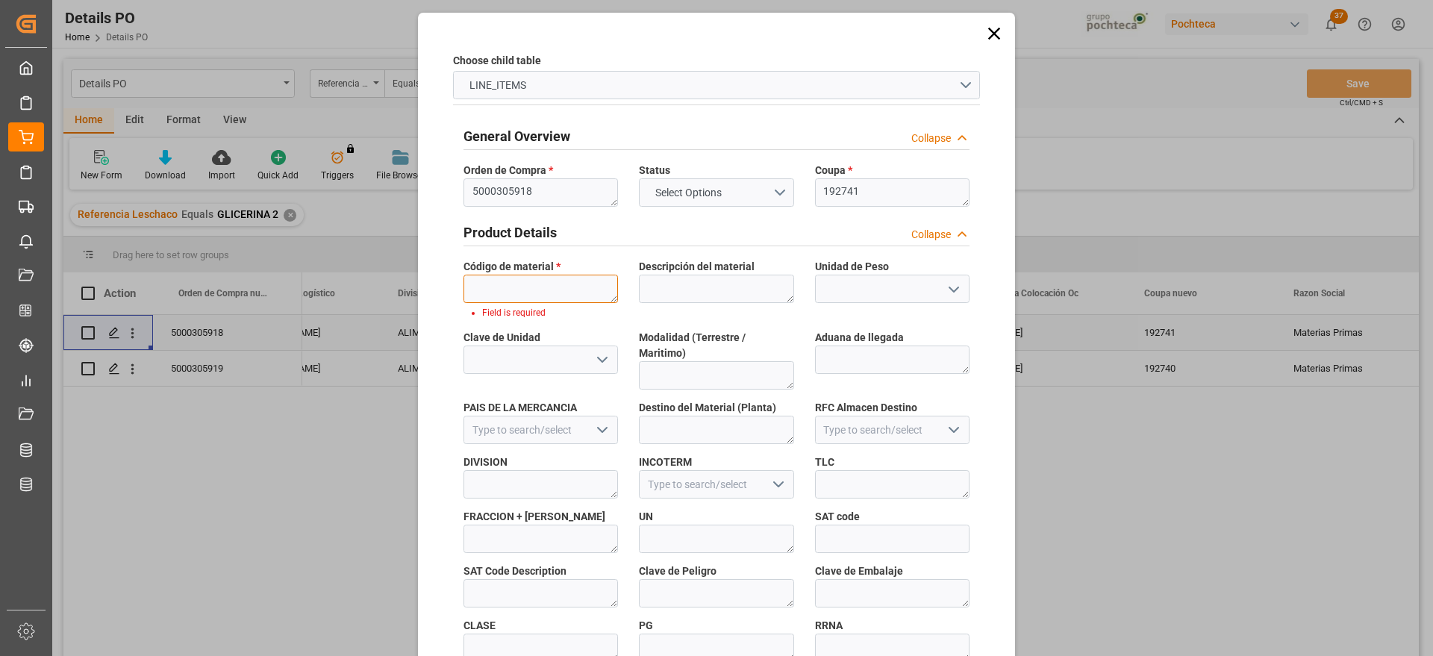
paste textarea "69511"
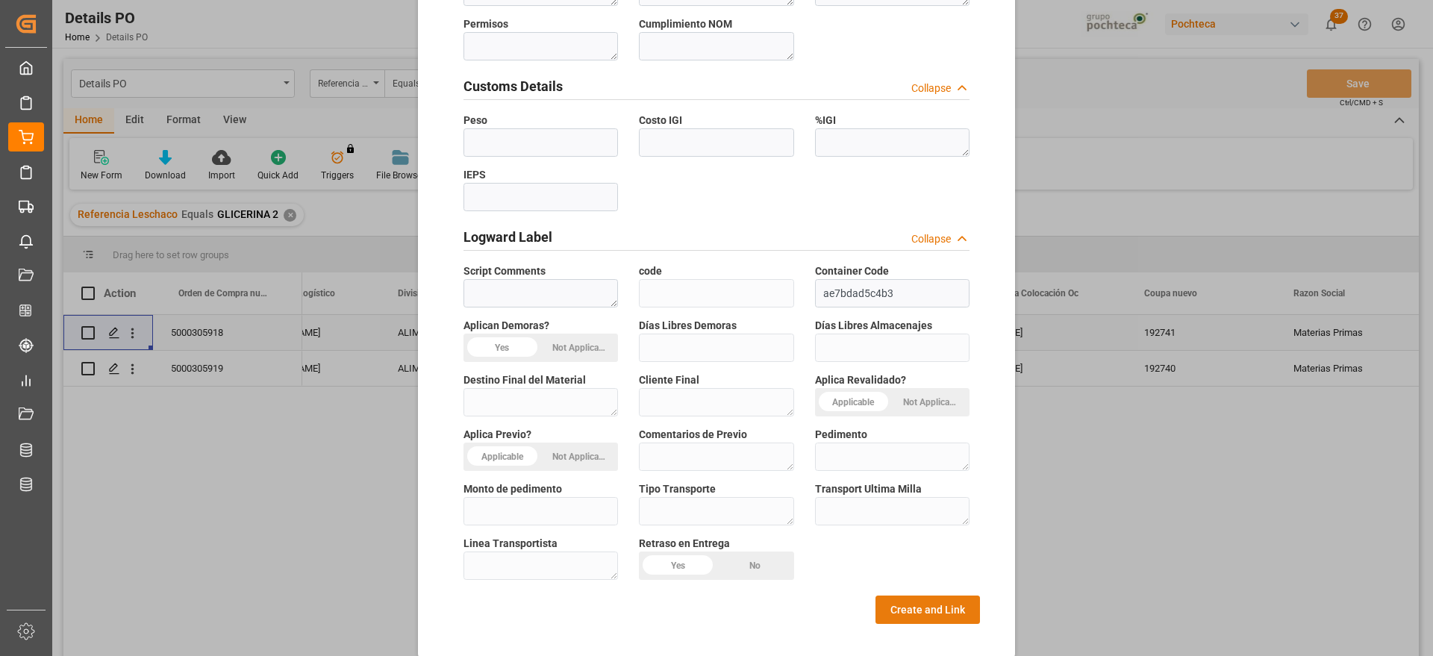
type textarea "69511"
click at [907, 600] on button "Create and Link" at bounding box center [928, 610] width 104 height 28
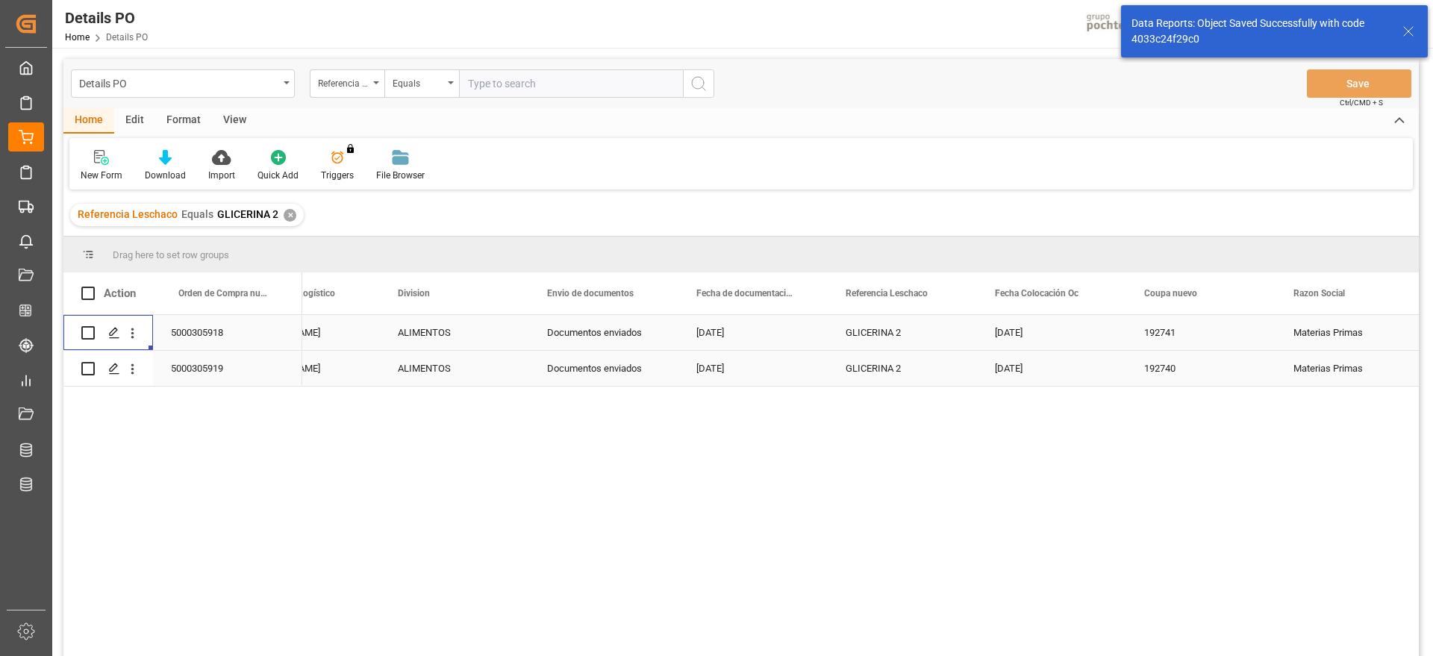
click at [210, 368] on div "5000305919" at bounding box center [227, 368] width 149 height 35
click at [134, 363] on icon "open menu" at bounding box center [133, 369] width 16 height 16
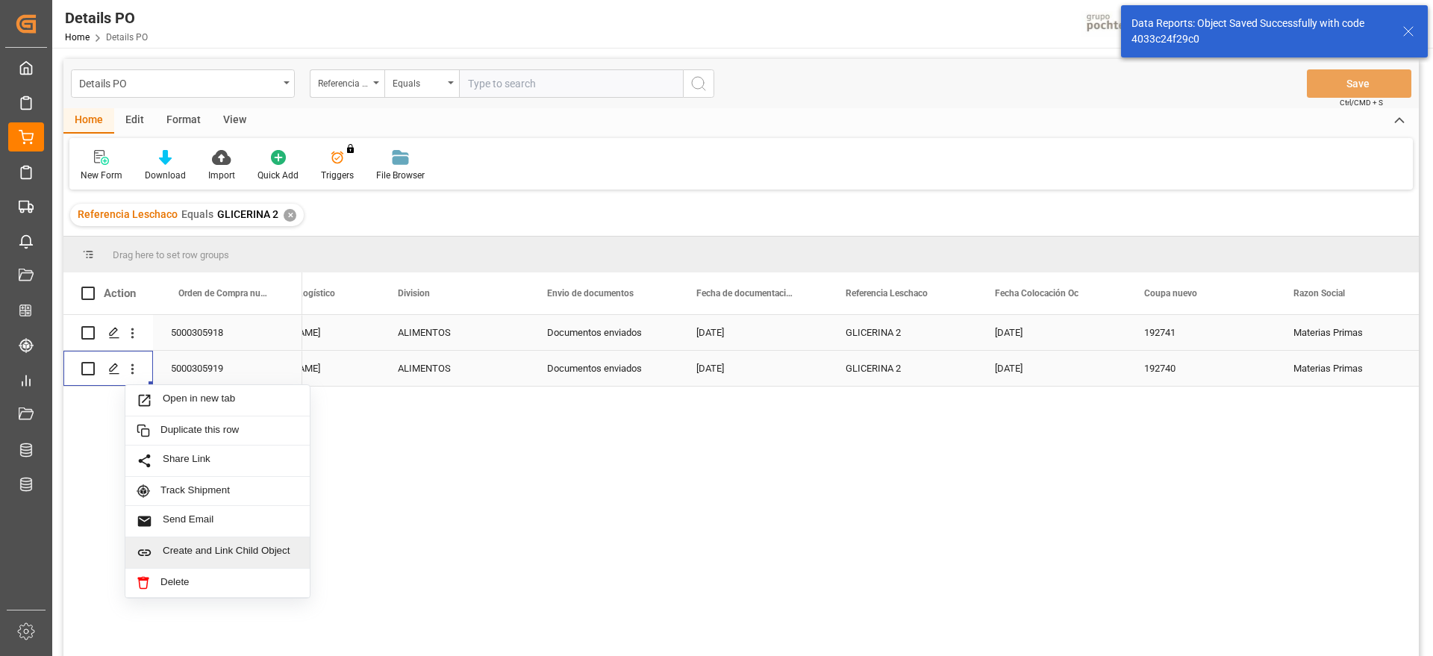
click at [204, 543] on div "Create and Link Child Object" at bounding box center [217, 552] width 184 height 31
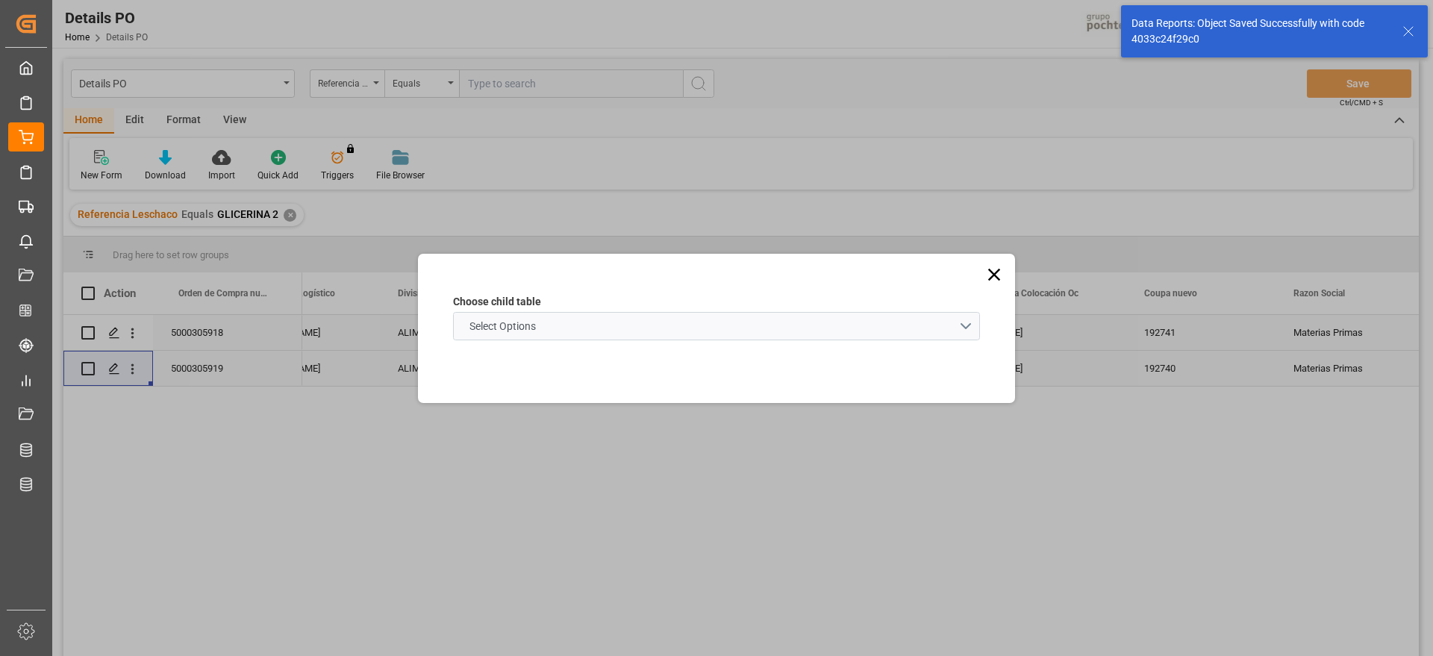
click at [524, 340] on schema "Select Options" at bounding box center [716, 326] width 527 height 28
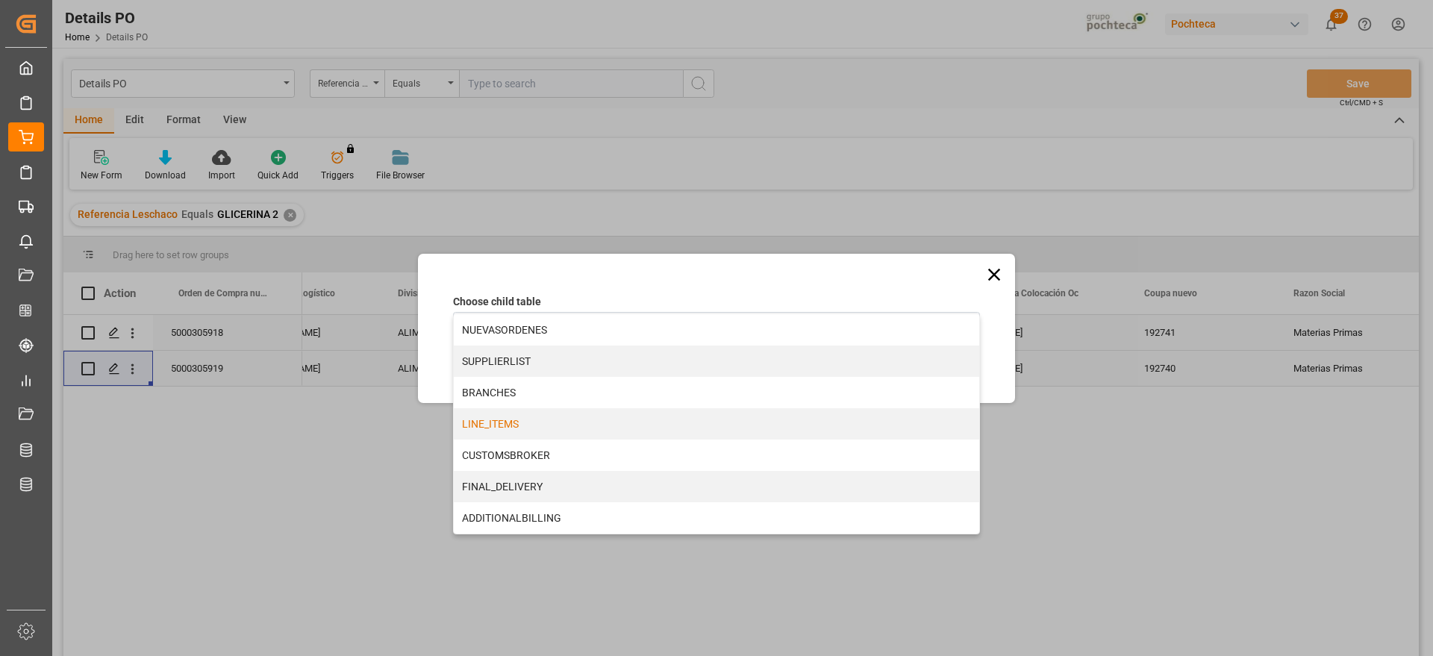
click at [515, 432] on div "LINE_ITEMS" at bounding box center [716, 423] width 525 height 31
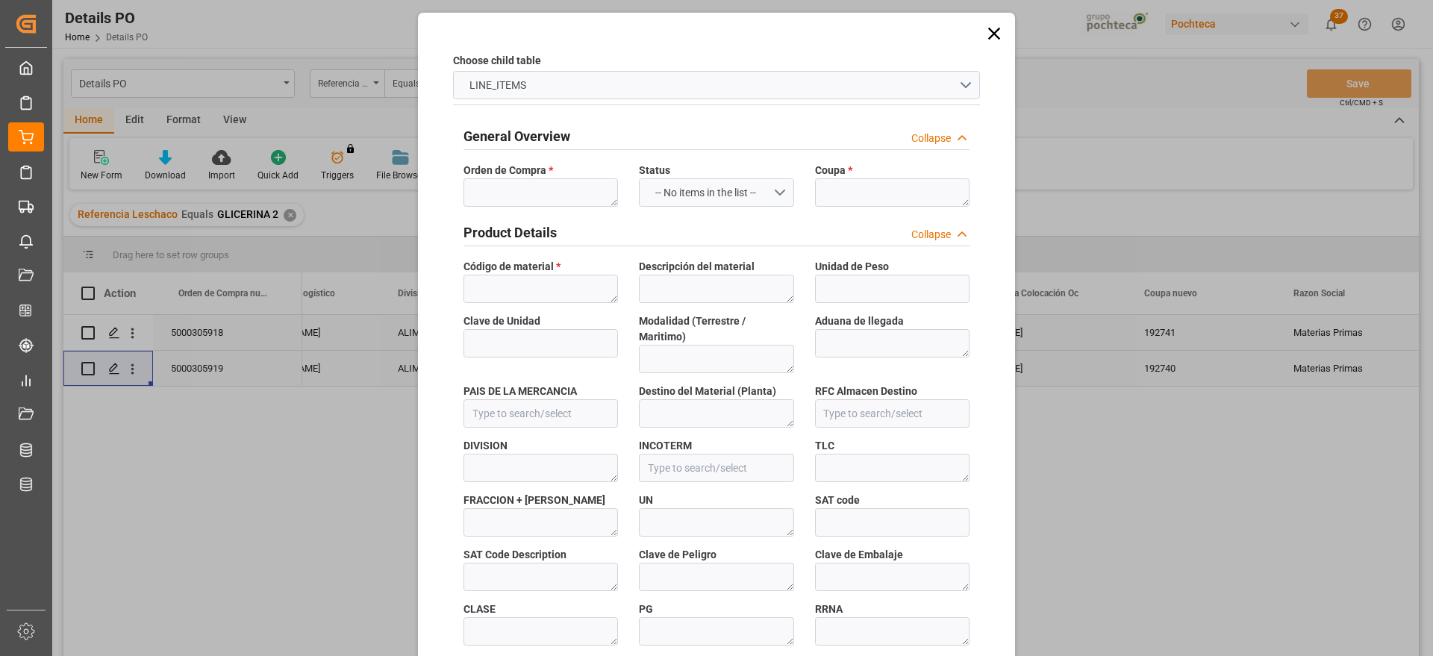
type input "b31e70b351bb"
click at [508, 197] on textarea at bounding box center [541, 192] width 155 height 28
paste textarea "5000305919"
type textarea "5000305919"
click at [868, 203] on textarea at bounding box center [892, 192] width 155 height 28
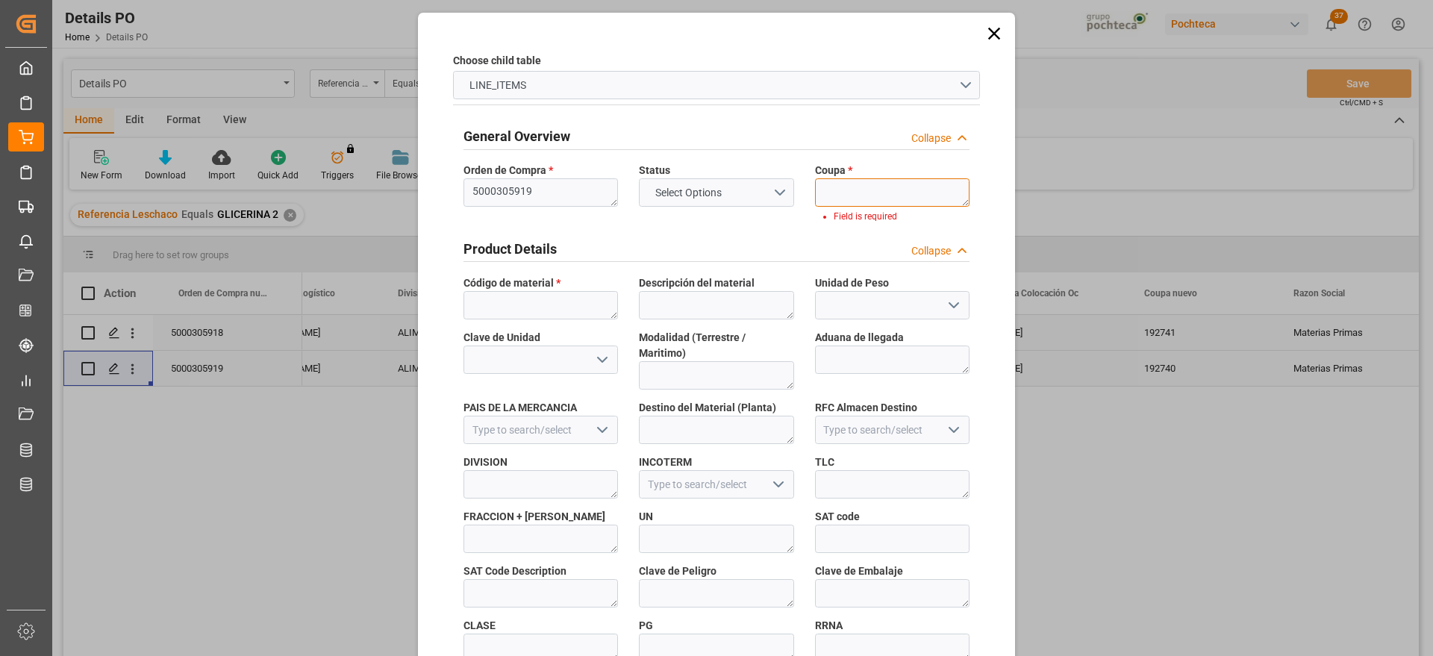
paste textarea "192740"
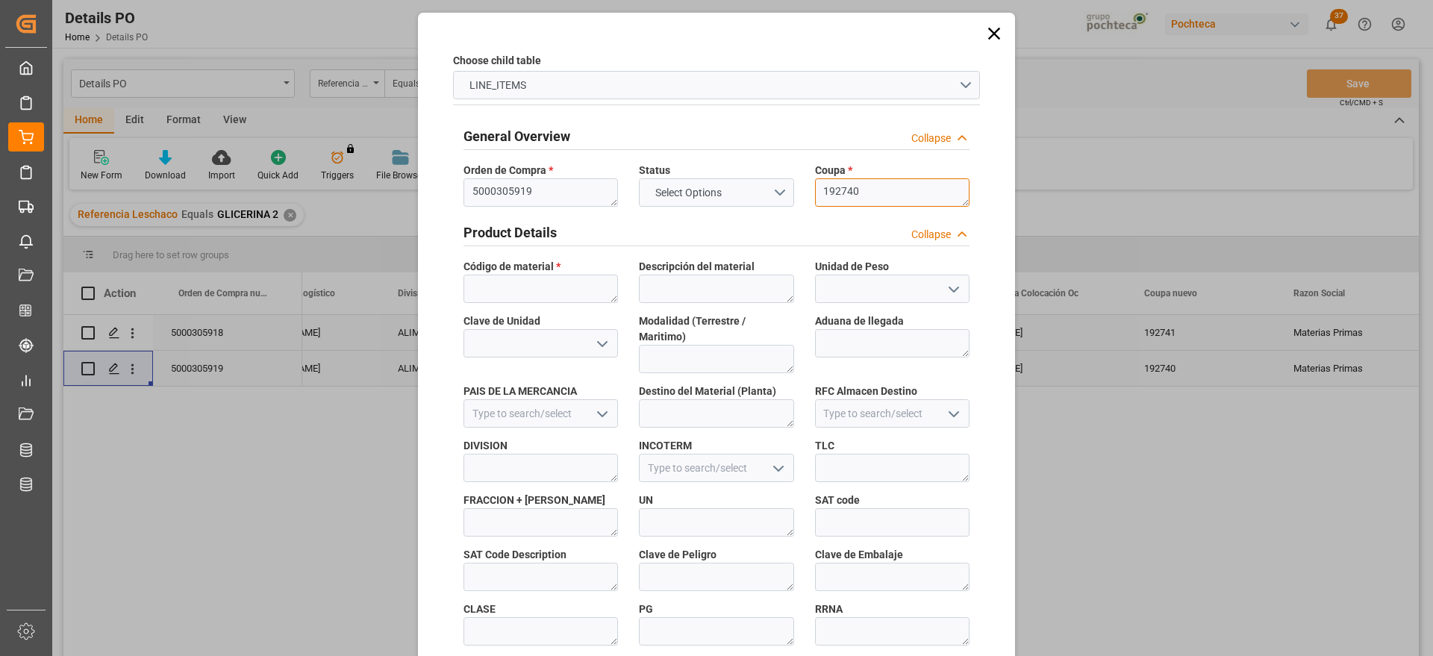
type textarea "192740"
click at [544, 296] on textarea at bounding box center [541, 289] width 155 height 28
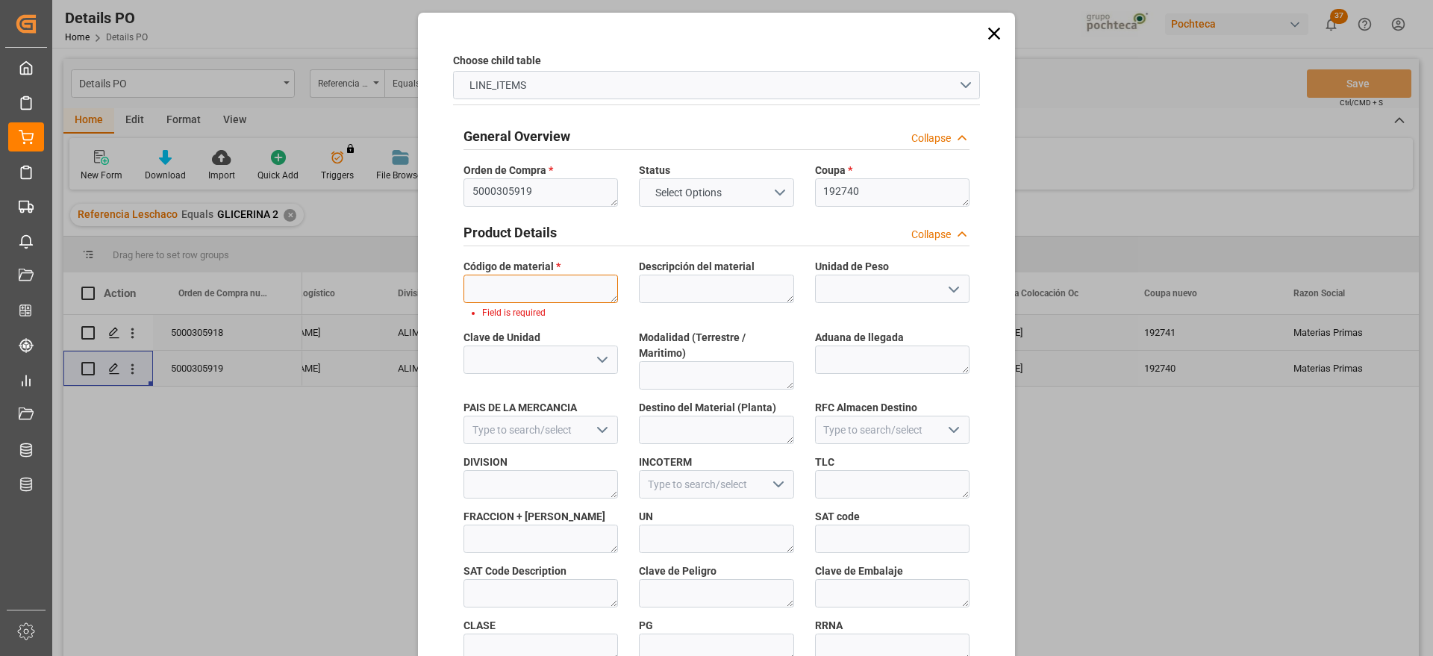
click at [500, 287] on textarea at bounding box center [541, 289] width 155 height 28
paste textarea "69511"
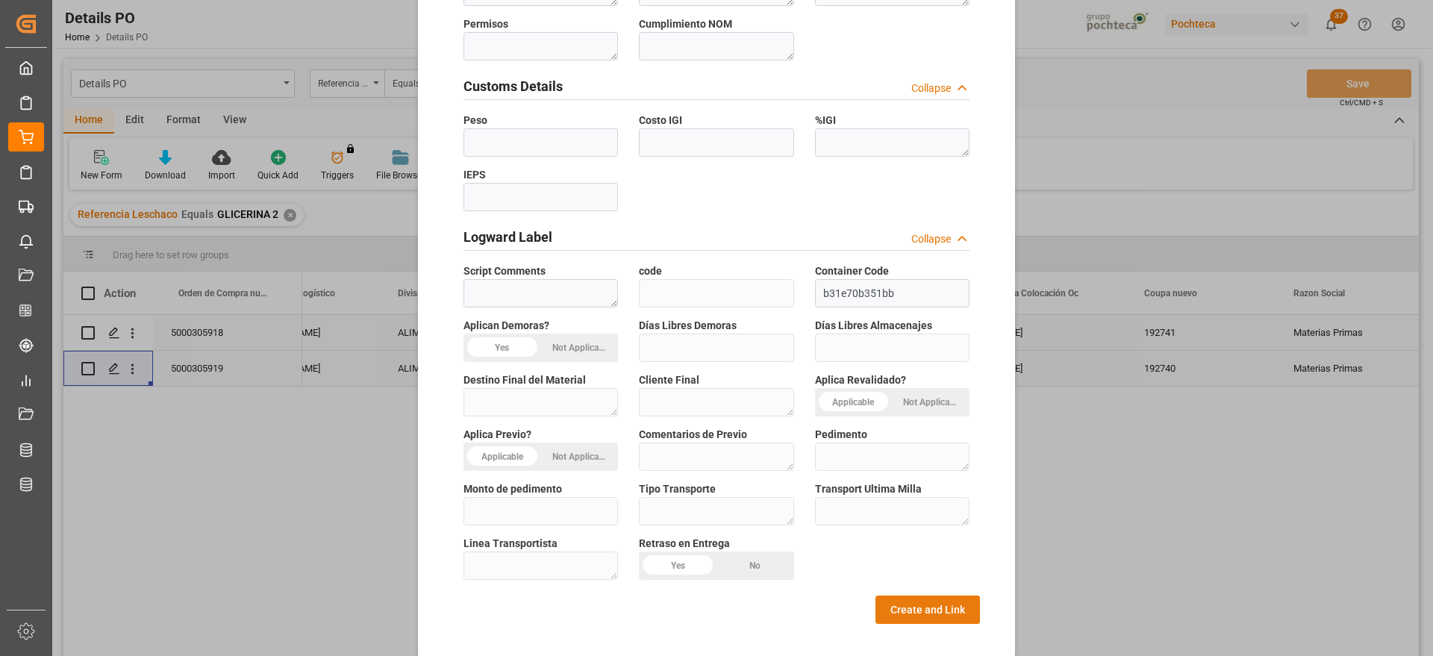
type textarea "69511"
click at [926, 596] on button "Create and Link" at bounding box center [928, 610] width 104 height 28
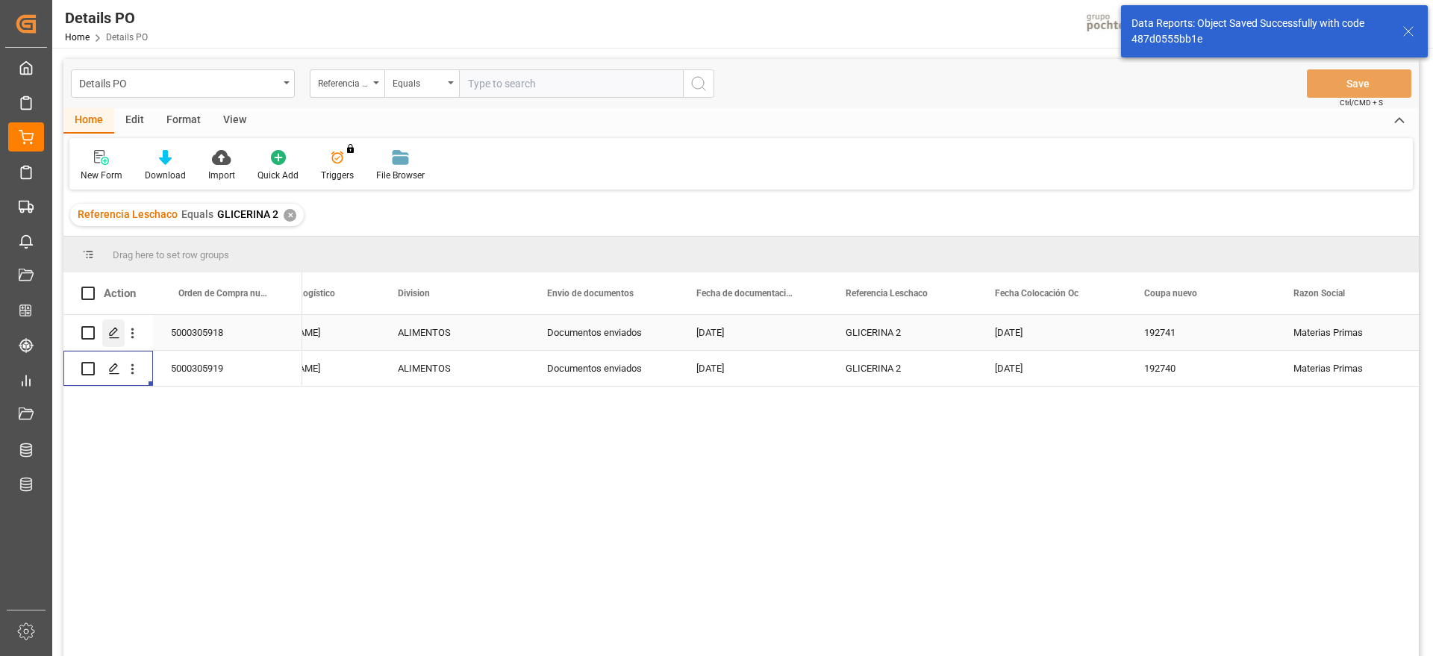
click at [116, 332] on icon "Press SPACE to select this row." at bounding box center [114, 333] width 12 height 12
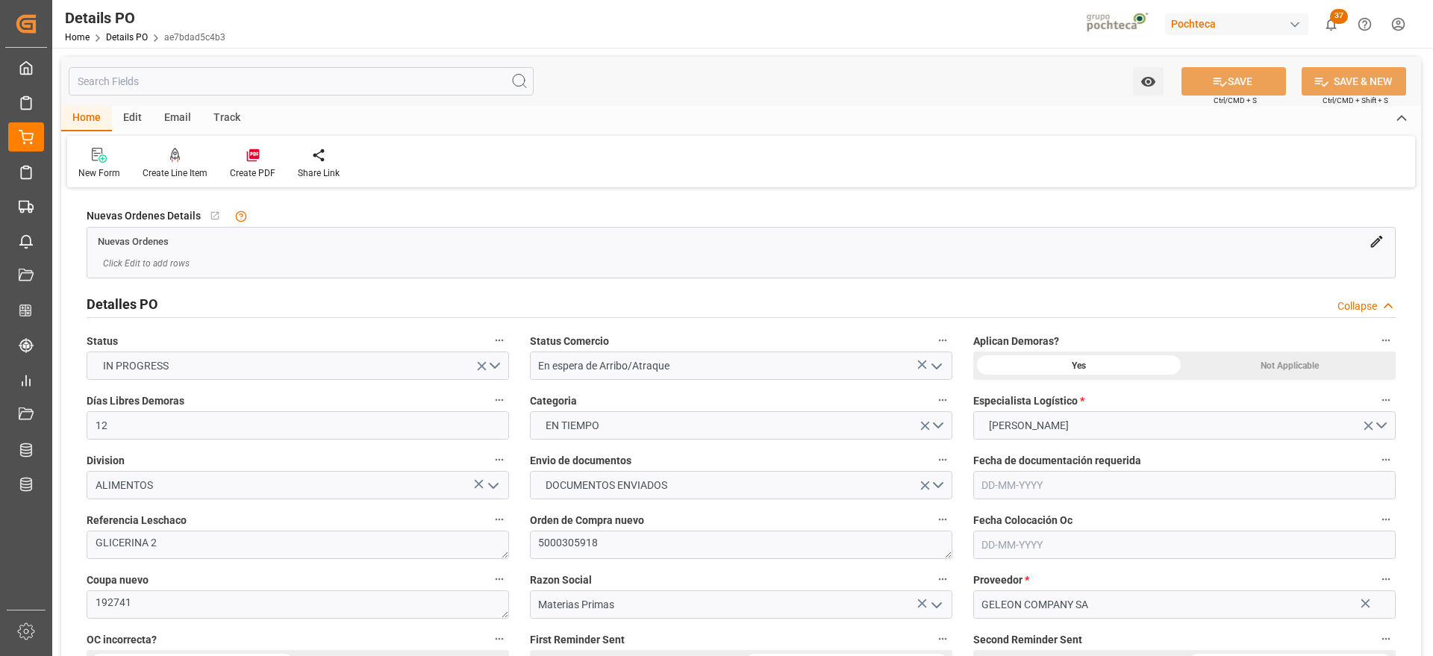
type input "12"
type input "09-09-2025"
type input "08-07-2025"
type input "09-09-2025"
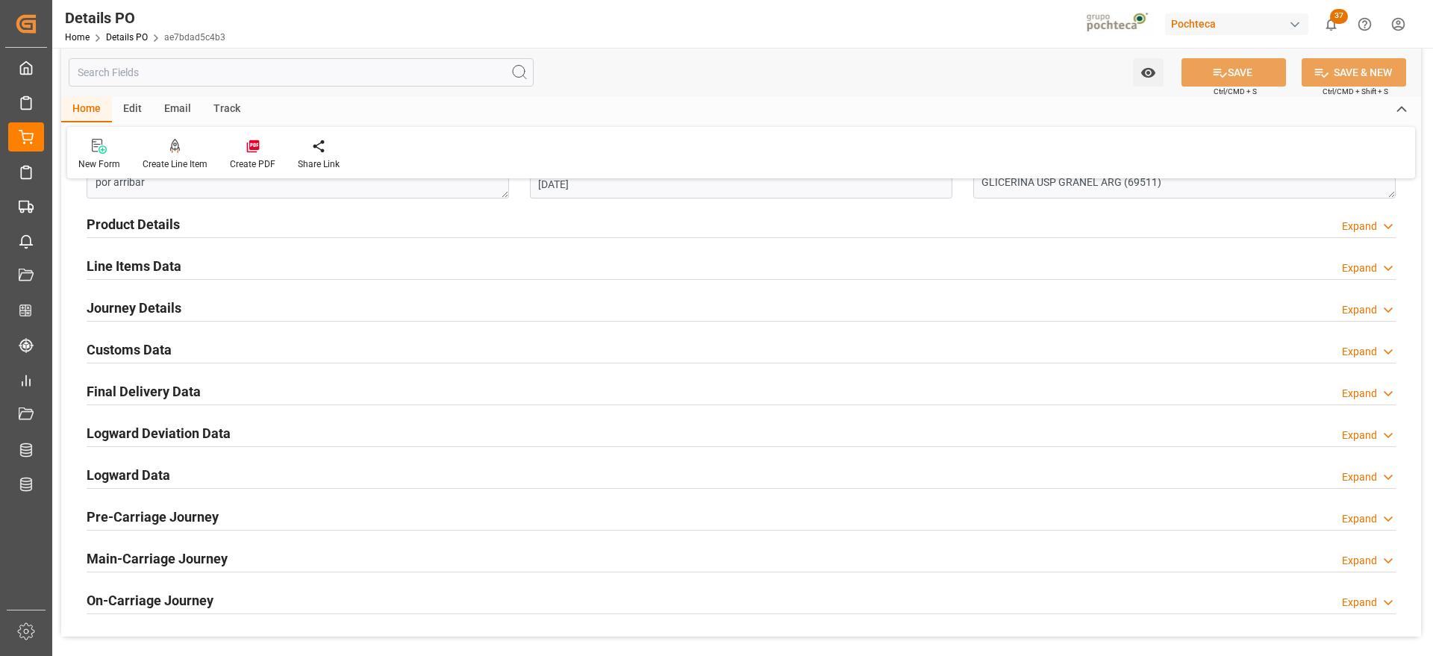
click at [151, 364] on div "Customs Data Expand" at bounding box center [741, 350] width 1330 height 42
click at [152, 352] on h2 "Customs Data" at bounding box center [129, 350] width 85 height 20
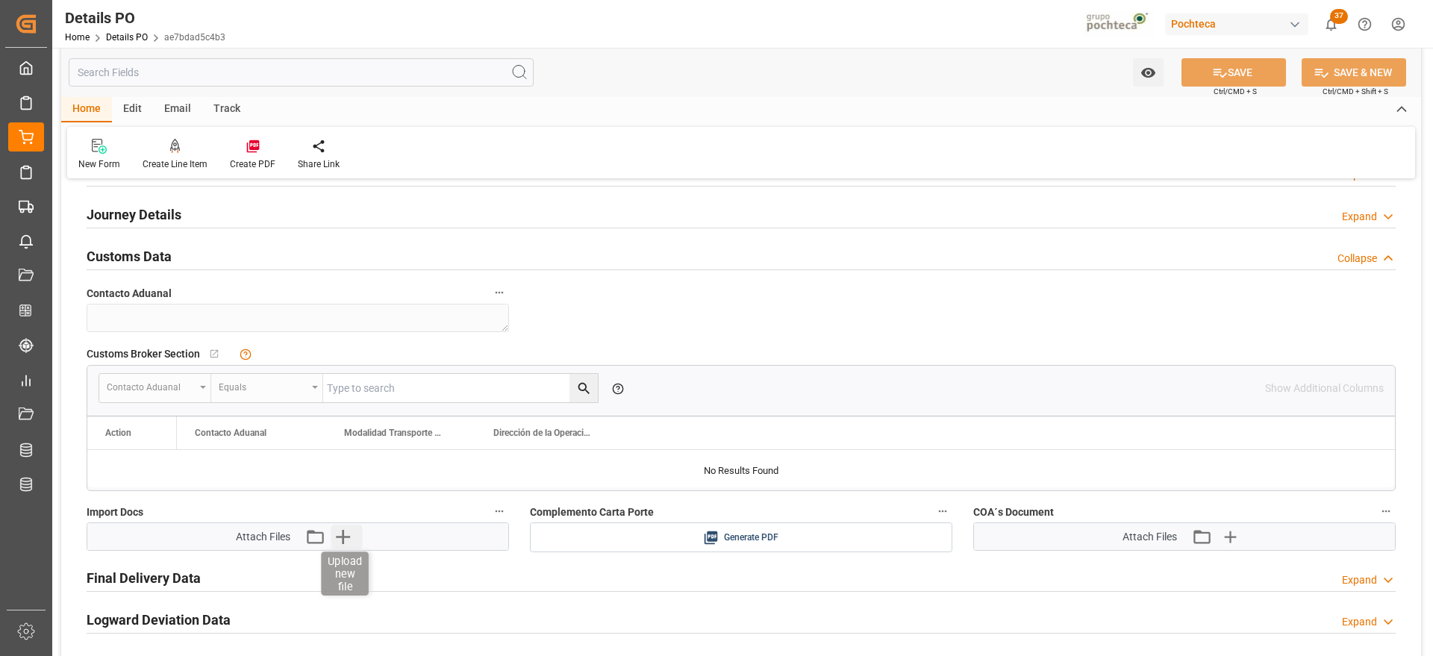
click at [334, 542] on icon "button" at bounding box center [343, 537] width 24 height 24
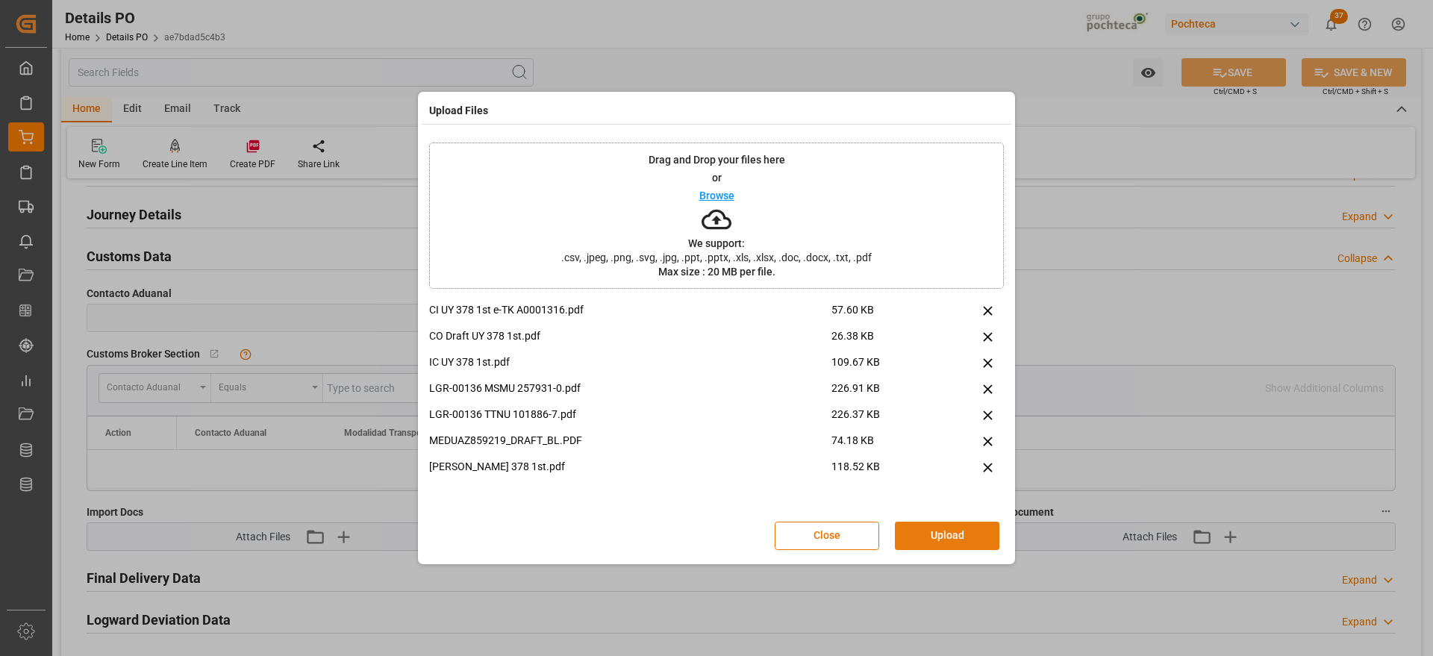
click at [955, 540] on button "Upload" at bounding box center [947, 536] width 104 height 28
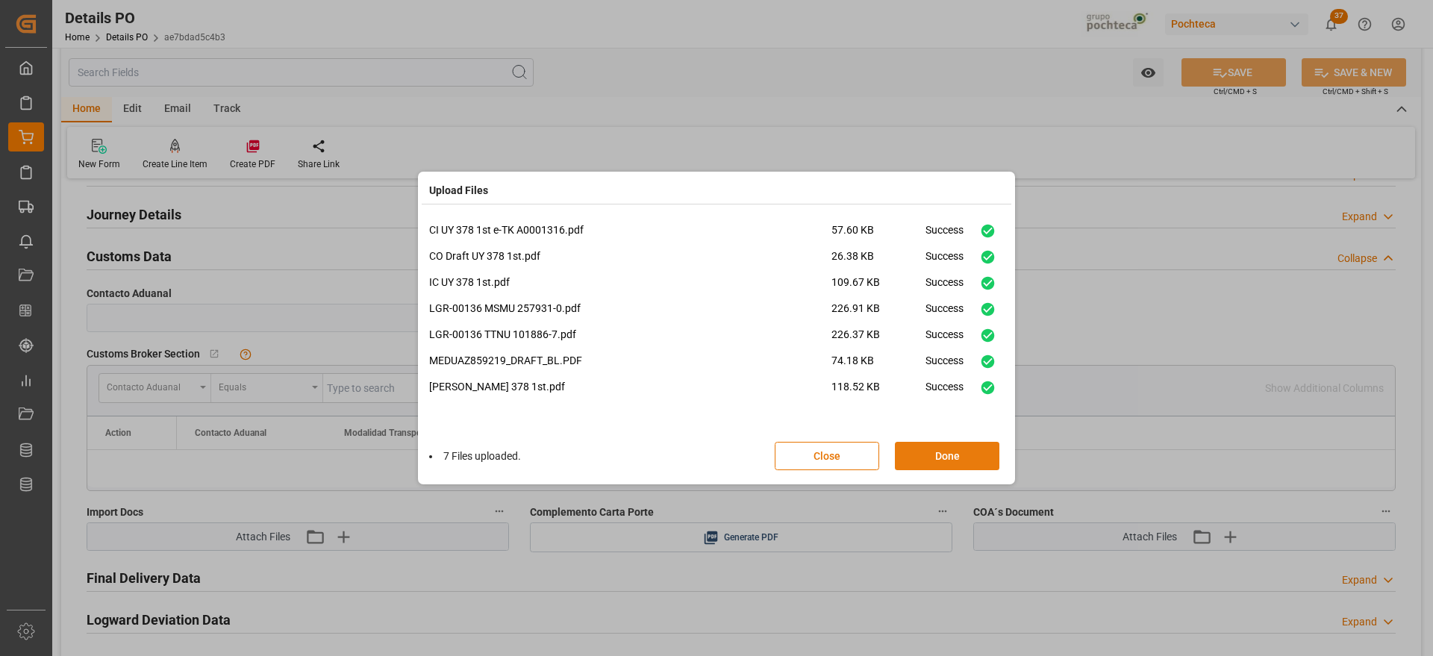
click at [952, 465] on button "Done" at bounding box center [947, 456] width 104 height 28
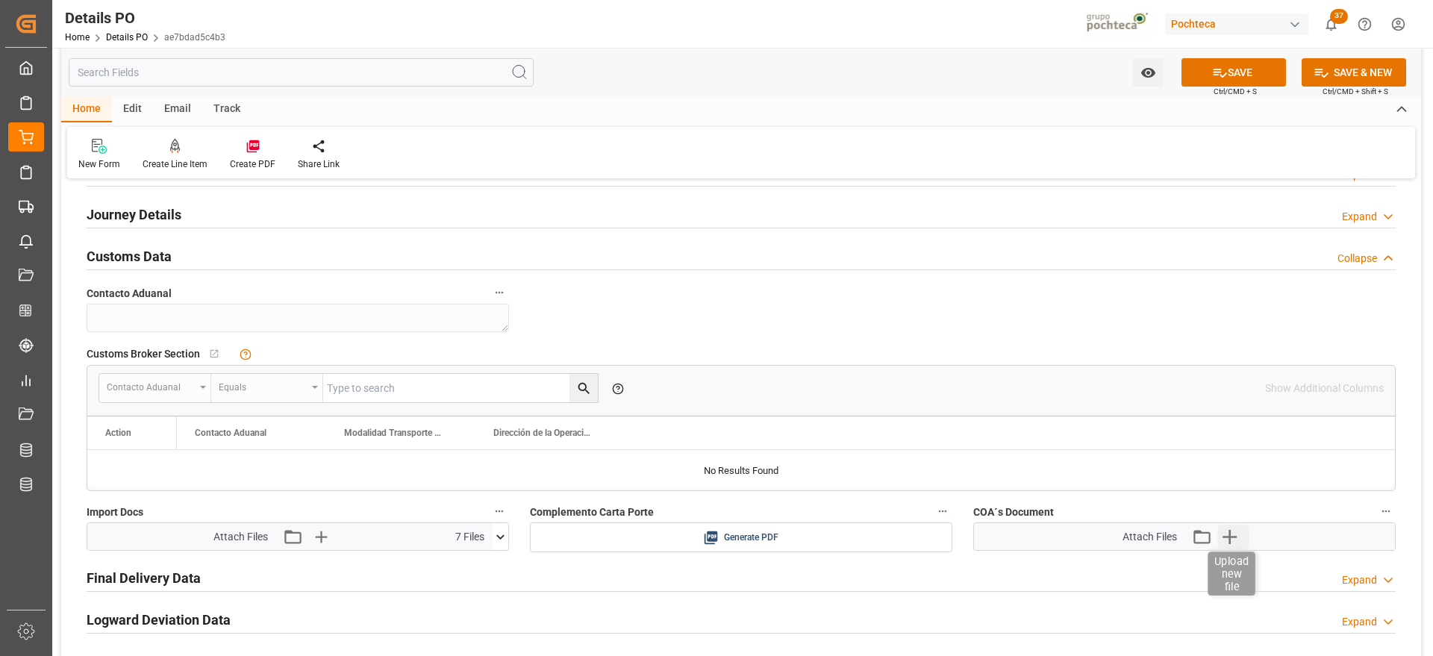
click at [1232, 537] on icon "button" at bounding box center [1230, 537] width 14 height 14
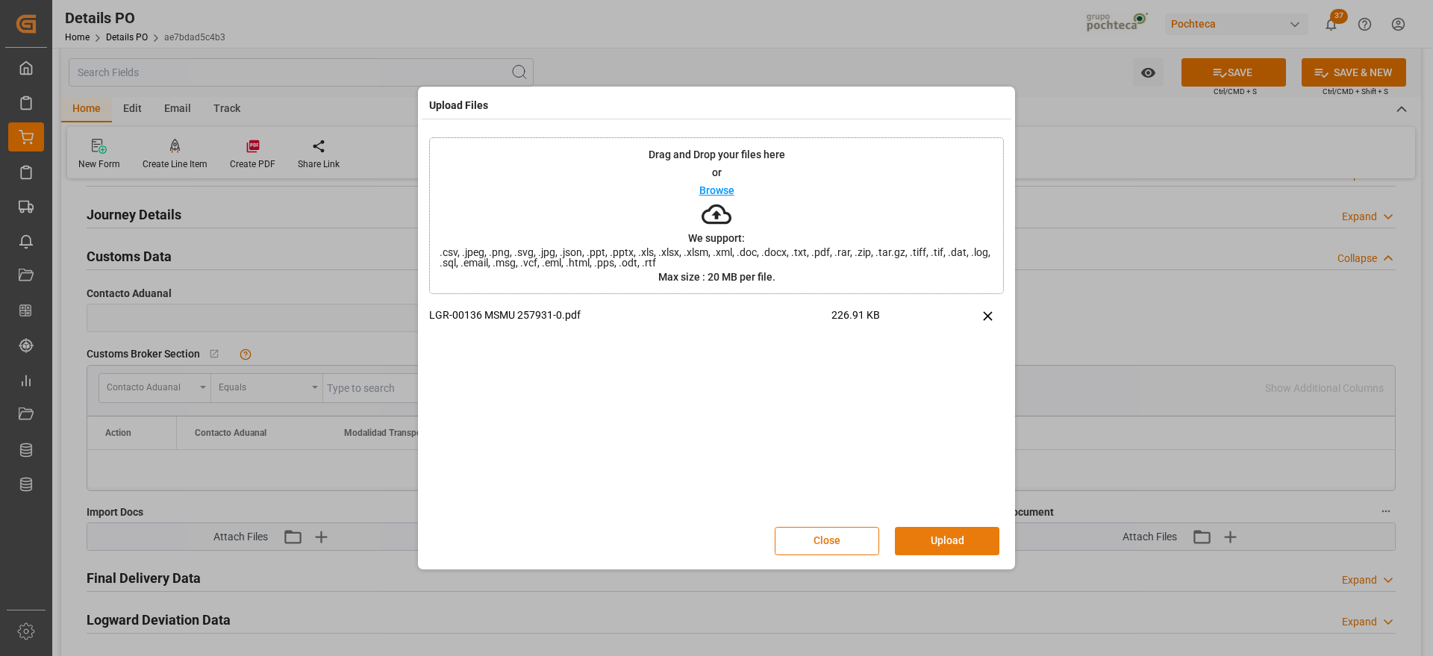
click at [954, 543] on button "Upload" at bounding box center [947, 541] width 104 height 28
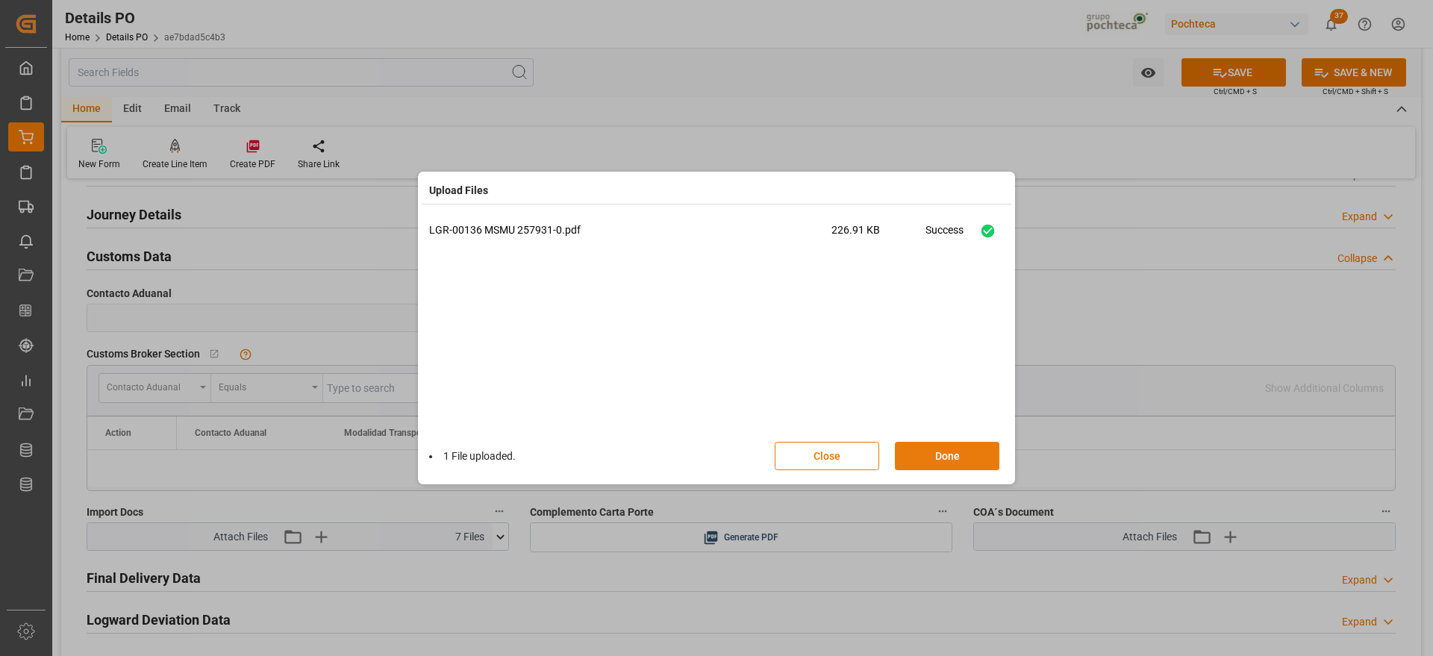
click at [955, 449] on button "Done" at bounding box center [947, 456] width 104 height 28
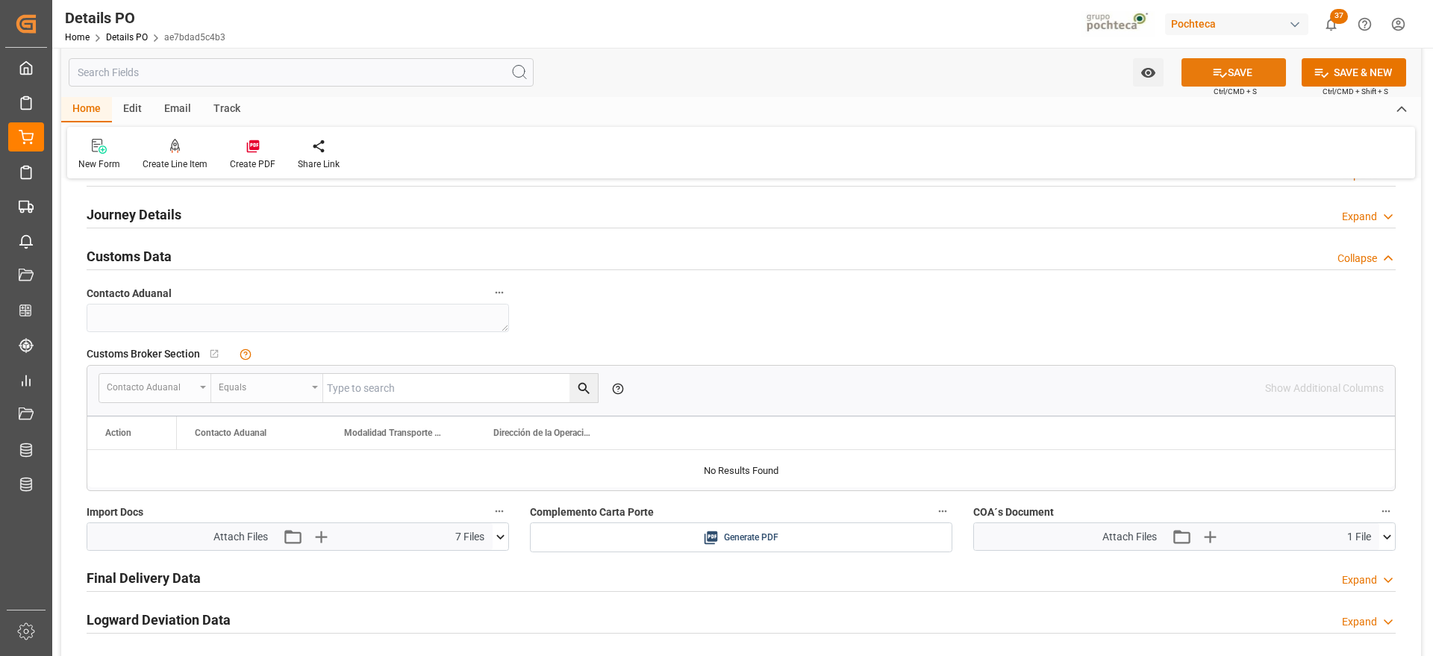
click at [1229, 60] on button "SAVE" at bounding box center [1234, 72] width 104 height 28
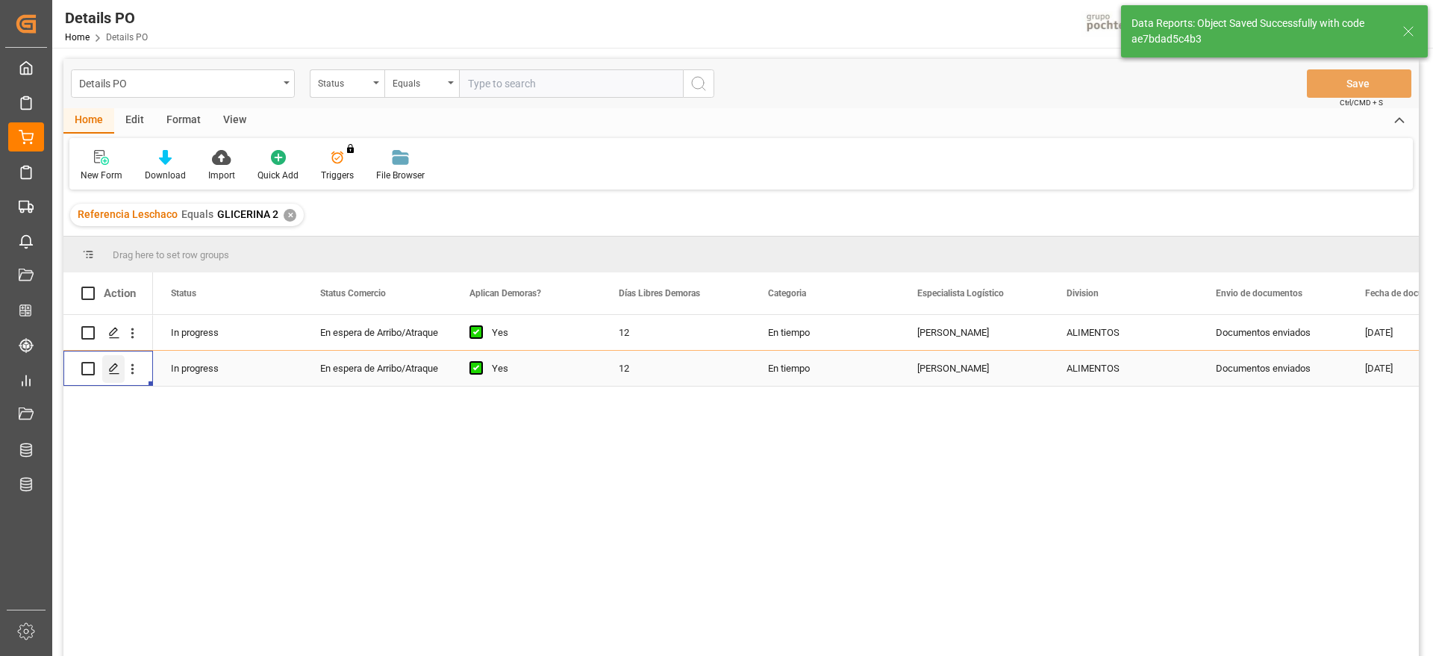
click at [116, 372] on icon "Press SPACE to select this row." at bounding box center [114, 369] width 12 height 12
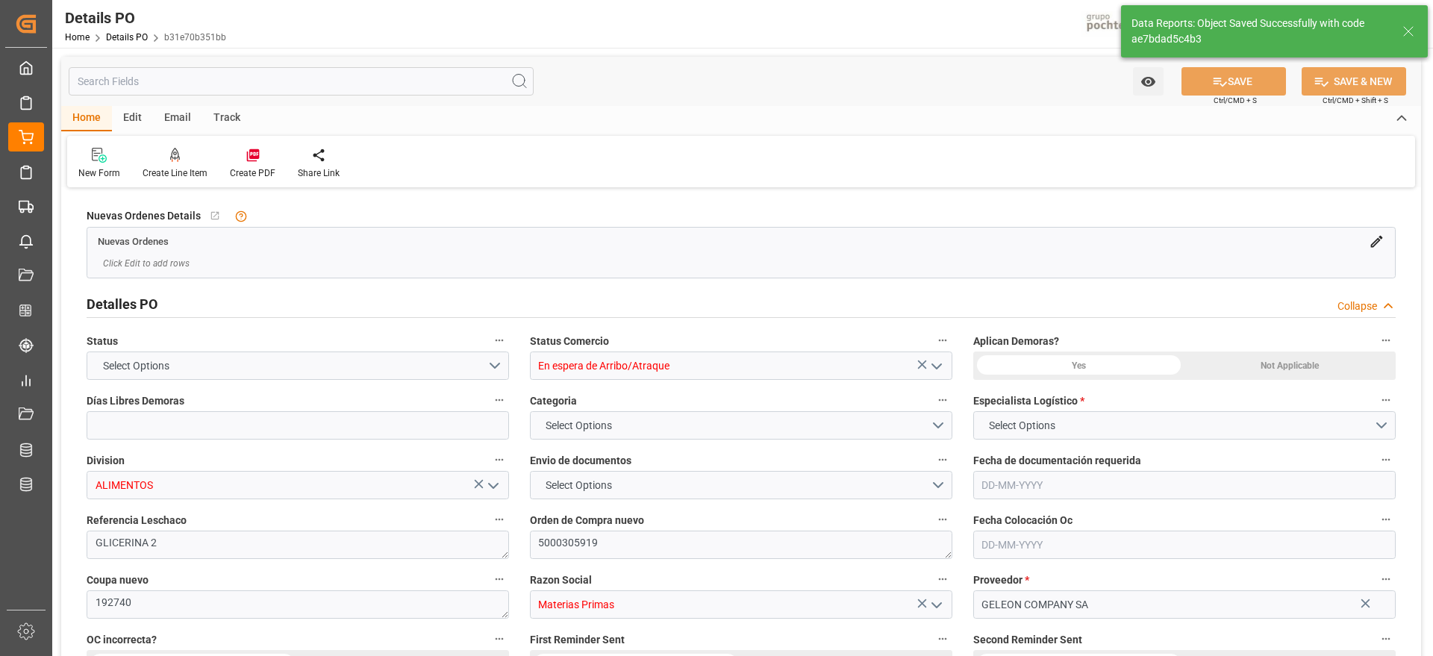
type input "12"
type input "09-09-2025"
type input "08-07-2025"
type input "09-09-2025"
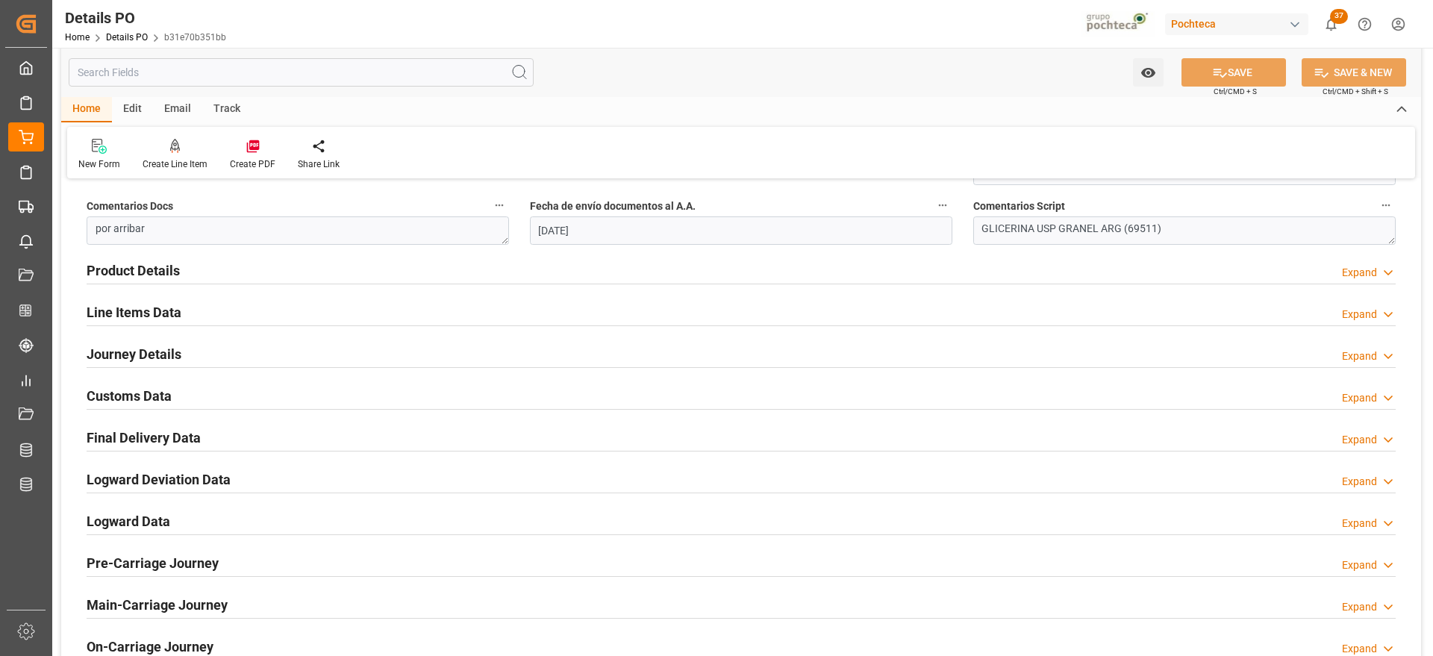
scroll to position [933, 0]
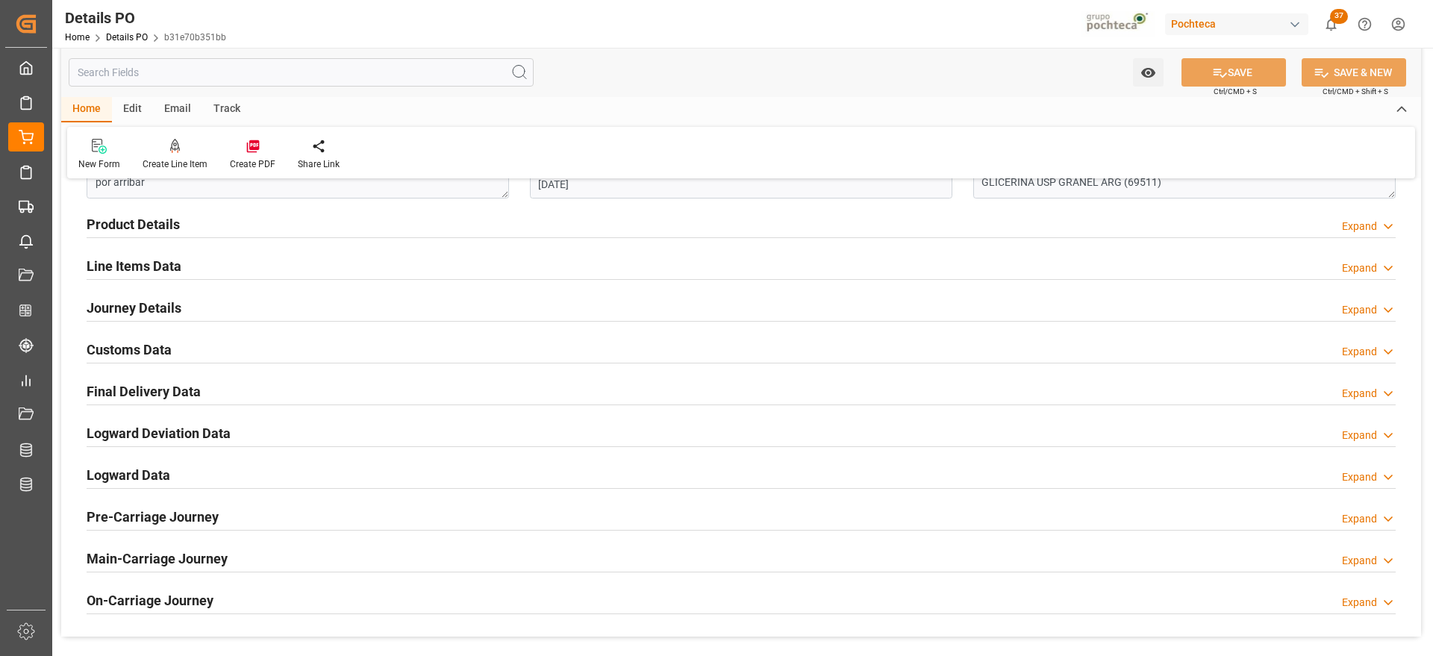
click at [131, 351] on h2 "Customs Data" at bounding box center [129, 350] width 85 height 20
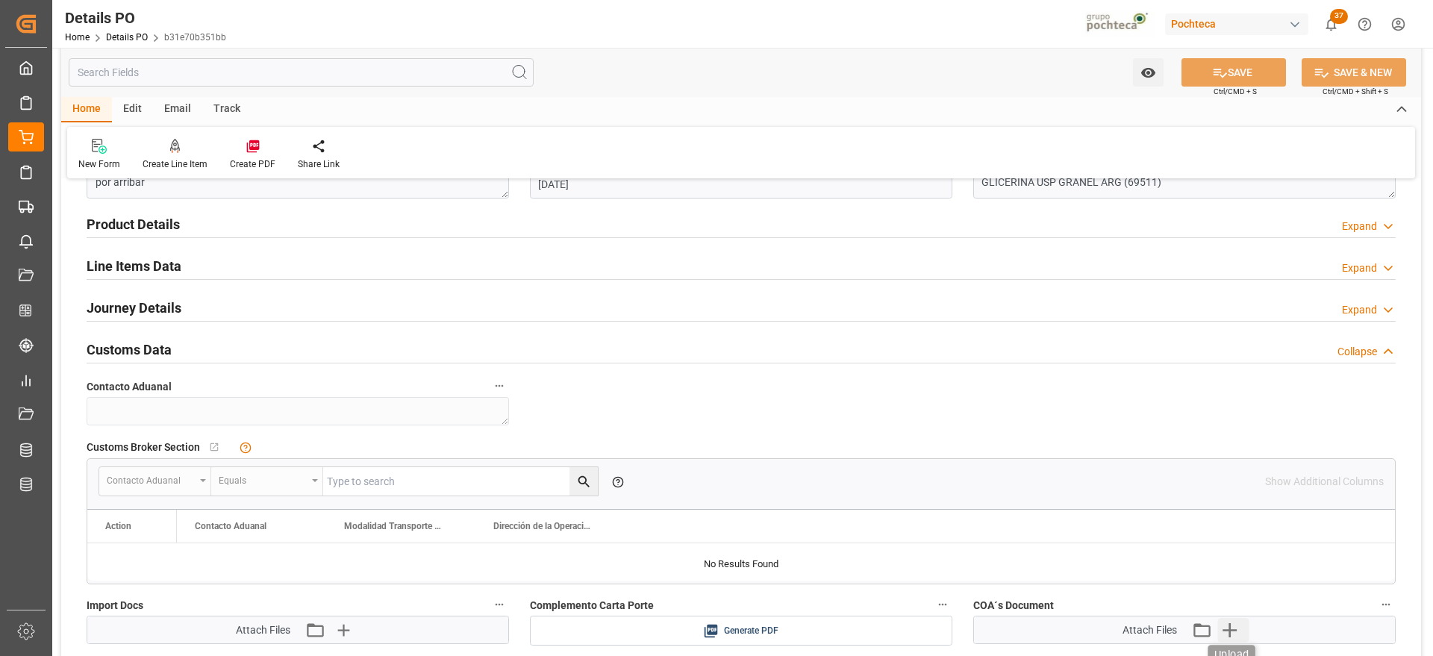
click at [1232, 623] on icon "button" at bounding box center [1229, 630] width 24 height 24
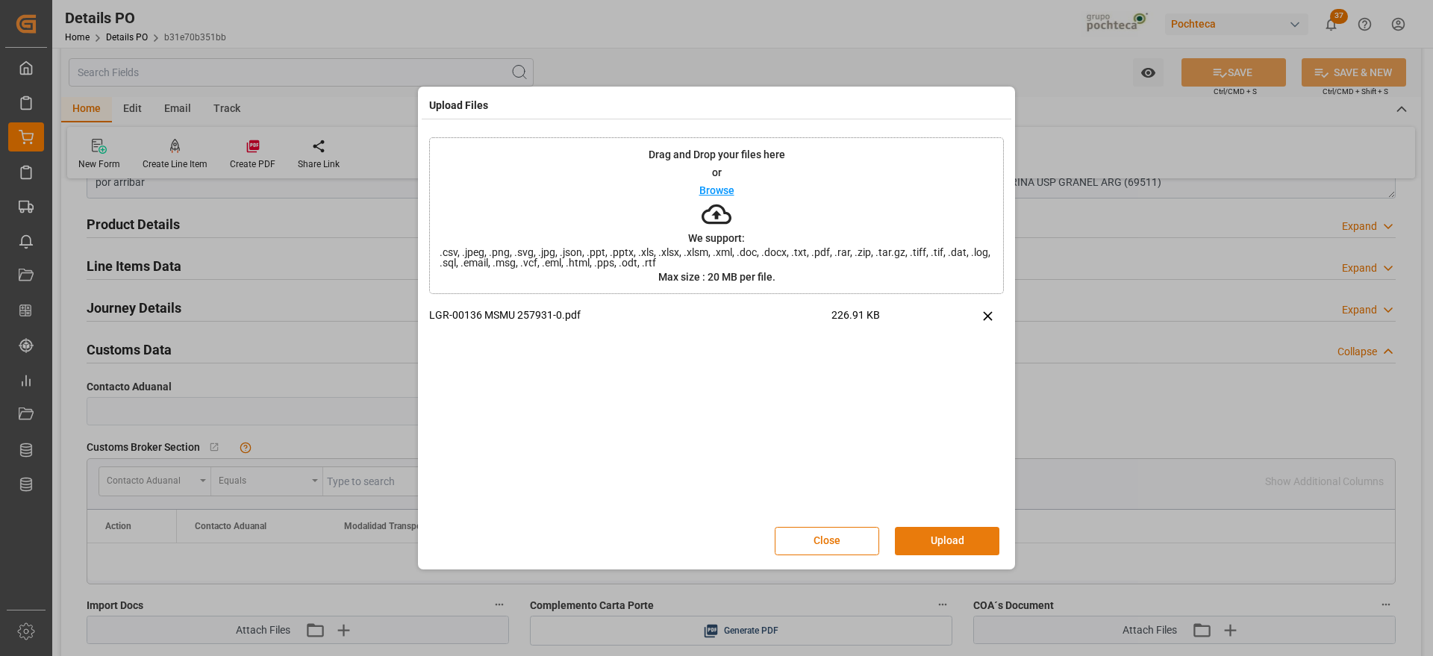
click at [972, 531] on button "Upload" at bounding box center [947, 541] width 104 height 28
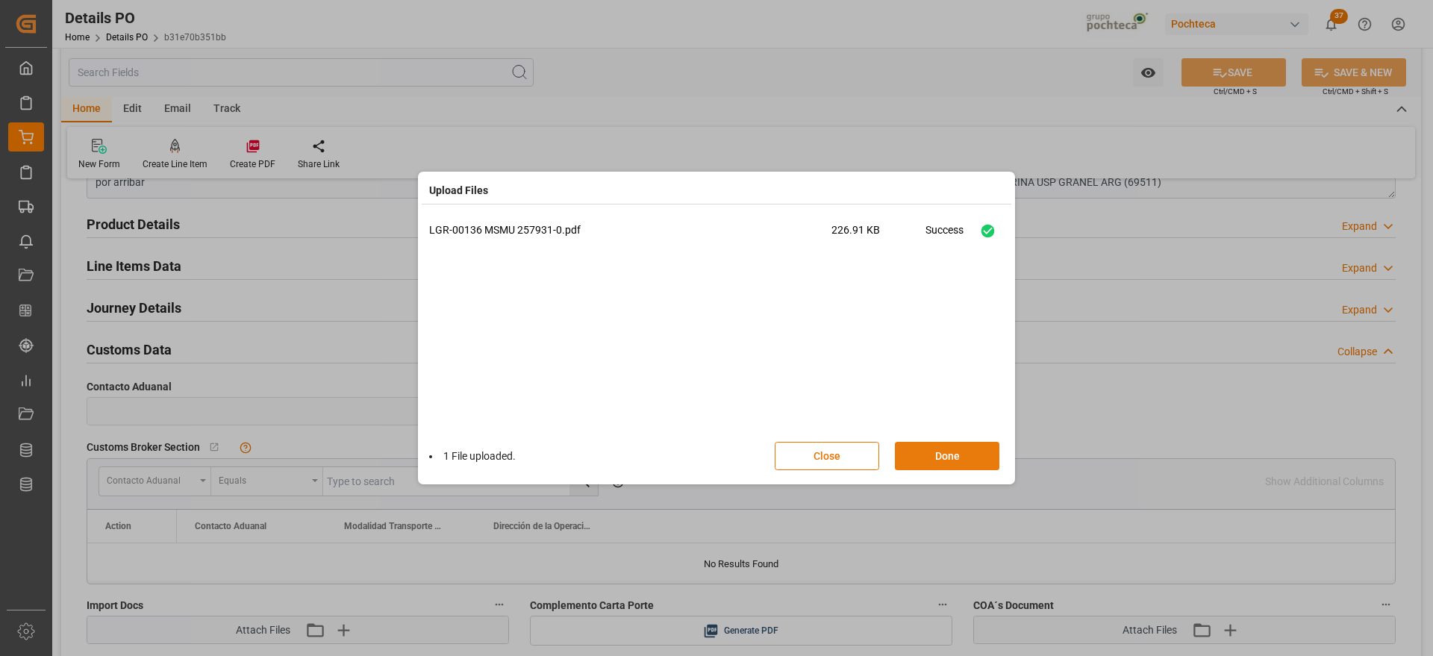
click at [958, 460] on button "Done" at bounding box center [947, 456] width 104 height 28
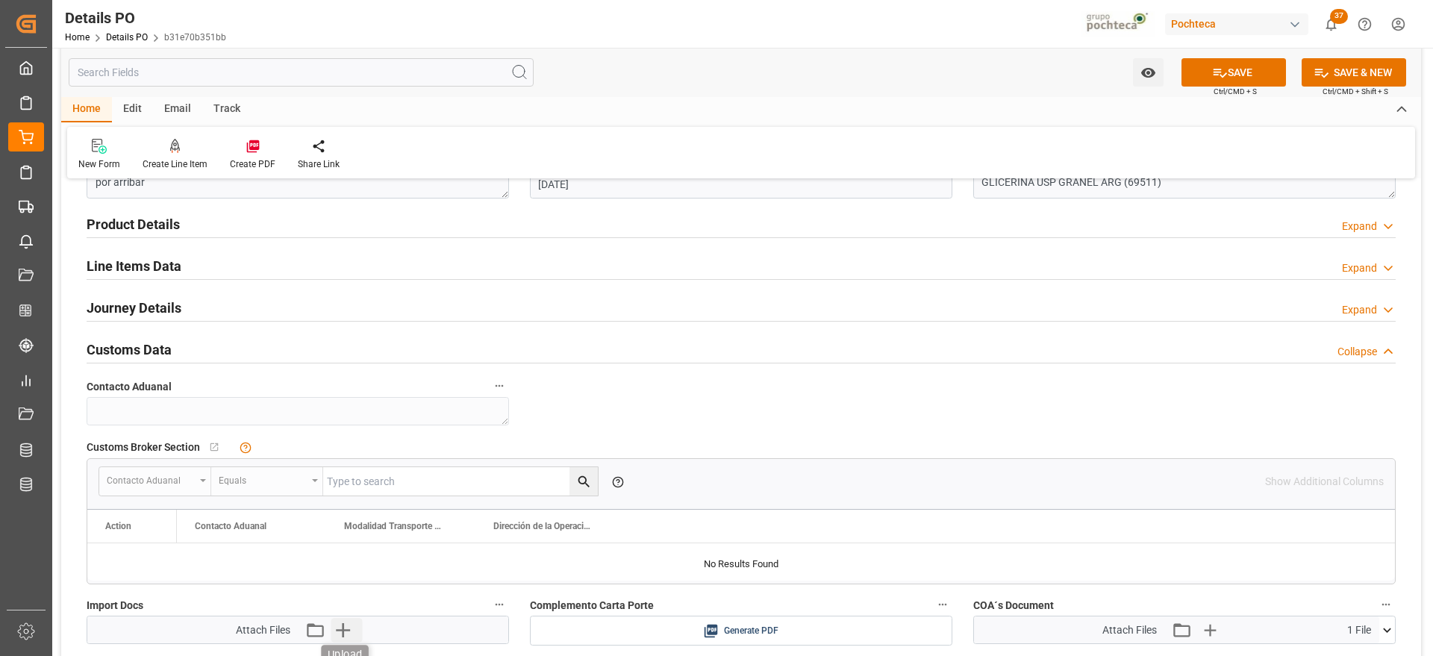
click at [343, 627] on icon "button" at bounding box center [343, 630] width 14 height 14
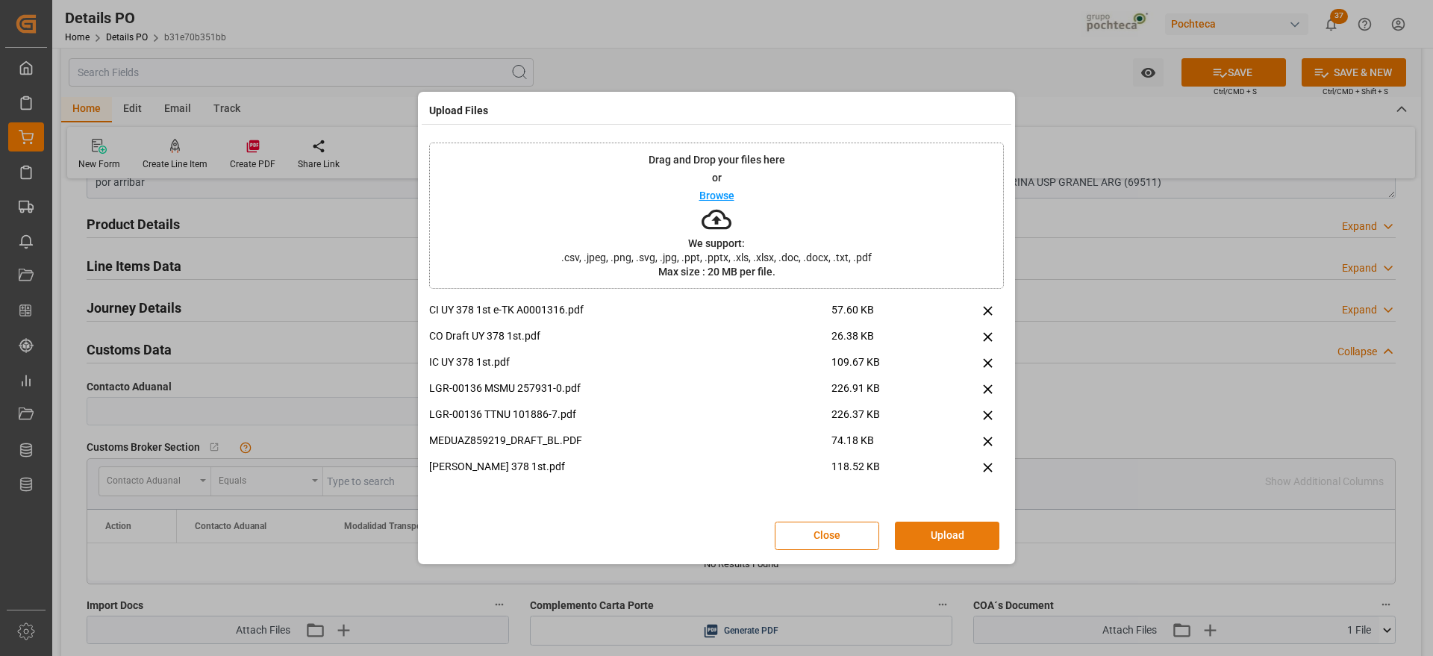
click at [958, 533] on button "Upload" at bounding box center [947, 536] width 104 height 28
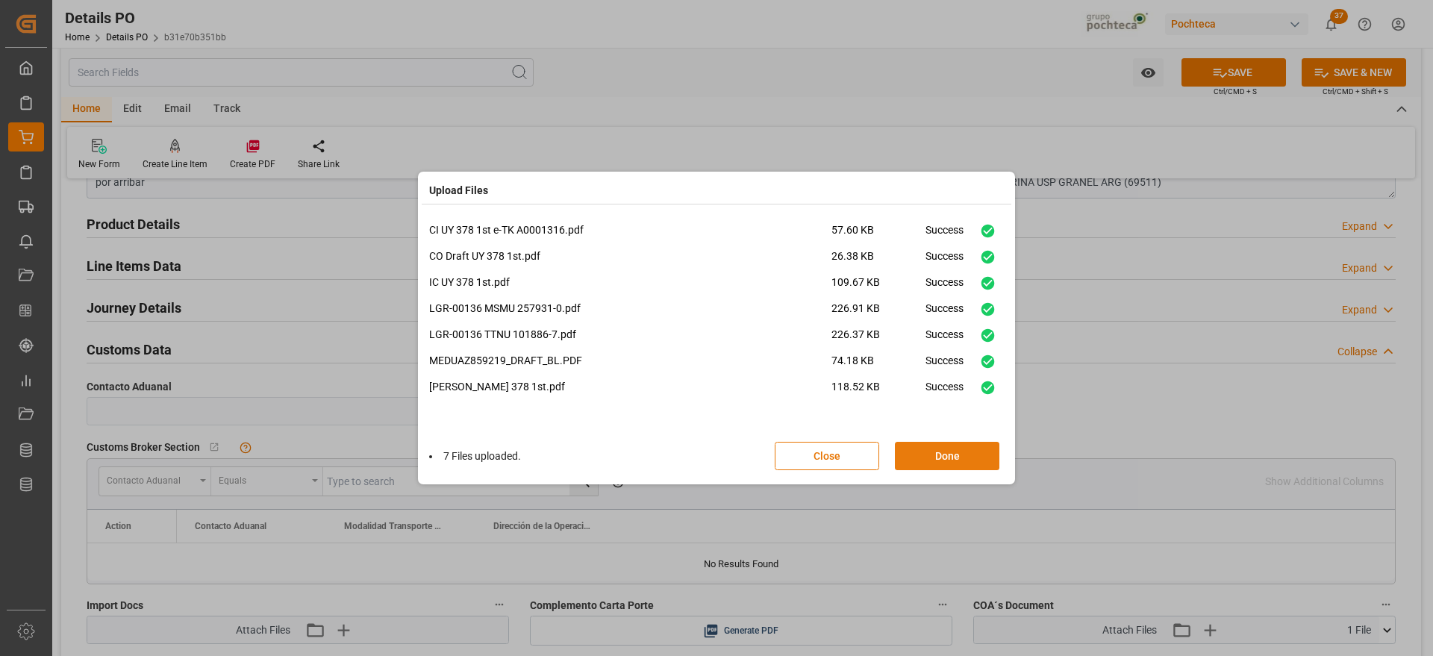
click at [959, 453] on button "Done" at bounding box center [947, 456] width 104 height 28
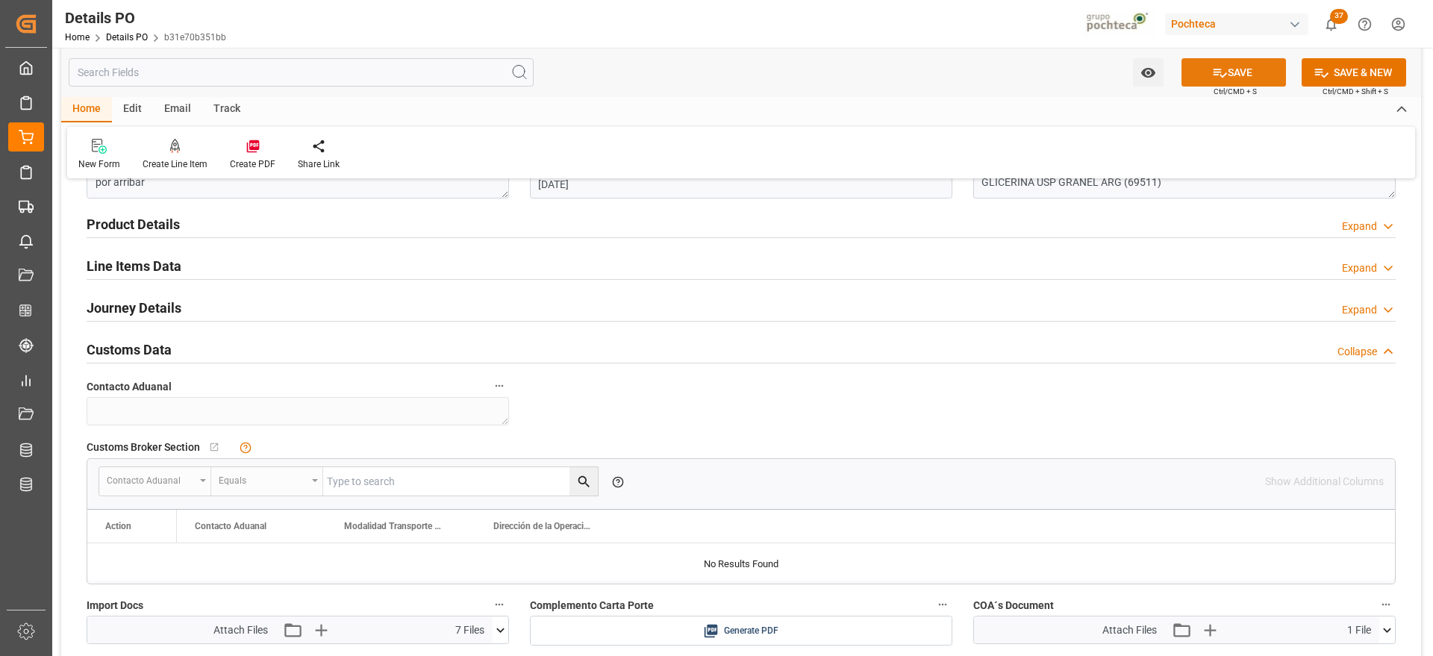
click at [1226, 68] on button "SAVE" at bounding box center [1234, 72] width 104 height 28
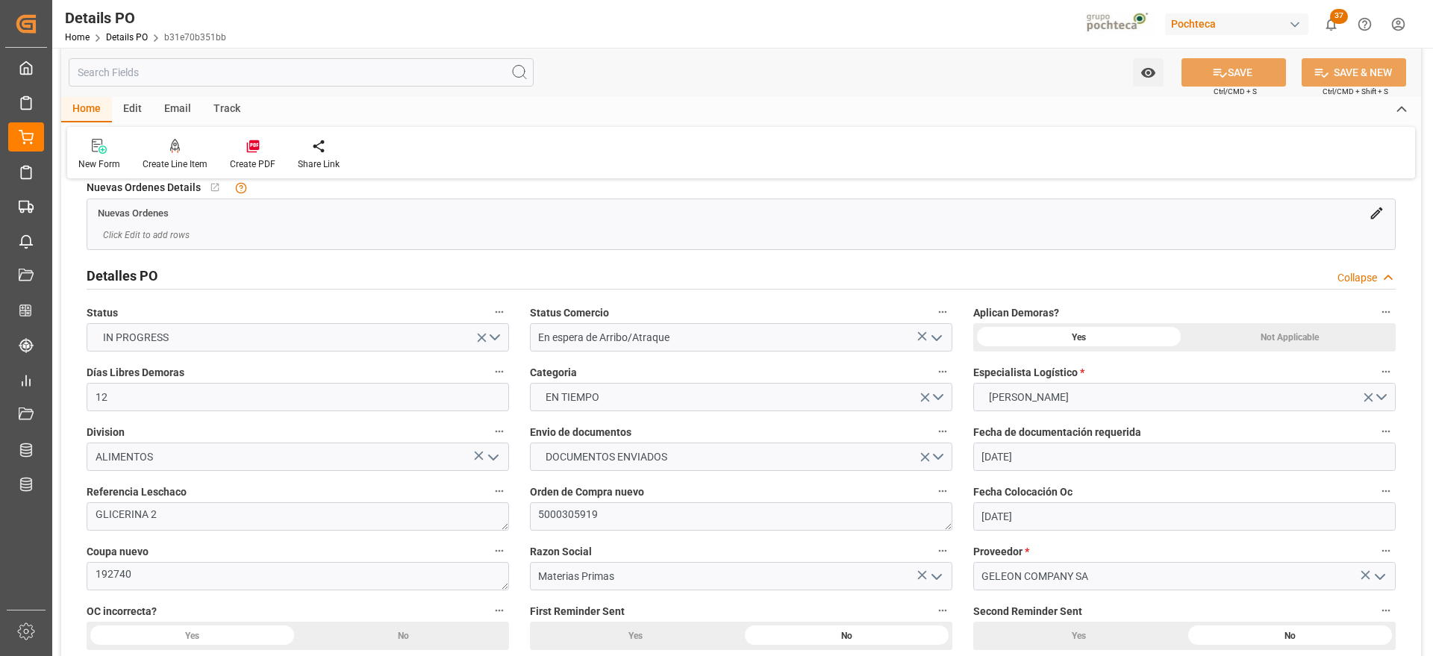
scroll to position [0, 0]
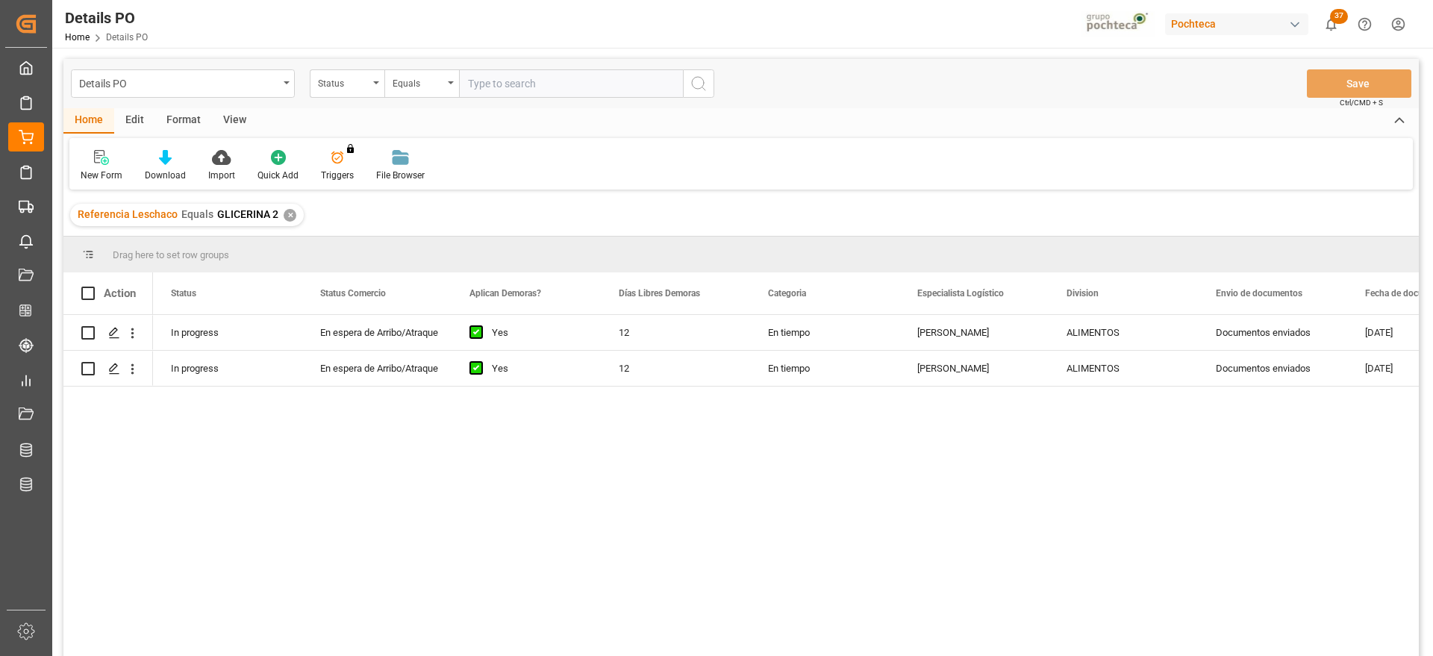
click at [286, 214] on div "✕" at bounding box center [290, 215] width 13 height 13
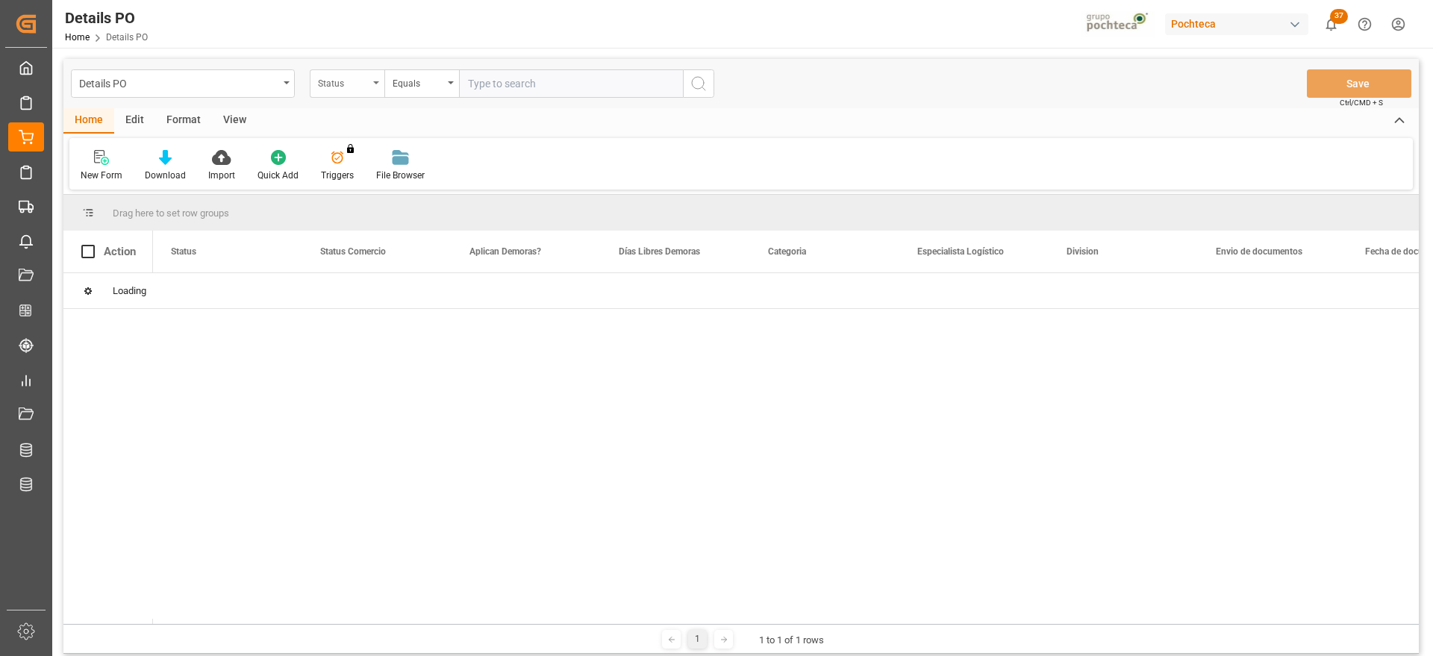
click at [348, 84] on div "Status" at bounding box center [343, 81] width 51 height 17
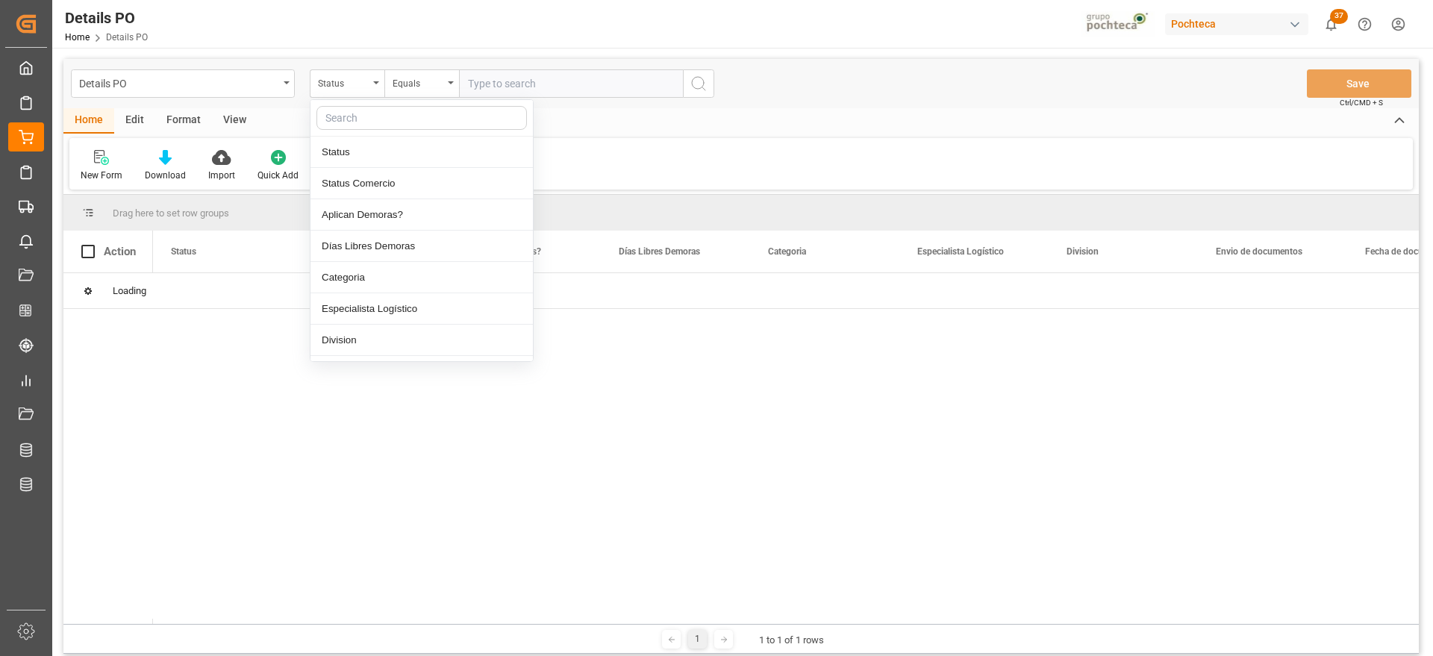
click at [364, 115] on input "text" at bounding box center [421, 118] width 210 height 24
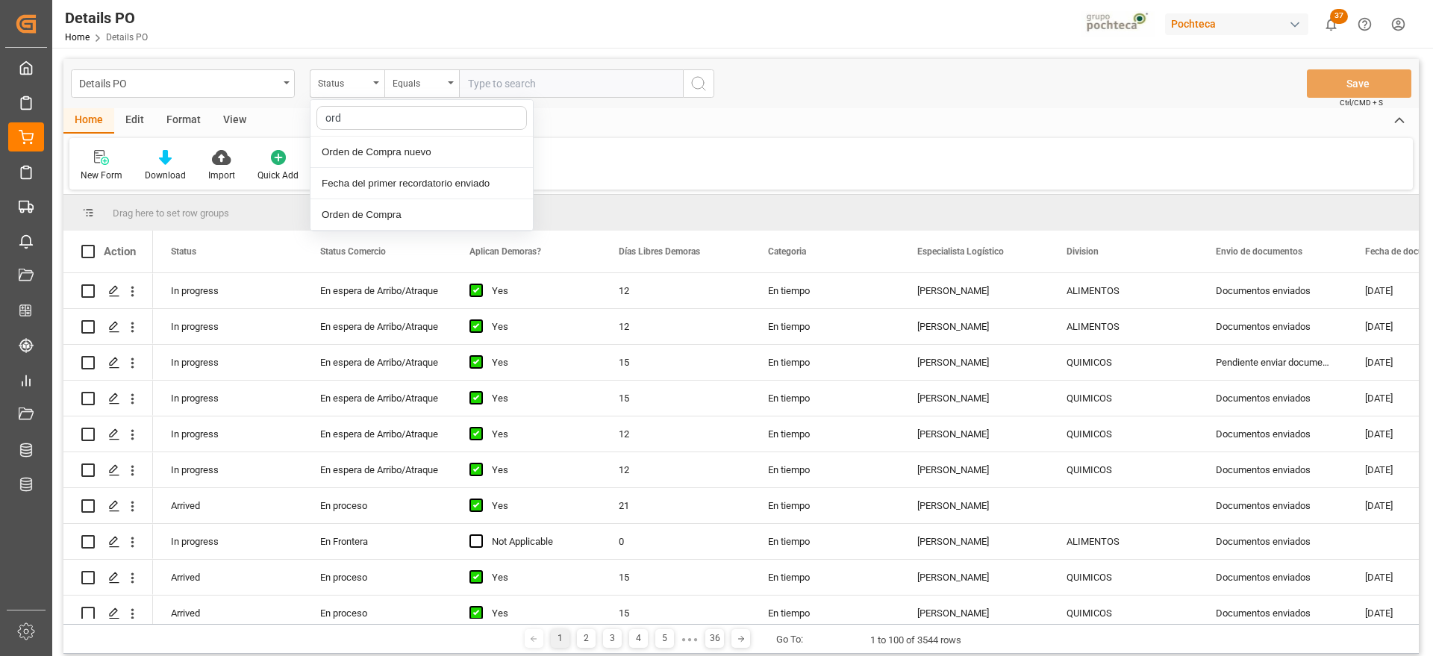
type input "orde"
click at [414, 150] on div "Orden de Compra nuevo" at bounding box center [422, 152] width 222 height 31
click at [493, 81] on input "text" at bounding box center [571, 83] width 224 height 28
paste input "5000305869"
type input "5000305869"
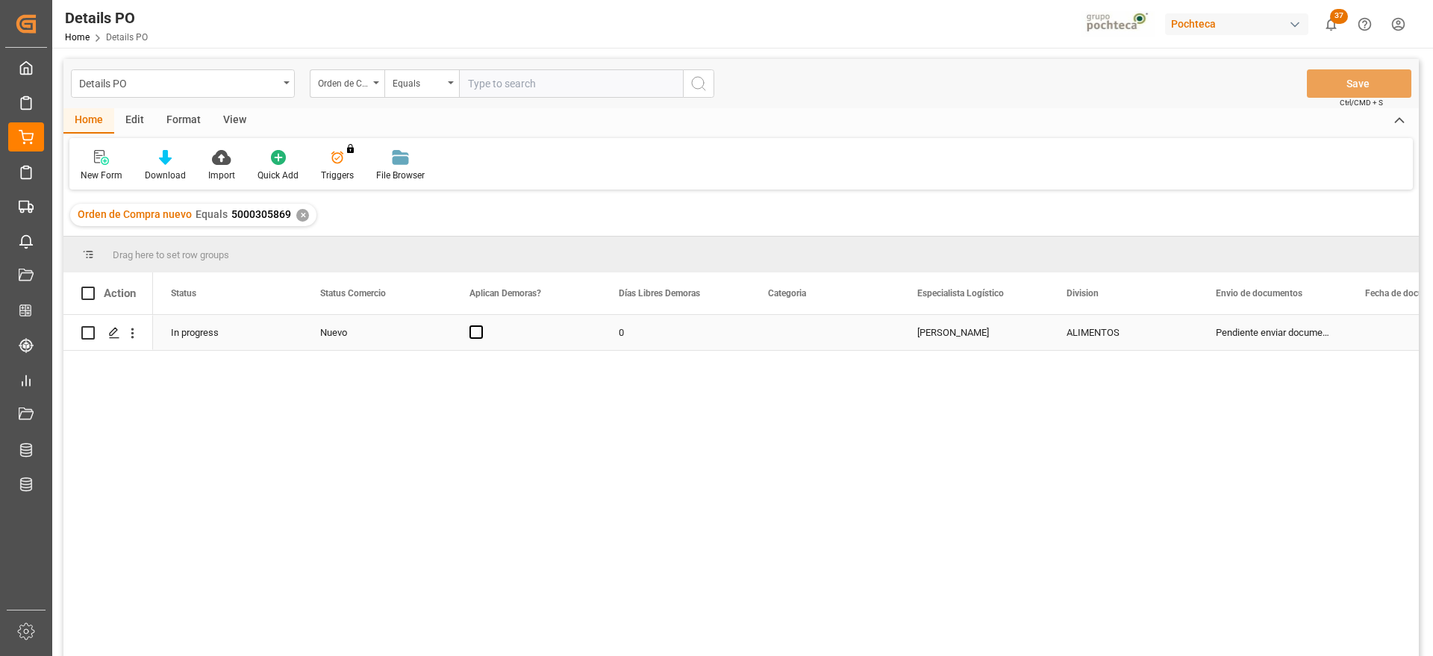
click at [240, 343] on div "In progress" at bounding box center [227, 332] width 149 height 35
click at [359, 343] on div "Nuevo" at bounding box center [376, 333] width 113 height 34
click at [422, 339] on icon "open menu" at bounding box center [424, 342] width 18 height 18
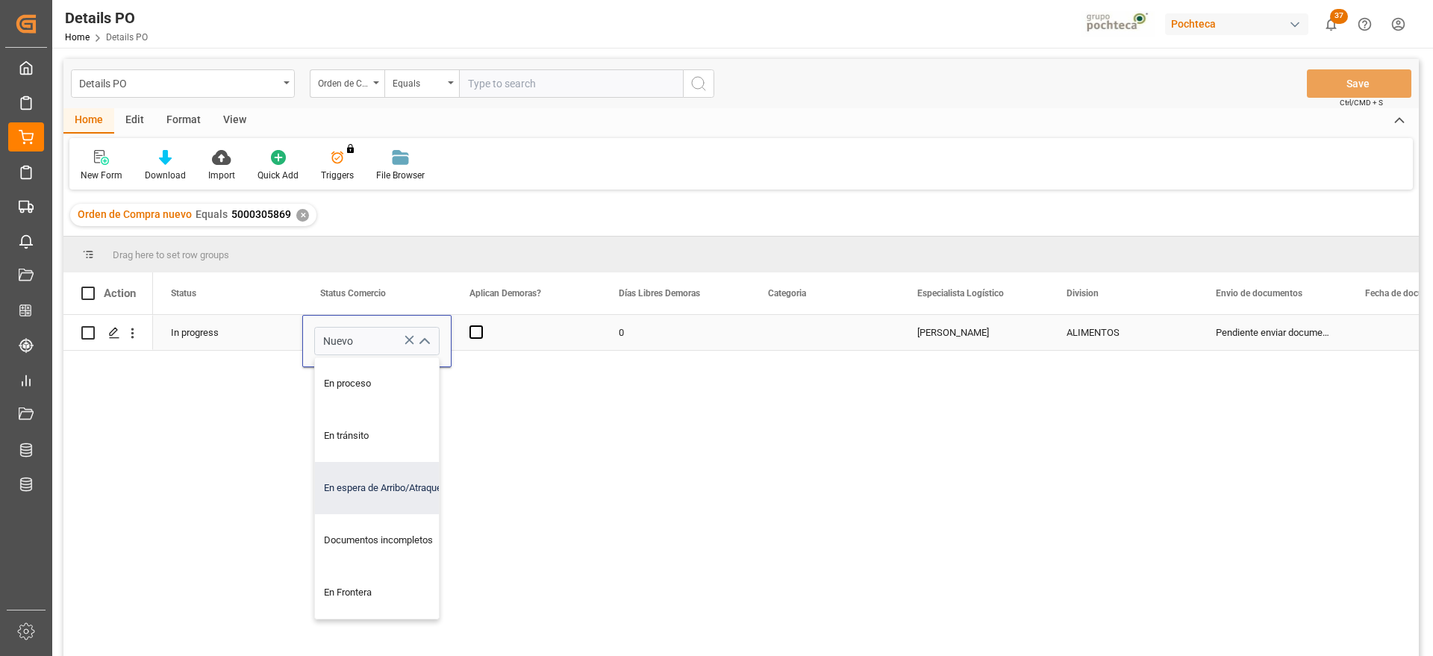
click at [384, 483] on div "En espera de Arribo/Atraque" at bounding box center [386, 488] width 142 height 52
type input "En espera de Arribo/Atraque"
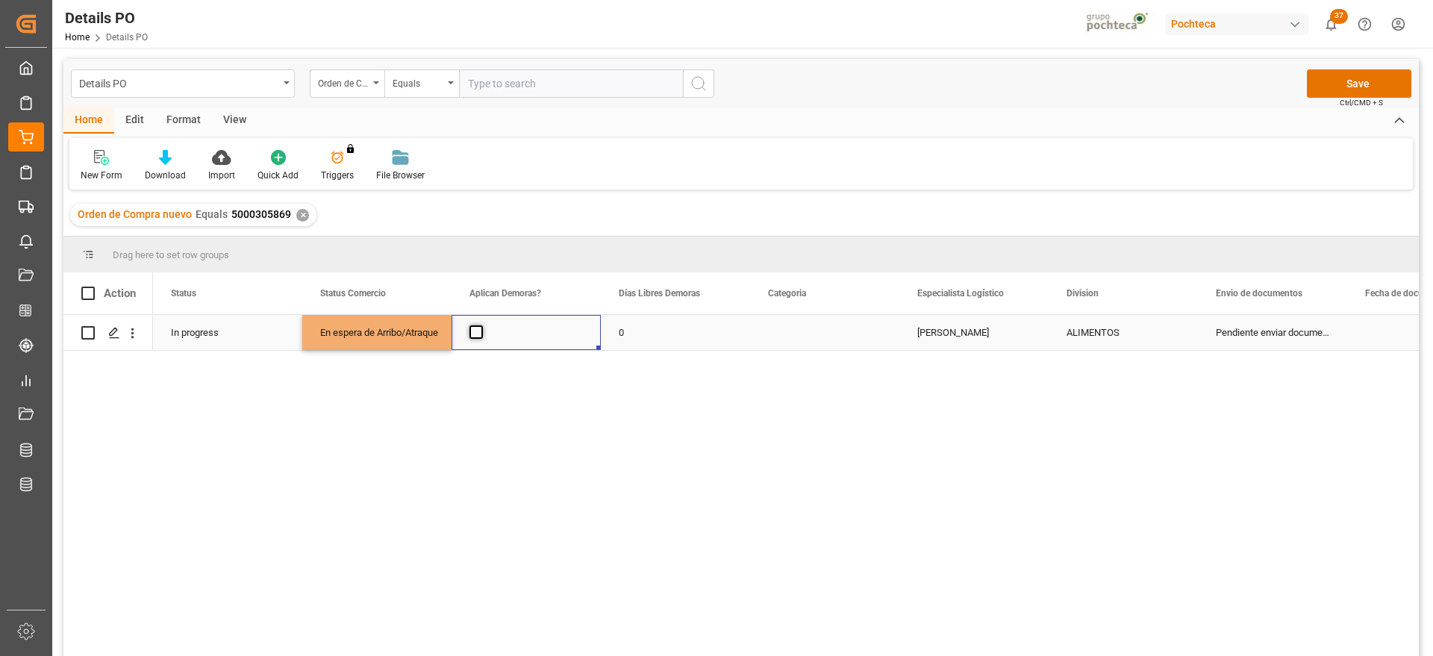
click at [474, 331] on span "Press SPACE to select this row." at bounding box center [475, 331] width 13 height 13
click at [481, 325] on input "Press SPACE to select this row." at bounding box center [481, 325] width 0 height 0
click at [625, 333] on div "0" at bounding box center [675, 332] width 149 height 35
click at [680, 352] on input "0" at bounding box center [675, 341] width 125 height 28
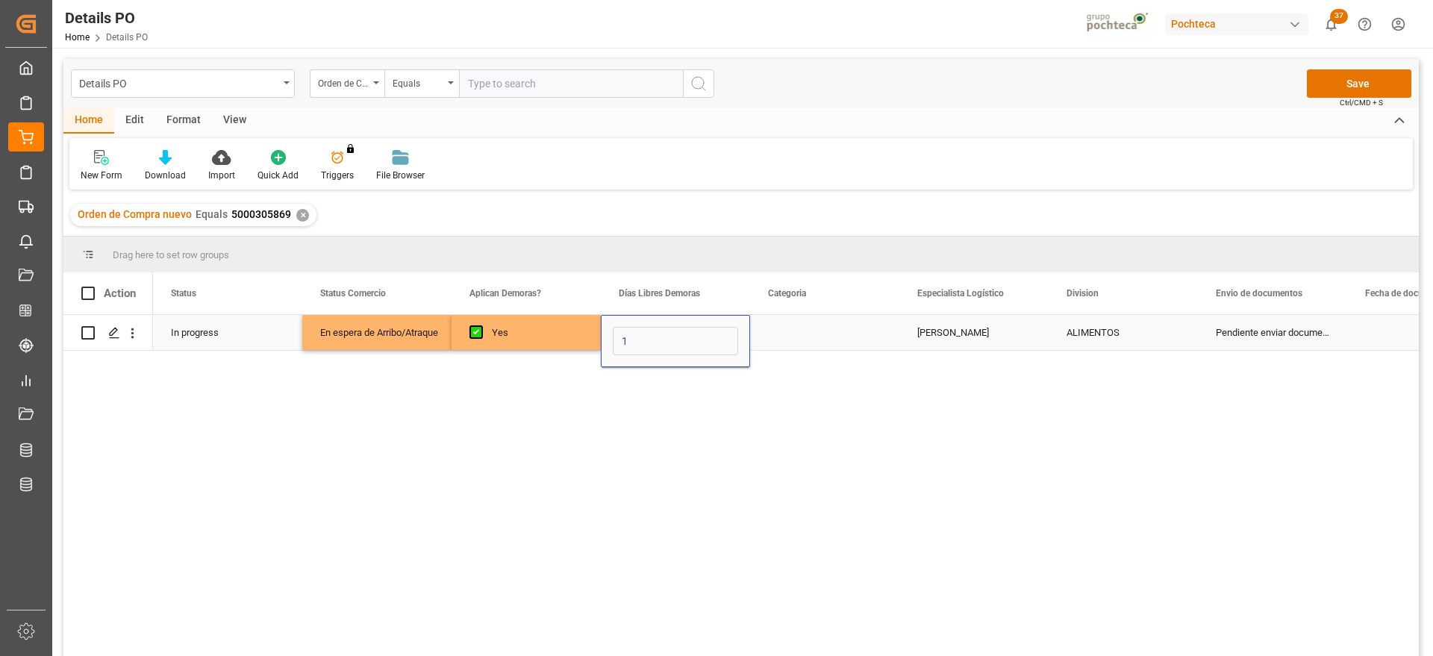
type input "15"
click at [914, 341] on div "Paola Díaz López" at bounding box center [973, 332] width 149 height 35
click at [854, 345] on div "Press SPACE to select this row." at bounding box center [824, 332] width 149 height 35
click at [878, 342] on button "Select" at bounding box center [824, 341] width 125 height 28
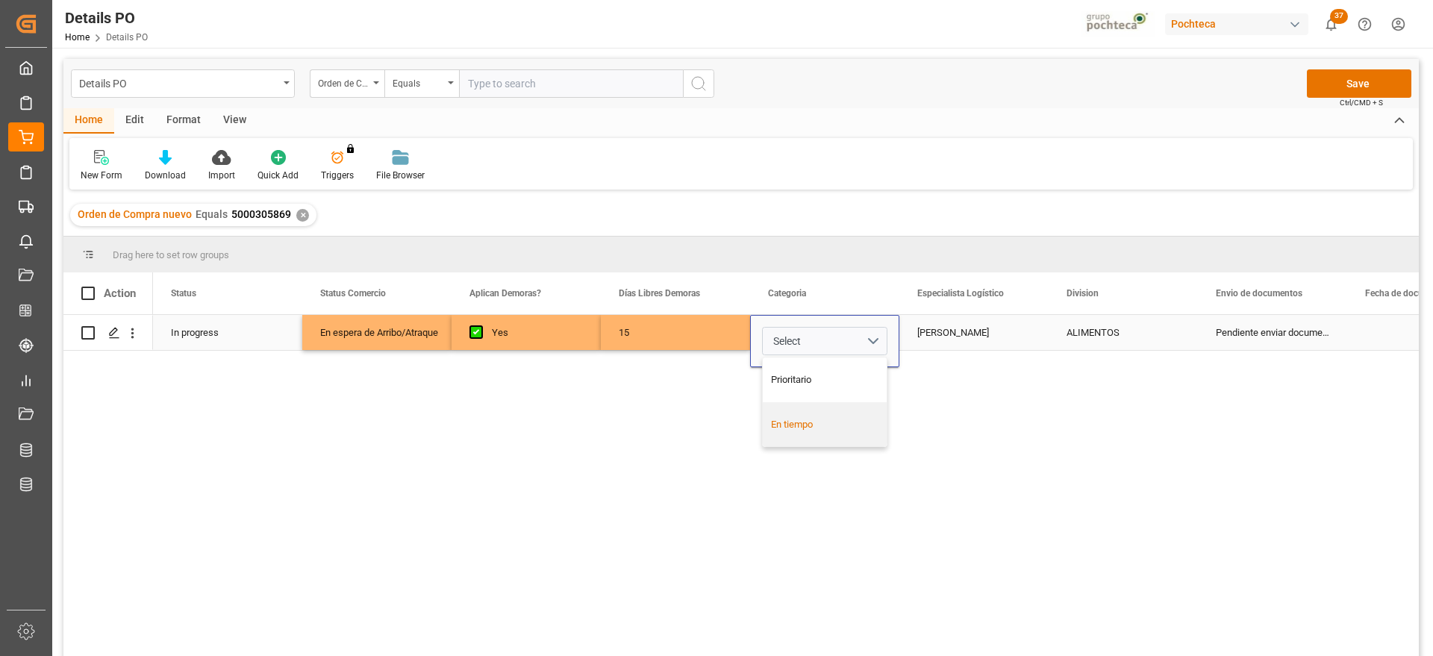
click at [847, 414] on div "En tiempo" at bounding box center [825, 424] width 124 height 45
click at [940, 339] on div "Paola Díaz López" at bounding box center [973, 332] width 149 height 35
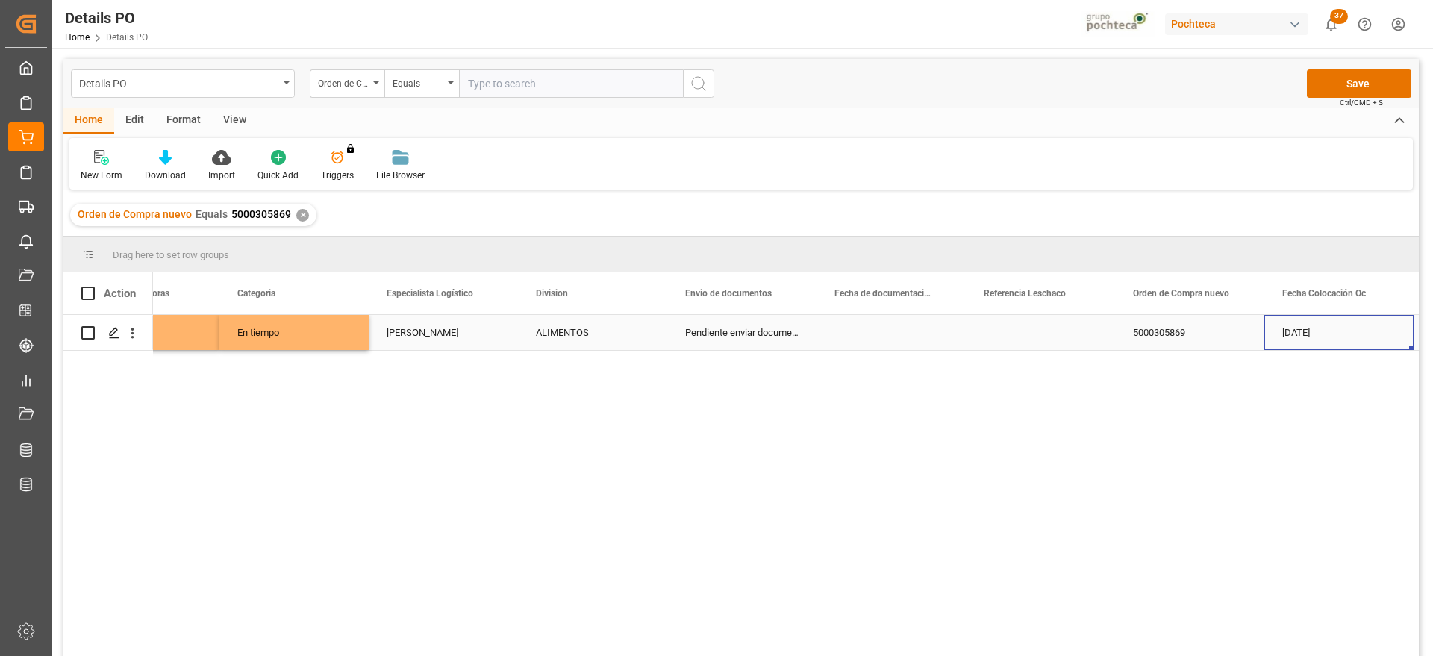
scroll to position [0, 680]
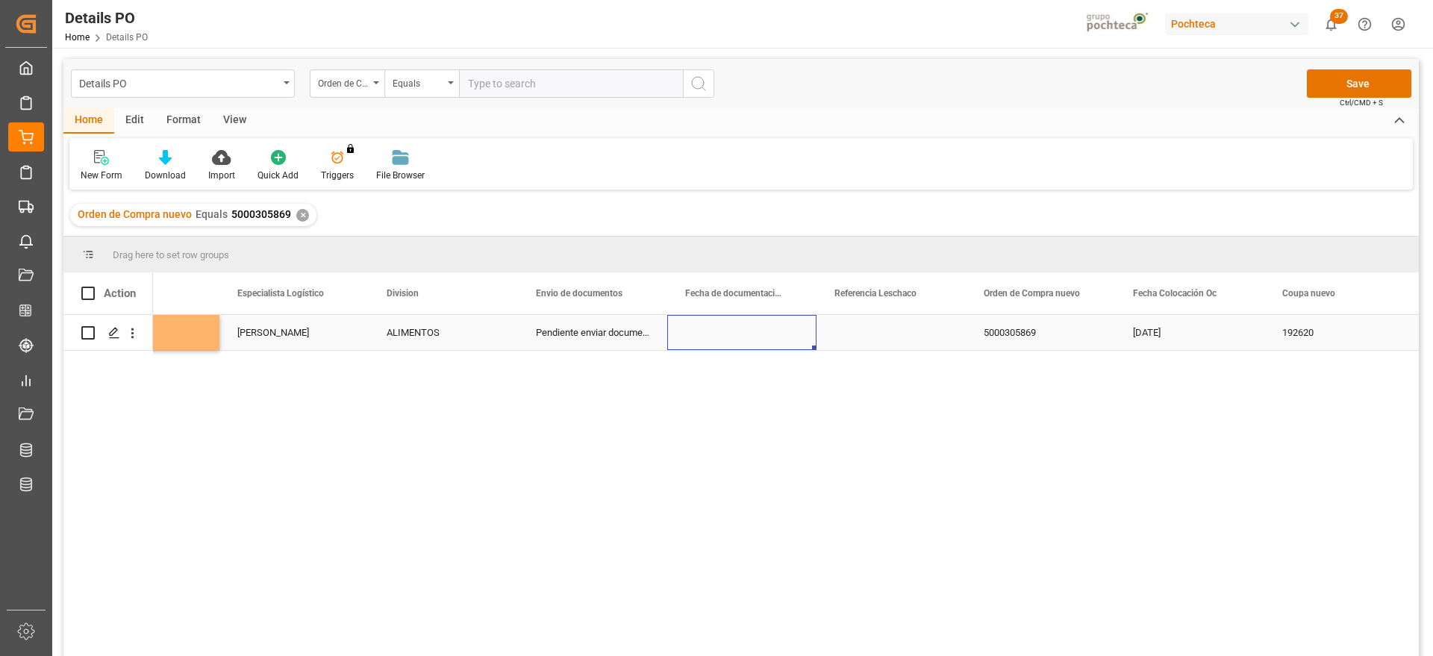
click at [734, 341] on div "Press SPACE to select this row." at bounding box center [741, 332] width 149 height 35
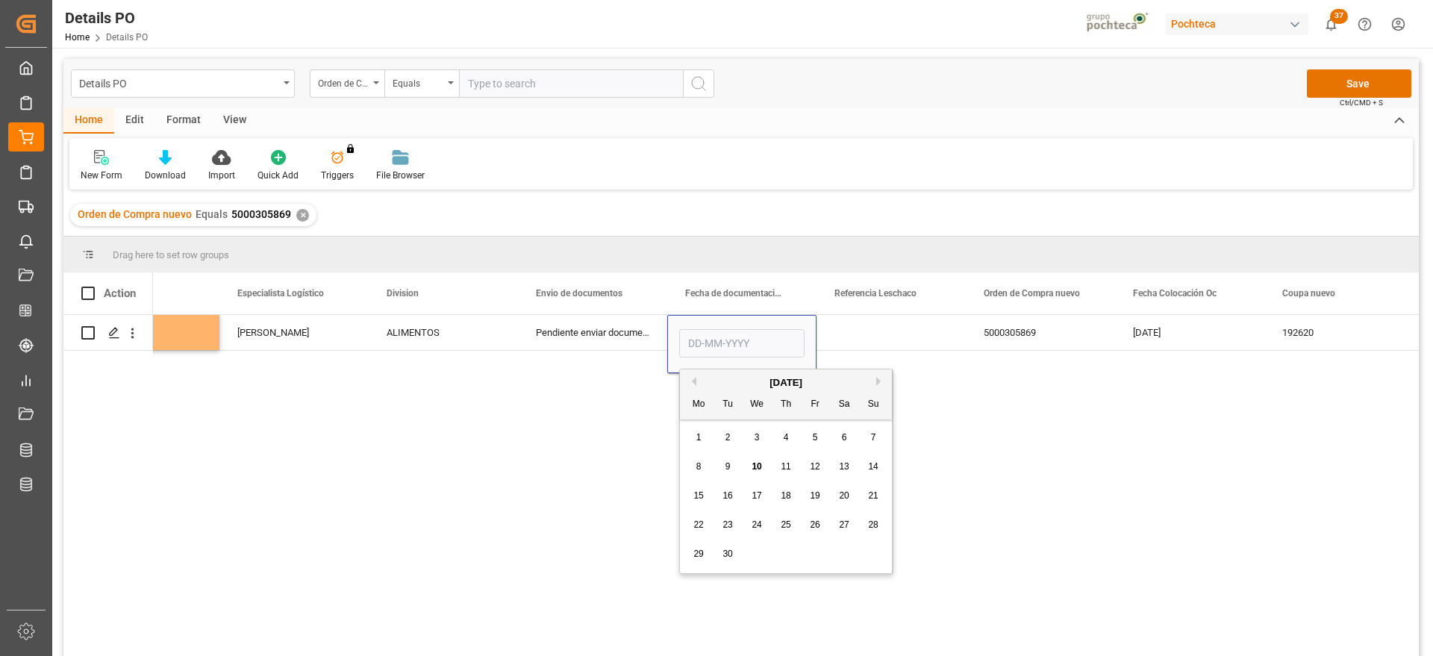
click at [731, 460] on div "9" at bounding box center [728, 467] width 19 height 18
type input "09-09-2025"
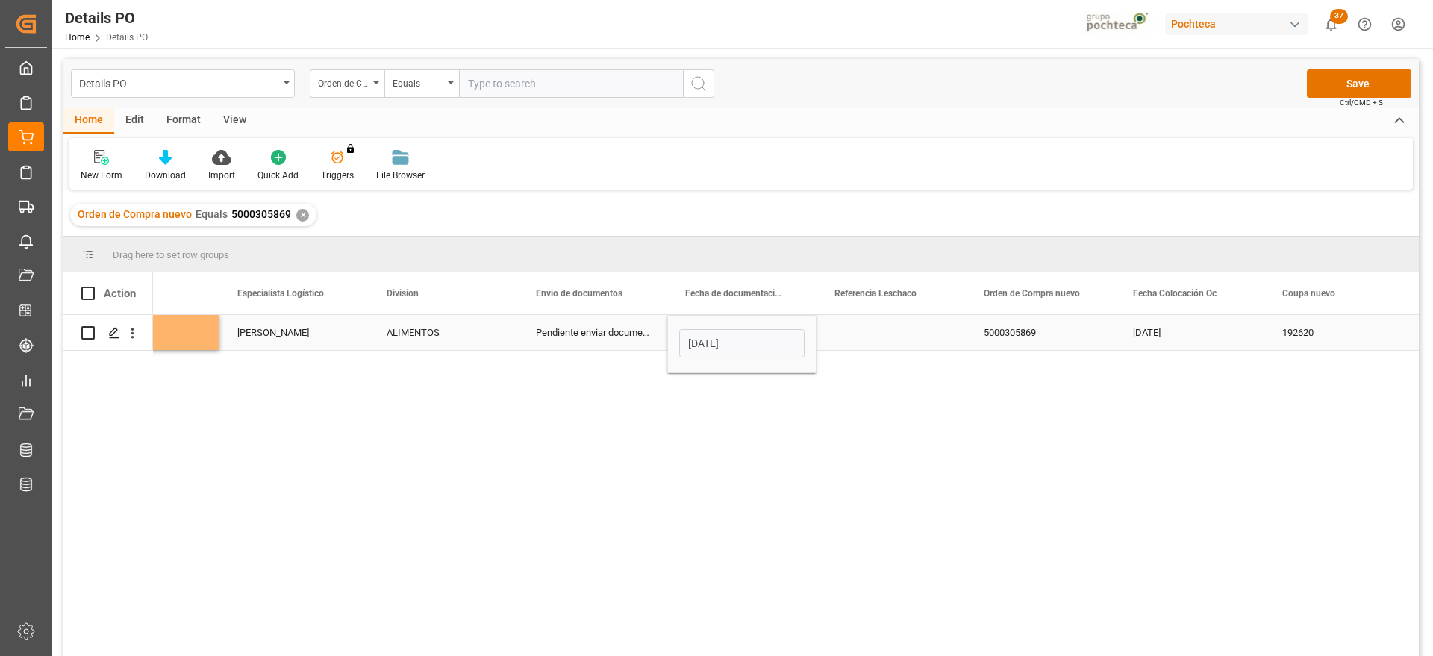
click at [873, 332] on div "Press SPACE to select this row." at bounding box center [891, 332] width 149 height 35
click at [770, 340] on div "09-09-2025" at bounding box center [741, 332] width 149 height 35
click at [1123, 328] on div "07-07-2025" at bounding box center [1189, 332] width 149 height 35
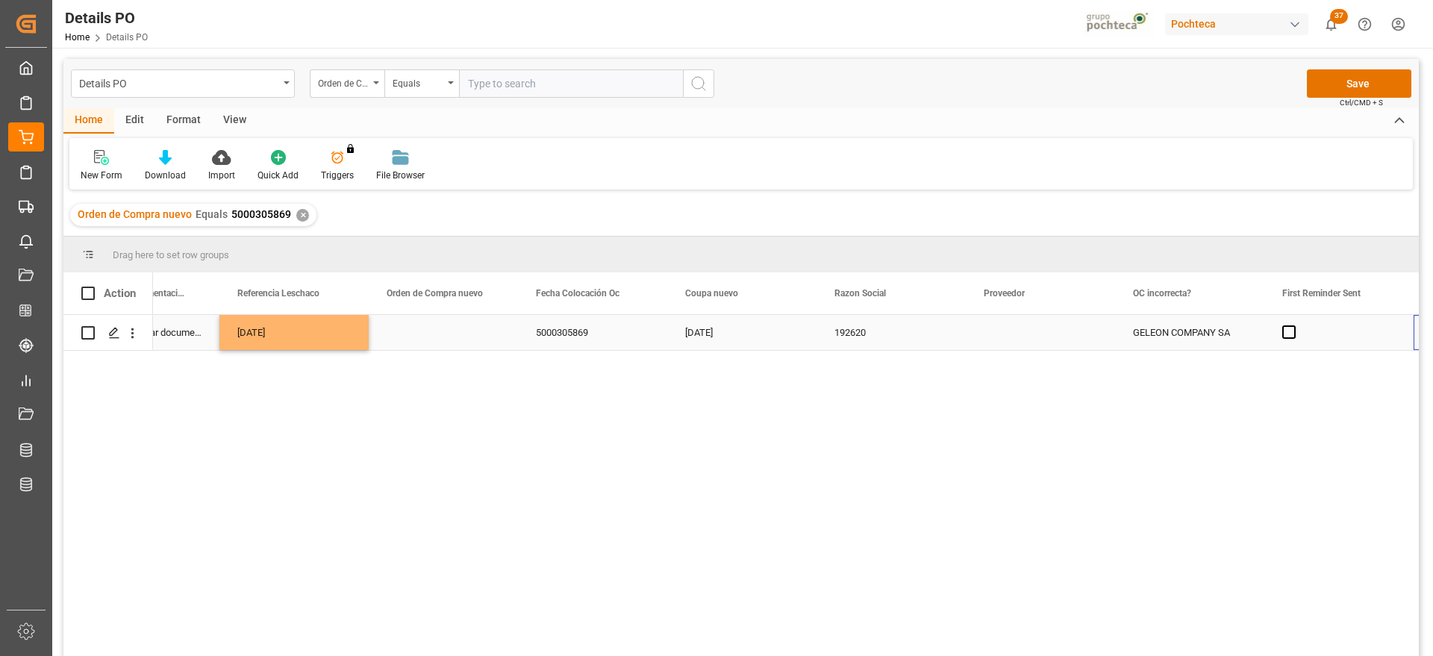
scroll to position [0, 1277]
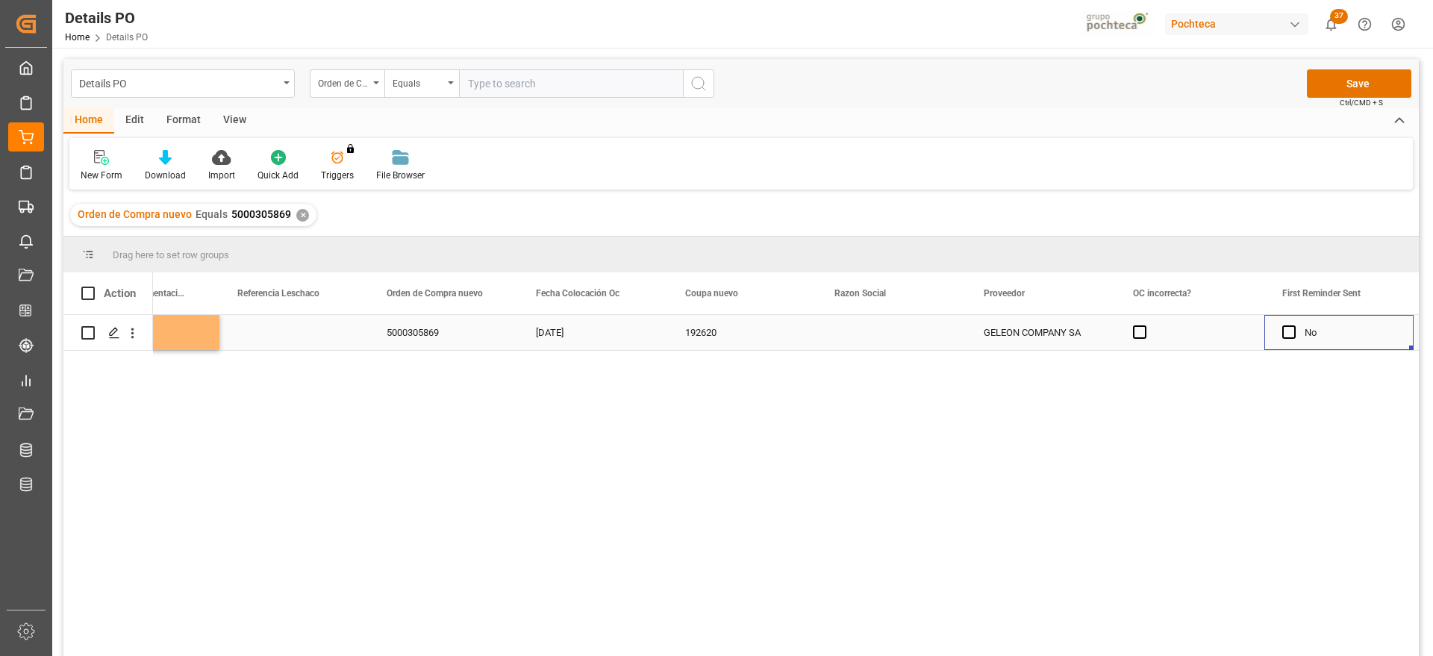
click at [876, 344] on div "Press SPACE to select this row." at bounding box center [891, 332] width 149 height 35
click at [941, 347] on icon "open menu" at bounding box center [938, 342] width 18 height 18
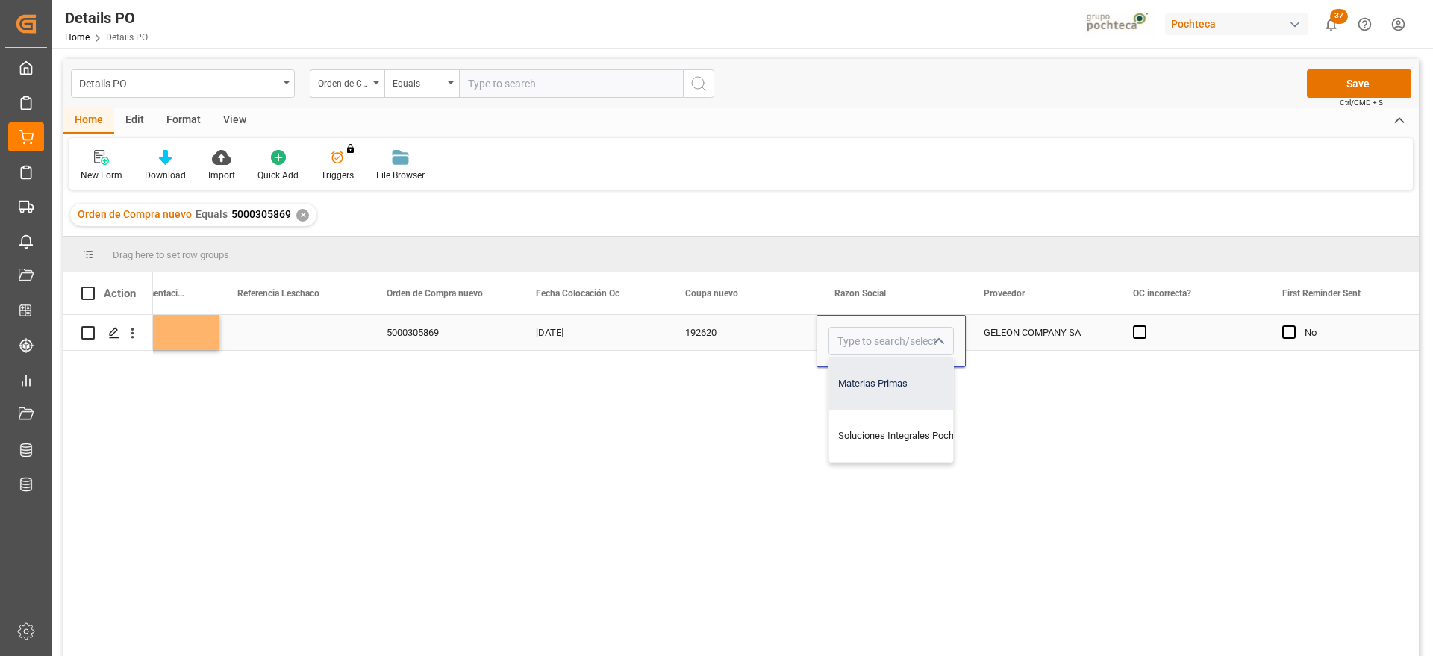
click at [903, 381] on div "Materias Primas" at bounding box center [905, 384] width 152 height 52
type input "Materias Primas"
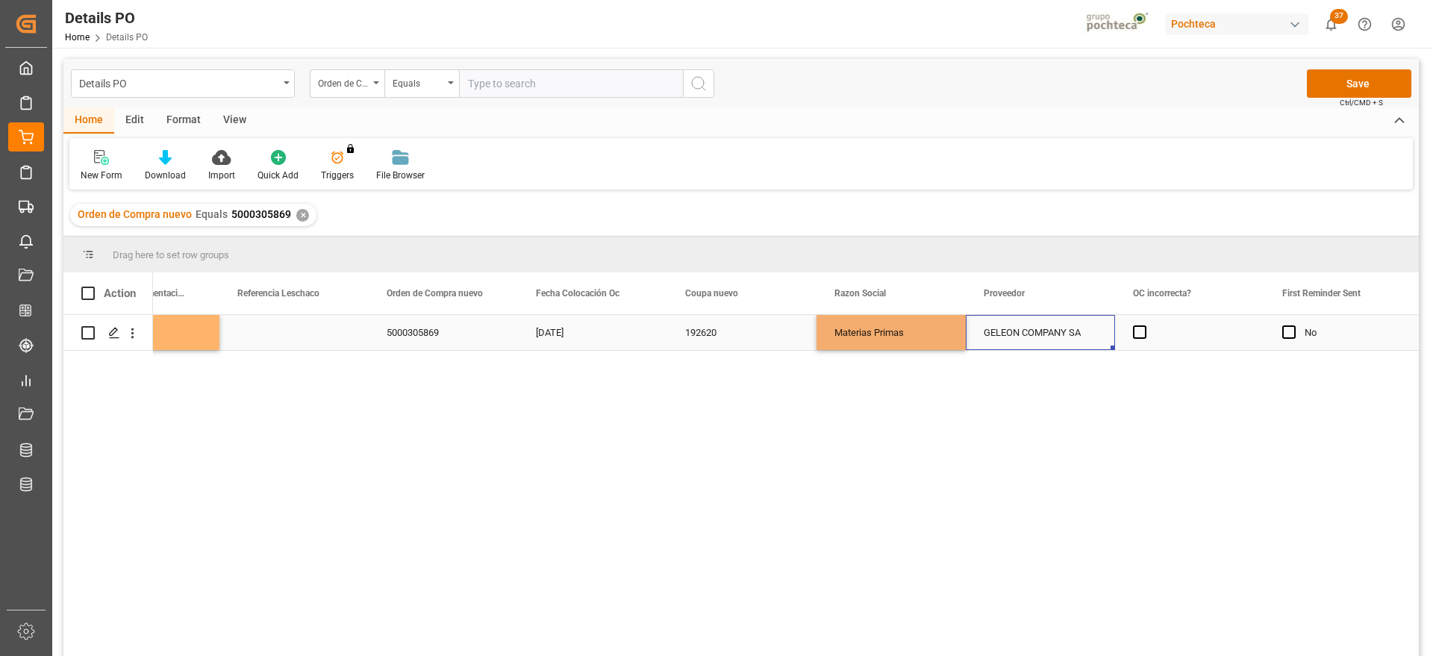
click at [1044, 341] on div "GELEON COMPANY SA" at bounding box center [1040, 332] width 149 height 35
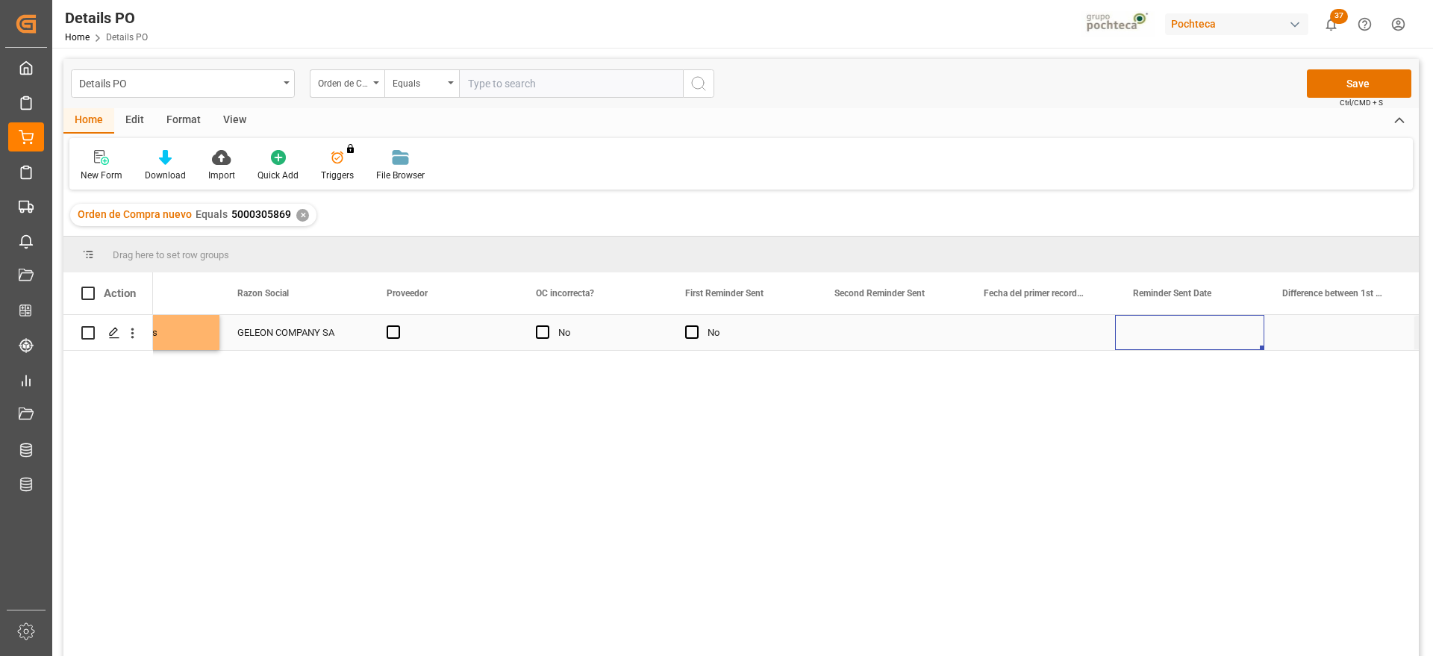
scroll to position [0, 2024]
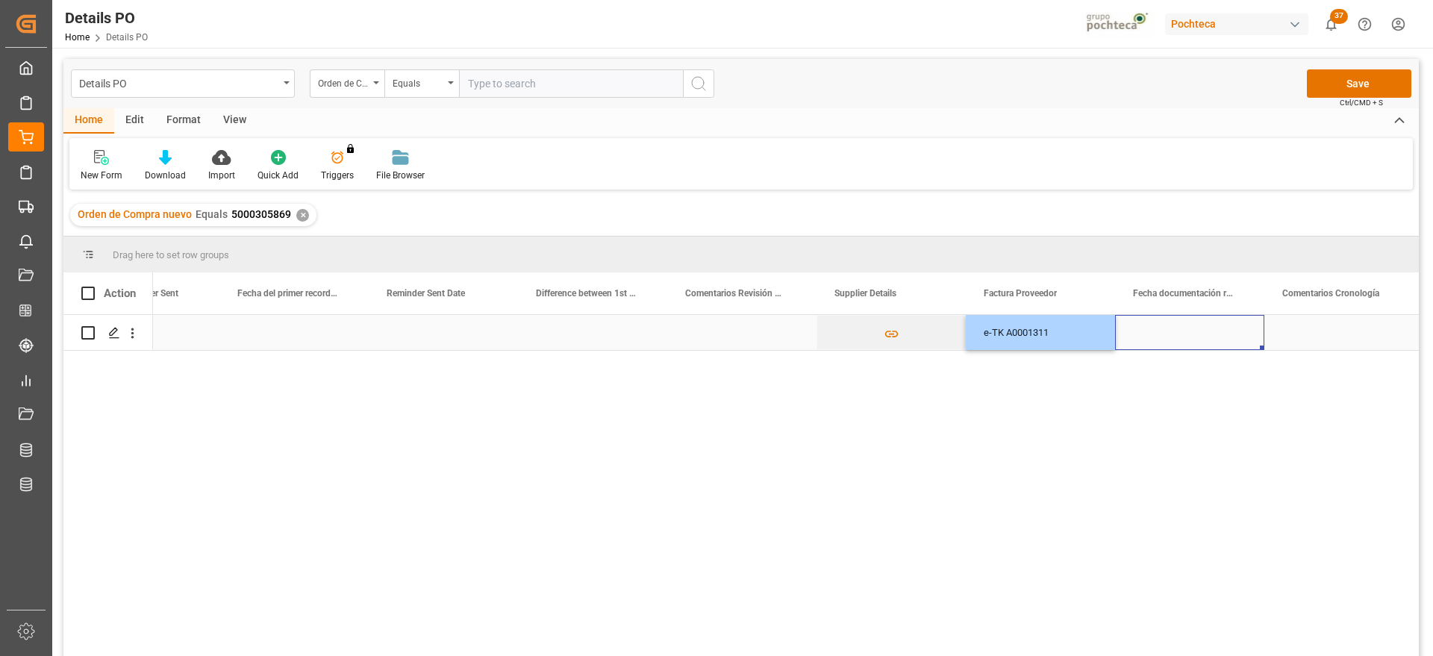
click at [1172, 332] on div "Press SPACE to select this row." at bounding box center [1189, 332] width 149 height 35
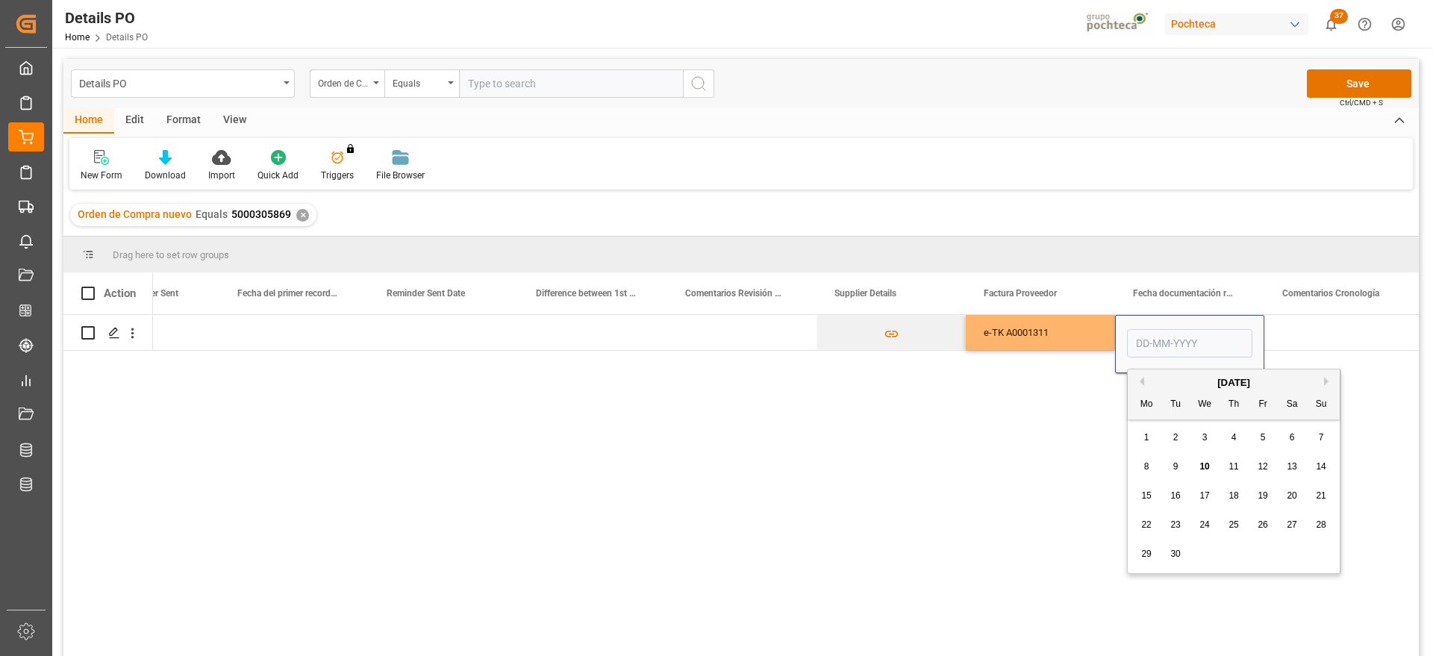
click at [1158, 464] on div "8 9 10 11 12 13 14" at bounding box center [1234, 466] width 204 height 29
click at [1180, 462] on div "9" at bounding box center [1176, 467] width 19 height 18
type input "09-09-2025"
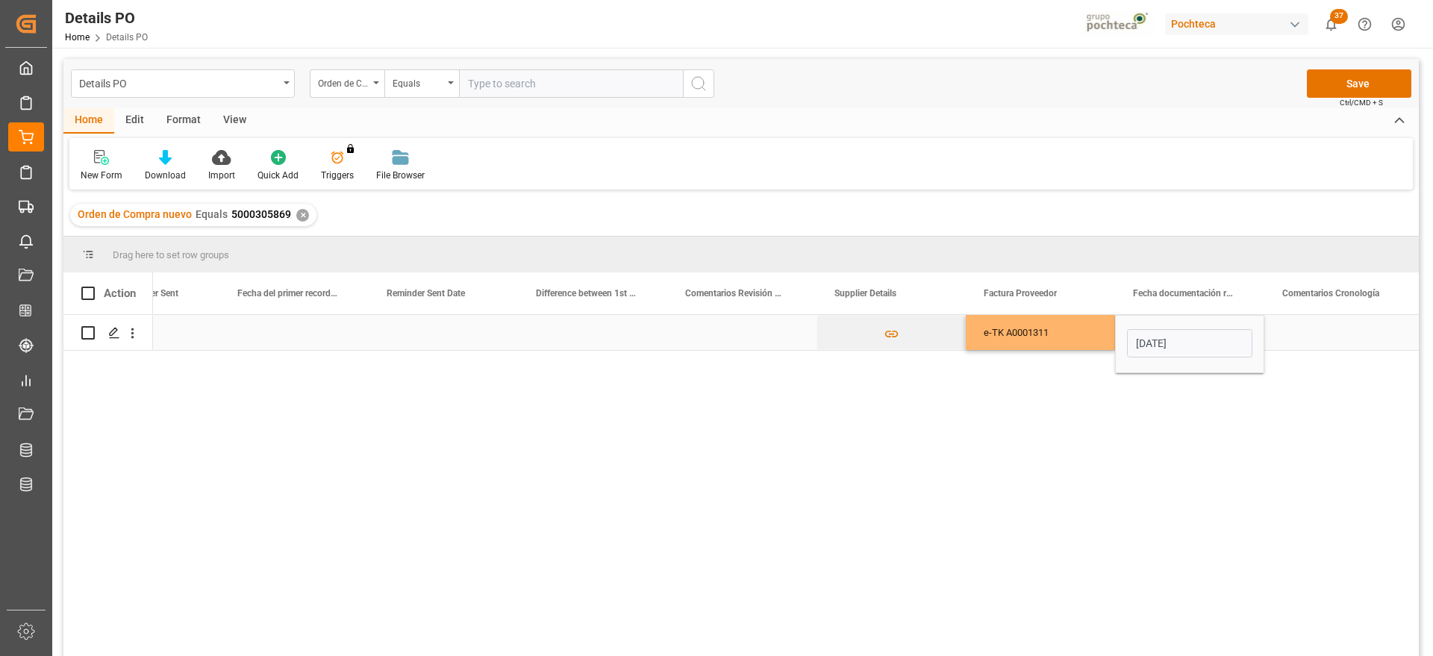
click at [1335, 330] on div "Press SPACE to select this row." at bounding box center [1338, 332] width 149 height 35
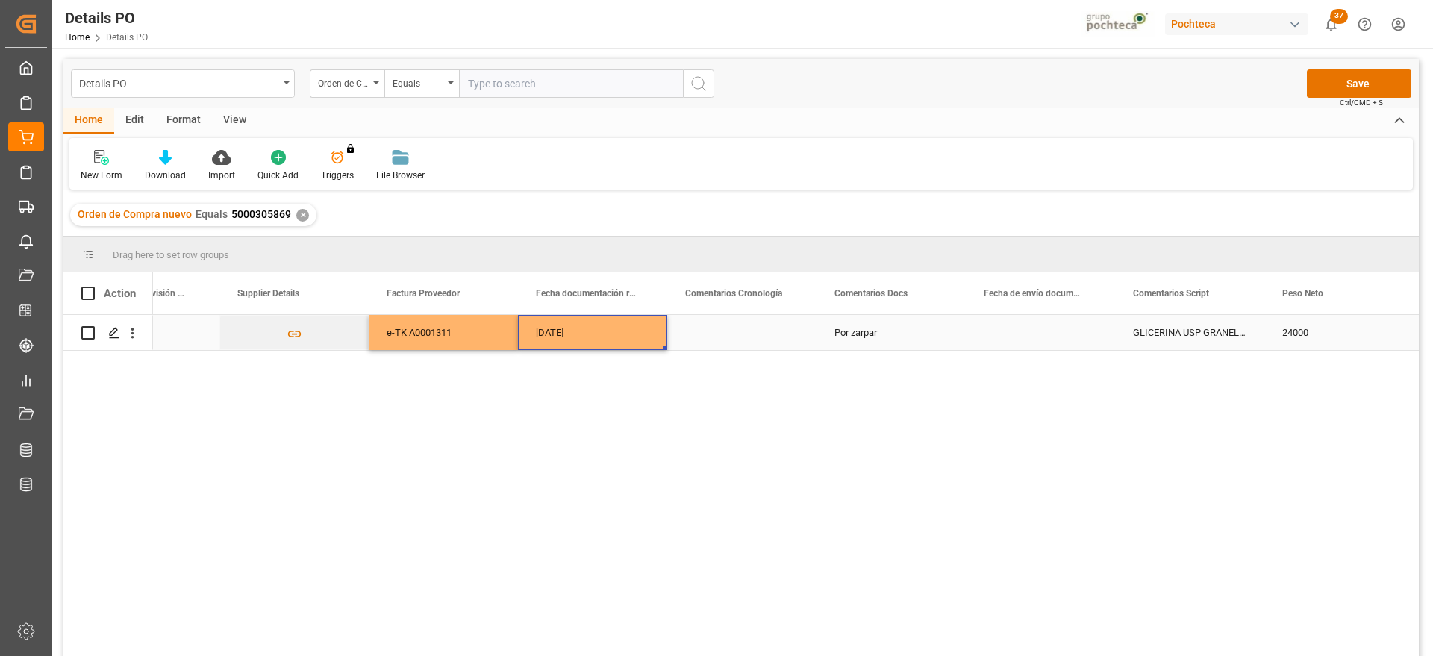
click at [608, 329] on div "09-09-2025" at bounding box center [592, 332] width 149 height 35
click at [1064, 330] on div "Press SPACE to select this row." at bounding box center [1040, 332] width 149 height 35
click at [1183, 330] on div "GLICERINA USP GRANEL ARG (69511)" at bounding box center [1189, 332] width 149 height 35
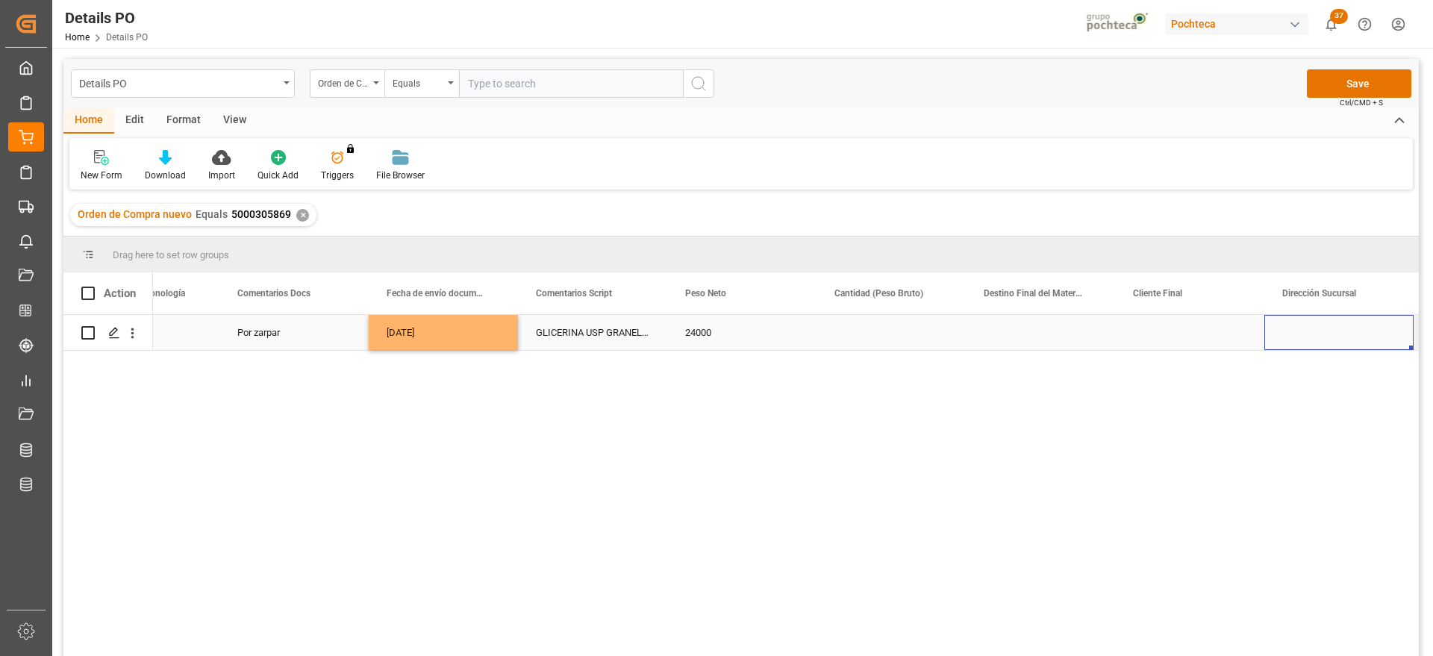
click at [884, 337] on div "Press SPACE to select this row." at bounding box center [891, 332] width 149 height 35
click at [884, 337] on input "Press SPACE to select this row." at bounding box center [891, 341] width 125 height 28
type input "25000"
click at [1047, 328] on div "Press SPACE to select this row." at bounding box center [1040, 332] width 149 height 35
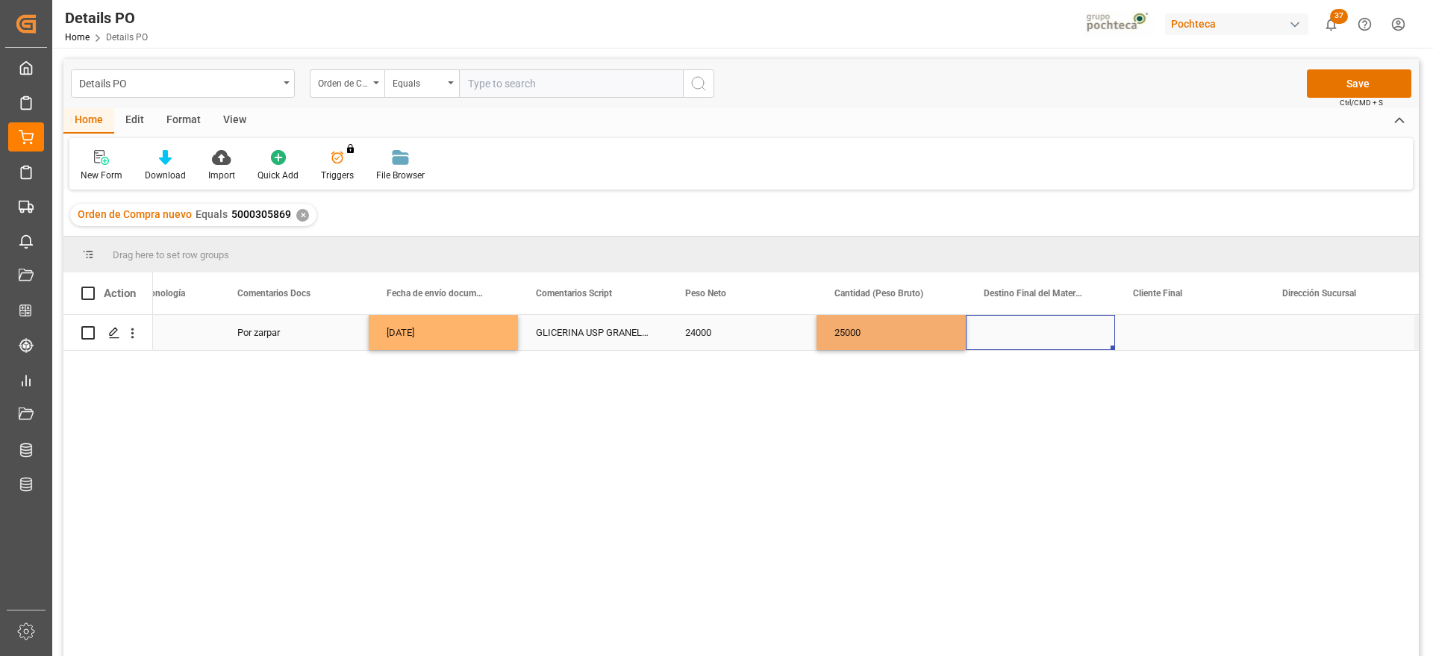
click at [1047, 328] on div "Press SPACE to select this row." at bounding box center [1040, 332] width 149 height 35
click at [1047, 328] on input "Press SPACE to select this row." at bounding box center [1040, 341] width 125 height 28
click at [1046, 329] on input "Press SPACE to select this row." at bounding box center [1040, 341] width 125 height 28
type input "s"
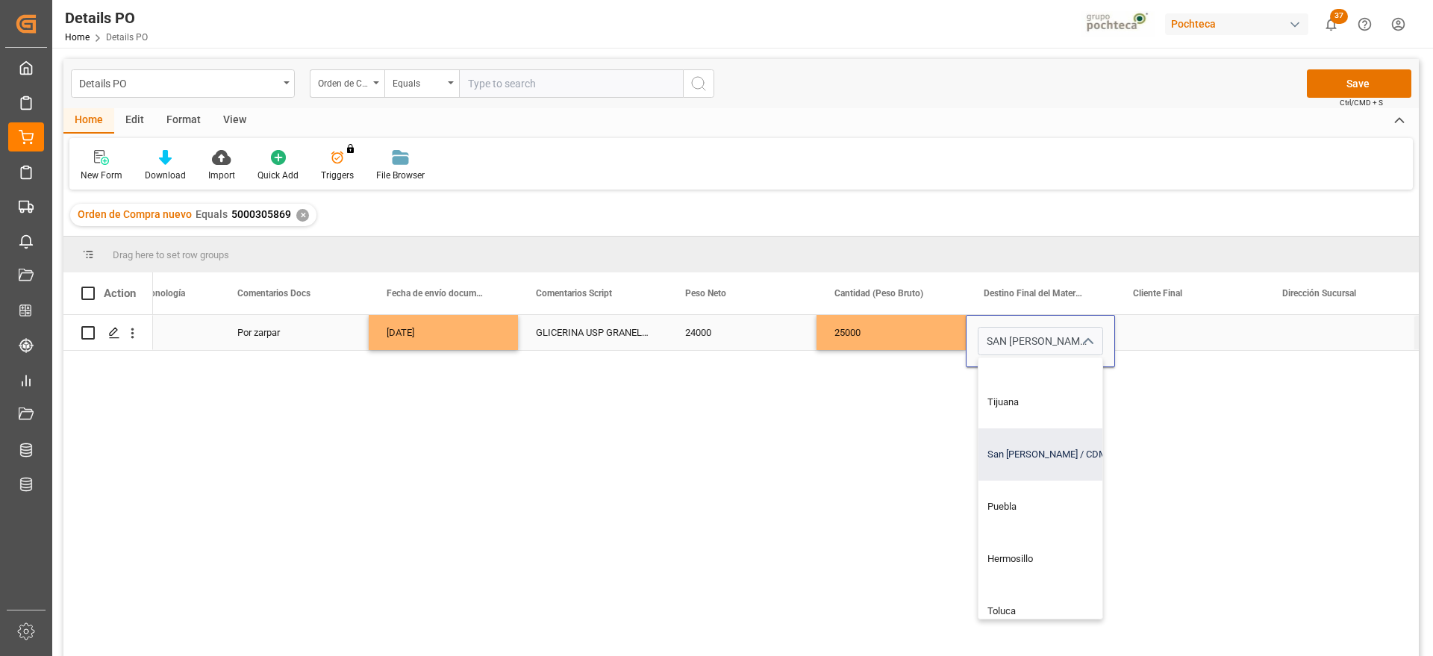
click at [1025, 453] on div "San [PERSON_NAME] / CDMX" at bounding box center [1069, 454] width 181 height 52
type input "San [PERSON_NAME] / CDMX"
click at [1165, 320] on div "Press SPACE to select this row." at bounding box center [1189, 332] width 149 height 35
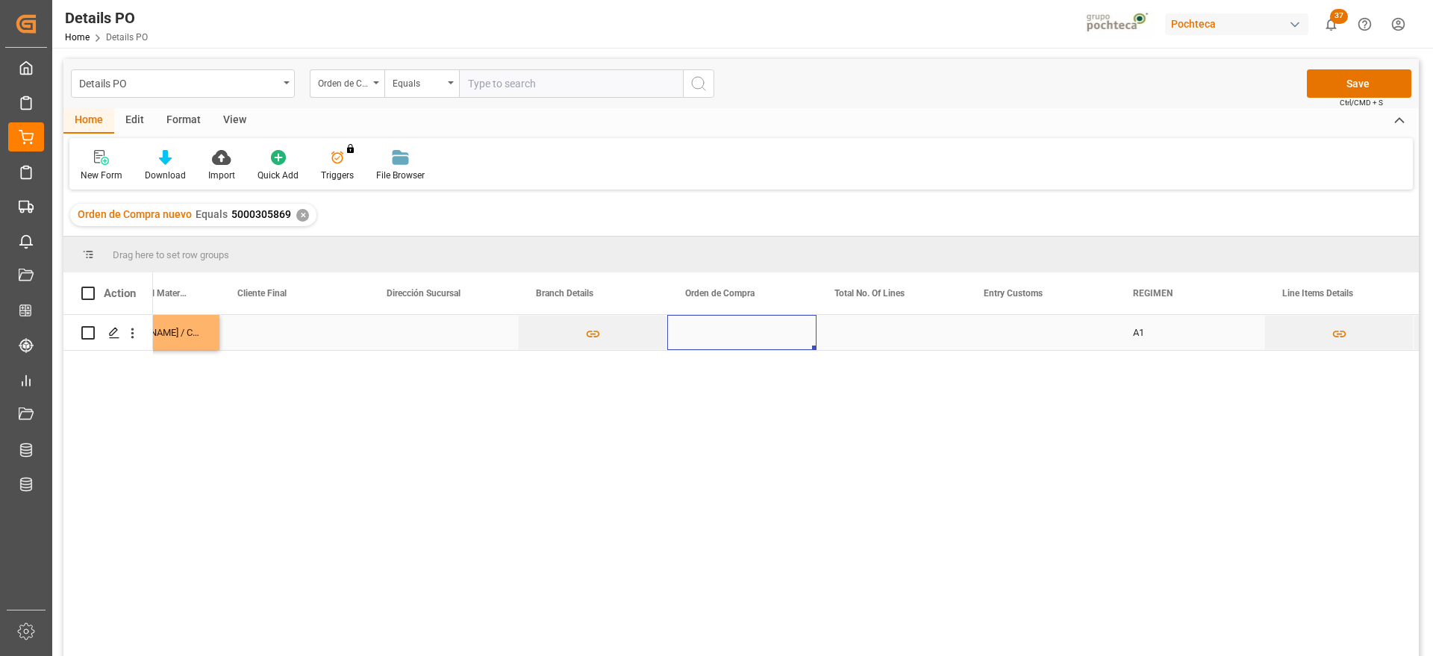
click at [728, 335] on div "Press SPACE to select this row." at bounding box center [741, 332] width 149 height 35
click at [991, 329] on div "Press SPACE to select this row." at bounding box center [1040, 332] width 149 height 35
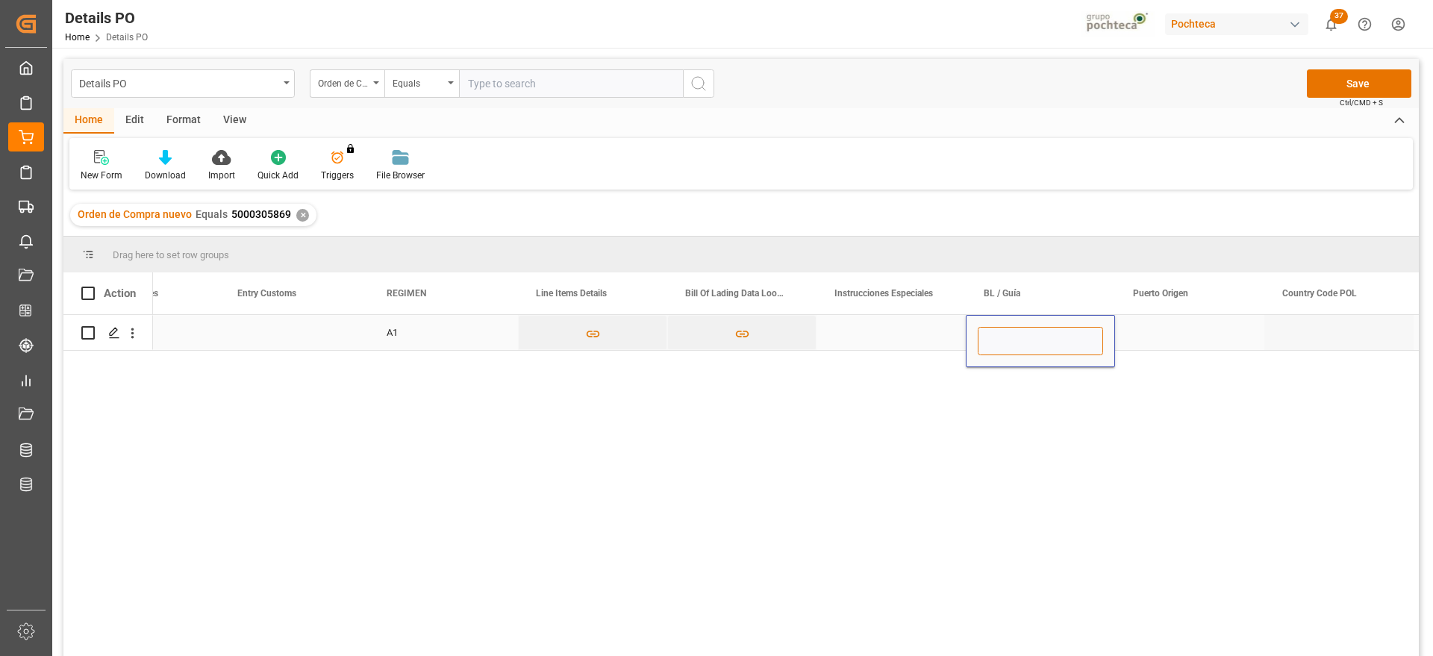
click at [993, 333] on input "Press SPACE to select this row." at bounding box center [1040, 341] width 125 height 28
paste input "ZIMUBUE9043031"
type input "ZIMUBUE9043031"
click at [1160, 334] on div "Press SPACE to select this row." at bounding box center [1189, 332] width 149 height 35
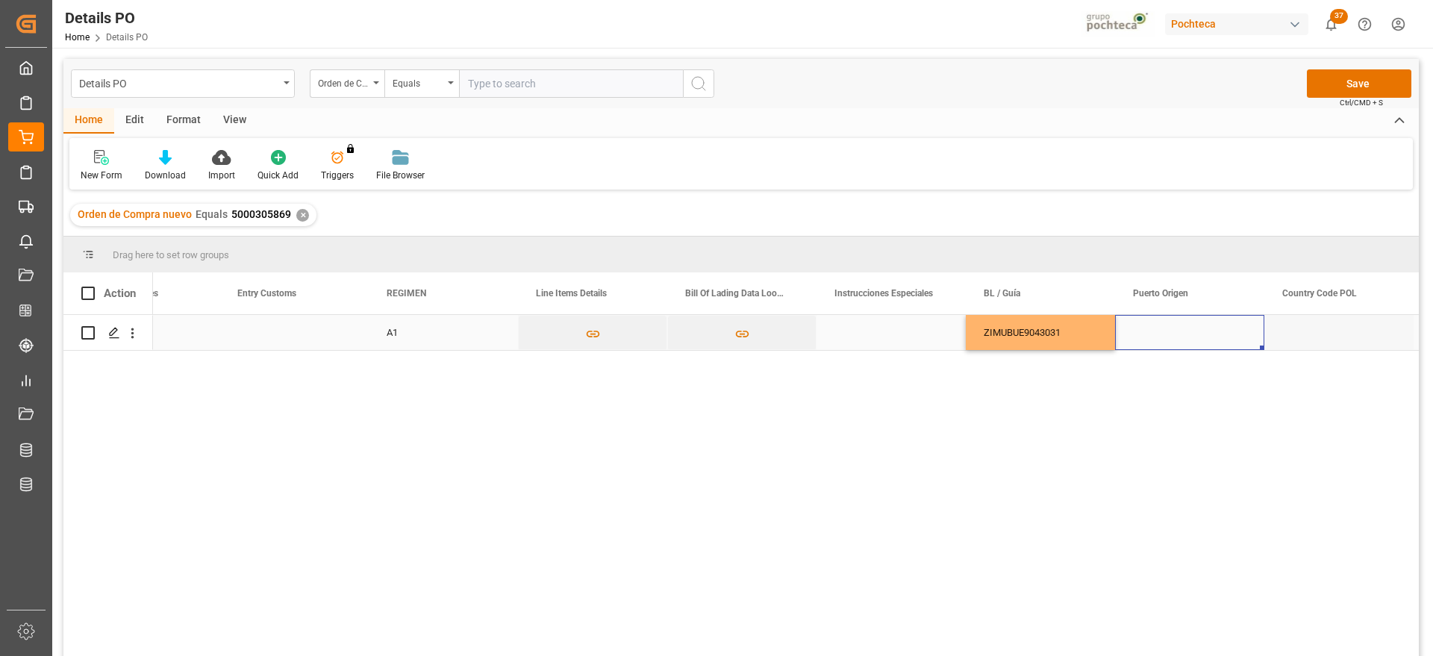
click at [1145, 335] on div "Press SPACE to select this row." at bounding box center [1189, 332] width 149 height 35
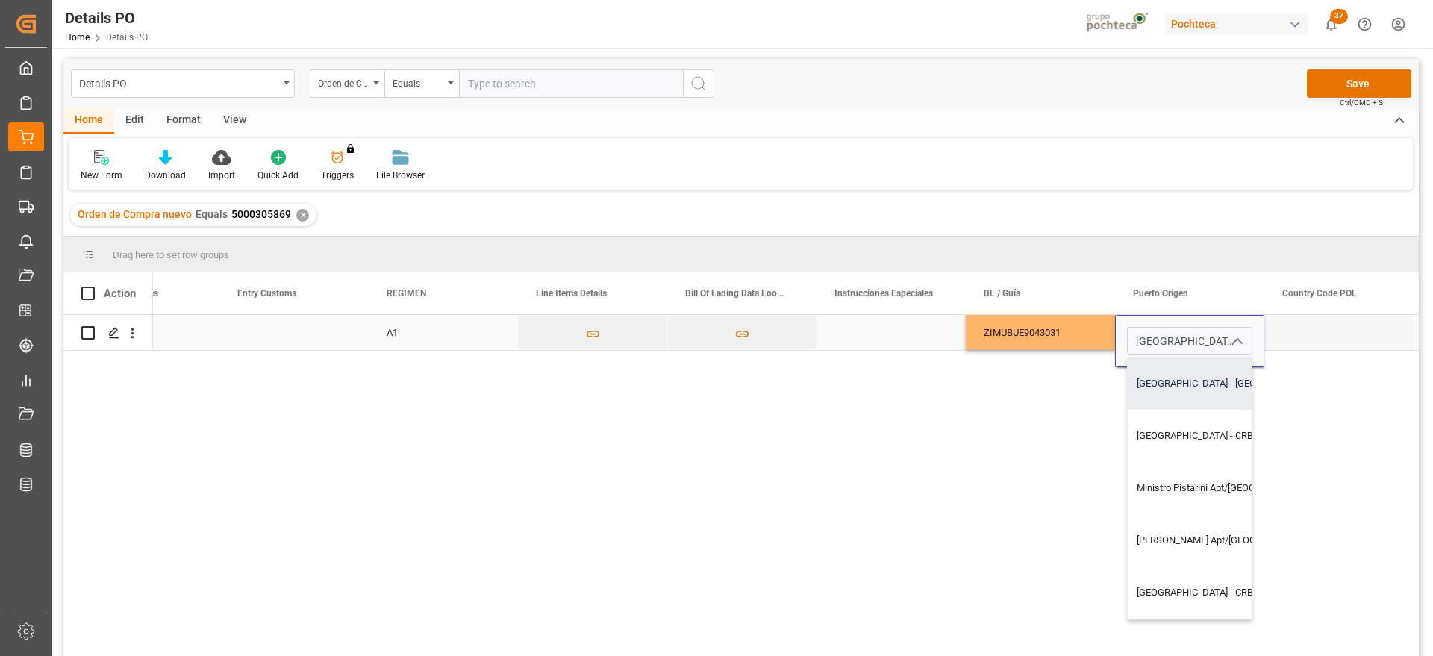
click at [1208, 382] on div "Buenos Aires - ARBUE" at bounding box center [1246, 384] width 237 height 52
type input "Buenos Aires - ARBUE"
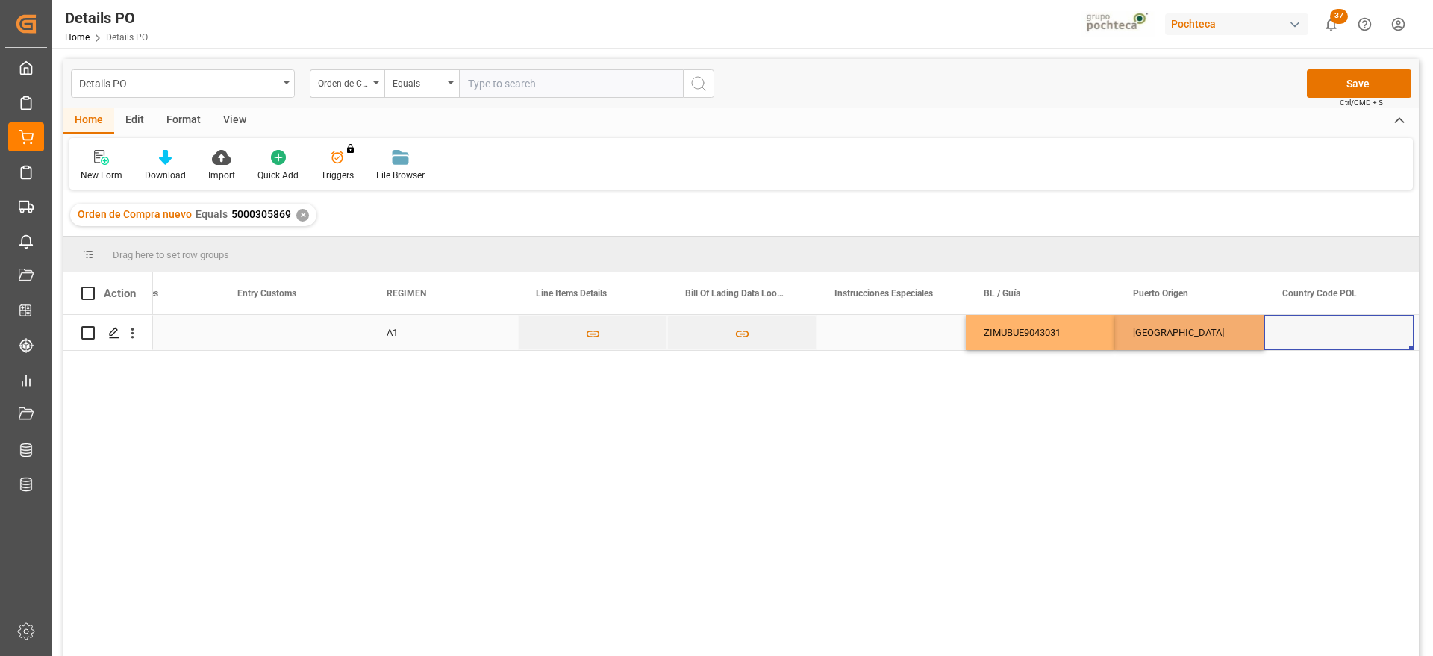
click at [1332, 336] on div "Press SPACE to select this row." at bounding box center [1338, 332] width 149 height 35
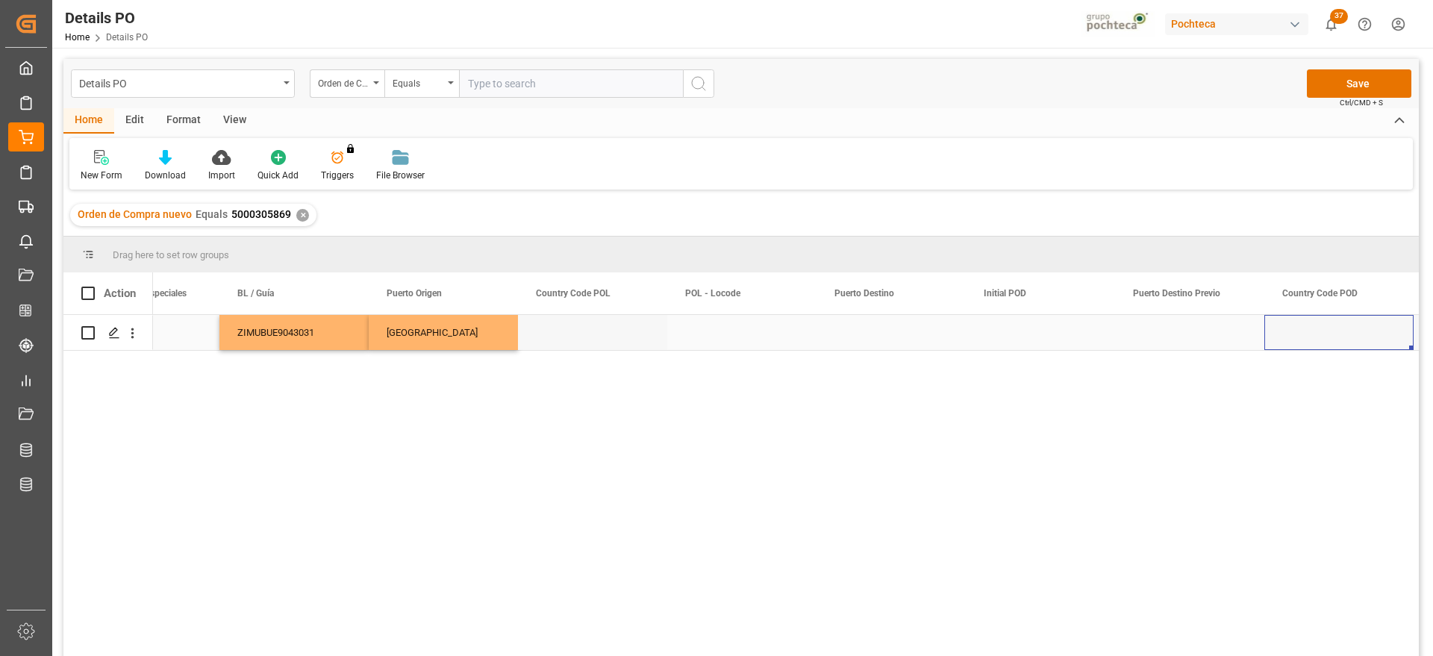
click at [937, 342] on div "Press SPACE to select this row." at bounding box center [891, 332] width 149 height 35
click at [873, 340] on div "Press SPACE to select this row." at bounding box center [891, 332] width 149 height 35
click at [873, 340] on input "Press SPACE to select this row." at bounding box center [891, 341] width 125 height 28
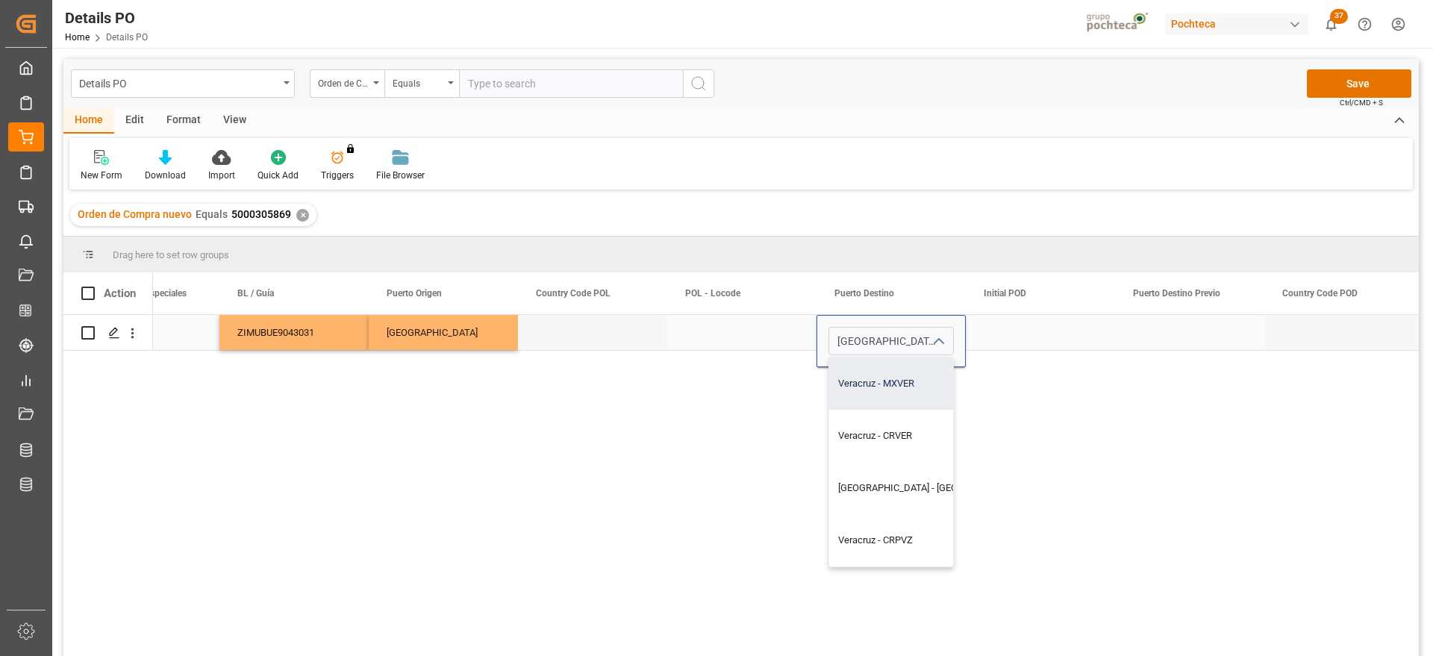
click at [892, 396] on div "Veracruz - MXVER" at bounding box center [933, 384] width 208 height 52
type input "Veracruz - MXVER"
click at [1039, 337] on div "Press SPACE to select this row." at bounding box center [1040, 332] width 149 height 35
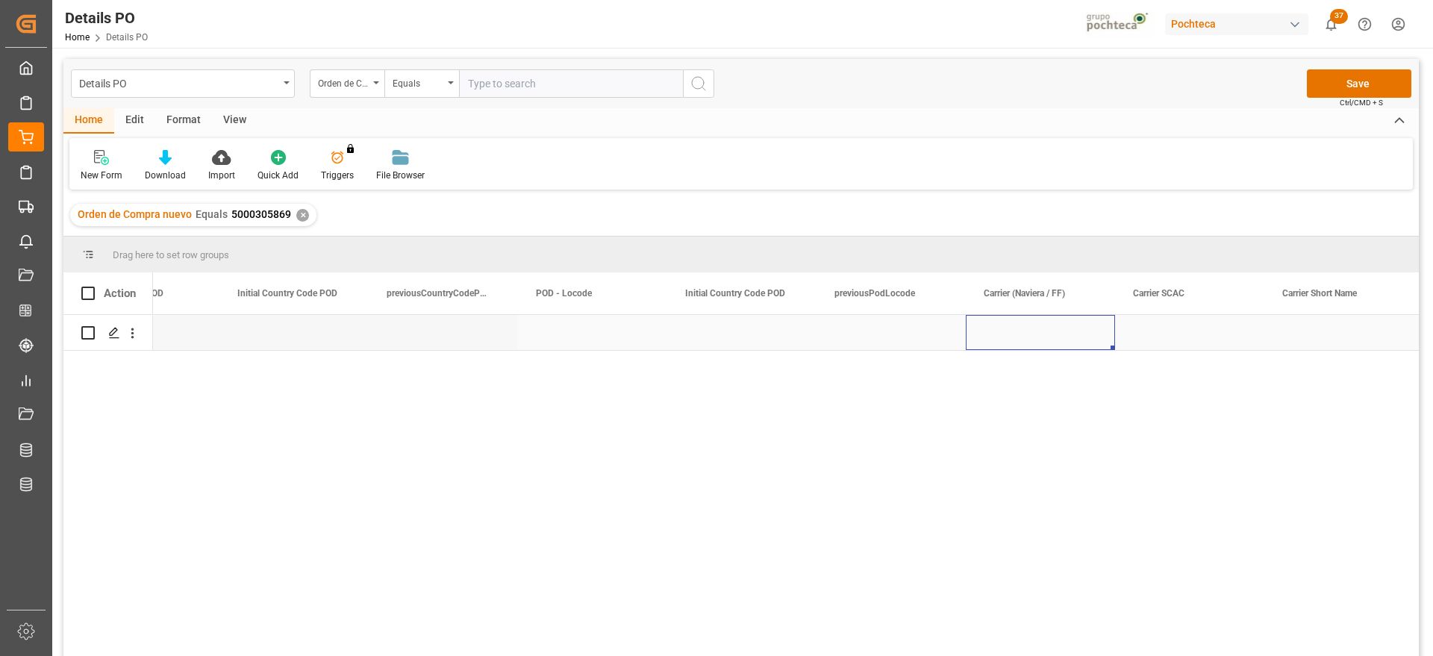
click at [1039, 337] on div "Press SPACE to select this row." at bounding box center [1040, 332] width 149 height 35
type input "ZIM"
click at [1193, 336] on div "Press SPACE to select this row." at bounding box center [1189, 332] width 149 height 35
click at [1169, 331] on div "Press SPACE to select this row." at bounding box center [1189, 332] width 149 height 35
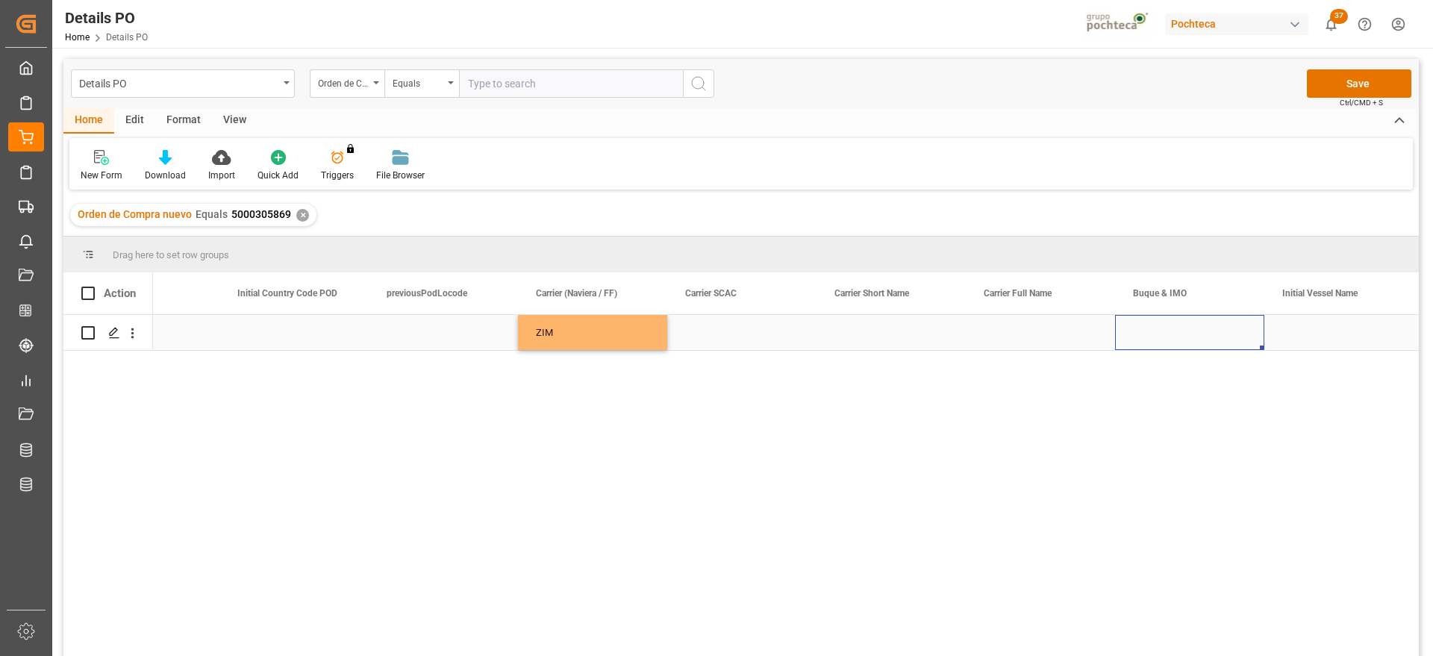
click at [1169, 331] on div "Press SPACE to select this row." at bounding box center [1189, 332] width 149 height 35
click at [1159, 337] on input "Press SPACE to select this row." at bounding box center [1189, 341] width 125 height 28
click at [1200, 384] on div "Seaspan Loncomilla - 9437385" at bounding box center [1202, 384] width 148 height 52
type input "Seaspan Loncomilla - 9437385"
click at [1296, 335] on div "Press SPACE to select this row." at bounding box center [1338, 332] width 149 height 35
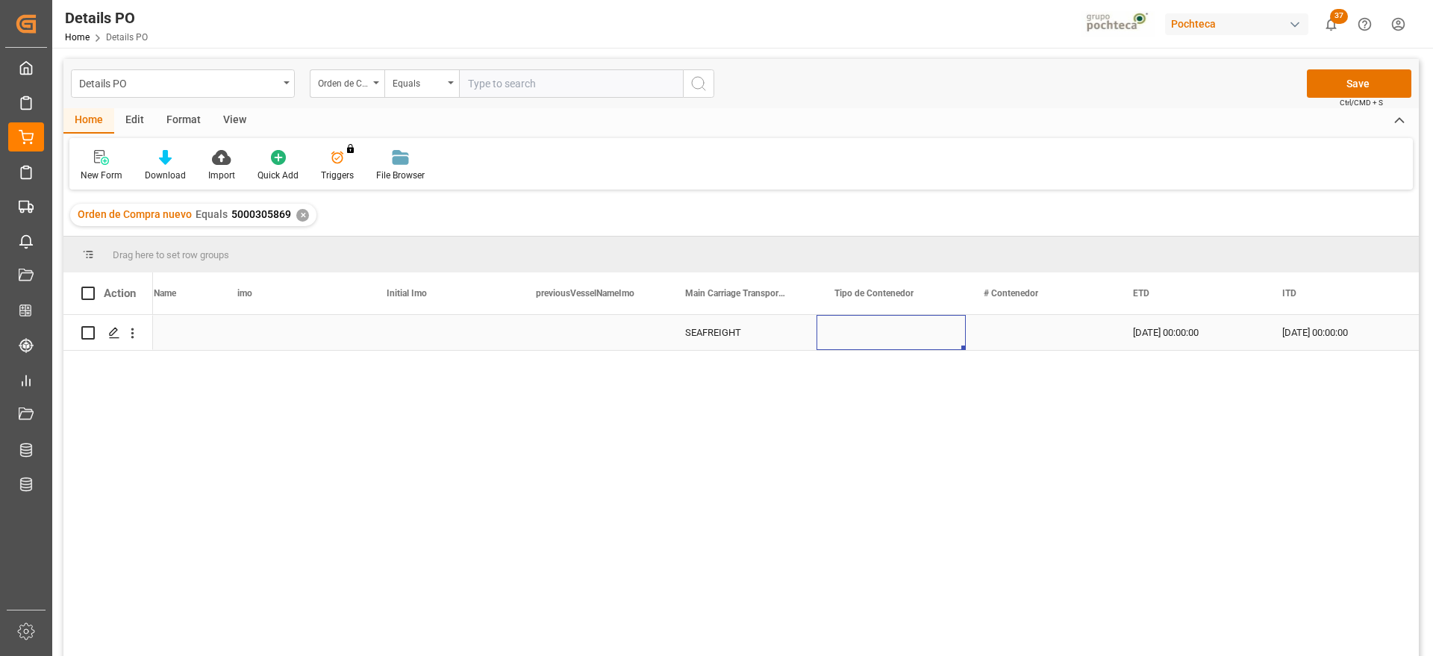
click at [935, 334] on div "Press SPACE to select this row." at bounding box center [891, 332] width 149 height 35
click at [946, 337] on icon "open menu" at bounding box center [938, 342] width 18 height 18
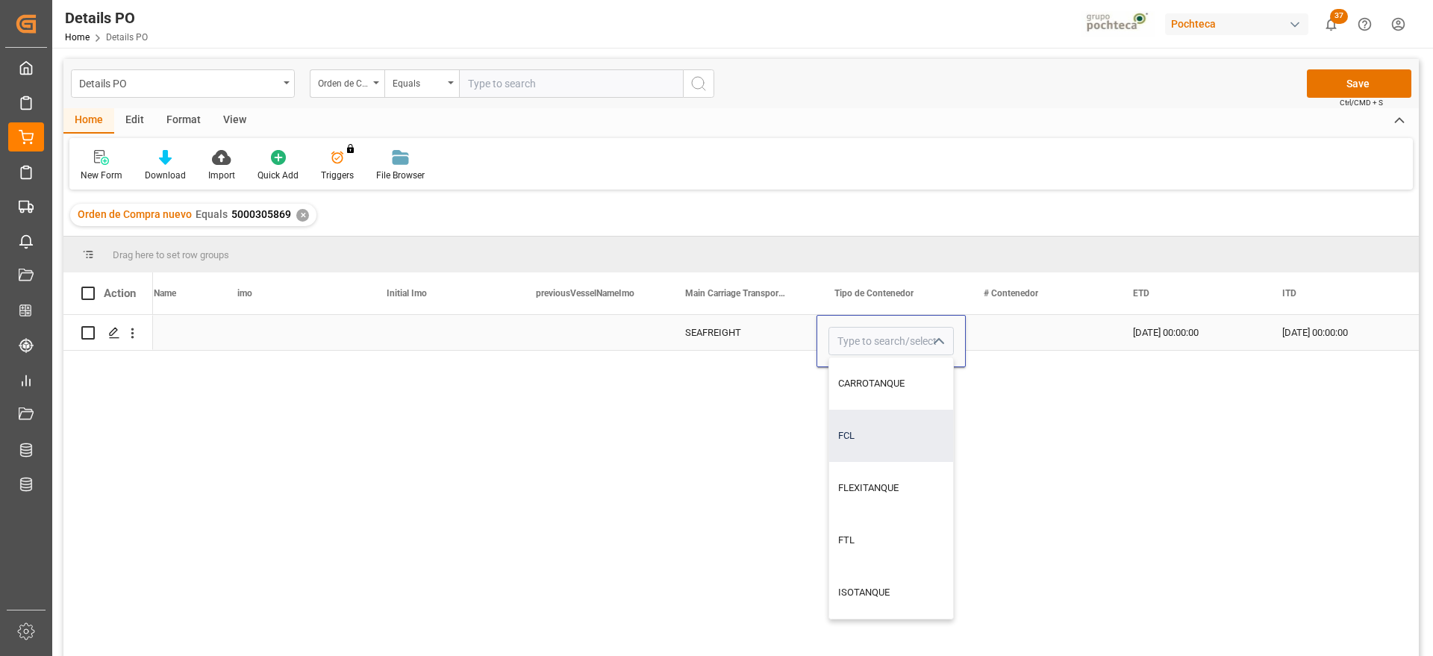
click at [897, 430] on div "FCL" at bounding box center [891, 436] width 124 height 52
type input "FCL"
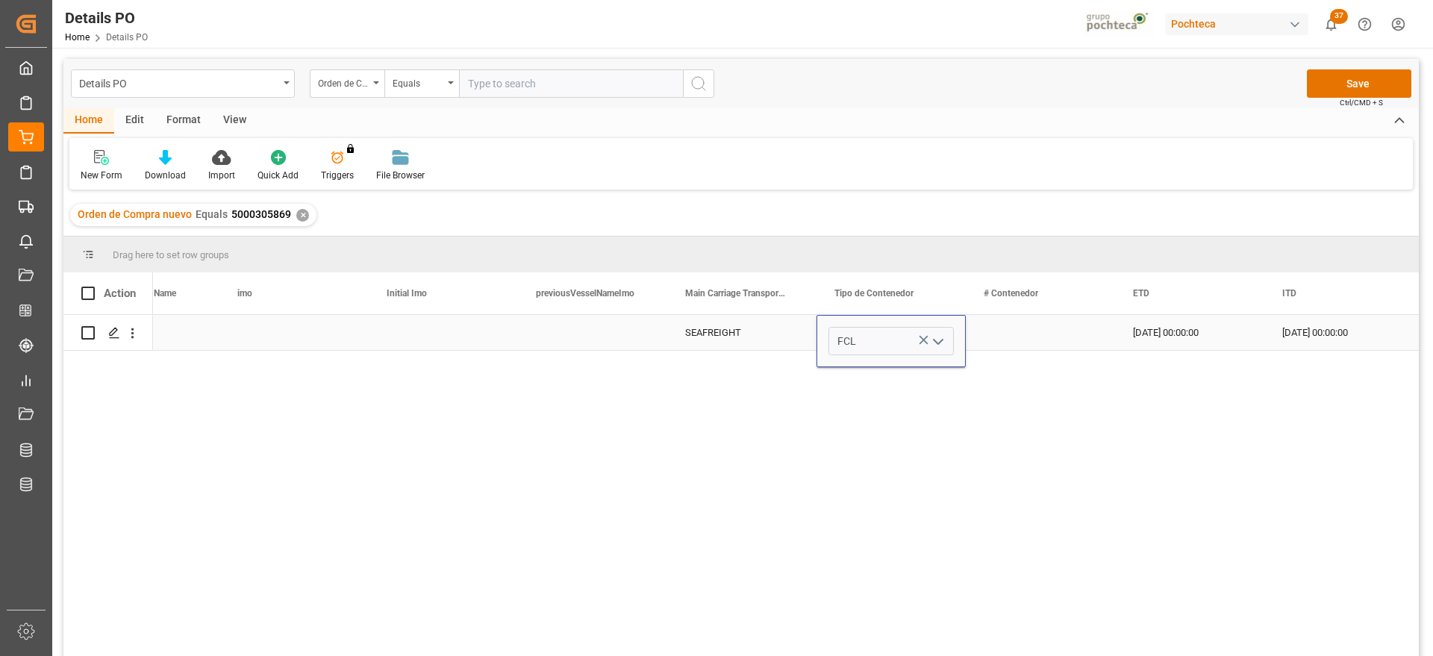
click at [1024, 329] on div "Press SPACE to select this row." at bounding box center [1040, 332] width 149 height 35
click at [902, 323] on div "FCL" at bounding box center [890, 333] width 113 height 34
click at [935, 339] on icon "open menu" at bounding box center [938, 342] width 18 height 18
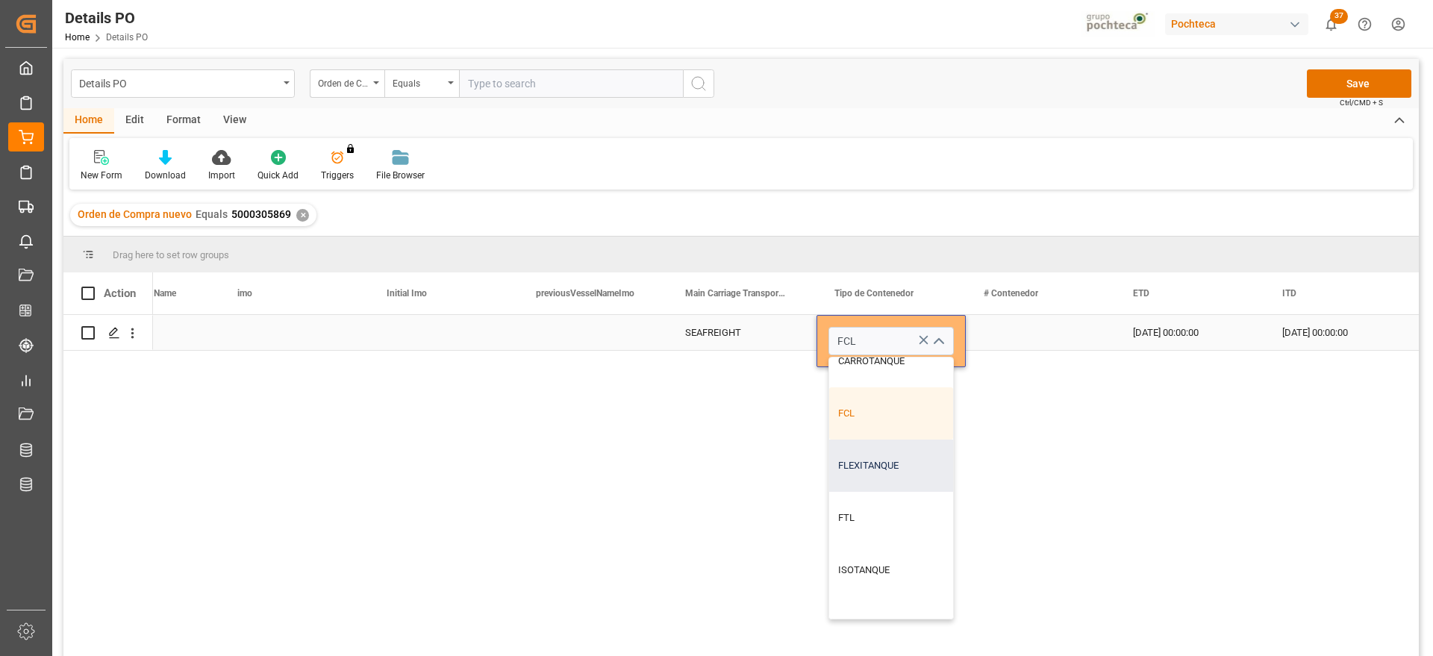
click at [899, 468] on div "FLEXITANQUE" at bounding box center [891, 466] width 124 height 52
type input "FLEXITANQUE"
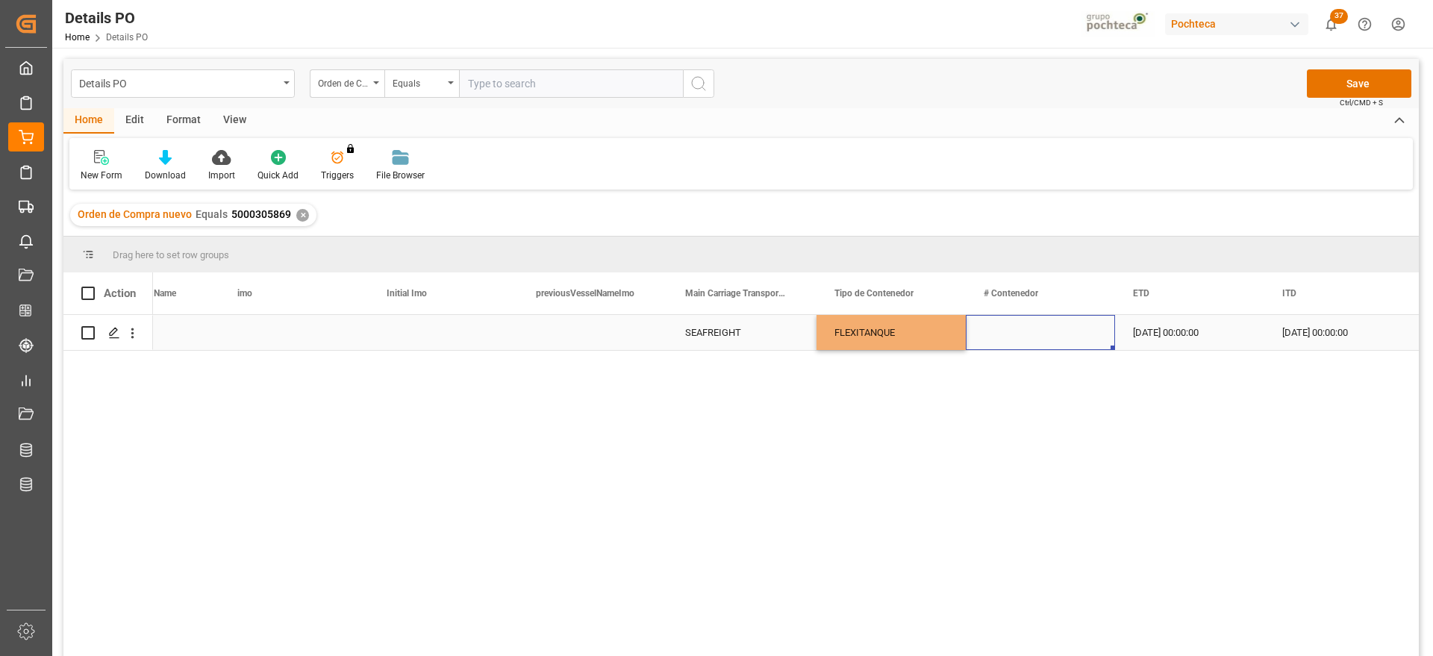
click at [1040, 328] on div "Press SPACE to select this row." at bounding box center [1040, 332] width 149 height 35
click at [1020, 343] on input "Press SPACE to select this row." at bounding box center [1040, 341] width 125 height 28
paste input "TRHU1148809"
type input "TRHU1148809"
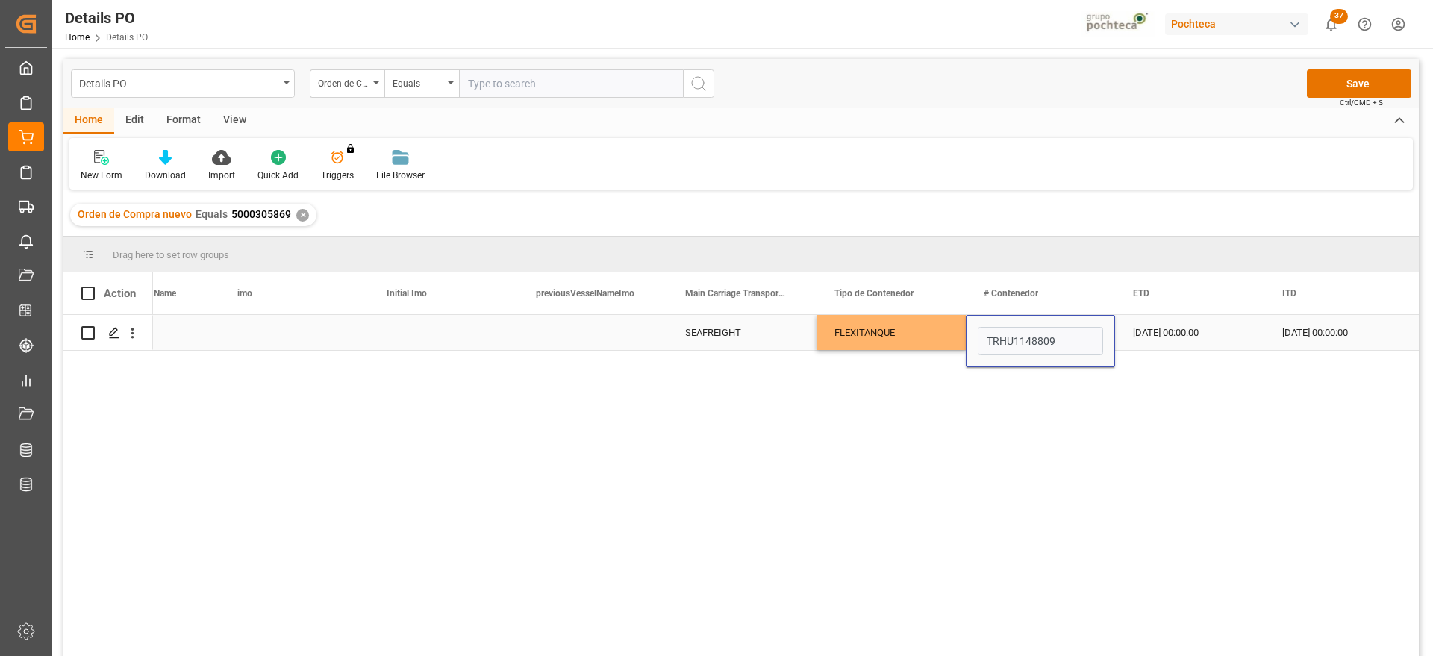
click at [1180, 332] on div "03-09-2025 00:00:00" at bounding box center [1189, 332] width 149 height 35
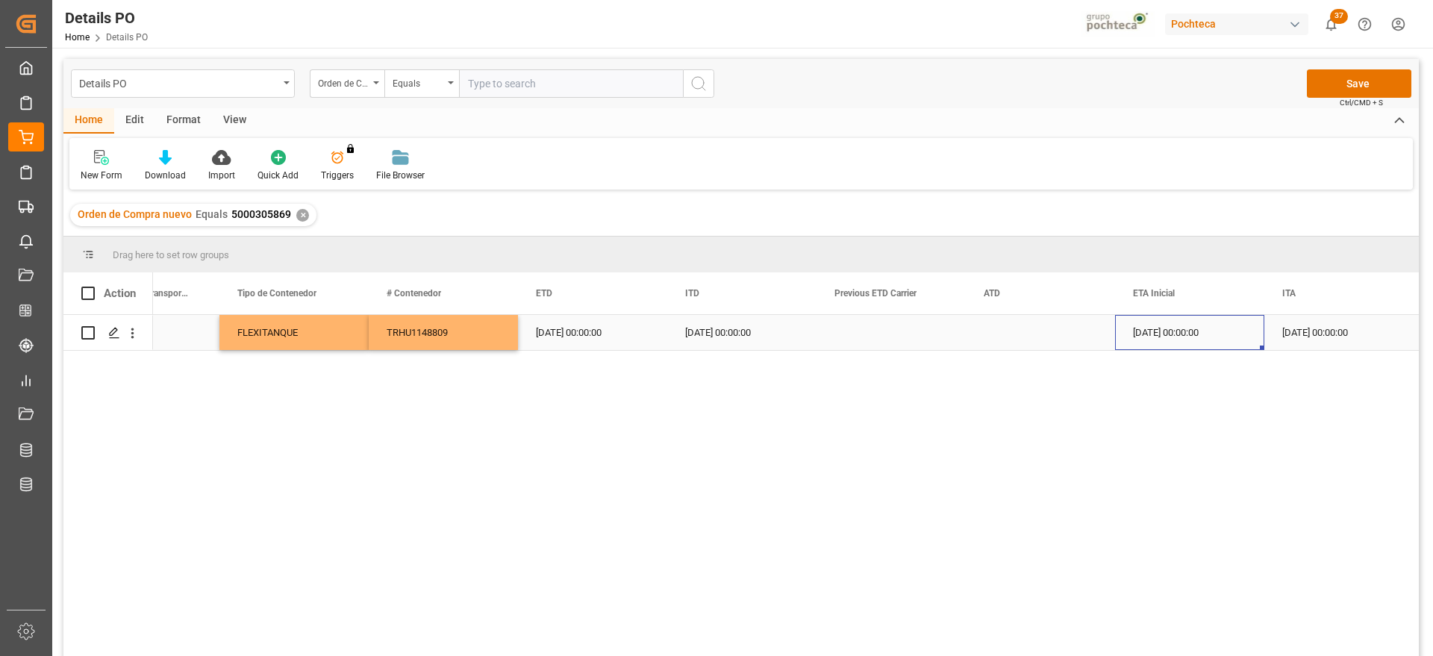
click at [1180, 332] on div "01-10-2025 00:00:00" at bounding box center [1189, 332] width 149 height 35
click at [1343, 83] on button "Save" at bounding box center [1359, 83] width 104 height 28
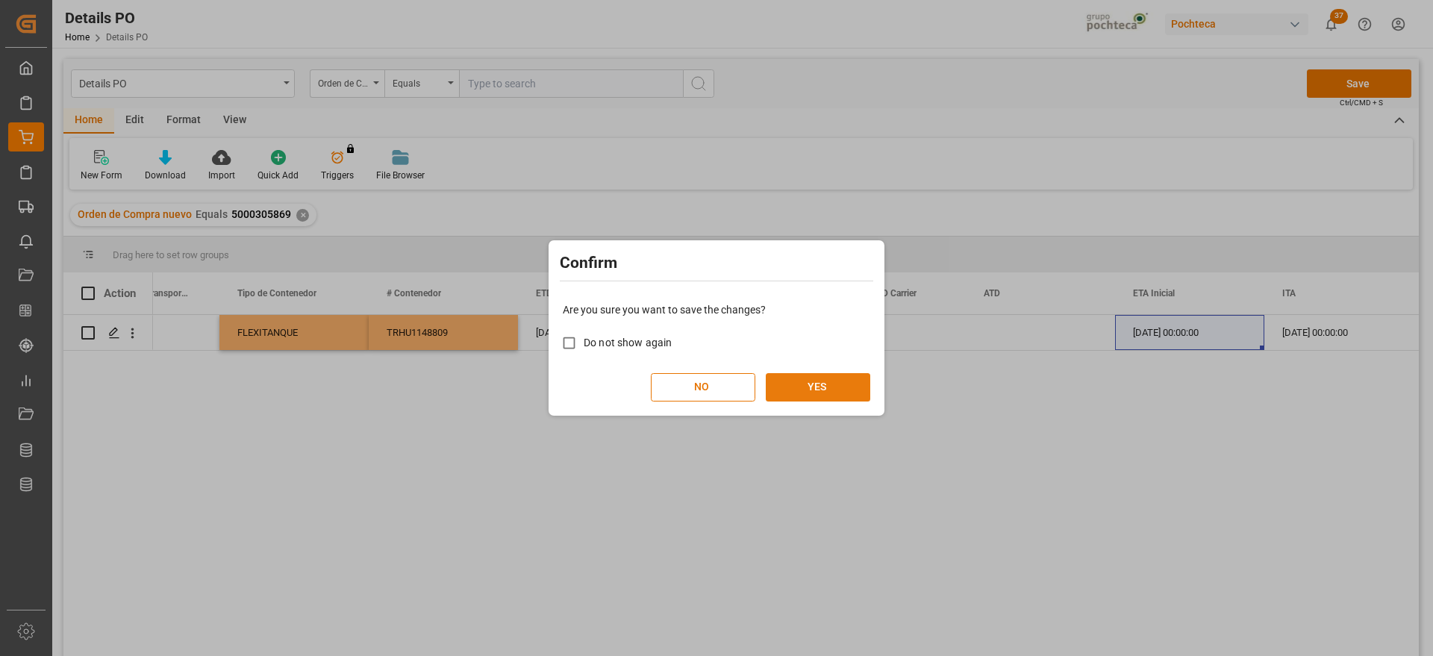
click at [829, 390] on button "YES" at bounding box center [818, 387] width 104 height 28
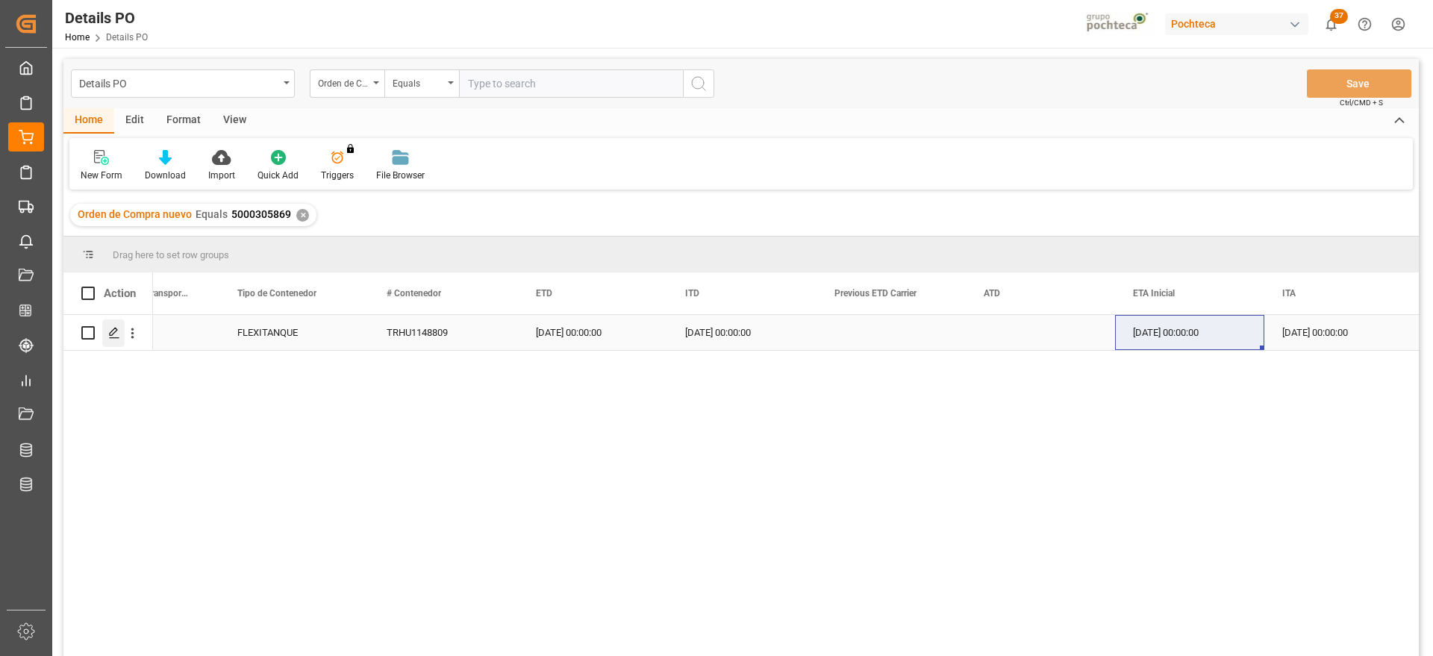
click at [115, 332] on polygon "Press SPACE to select this row." at bounding box center [113, 331] width 7 height 7
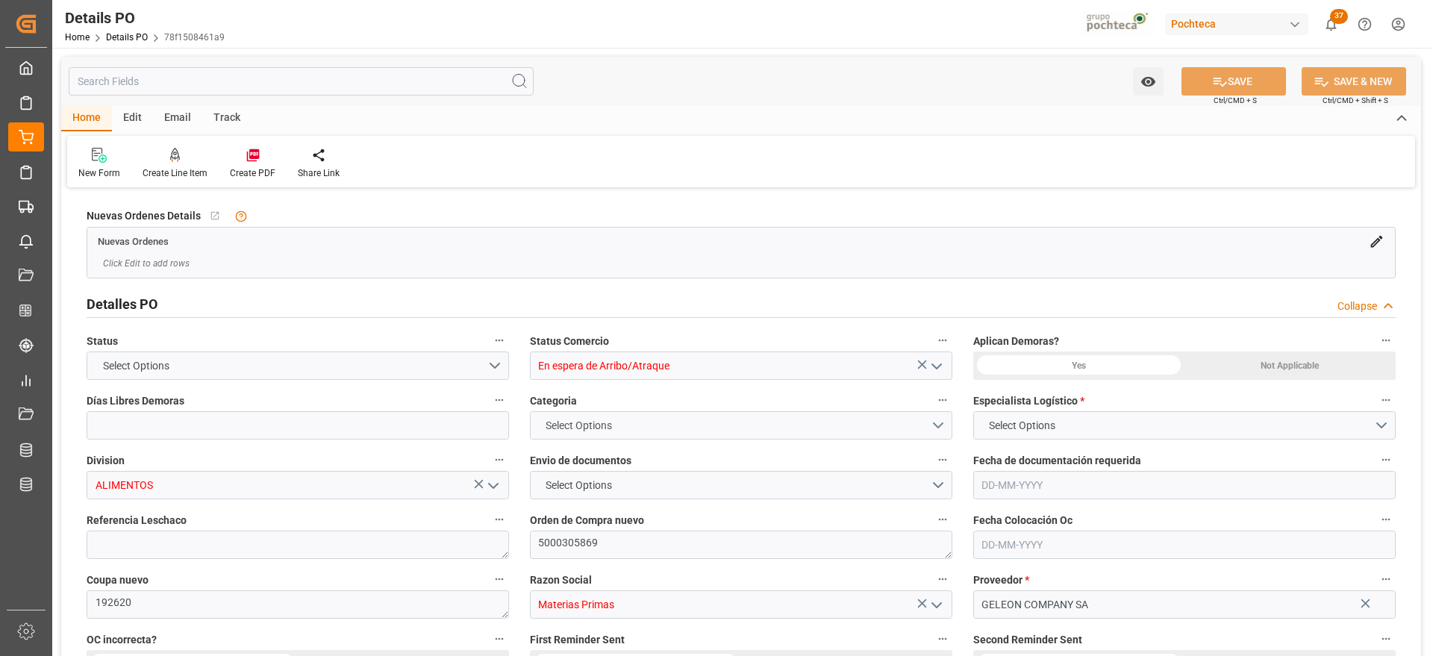
type input "15"
type input "09-09-2025"
type input "07-07-2025"
type input "09-09-2025"
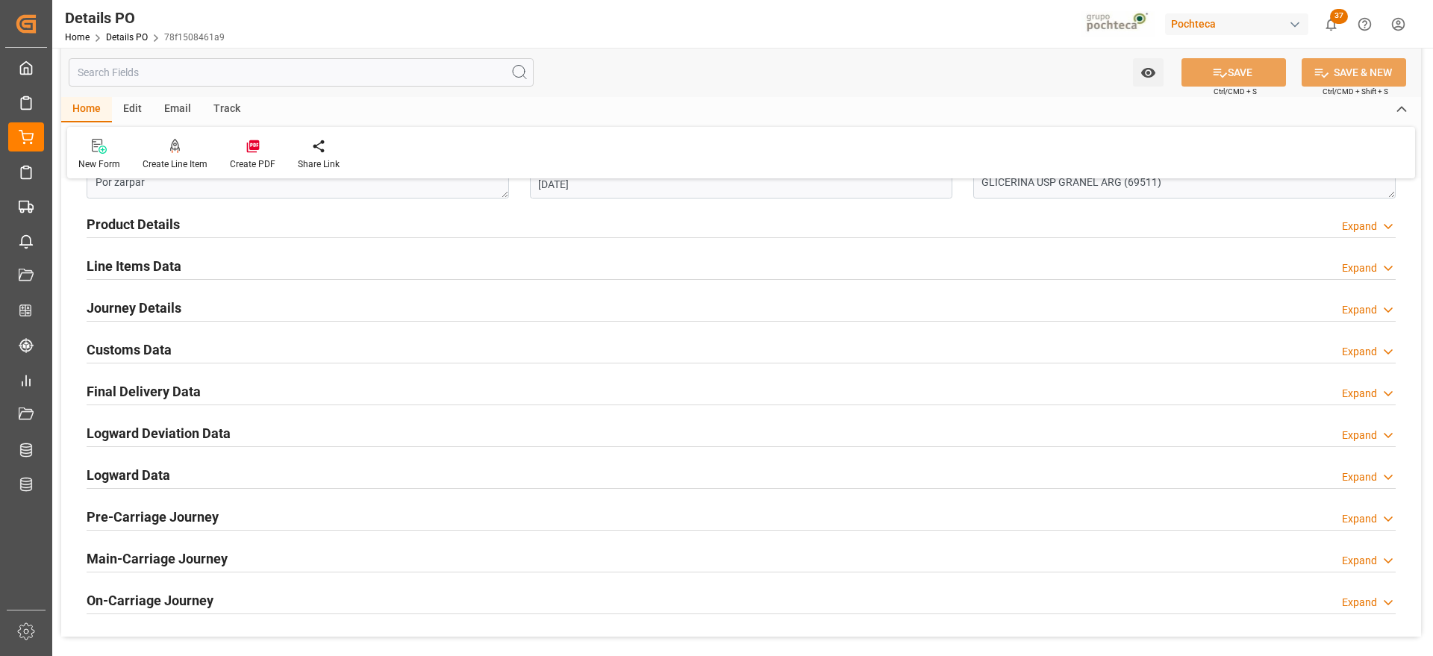
click at [143, 355] on h2 "Customs Data" at bounding box center [129, 350] width 85 height 20
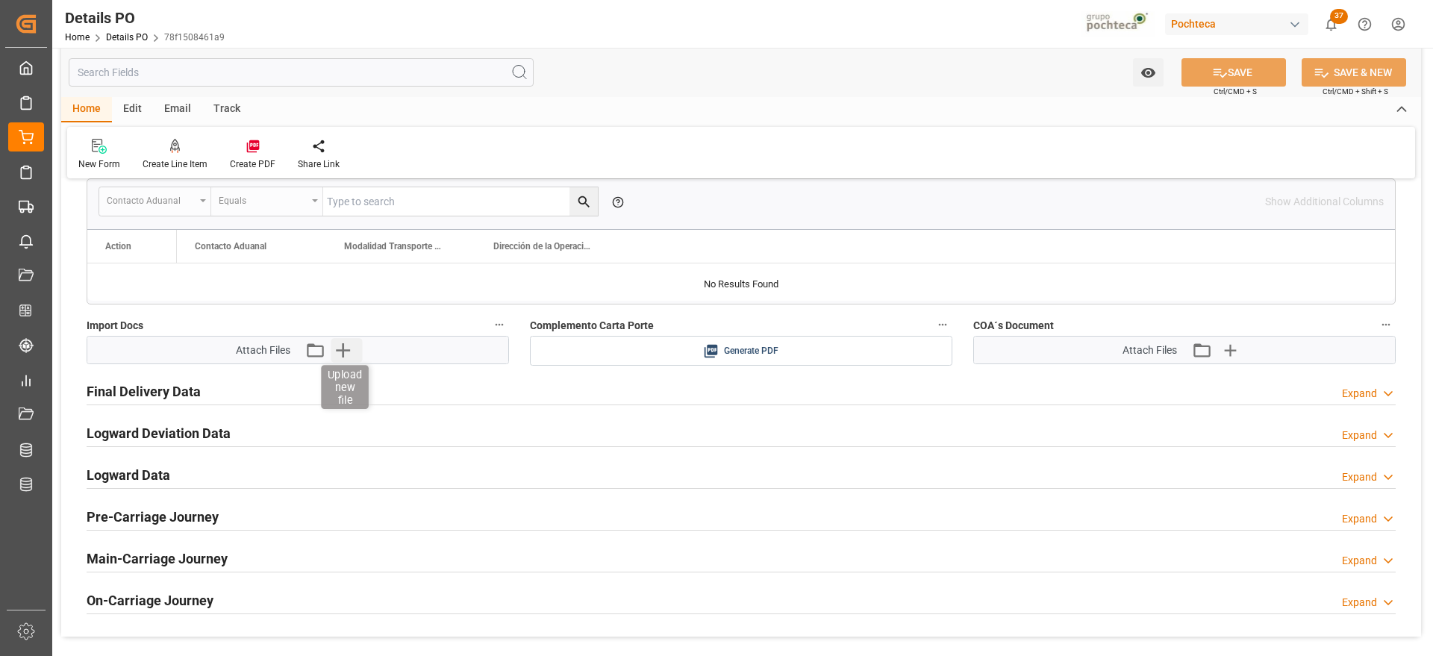
click at [343, 356] on icon "button" at bounding box center [343, 350] width 14 height 14
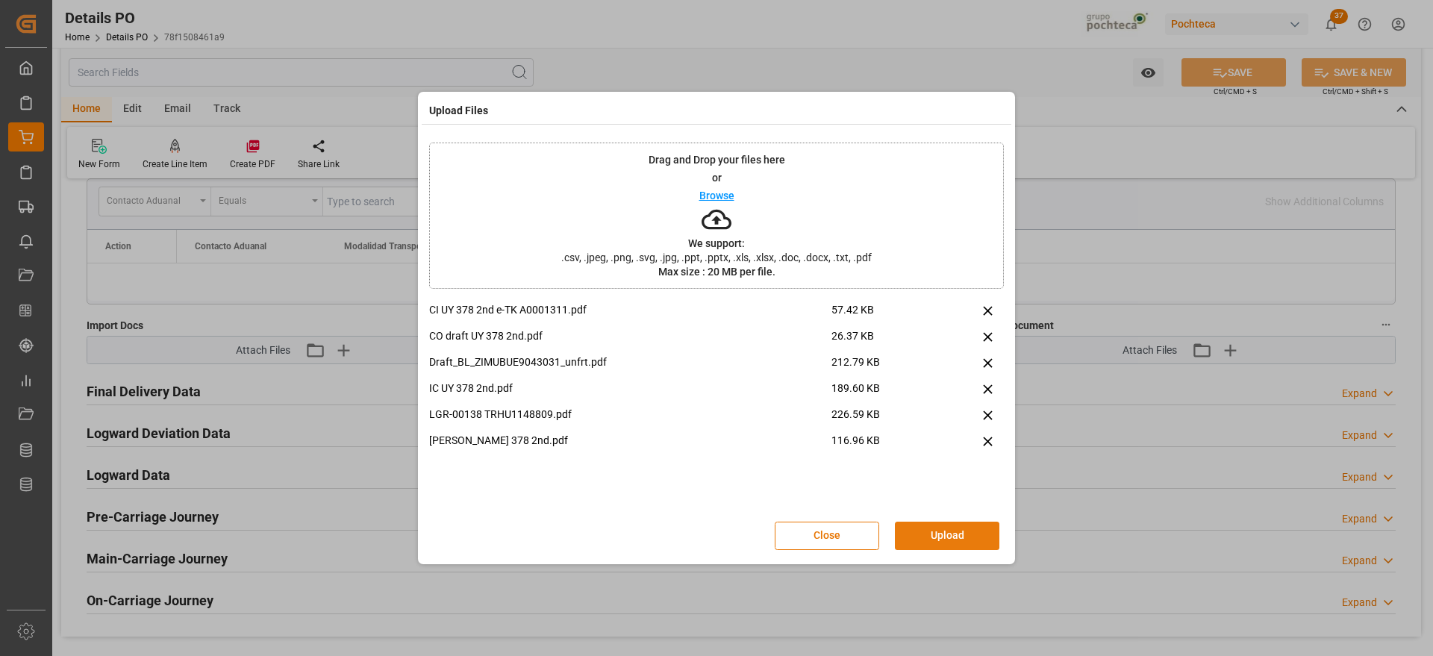
click at [932, 532] on button "Upload" at bounding box center [947, 536] width 104 height 28
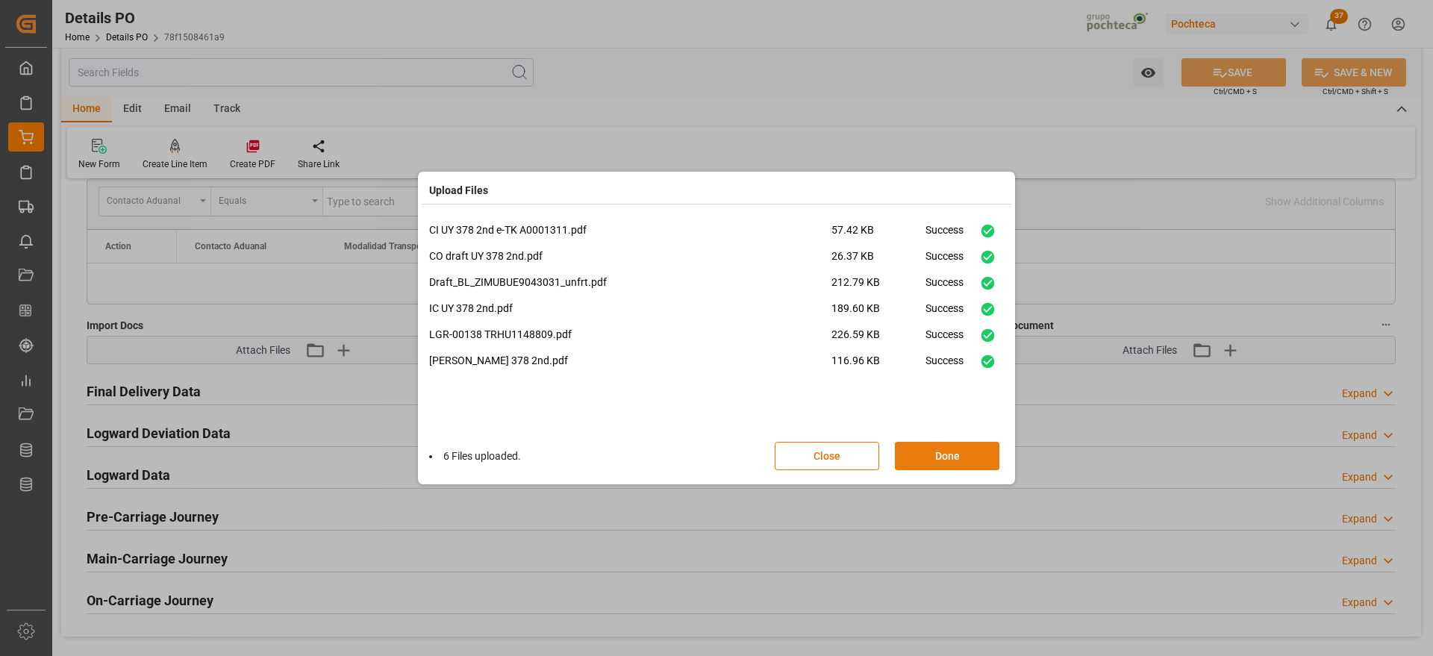
click at [946, 454] on button "Done" at bounding box center [947, 456] width 104 height 28
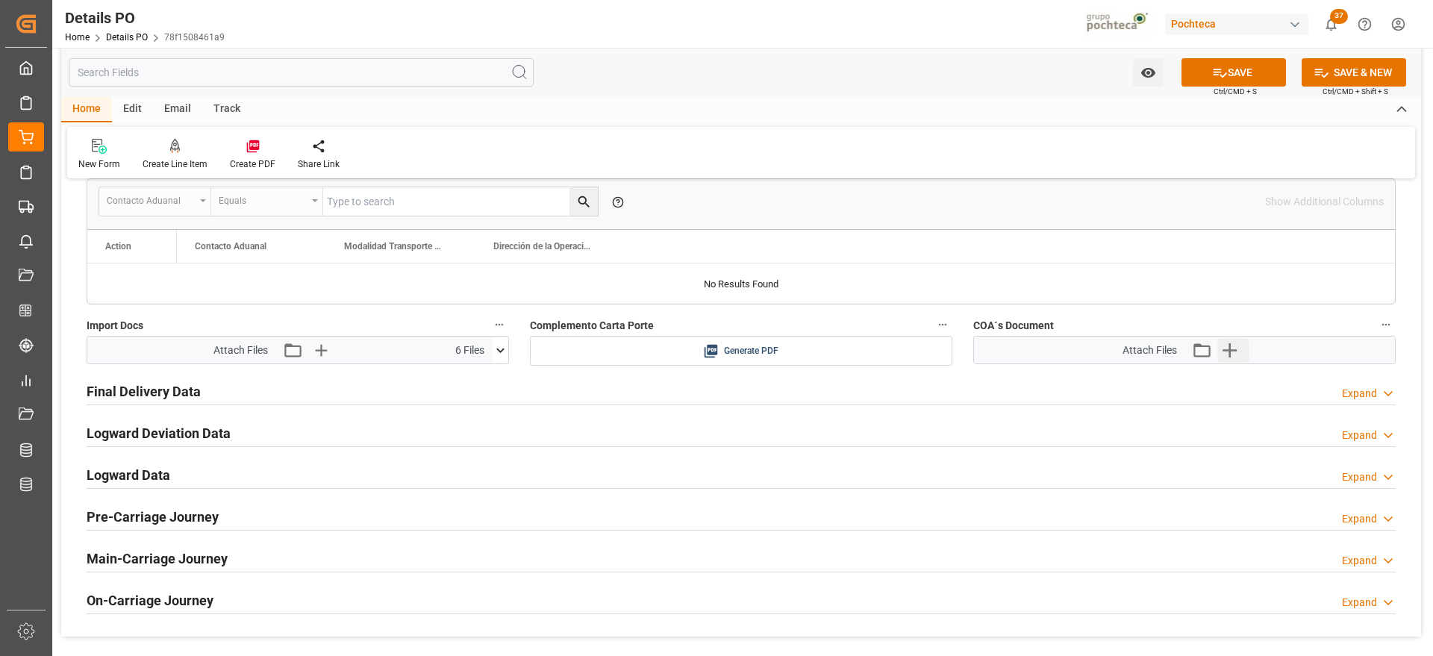
click at [1222, 352] on icon "button" at bounding box center [1229, 350] width 24 height 24
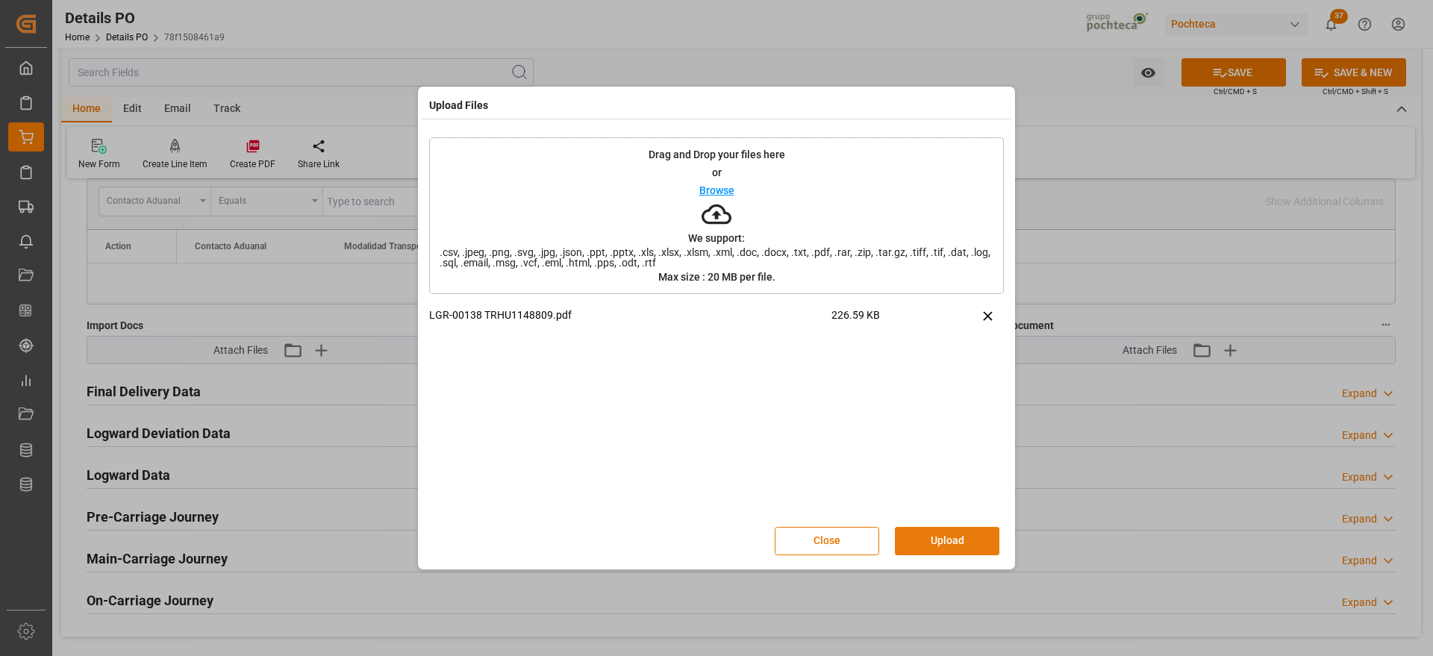
click at [957, 544] on button "Upload" at bounding box center [947, 541] width 104 height 28
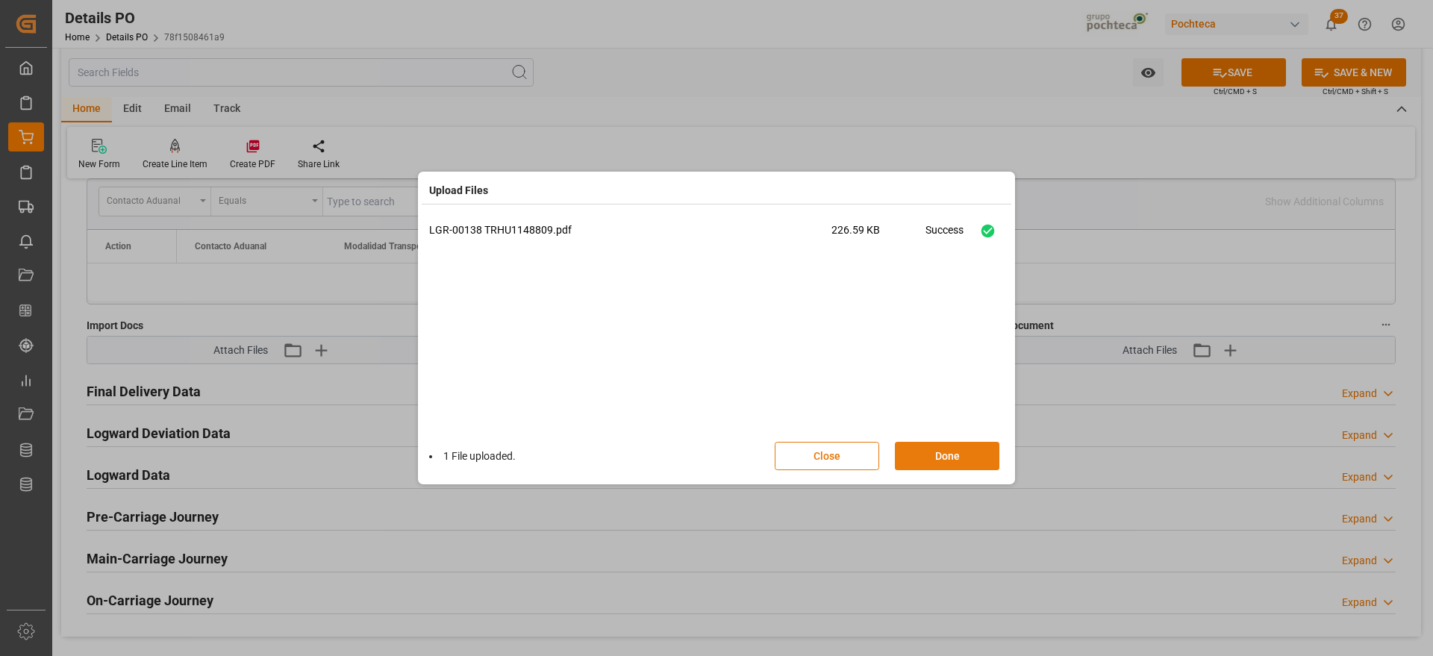
click at [947, 463] on button "Done" at bounding box center [947, 456] width 104 height 28
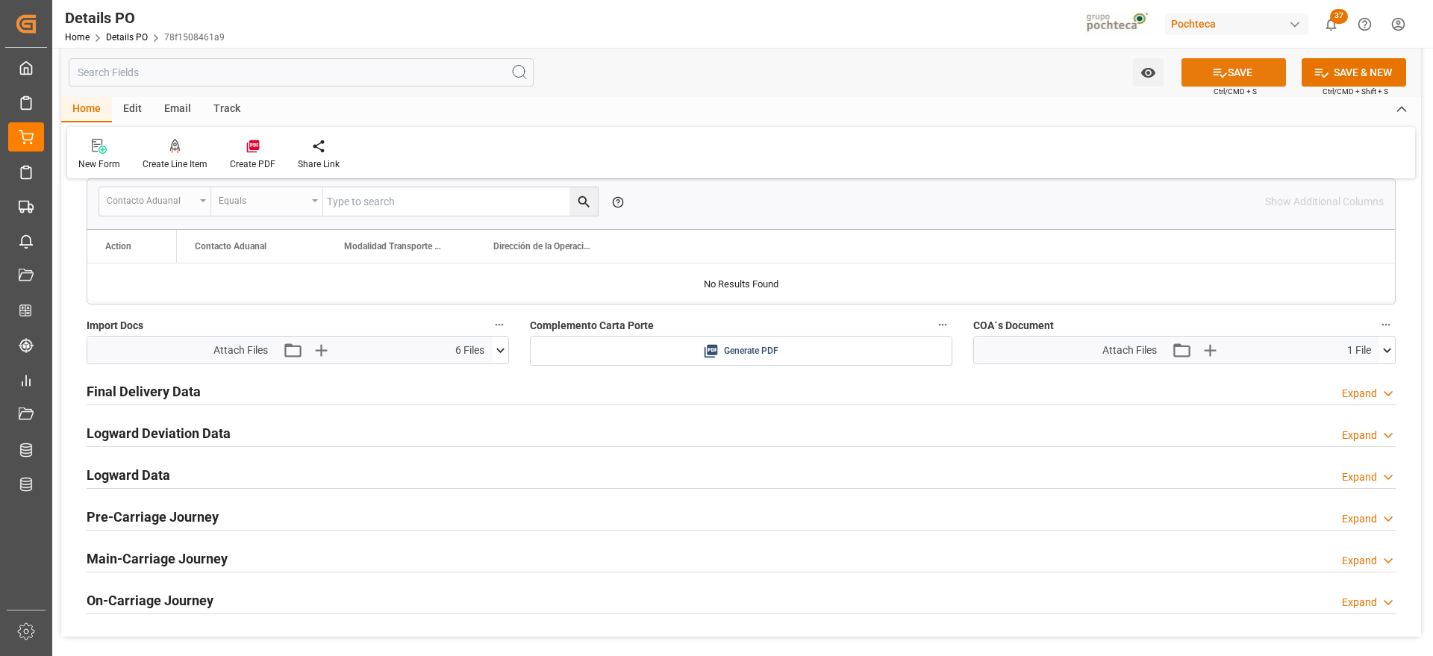
click at [1241, 60] on button "SAVE" at bounding box center [1234, 72] width 104 height 28
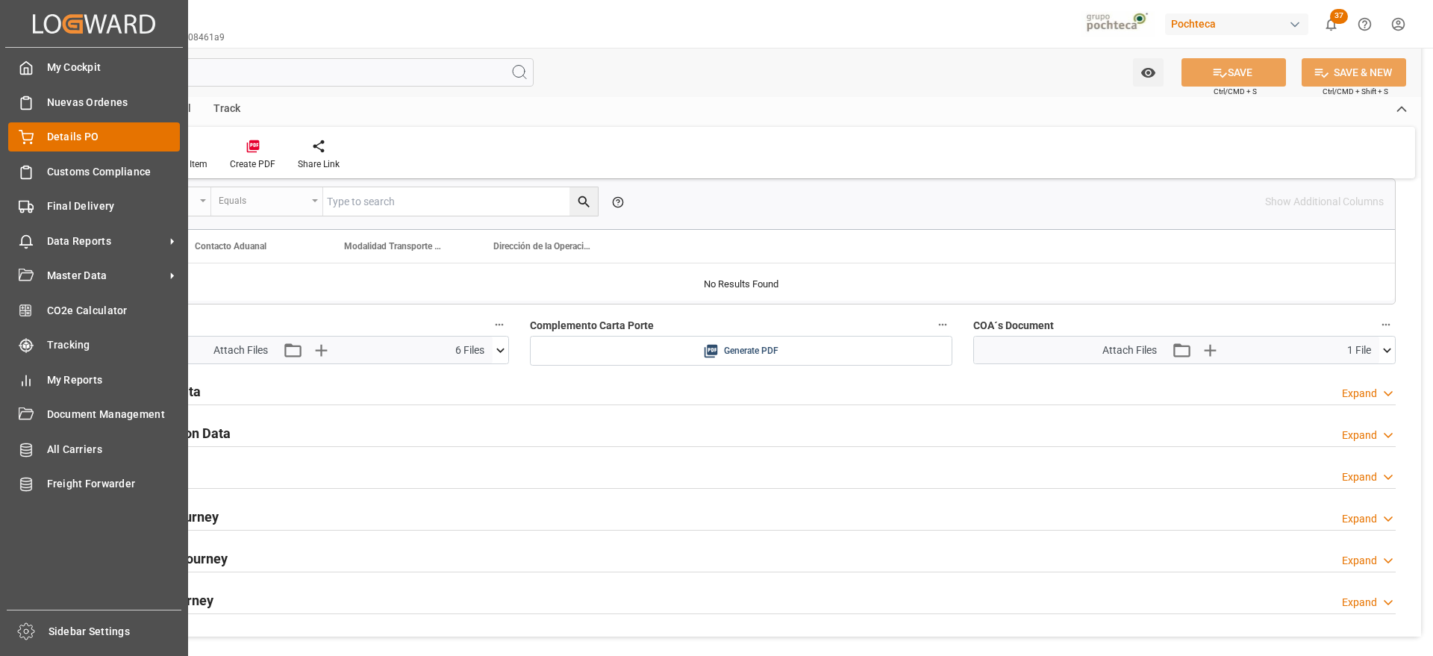
click at [91, 135] on span "Details PO" at bounding box center [114, 137] width 134 height 16
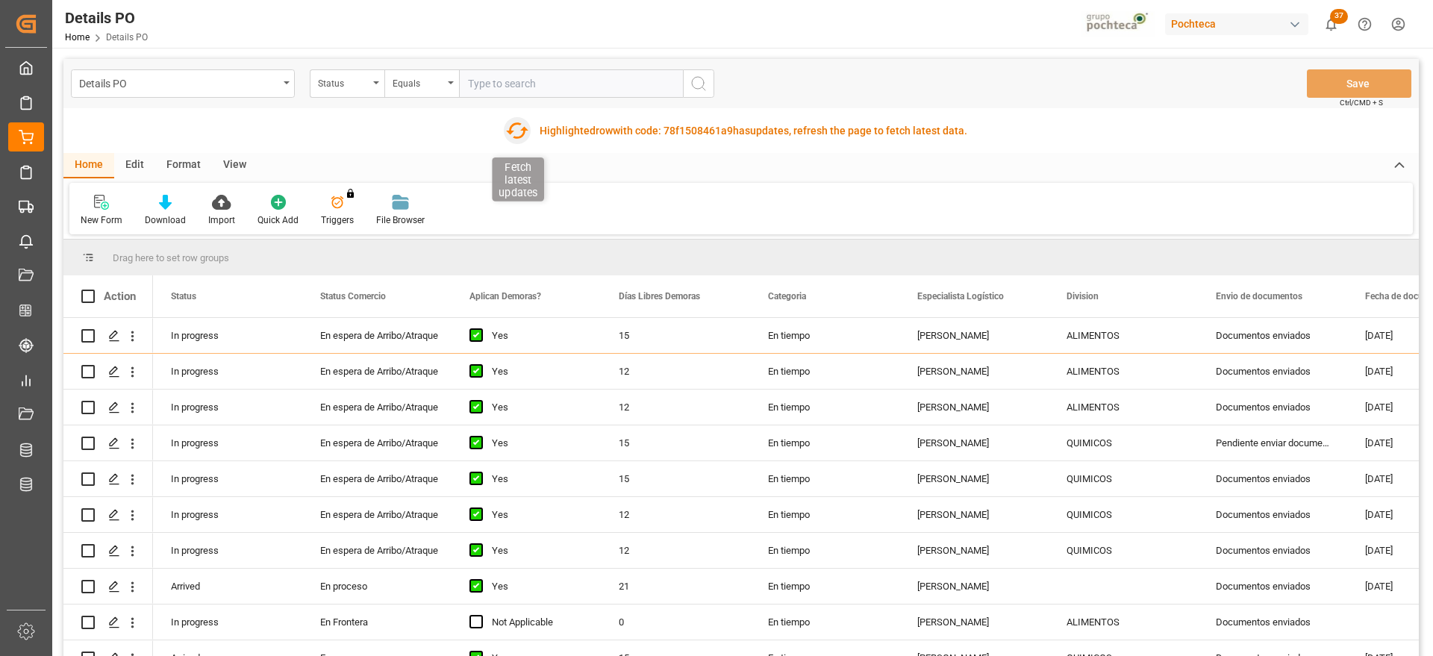
click at [515, 128] on icon "button" at bounding box center [517, 131] width 24 height 24
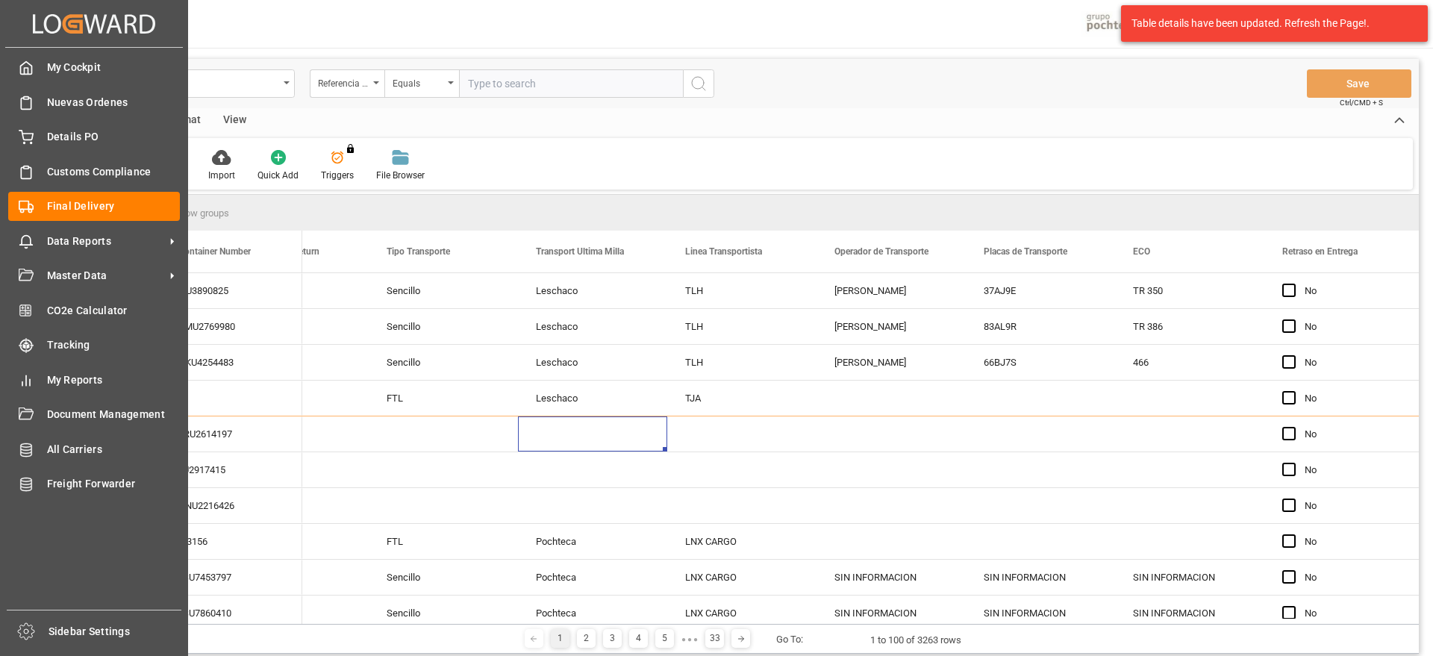
scroll to position [0, 5606]
click at [167, 269] on icon at bounding box center [172, 276] width 16 height 16
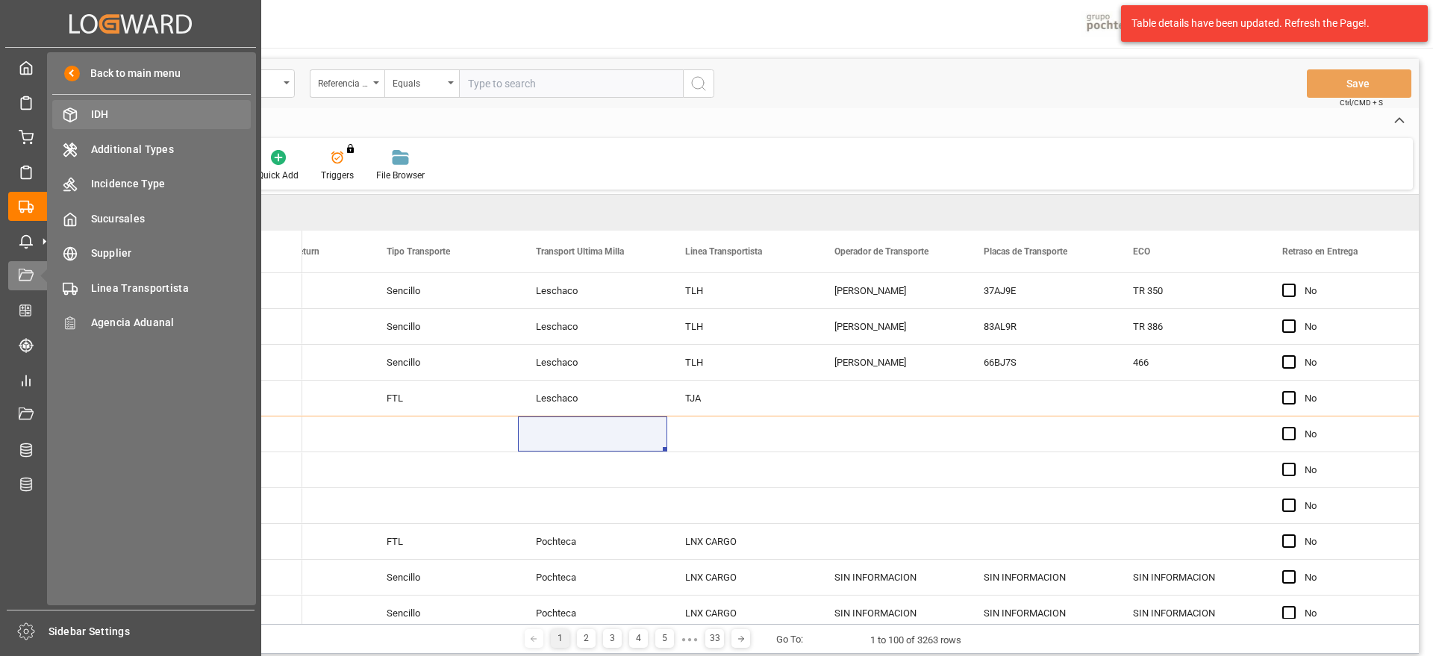
click at [125, 112] on span "IDH" at bounding box center [171, 115] width 160 height 16
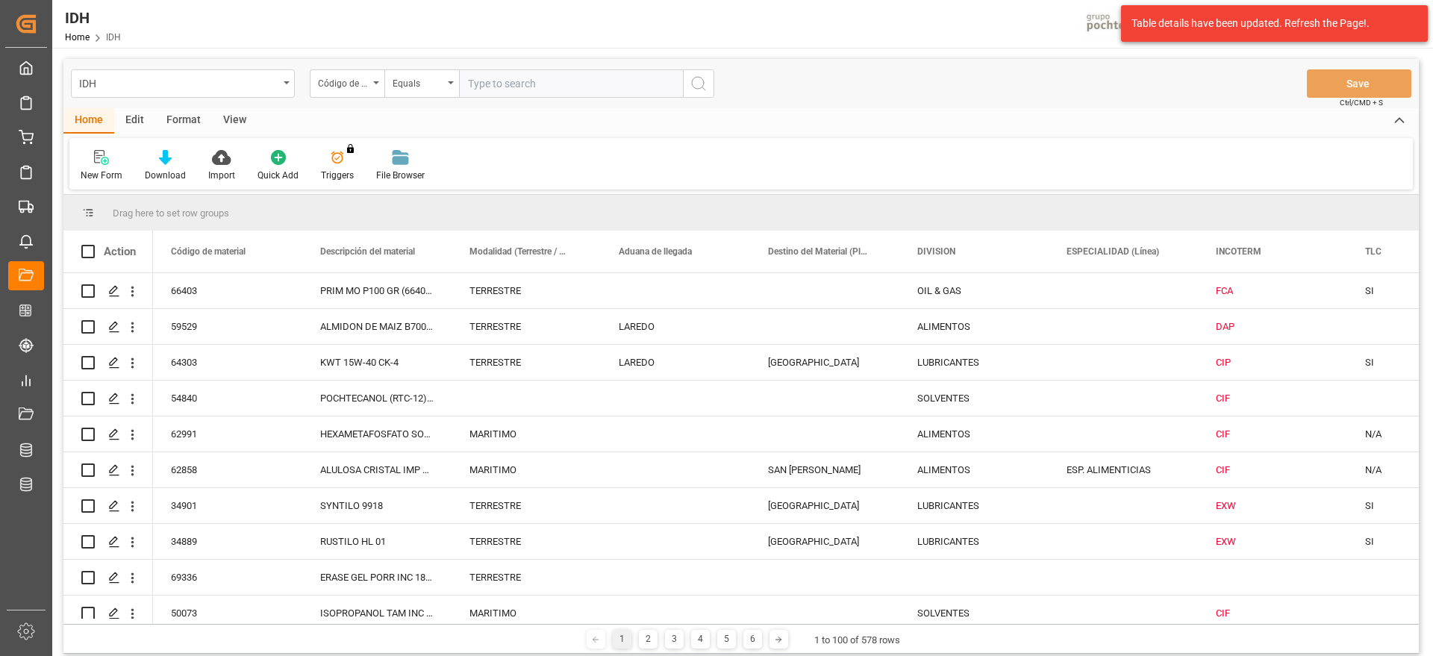
click at [497, 81] on input "text" at bounding box center [571, 83] width 224 height 28
click at [499, 79] on input "text" at bounding box center [571, 83] width 224 height 28
click at [494, 92] on input "text" at bounding box center [571, 83] width 224 height 28
paste input "69511"
type input "69511"
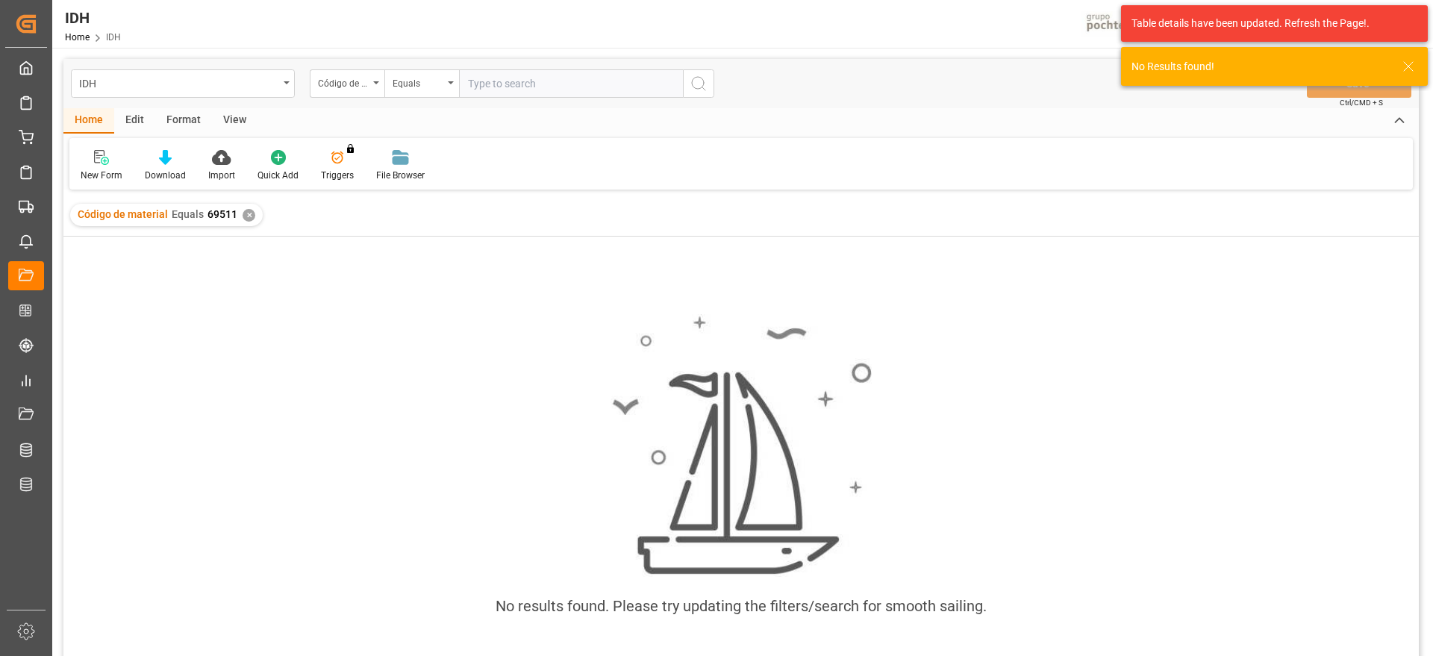
click at [250, 213] on div "✕" at bounding box center [249, 215] width 13 height 13
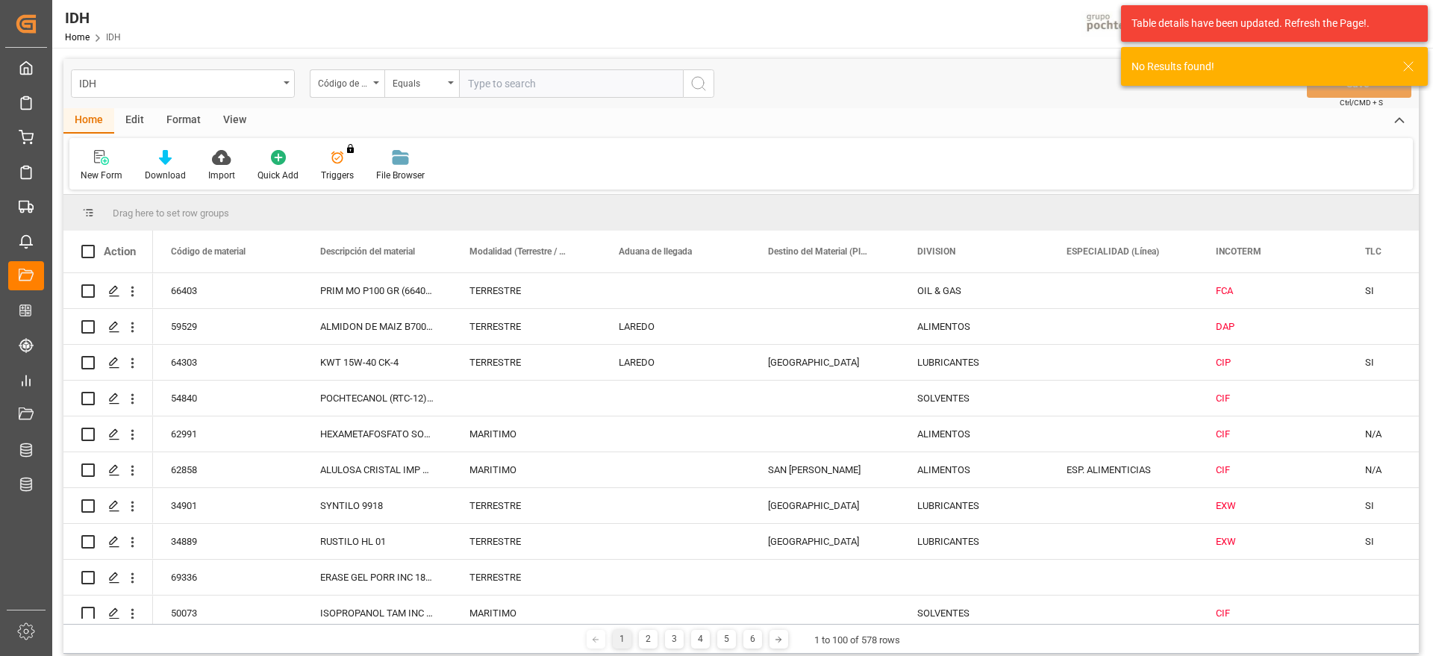
click at [103, 162] on icon at bounding box center [101, 157] width 15 height 15
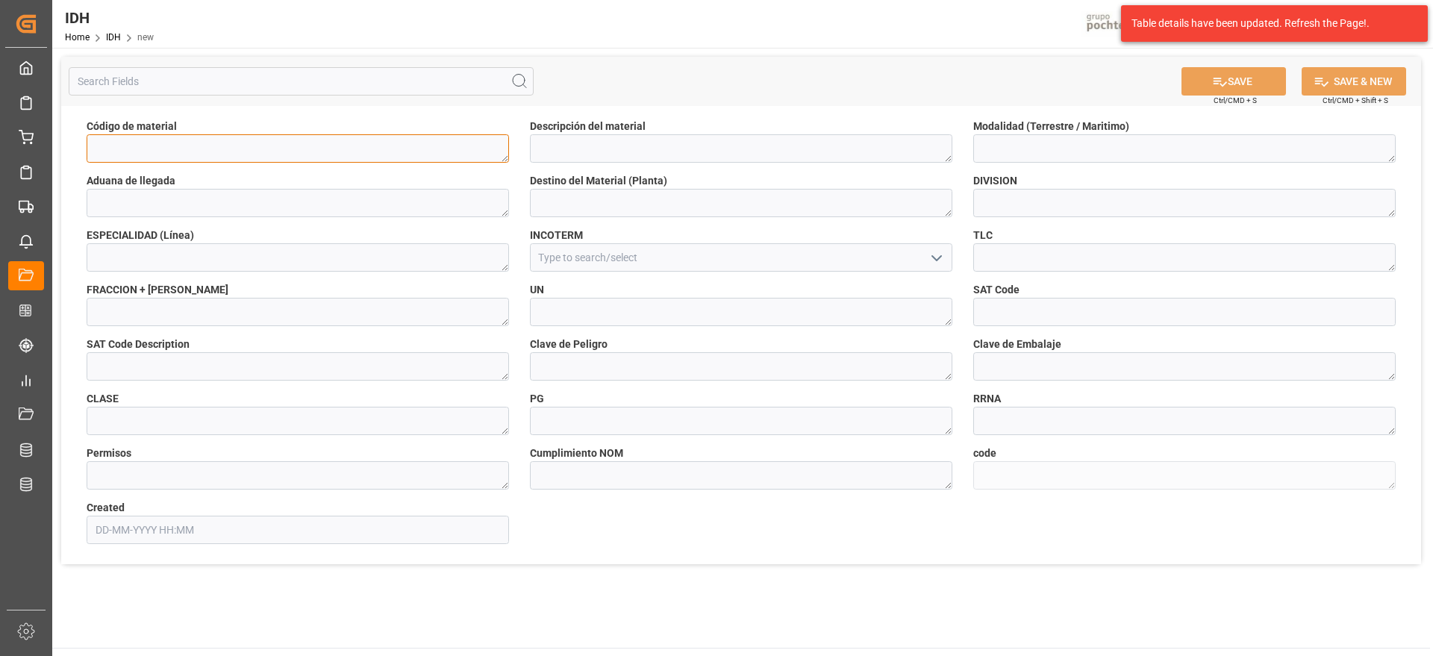
click at [229, 157] on textarea at bounding box center [298, 148] width 422 height 28
paste textarea "69511"
type textarea "69511"
click at [619, 152] on textarea at bounding box center [741, 148] width 422 height 28
paste textarea "GLICERINA USP GRANEL ARG (69511)"
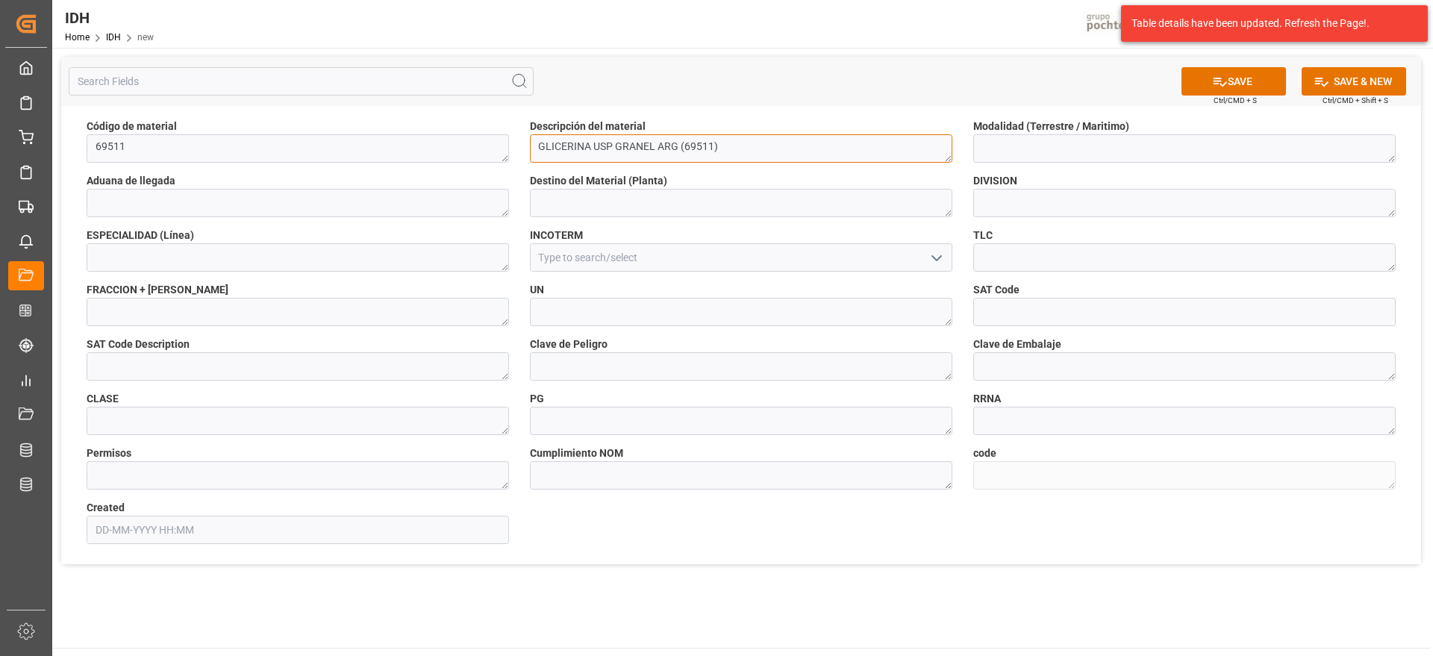
type textarea "GLICERINA USP GRANEL ARG (69511)"
click at [1042, 141] on textarea at bounding box center [1184, 148] width 422 height 28
type textarea "MARITIMO"
click at [419, 210] on textarea at bounding box center [298, 203] width 422 height 28
type textarea "VERACRUZ"
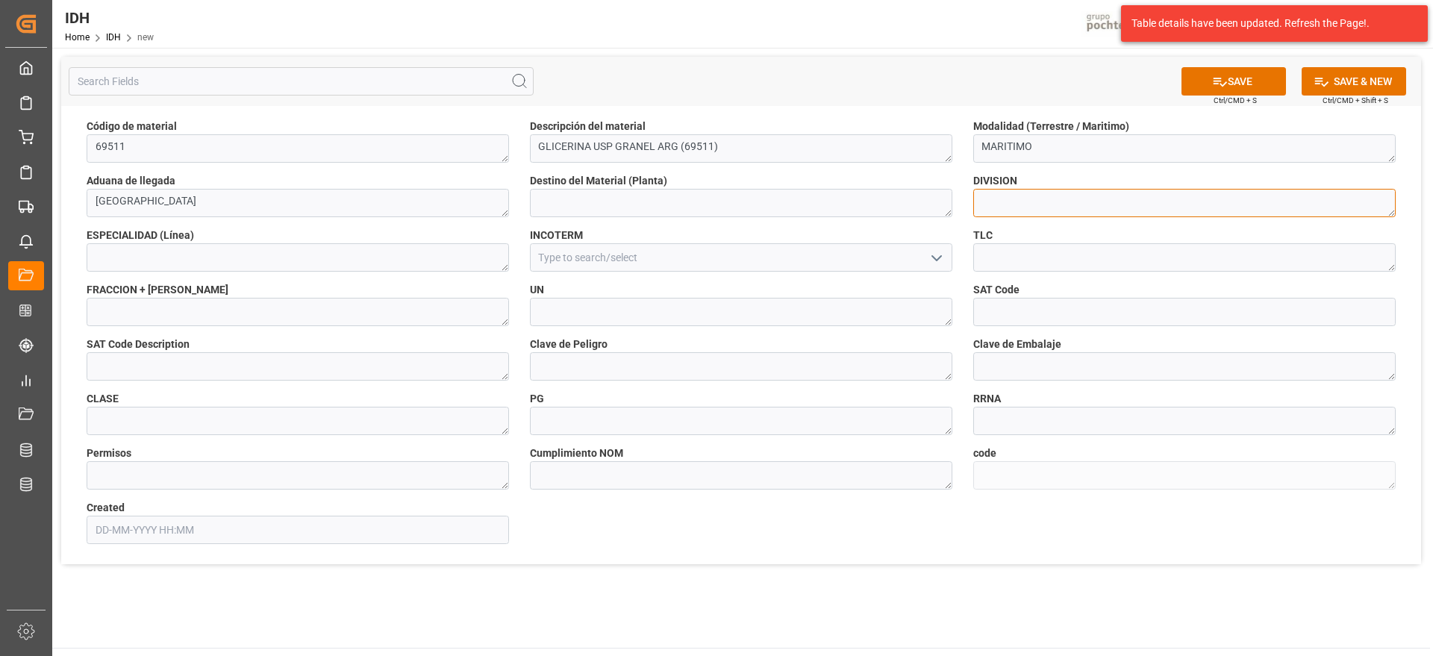
click at [1043, 194] on textarea at bounding box center [1184, 203] width 422 height 28
type textarea "ALIMENTOS"
click at [939, 252] on icon "open menu" at bounding box center [937, 258] width 18 height 18
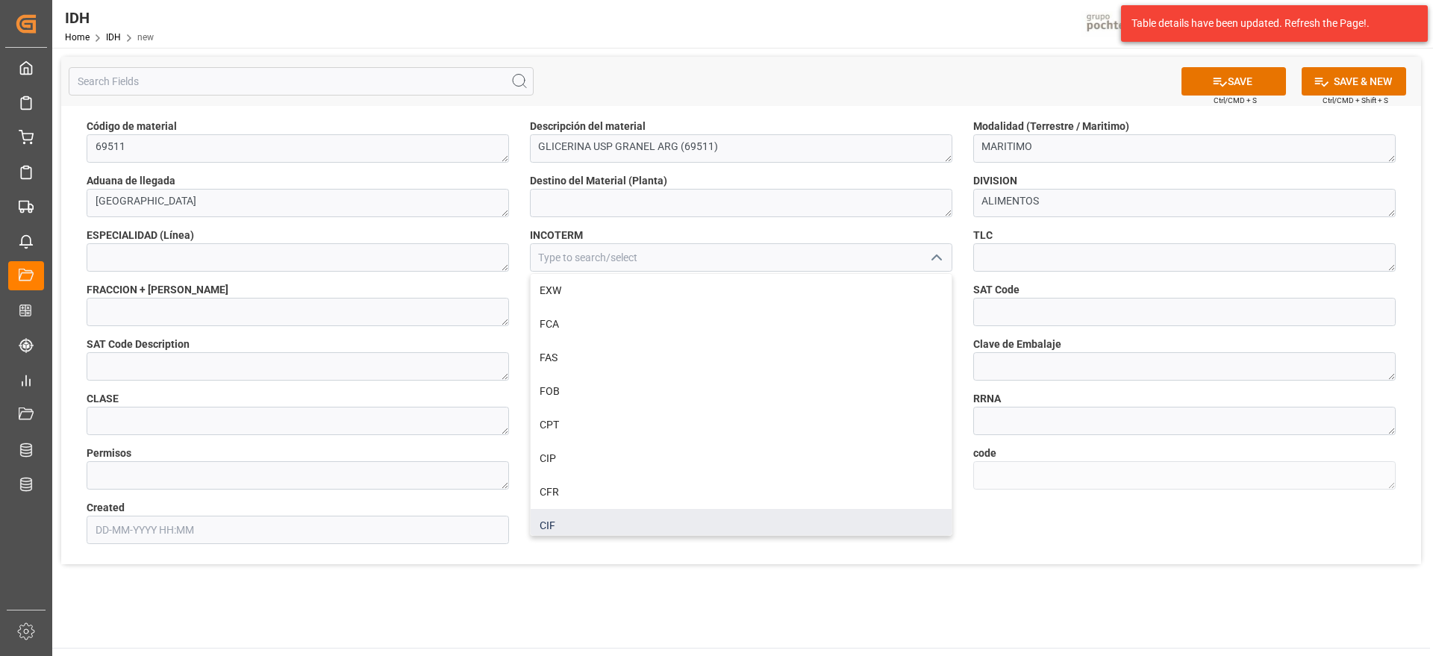
click at [699, 513] on div "CIF" at bounding box center [741, 526] width 421 height 34
type input "CIF"
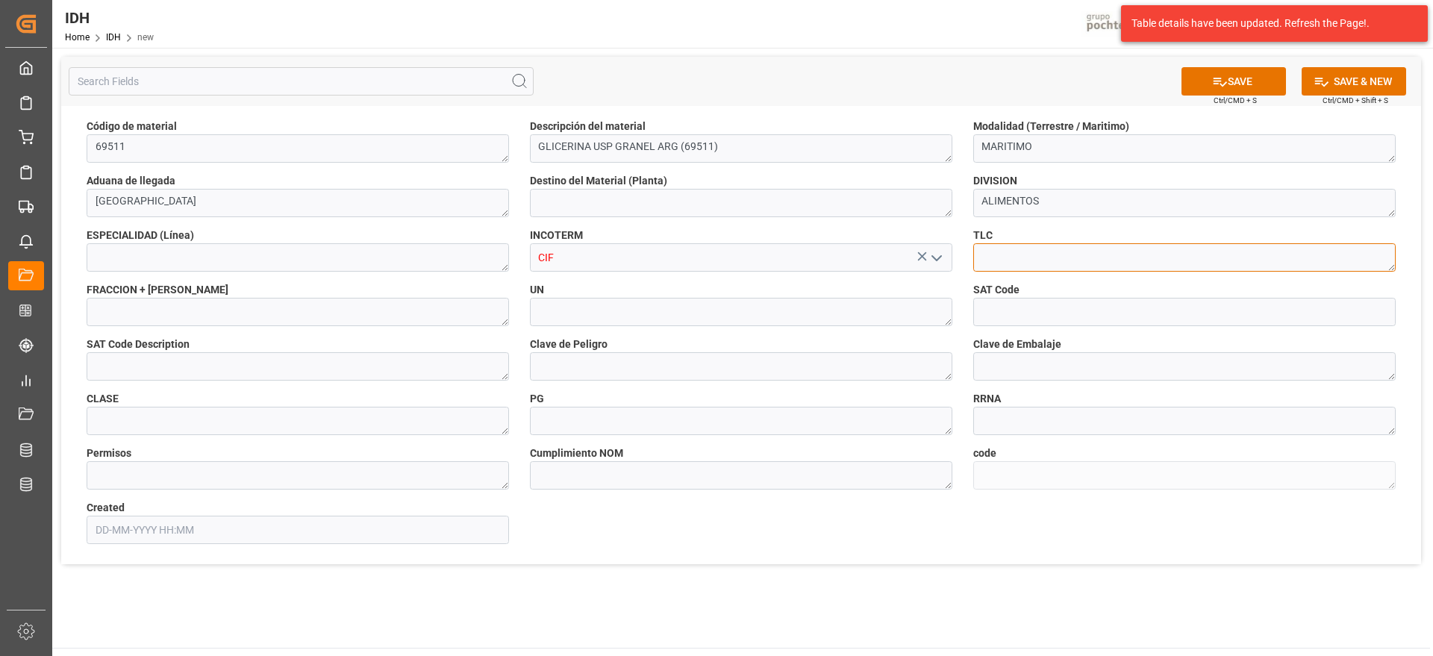
click at [1029, 257] on textarea at bounding box center [1184, 257] width 422 height 28
type textarea "ALADI"
click at [269, 312] on textarea at bounding box center [298, 312] width 422 height 28
click at [331, 318] on textarea at bounding box center [298, 312] width 422 height 28
paste textarea "29054501.00"
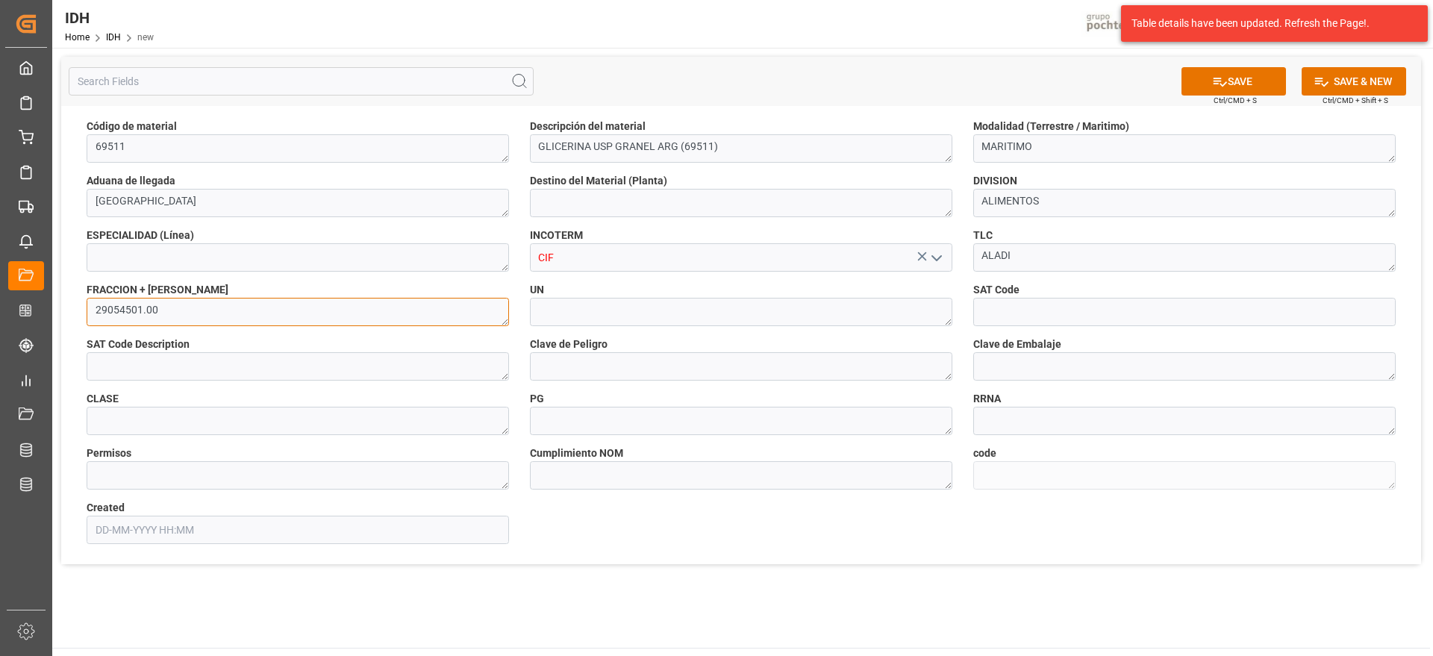
type textarea "29054501.00"
click at [627, 311] on textarea at bounding box center [741, 312] width 422 height 28
type textarea "NA"
click at [1020, 305] on input at bounding box center [1184, 312] width 422 height 28
click at [1044, 316] on input at bounding box center [1184, 312] width 422 height 28
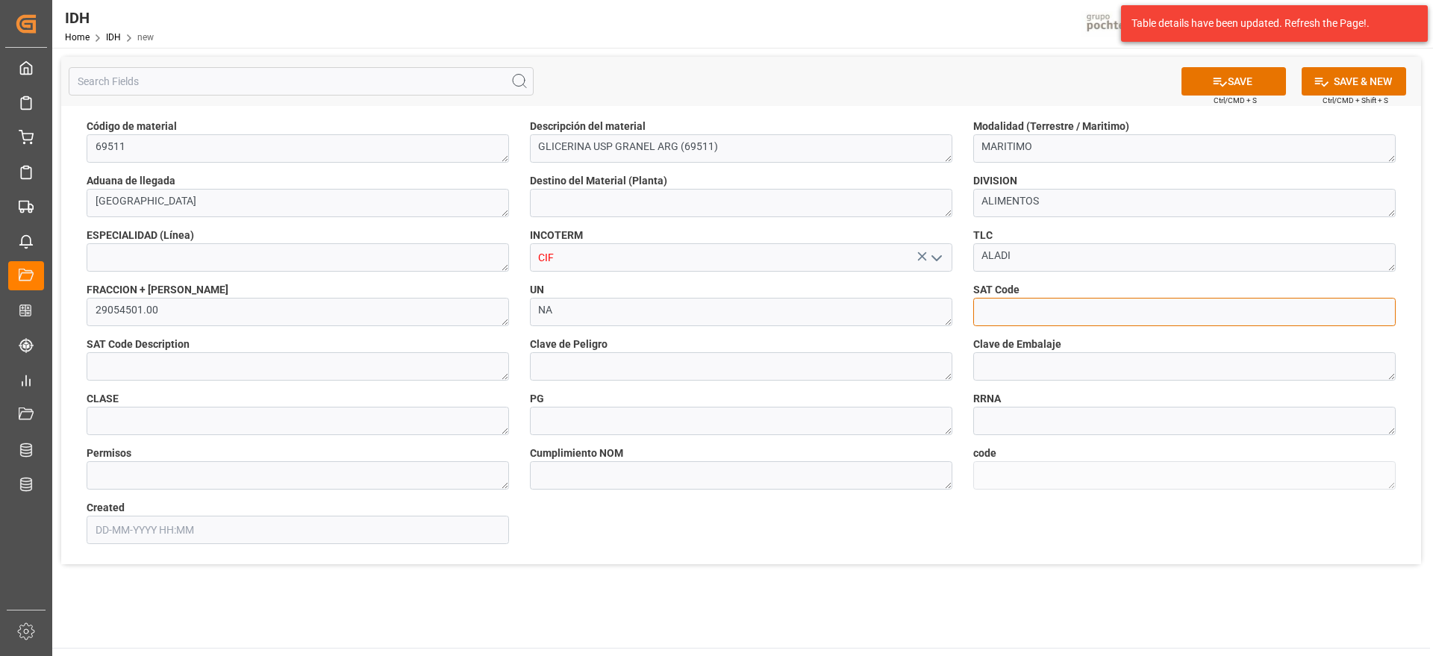
paste input "51171608"
type input "51171608"
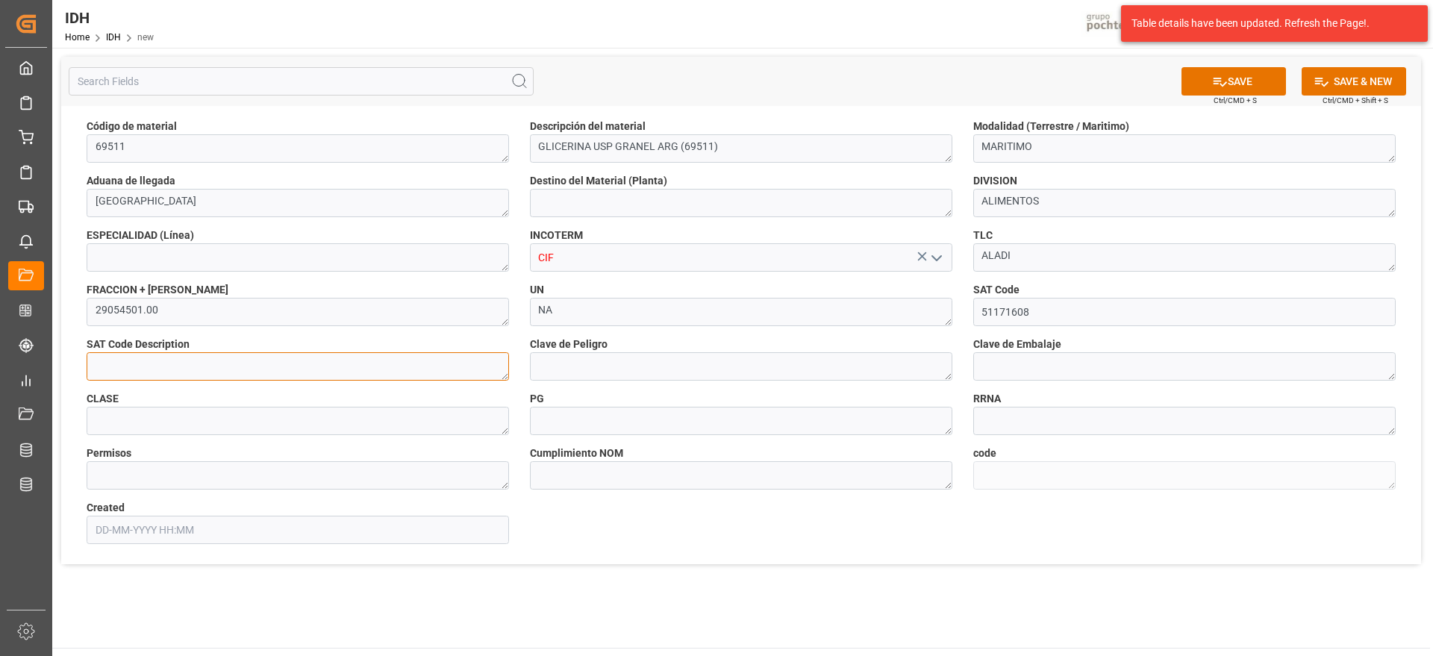
click at [234, 365] on textarea at bounding box center [298, 366] width 422 height 28
paste textarea "Glicerina"
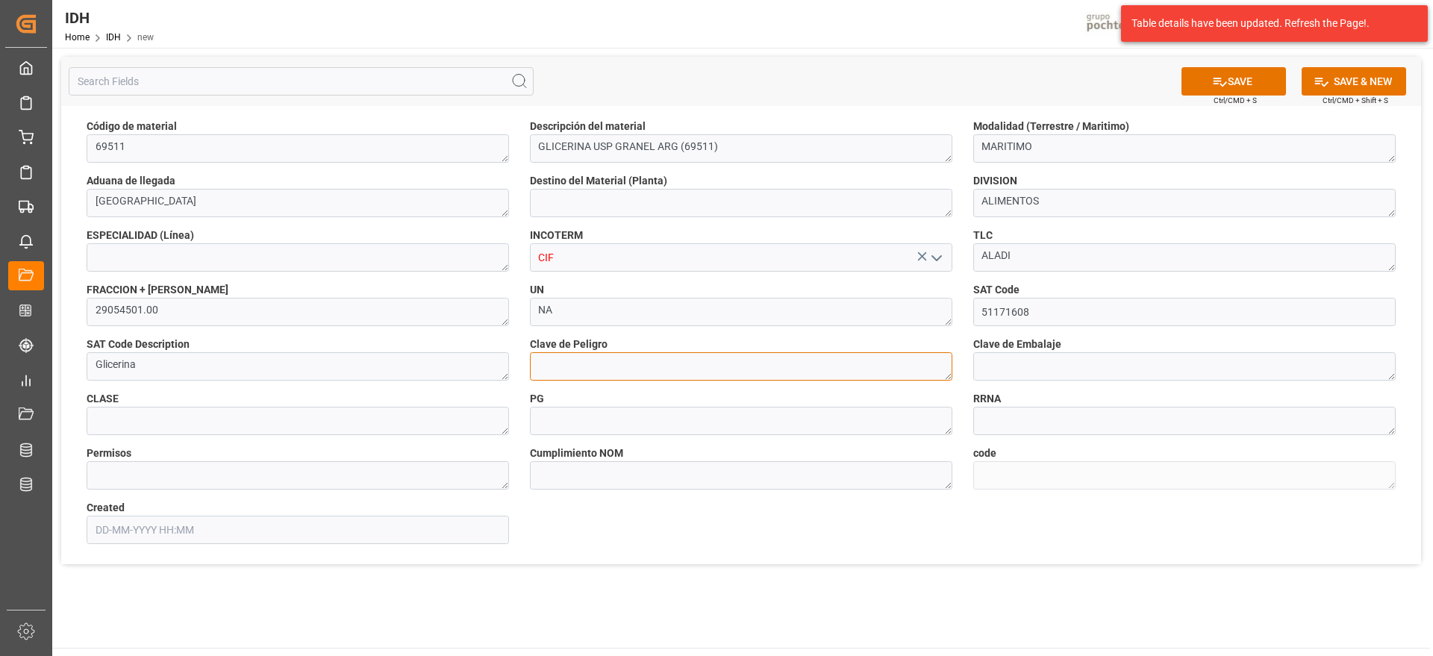
click at [581, 361] on textarea at bounding box center [741, 366] width 422 height 28
drag, startPoint x: 273, startPoint y: 386, endPoint x: 263, endPoint y: 383, distance: 10.2
click at [272, 386] on div "CLASE" at bounding box center [297, 413] width 443 height 54
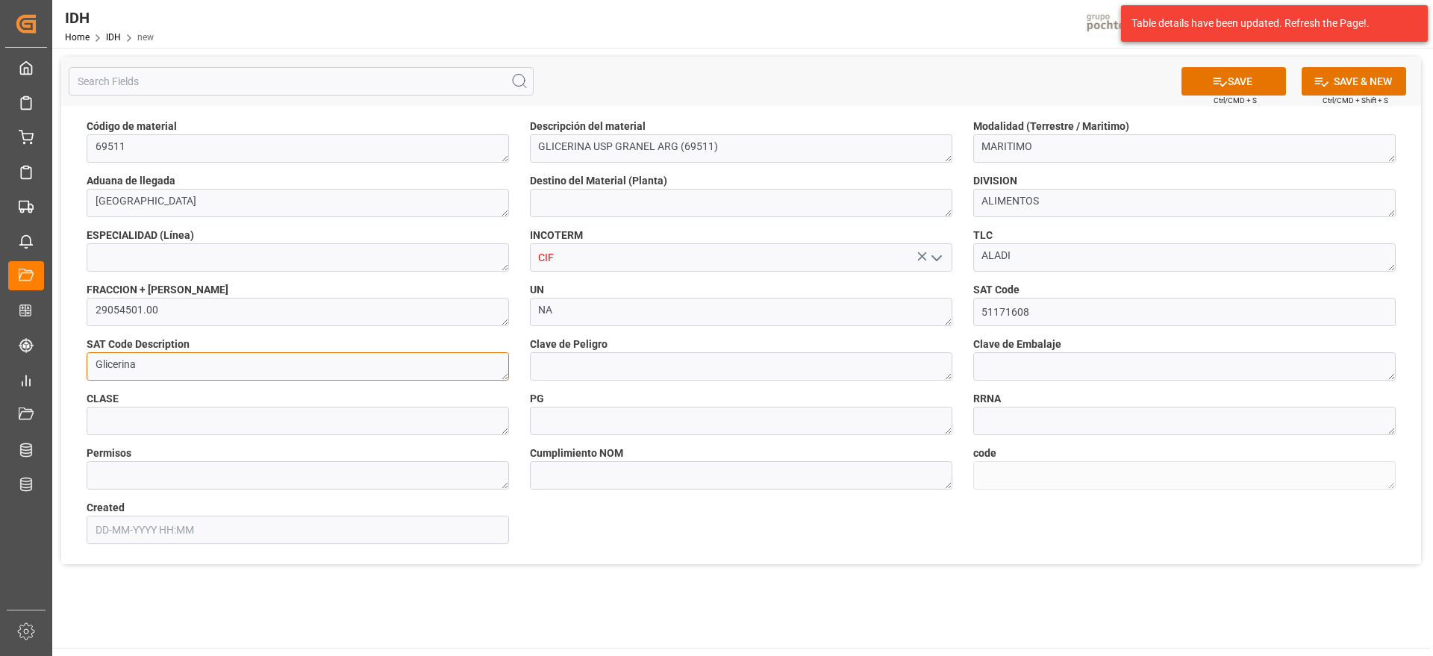
click at [234, 375] on textarea "Glicerina" at bounding box center [298, 366] width 422 height 28
type textarea "Glicerina"
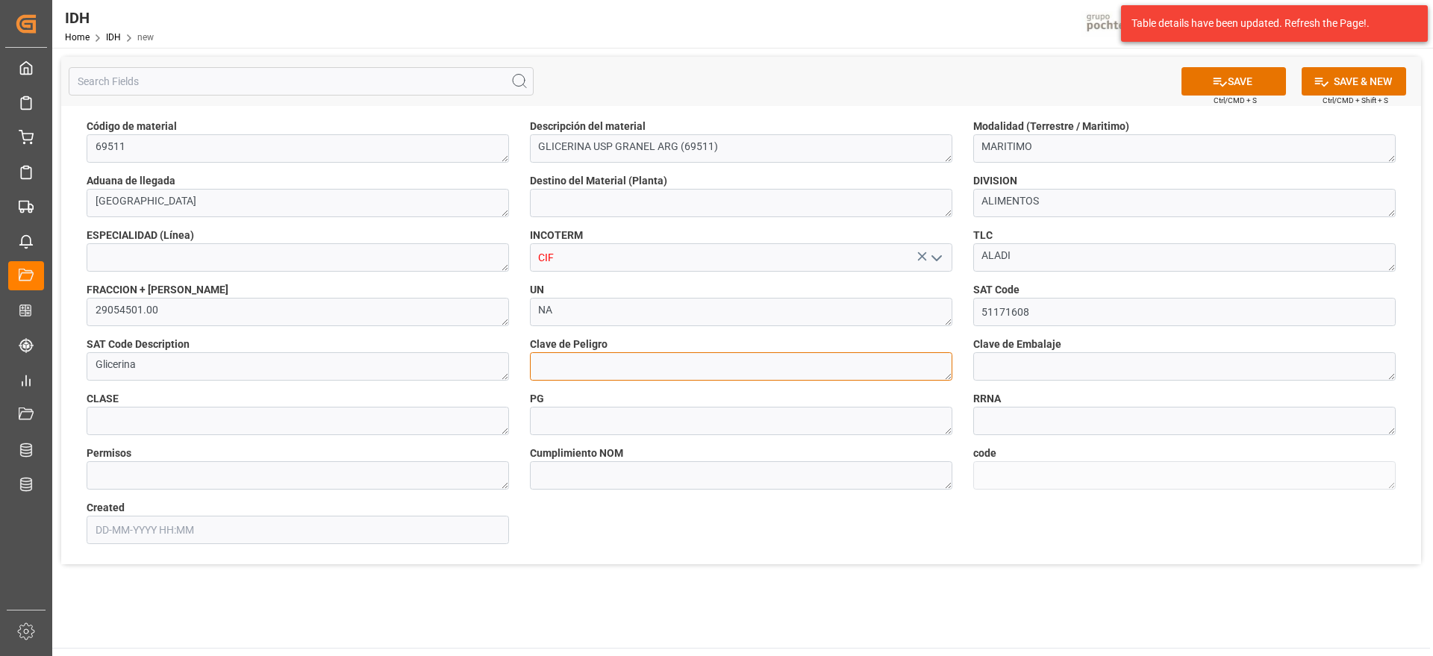
click at [579, 360] on textarea at bounding box center [741, 366] width 422 height 28
type textarea "NA"
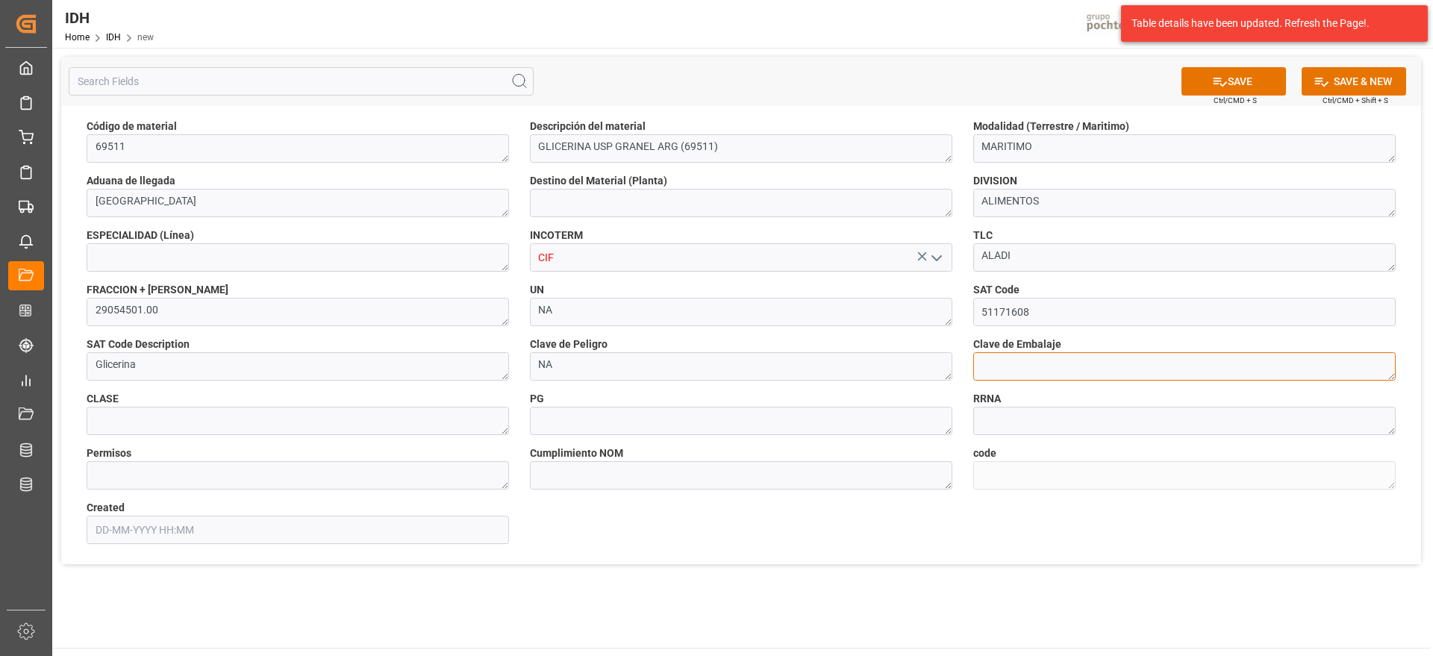
click at [1002, 375] on textarea at bounding box center [1184, 366] width 422 height 28
type textarea "Z01"
click at [368, 429] on textarea at bounding box center [298, 421] width 422 height 28
type textarea "NA"
click at [618, 425] on textarea at bounding box center [741, 421] width 422 height 28
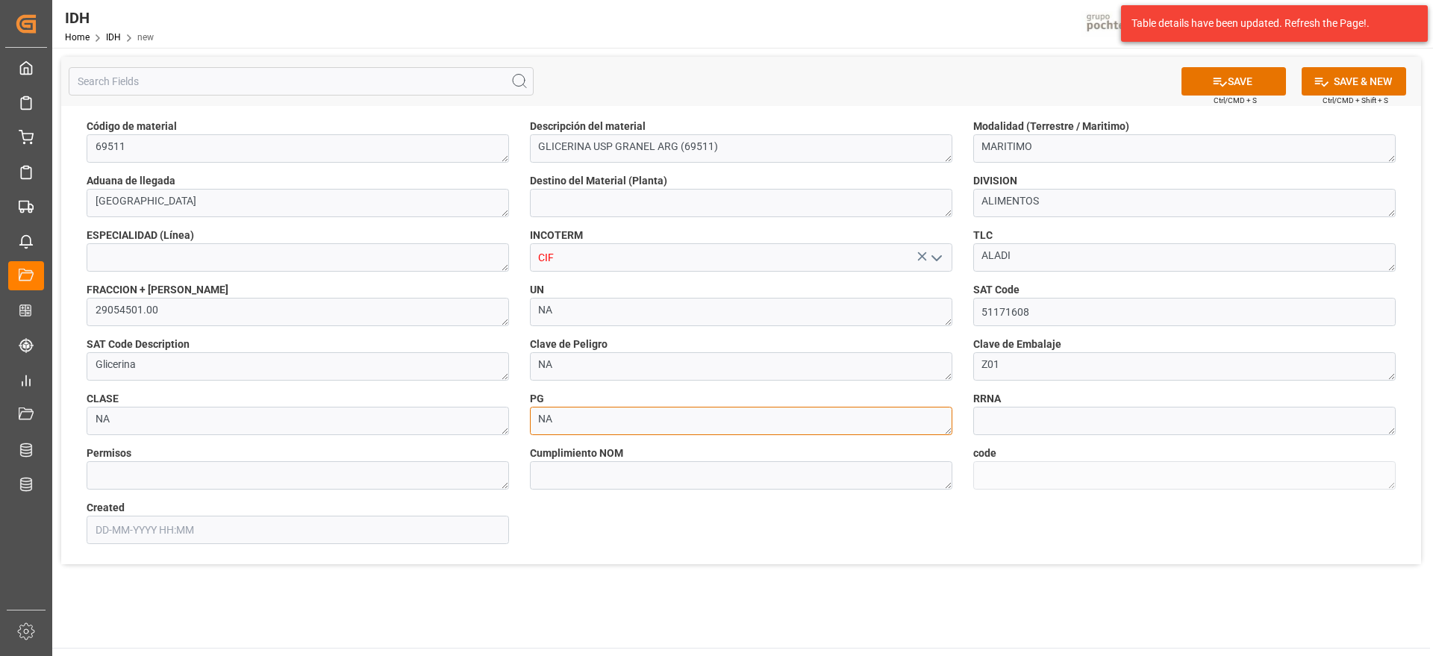
type textarea "NA"
click at [995, 416] on textarea at bounding box center [1184, 421] width 422 height 28
type textarea "A"
type textarea "NA"
click at [366, 476] on textarea at bounding box center [298, 475] width 422 height 28
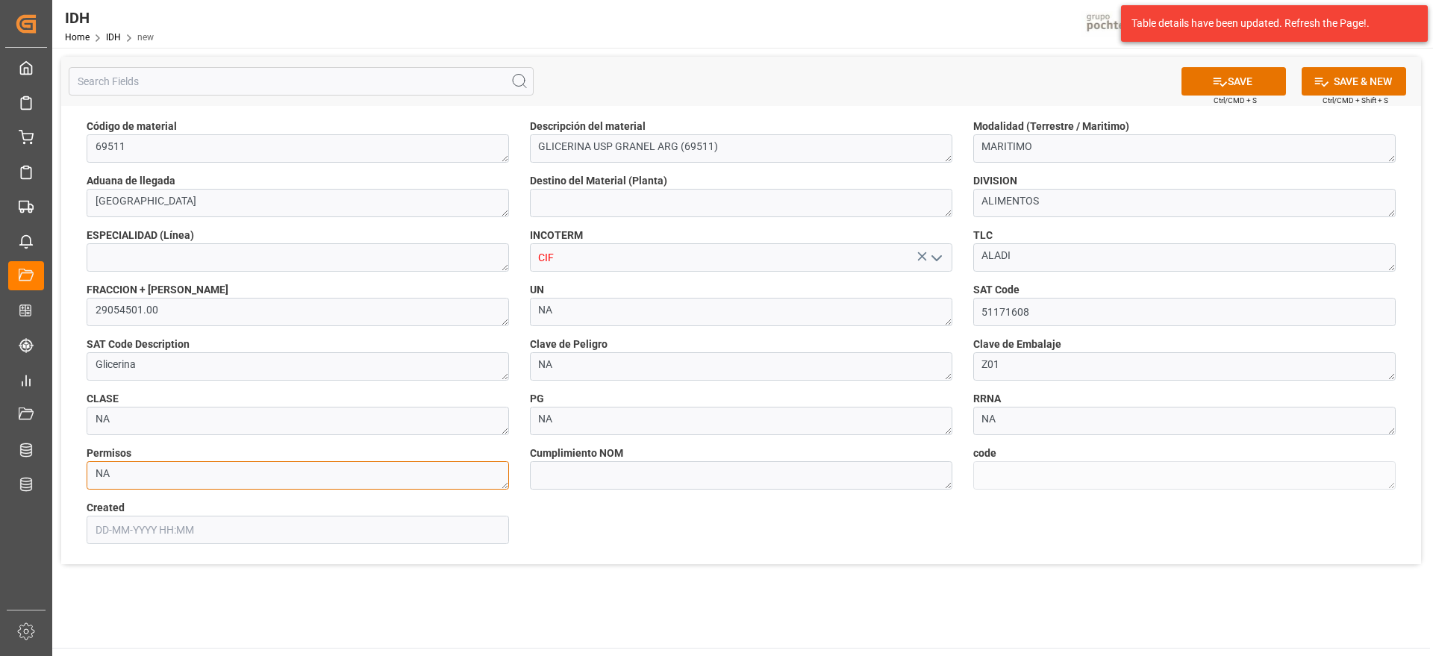
type textarea "NA"
click at [650, 481] on textarea at bounding box center [741, 475] width 422 height 28
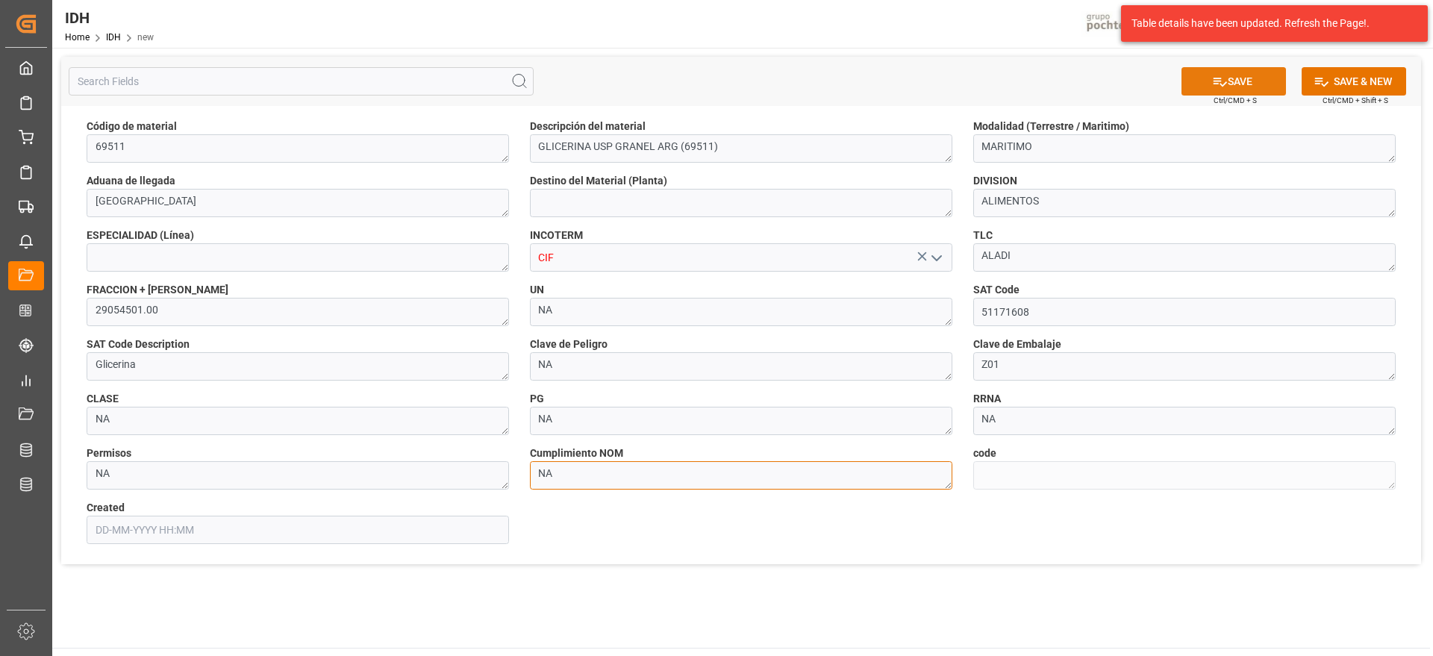
type textarea "NA"
click at [1214, 77] on icon at bounding box center [1220, 82] width 16 height 16
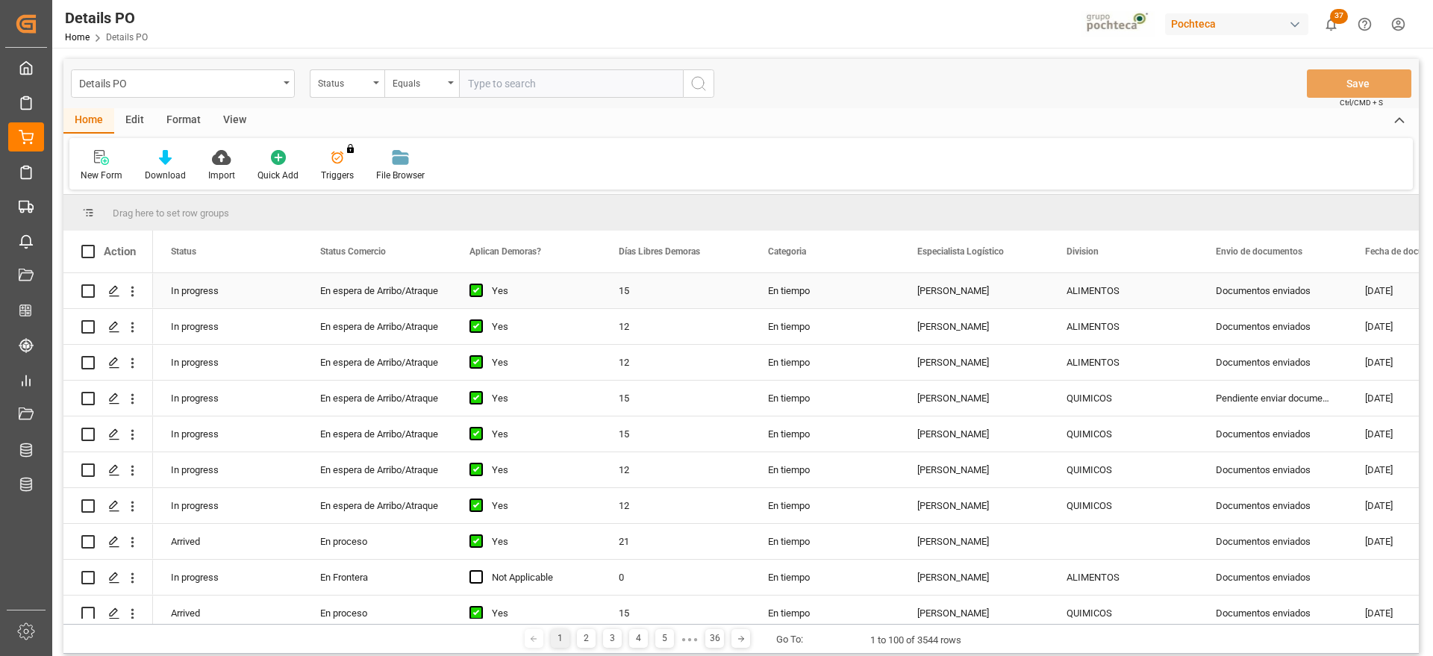
click at [1114, 280] on div "ALIMENTOS" at bounding box center [1123, 291] width 113 height 34
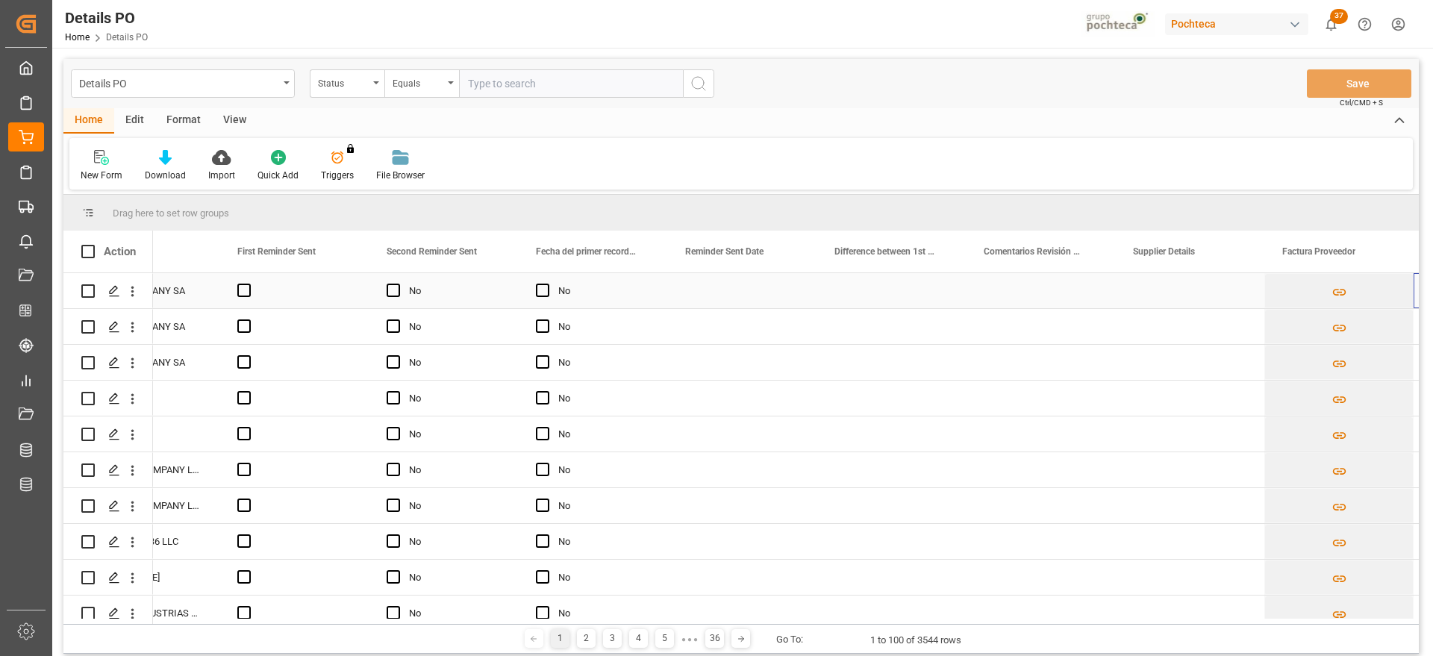
scroll to position [0, 2322]
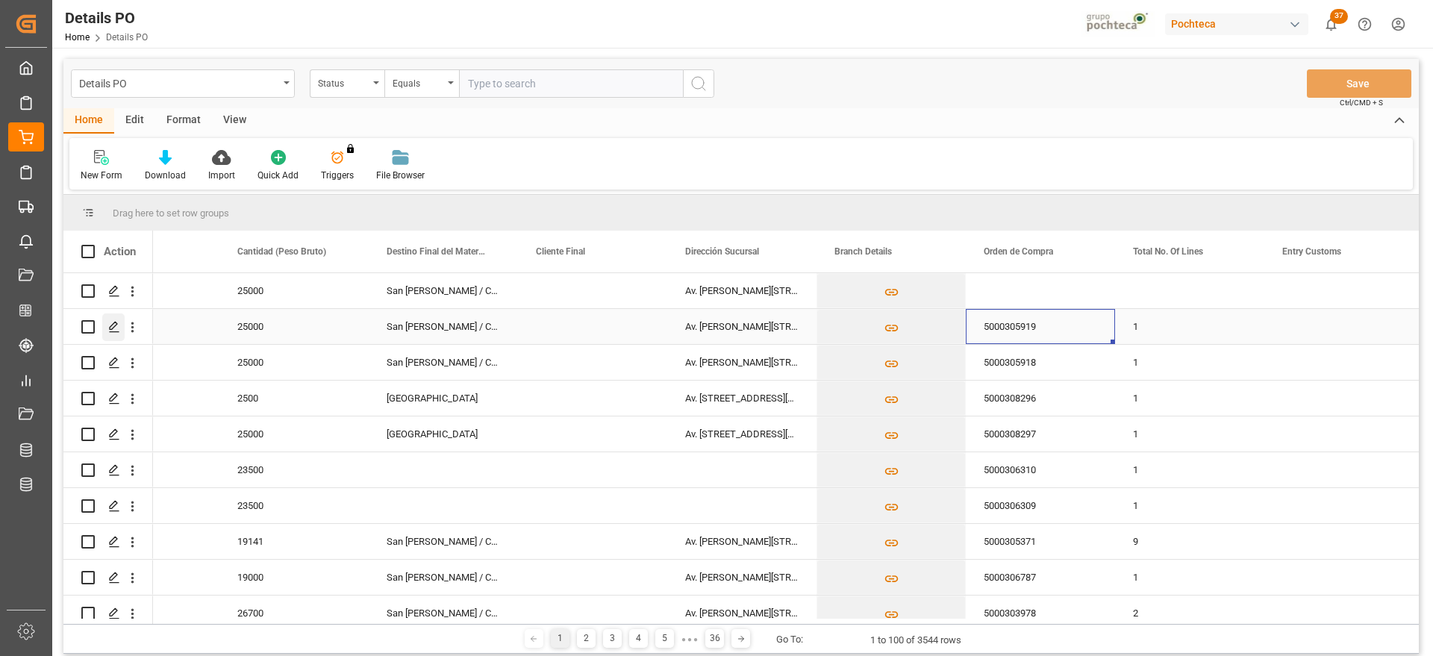
click at [115, 325] on icon "Press SPACE to select this row." at bounding box center [114, 327] width 12 height 12
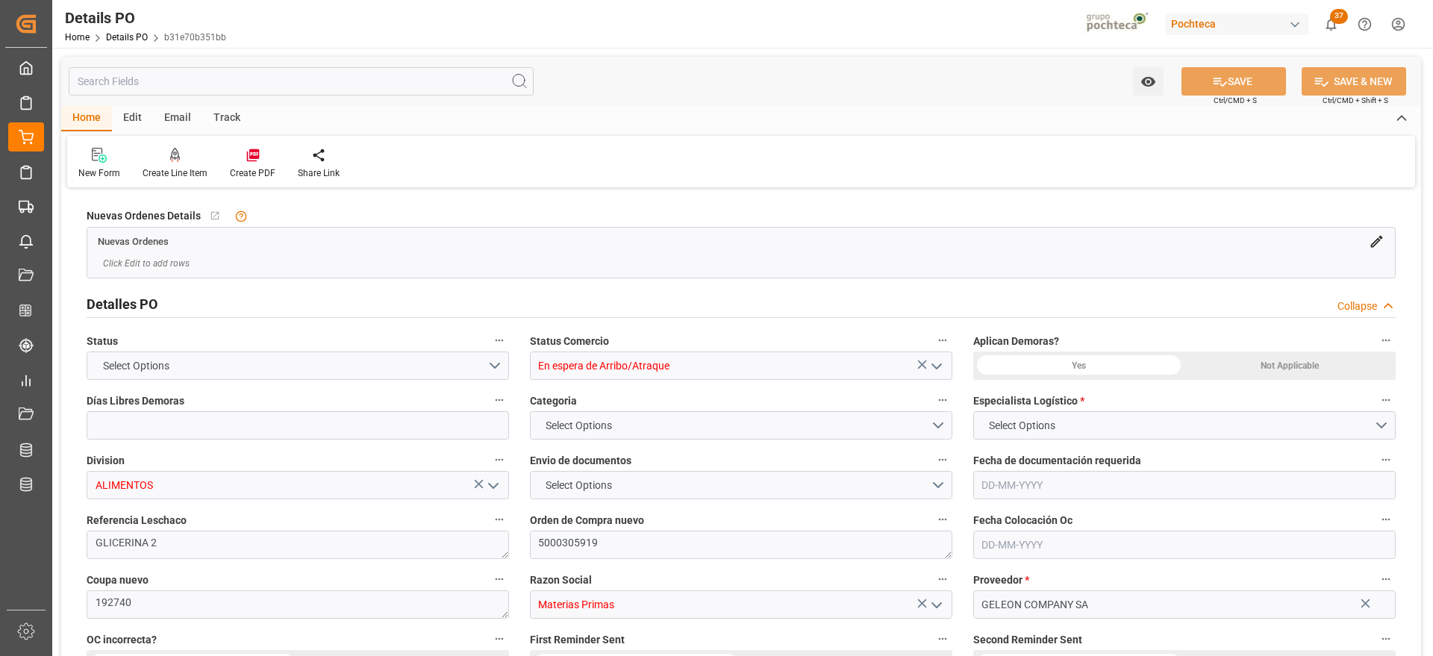
type input "12"
type input "09-09-2025"
type input "08-07-2025"
type input "09-09-2025"
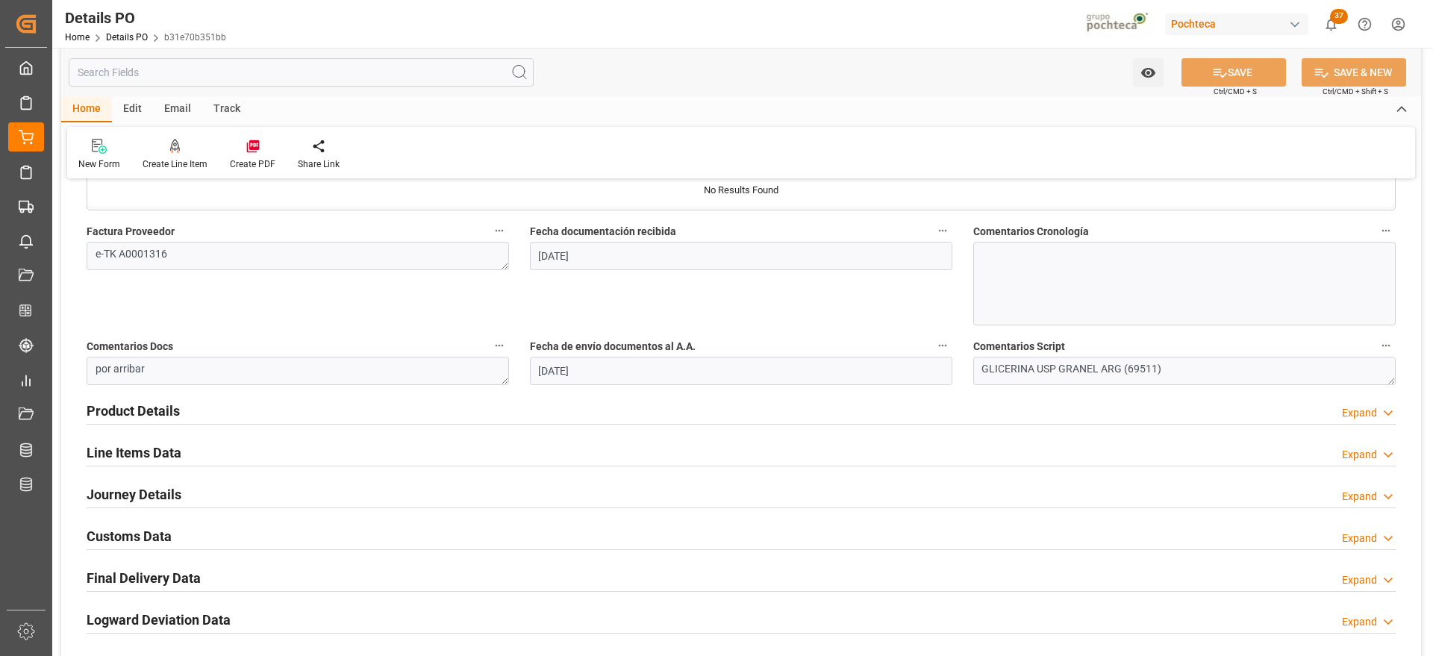
click at [138, 451] on h2 "Line Items Data" at bounding box center [134, 453] width 95 height 20
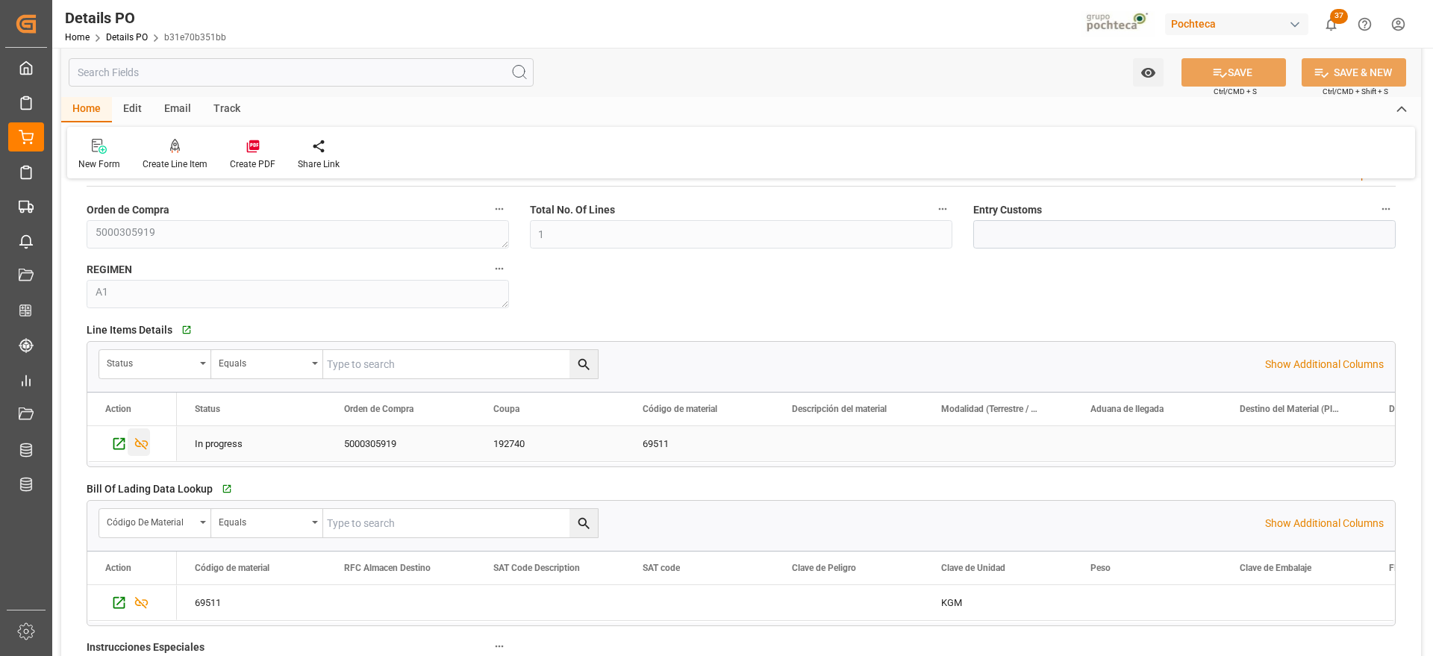
click at [140, 449] on icon "Press SPACE to select this row." at bounding box center [142, 444] width 16 height 16
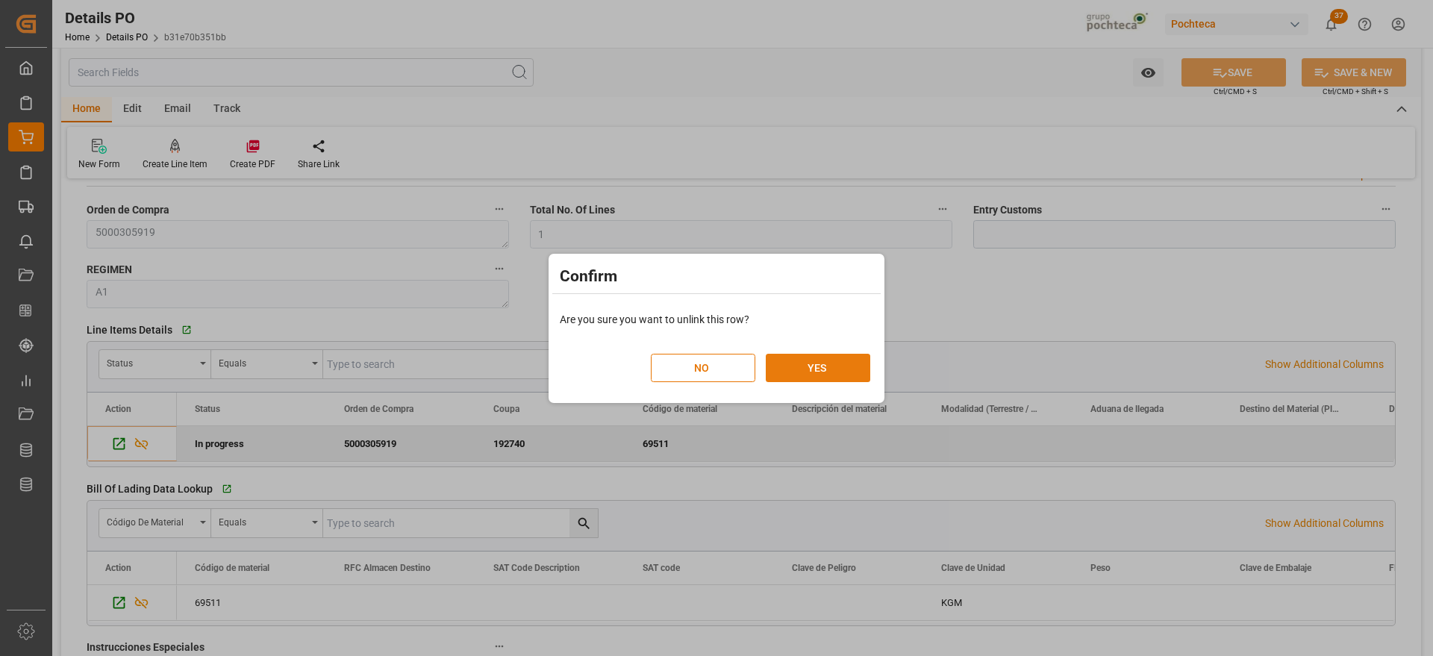
click at [802, 366] on button "YES" at bounding box center [818, 368] width 104 height 28
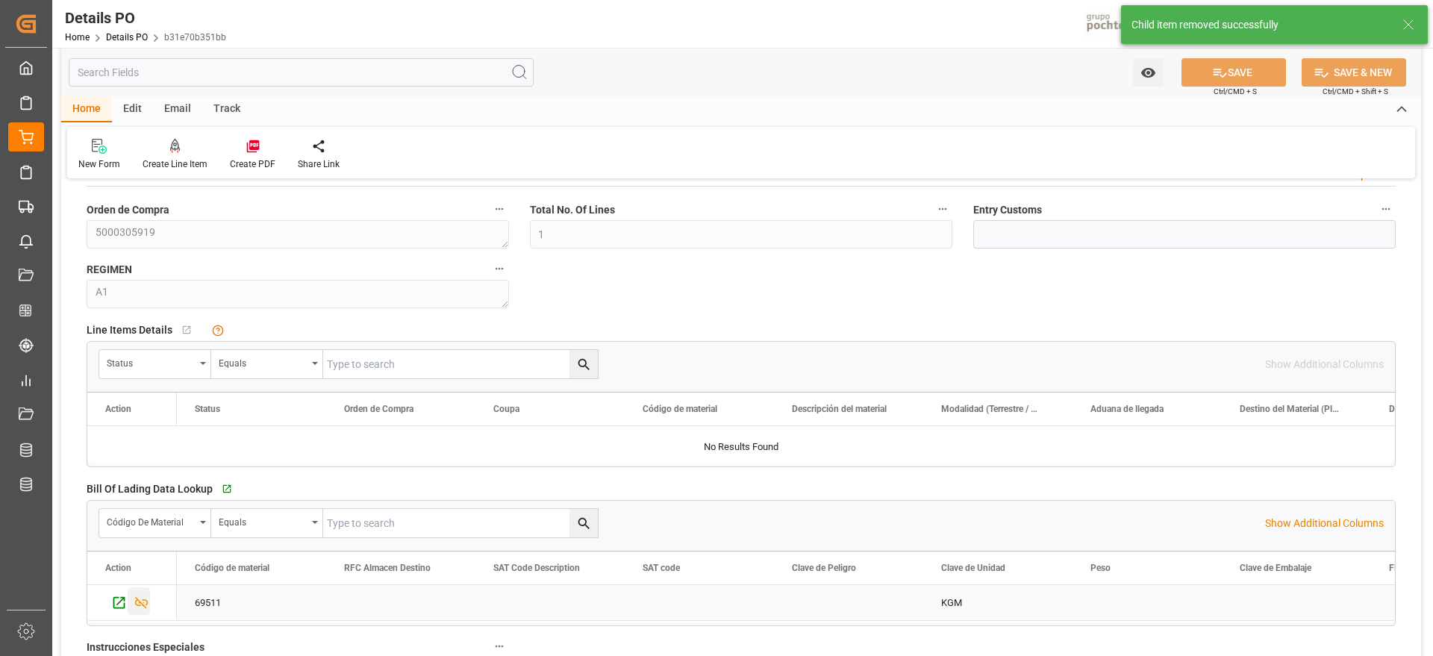
click at [143, 602] on icon "Press SPACE to select this row." at bounding box center [142, 603] width 16 height 16
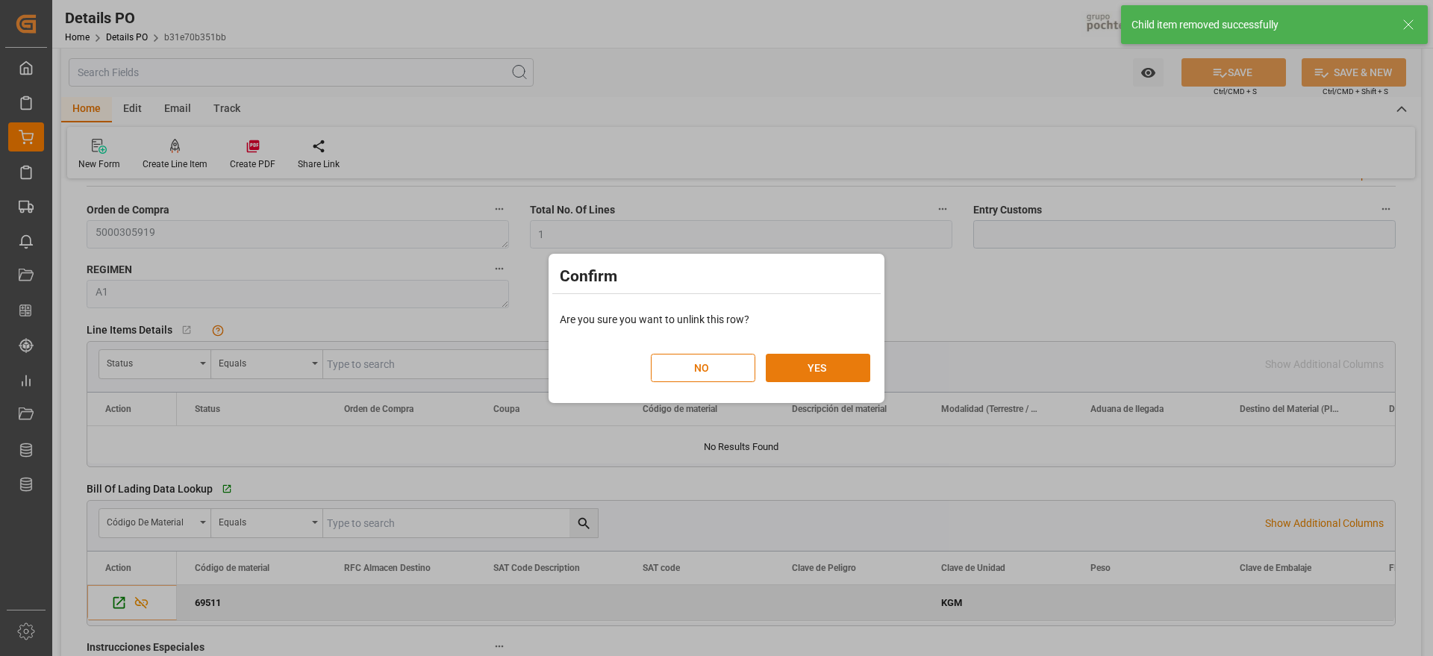
click at [799, 360] on button "YES" at bounding box center [818, 368] width 104 height 28
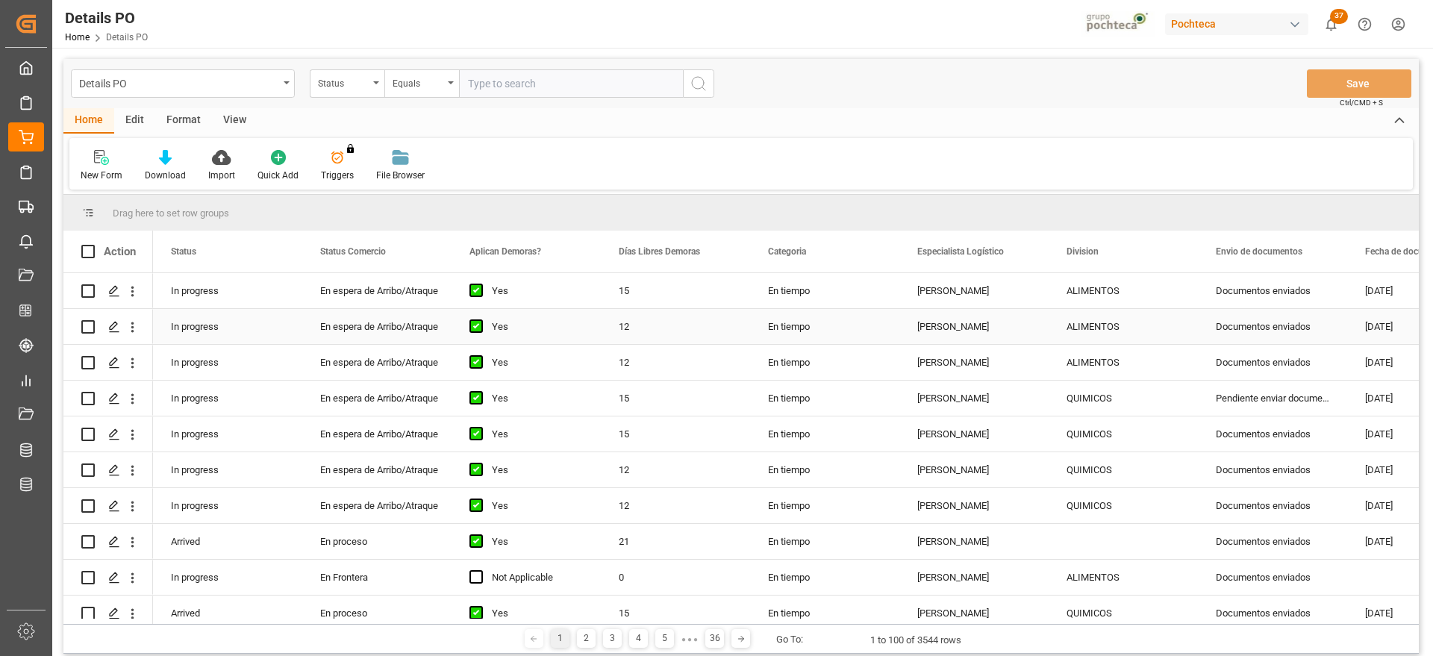
click at [1295, 316] on div "Documentos enviados" at bounding box center [1272, 326] width 149 height 35
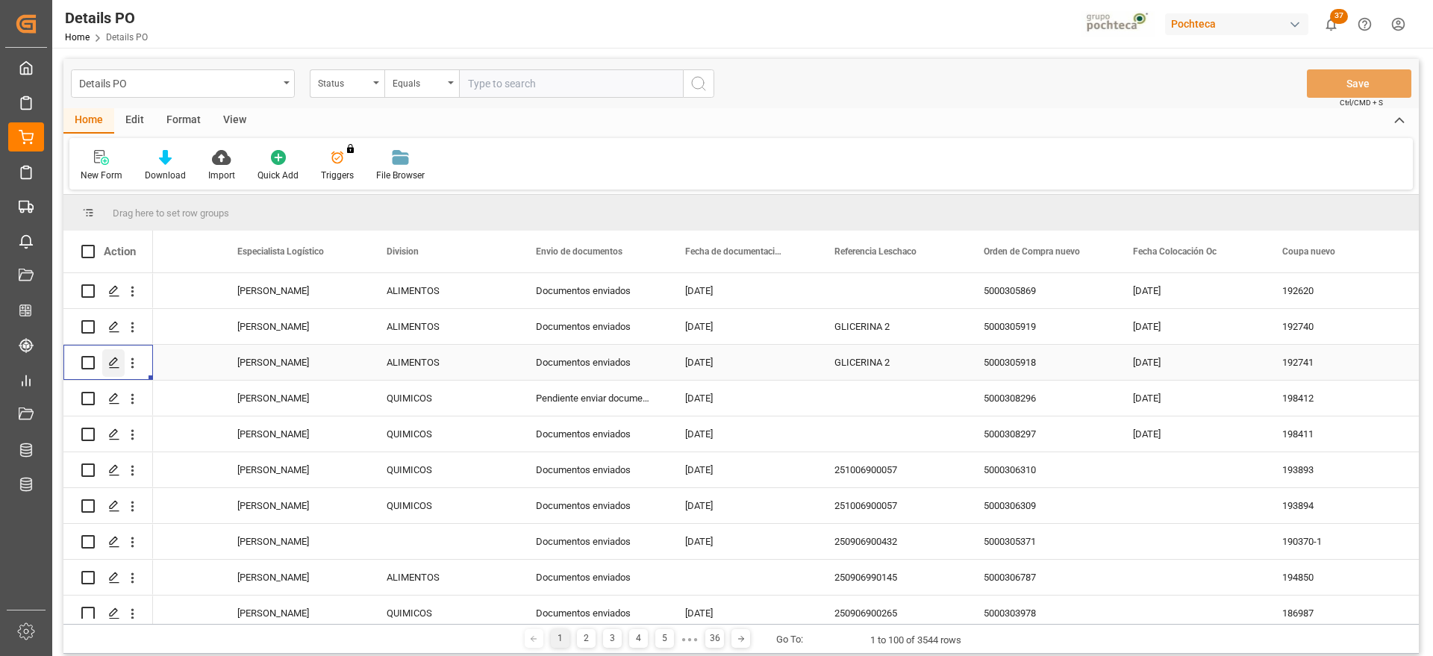
click at [111, 357] on icon "Press SPACE to select this row." at bounding box center [114, 363] width 12 height 12
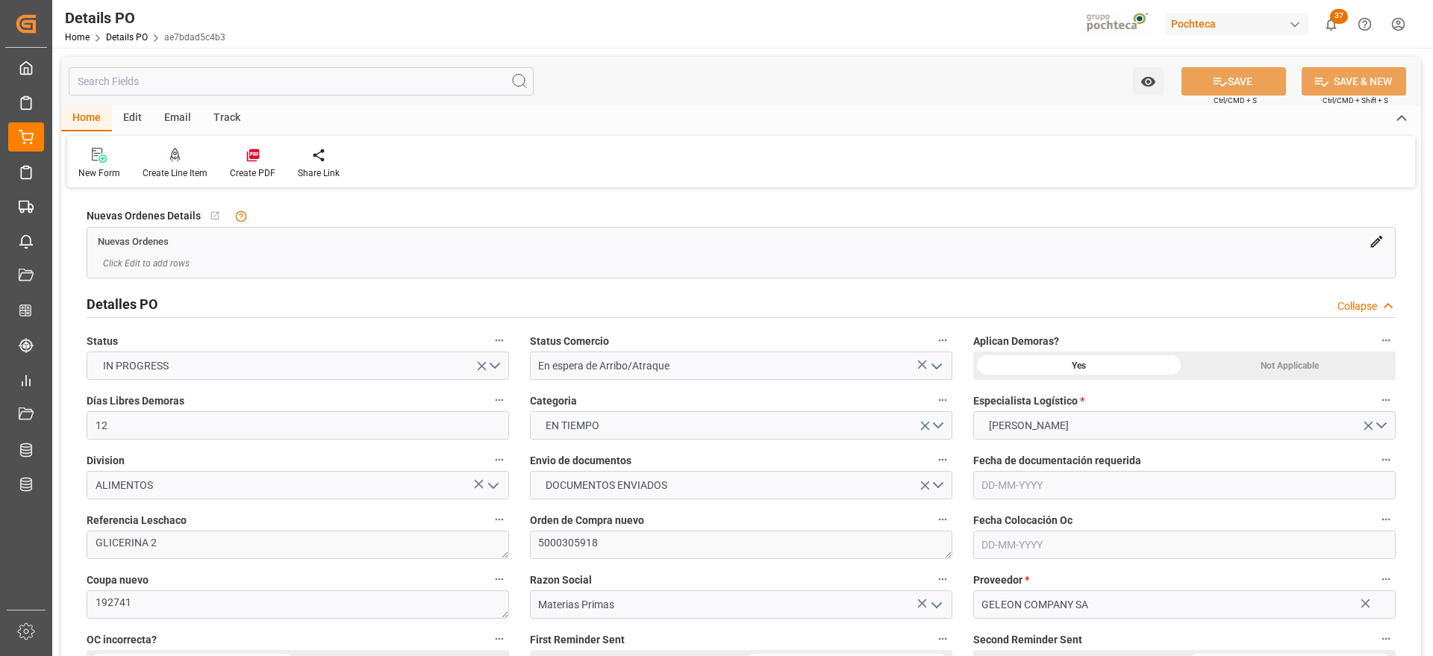
type input "12"
type input "1"
type input "09-09-2025"
type input "08-07-2025"
type input "09-09-2025"
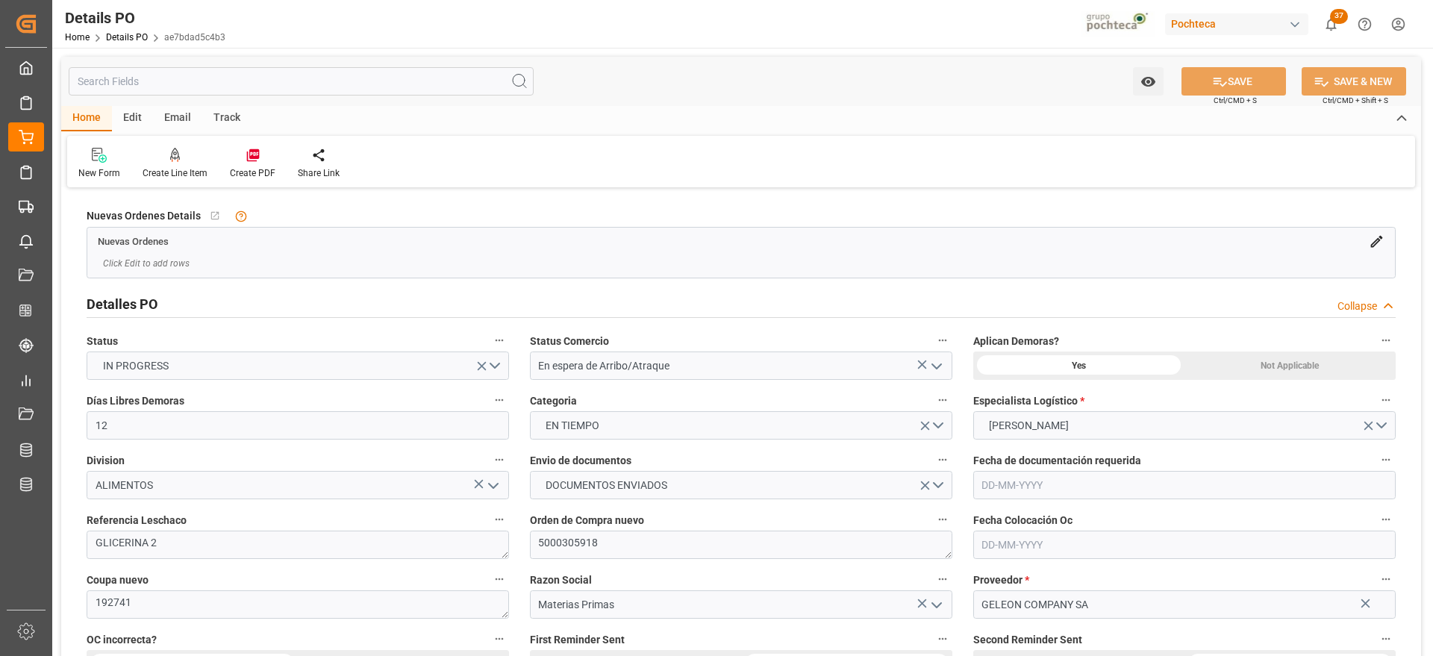
type input "09-09-2025"
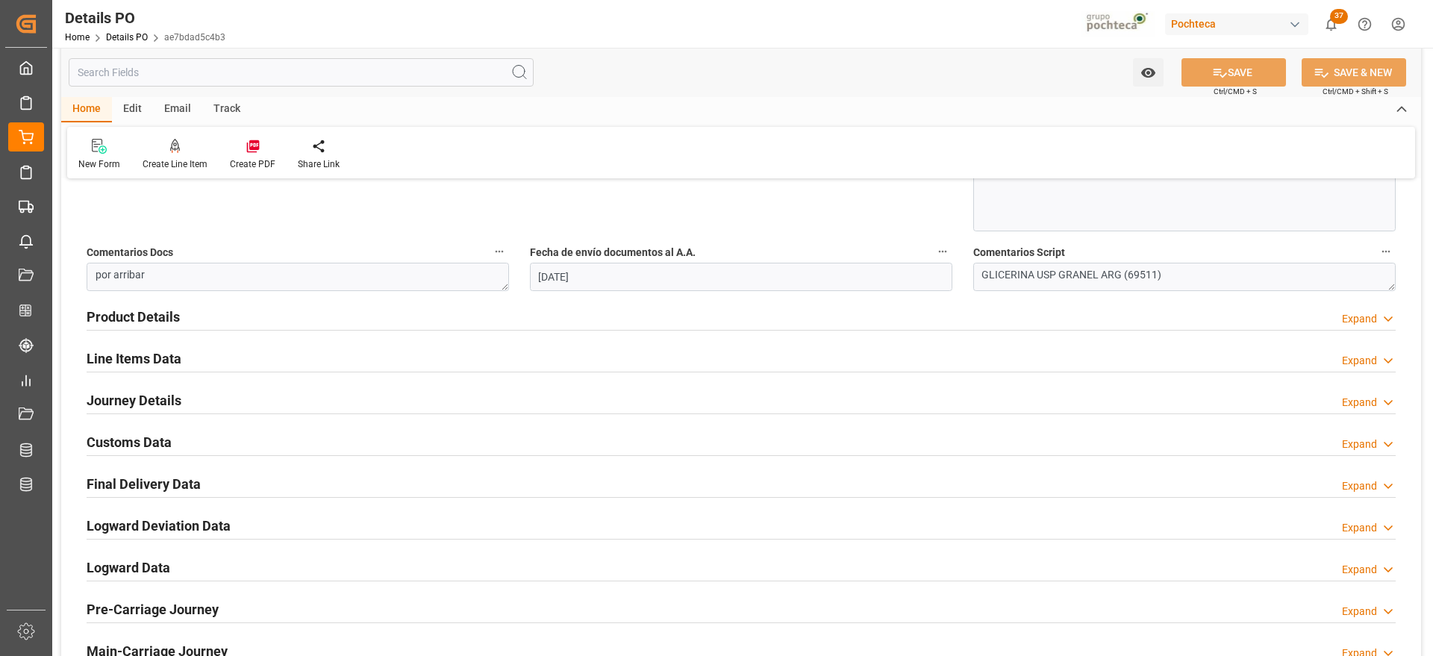
click at [125, 357] on h2 "Line Items Data" at bounding box center [134, 359] width 95 height 20
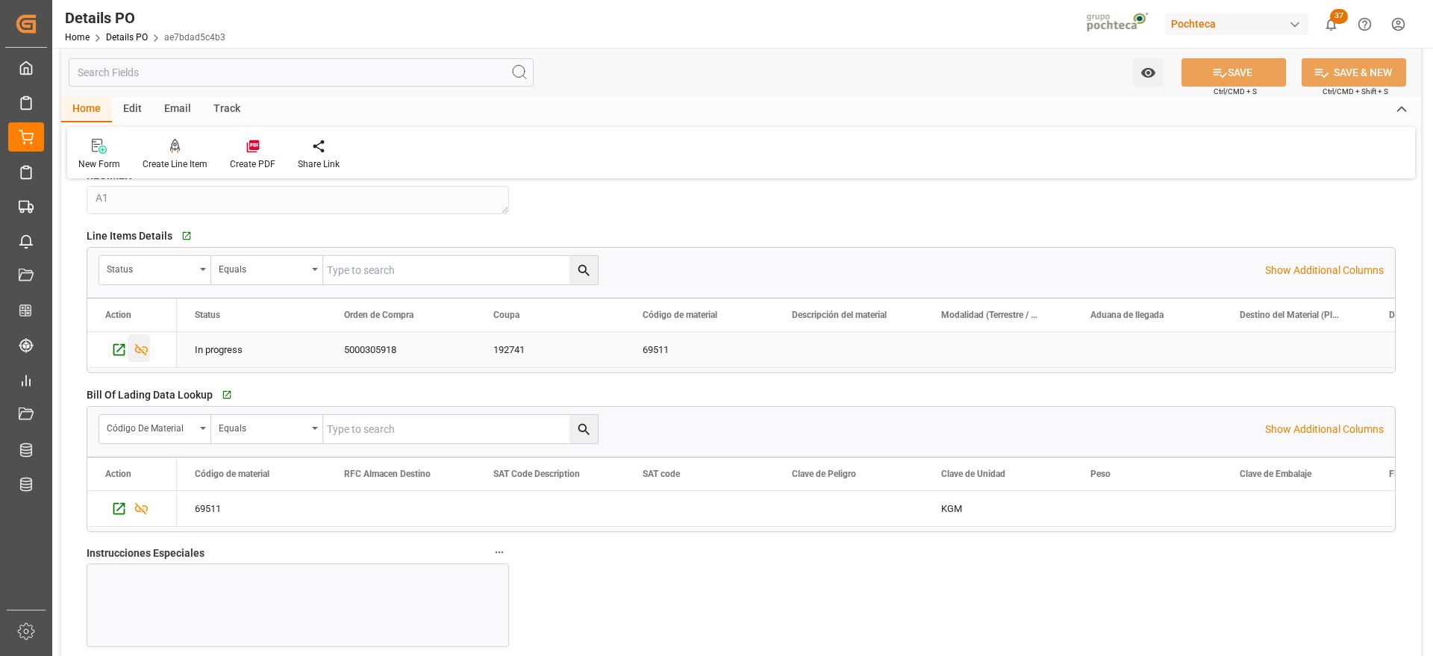
click at [146, 351] on icon "Press SPACE to select this row." at bounding box center [141, 350] width 13 height 12
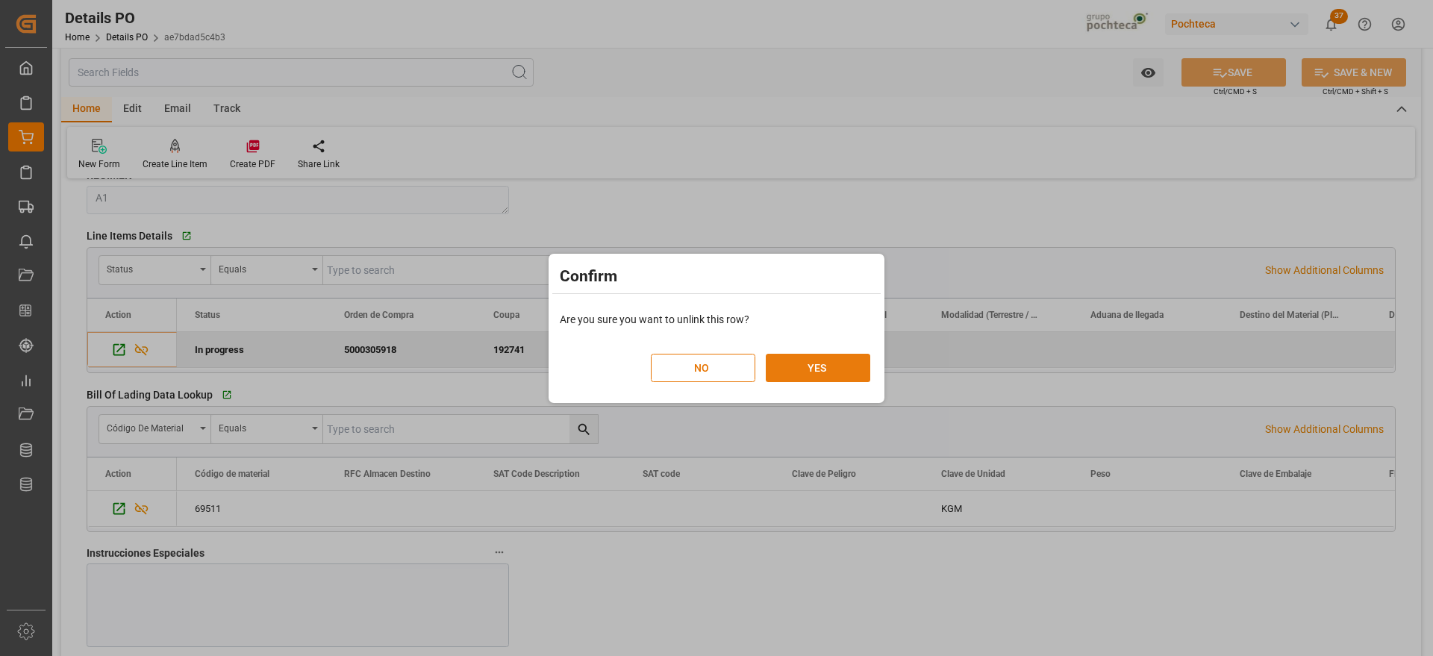
click at [869, 370] on button "YES" at bounding box center [818, 368] width 104 height 28
click at [834, 370] on button "YES" at bounding box center [818, 368] width 104 height 28
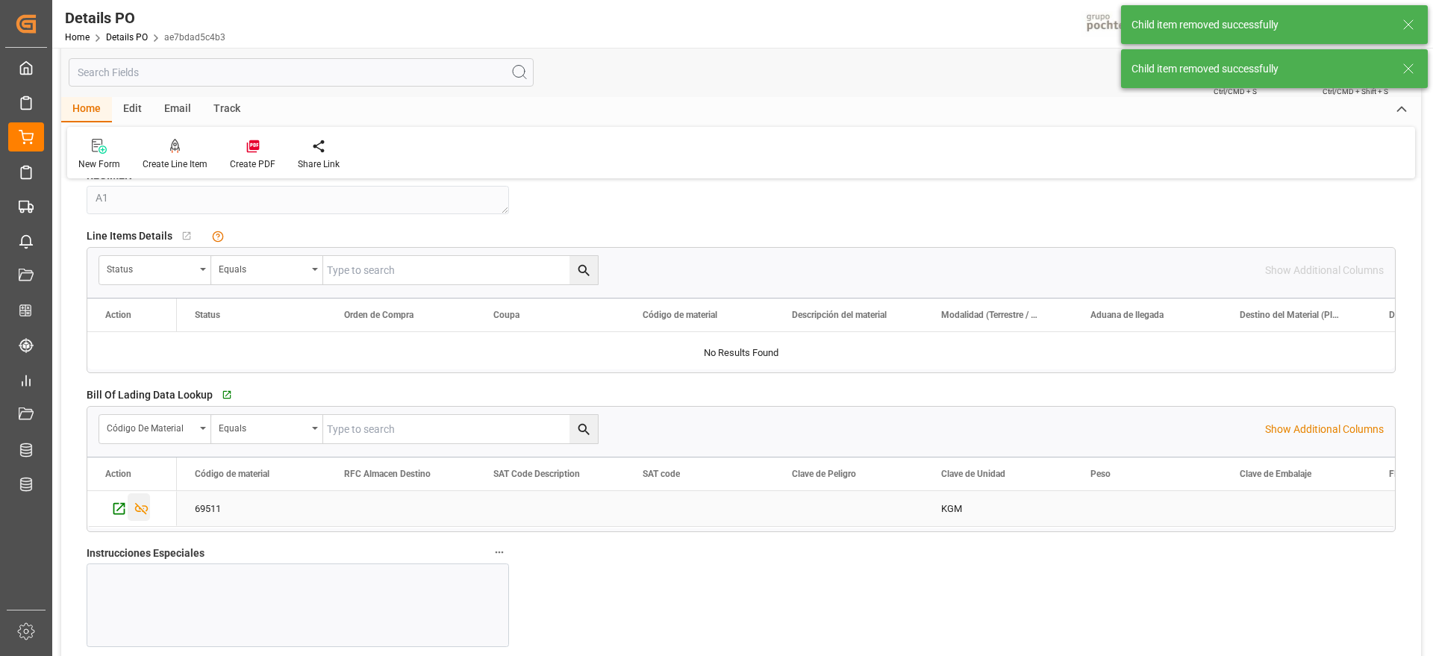
click at [140, 507] on icon "Press SPACE to select this row." at bounding box center [142, 509] width 16 height 16
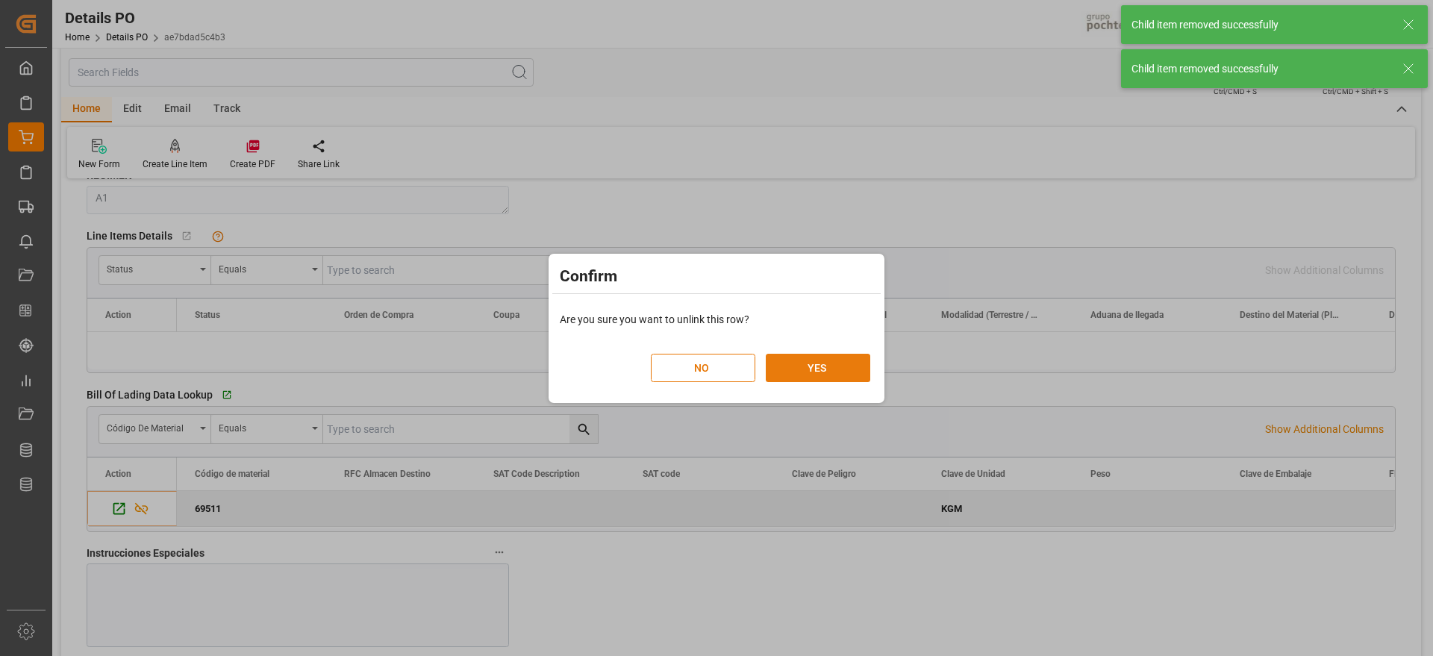
click at [811, 356] on button "YES" at bounding box center [818, 368] width 104 height 28
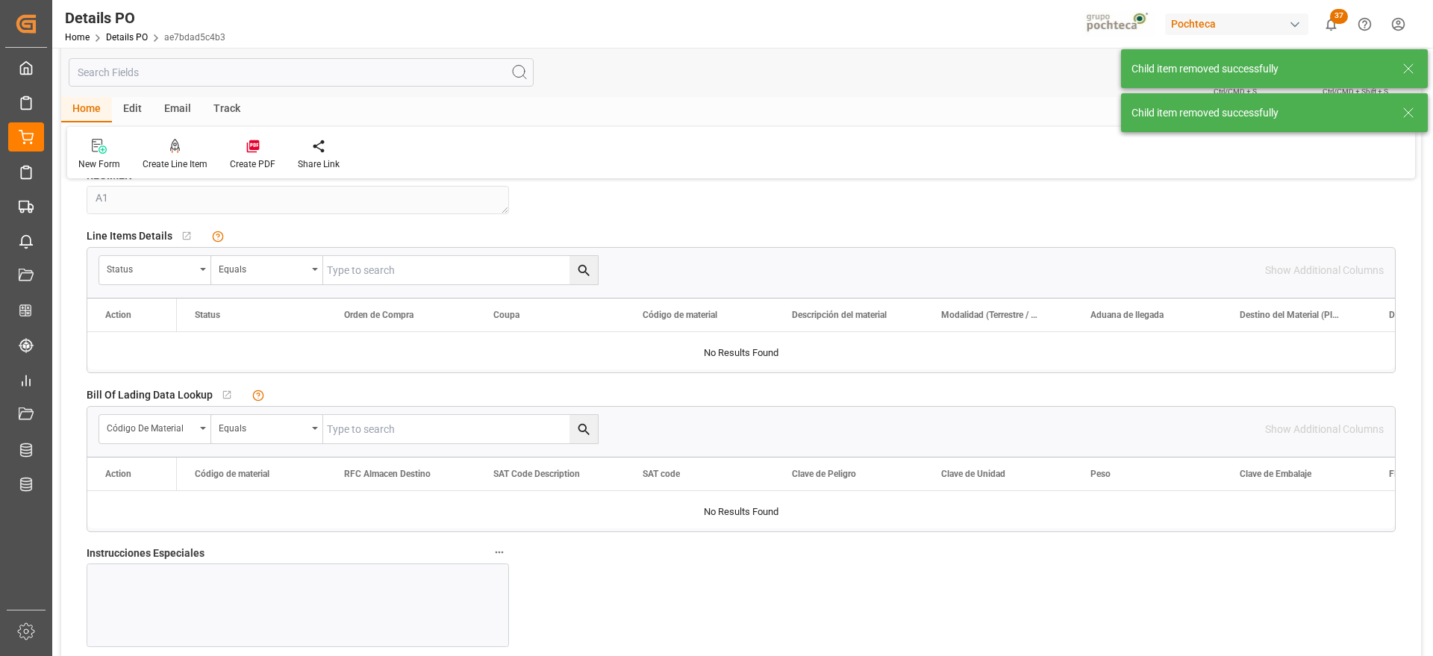
click at [711, 349] on div at bounding box center [741, 350] width 1308 height 37
